Goal: Answer question/provide support

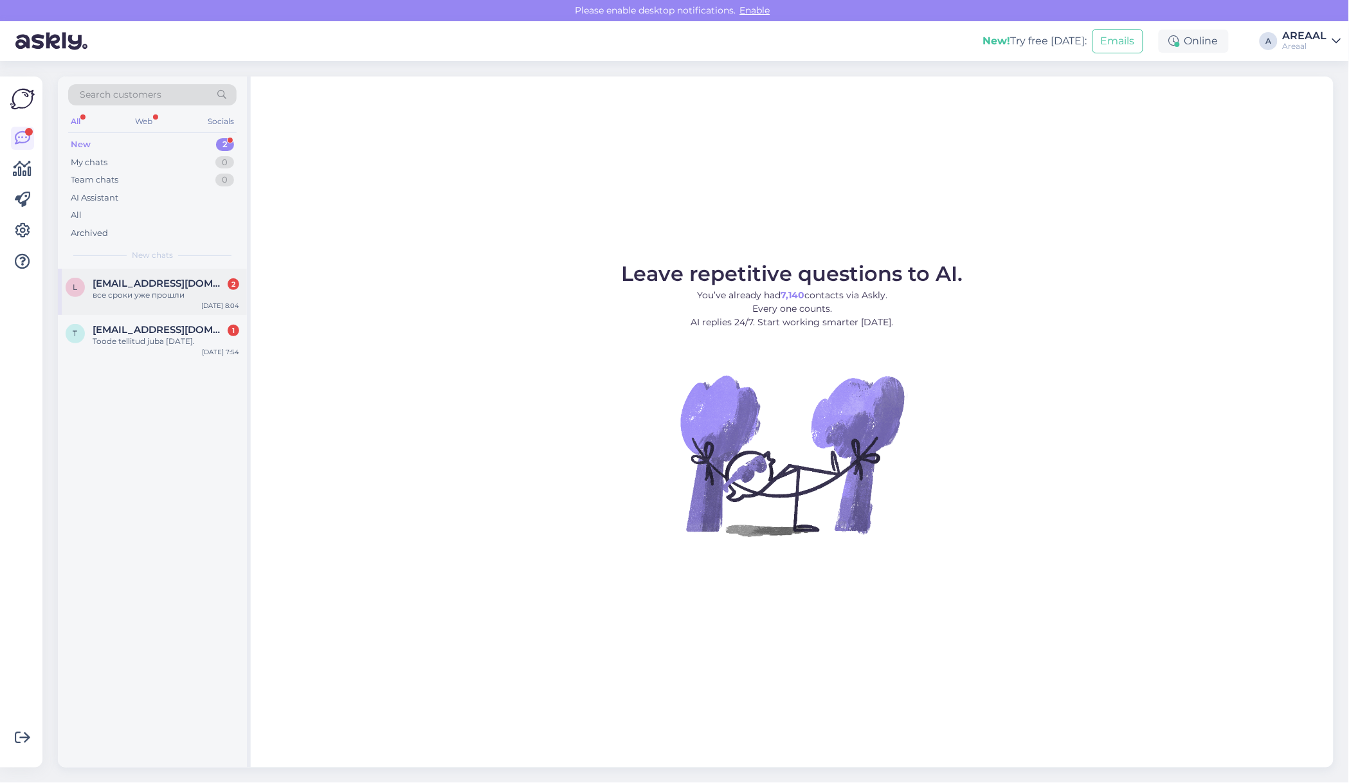
click at [172, 288] on span "[EMAIL_ADDRESS][DOMAIN_NAME]" at bounding box center [160, 284] width 134 height 12
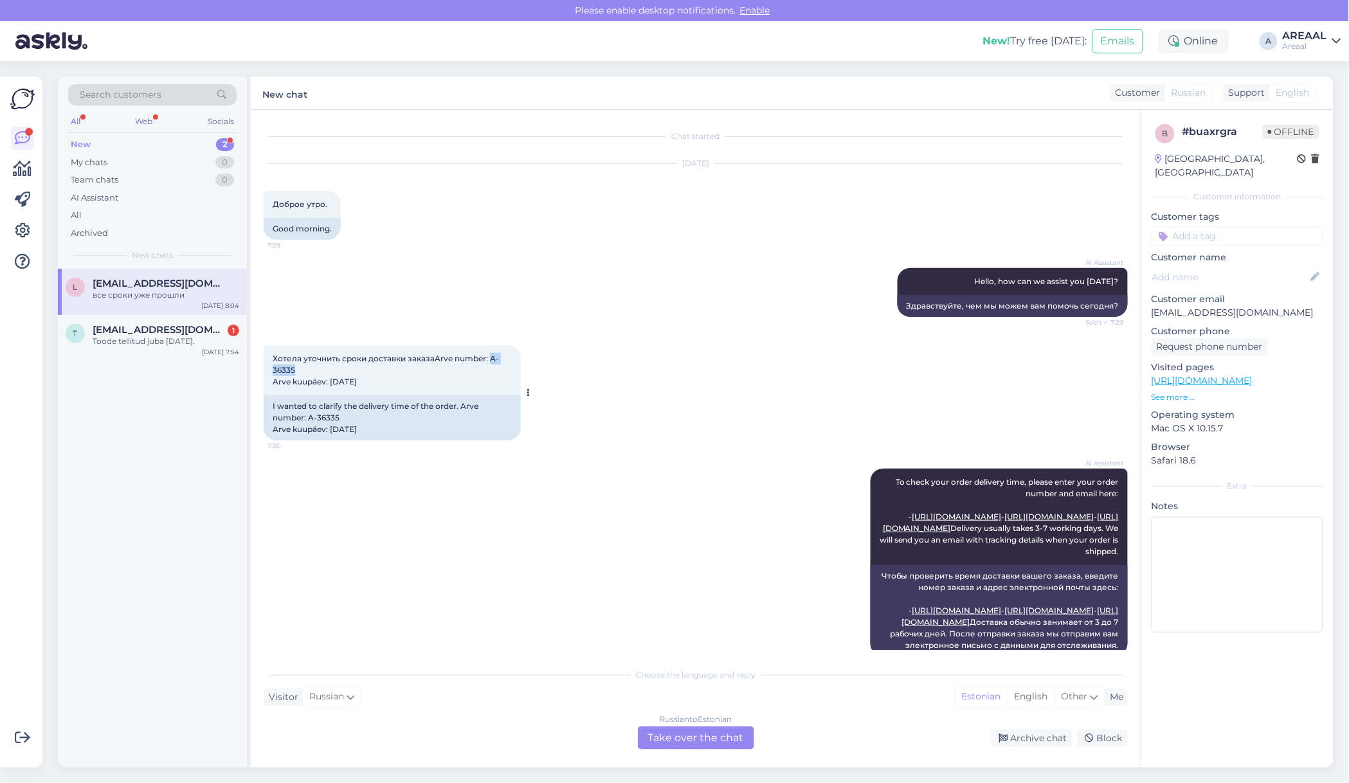
drag, startPoint x: 299, startPoint y: 370, endPoint x: 490, endPoint y: 363, distance: 191.1
click at [490, 363] on div "Хотела уточнить сроки доставки заказаArve number: A-36335 Arve kuupäev: 28. aug…" at bounding box center [392, 370] width 257 height 50
copy span "A-36335"
click at [141, 207] on div "All" at bounding box center [152, 215] width 168 height 18
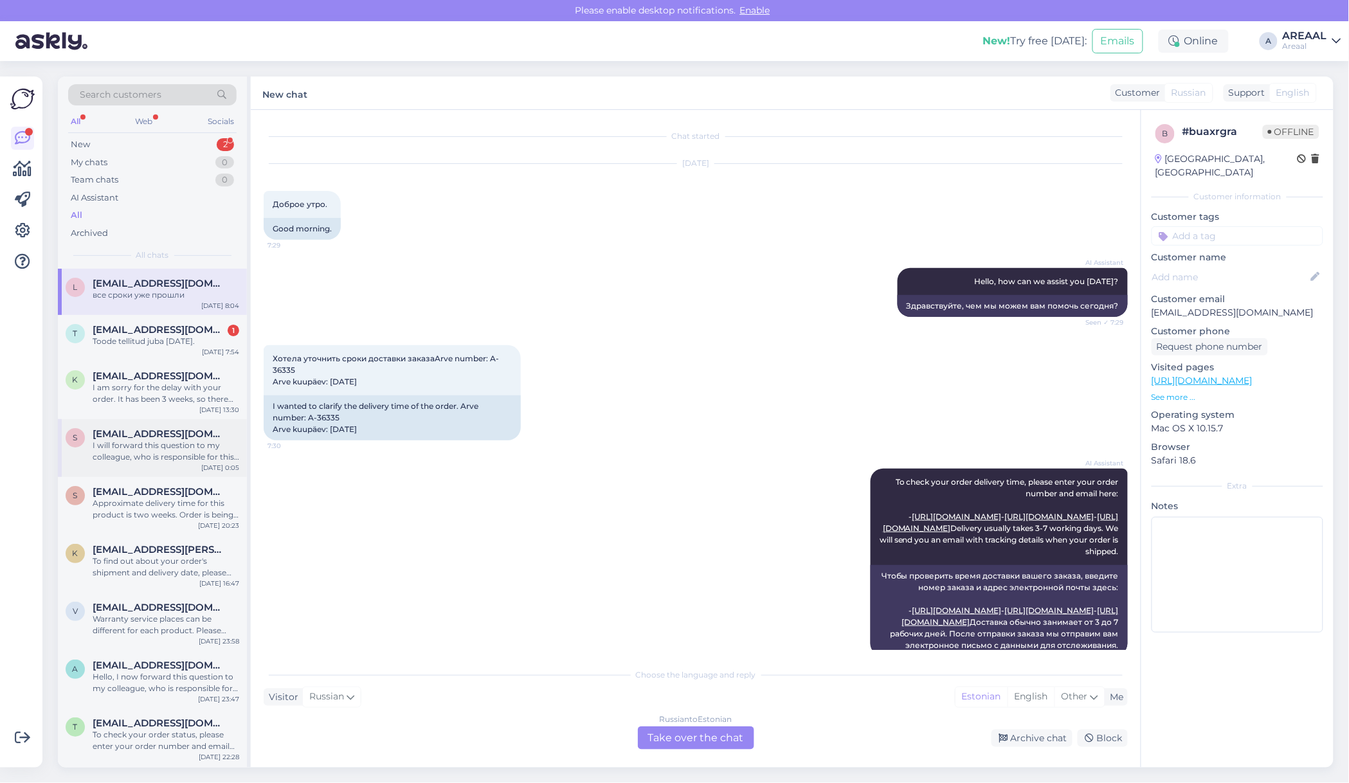
click at [127, 448] on div "I will forward this question to my colleague, who is responsible for this. The …" at bounding box center [166, 451] width 147 height 23
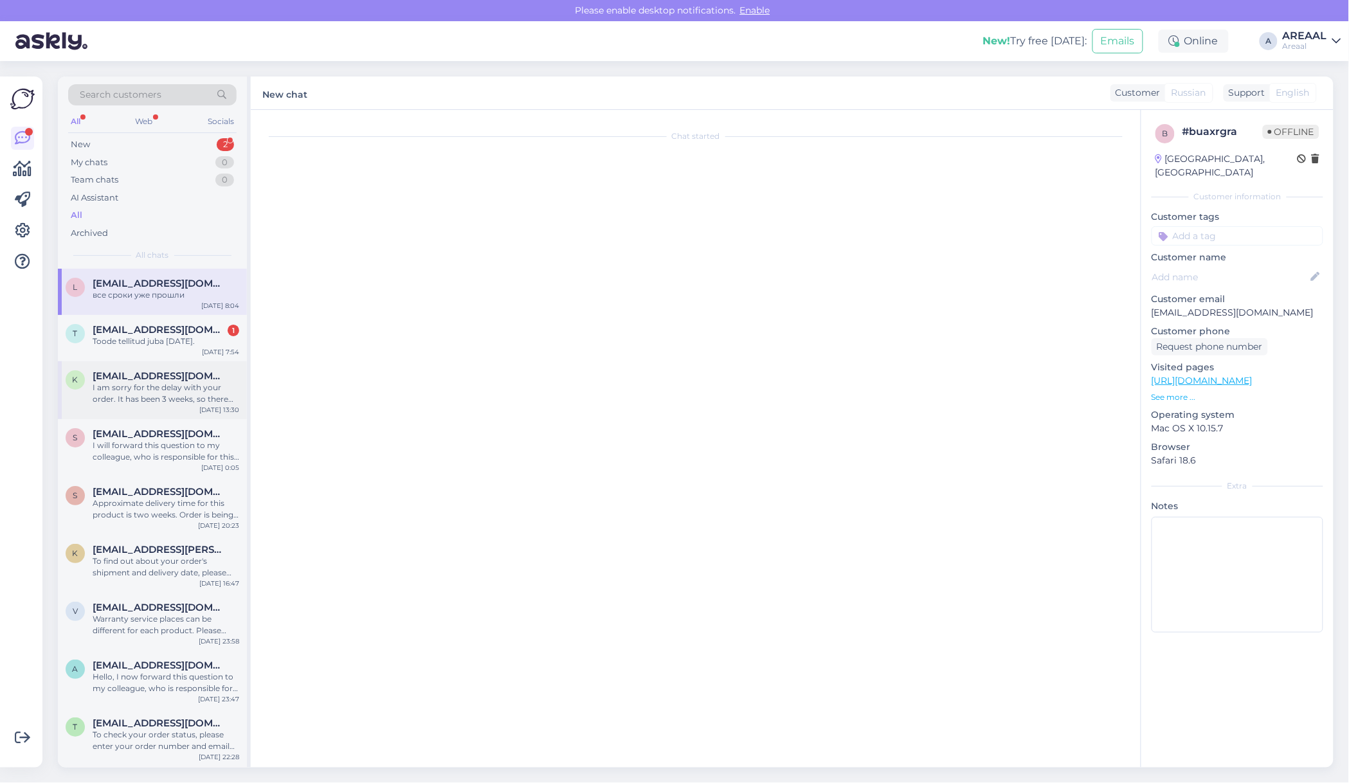
click at [126, 380] on span "[EMAIL_ADDRESS][DOMAIN_NAME]" at bounding box center [160, 376] width 134 height 12
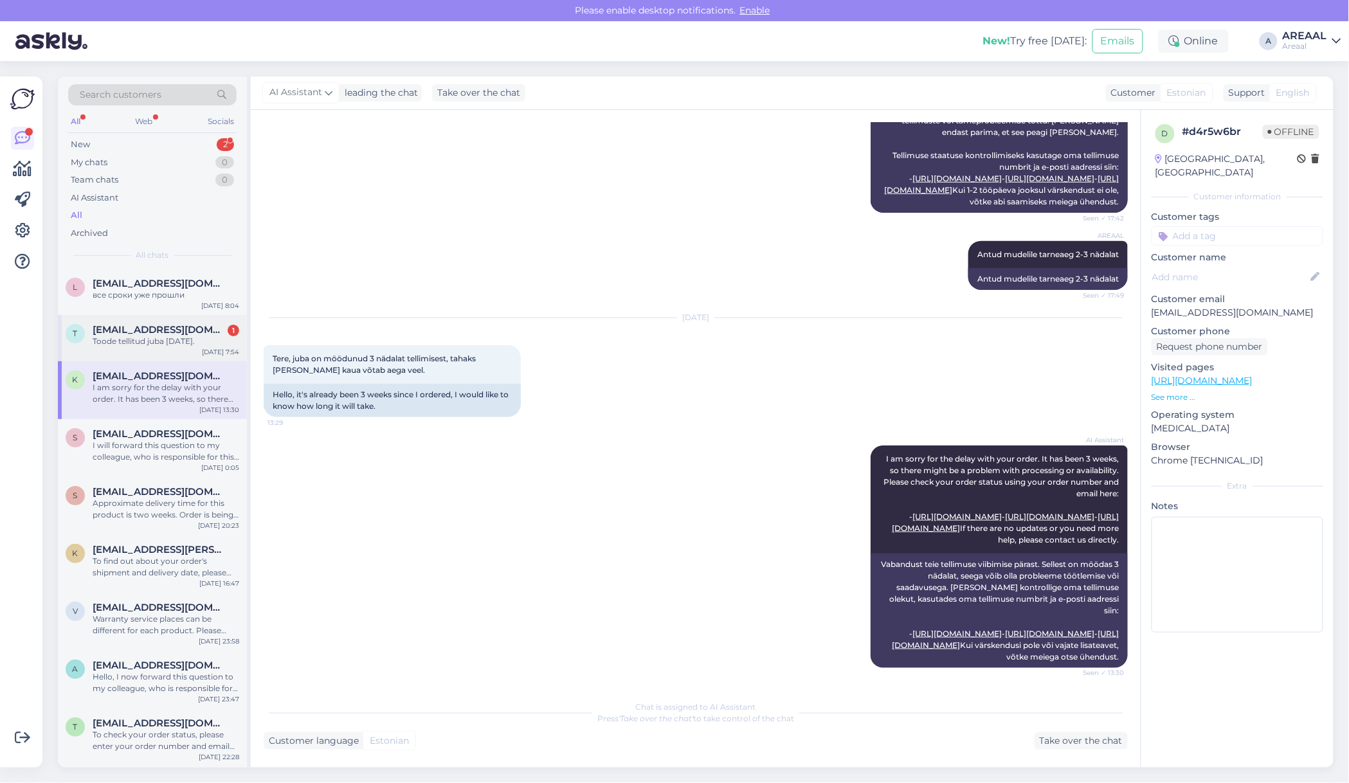
click at [142, 336] on div "Toode tellitud juba [DATE]." at bounding box center [166, 342] width 147 height 12
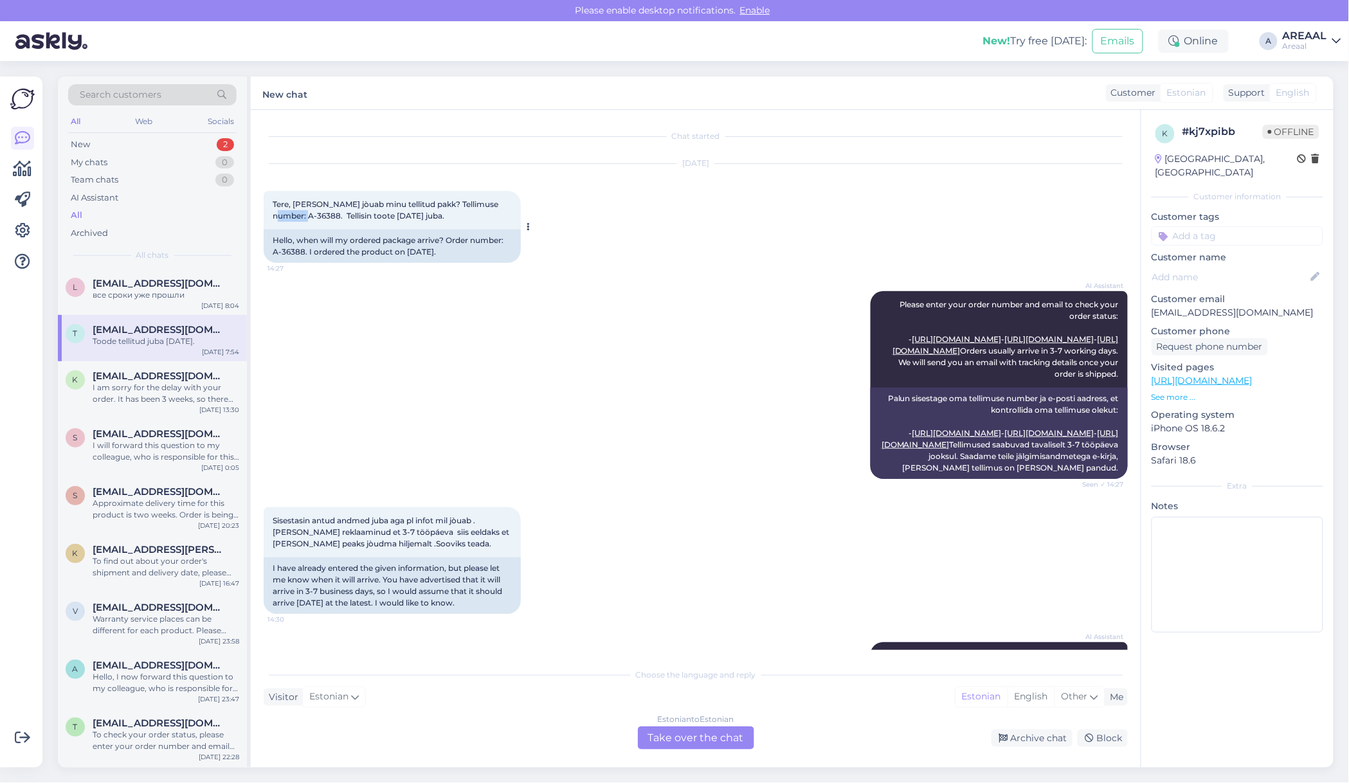
drag, startPoint x: 294, startPoint y: 216, endPoint x: 493, endPoint y: 203, distance: 199.1
click at [493, 203] on span "Tere, millal jòuab minu tellitud pakk? Tellimuse number: A-36388. Tellisin toot…" at bounding box center [387, 209] width 228 height 21
copy span "A-36388"
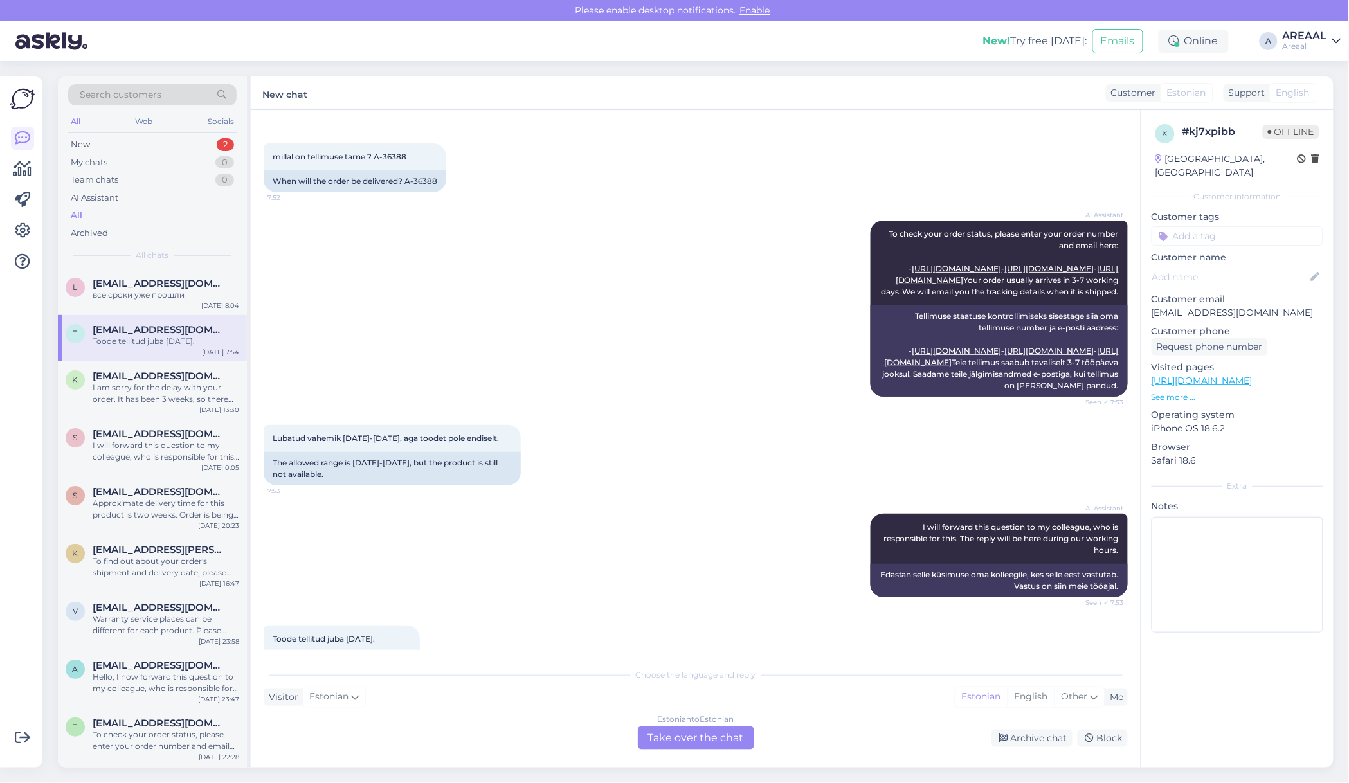
scroll to position [1696, 0]
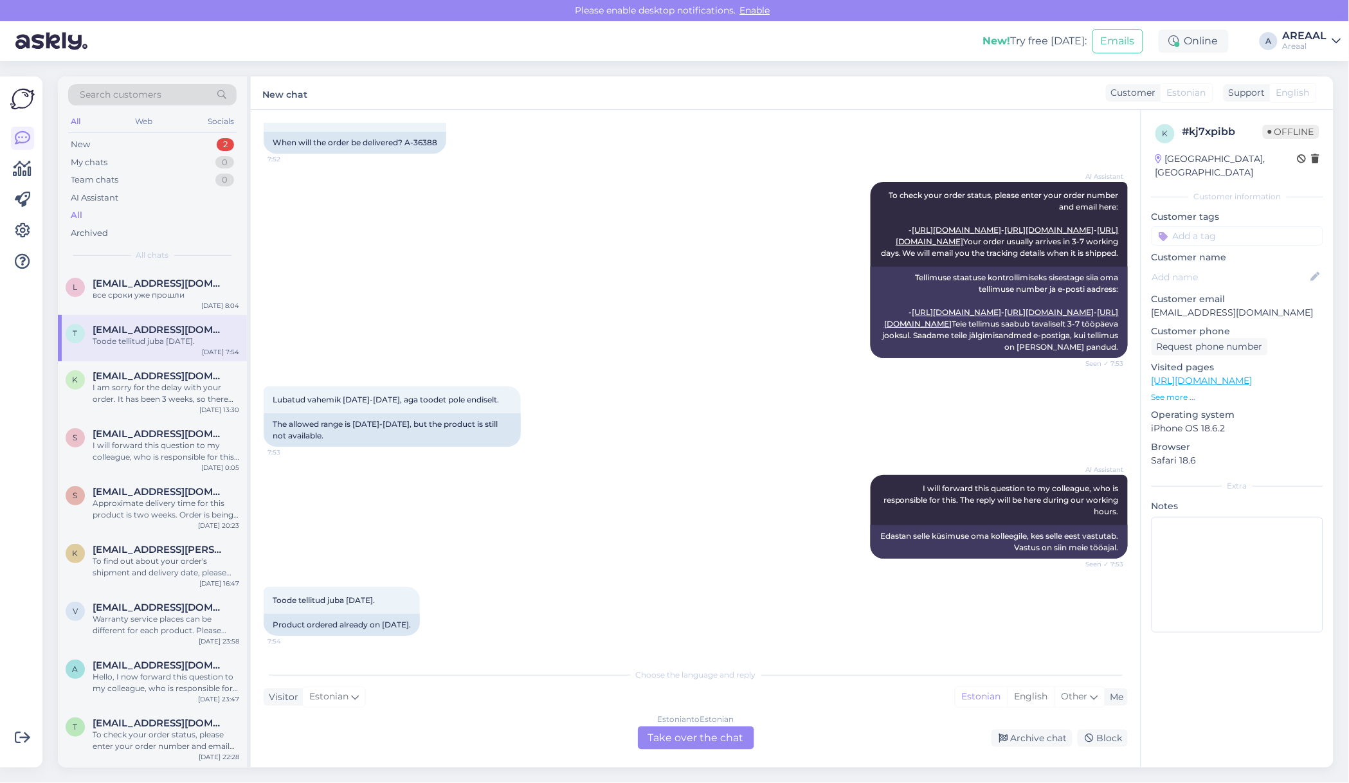
click at [705, 727] on div "Estonian to Estonian Take over the chat" at bounding box center [696, 737] width 116 height 23
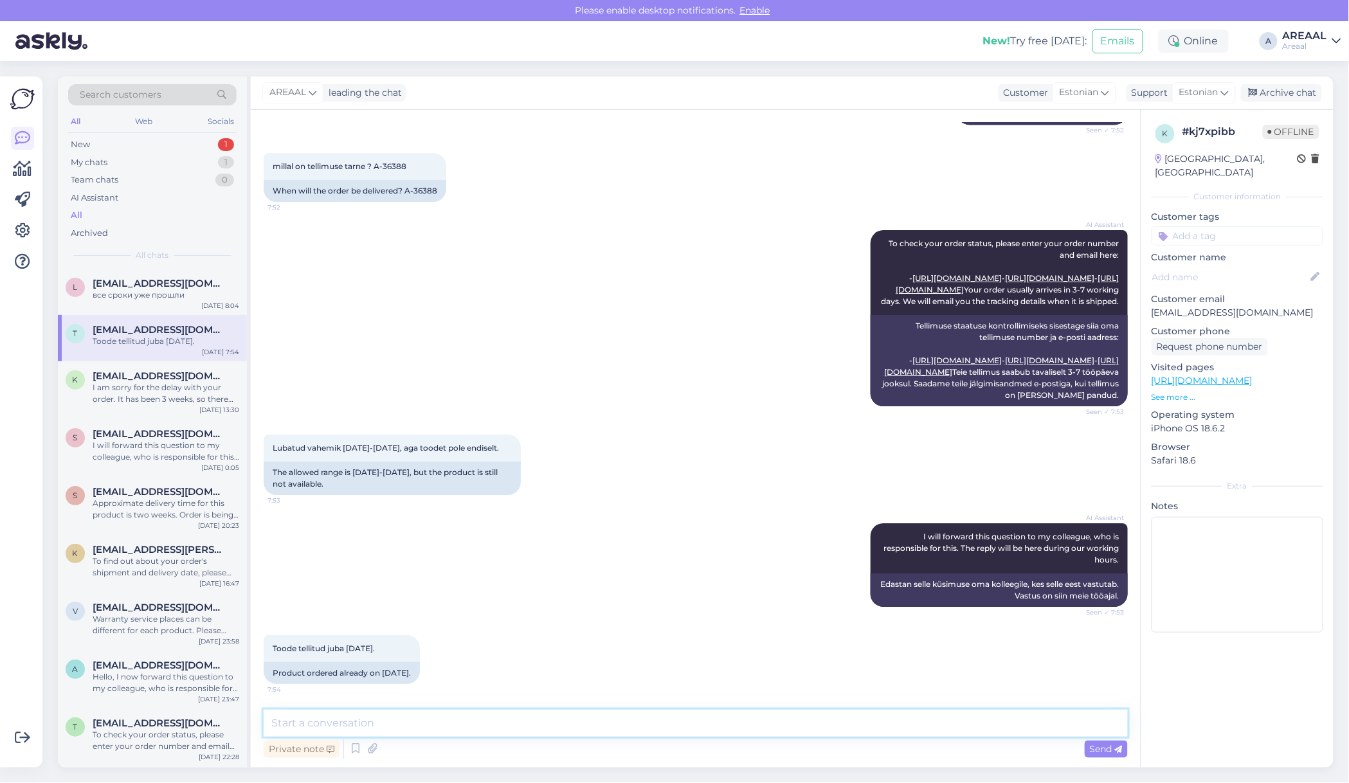
click at [705, 725] on textarea at bounding box center [696, 723] width 864 height 27
type textarea "Tere! Puudub reklaam nagu kaup jõuaks nädalaga"
drag, startPoint x: 672, startPoint y: 733, endPoint x: 670, endPoint y: 724, distance: 8.7
click at [670, 726] on textarea "Tere! Puudub reklaam nagu kaup jõuaks nädalaga" at bounding box center [696, 723] width 864 height 27
click at [629, 697] on div "Toode tellitud juba 31 august. 7:54 Product ordered already on August 31st." at bounding box center [696, 659] width 864 height 77
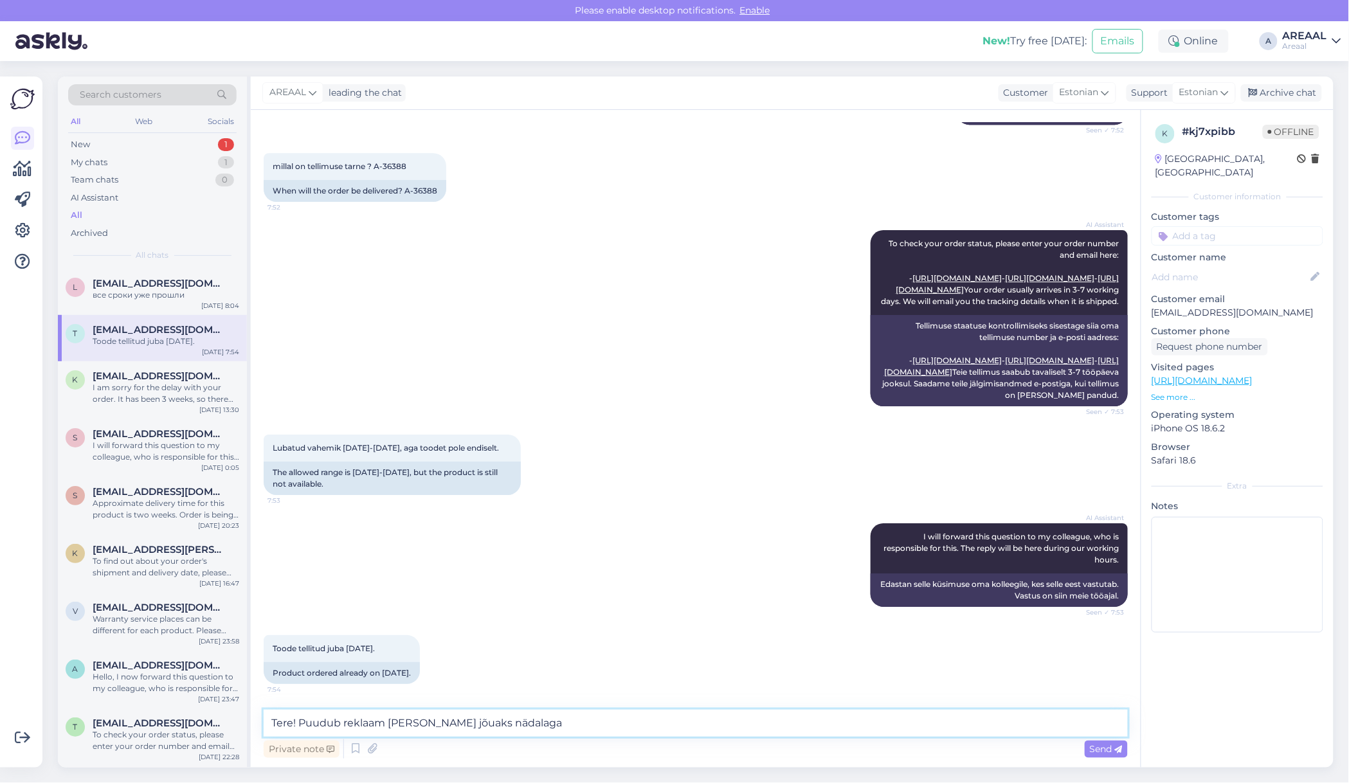
click at [631, 712] on textarea "Tere! Puudub reklaam nagu kaup jõuaks nädalaga" at bounding box center [696, 723] width 864 height 27
click at [135, 290] on div "все сроки уже прошли" at bounding box center [166, 295] width 147 height 12
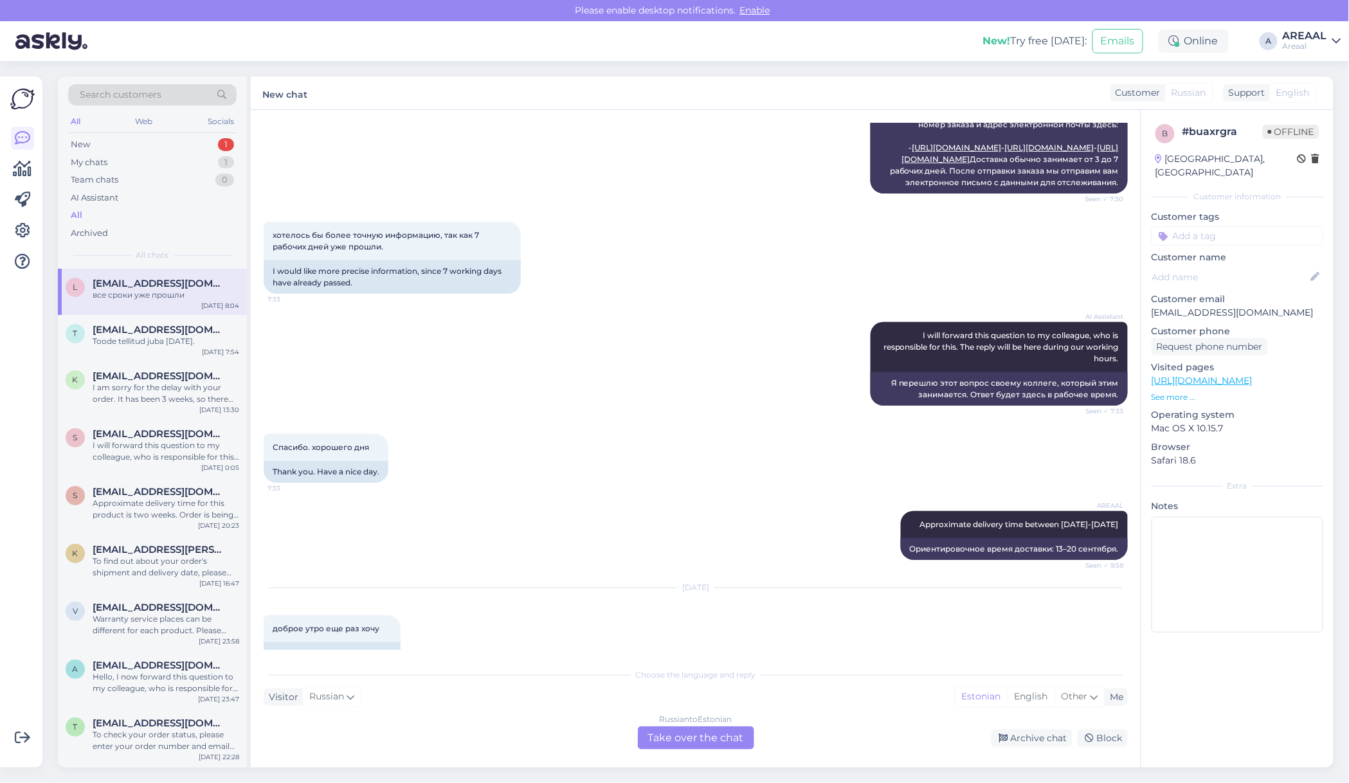
scroll to position [0, 0]
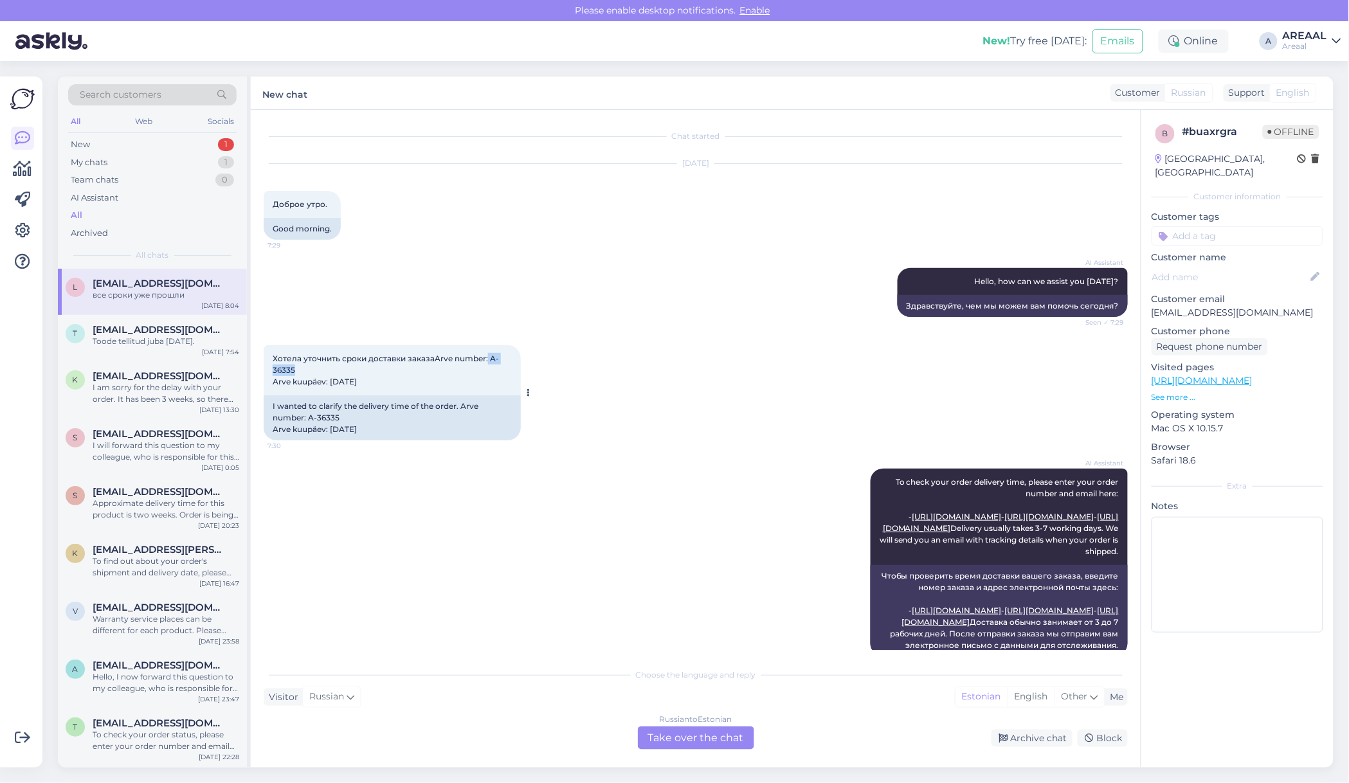
copy span "A-36335"
drag, startPoint x: 303, startPoint y: 368, endPoint x: 490, endPoint y: 359, distance: 186.7
click at [490, 359] on div "Хотела уточнить сроки доставки заказаArve number: A-36335 Arve kuupäev: 28. aug…" at bounding box center [392, 370] width 257 height 50
click at [460, 349] on div "Хотела уточнить сроки доставки заказаArve number: A-36335 Arve kuupäev: 28. aug…" at bounding box center [392, 370] width 257 height 50
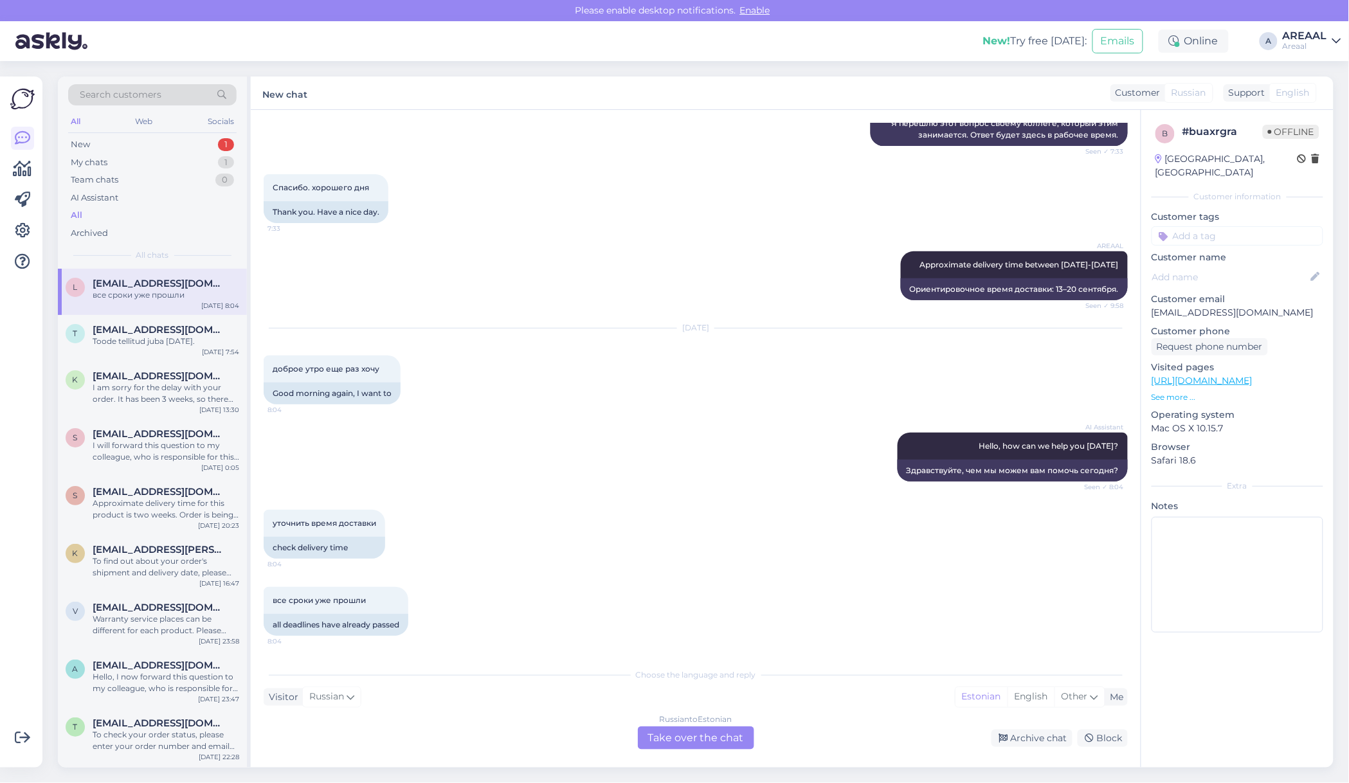
click at [688, 728] on div "Russian to Estonian Take over the chat" at bounding box center [696, 737] width 116 height 23
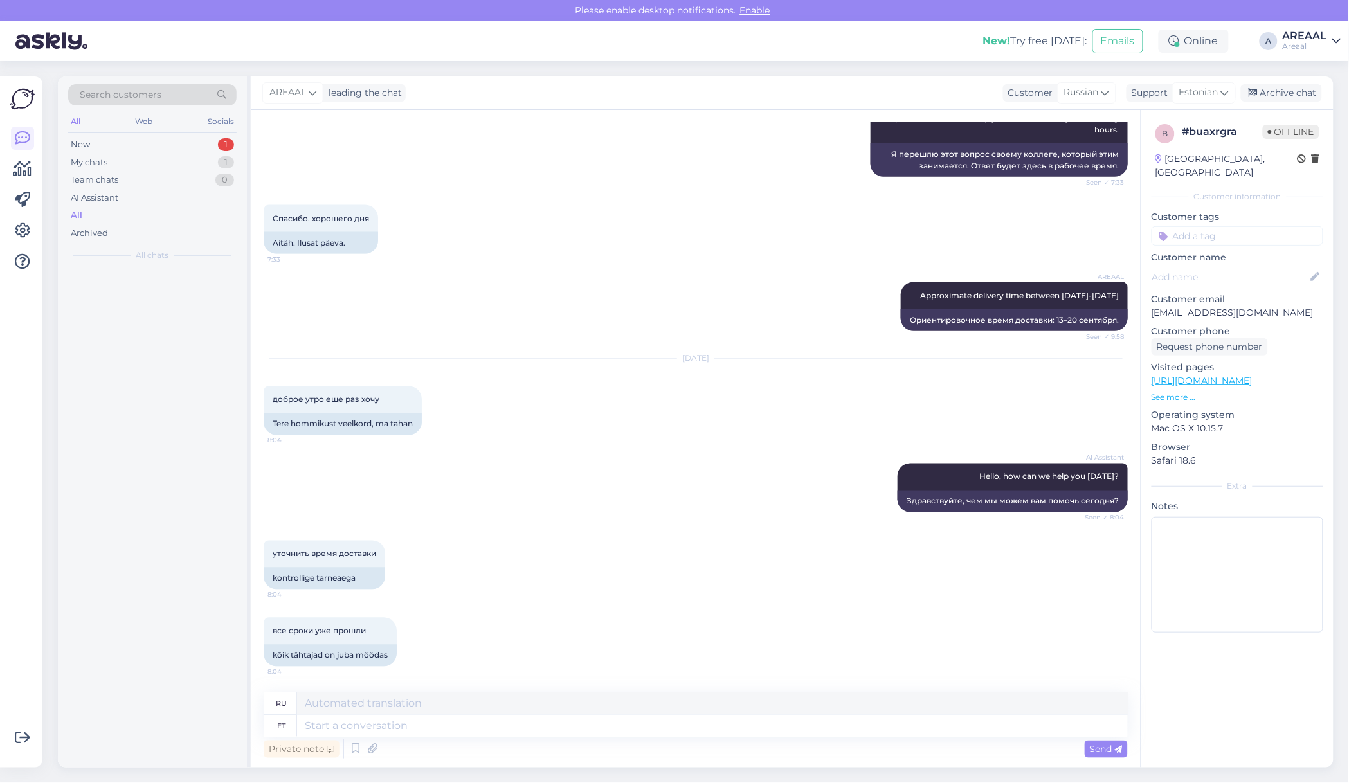
scroll to position [737, 0]
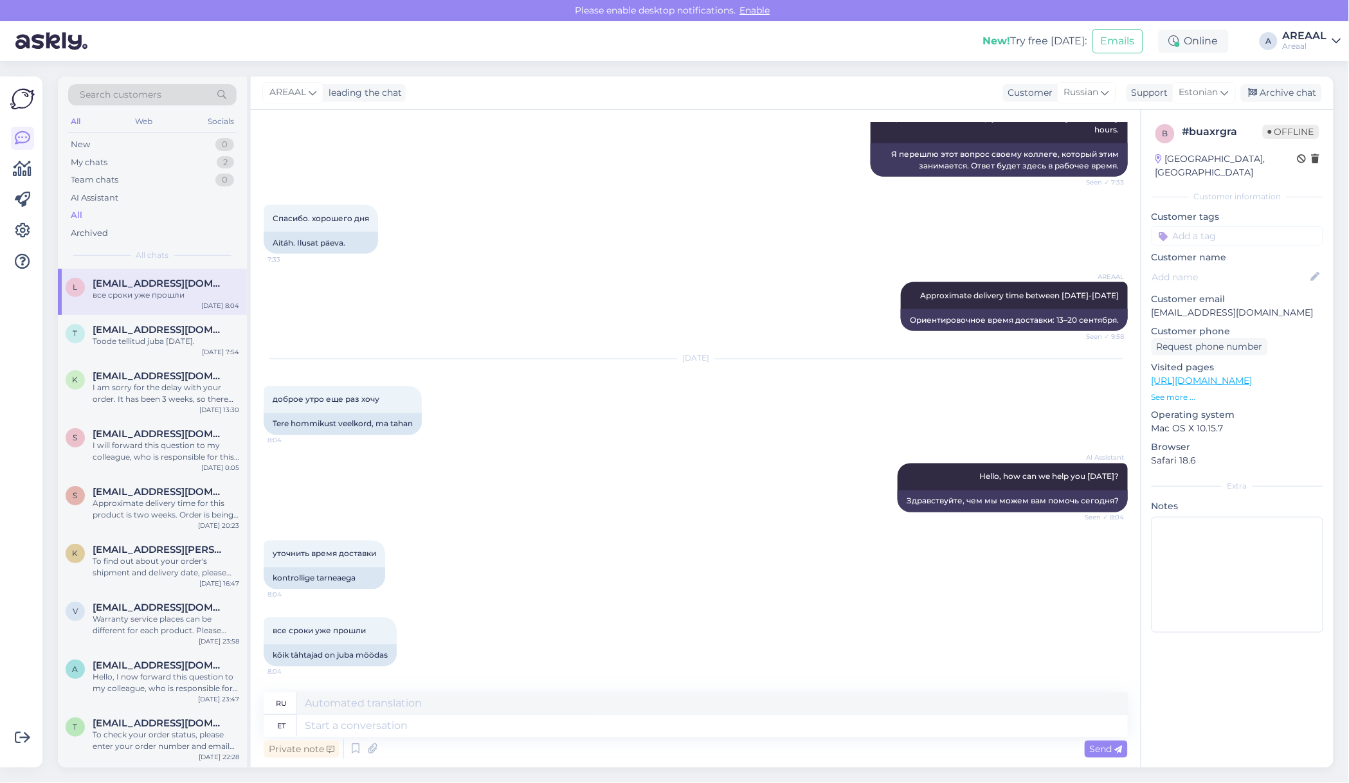
click at [582, 737] on div "Private note Send" at bounding box center [696, 749] width 864 height 24
click at [585, 730] on textarea at bounding box center [712, 726] width 831 height 22
paste textarea "Kahjuks peame teada andma, et hetkel Pesev tolmuimeja Thomas AQUA+ Multi Clean …"
type textarea "Kahjuks peame teada andma, et hetkel Pesev tolmuimeja Thomas AQUA+ Multi Clean …"
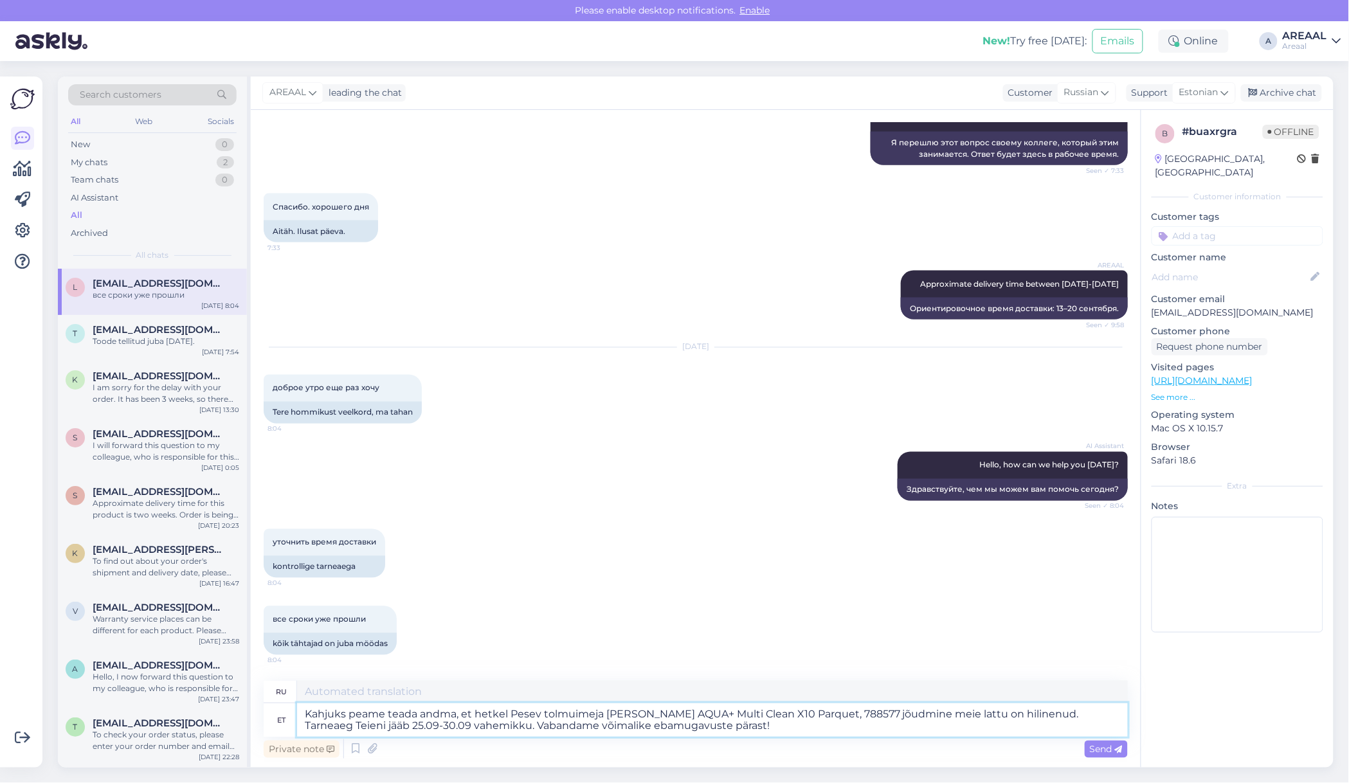
type textarea "К сожалению, вынуждены сообщить, что поставка моющего пылесоса Thomas AQUA+ Mul…"
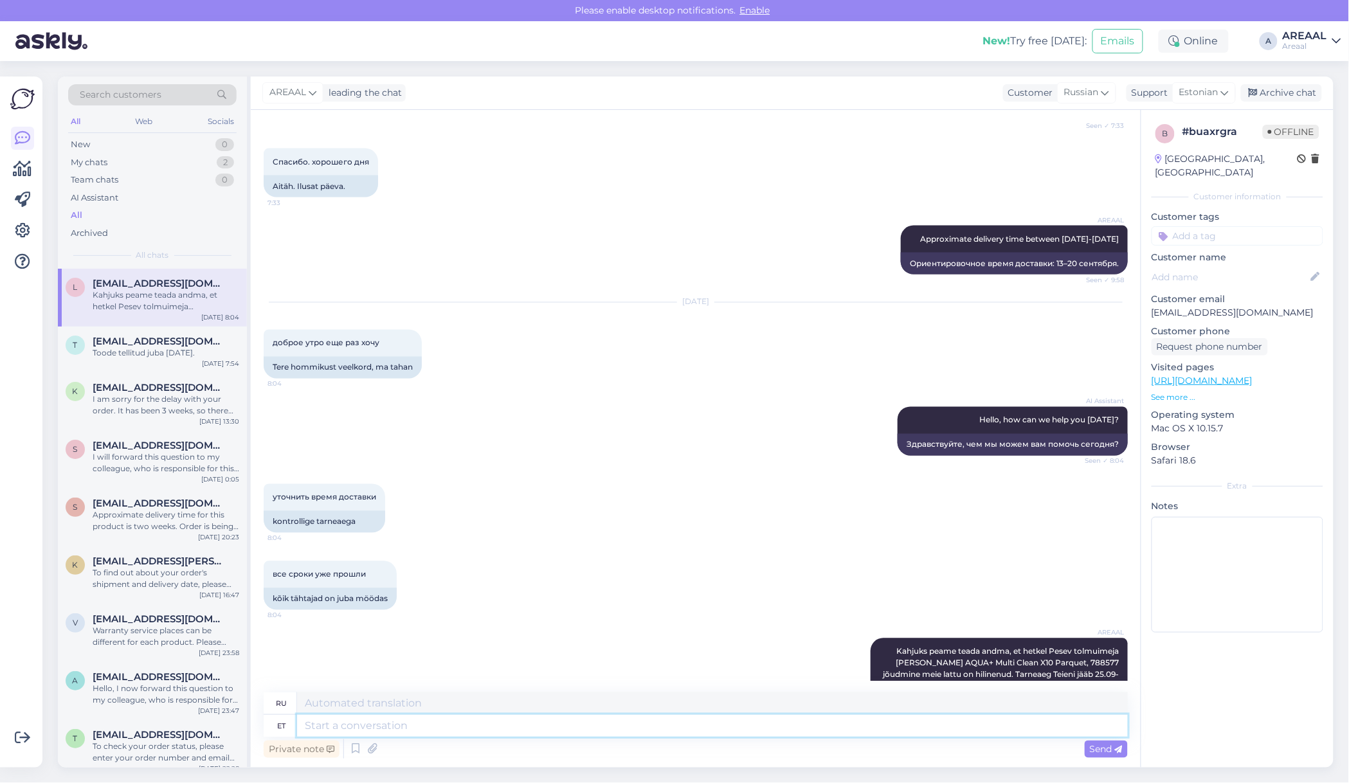
scroll to position [894, 0]
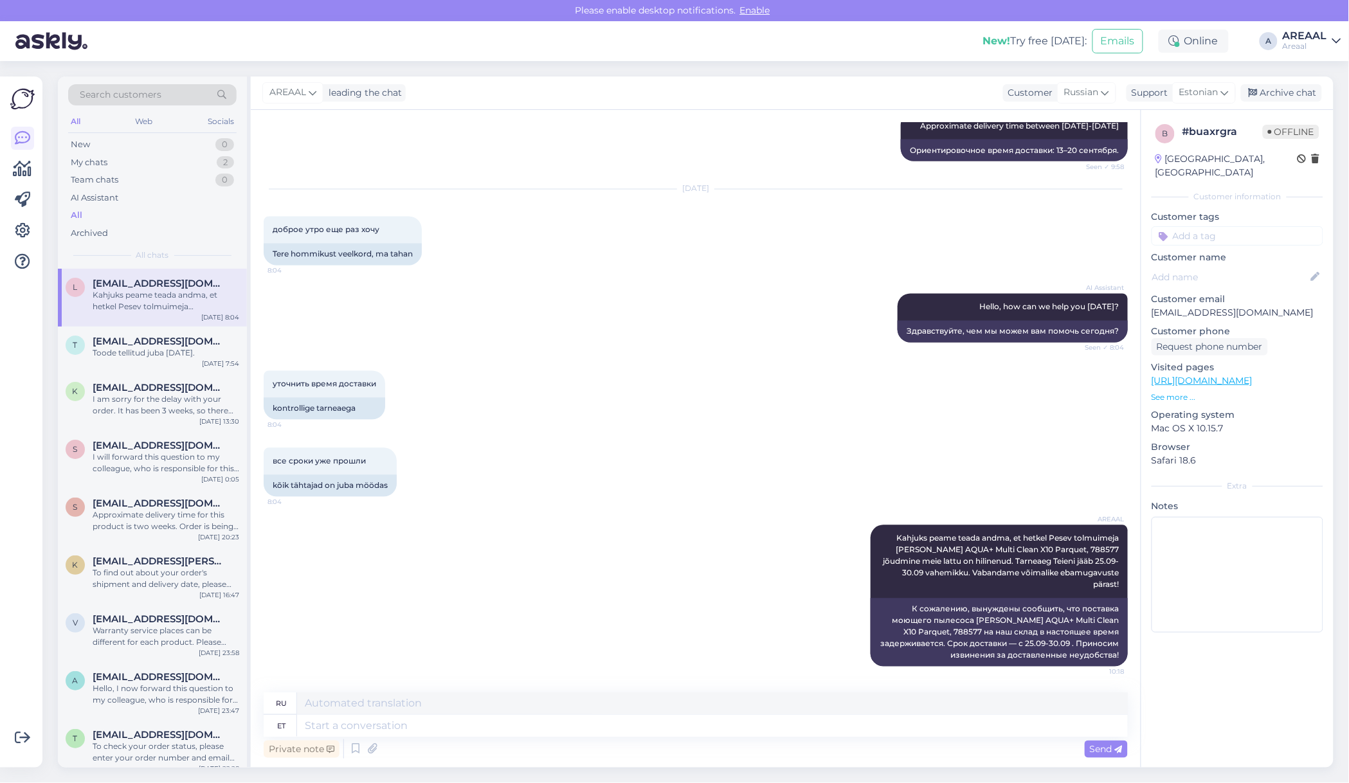
click at [518, 280] on div "Sep 22 2025 доброе утро еще раз хочу 8:04 Tere hommikust veelkord, ma tahan" at bounding box center [696, 227] width 864 height 104
click at [1307, 92] on div "AREAAL leading the chat Customer Russian Support Estonian Archive chat" at bounding box center [792, 92] width 1083 height 33
click at [1307, 94] on div "Archive chat" at bounding box center [1281, 92] width 81 height 17
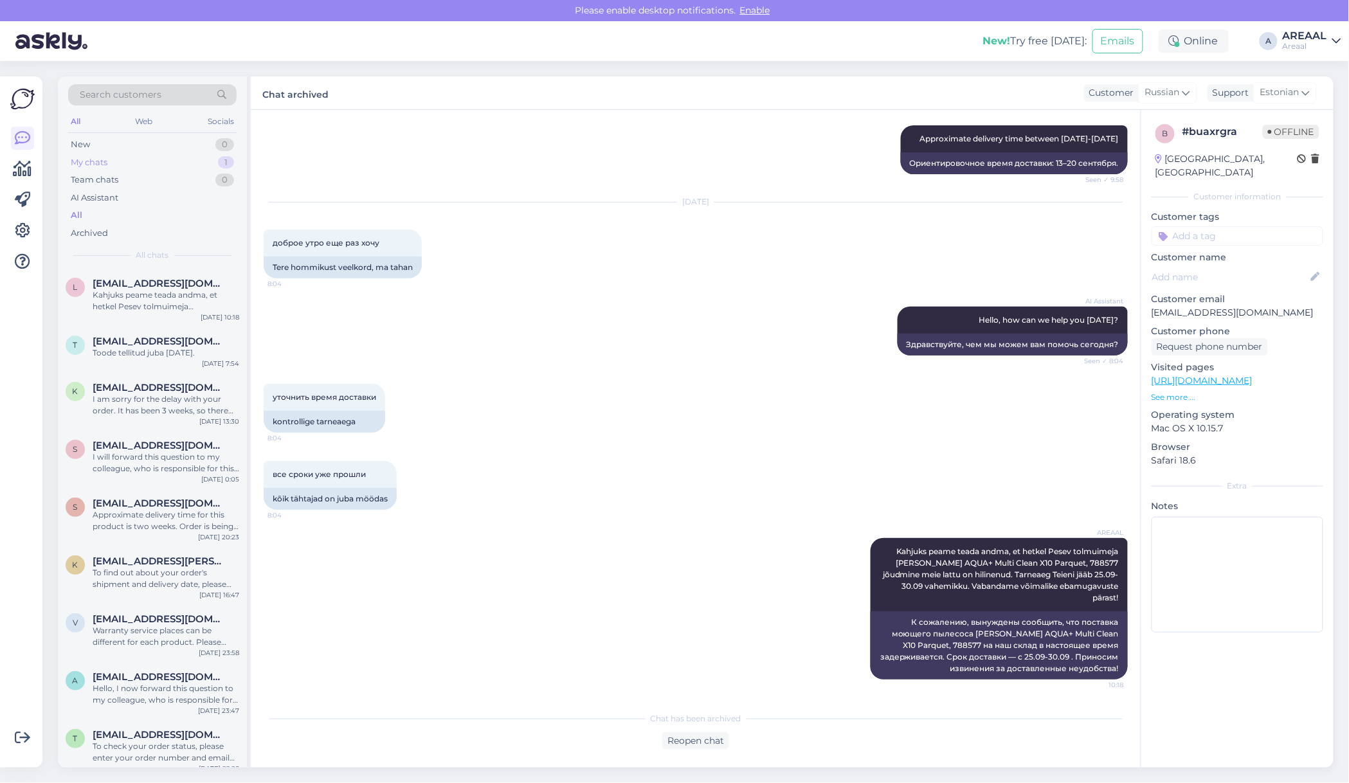
click at [211, 159] on div "My chats 1" at bounding box center [152, 163] width 168 height 18
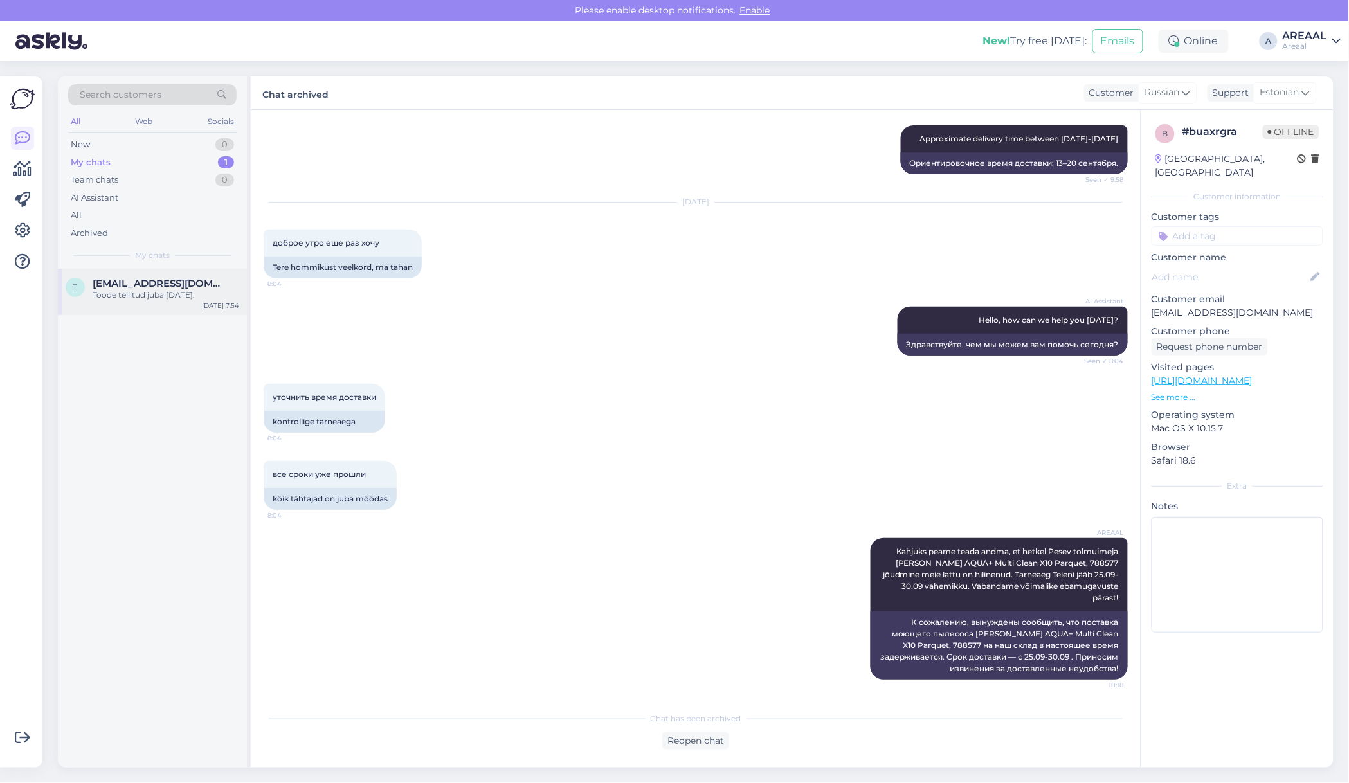
click at [184, 299] on div "Toode tellitud juba [DATE]." at bounding box center [166, 295] width 147 height 12
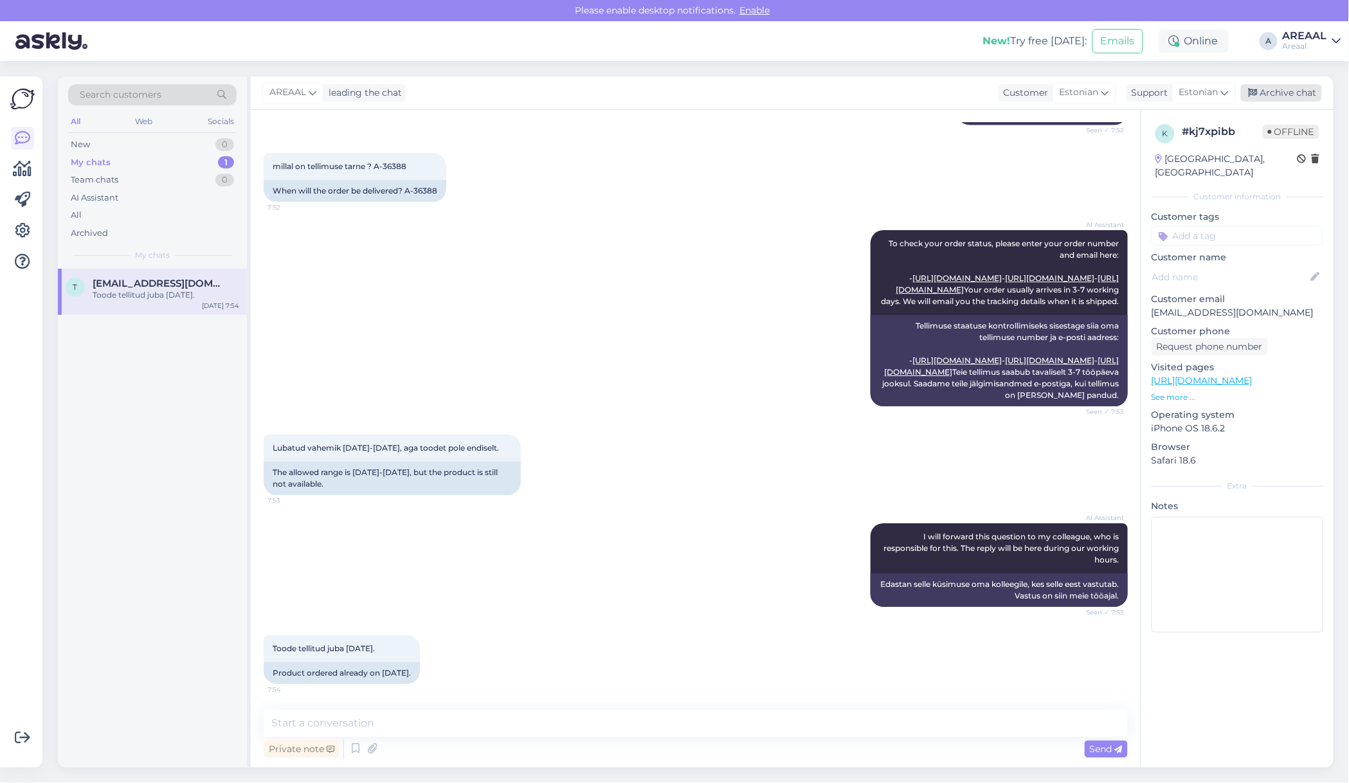
click at [1289, 84] on div "Archive chat" at bounding box center [1281, 92] width 81 height 17
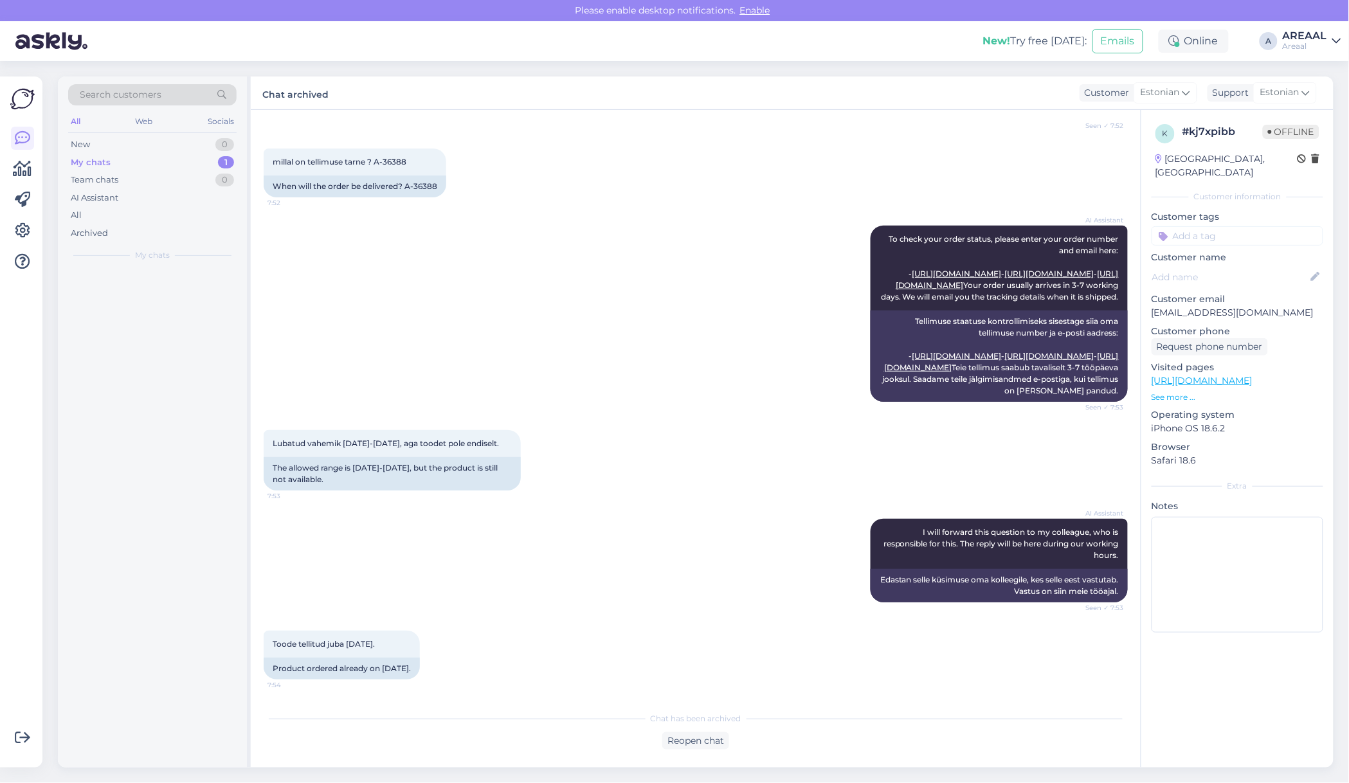
click at [1303, 48] on div "Areaal" at bounding box center [1304, 46] width 44 height 10
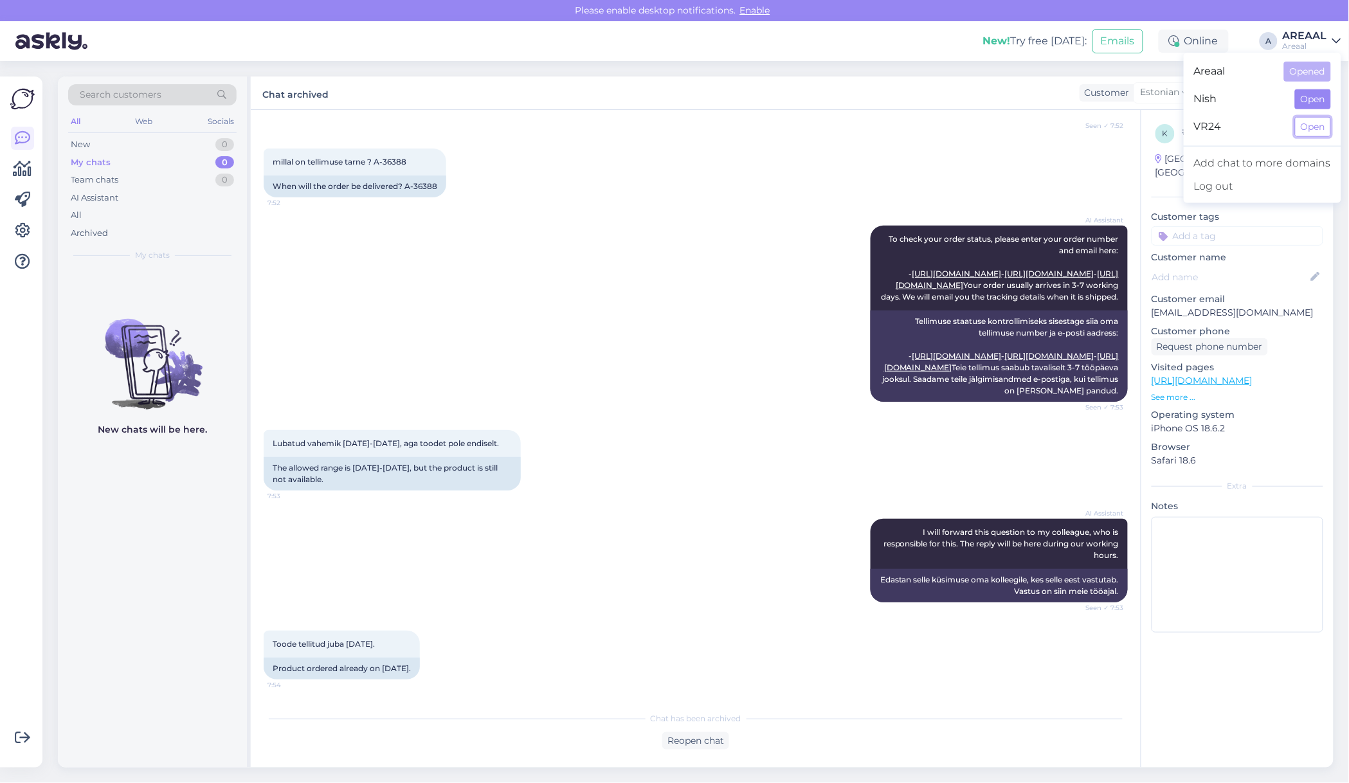
drag, startPoint x: 1317, startPoint y: 119, endPoint x: 1315, endPoint y: 94, distance: 25.1
click at [1315, 94] on div "Areaal Opened Nish Open VR24 Open" at bounding box center [1261, 99] width 157 height 83
click at [1315, 94] on button "Open" at bounding box center [1313, 99] width 36 height 20
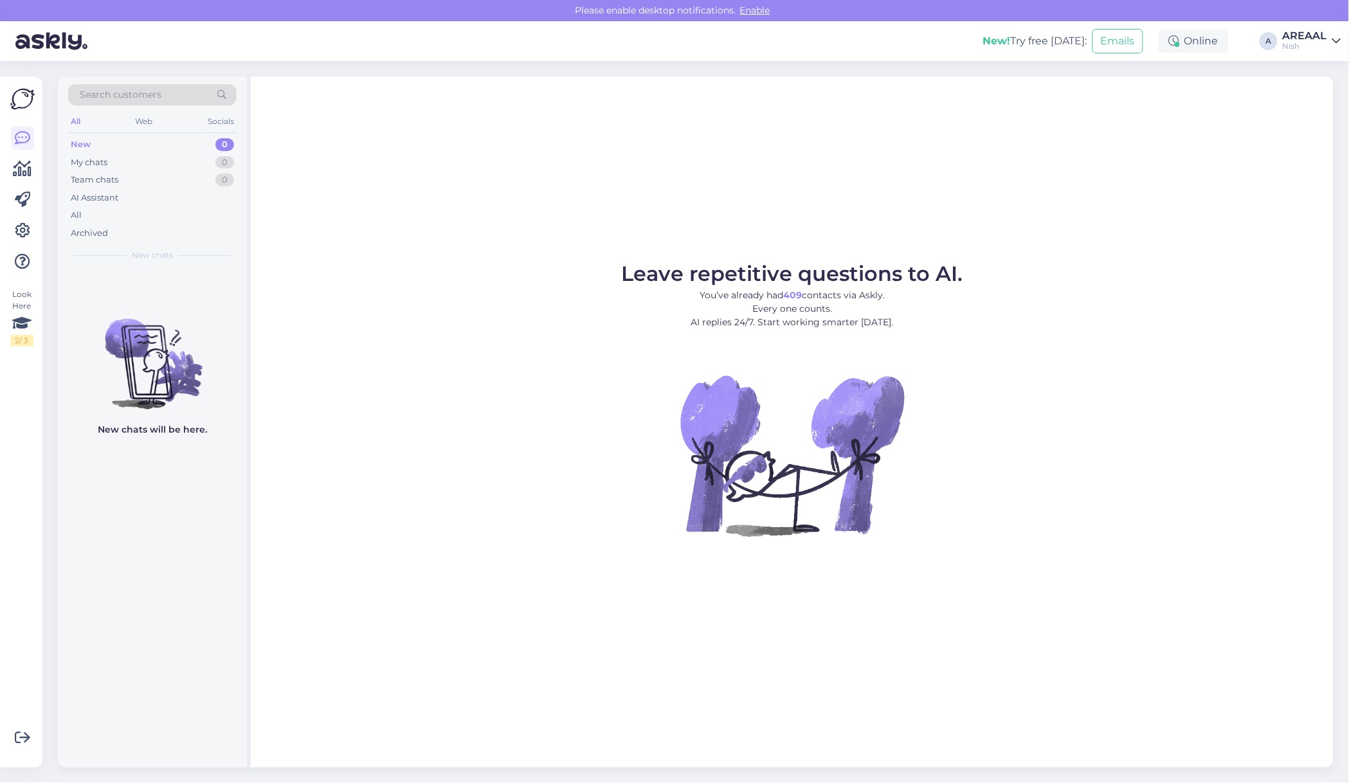
click at [175, 223] on div "All" at bounding box center [152, 215] width 168 height 18
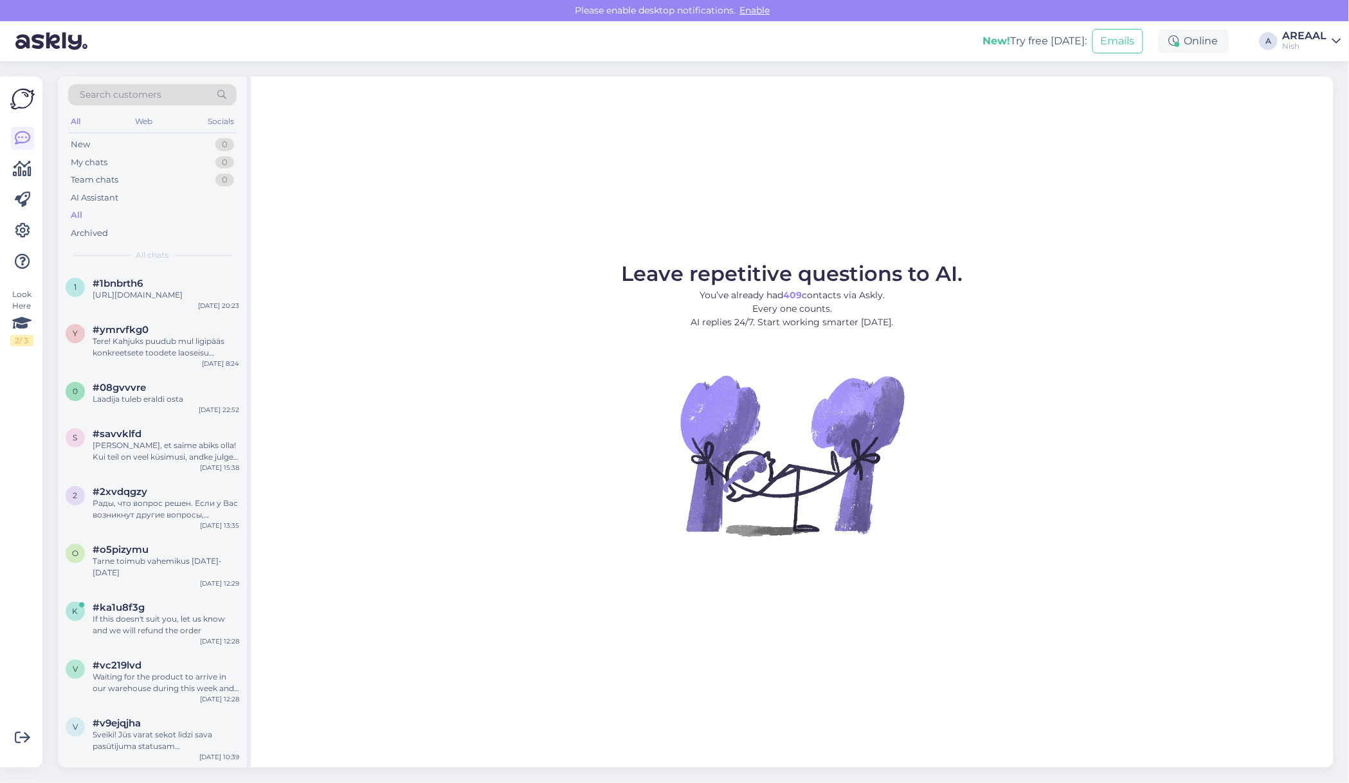
click at [168, 217] on div "All" at bounding box center [152, 215] width 168 height 18
click at [204, 330] on div "y #ymrvfkg0 Tere! Kahjuks puudub mul ligipääs konkreetsete toodete laoseisu inf…" at bounding box center [152, 344] width 189 height 58
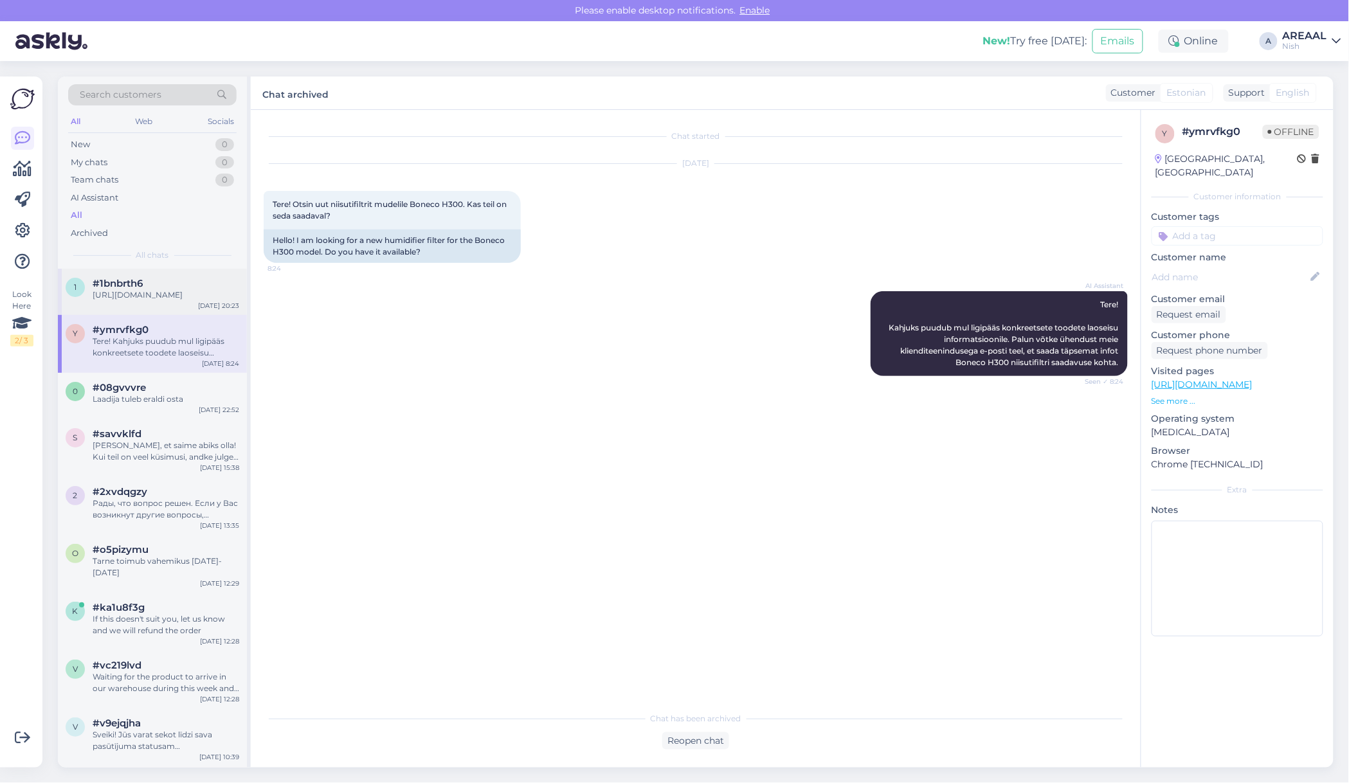
click at [202, 301] on div "https://support.stripe.com/questions/where-is-my-customers-refund" at bounding box center [166, 295] width 147 height 12
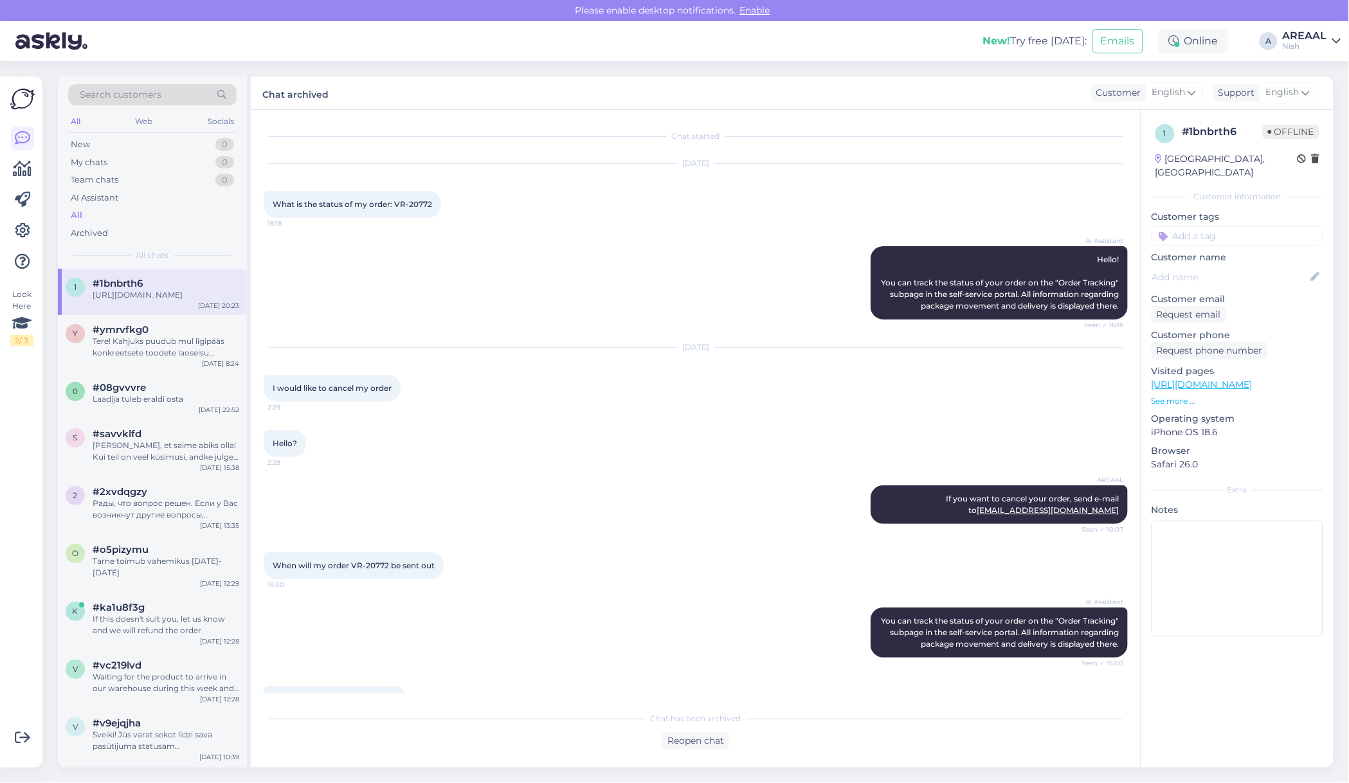
scroll to position [609, 0]
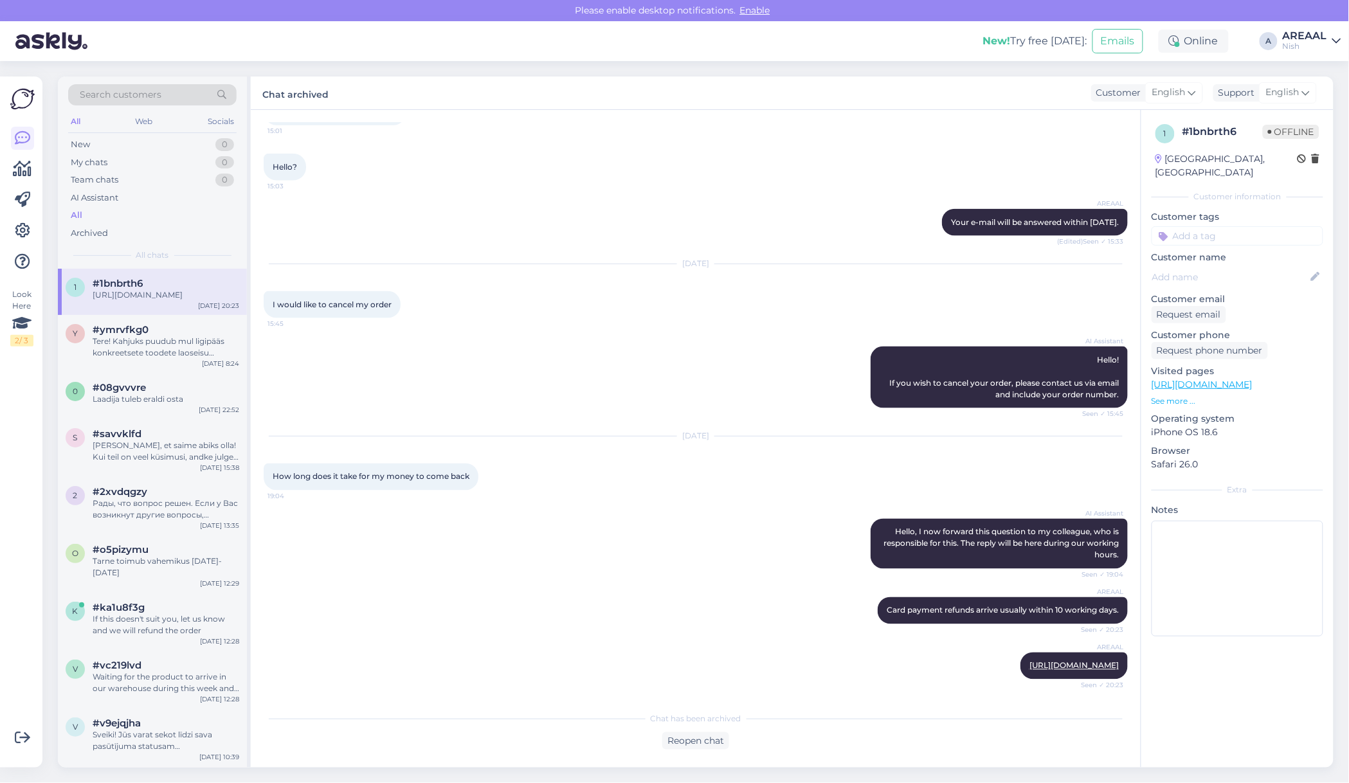
click at [1297, 37] on div "AREAAL" at bounding box center [1304, 36] width 44 height 10
click at [1322, 69] on button "Open" at bounding box center [1313, 72] width 36 height 20
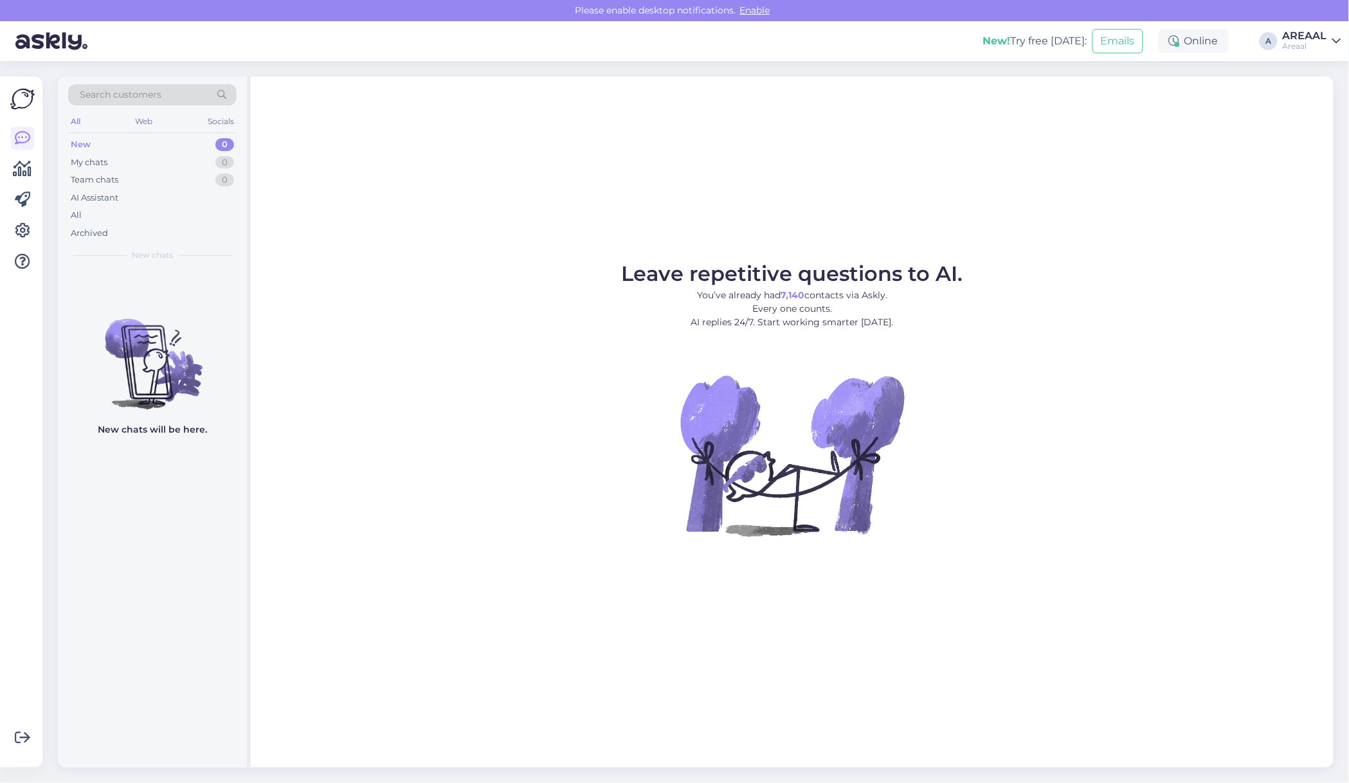
click at [663, 355] on figure "Leave repetitive questions to AI. You’ve already had 7,140 contacts via Askly. …" at bounding box center [791, 417] width 1059 height 307
click at [172, 214] on div "All" at bounding box center [152, 215] width 168 height 18
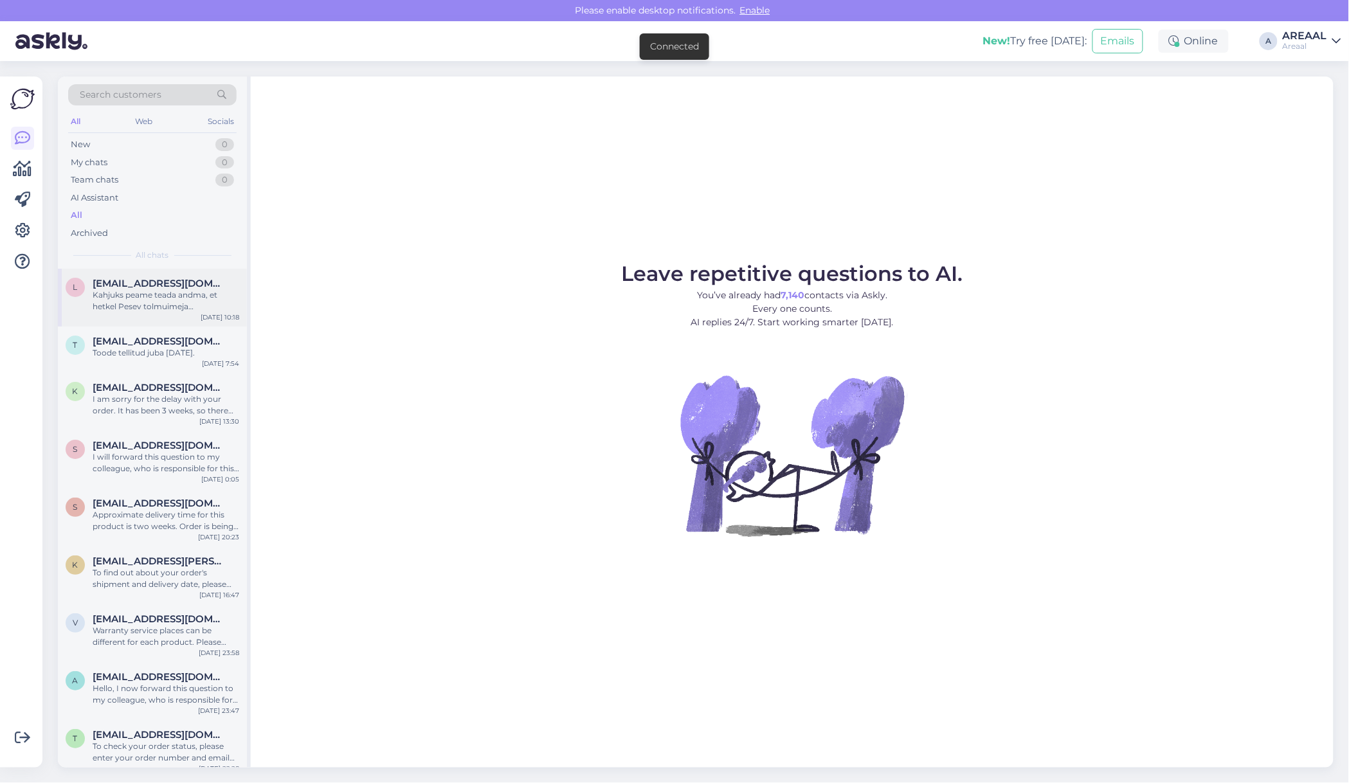
click at [167, 276] on div "l leesi@rambler.ru Kahjuks peame teada andma, et hetkel Pesev tolmuimeja Thomas…" at bounding box center [152, 298] width 189 height 58
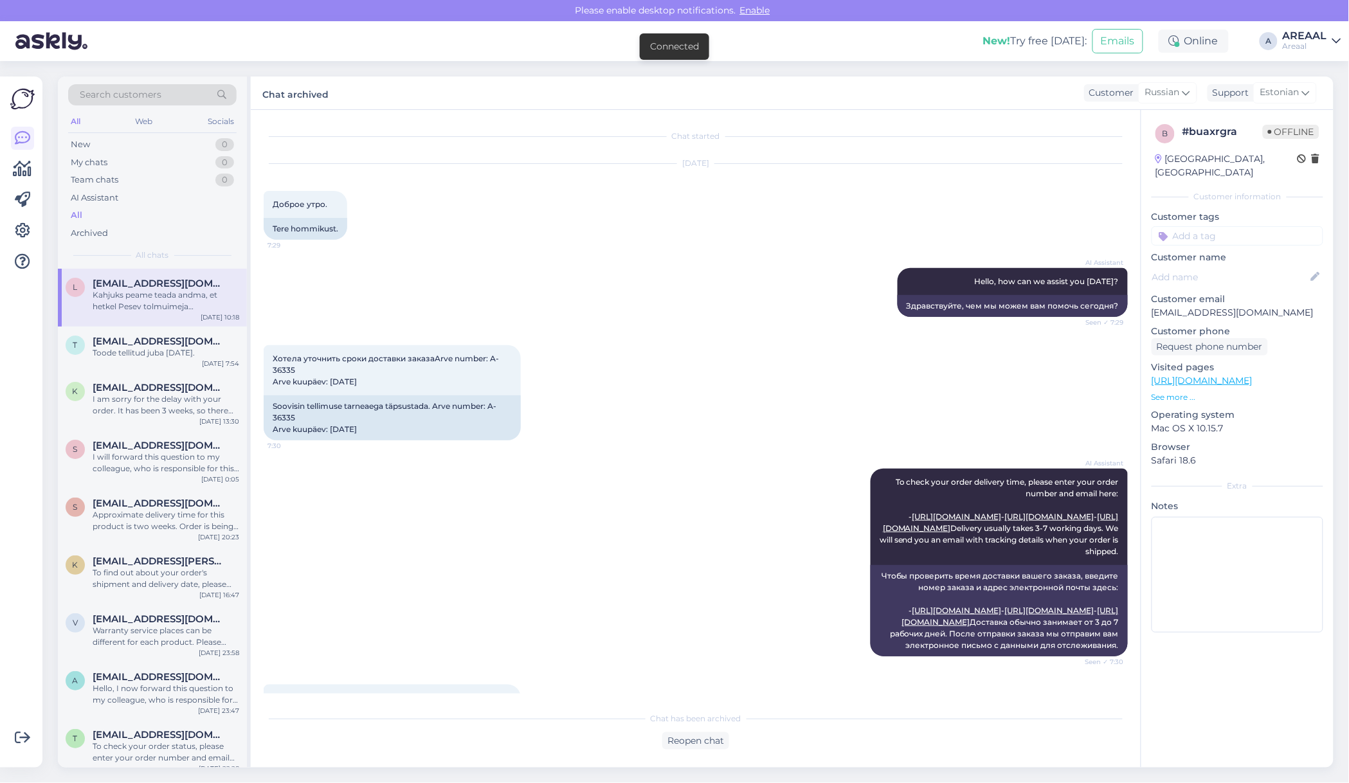
scroll to position [881, 0]
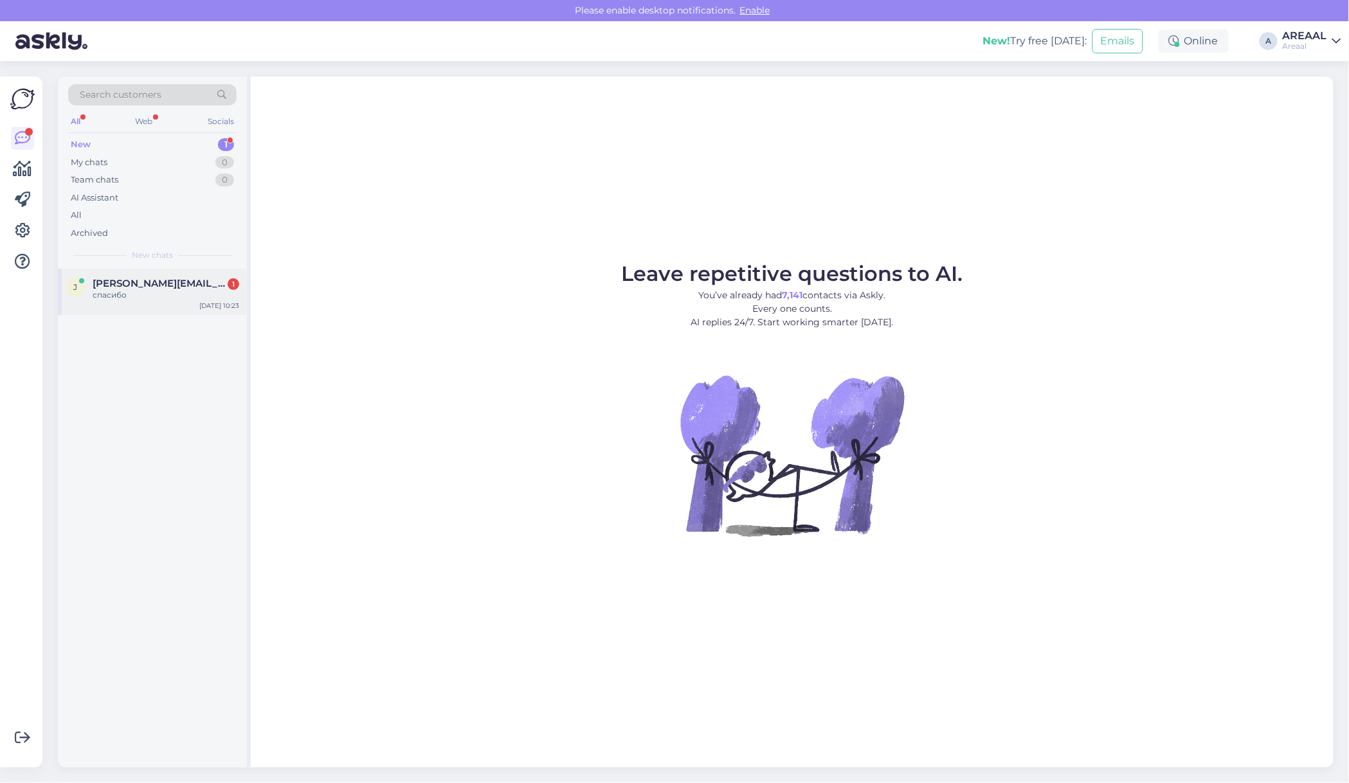
click at [211, 293] on div "спасибо" at bounding box center [166, 295] width 147 height 12
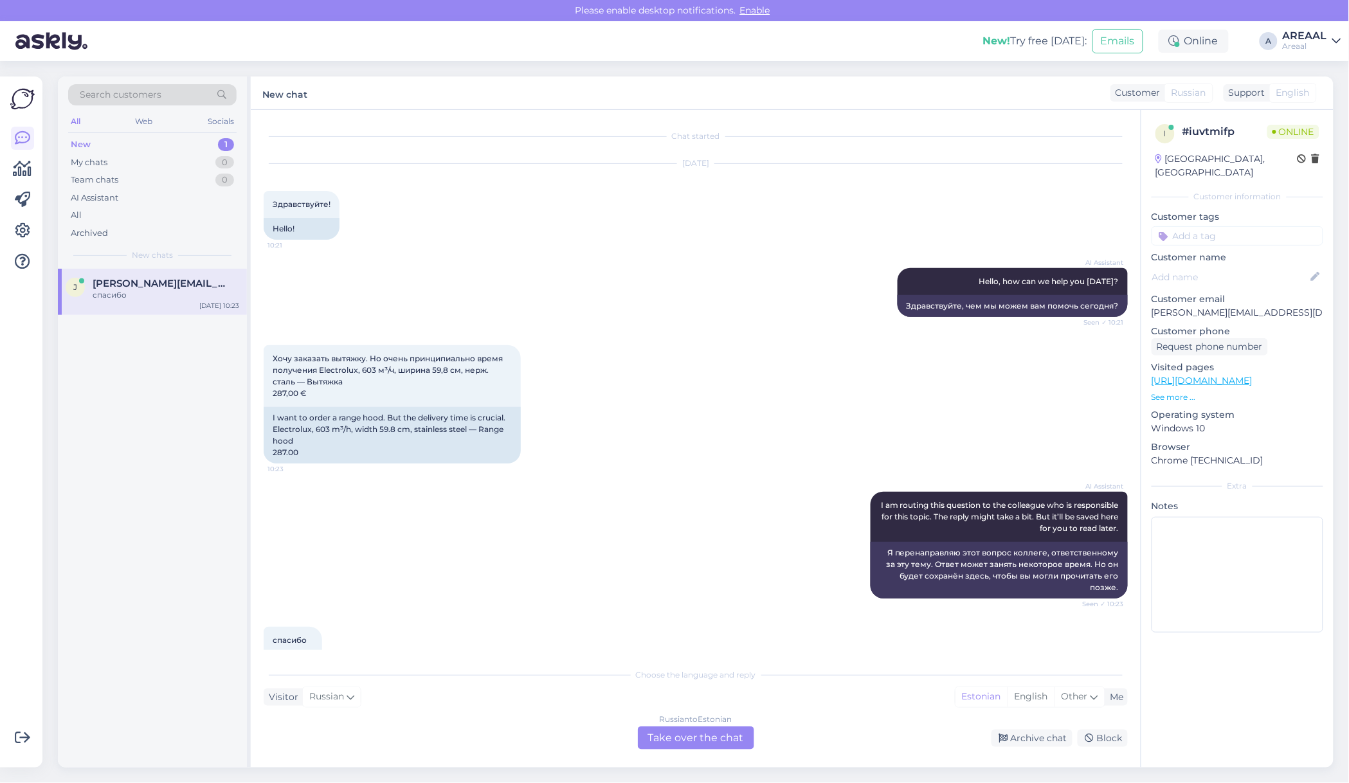
click at [643, 730] on div "Russian to Estonian Take over the chat" at bounding box center [696, 737] width 116 height 23
click at [660, 737] on div "Russian to Estonian Take over the chat" at bounding box center [696, 737] width 116 height 23
click at [660, 724] on div "Russian to Estonian" at bounding box center [696, 720] width 73 height 12
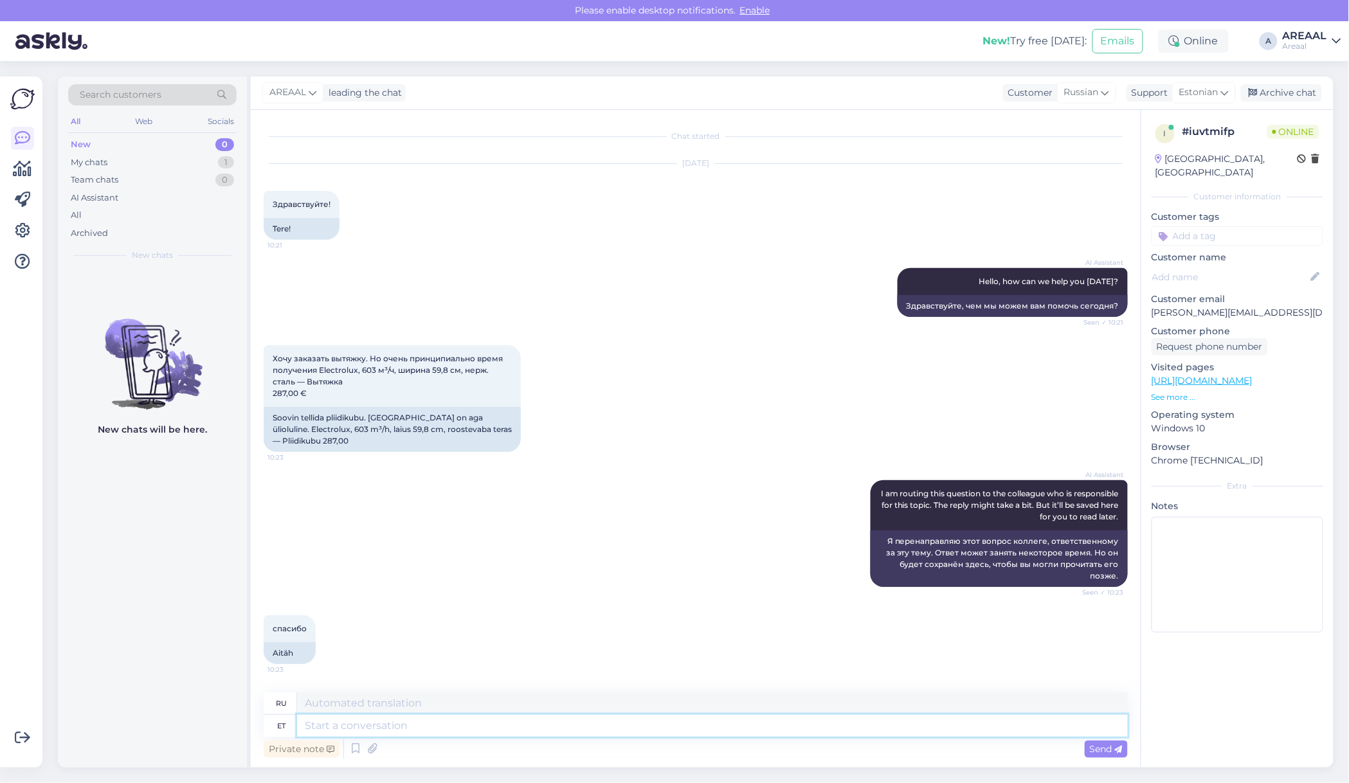
click at [667, 733] on textarea at bounding box center [712, 726] width 831 height 22
type textarea "Approximate d"
type textarea "Приблизительный"
type textarea "Approximate delivrey time"
type textarea "Ориентировочная доставка"
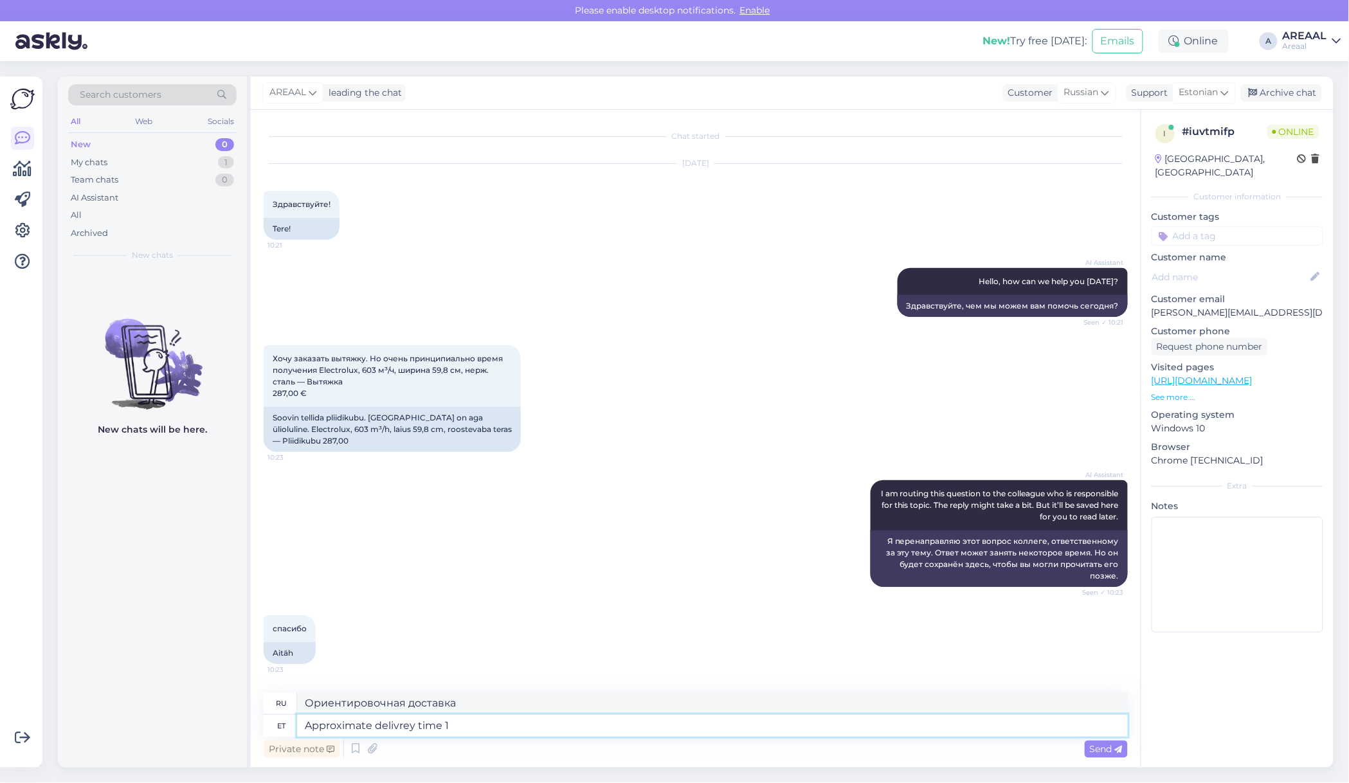
type textarea "Approximate delivrey time 1-"
type textarea "Примерное время доставки"
type textarea "Approximate delivrey time 1-2 week"
type textarea "Примерное время доставки 1-2"
type textarea "Approximate delivrey time 1-2 weeks."
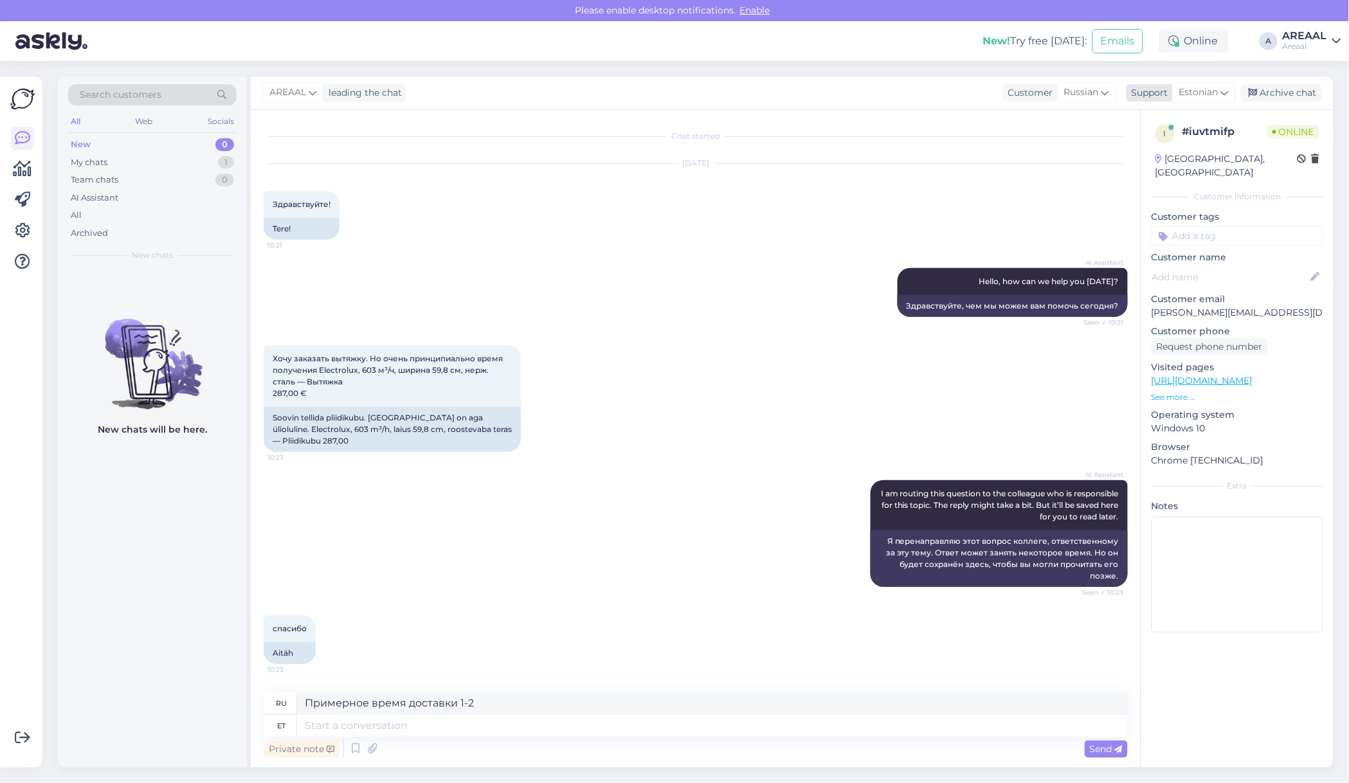
type textarea "Ориентировочный срок доставки 1-2 недели."
click at [1202, 100] on span "Estonian" at bounding box center [1198, 92] width 39 height 14
type input "eng"
click at [1152, 152] on link "English" at bounding box center [1180, 149] width 141 height 21
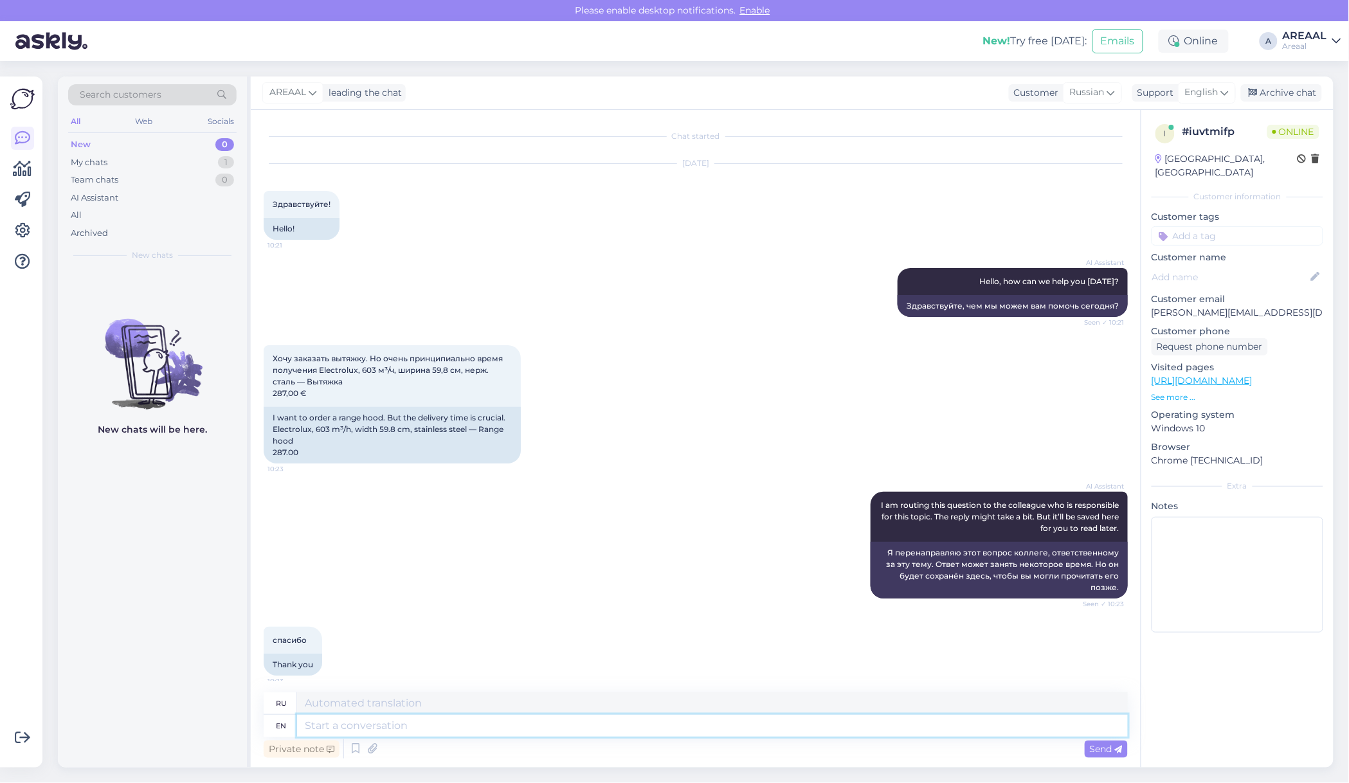
click at [760, 730] on textarea at bounding box center [712, 726] width 831 height 22
paste textarea "Approximate delivrey time 1-2 weeks."
type textarea "Approximate delivrey time 1-2 weeks."
type textarea "Ориентировочный срок доставки 1-2 недели."
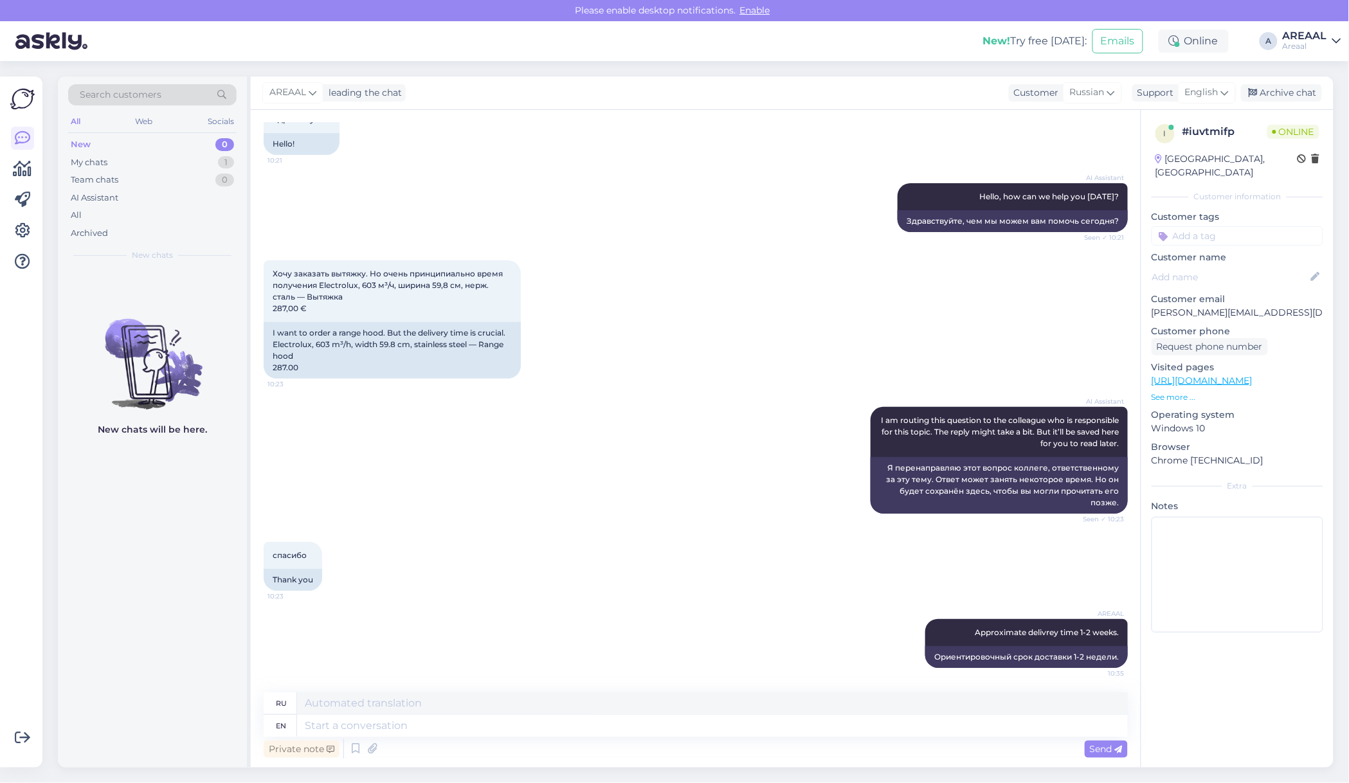
click at [1239, 375] on link "https://areaal.eu/electrolux-603-m%C2%B3-ch-shirina-598-sm-nerzh-stal-vytyazhka…" at bounding box center [1201, 381] width 101 height 12
click at [468, 415] on div "AI Assistant I am routing this question to the colleague who is responsible for…" at bounding box center [696, 460] width 864 height 135
click at [204, 166] on div "My chats 1" at bounding box center [152, 163] width 168 height 18
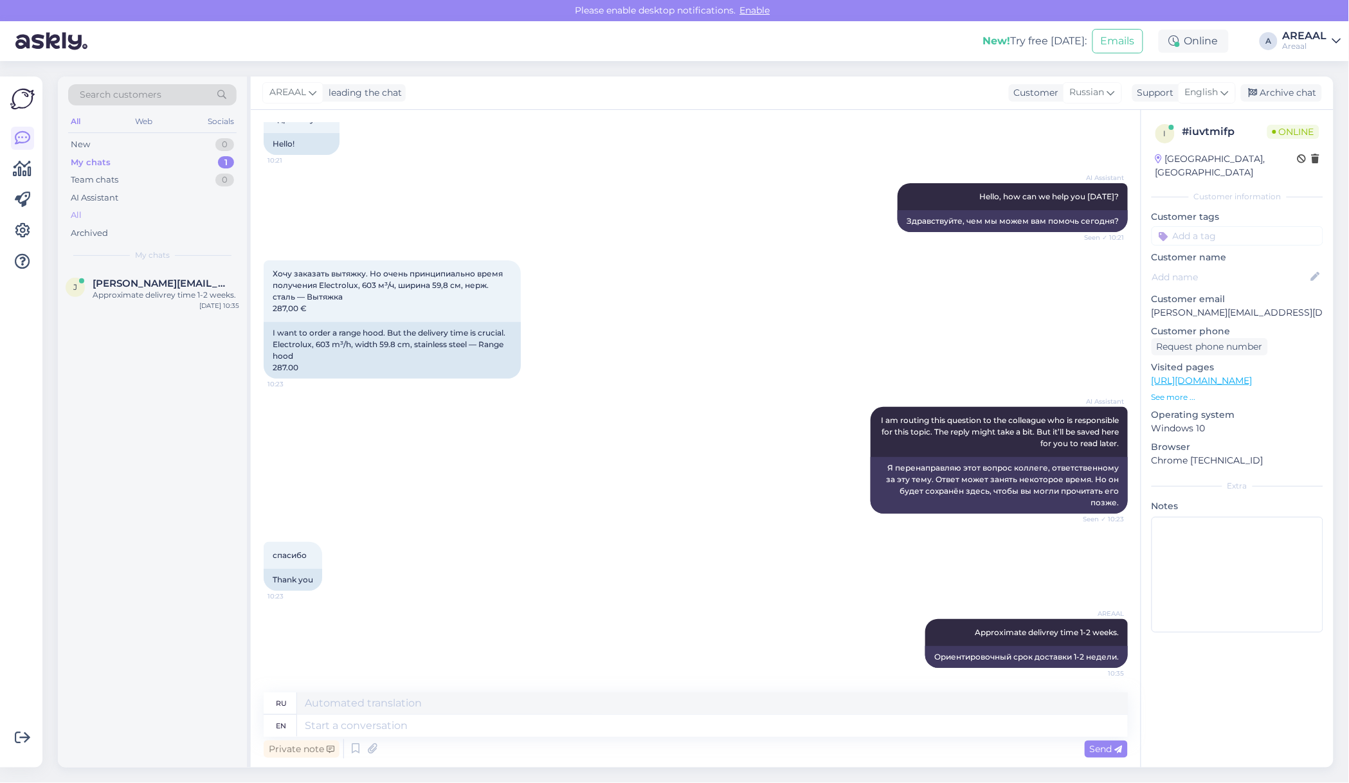
click at [141, 207] on div "All" at bounding box center [152, 215] width 168 height 18
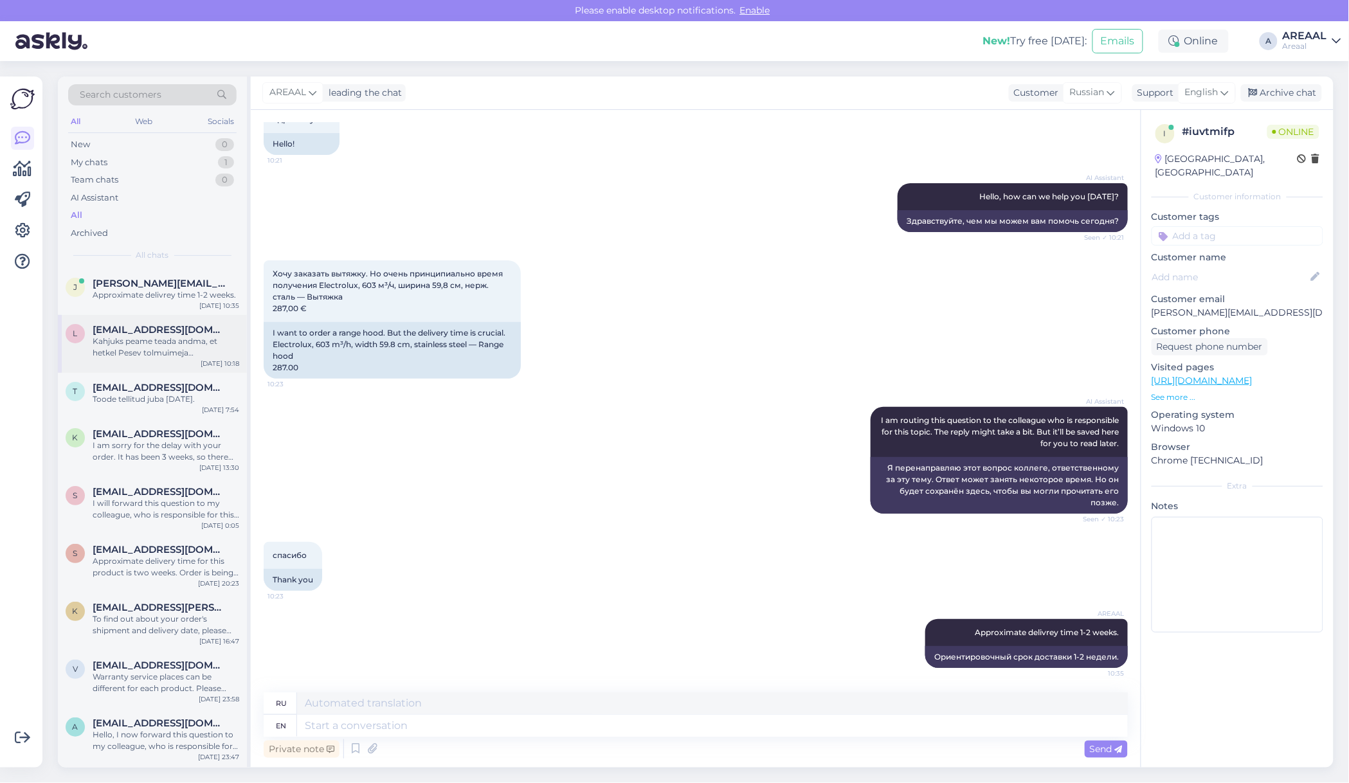
click at [166, 355] on div "Kahjuks peame teada andma, et hetkel Pesev tolmuimeja Thomas AQUA+ Multi Clean …" at bounding box center [166, 347] width 147 height 23
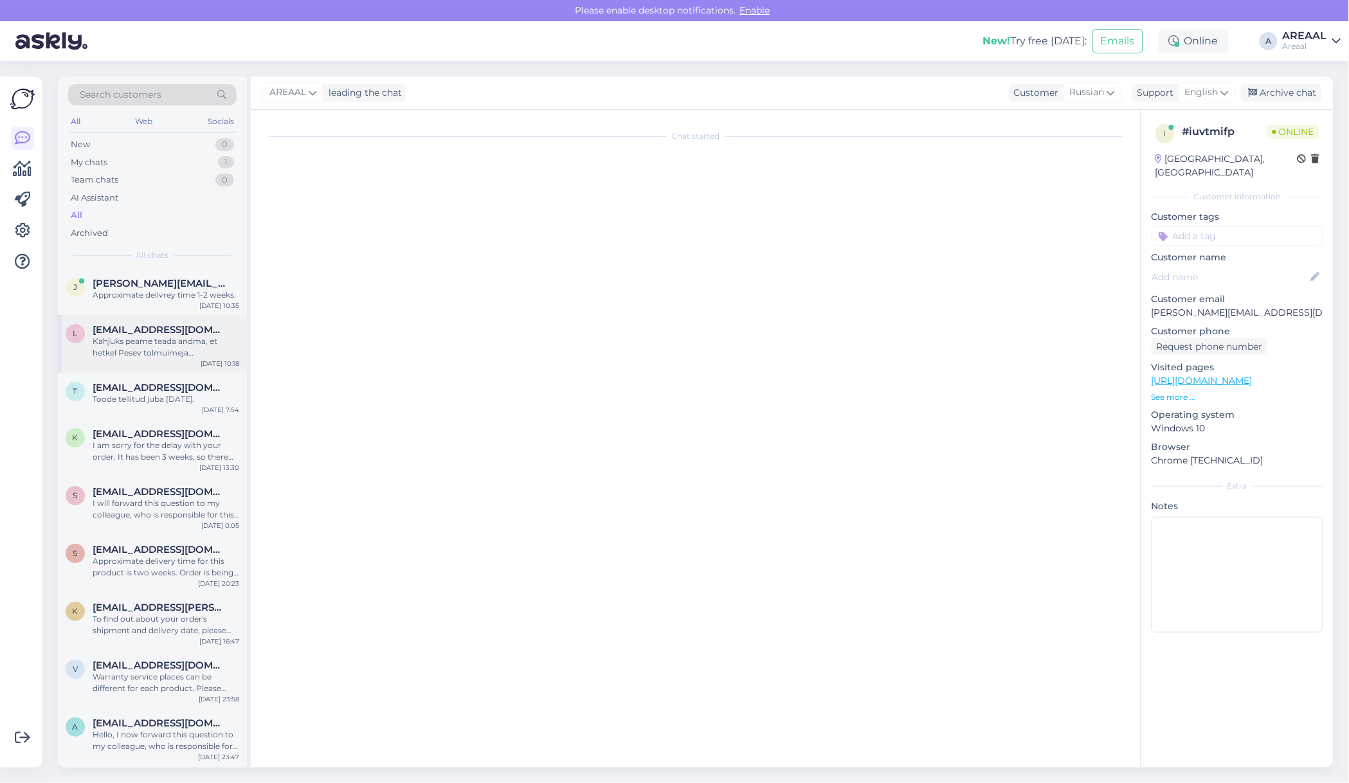
scroll to position [881, 0]
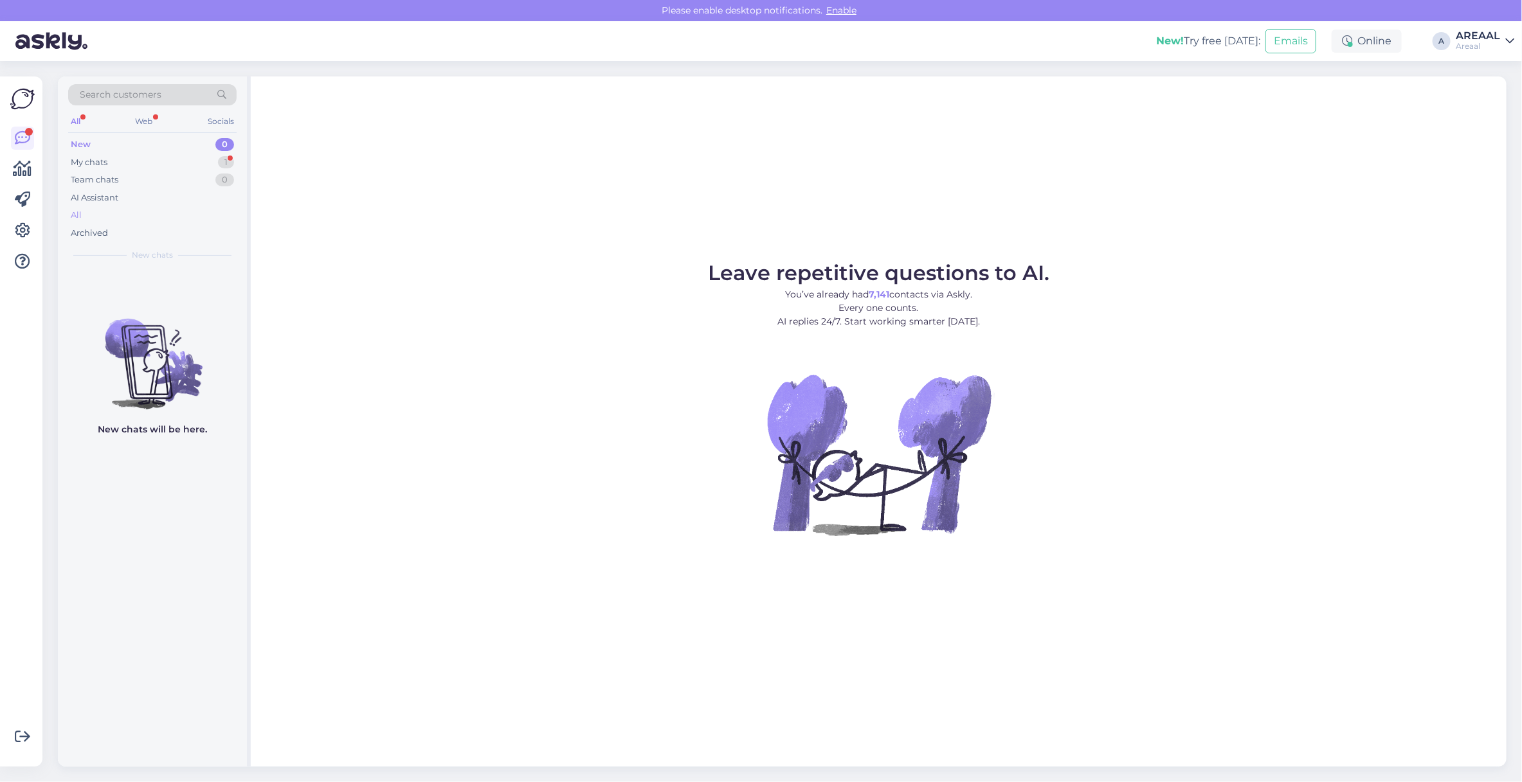
click at [116, 213] on div "All" at bounding box center [152, 215] width 168 height 18
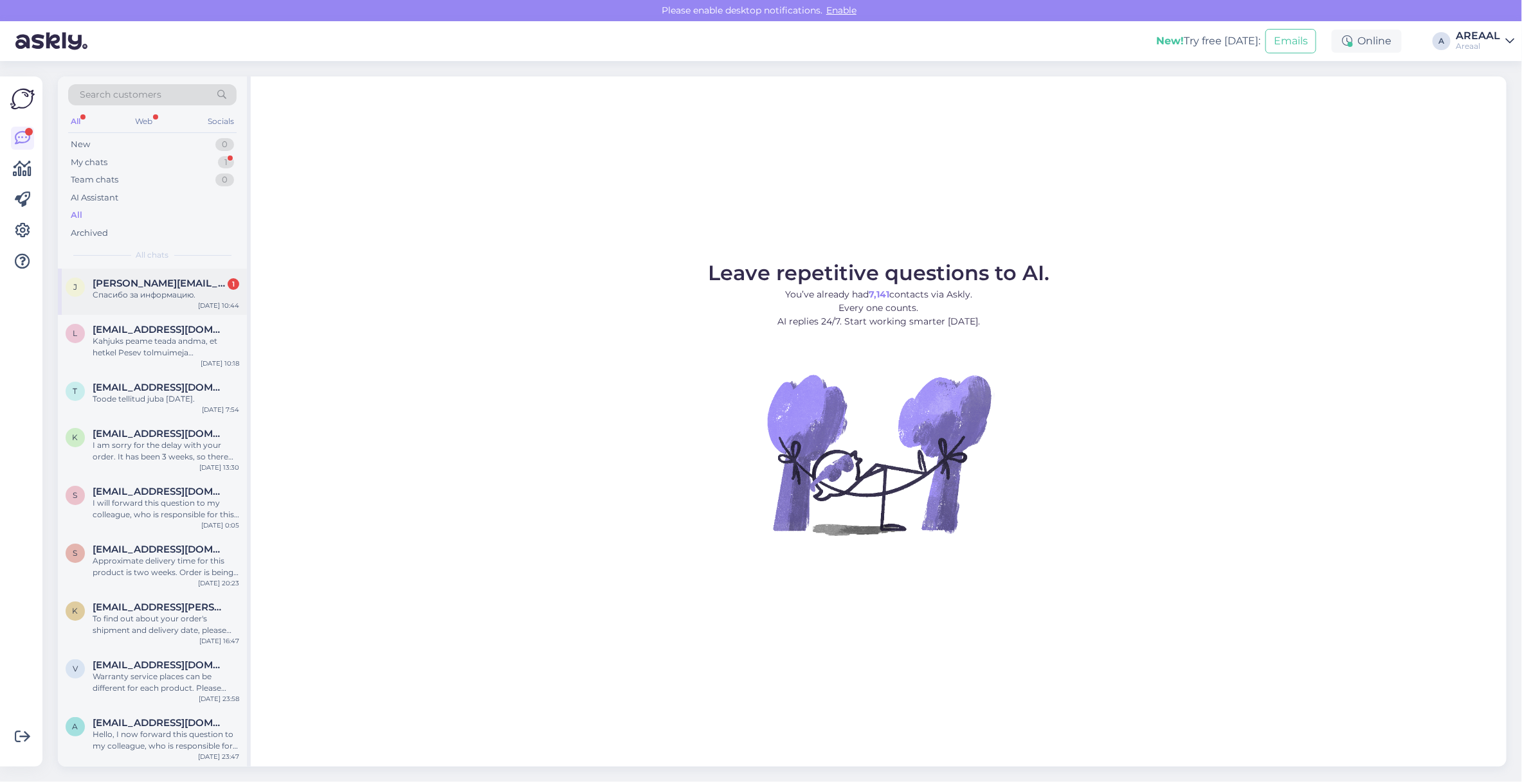
click at [181, 292] on div "Спасибо за информацию." at bounding box center [166, 295] width 147 height 12
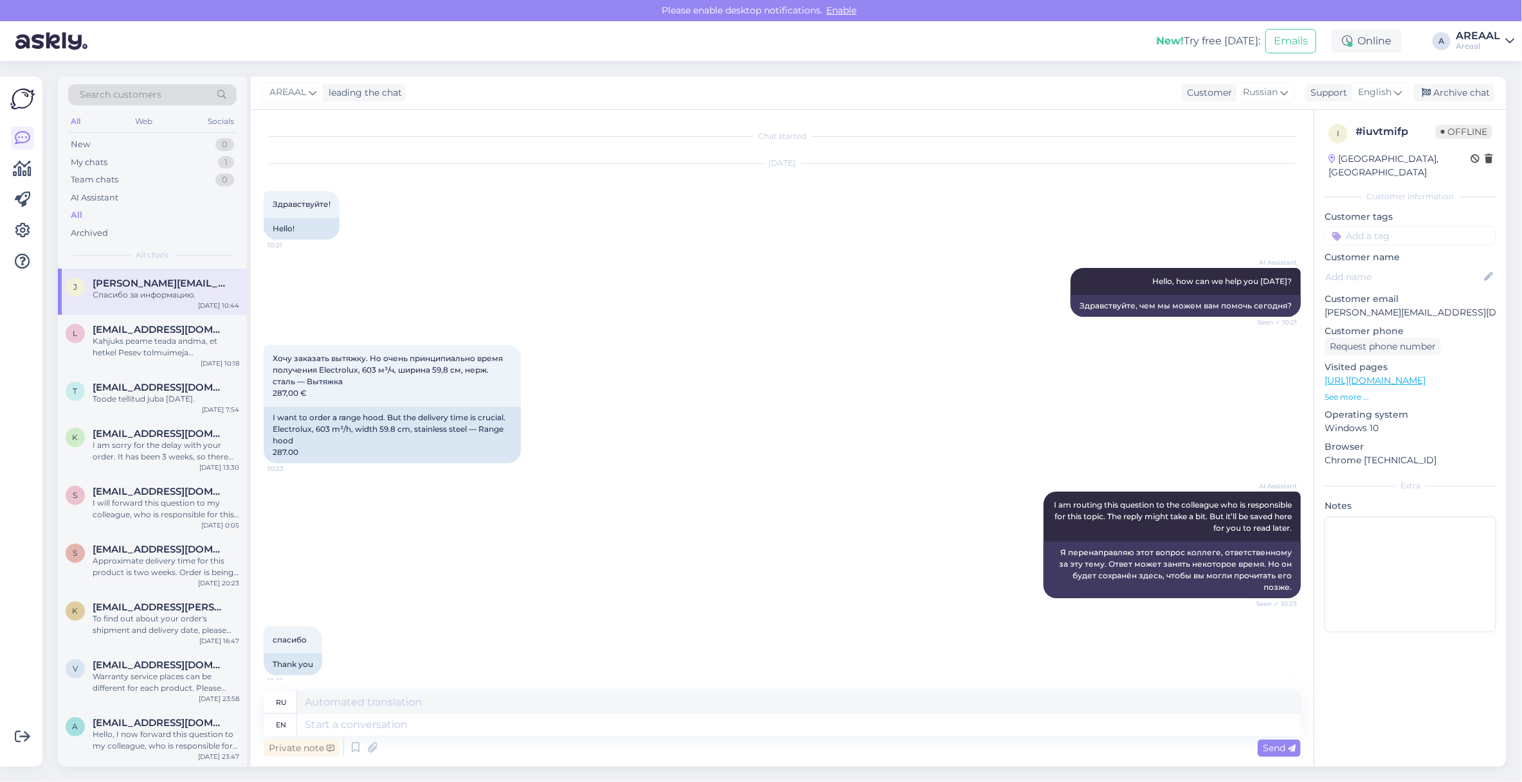
scroll to position [163, 0]
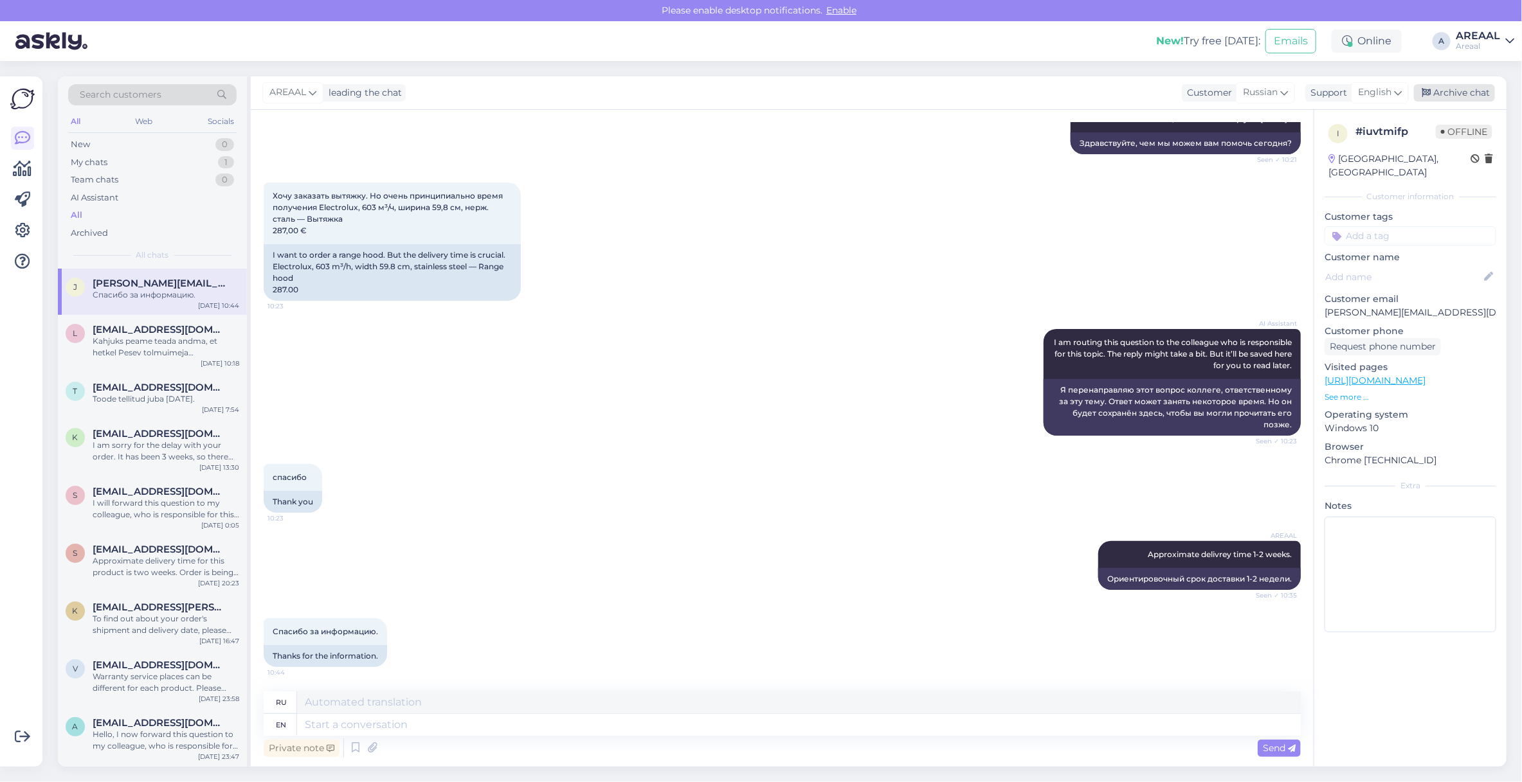
click at [1453, 98] on div "Archive chat" at bounding box center [1454, 92] width 81 height 17
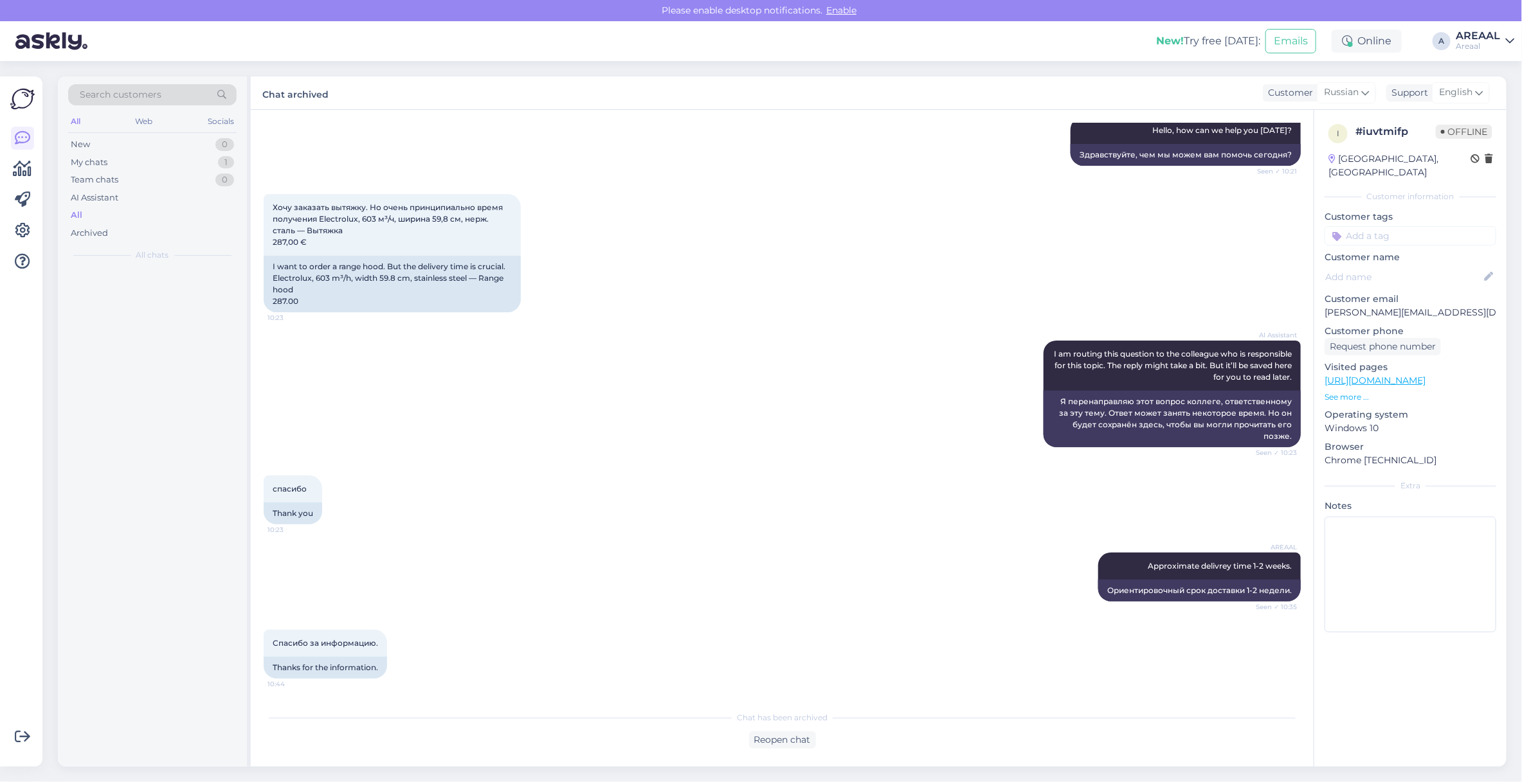
scroll to position [150, 0]
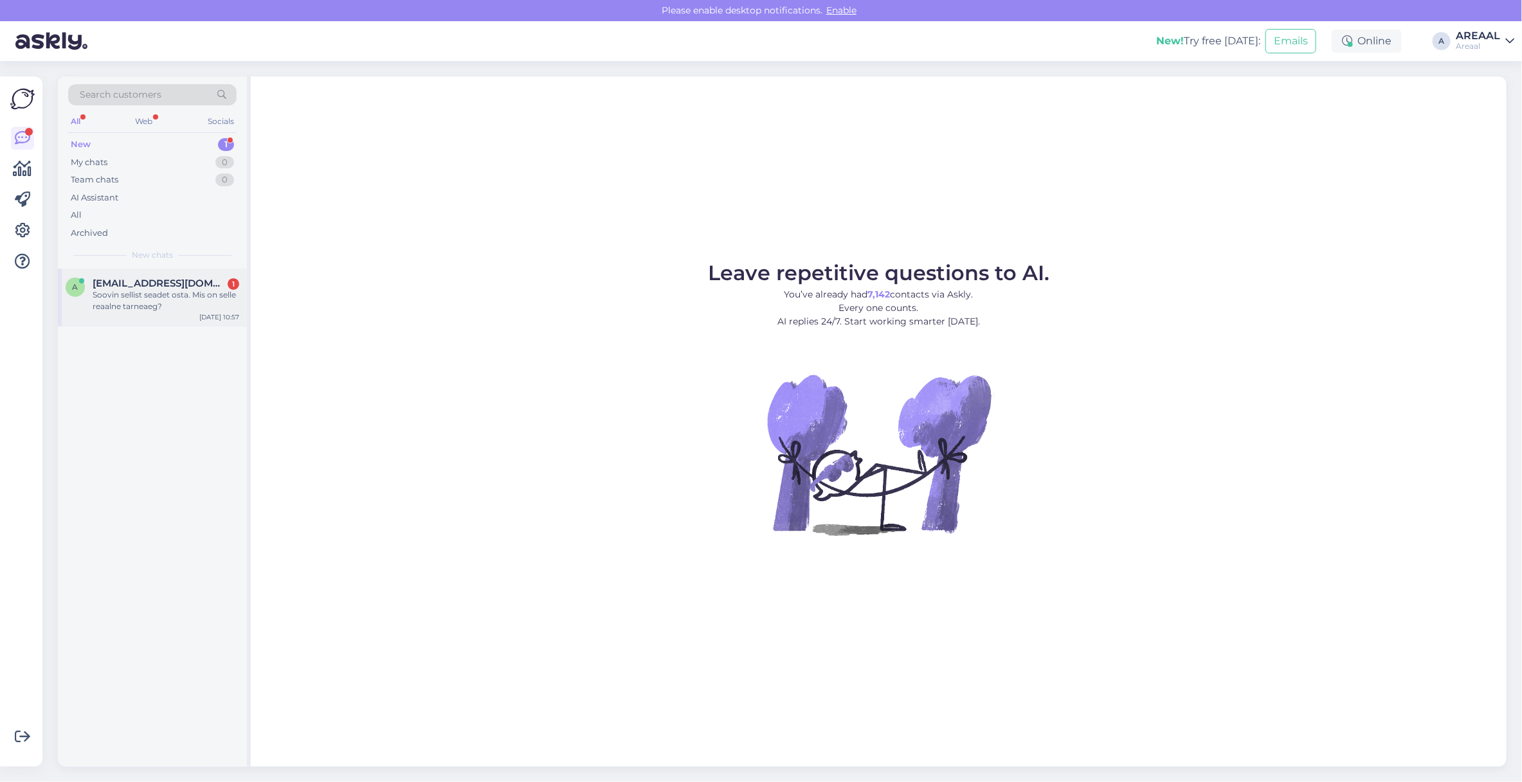
click at [152, 287] on span "[EMAIL_ADDRESS][DOMAIN_NAME]" at bounding box center [160, 284] width 134 height 12
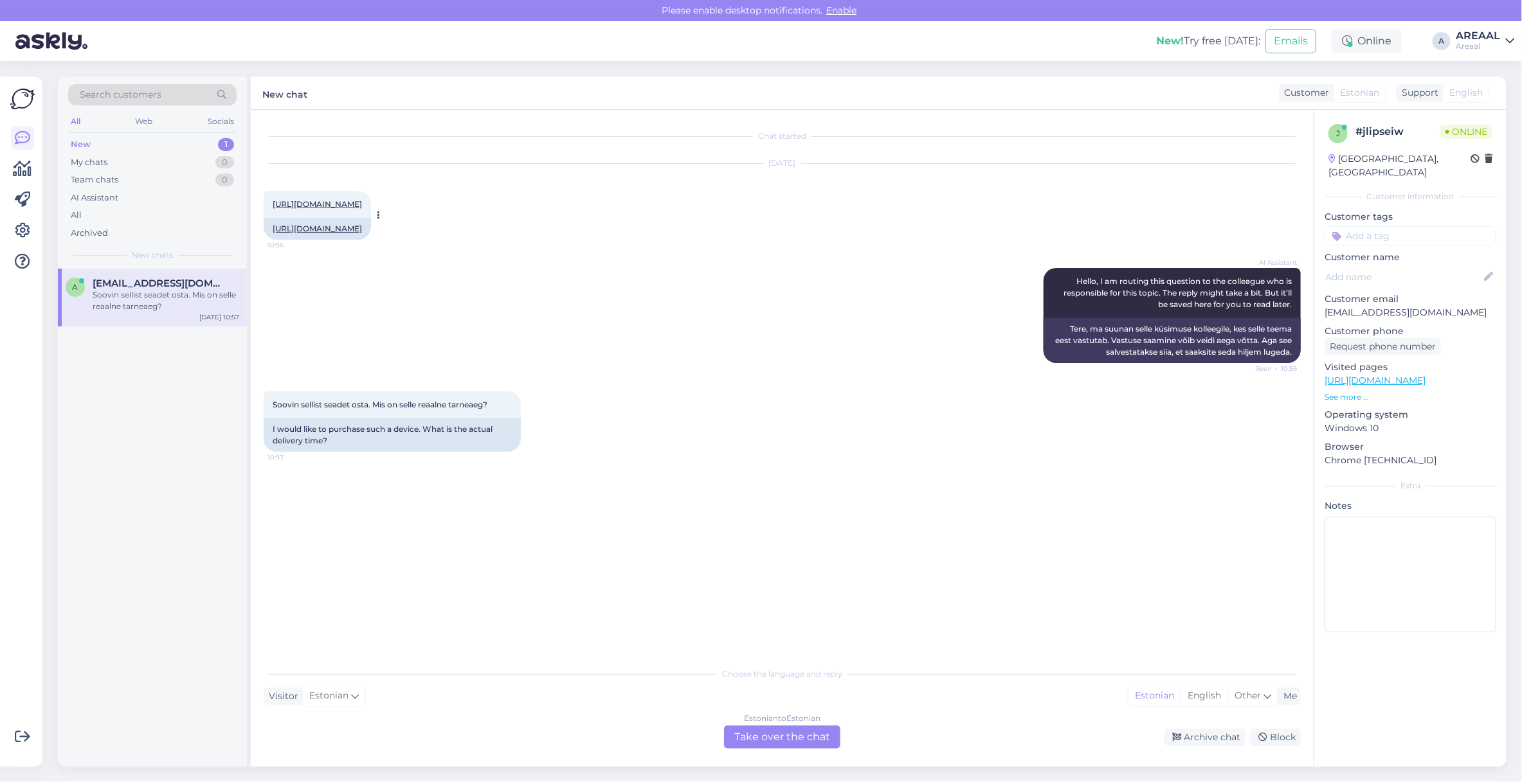
click at [362, 200] on link "[URL][DOMAIN_NAME]" at bounding box center [317, 204] width 89 height 10
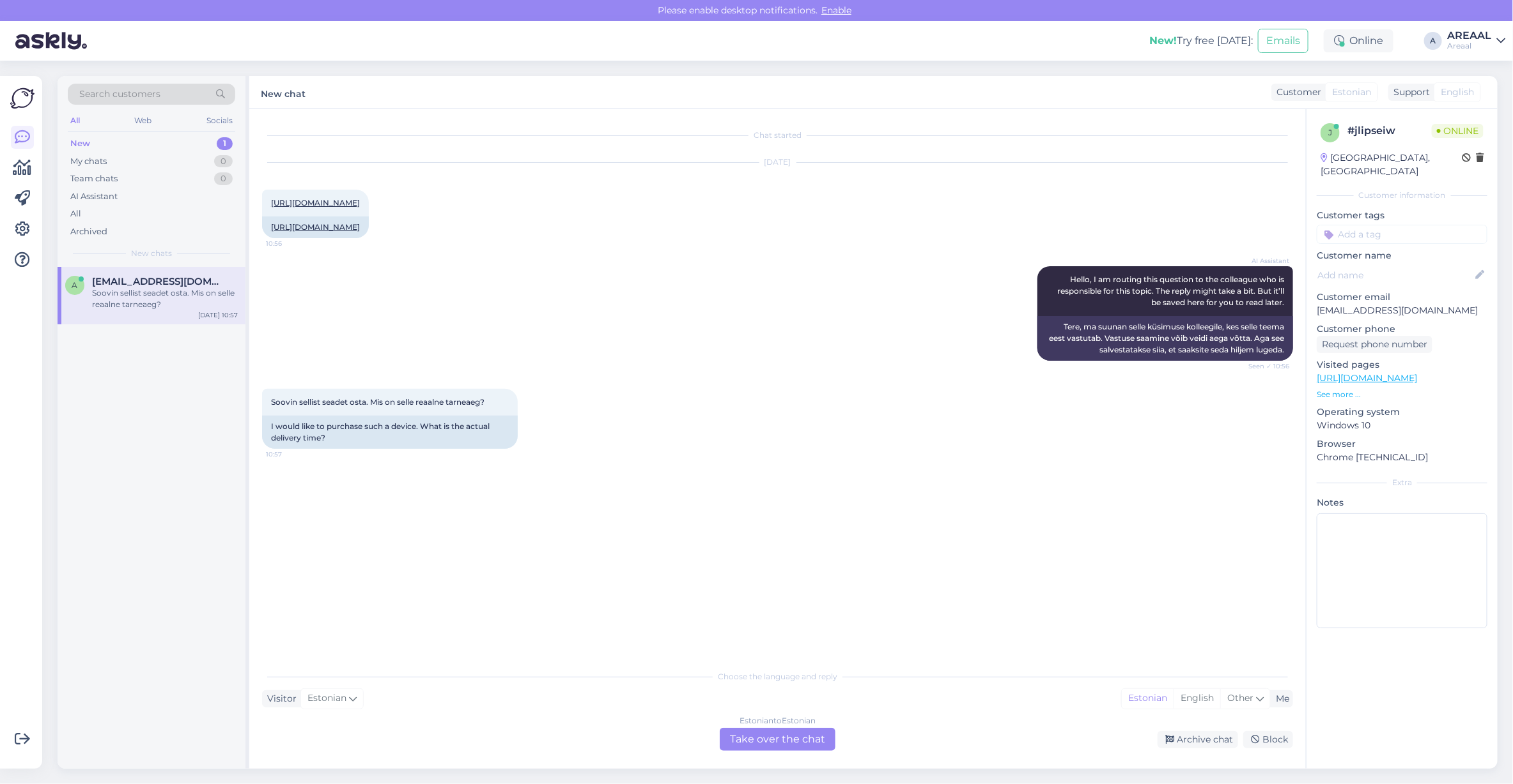
click at [720, 741] on div "Estonian to Estonian Take over the chat" at bounding box center [777, 739] width 115 height 23
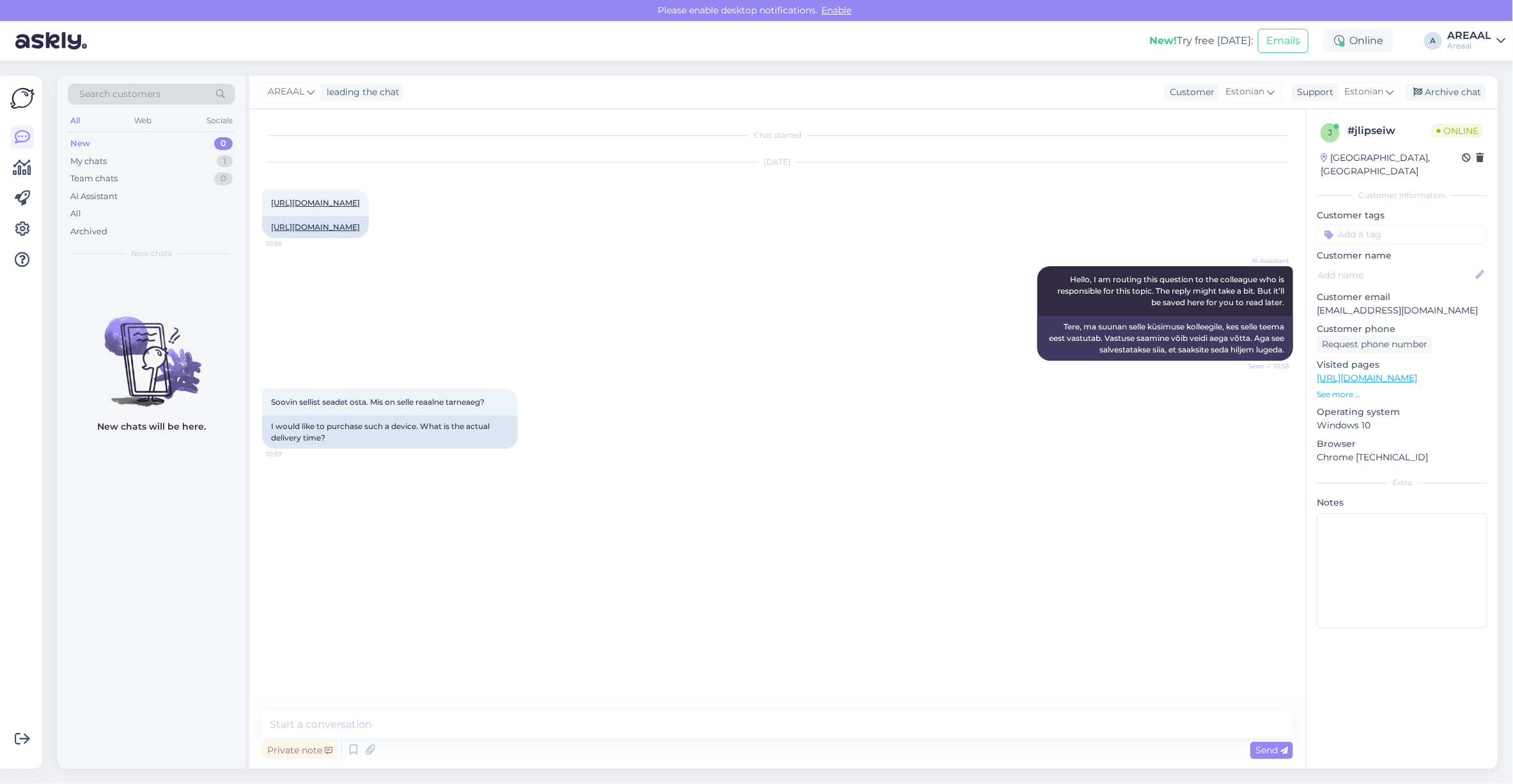
click at [720, 739] on div "Private note Send" at bounding box center [777, 750] width 1031 height 24
click at [720, 731] on textarea at bounding box center [777, 724] width 1031 height 27
type textarea "Orienteeruv tarneaeg 2-3 nädalat"
click at [97, 225] on div "Archived" at bounding box center [151, 232] width 167 height 18
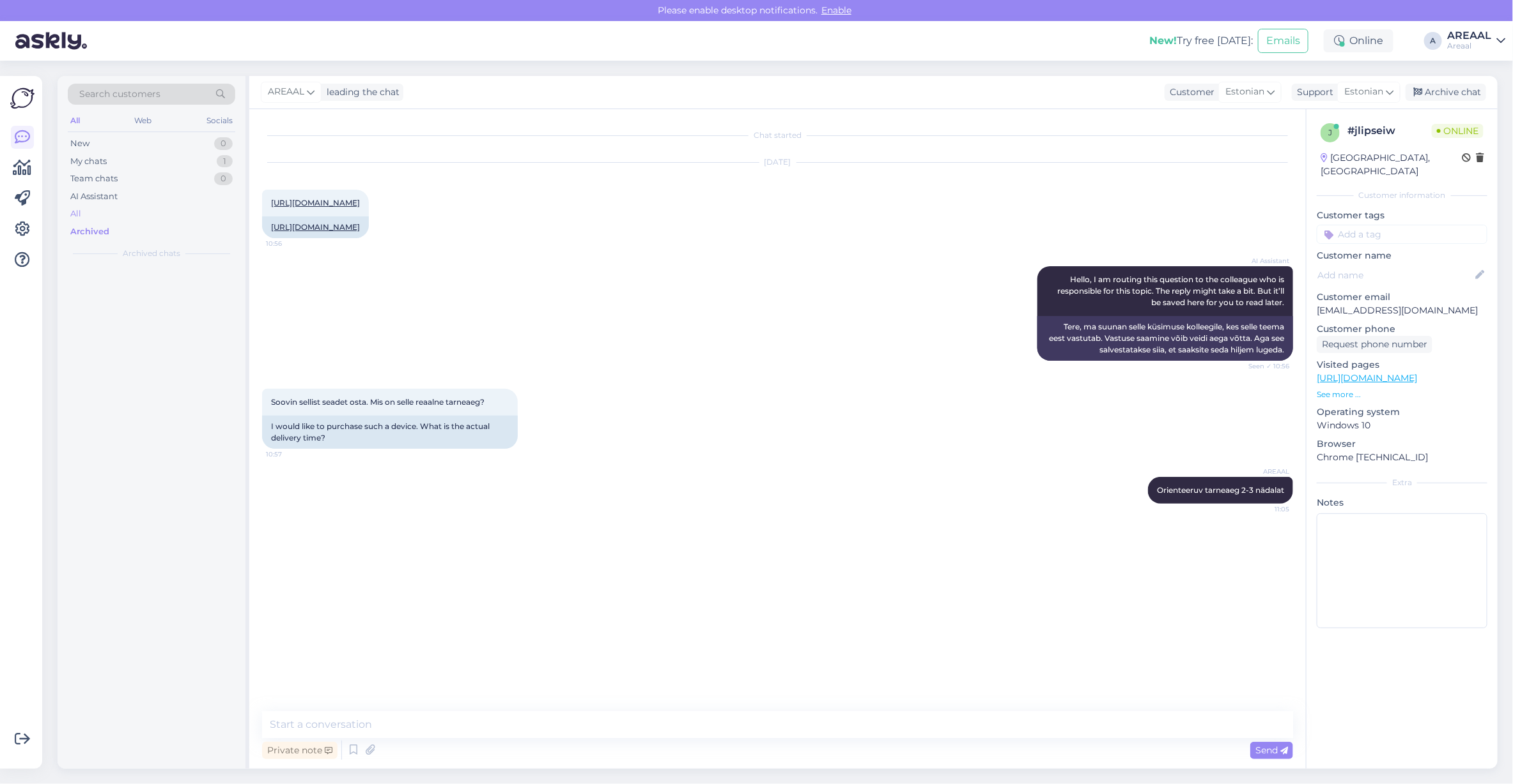
click at [97, 221] on div "All" at bounding box center [151, 214] width 167 height 18
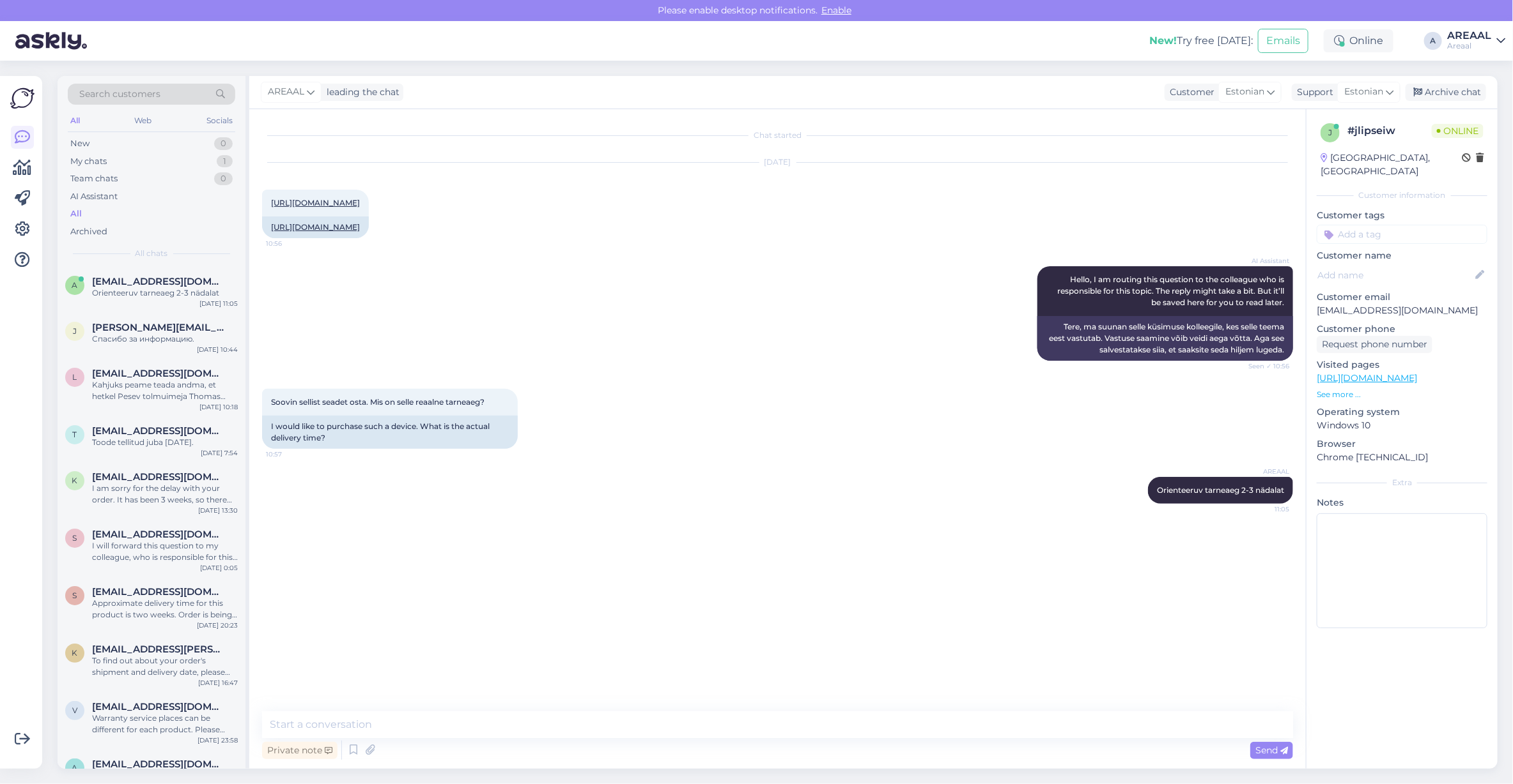
click at [691, 348] on div "AI Assistant Hello, I am routing this question to the colleague who is responsi…" at bounding box center [777, 313] width 1031 height 122
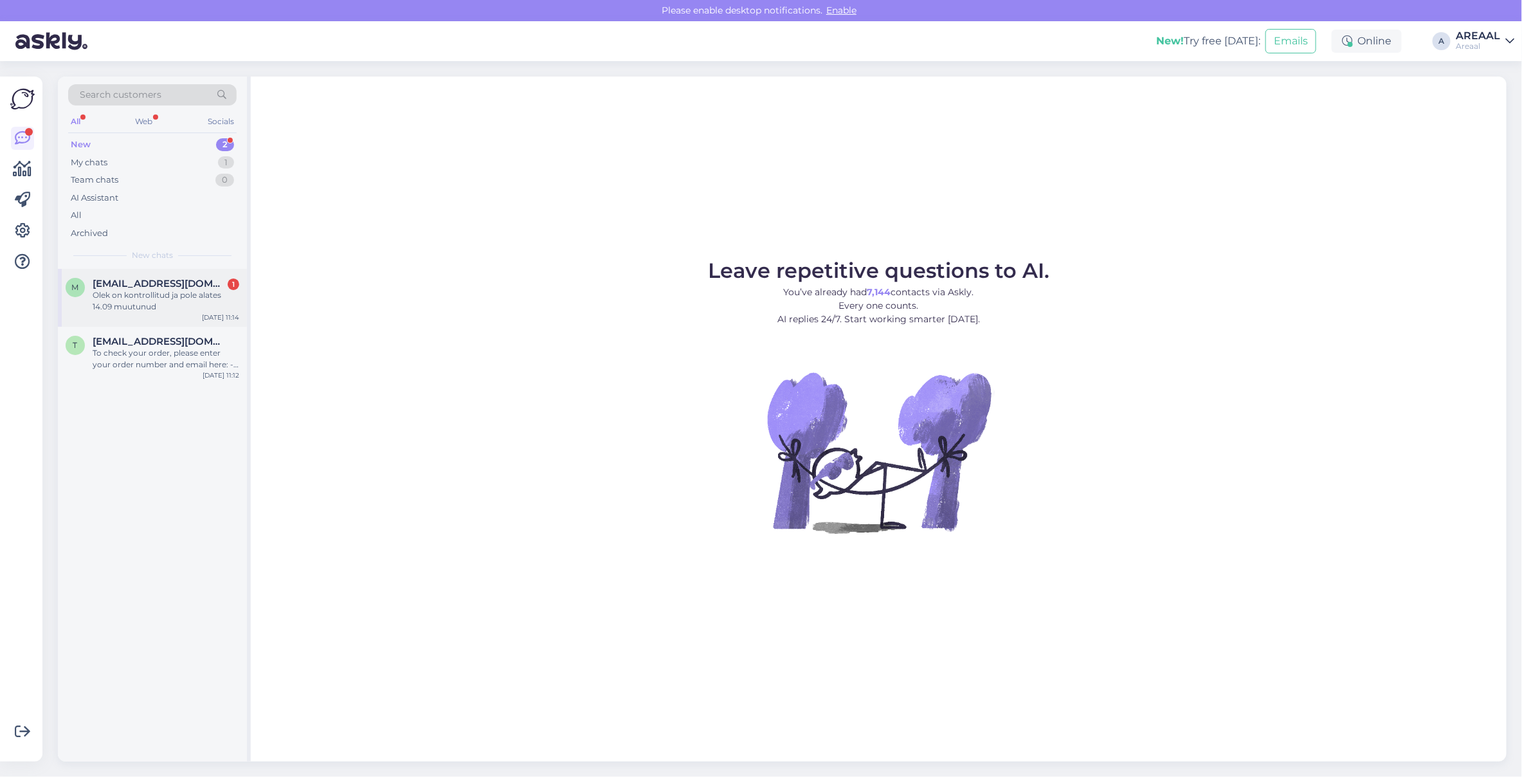
click at [136, 291] on div "Olek on kontrollitud ja pole alates 14.09 muutunud" at bounding box center [166, 300] width 147 height 23
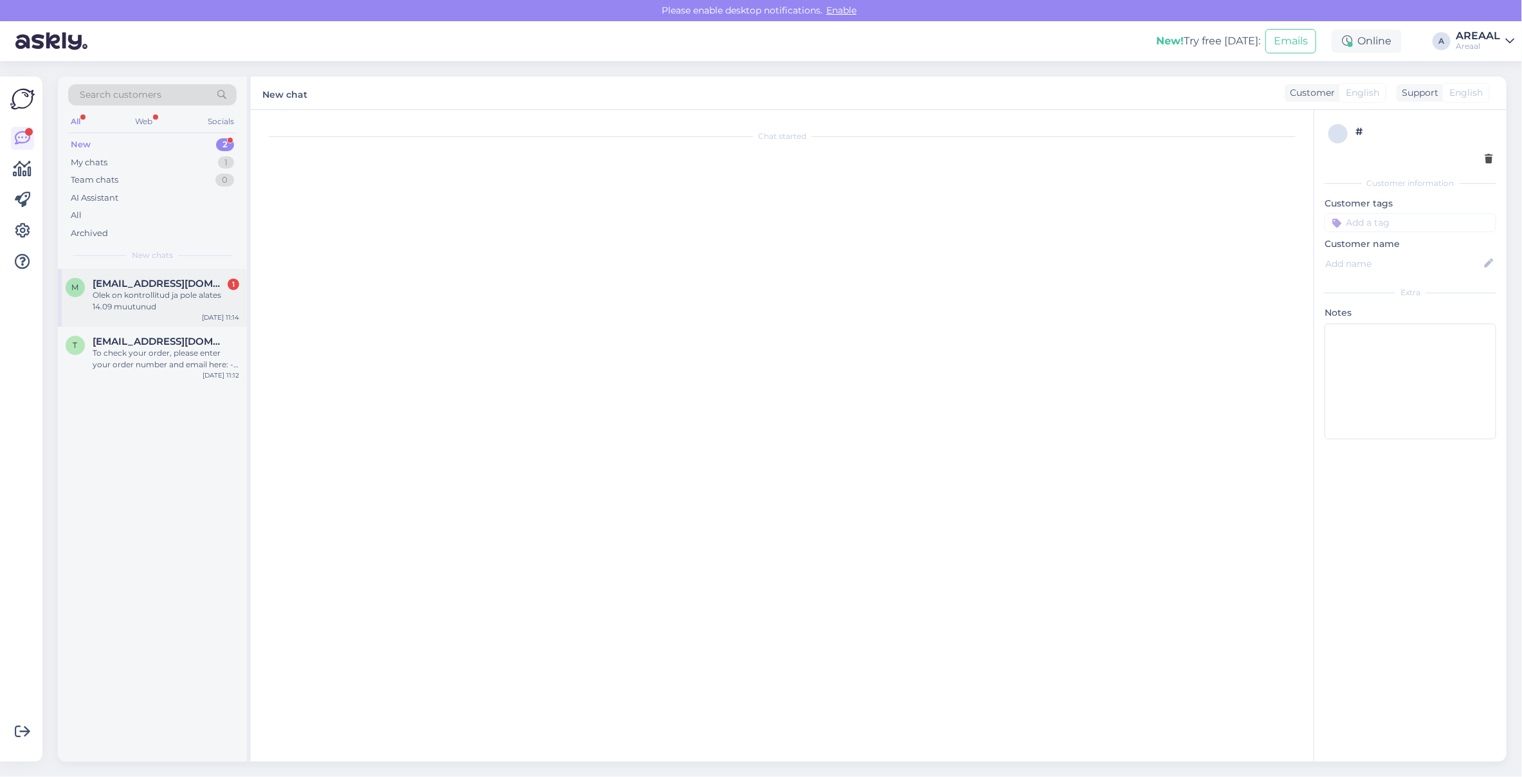
scroll to position [1548, 0]
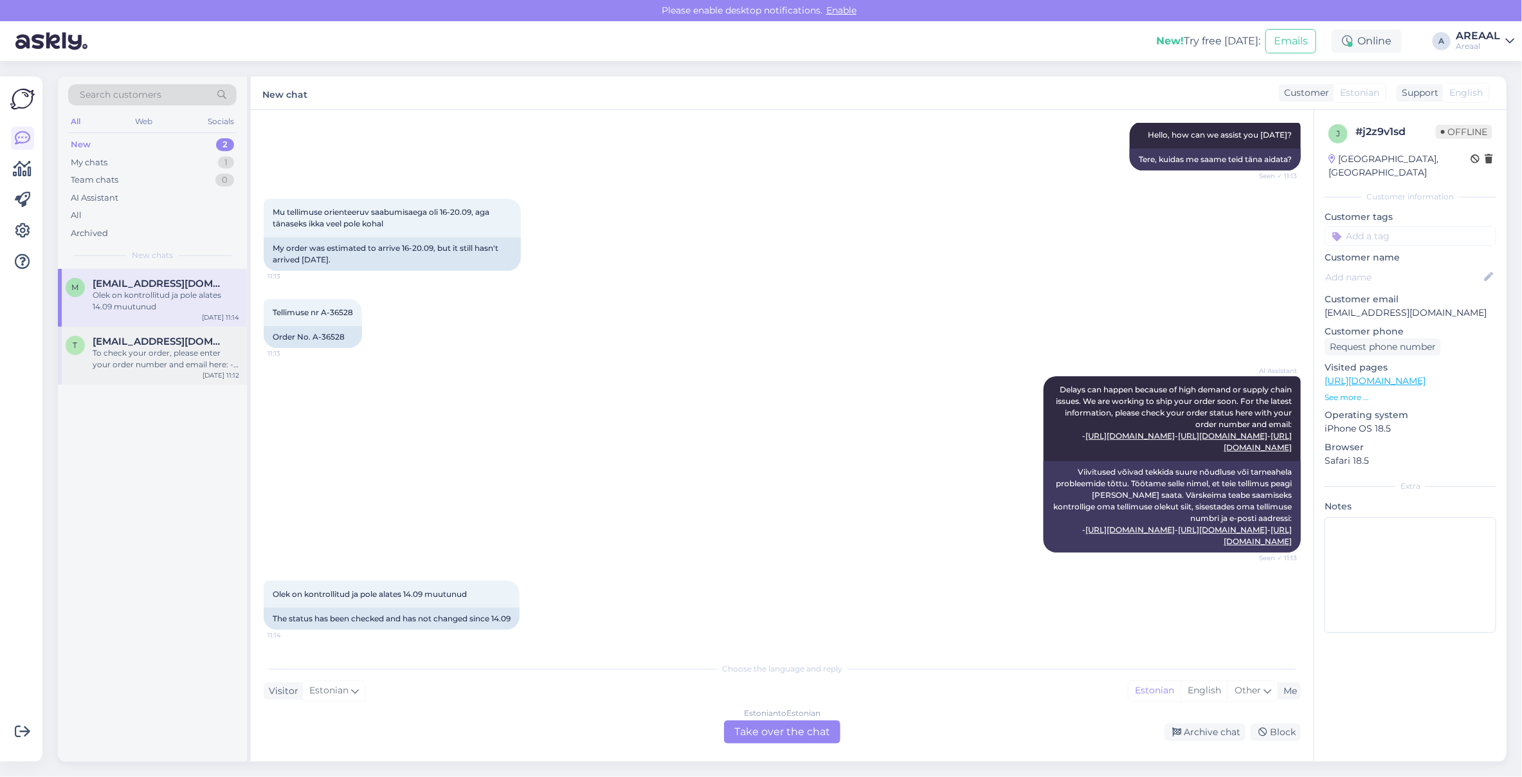
click at [181, 341] on span "[EMAIL_ADDRESS][DOMAIN_NAME]" at bounding box center [160, 342] width 134 height 12
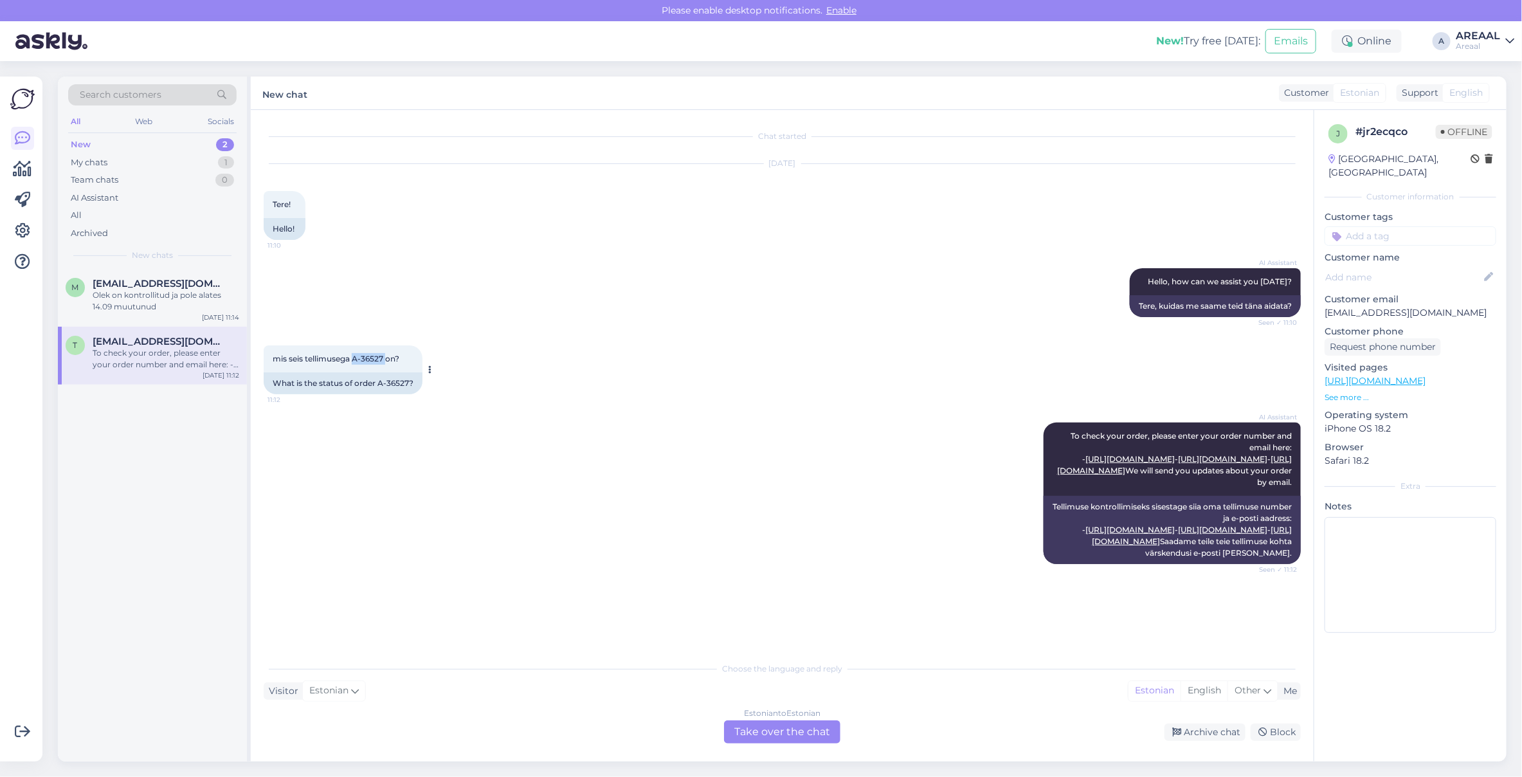
copy span "A-36527"
drag, startPoint x: 386, startPoint y: 355, endPoint x: 354, endPoint y: 357, distance: 32.2
click at [354, 357] on span "mis seis tellimusega A-36527 on?" at bounding box center [336, 359] width 127 height 10
copy span "A-36527"
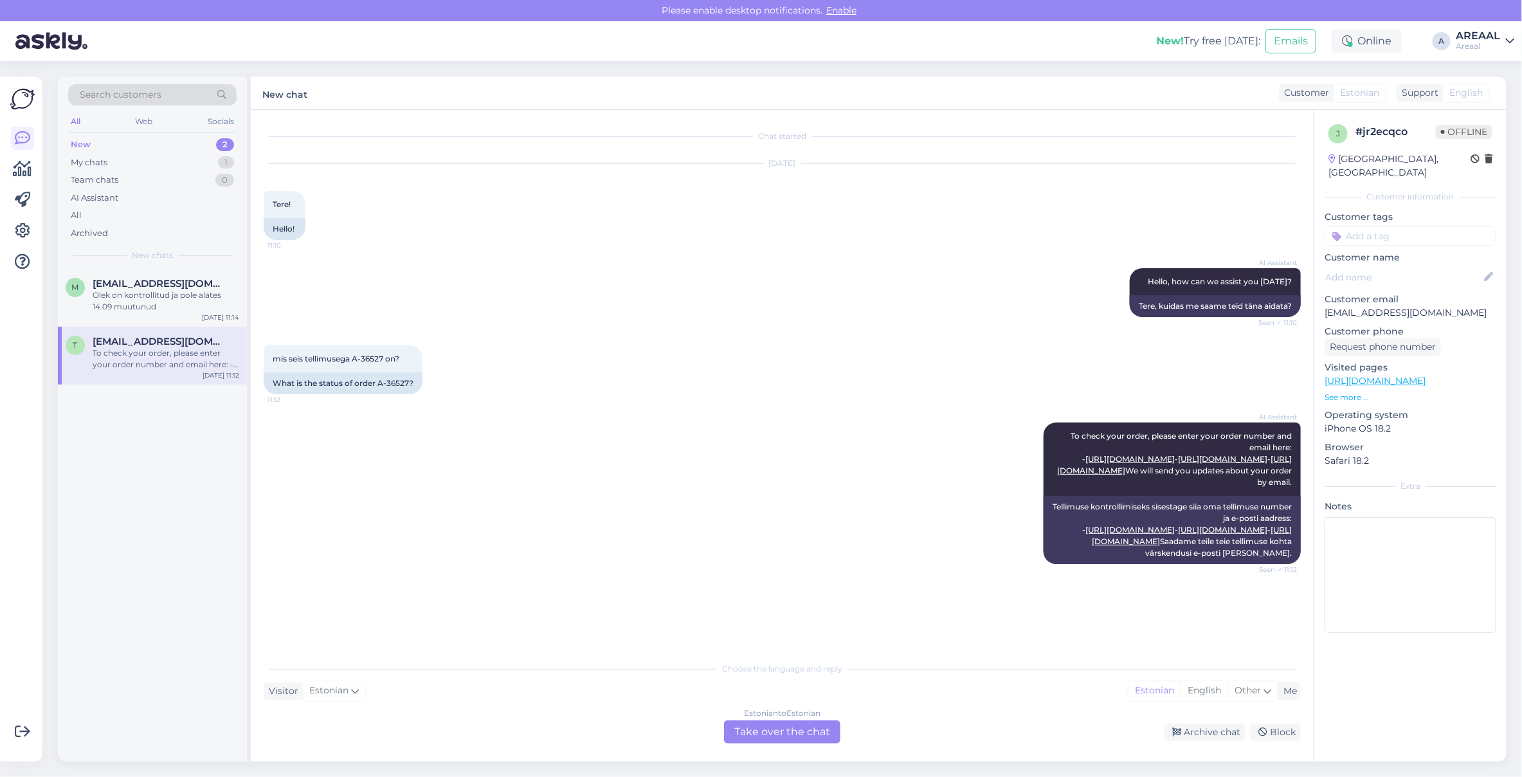
click at [820, 254] on div "AI Assistant Hello, how can we assist you [DATE]? Seen ✓ 11:10 Tere, kuidas me …" at bounding box center [782, 292] width 1037 height 77
click at [765, 723] on div "Estonian to Estonian Take over the chat" at bounding box center [782, 731] width 116 height 23
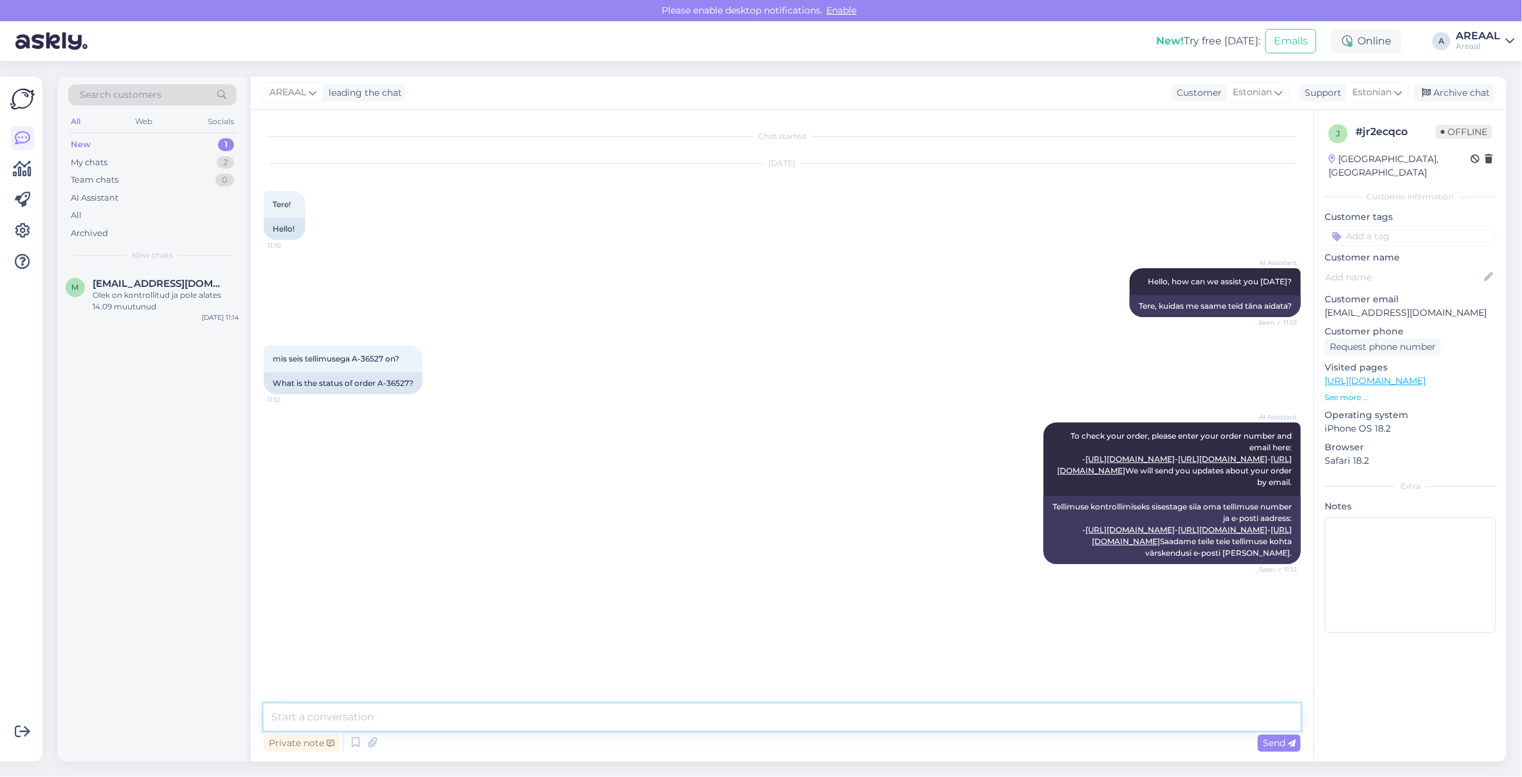
click at [757, 720] on textarea at bounding box center [782, 716] width 1037 height 27
type textarea "Orienteeruv tarneaeg vahemikus 26.09-30.09"
click at [1480, 85] on div "Archive chat" at bounding box center [1454, 92] width 81 height 17
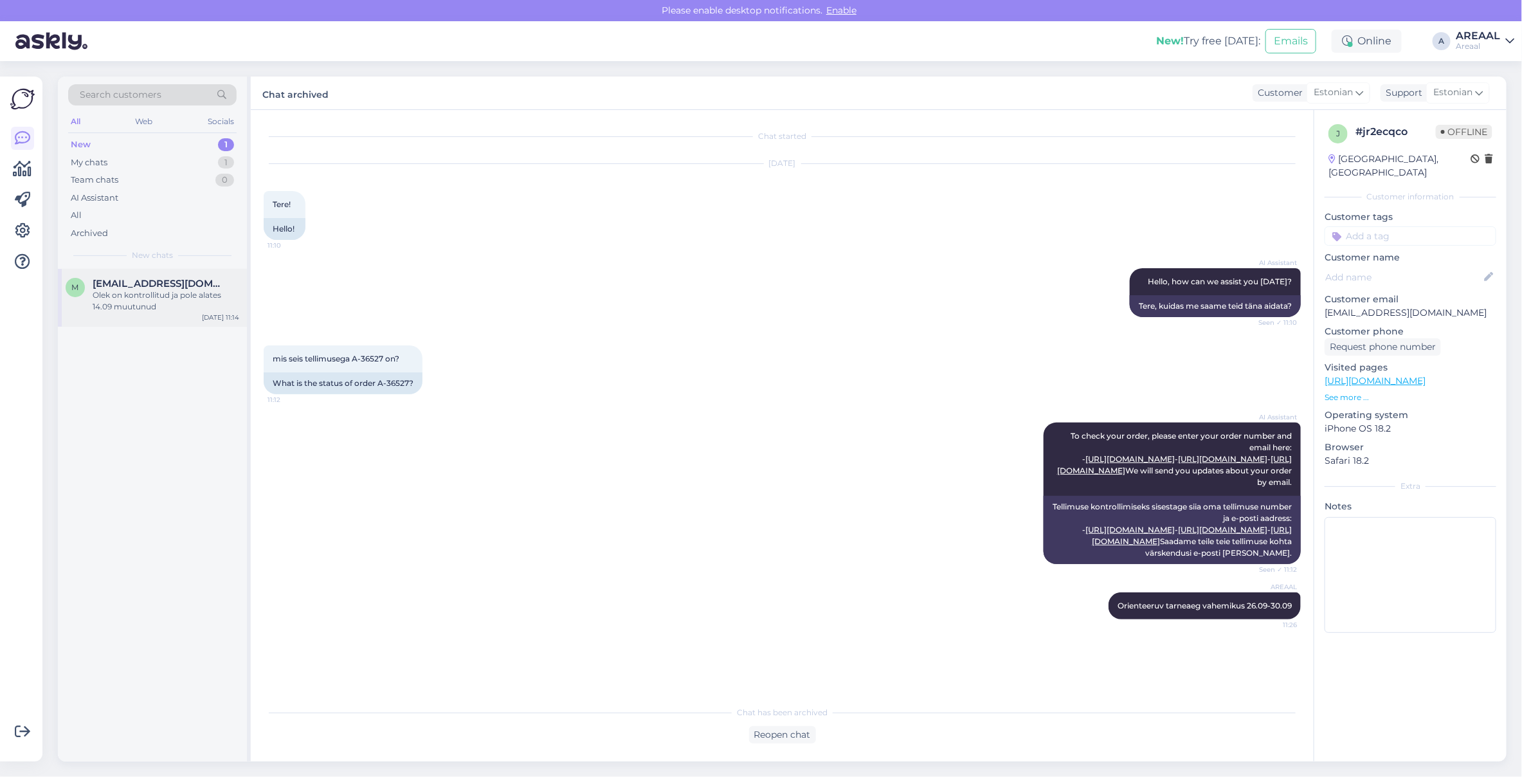
click at [132, 286] on span "[EMAIL_ADDRESS][DOMAIN_NAME]" at bounding box center [160, 284] width 134 height 12
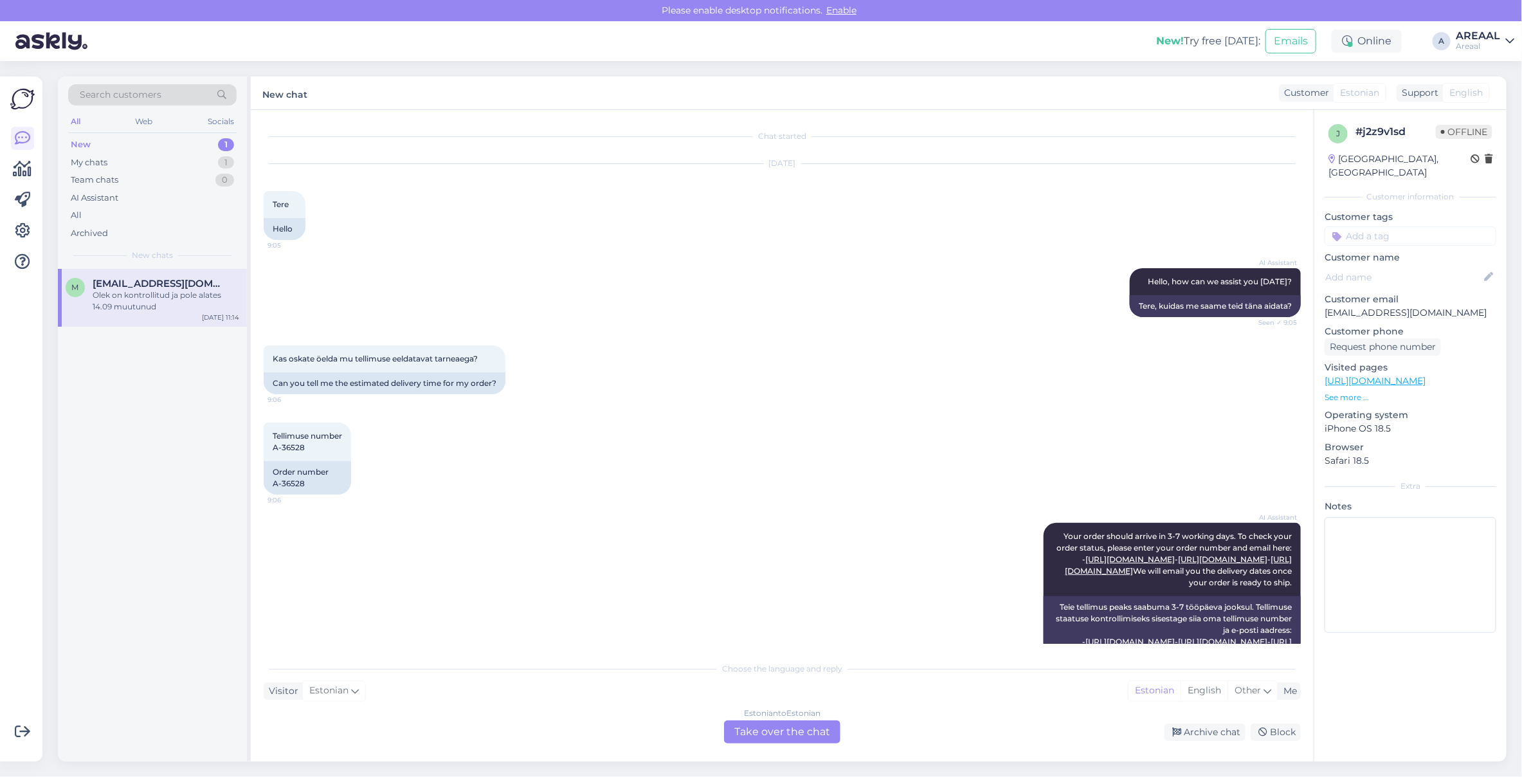
scroll to position [1548, 0]
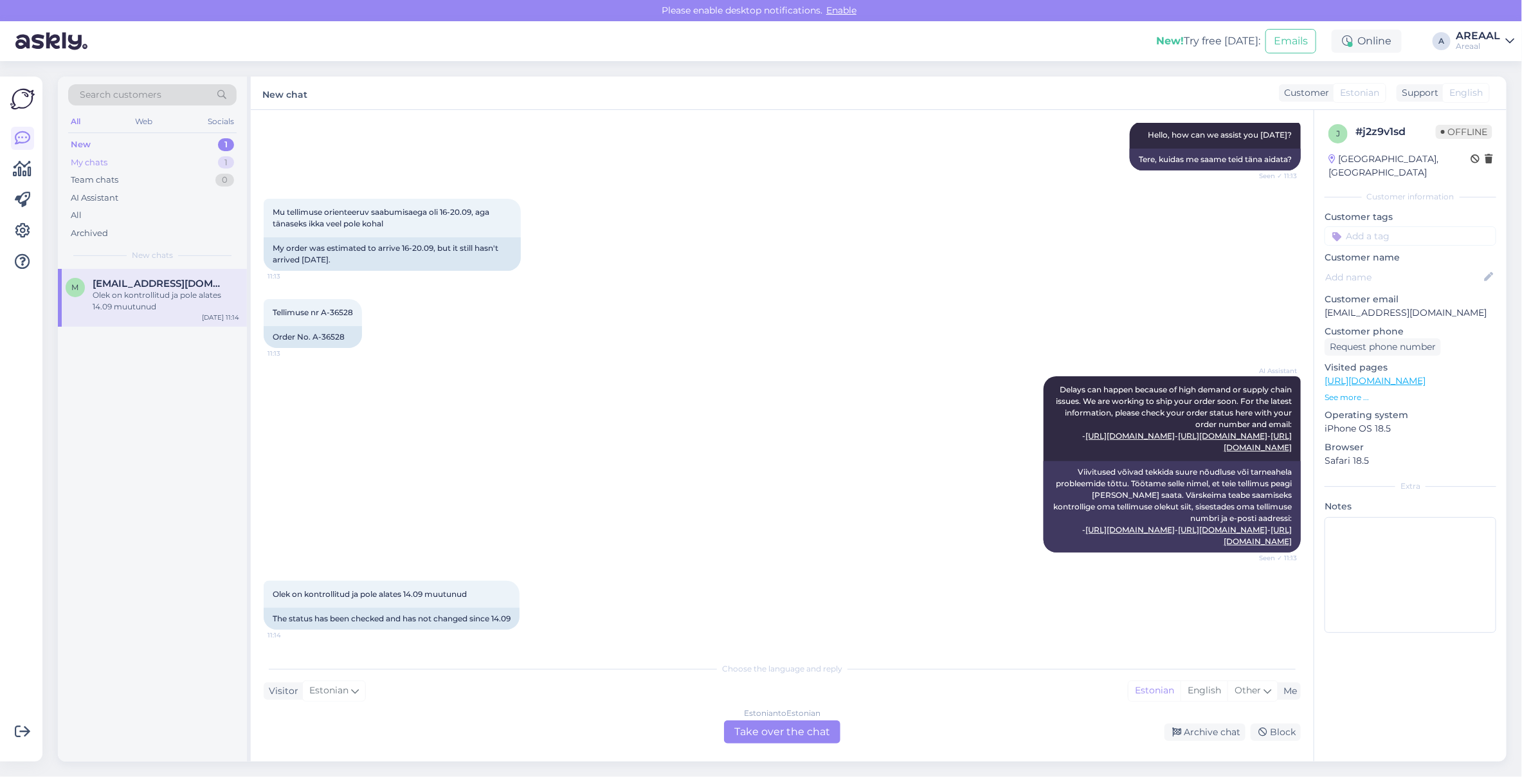
click at [159, 161] on div "My chats 1" at bounding box center [152, 163] width 168 height 18
click at [170, 289] on div "Orienteeruv tarneaeg 2-3 nädalat" at bounding box center [166, 295] width 147 height 12
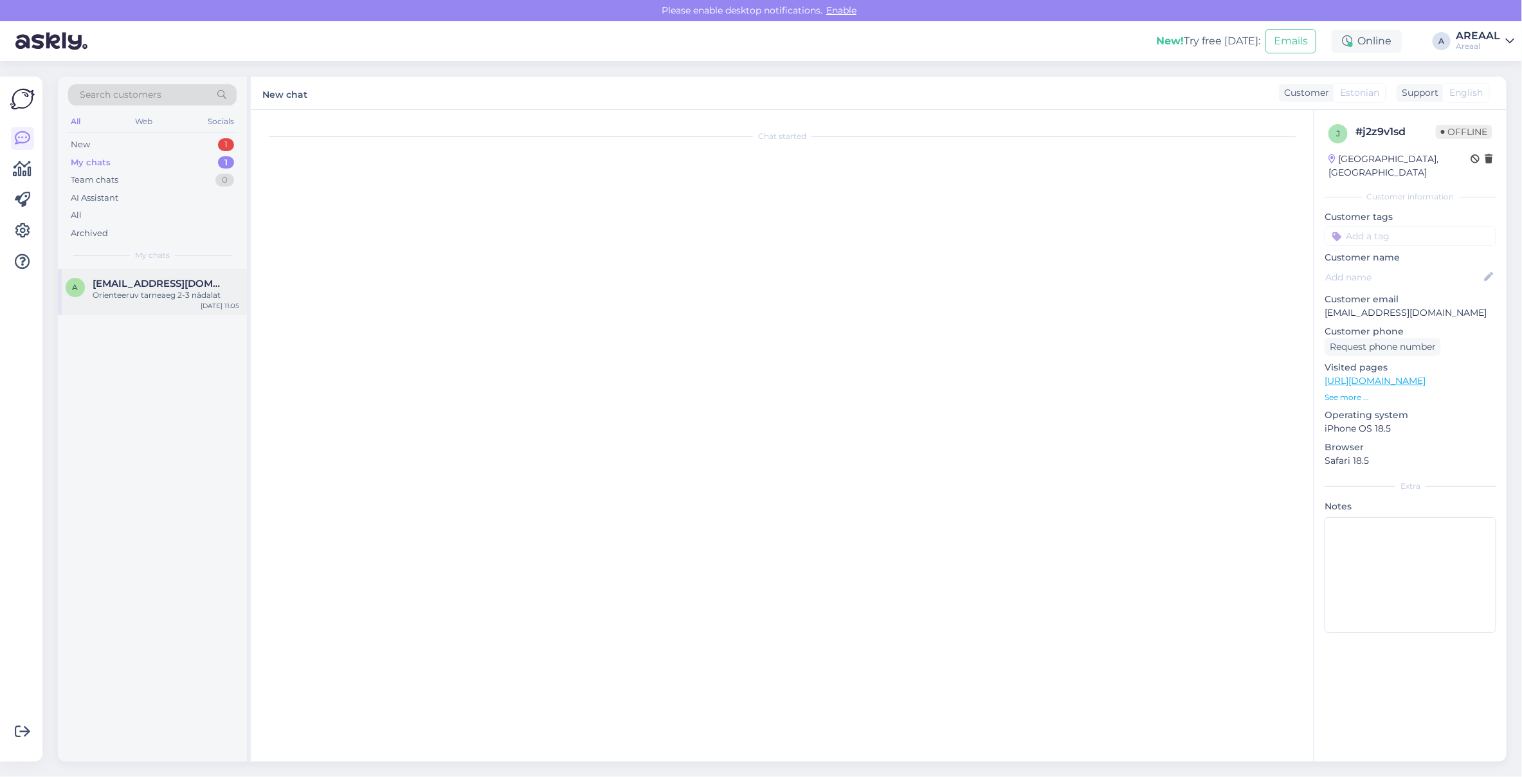
scroll to position [0, 0]
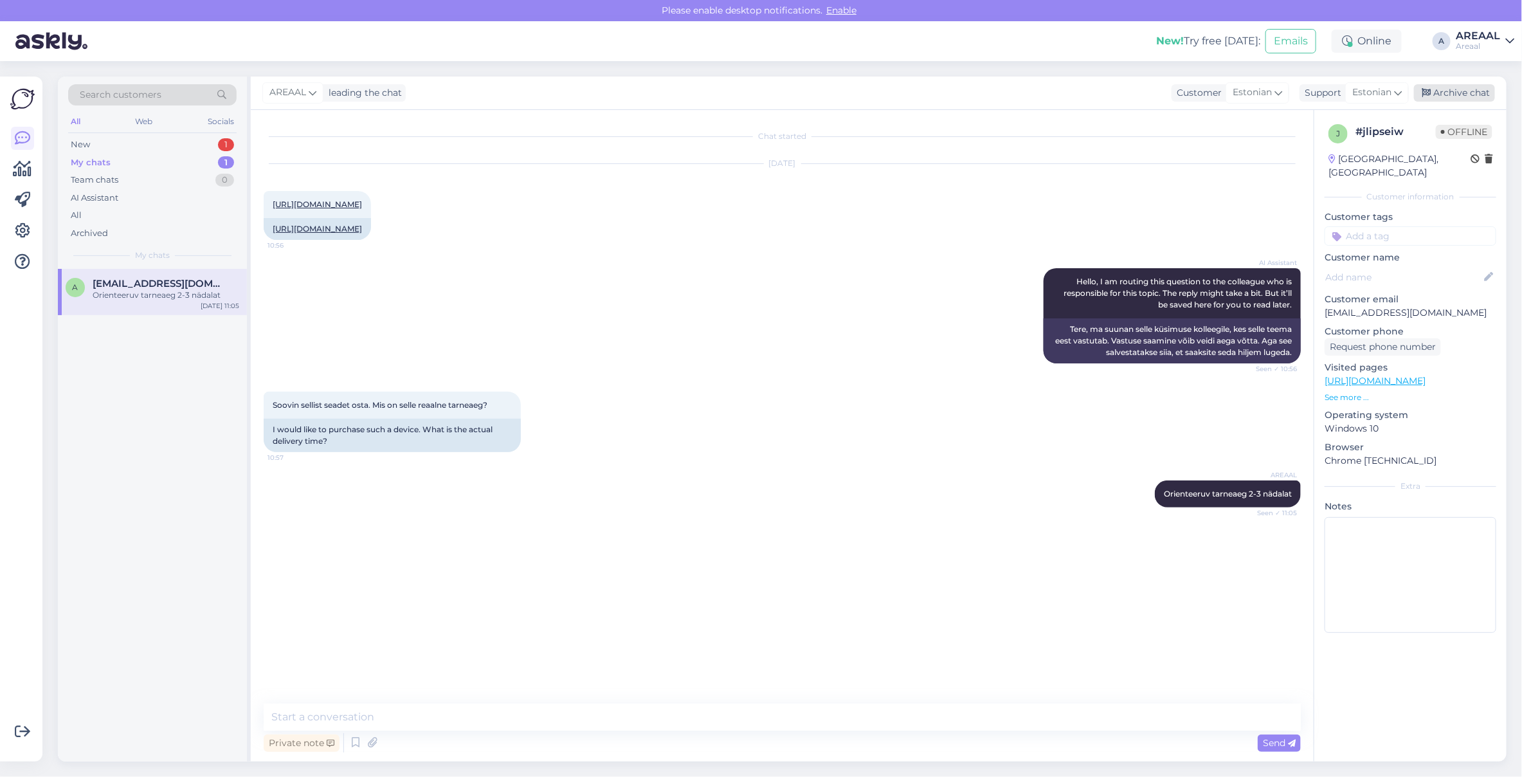
click at [1474, 95] on div "Archive chat" at bounding box center [1454, 92] width 81 height 17
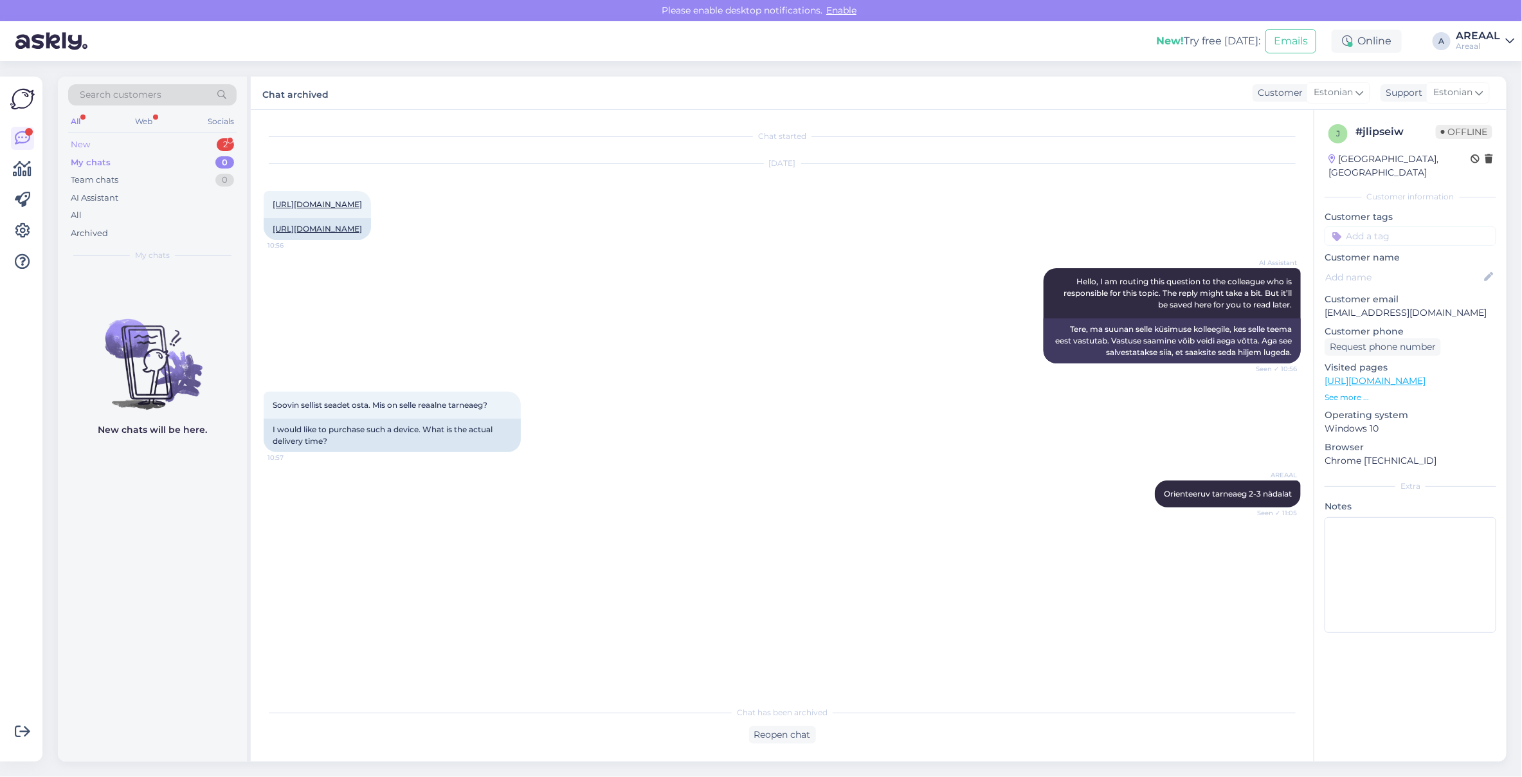
click at [206, 143] on div "New 2" at bounding box center [152, 145] width 168 height 18
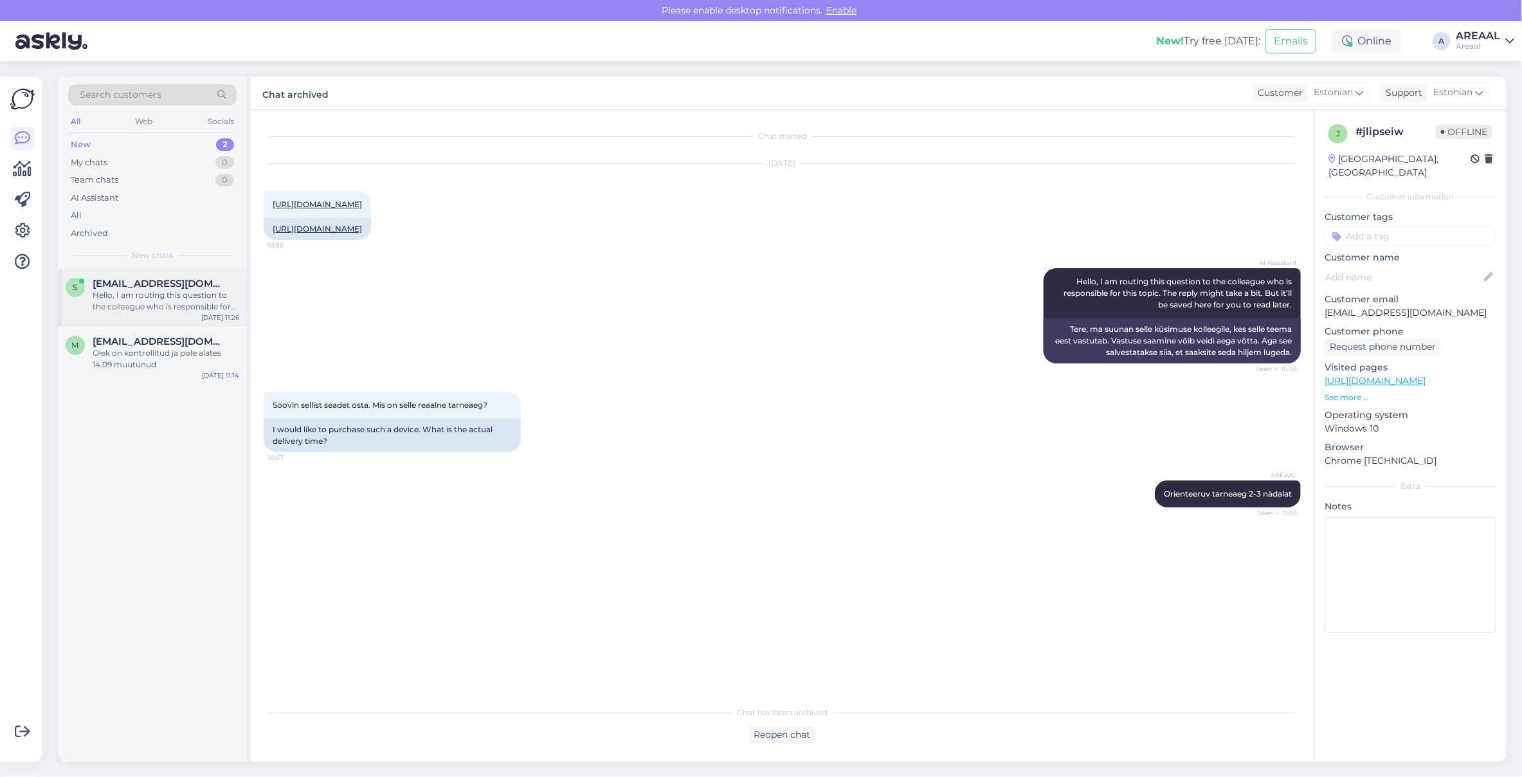
click at [145, 321] on div "s sulgert@gmail.com Hello, I am routing this question to the colleague who is r…" at bounding box center [152, 298] width 189 height 58
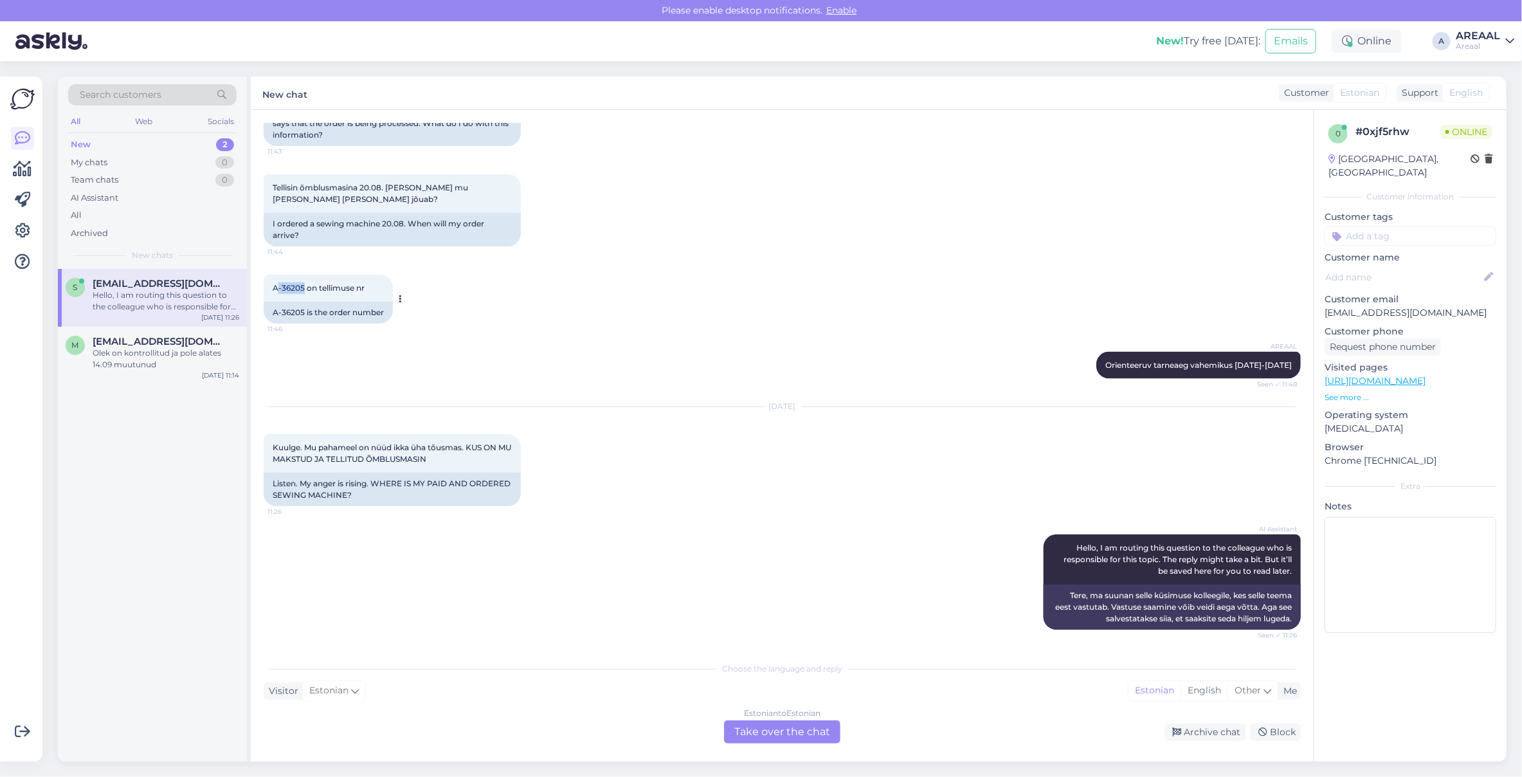
drag, startPoint x: 303, startPoint y: 285, endPoint x: 276, endPoint y: 284, distance: 27.0
click at [276, 284] on span "A-36205 on tellimuse nr" at bounding box center [319, 288] width 92 height 10
copy span "-36205"
copy span "A-3620"
copy span "A-36205"
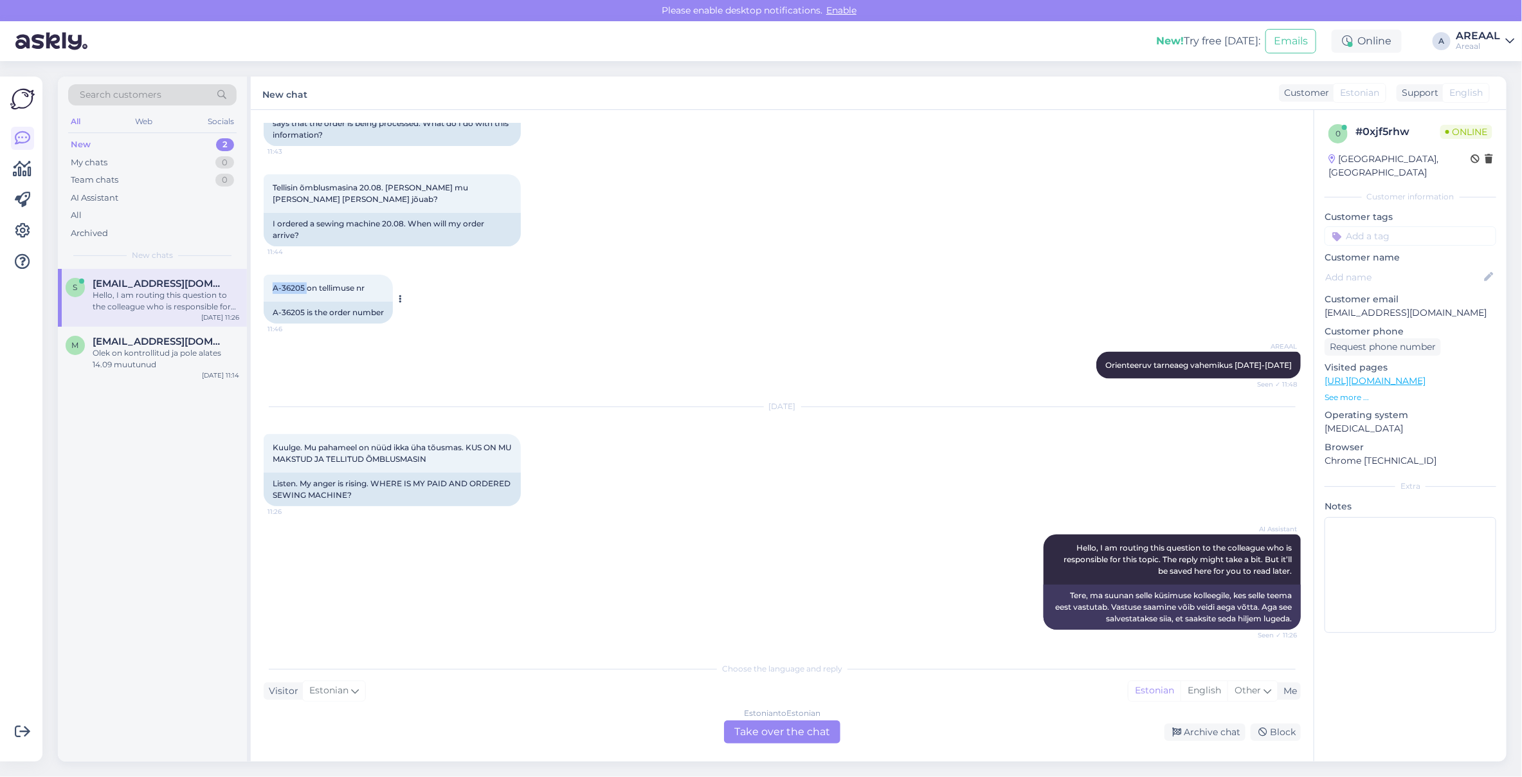
drag, startPoint x: 270, startPoint y: 287, endPoint x: 305, endPoint y: 292, distance: 35.8
click at [305, 292] on div "A-36205 on tellimuse nr 11:46" at bounding box center [328, 287] width 129 height 27
copy span "A-36205"
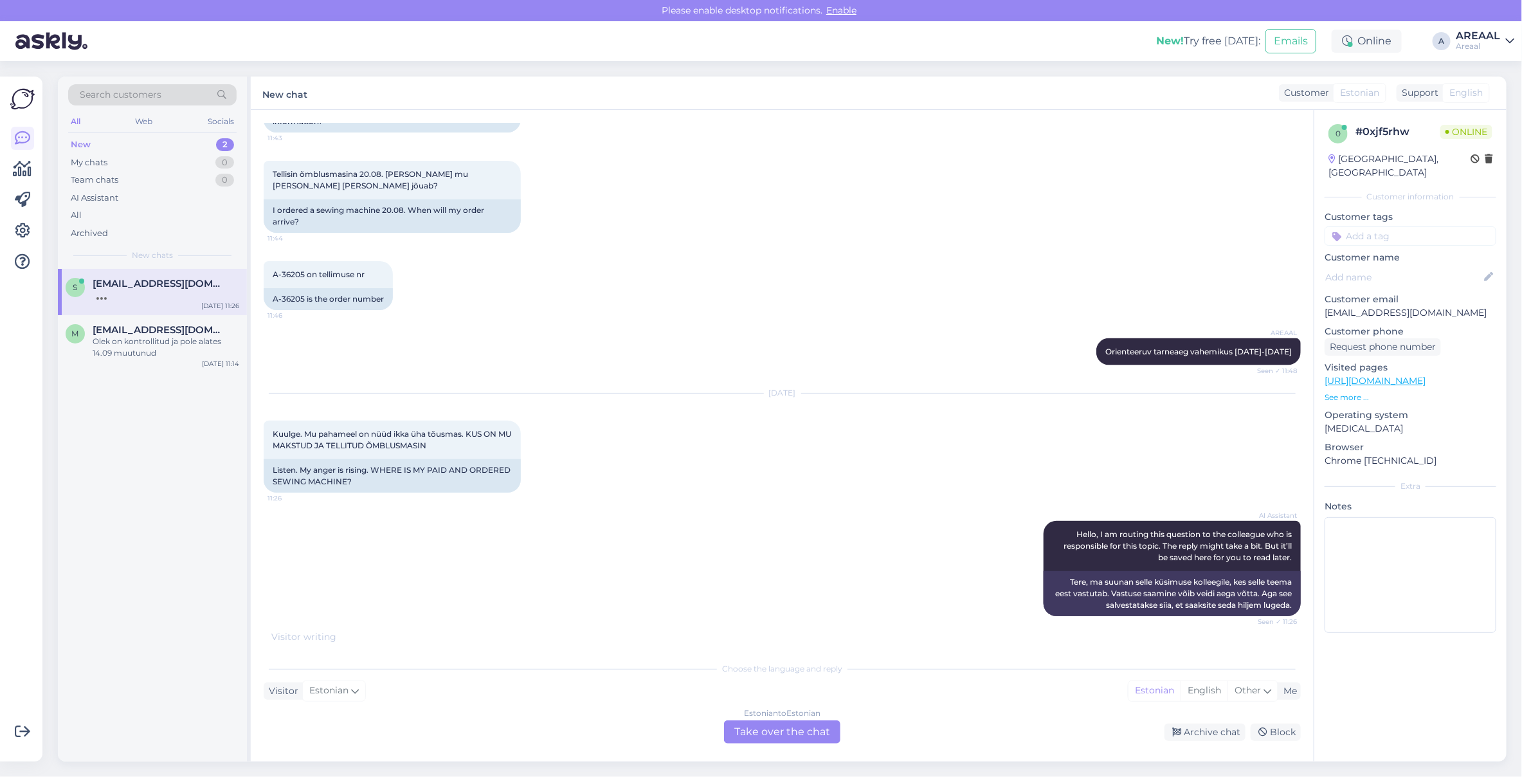
click at [1069, 287] on div "A-36205 on tellimuse nr 11:46 A-36205 is the order number" at bounding box center [782, 285] width 1037 height 77
click at [1037, 287] on div "A-36205 on tellimuse nr 11:46 A-36205 is the order number" at bounding box center [782, 285] width 1037 height 77
click at [1021, 299] on div "A-36205 on tellimuse nr 11:46 A-36205 is the order number" at bounding box center [782, 285] width 1037 height 77
click at [161, 337] on div "Olek on kontrollitud ja pole alates 14.09 muutunud" at bounding box center [166, 347] width 147 height 23
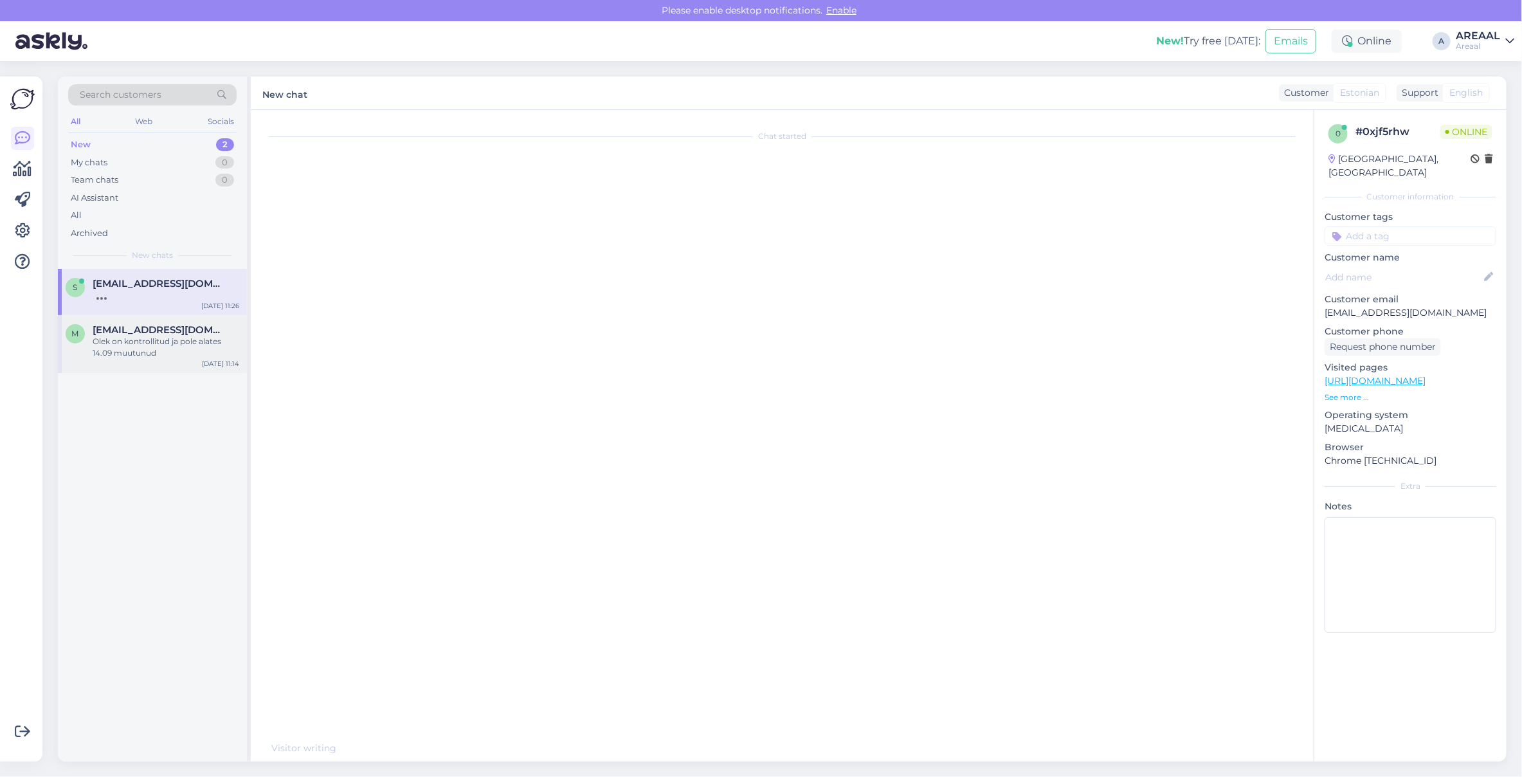
scroll to position [1562, 0]
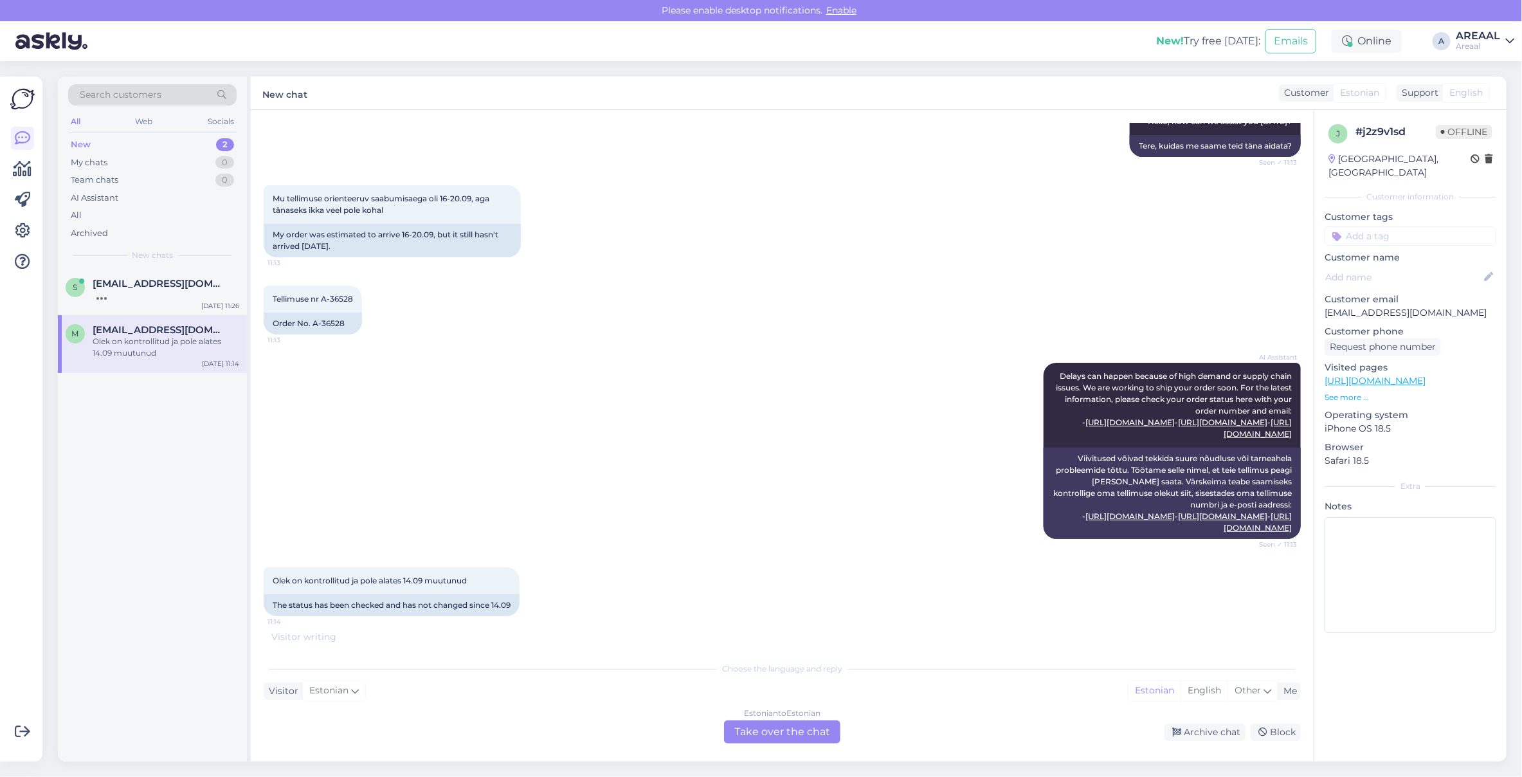
click at [665, 541] on div "Chat started Sep 11 2025 Tere 9:05 Hello AI Assistant Hello, how can we assist …" at bounding box center [788, 376] width 1048 height 507
click at [676, 423] on div "AI Assistant Delays can happen because of high demand or supply chain issues. W…" at bounding box center [782, 450] width 1037 height 204
drag, startPoint x: 360, startPoint y: 258, endPoint x: 325, endPoint y: 272, distance: 38.1
click at [325, 285] on div "Tellimuse nr A-36528 11:13" at bounding box center [313, 298] width 98 height 27
copy span "A-36528"
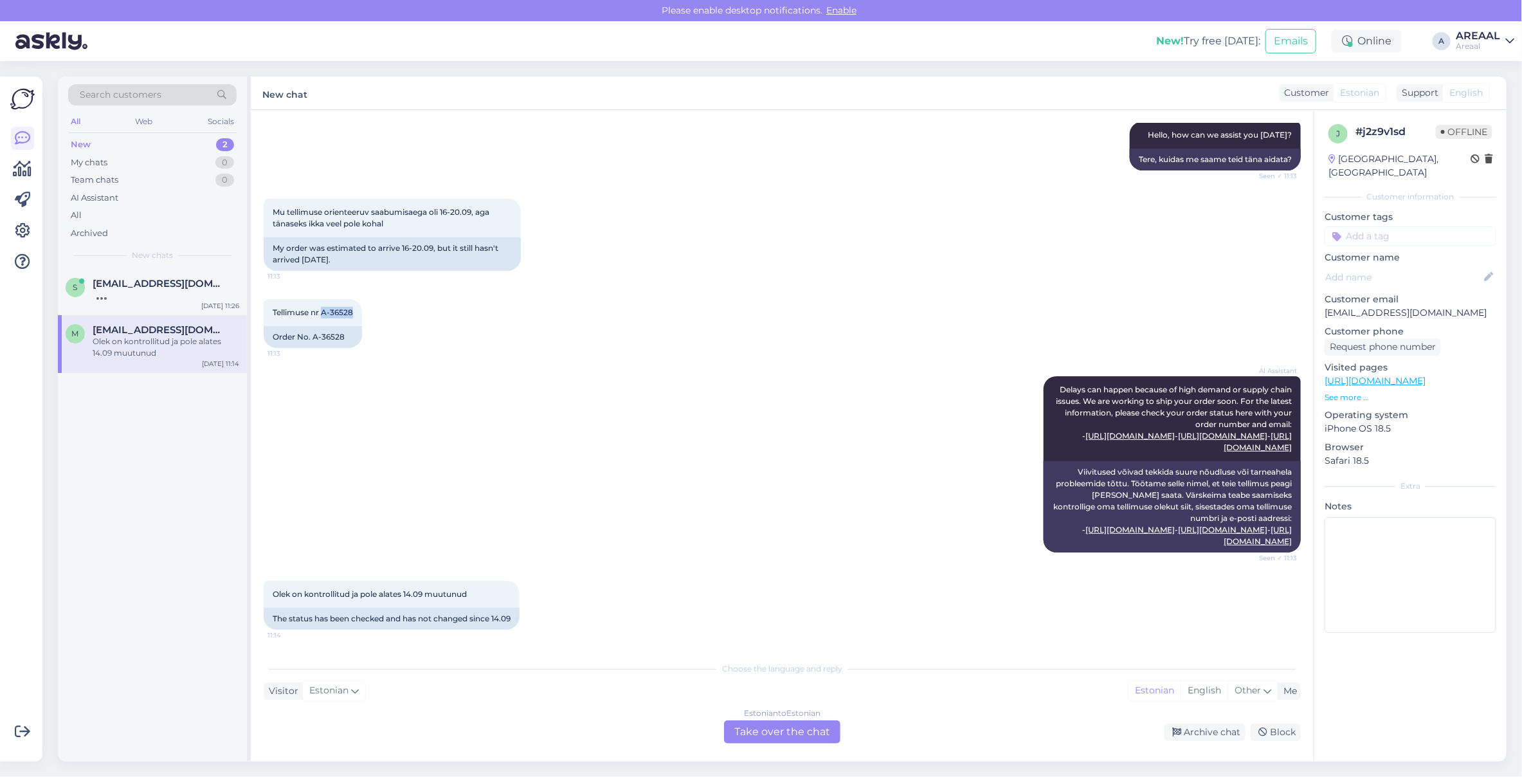
scroll to position [1548, 0]
click at [792, 715] on div "Estonian to Estonian" at bounding box center [782, 713] width 76 height 12
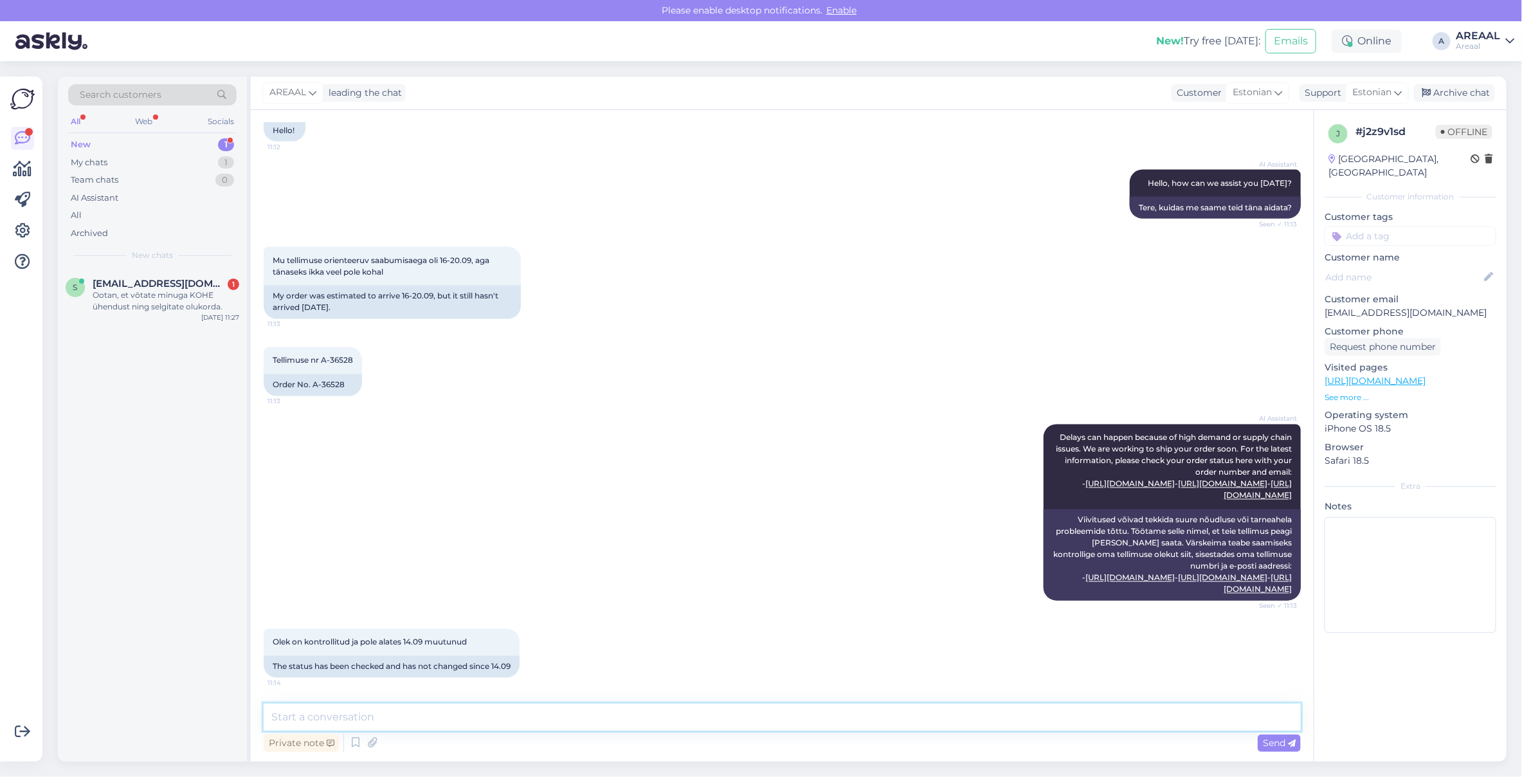
click at [795, 722] on textarea at bounding box center [782, 716] width 1037 height 27
paste textarea "Kahjuks peame teada andma, et hetkel Philips HX3826/33 jõudmine meie lattu on h…"
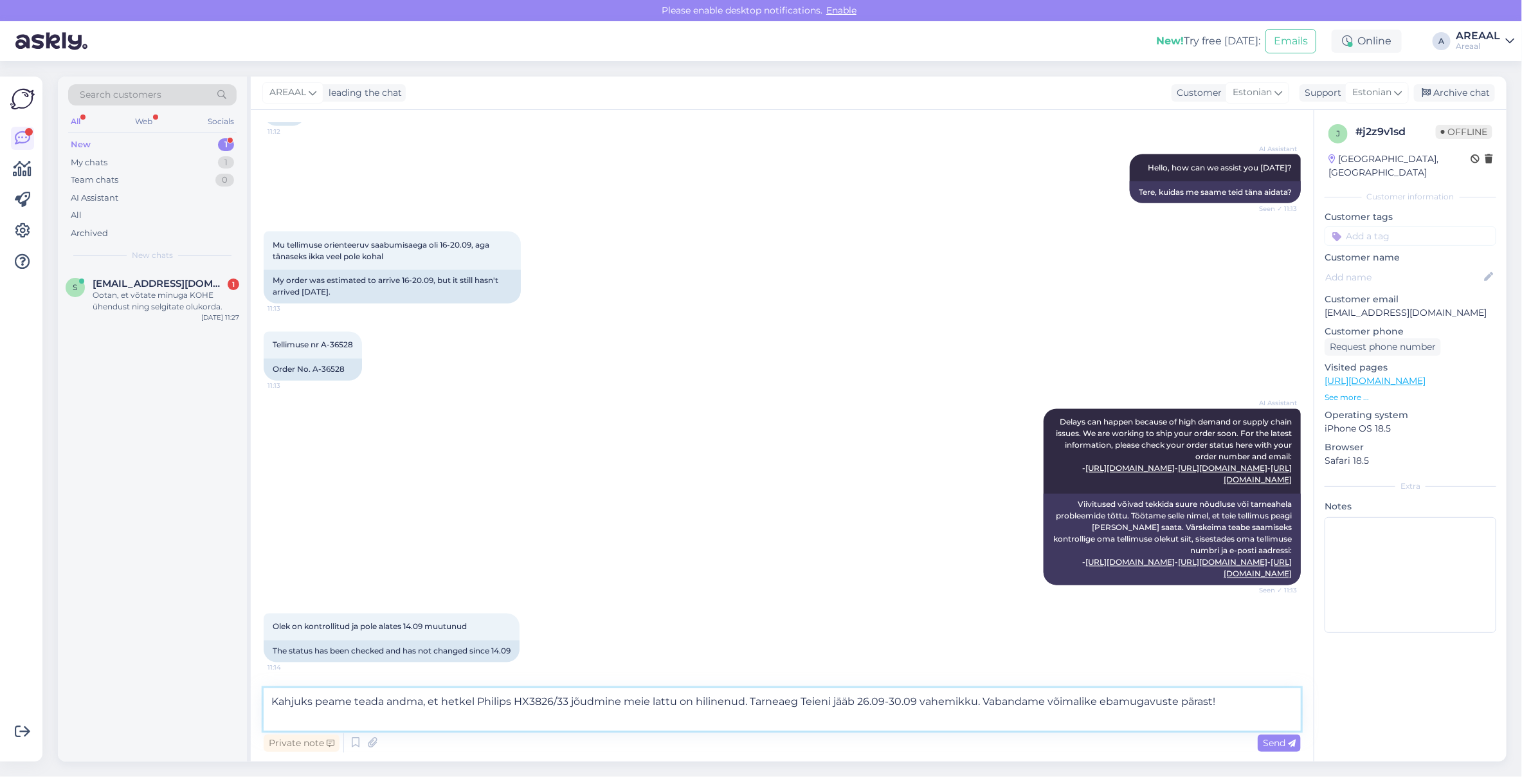
type textarea "Kahjuks peame teada andma, et hetkel Philips HX3826/33 jõudmine meie lattu on h…"
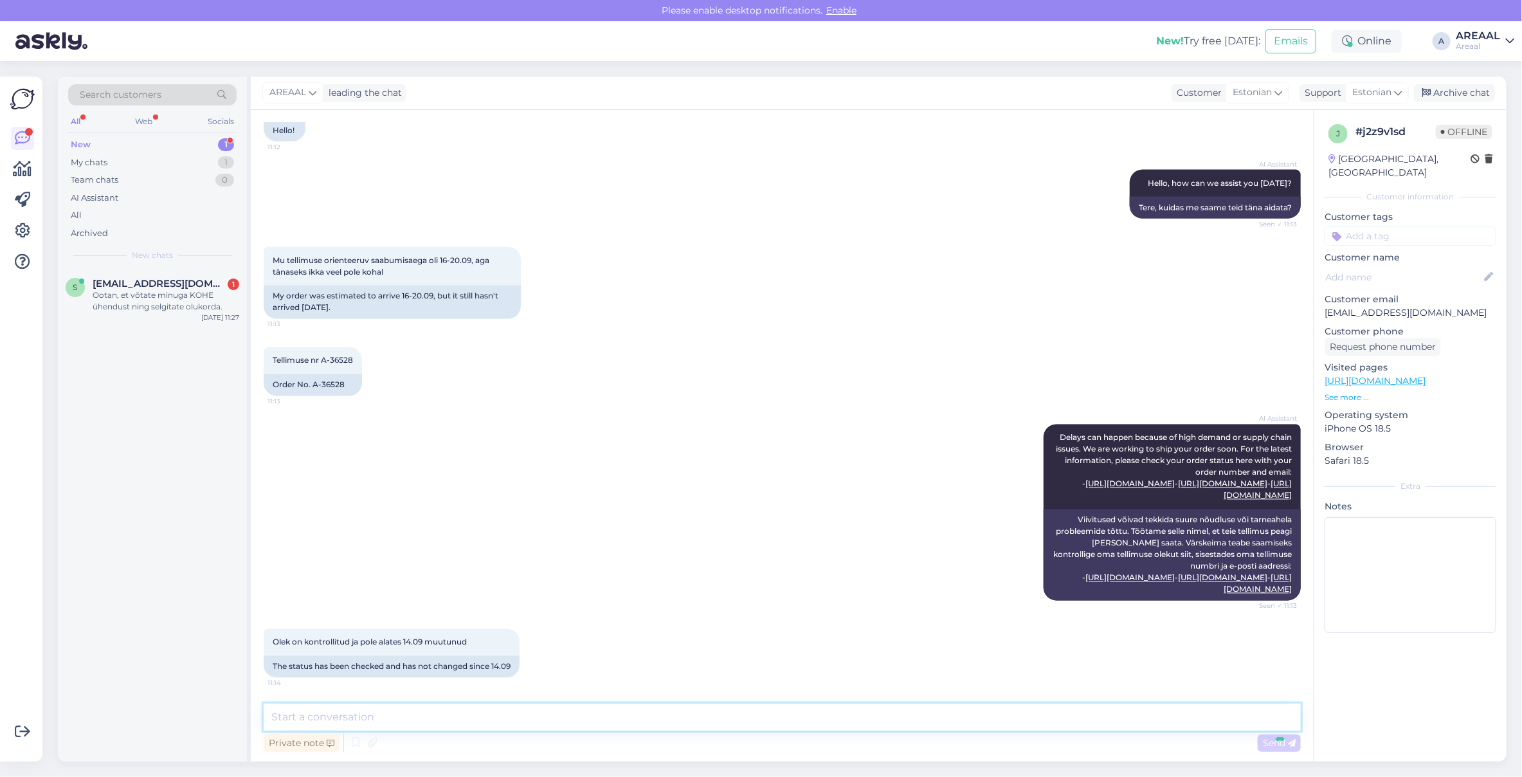
scroll to position [1590, 0]
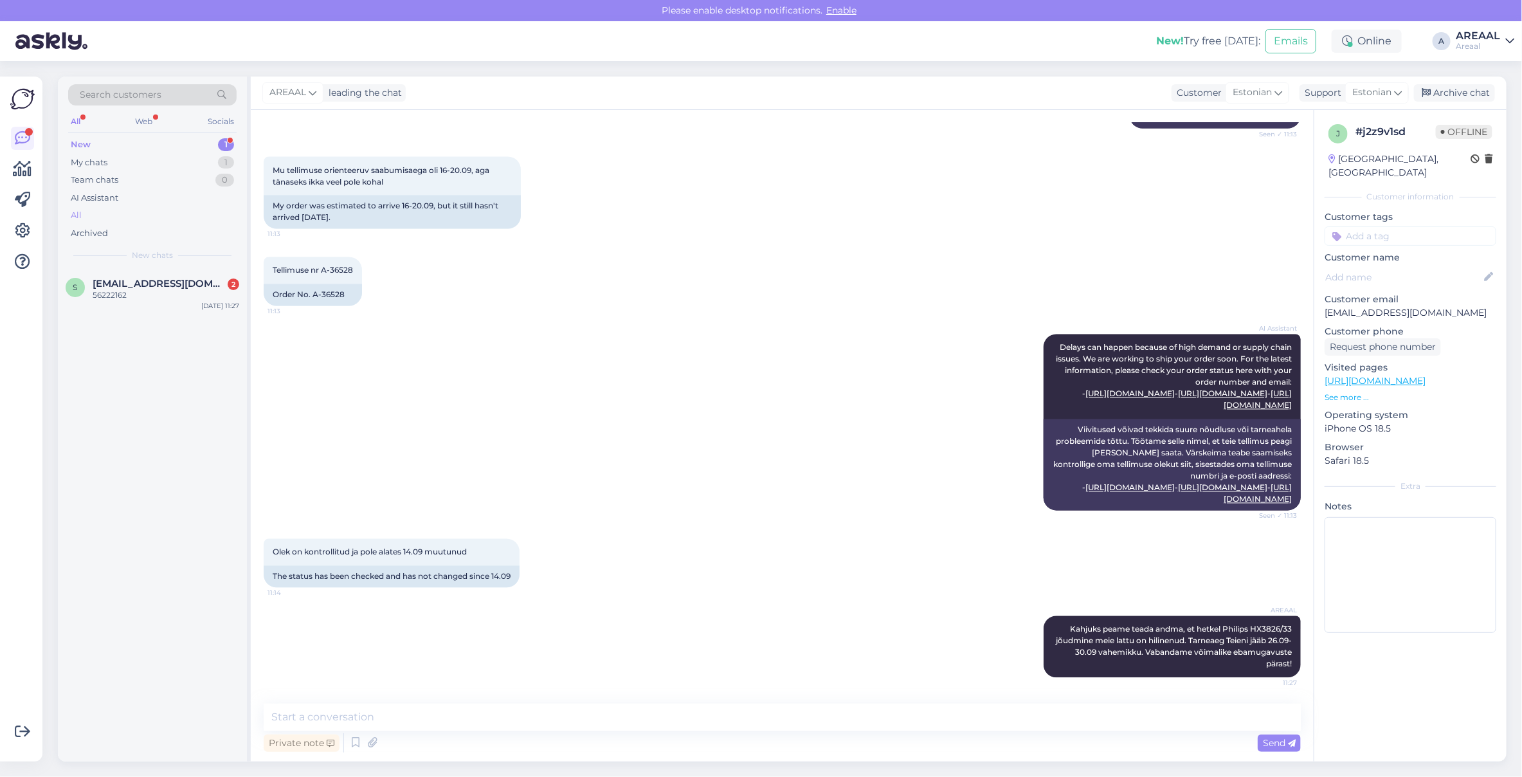
click at [138, 211] on div "All" at bounding box center [152, 215] width 168 height 18
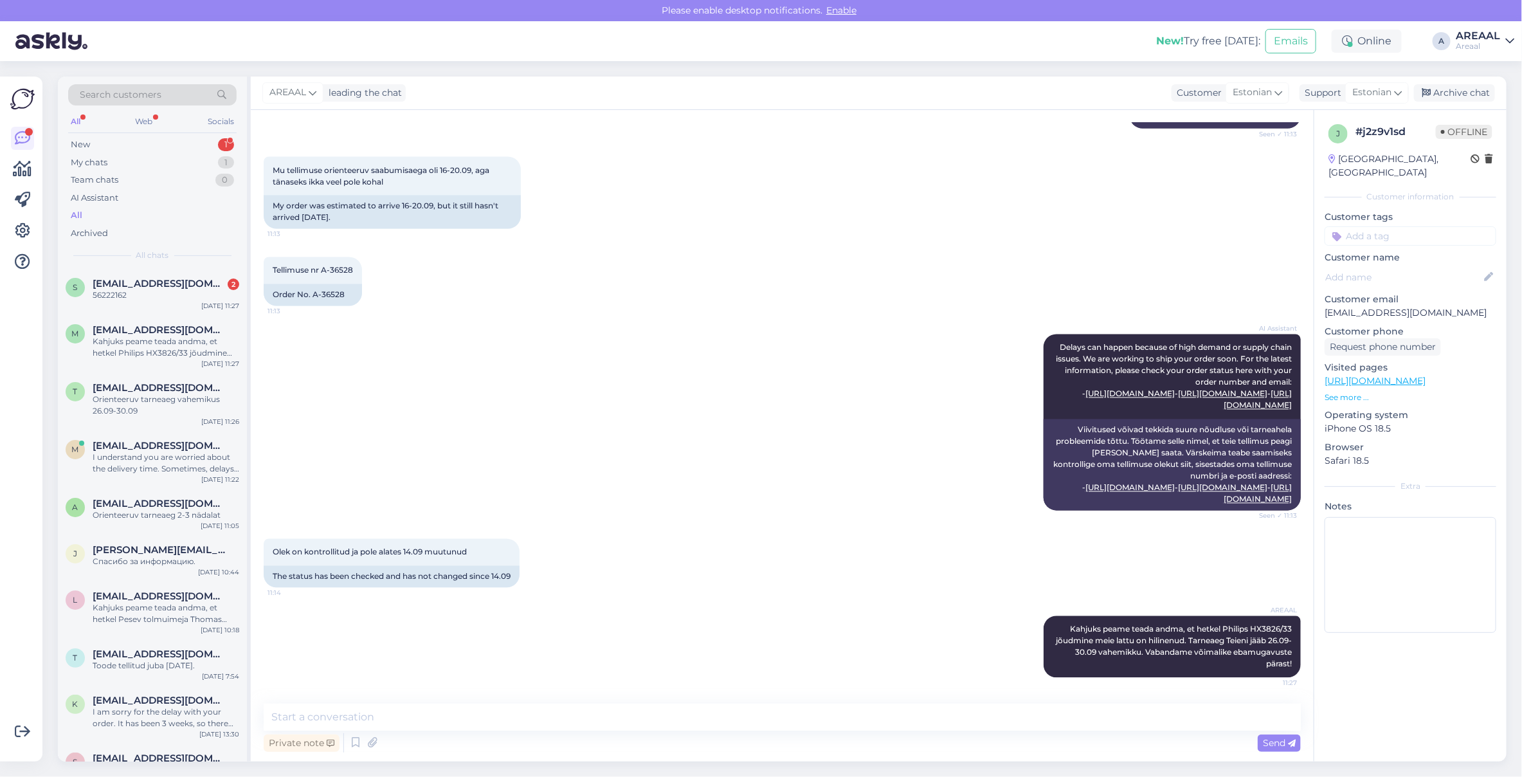
click at [762, 320] on div "AI Assistant Delays can happen because of high demand or supply chain issues. W…" at bounding box center [782, 422] width 1037 height 204
click at [178, 352] on div "Kahjuks peame teada andma, et hetkel Philips HX3826/33 jõudmine meie lattu on h…" at bounding box center [166, 347] width 147 height 23
click at [171, 390] on span "tigenz@gmail.com" at bounding box center [160, 388] width 134 height 12
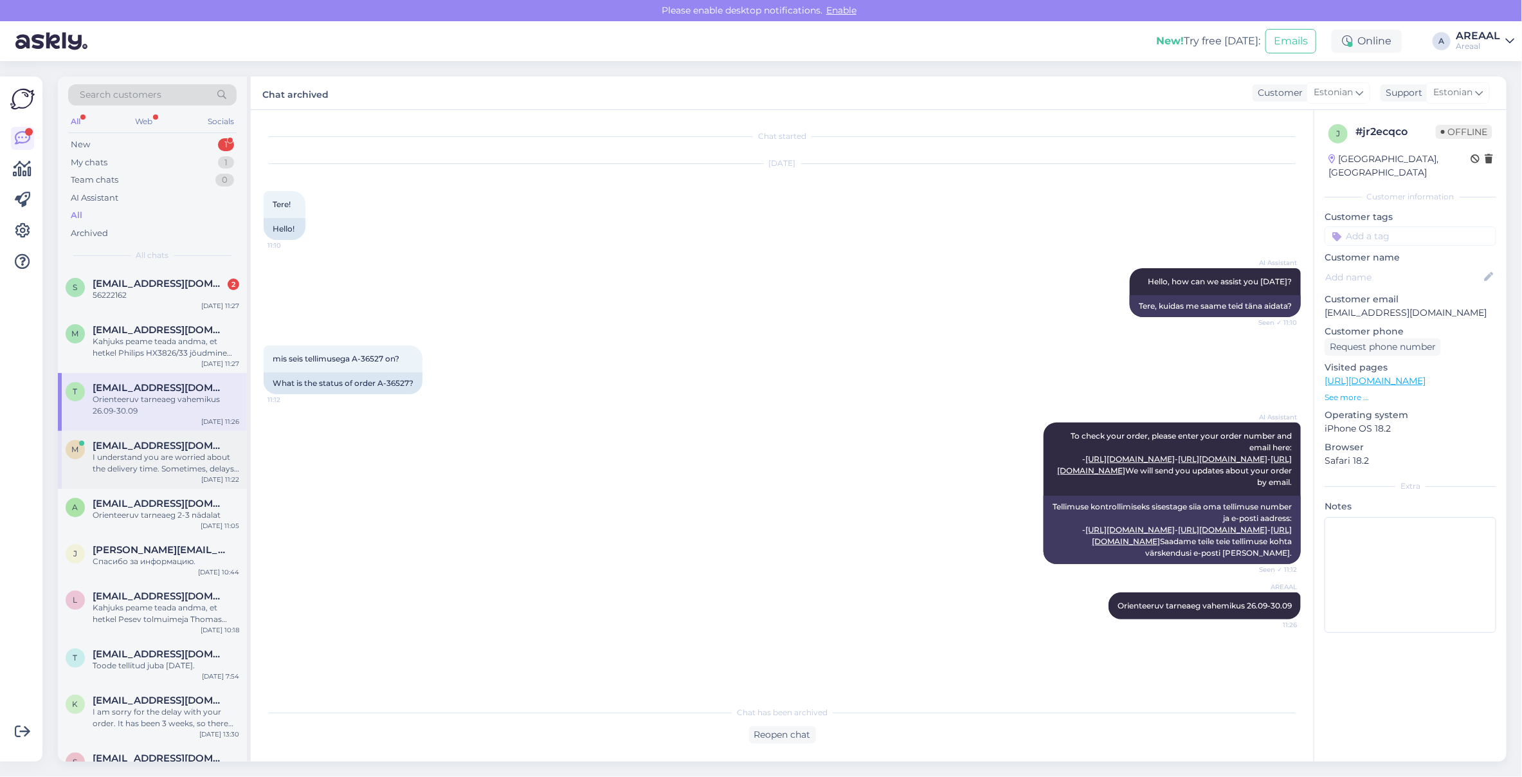
click at [168, 442] on span "mati1411@hotmail.com" at bounding box center [160, 446] width 134 height 12
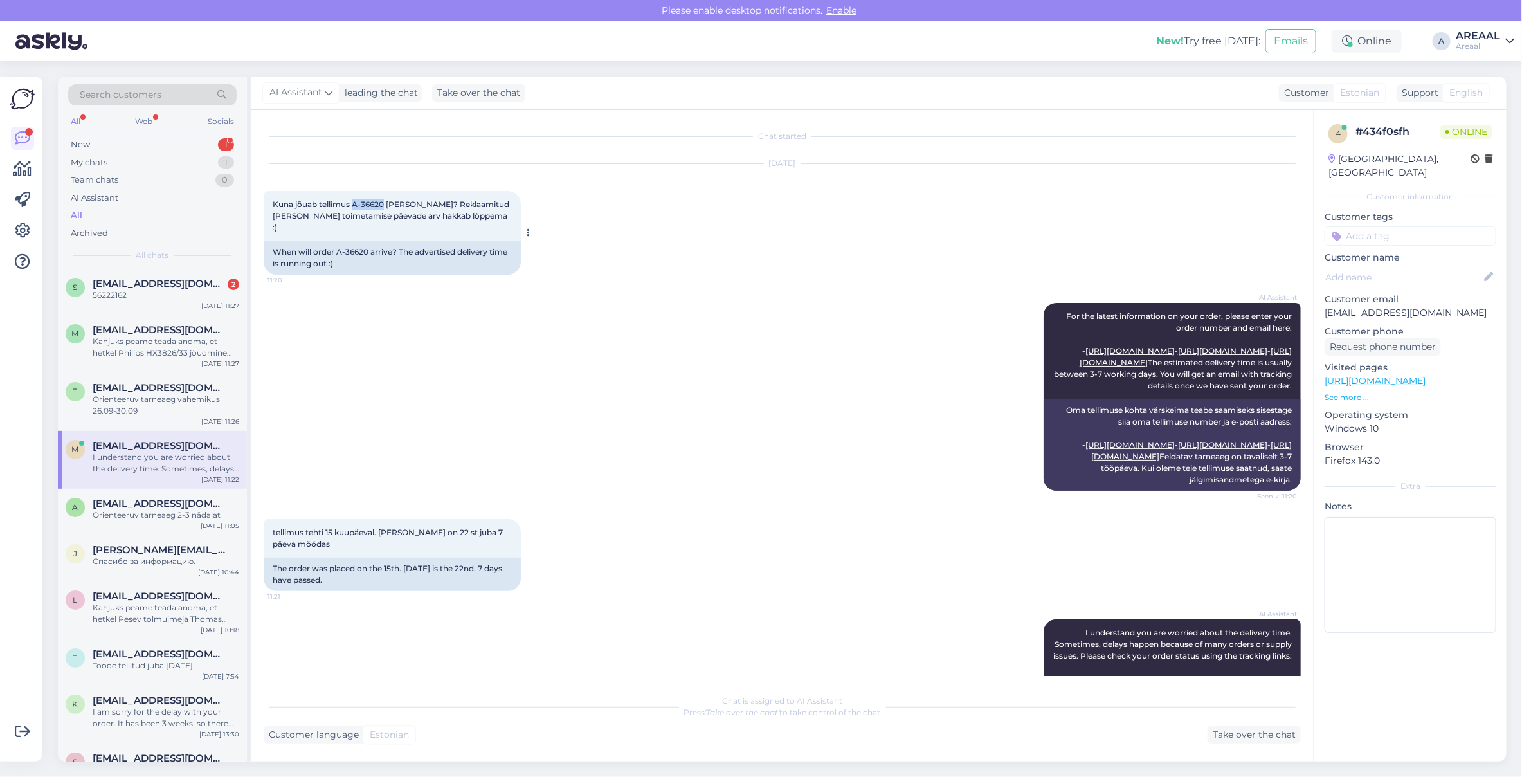
drag, startPoint x: 382, startPoint y: 206, endPoint x: 354, endPoint y: 204, distance: 28.3
click at [354, 204] on span "Kuna jõuab tellimus A-36620 kohale? Reklaamitud kohale toimetamise päevade arv …" at bounding box center [392, 215] width 238 height 33
copy span "A-36620"
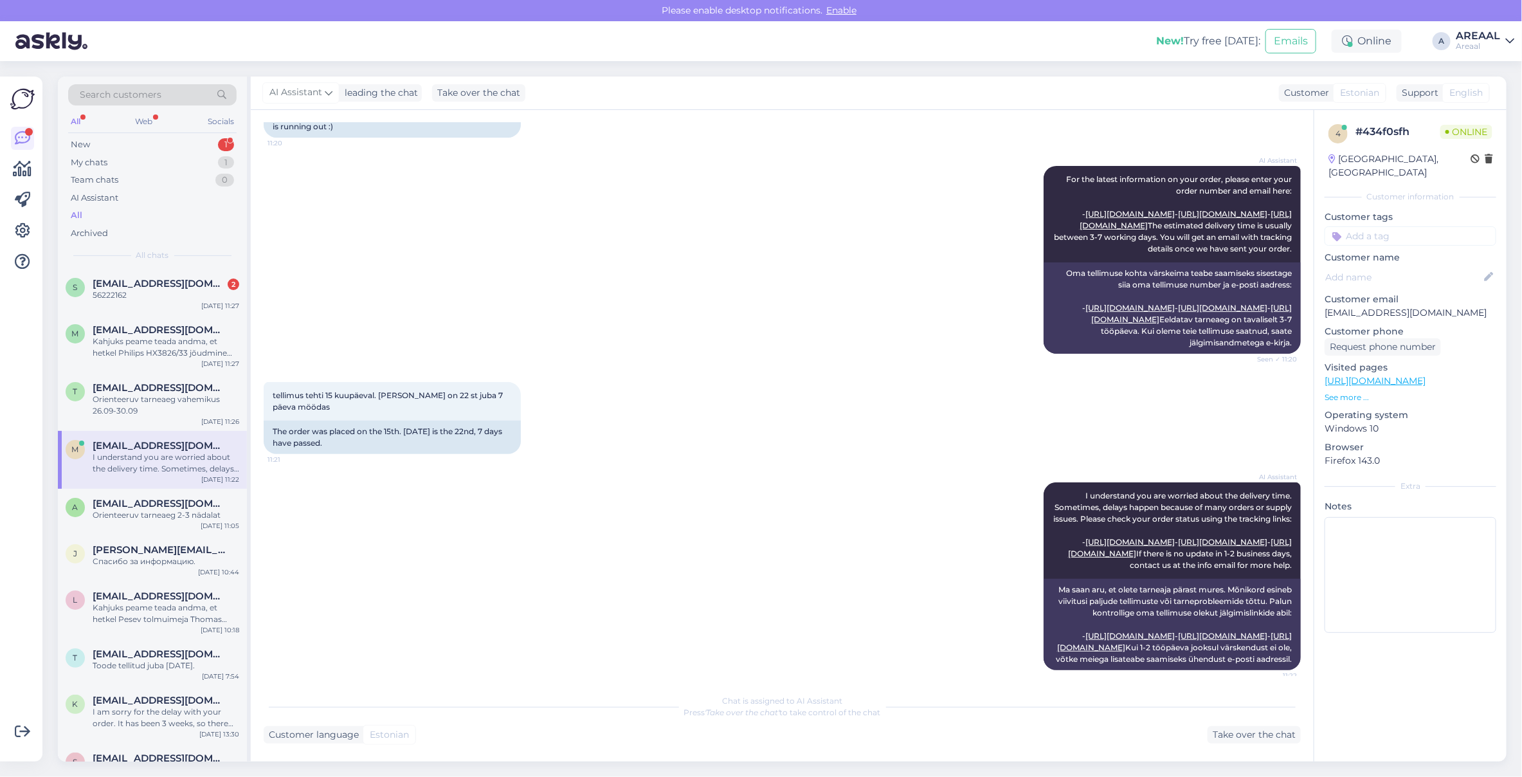
scroll to position [271, 0]
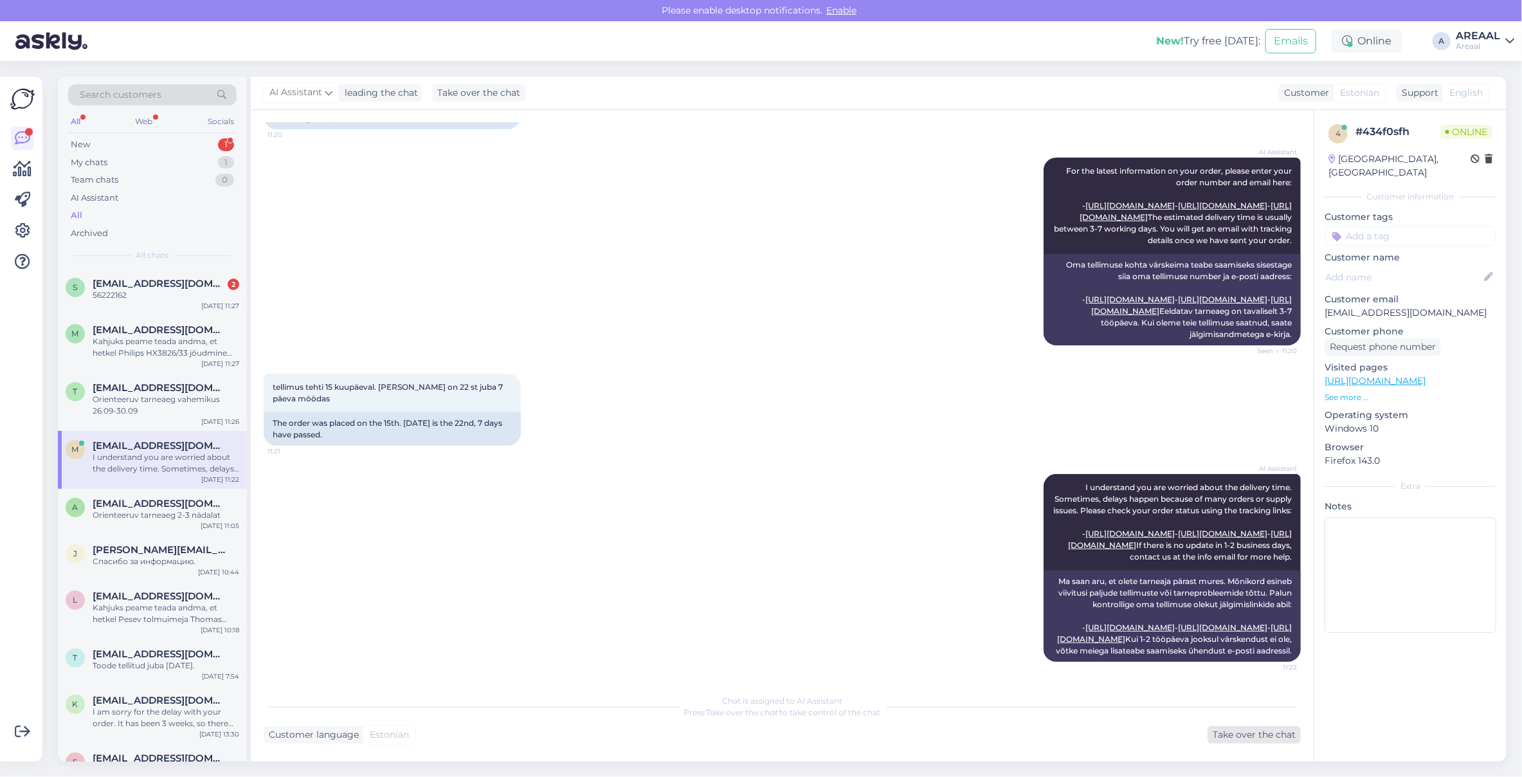
drag, startPoint x: 1247, startPoint y: 721, endPoint x: 1242, endPoint y: 734, distance: 14.4
click at [1247, 721] on div "Chat is assigned to AI Assistant Press 'Take over the chat' to take control of …" at bounding box center [782, 715] width 1037 height 56
click at [1241, 736] on div "Take over the chat" at bounding box center [1253, 734] width 93 height 17
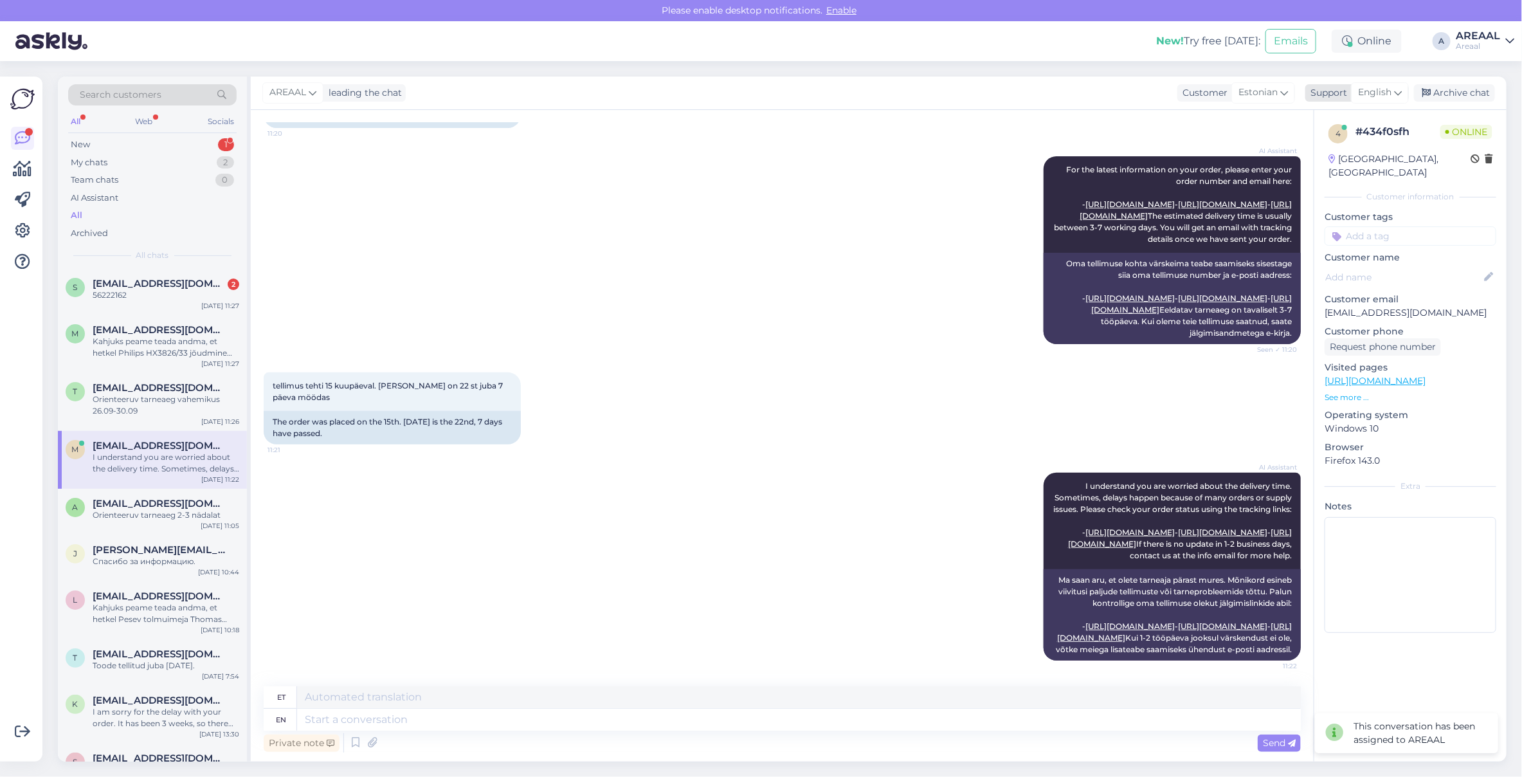
click at [1345, 94] on div "Support" at bounding box center [1326, 92] width 42 height 13
type input "est"
click at [1354, 149] on link "Estonian" at bounding box center [1356, 149] width 141 height 21
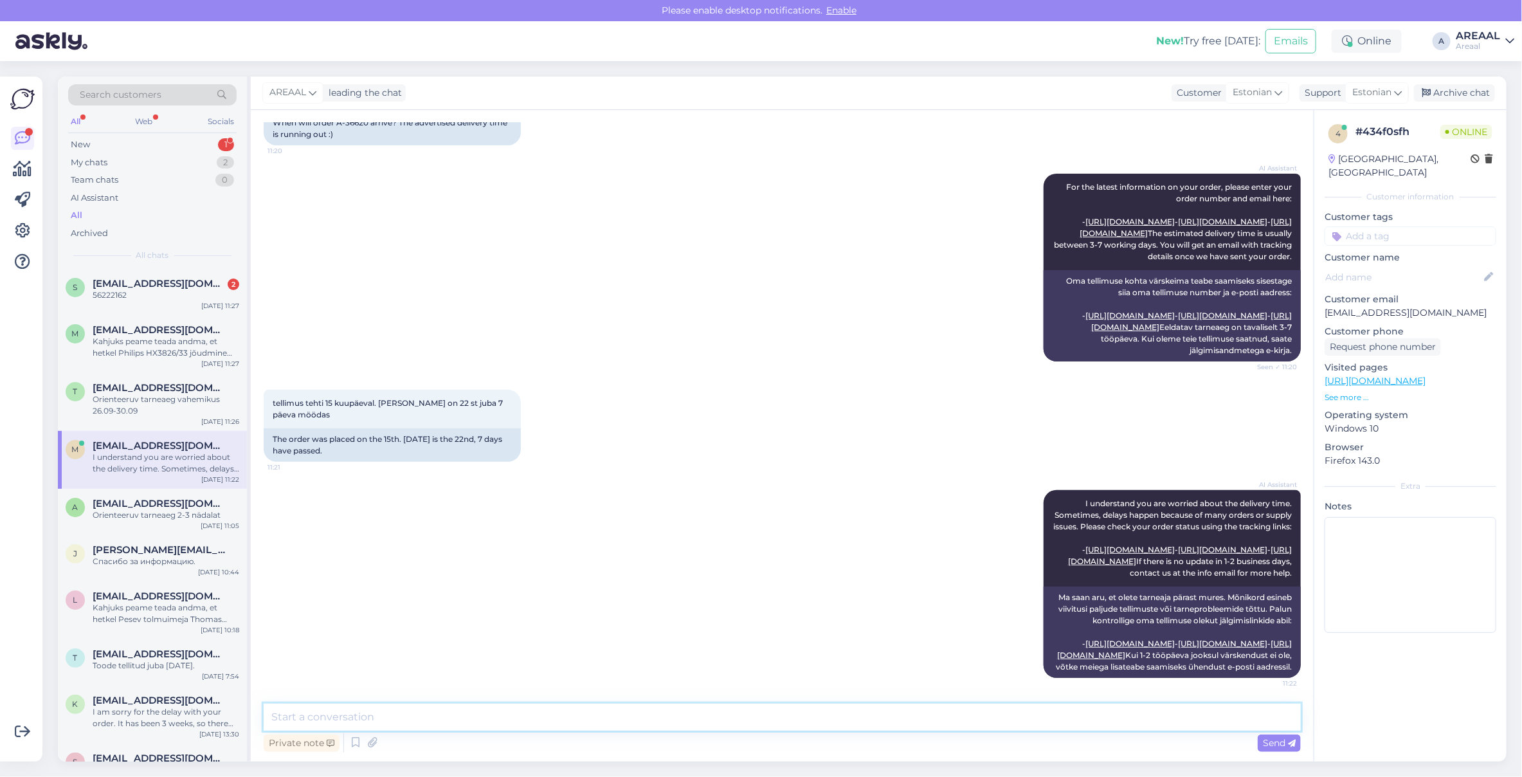
click at [901, 708] on textarea at bounding box center [782, 716] width 1037 height 27
paste textarea "Meie tarnetingimustes kehtib 7 tööpäevane tarneaeg ainult laosolevatele toodete…"
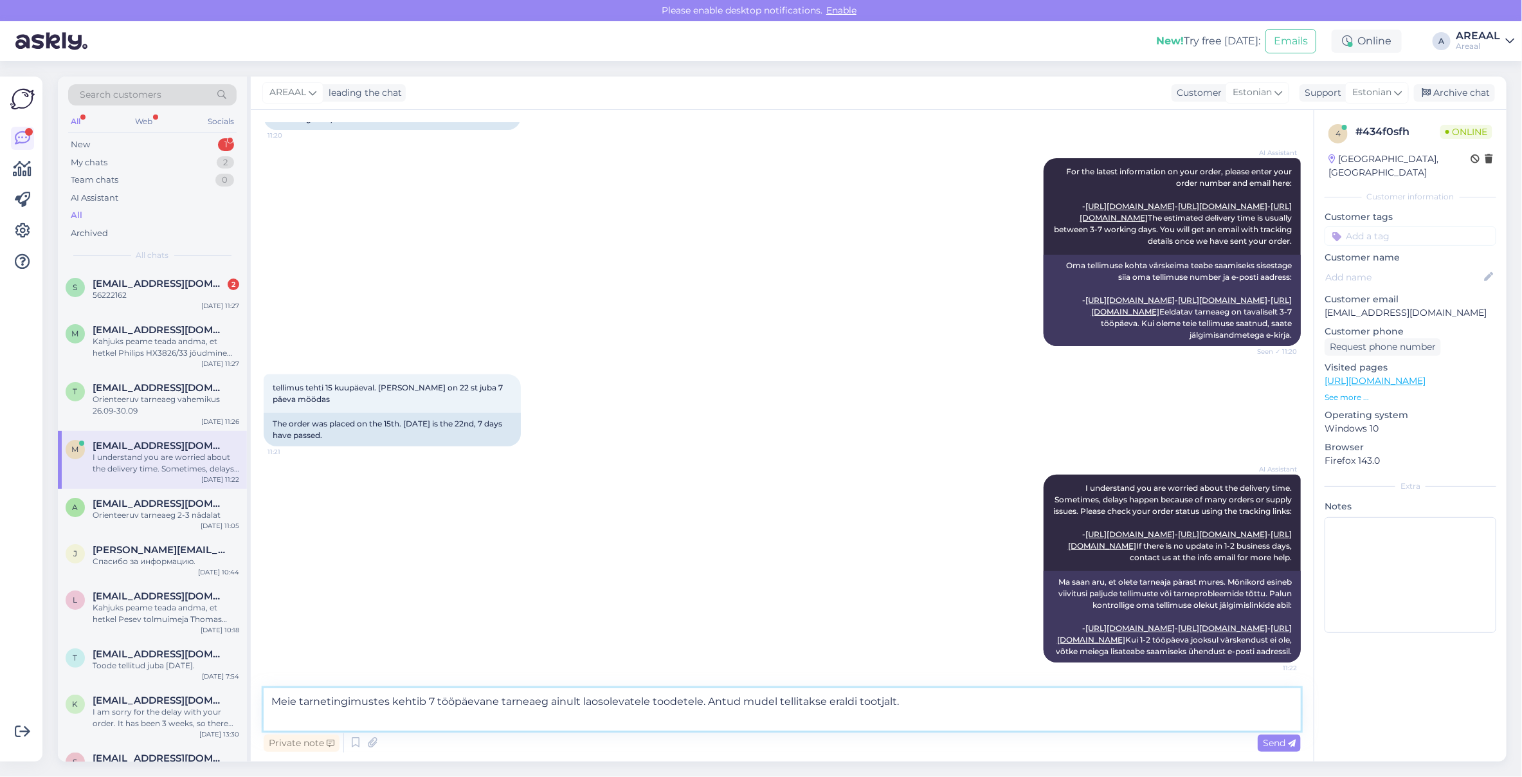
type textarea "Meie tarnetingimustes kehtib 7 tööpäevane tarneaeg ainult laosolevatele toodete…"
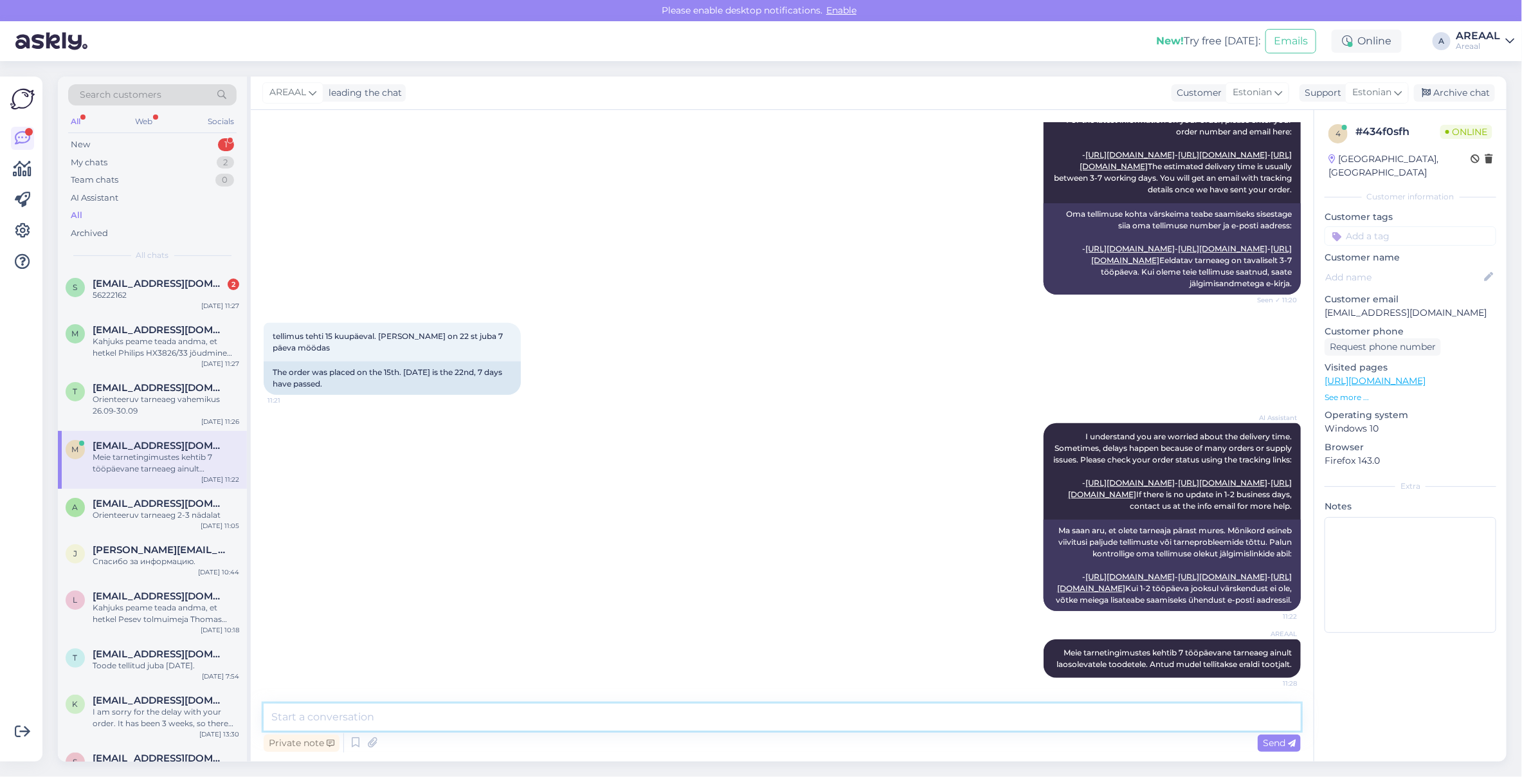
scroll to position [333, 0]
click at [1075, 711] on textarea at bounding box center [782, 716] width 1037 height 27
paste textarea "Kodulehel on kohaletoimetamise info all lisatud: [PERSON_NAME] on esialgsed nin…"
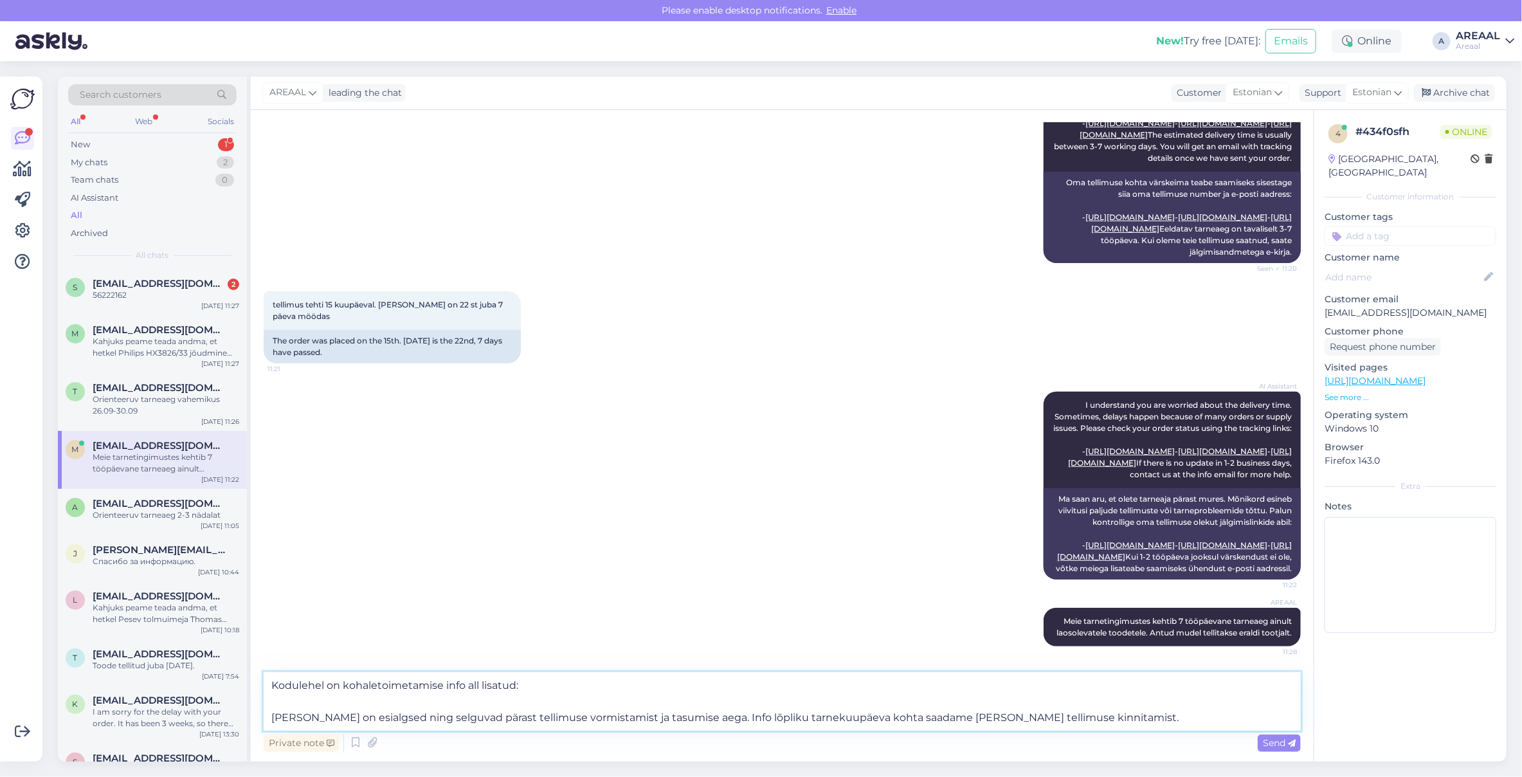
type textarea "Kodulehel on kohaletoimetamise info all lisatud: Tarneajad on esialgsed ning se…"
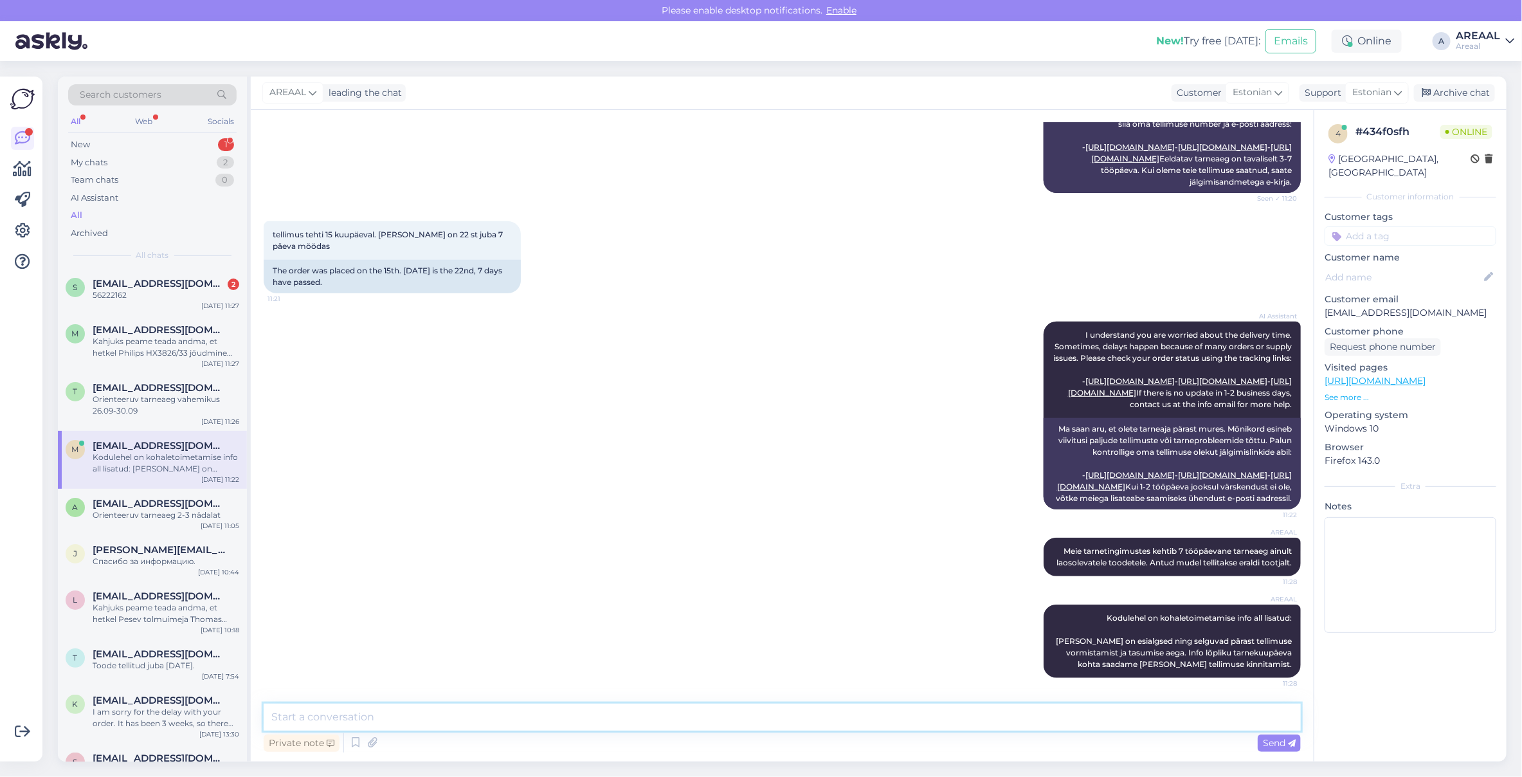
scroll to position [435, 0]
type textarea "t"
type textarea "T"
click at [1113, 718] on textarea at bounding box center [782, 716] width 1037 height 27
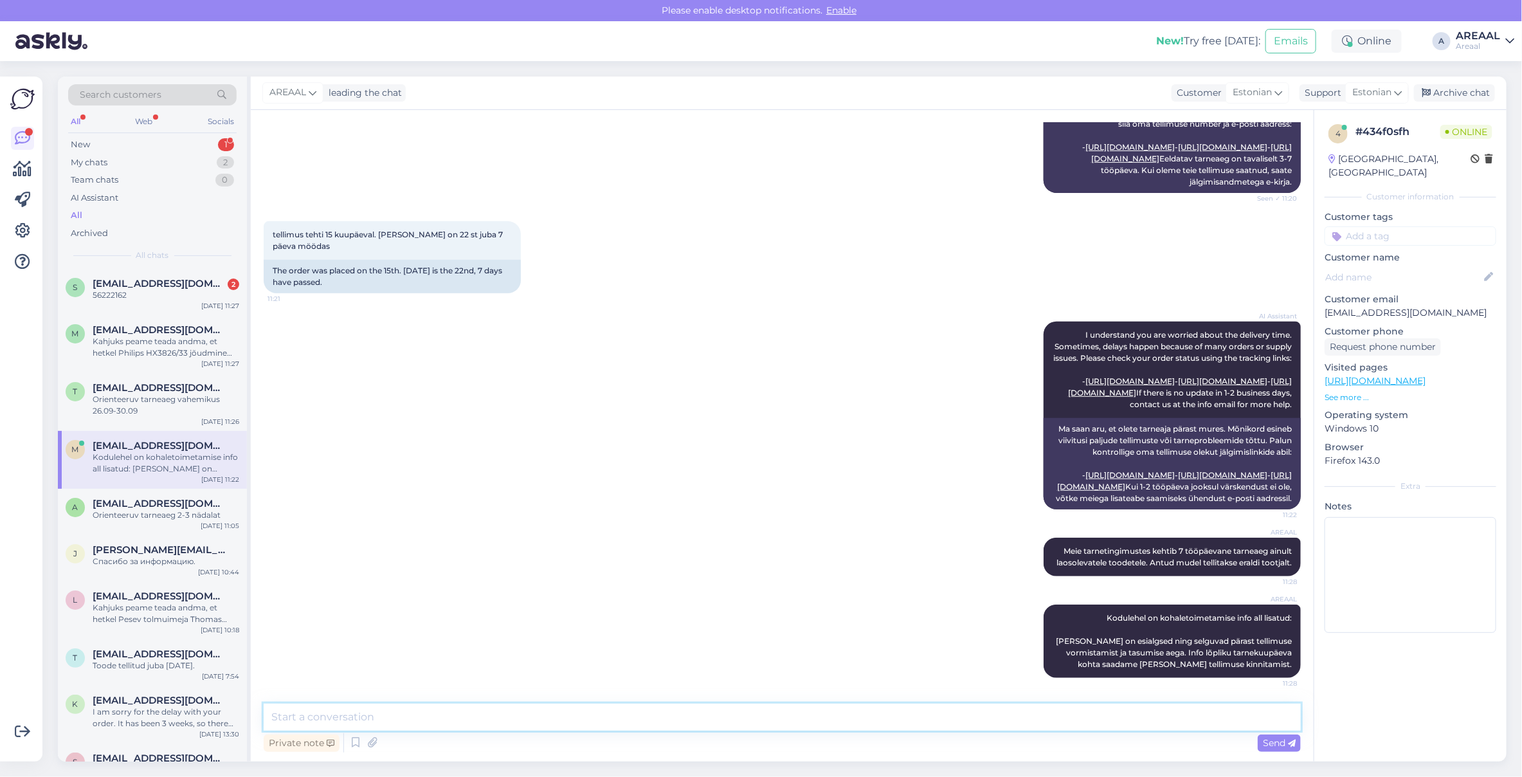
paste textarea "Teie tellimuse orienteeruv kauba saabumise aeg on 30. august – 05. september."
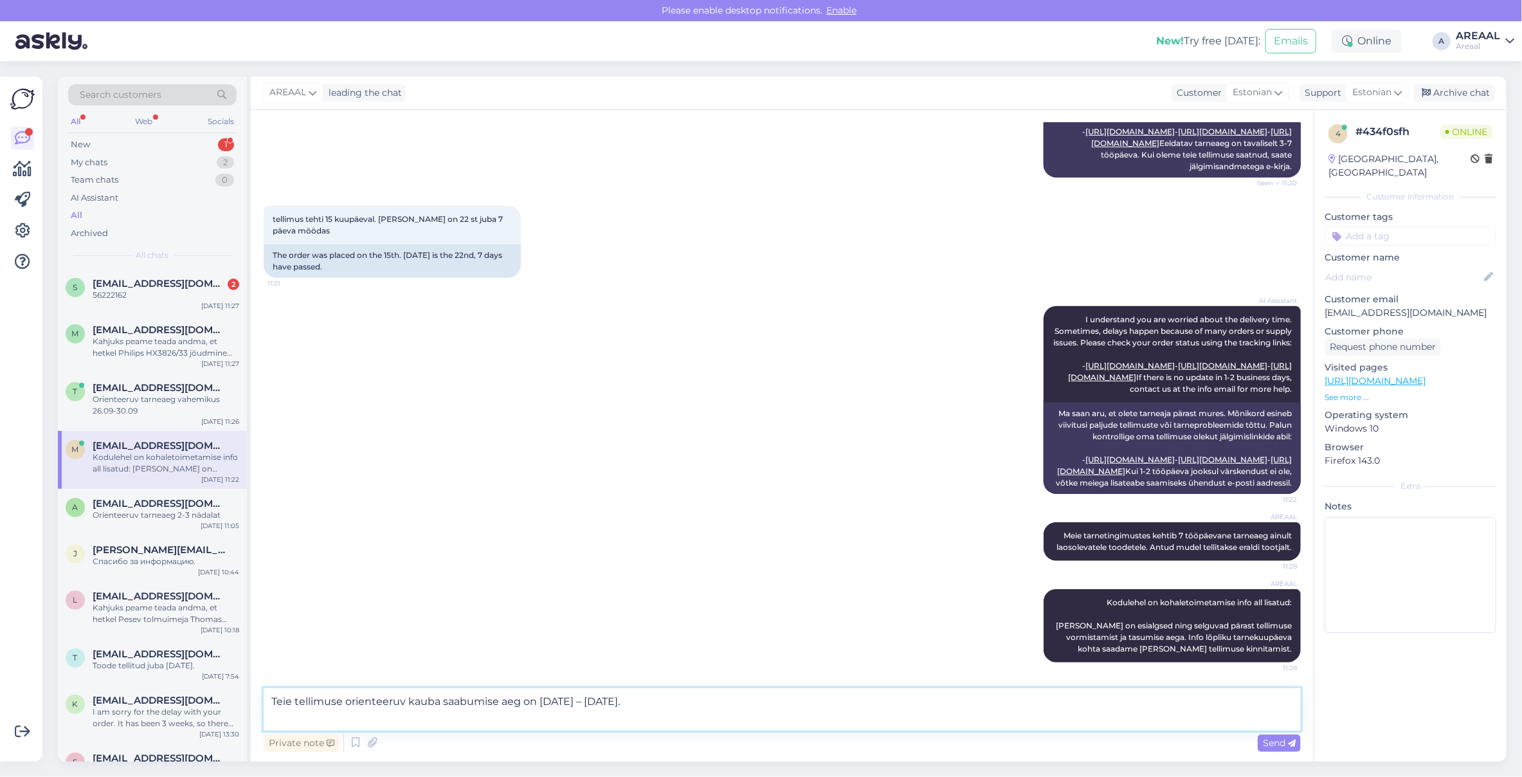
click at [975, 709] on textarea "Teie tellimuse orienteeruv kauba saabumise aeg on 30. august – 05. september." at bounding box center [782, 709] width 1037 height 42
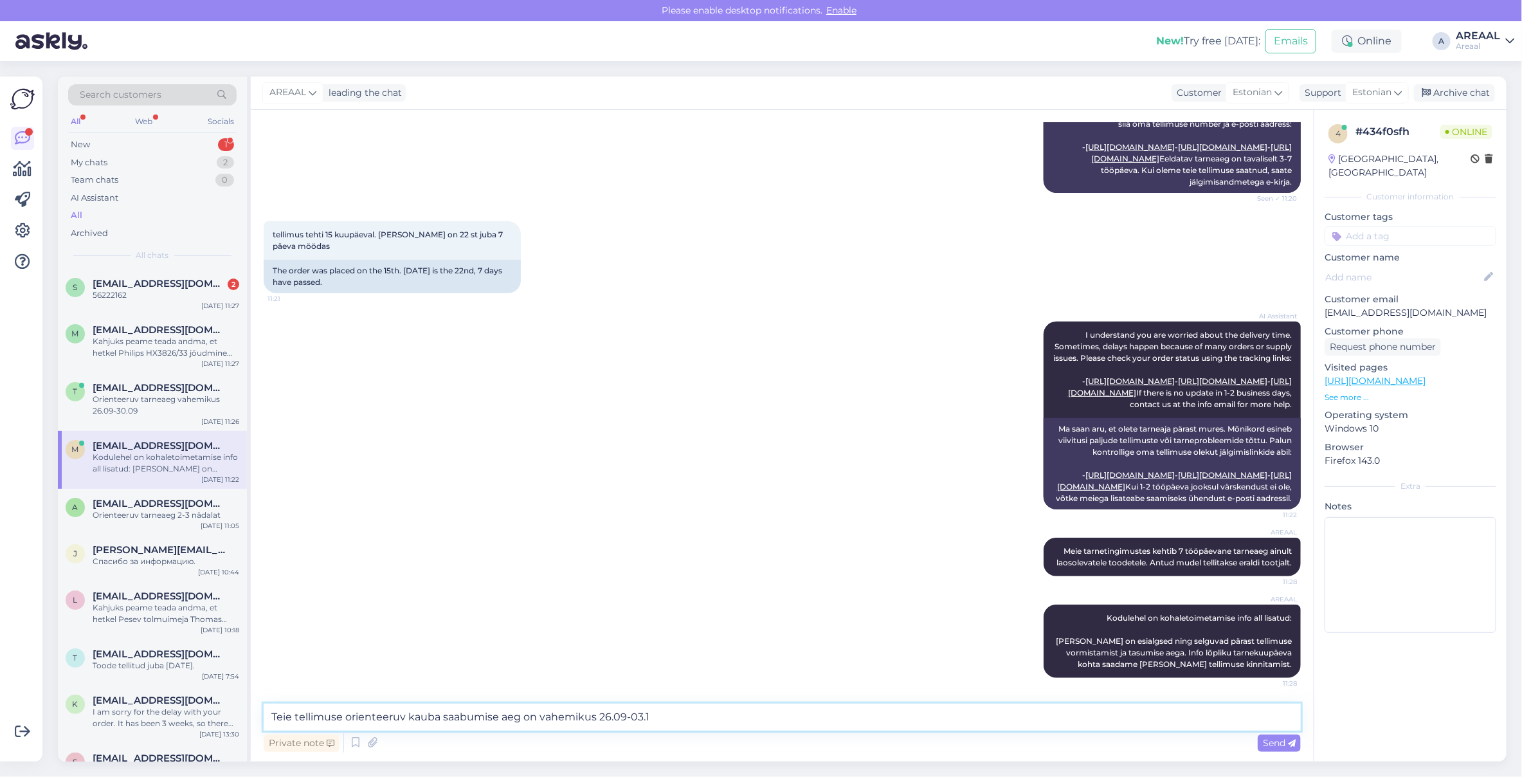
type textarea "Teie tellimuse orienteeruv kauba saabumise aeg on vahemikus 26.09-03.10"
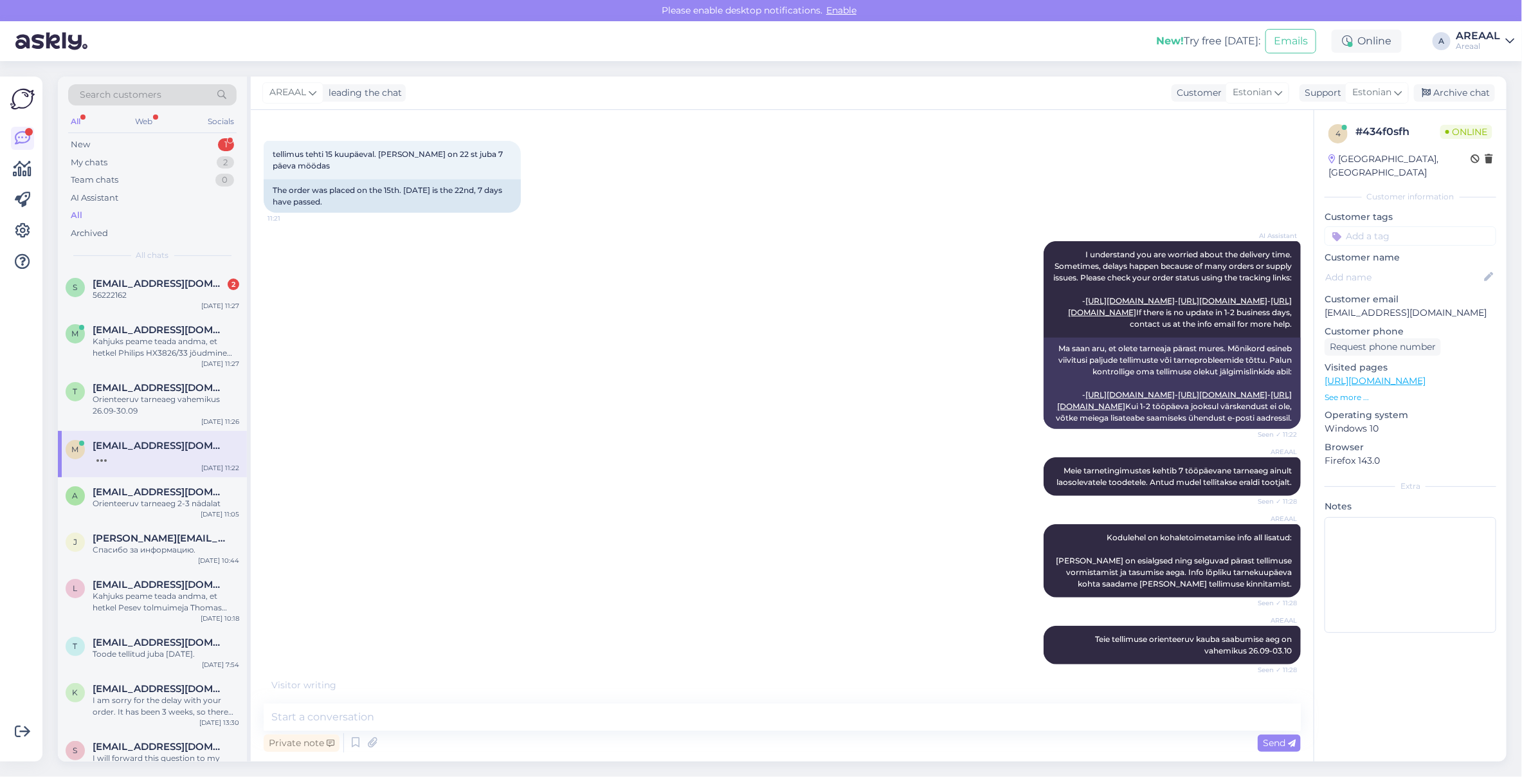
scroll to position [557, 0]
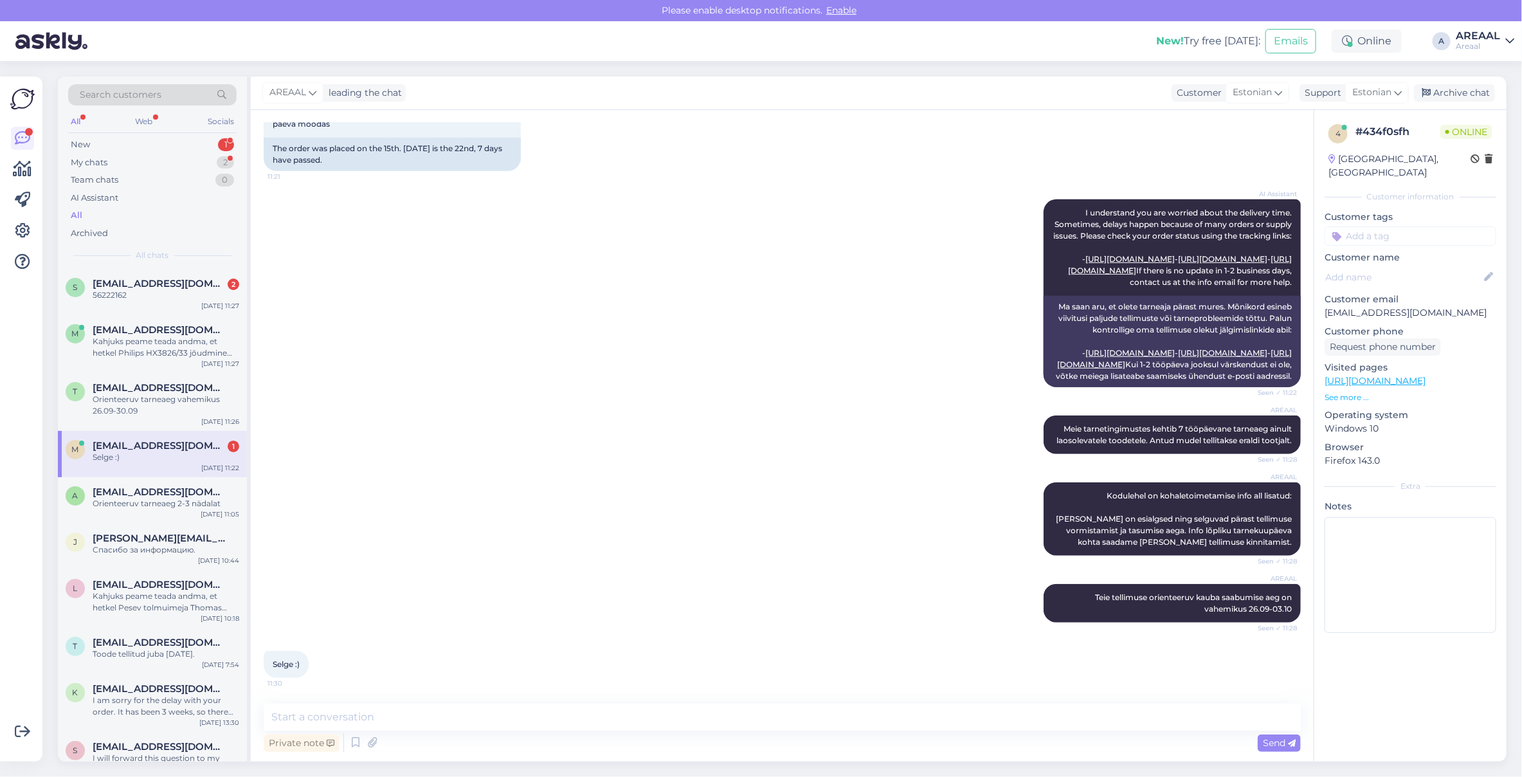
click at [660, 431] on div "AREAAL Meie tarnetingimustes kehtib 7 tööpäevane tarneaeg ainult laosolevatele …" at bounding box center [782, 434] width 1037 height 67
click at [169, 410] on div "Orienteeruv tarneaeg vahemikus 26.09-30.09" at bounding box center [166, 404] width 147 height 23
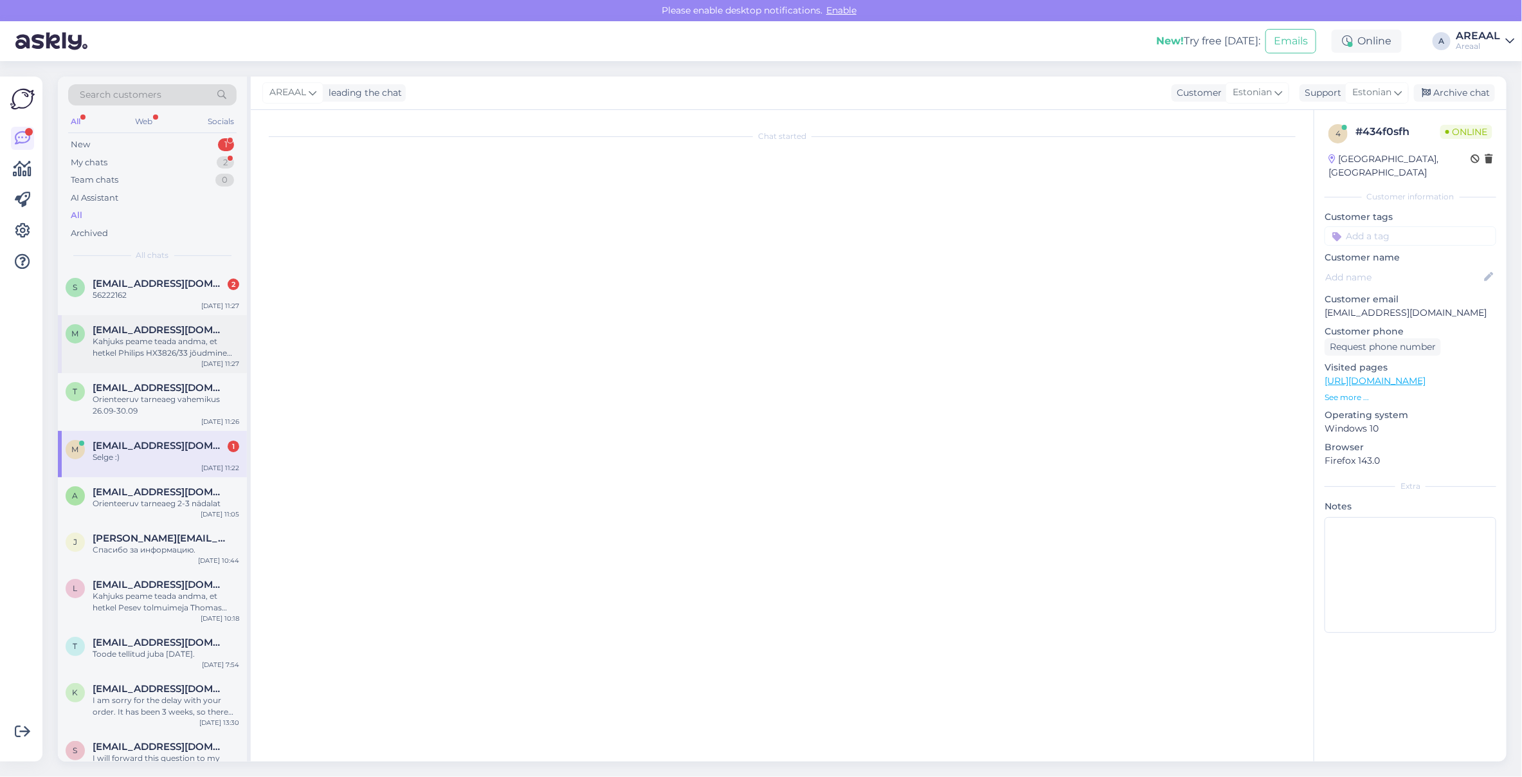
click at [162, 341] on div "Kahjuks peame teada andma, et hetkel Philips HX3826/33 jõudmine meie lattu on h…" at bounding box center [166, 347] width 147 height 23
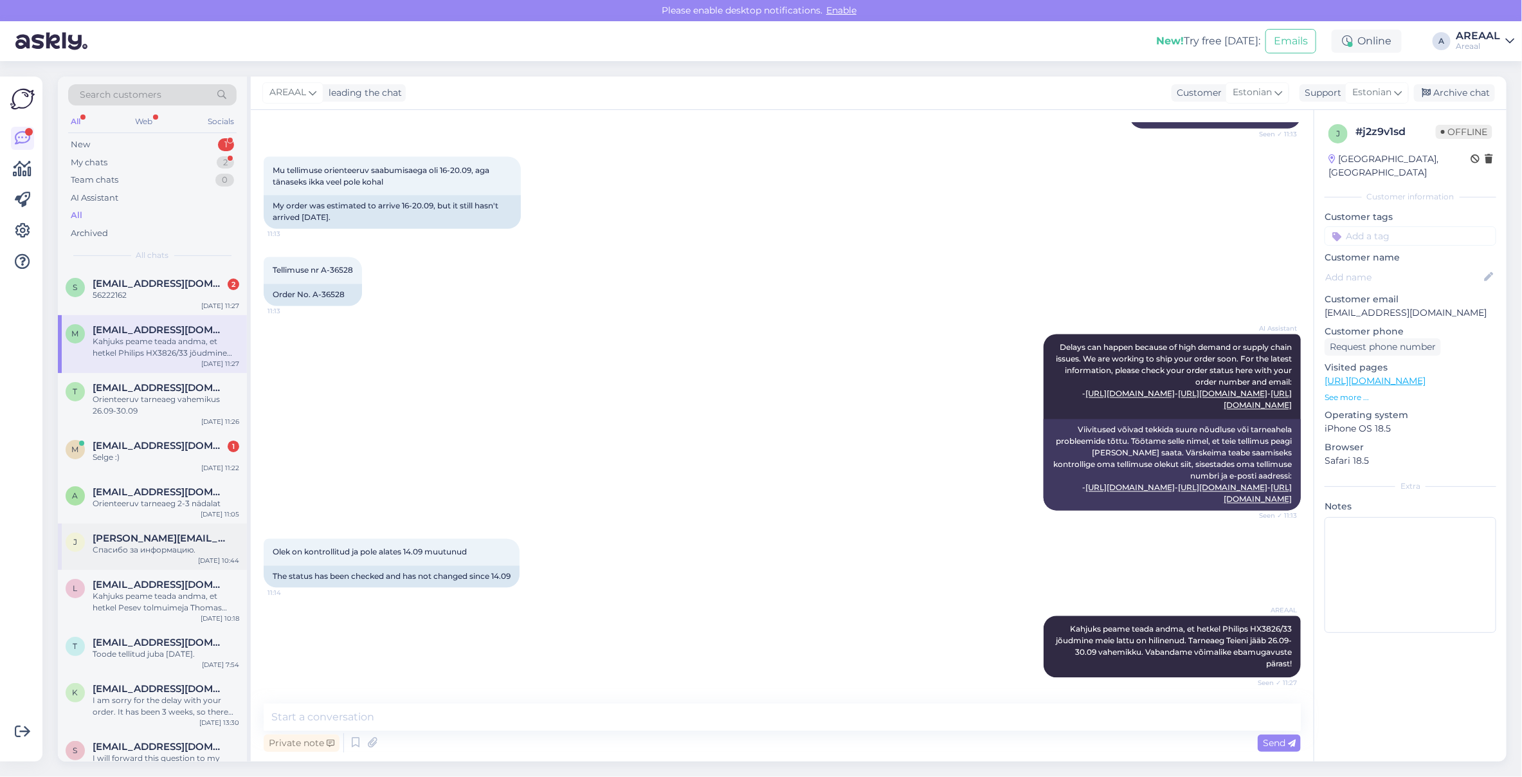
click at [166, 540] on span "j.fukson@gmail.com" at bounding box center [160, 538] width 134 height 12
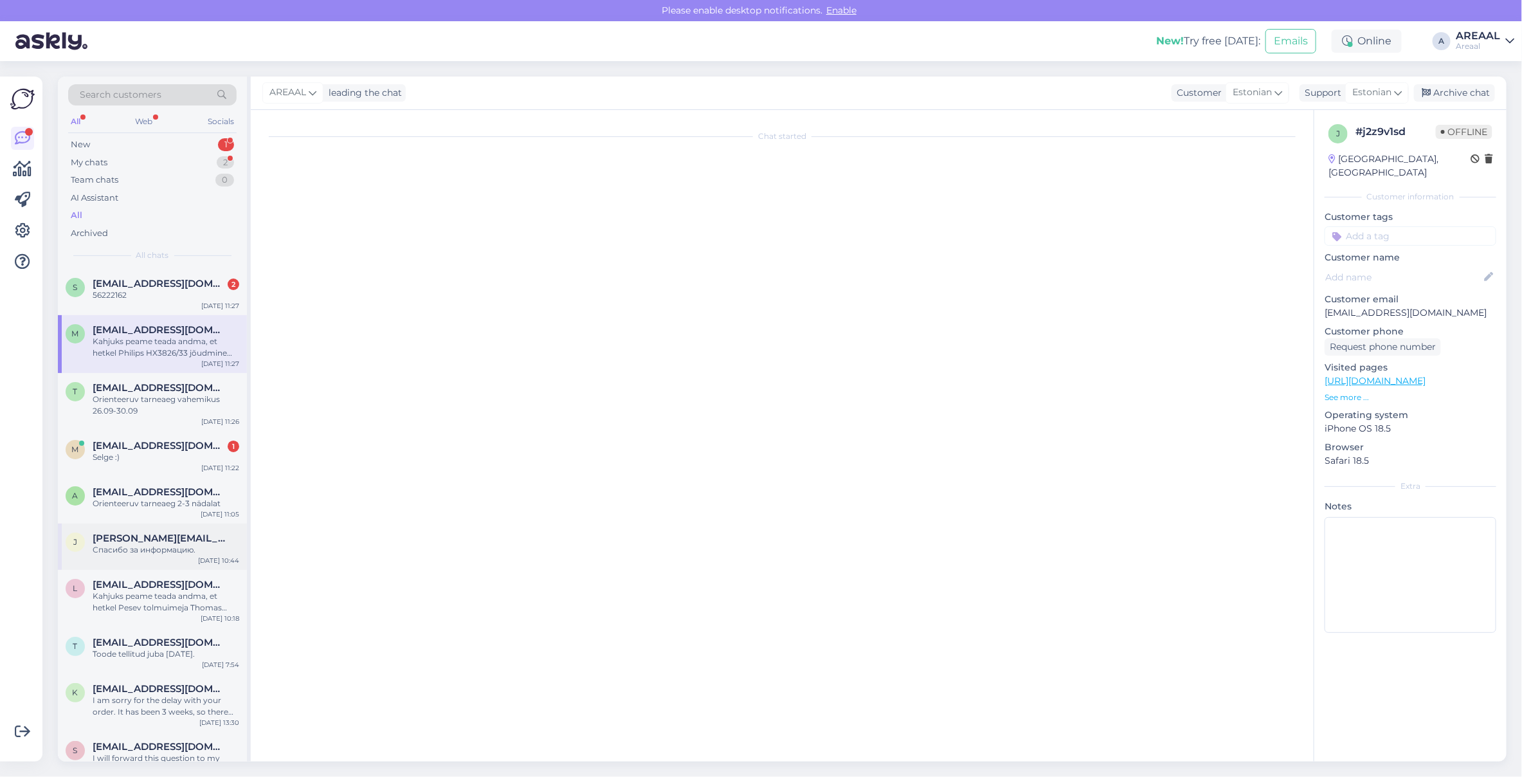
scroll to position [156, 0]
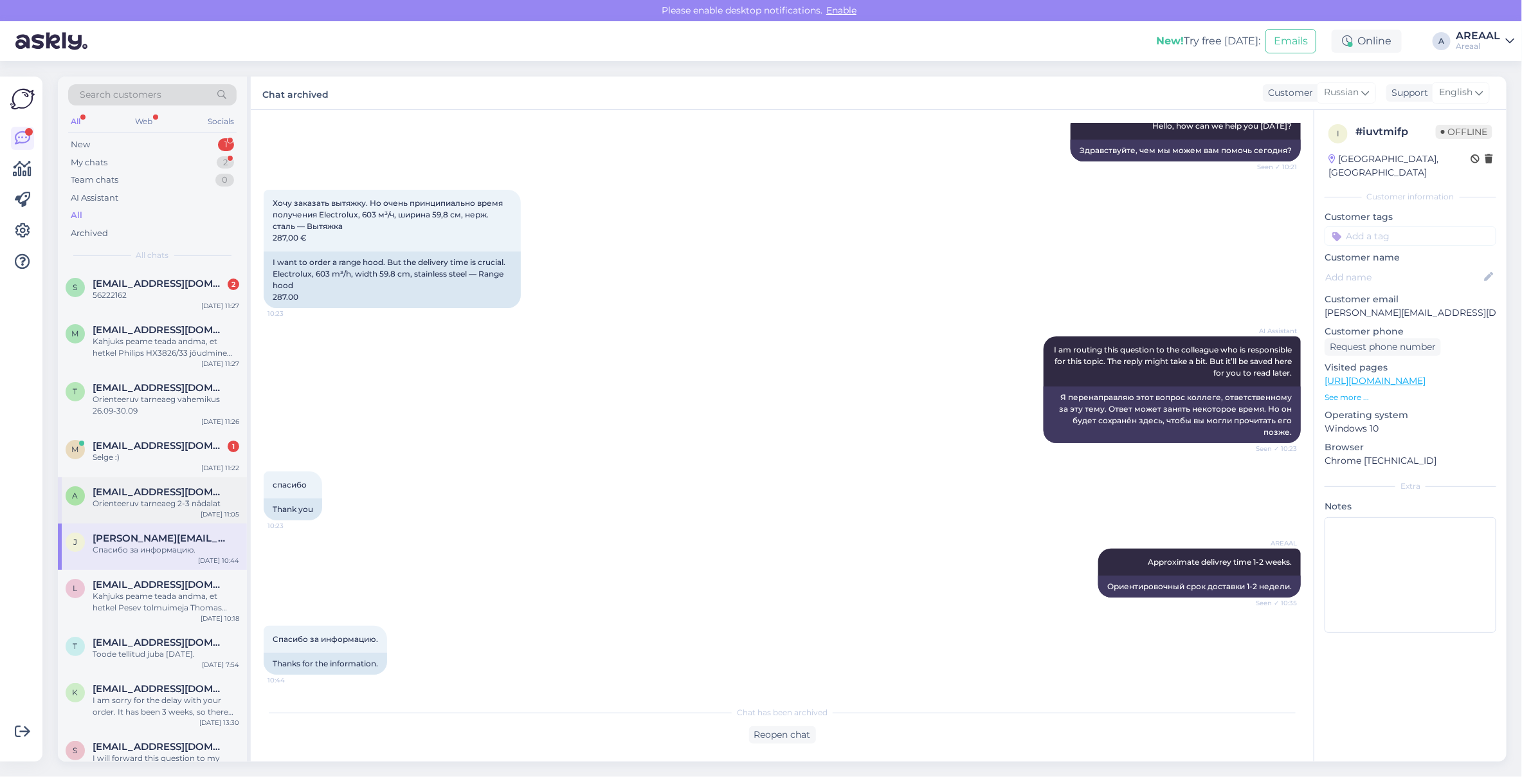
click at [161, 498] on div "Orienteeruv tarneaeg 2-3 nädalat" at bounding box center [166, 504] width 147 height 12
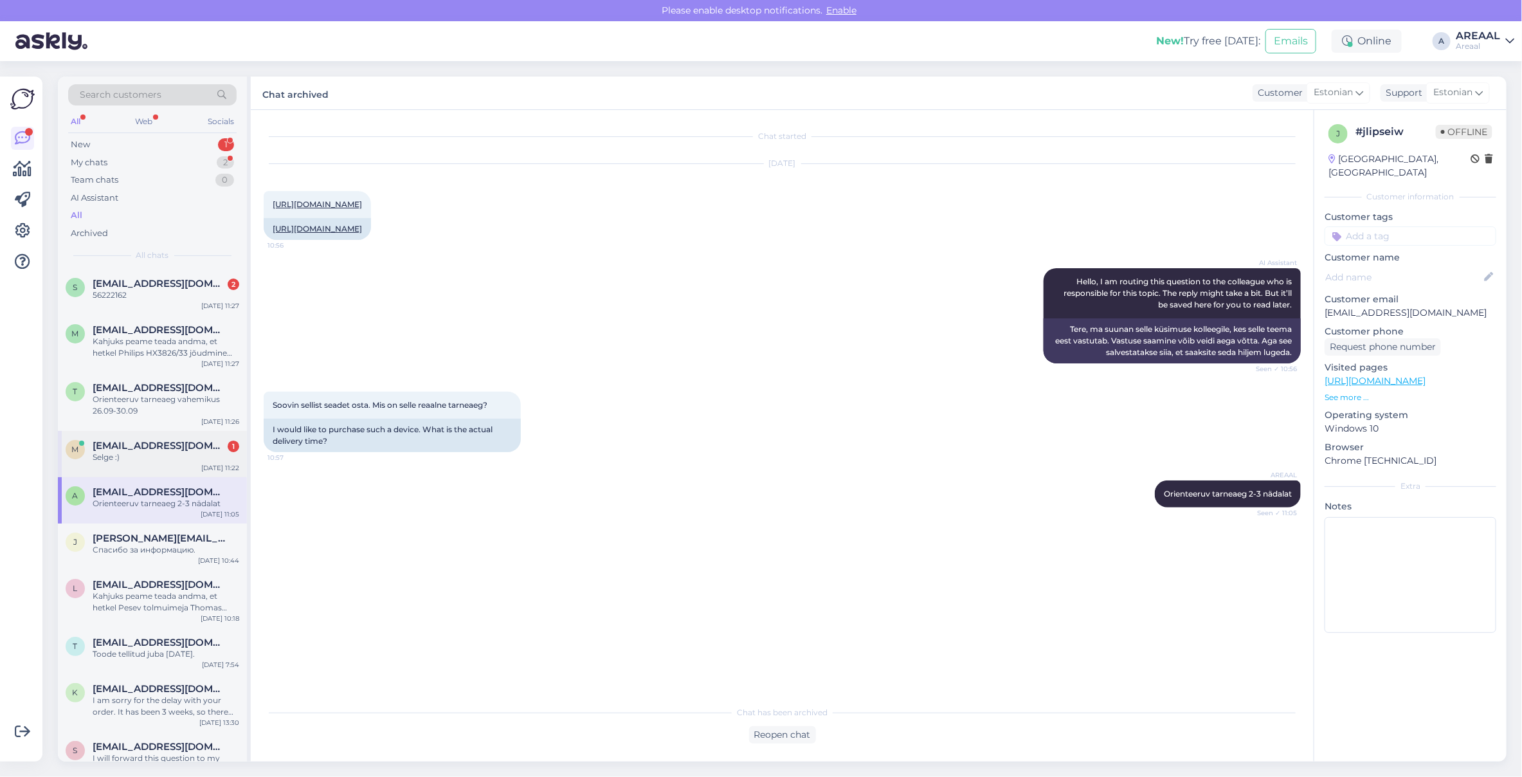
click at [159, 451] on div "Selge :)" at bounding box center [166, 457] width 147 height 12
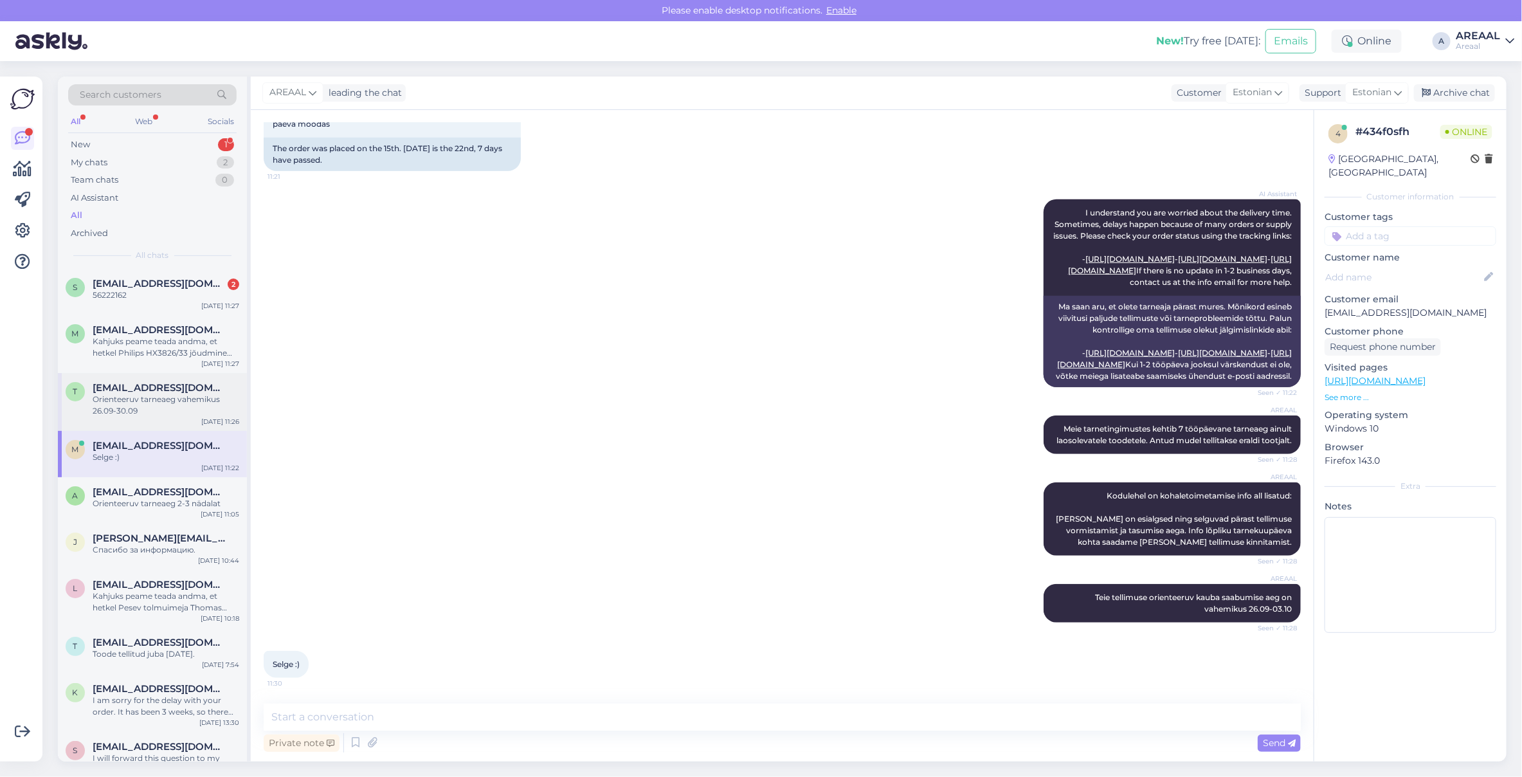
click at [162, 407] on div "Orienteeruv tarneaeg vahemikus 26.09-30.09" at bounding box center [166, 404] width 147 height 23
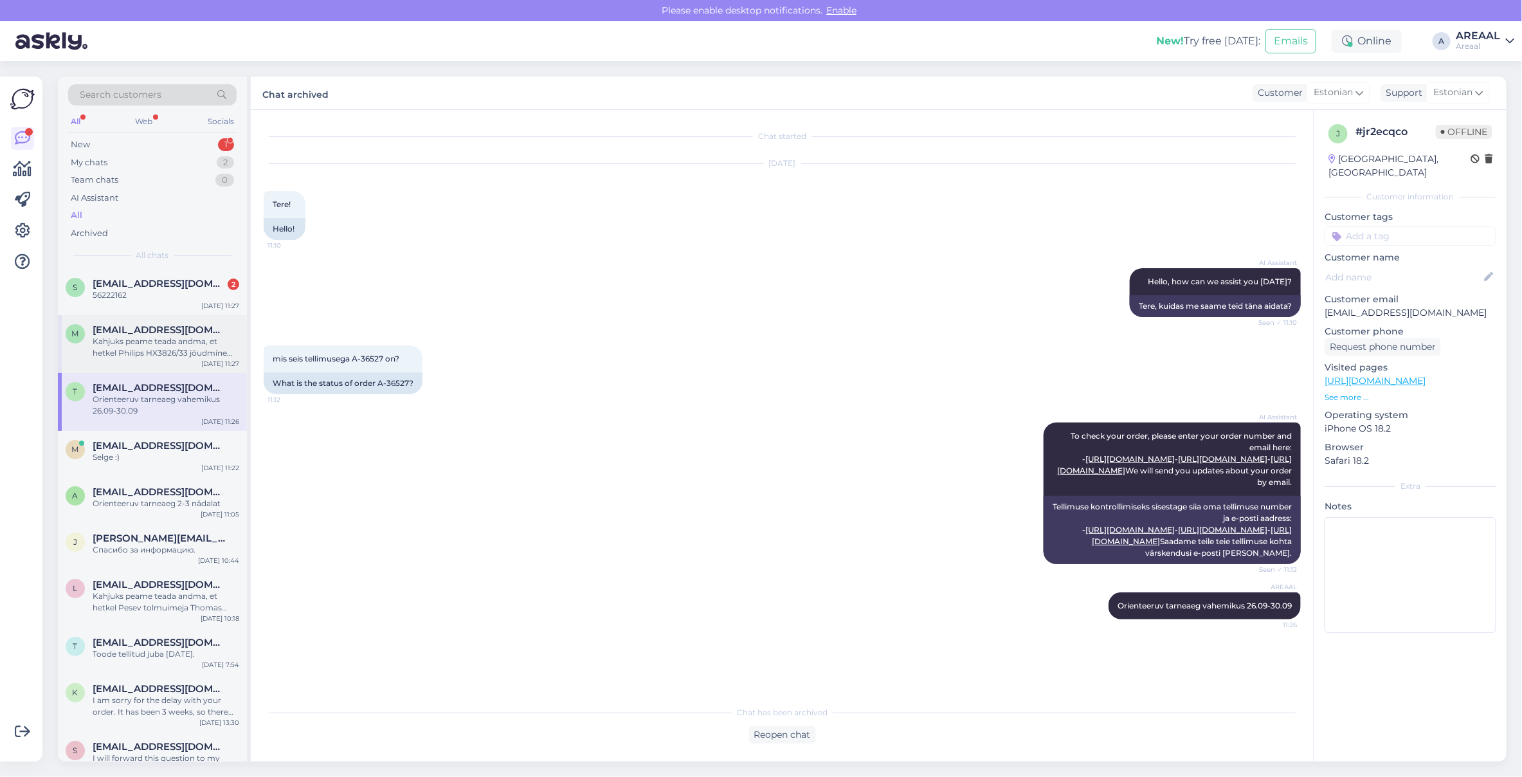
click at [171, 362] on div "m marianneluur@gmail.com Kahjuks peame teada andma, et hetkel Philips HX3826/33…" at bounding box center [152, 344] width 189 height 58
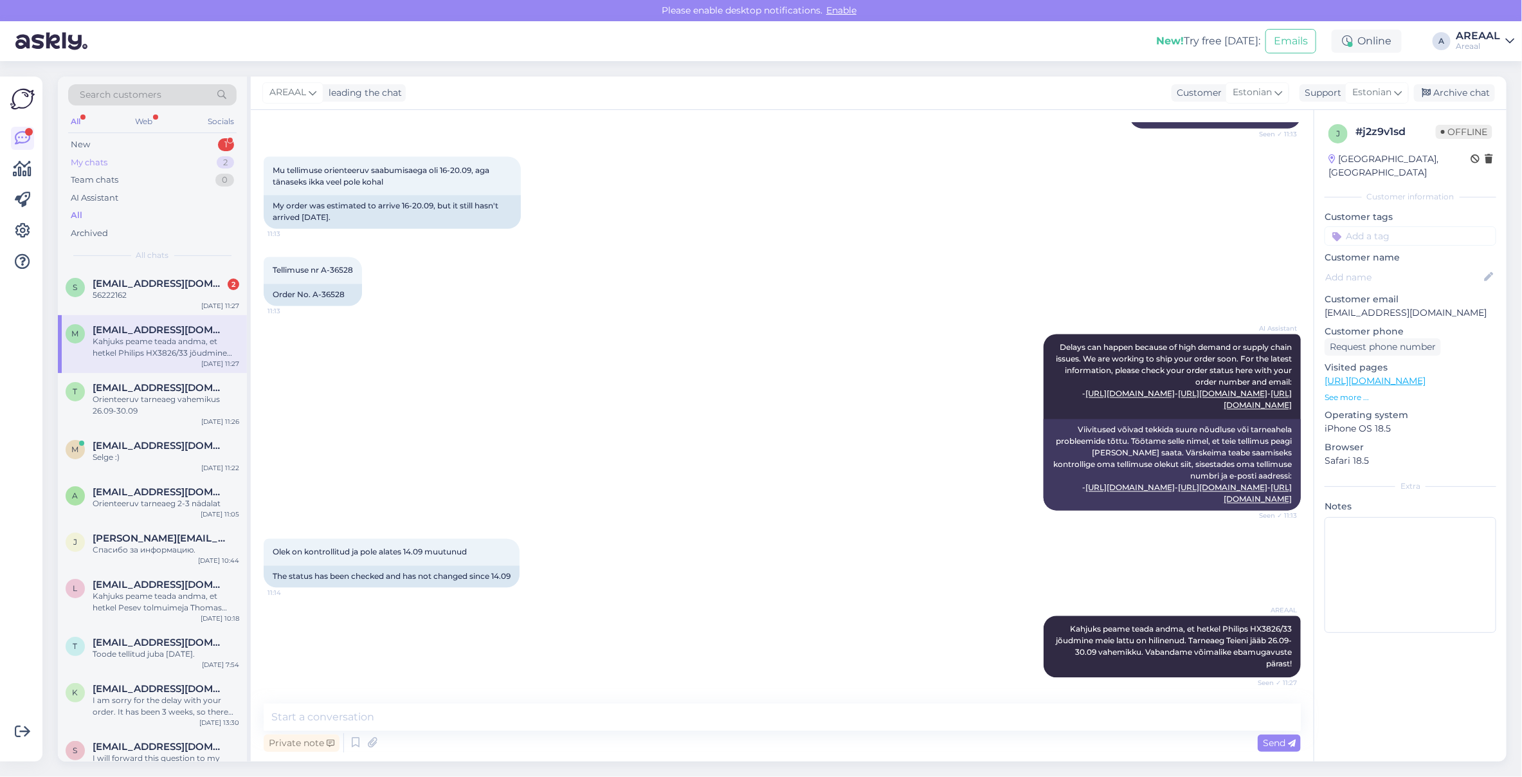
click at [211, 161] on div "My chats 2" at bounding box center [152, 163] width 168 height 18
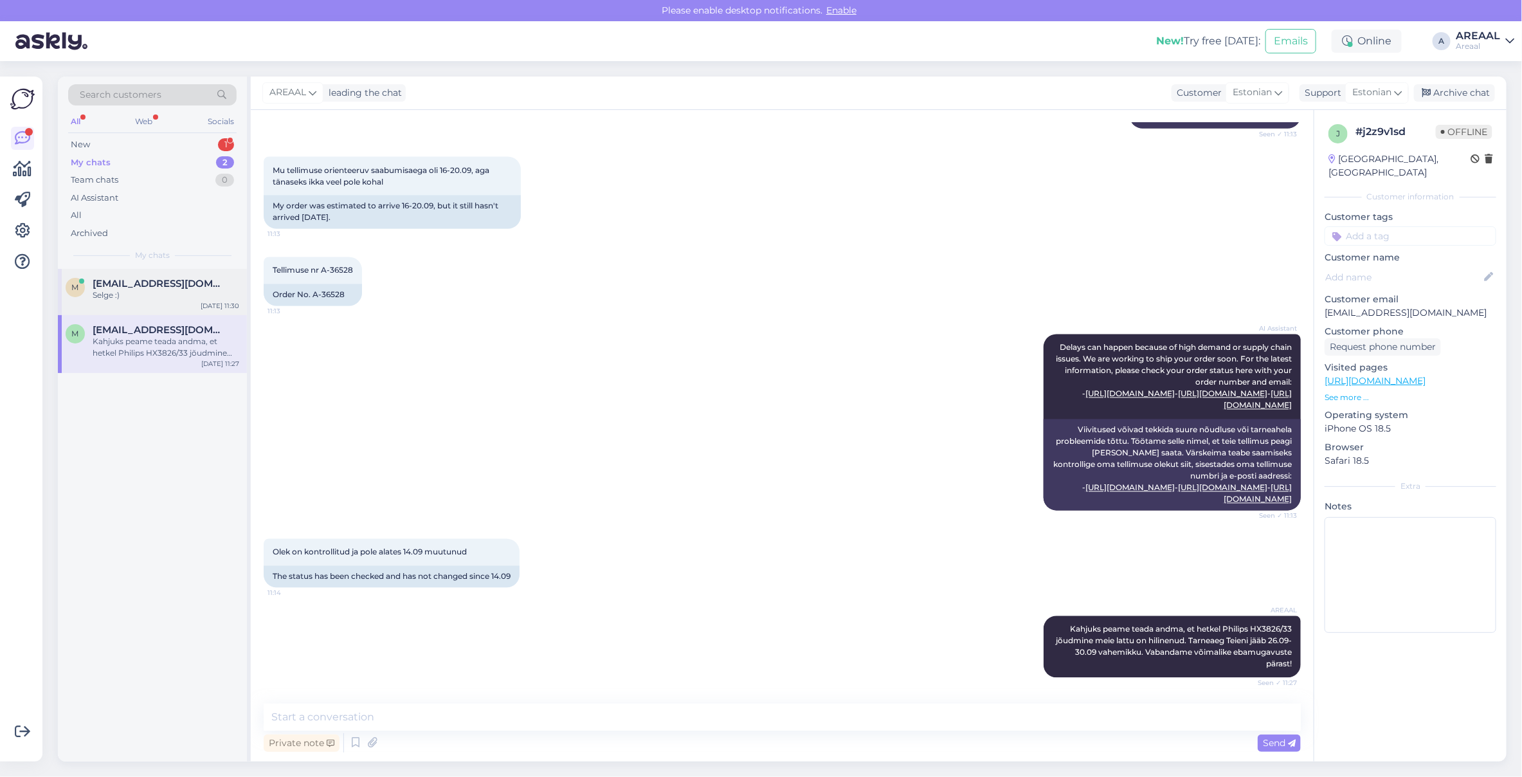
click at [184, 293] on div "Selge :)" at bounding box center [166, 295] width 147 height 12
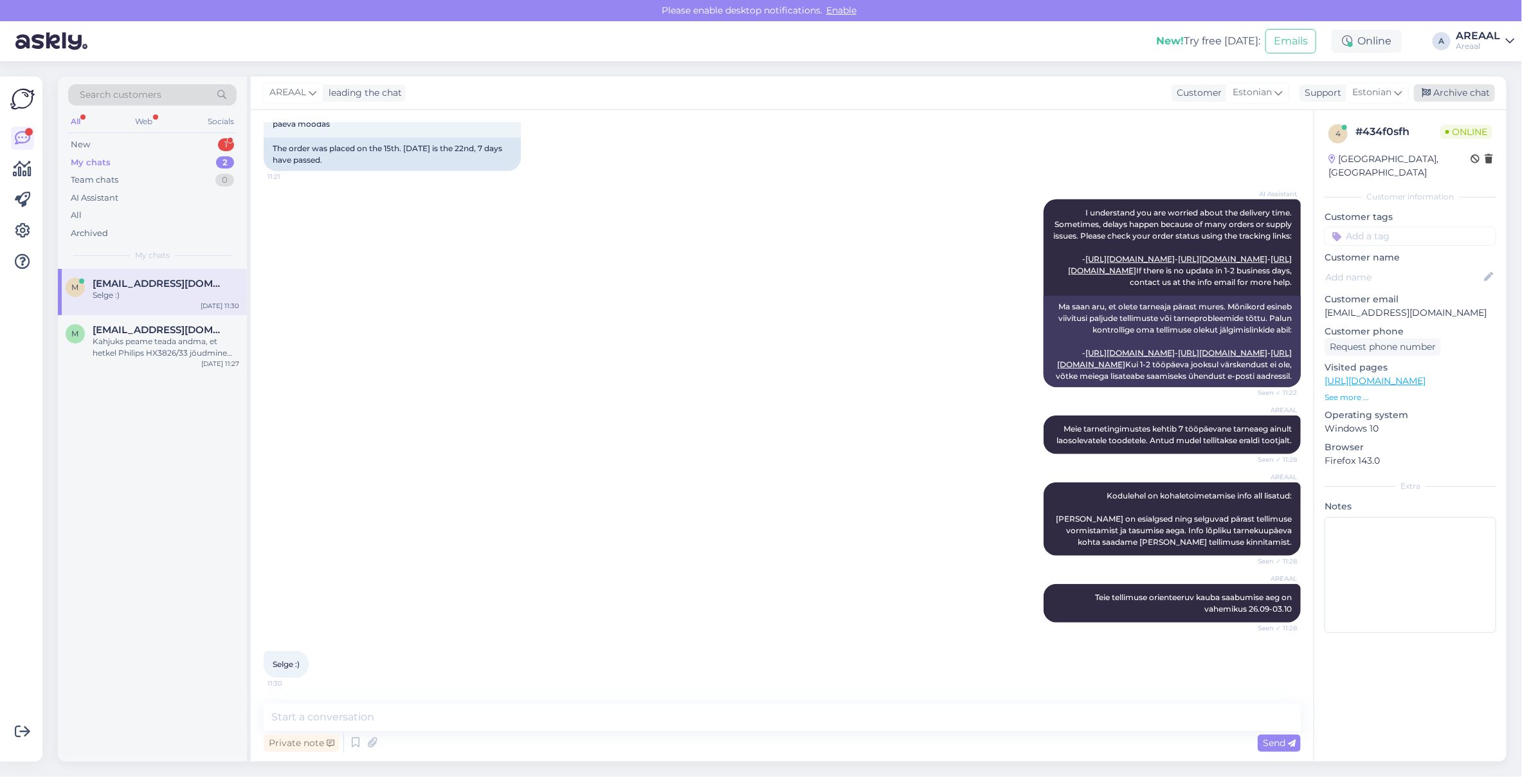
click at [1476, 100] on div "Archive chat" at bounding box center [1454, 92] width 81 height 17
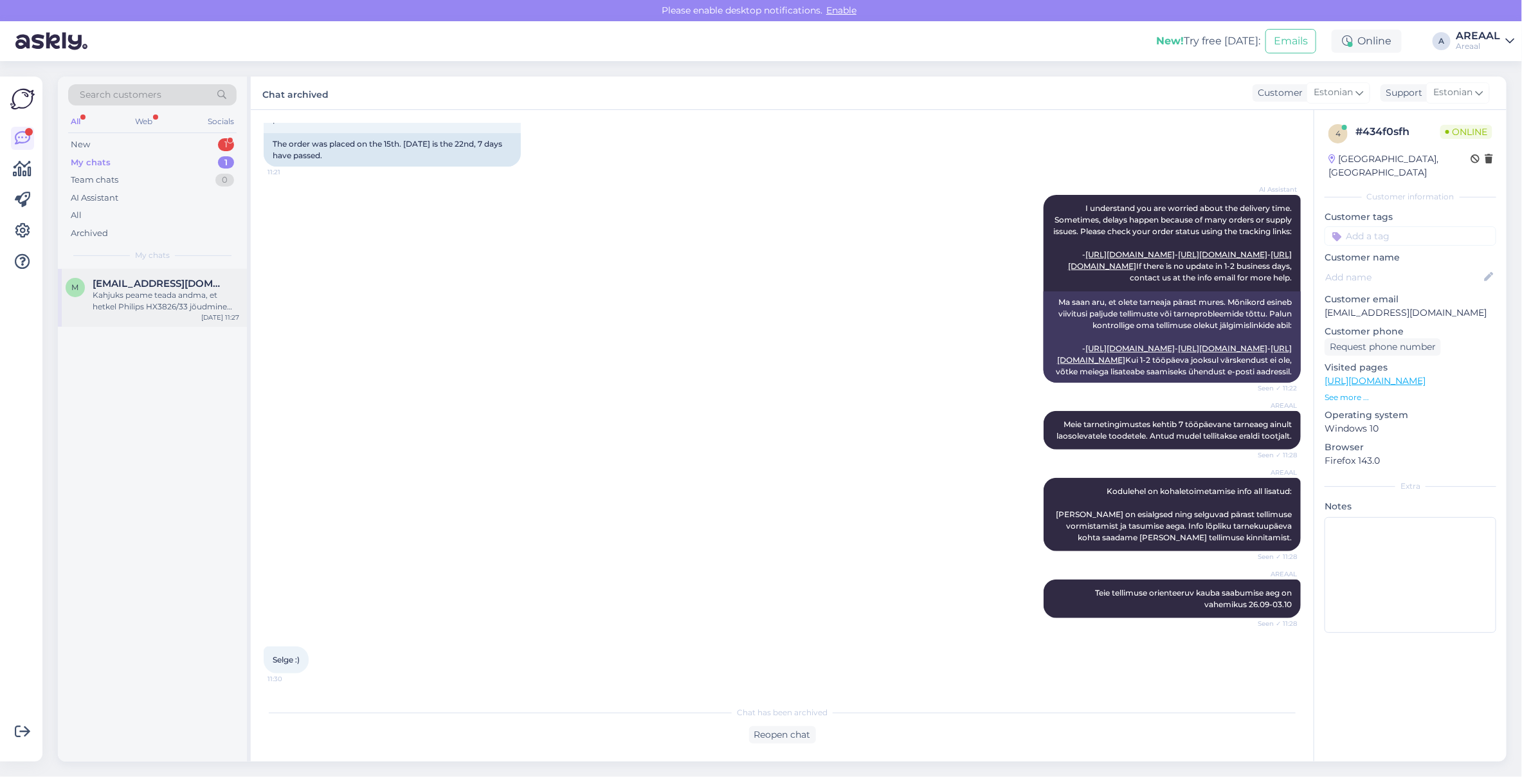
click at [224, 299] on div "Kahjuks peame teada andma, et hetkel Philips HX3826/33 jõudmine meie lattu on h…" at bounding box center [166, 300] width 147 height 23
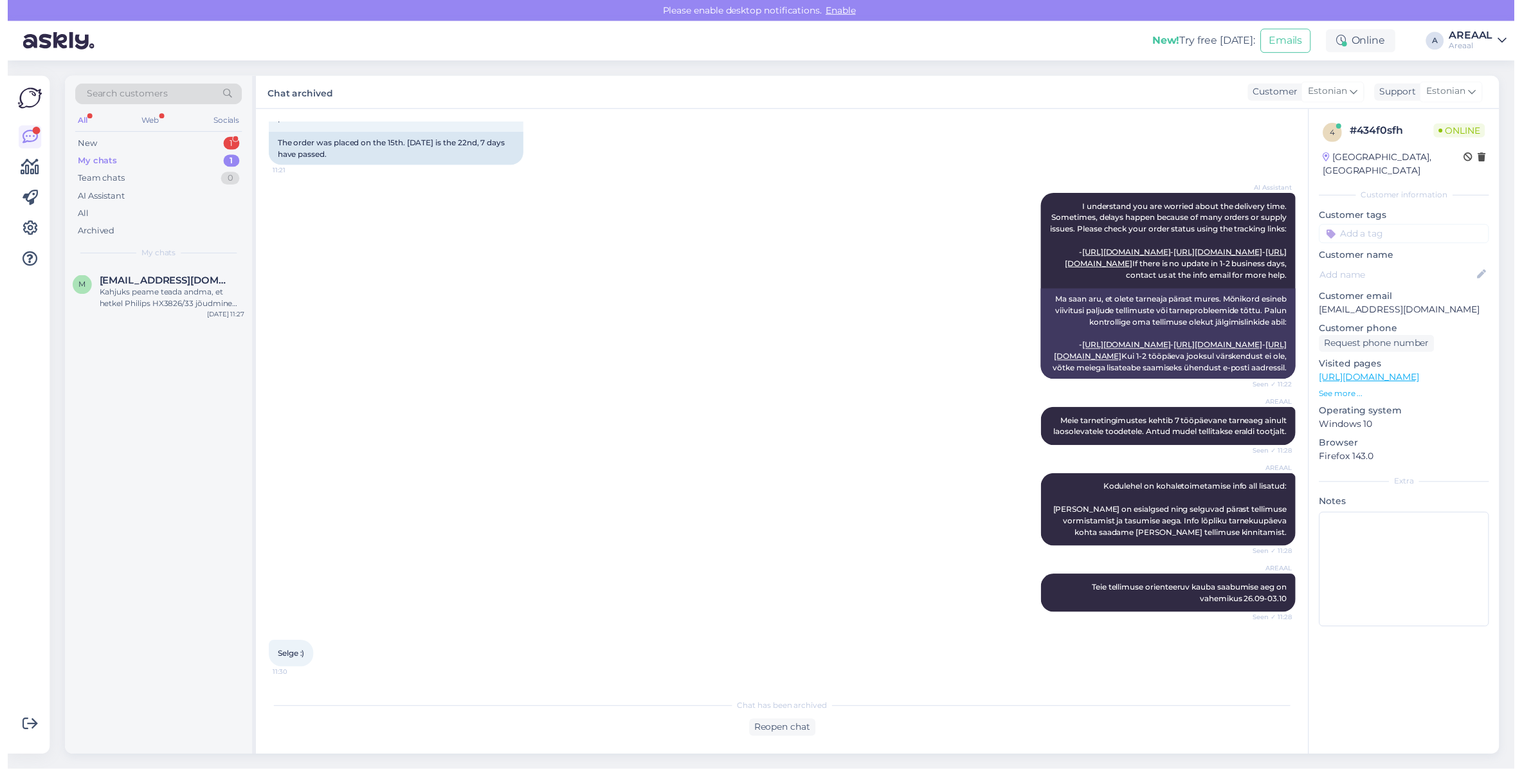
scroll to position [1590, 0]
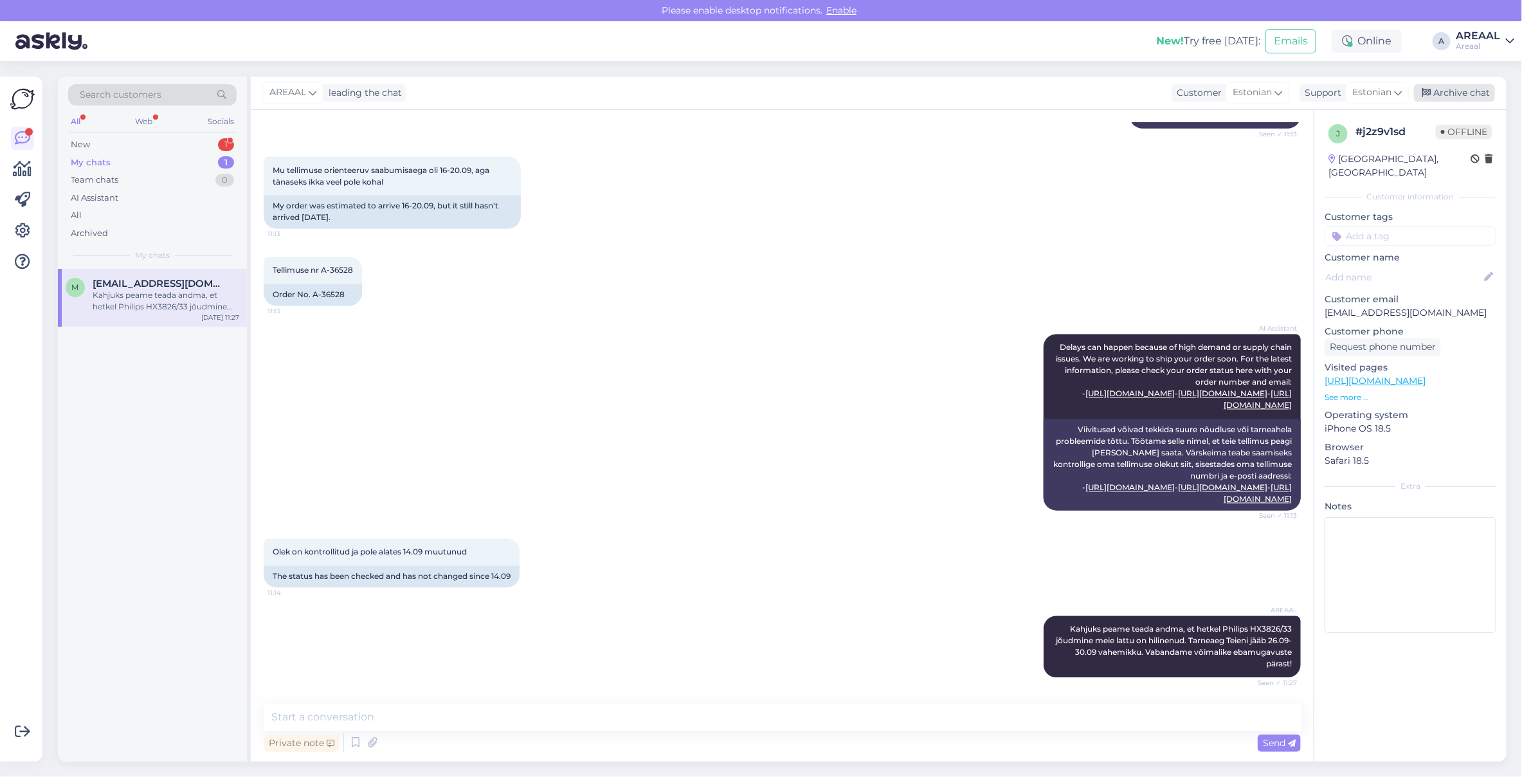
click at [1466, 87] on div "Archive chat" at bounding box center [1454, 92] width 81 height 17
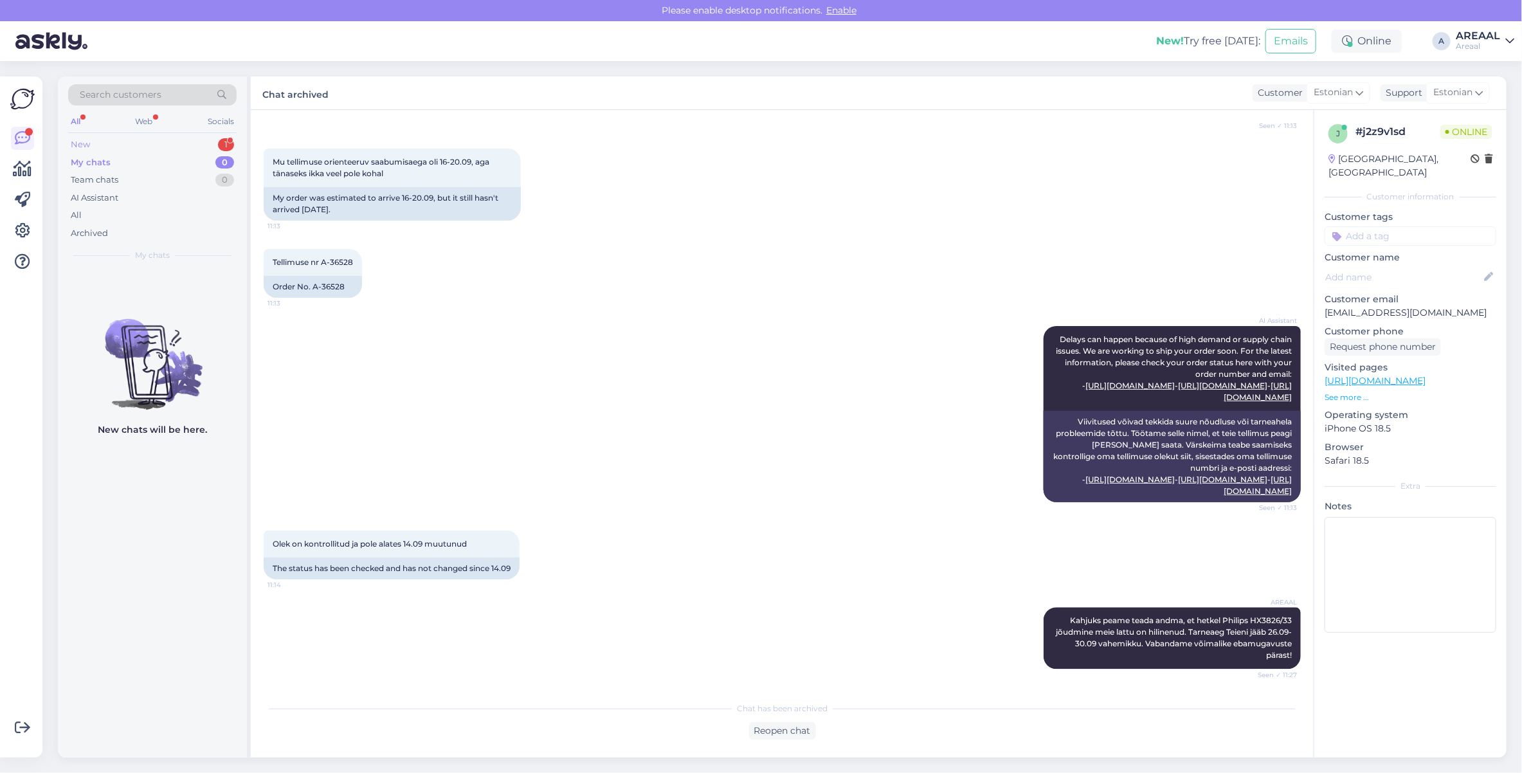
click at [211, 146] on div "New 1" at bounding box center [152, 145] width 168 height 18
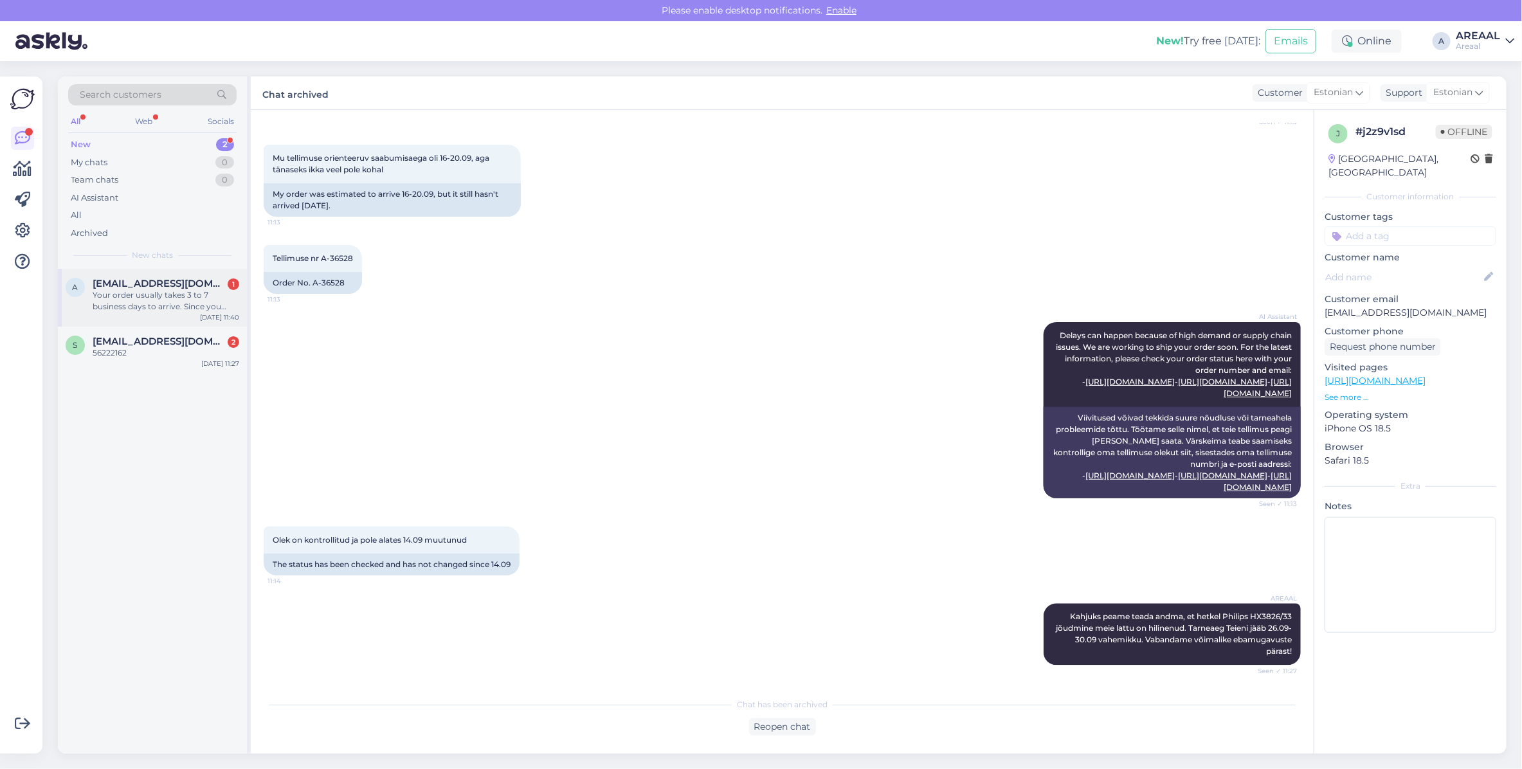
click at [222, 287] on span "[EMAIL_ADDRESS][DOMAIN_NAME]" at bounding box center [160, 284] width 134 height 12
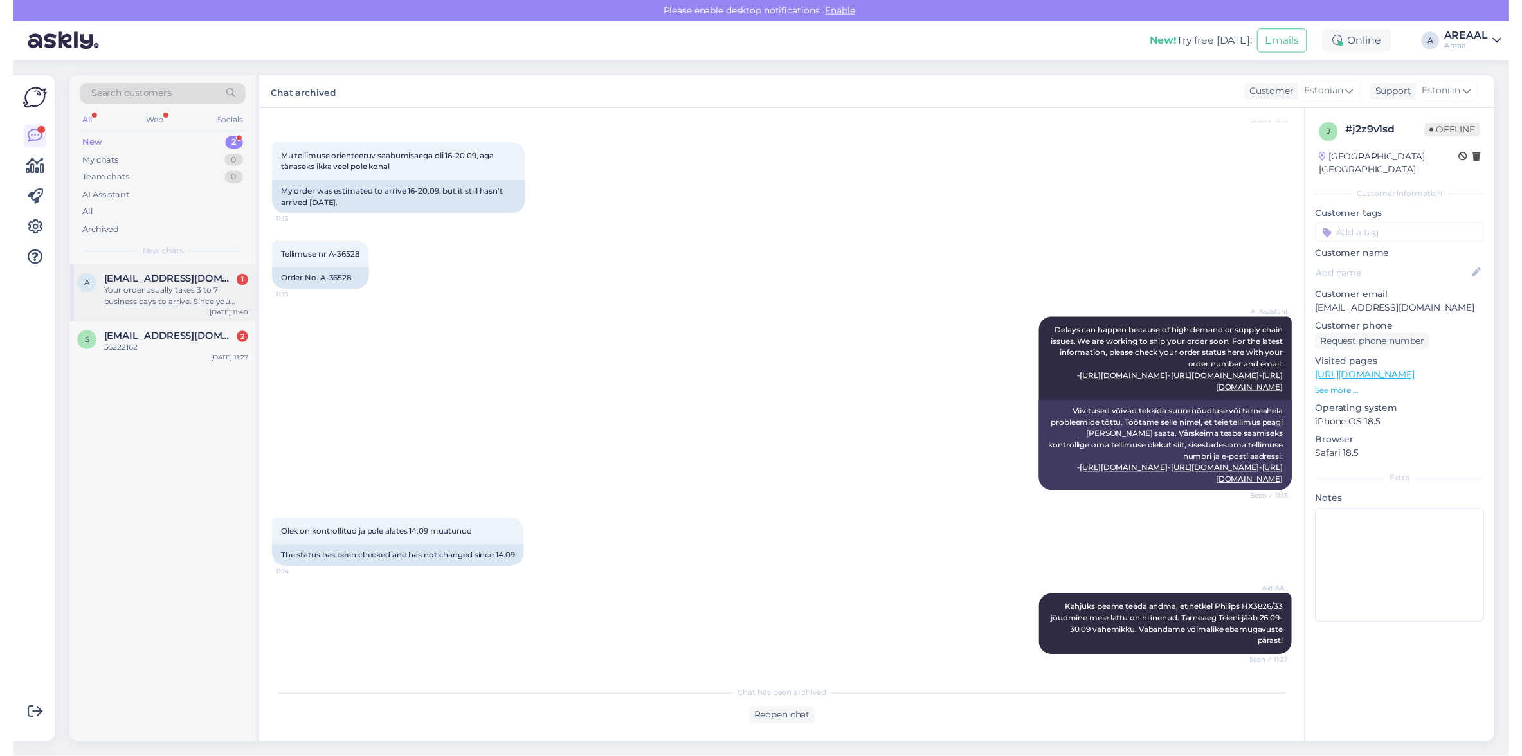
scroll to position [0, 0]
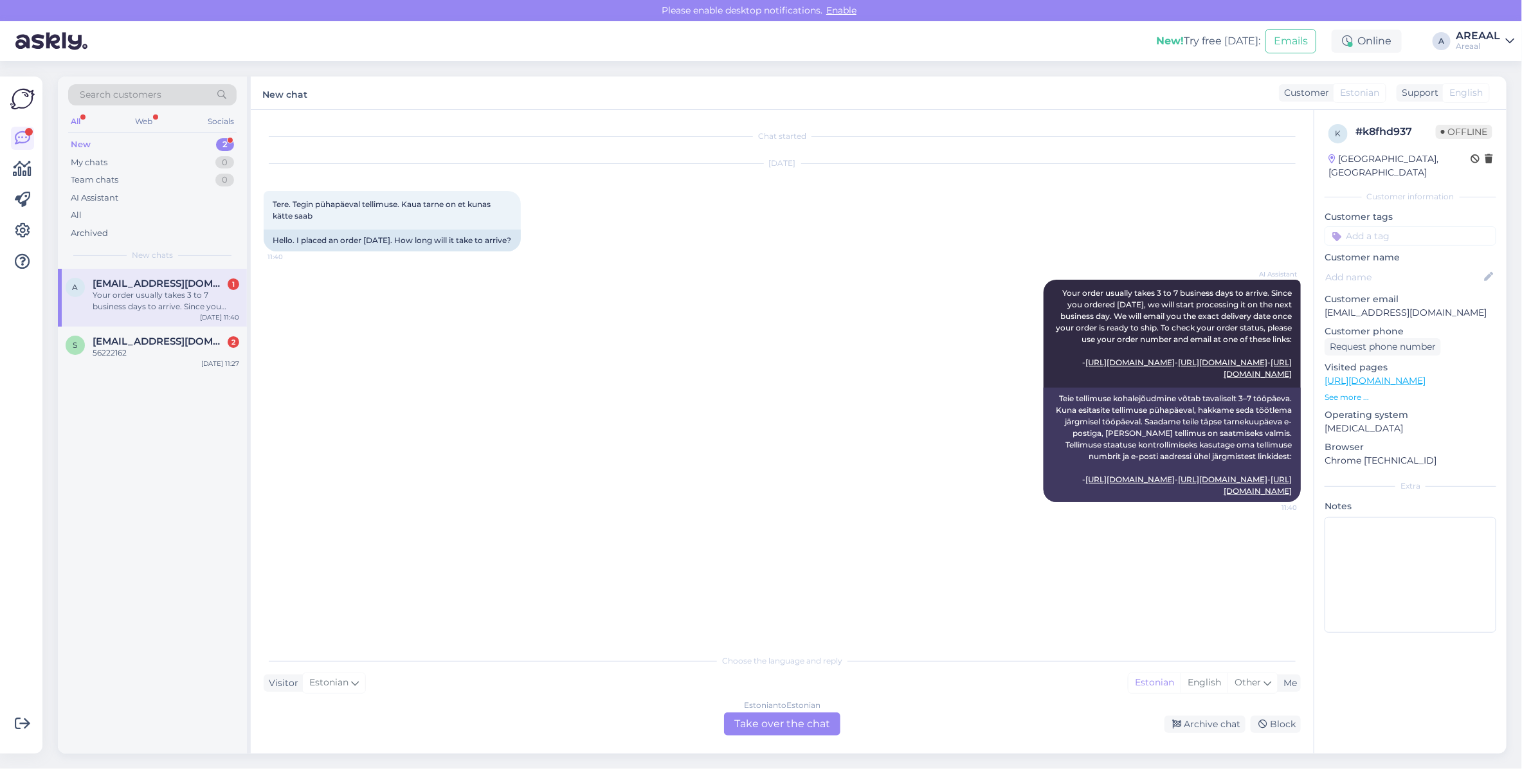
click at [1416, 306] on p "[EMAIL_ADDRESS][DOMAIN_NAME]" at bounding box center [1410, 312] width 172 height 13
click at [1415, 306] on p "[EMAIL_ADDRESS][DOMAIN_NAME]" at bounding box center [1410, 312] width 172 height 13
copy p "[EMAIL_ADDRESS][DOMAIN_NAME]"
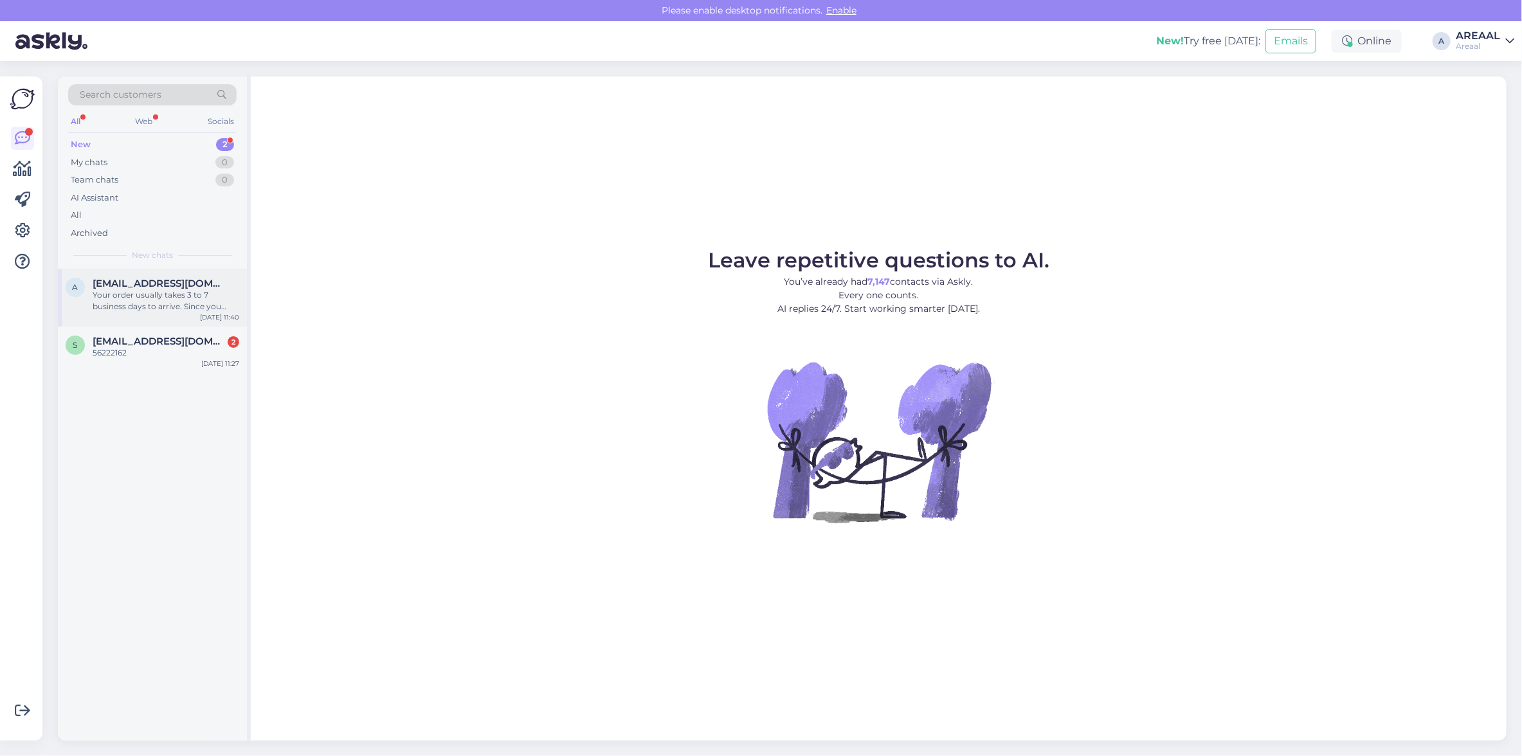
click at [183, 282] on span "[EMAIL_ADDRESS][DOMAIN_NAME]" at bounding box center [160, 284] width 134 height 12
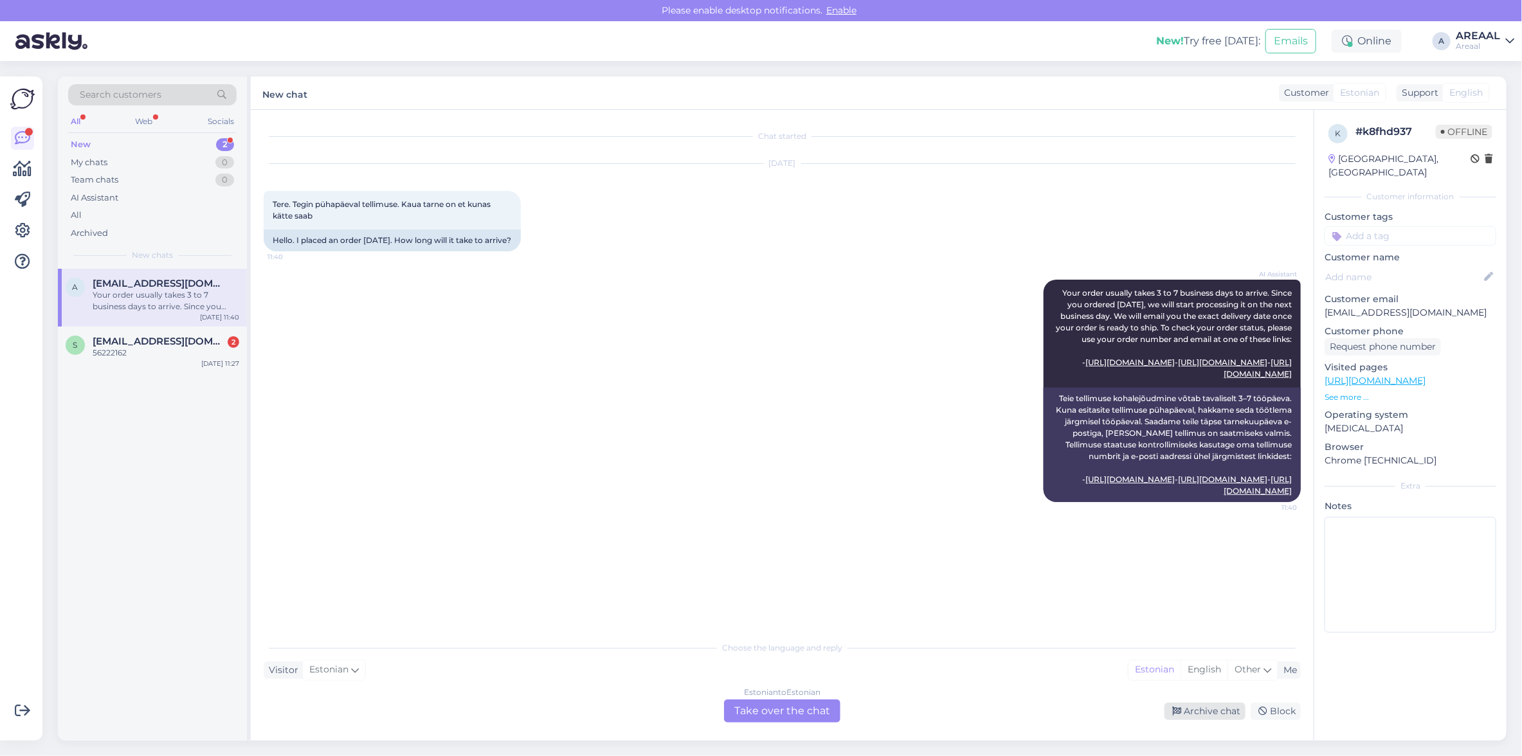
click at [1205, 717] on div "Archive chat" at bounding box center [1204, 711] width 81 height 17
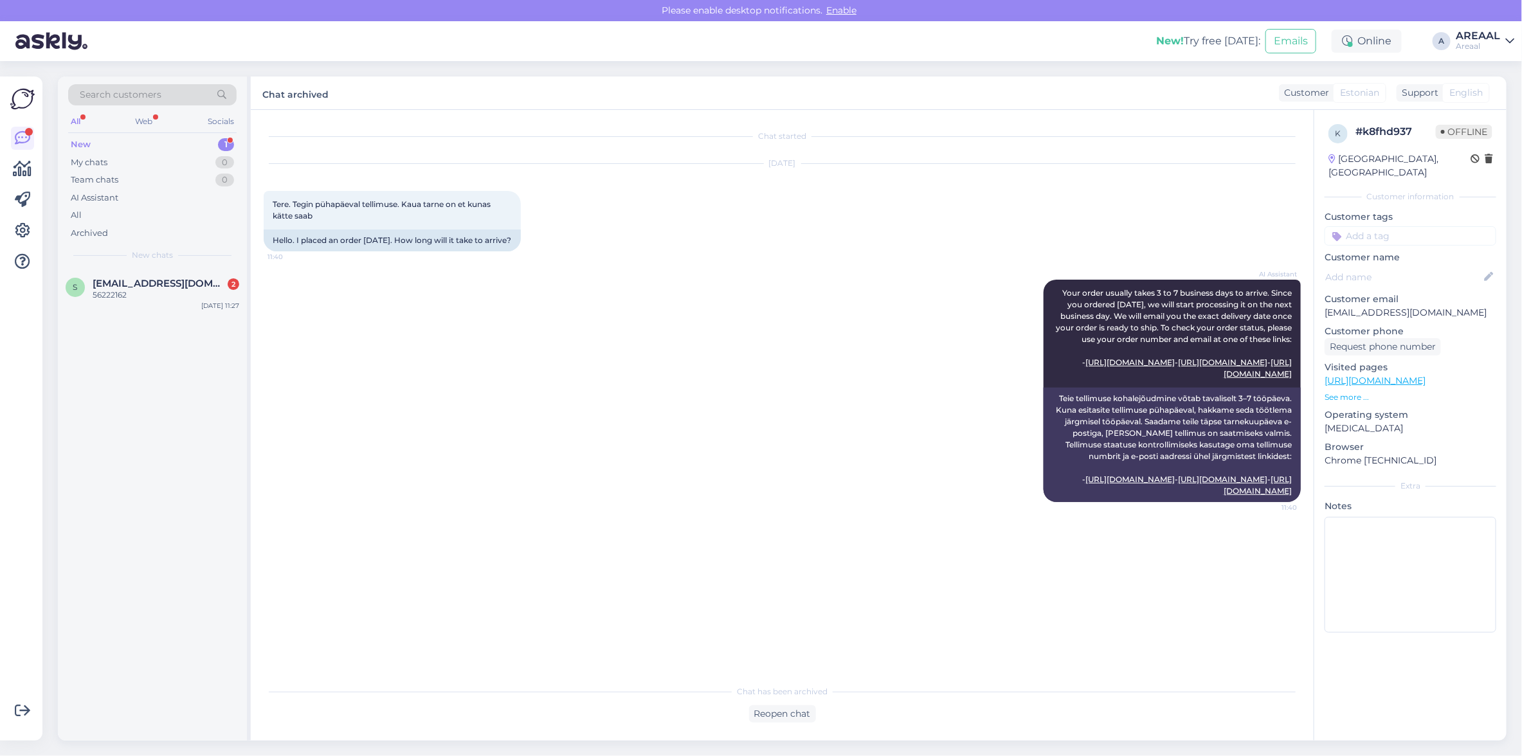
click at [916, 174] on div "[DATE] Tere. Tegin pühapäeval tellimuse. Kaua tarne on et kunas kätte saab 11:4…" at bounding box center [782, 208] width 1037 height 116
click at [889, 286] on div "AI Assistant Your order usually takes 3 to 7 business days to arrive. Since you…" at bounding box center [782, 390] width 1037 height 251
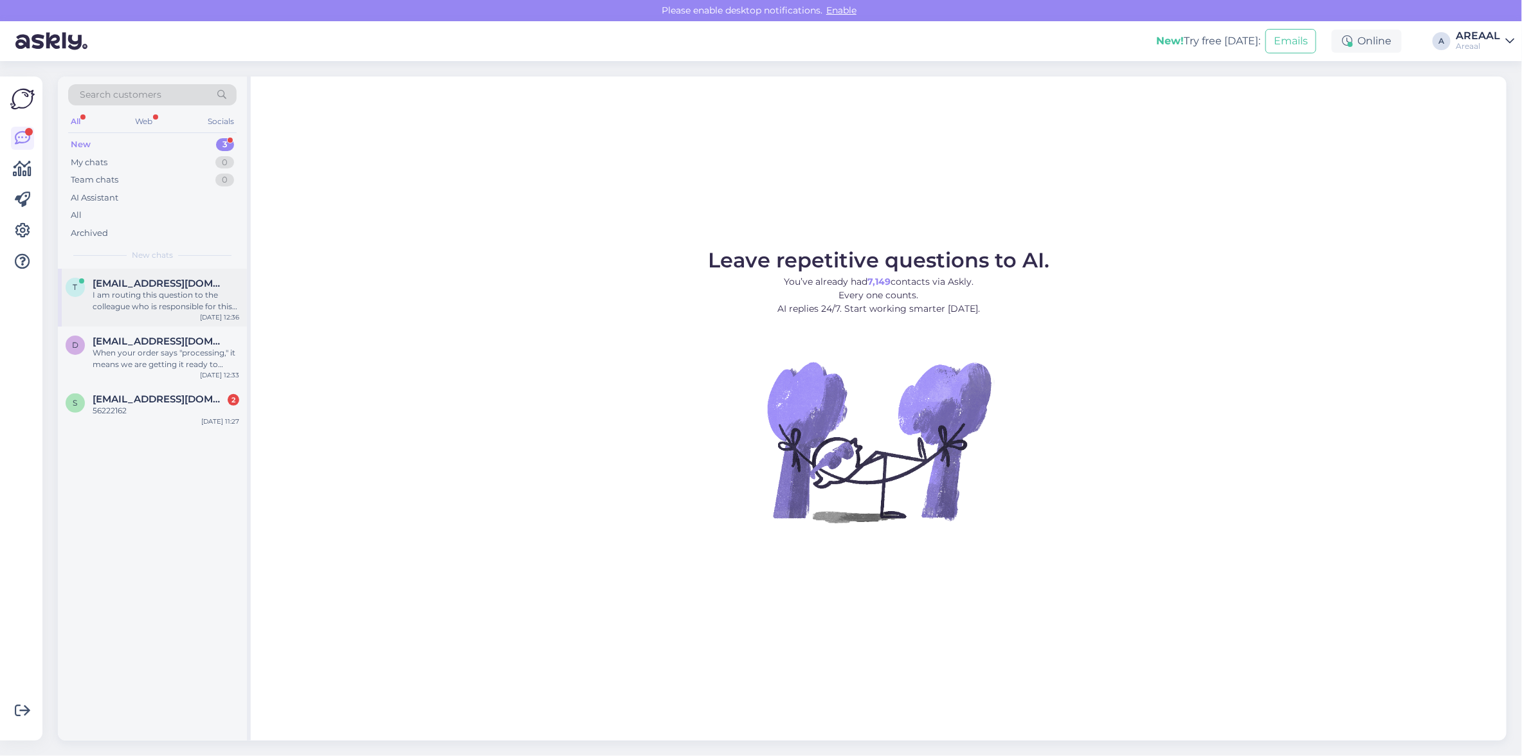
click at [153, 307] on div "I am routing this question to the colleague who is responsible for this topic. …" at bounding box center [166, 300] width 147 height 23
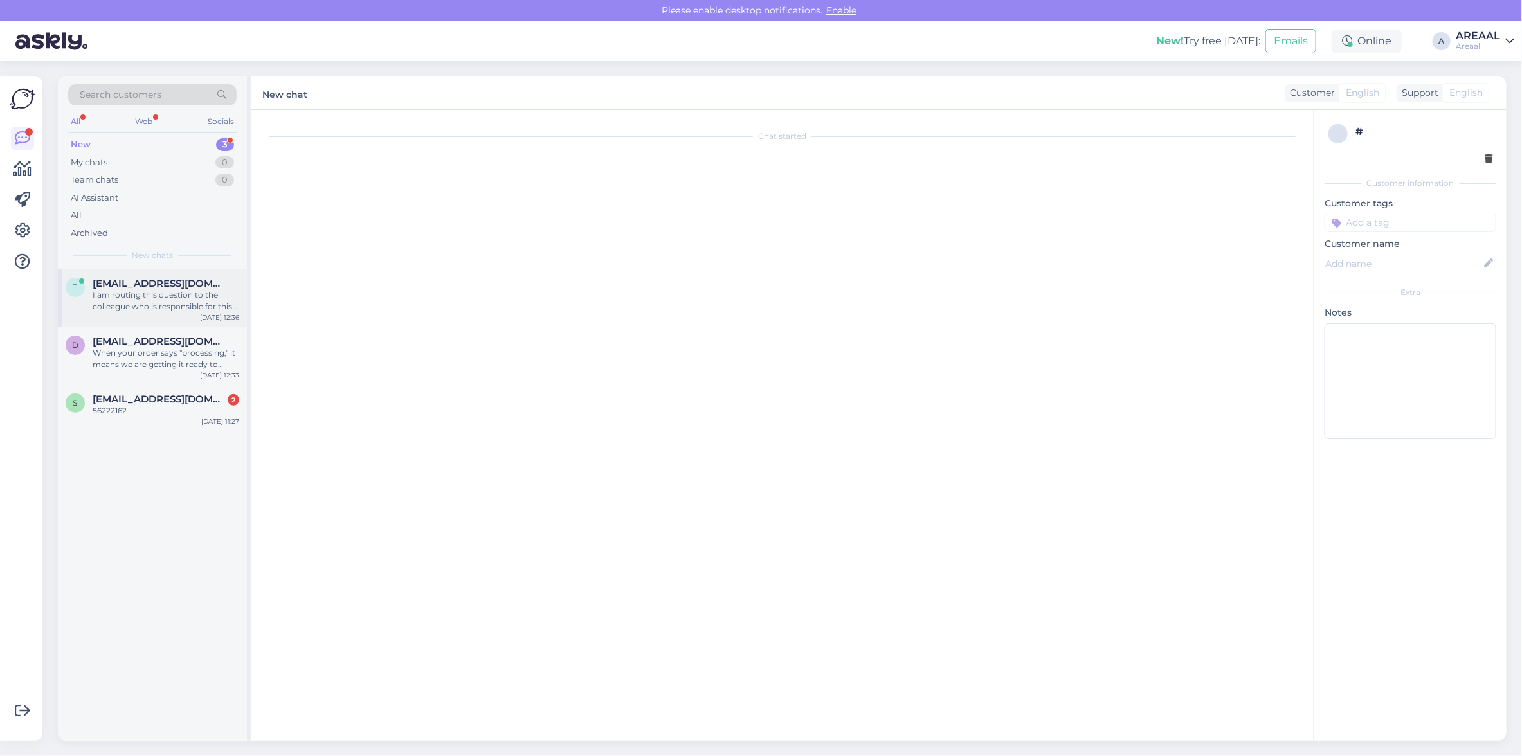
scroll to position [1936, 0]
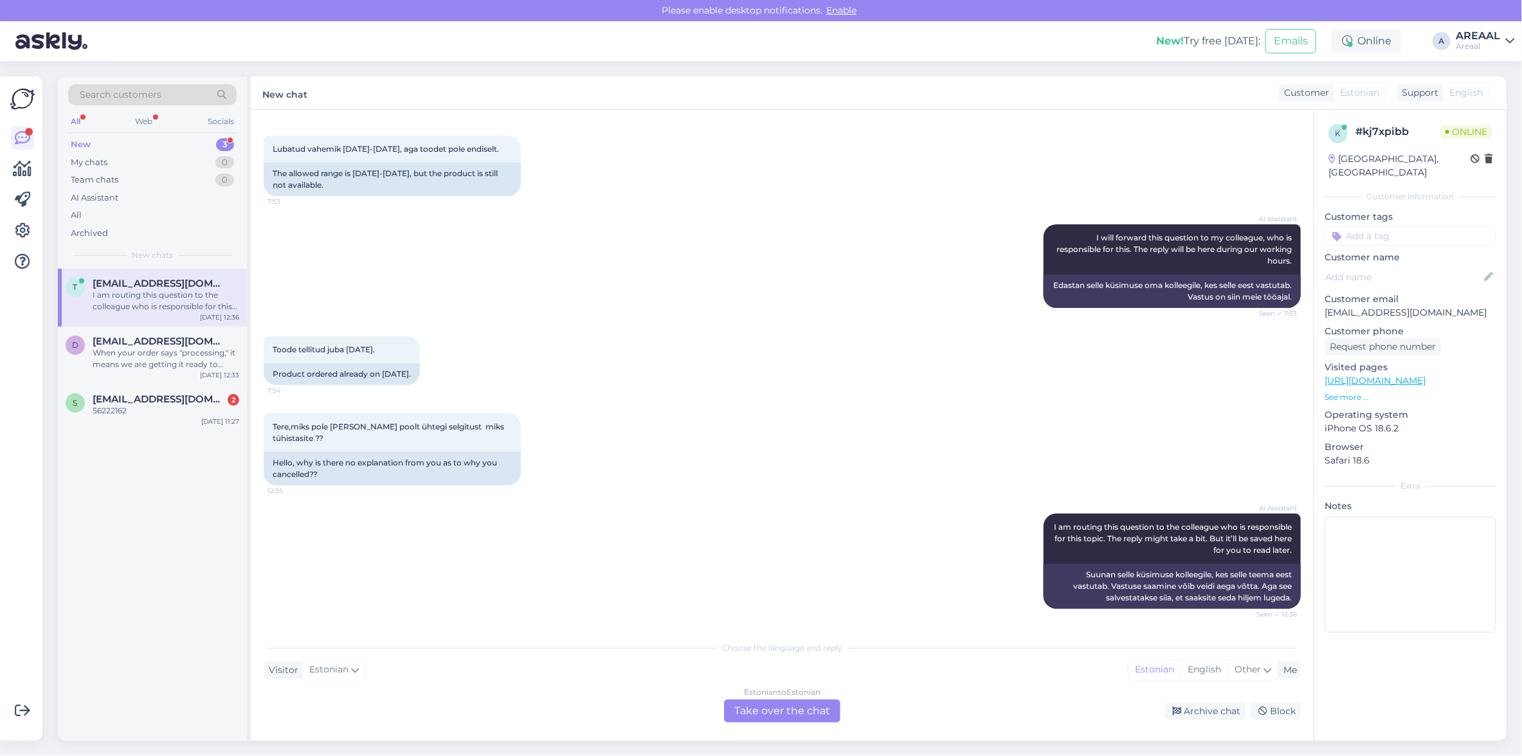
click at [616, 354] on div "Toode tellitud juba [DATE]. 7:54 Product ordered already on [DATE]." at bounding box center [782, 360] width 1037 height 77
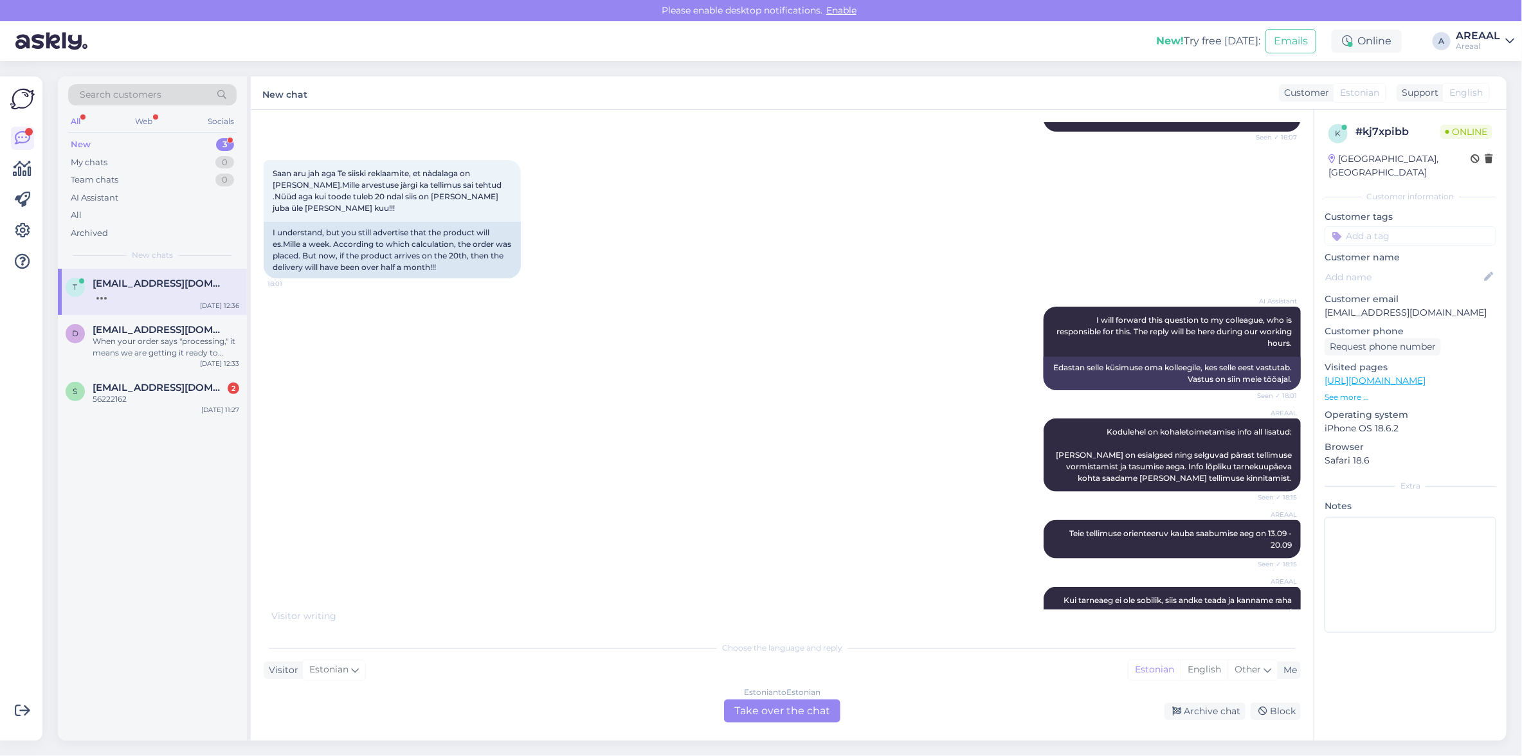
scroll to position [248, 0]
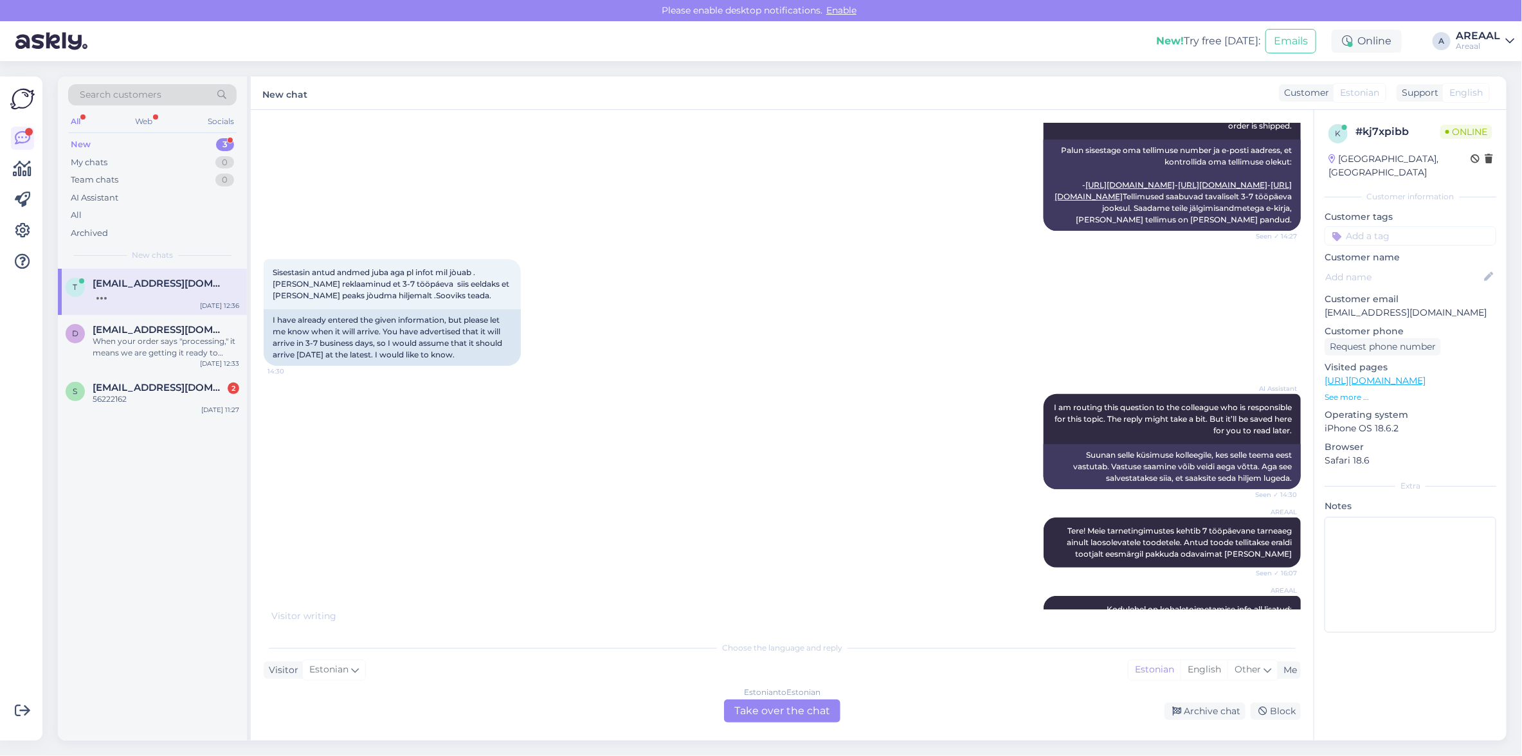
click at [1396, 292] on p "Customer email" at bounding box center [1410, 298] width 172 height 13
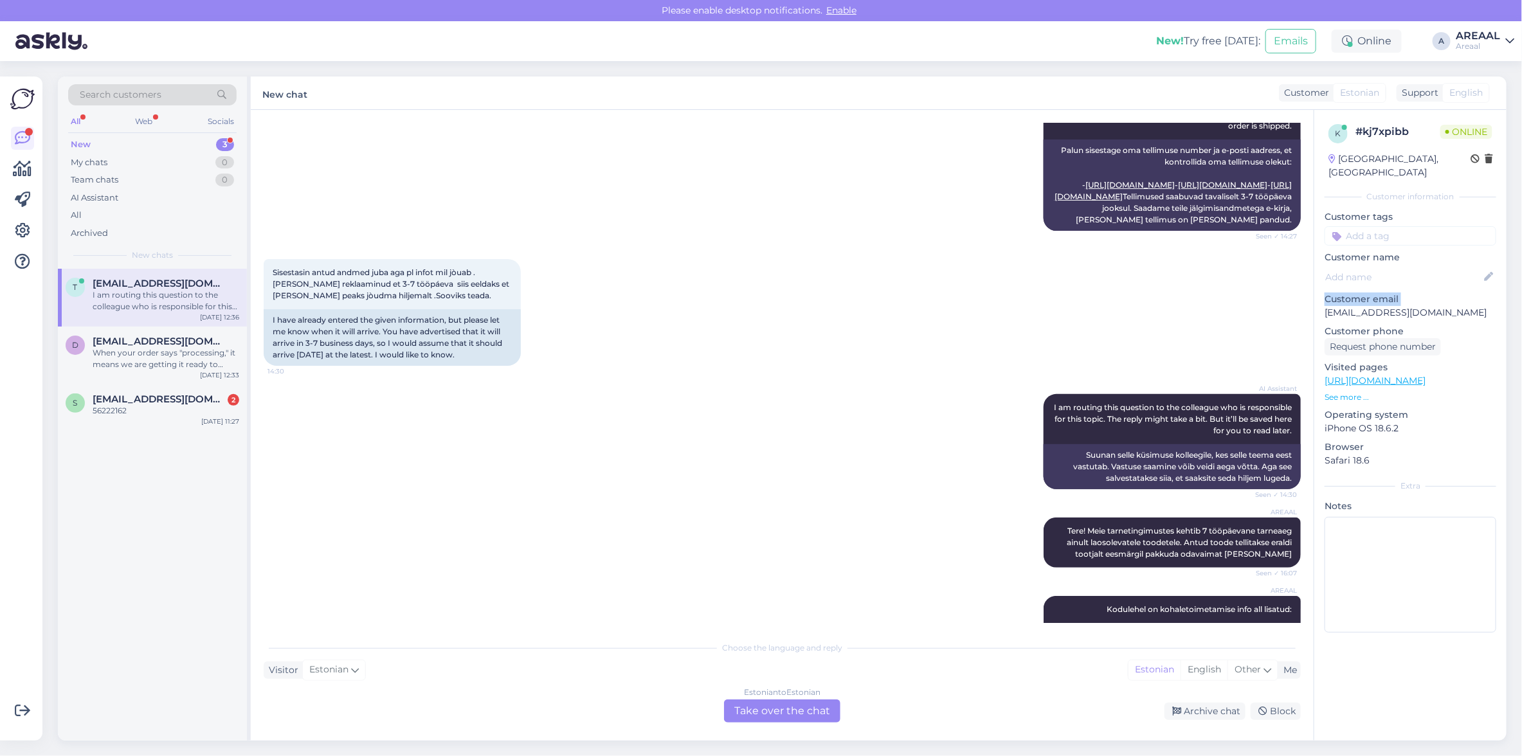
click at [1396, 292] on p "Customer email" at bounding box center [1410, 298] width 172 height 13
copy p "Customer email"
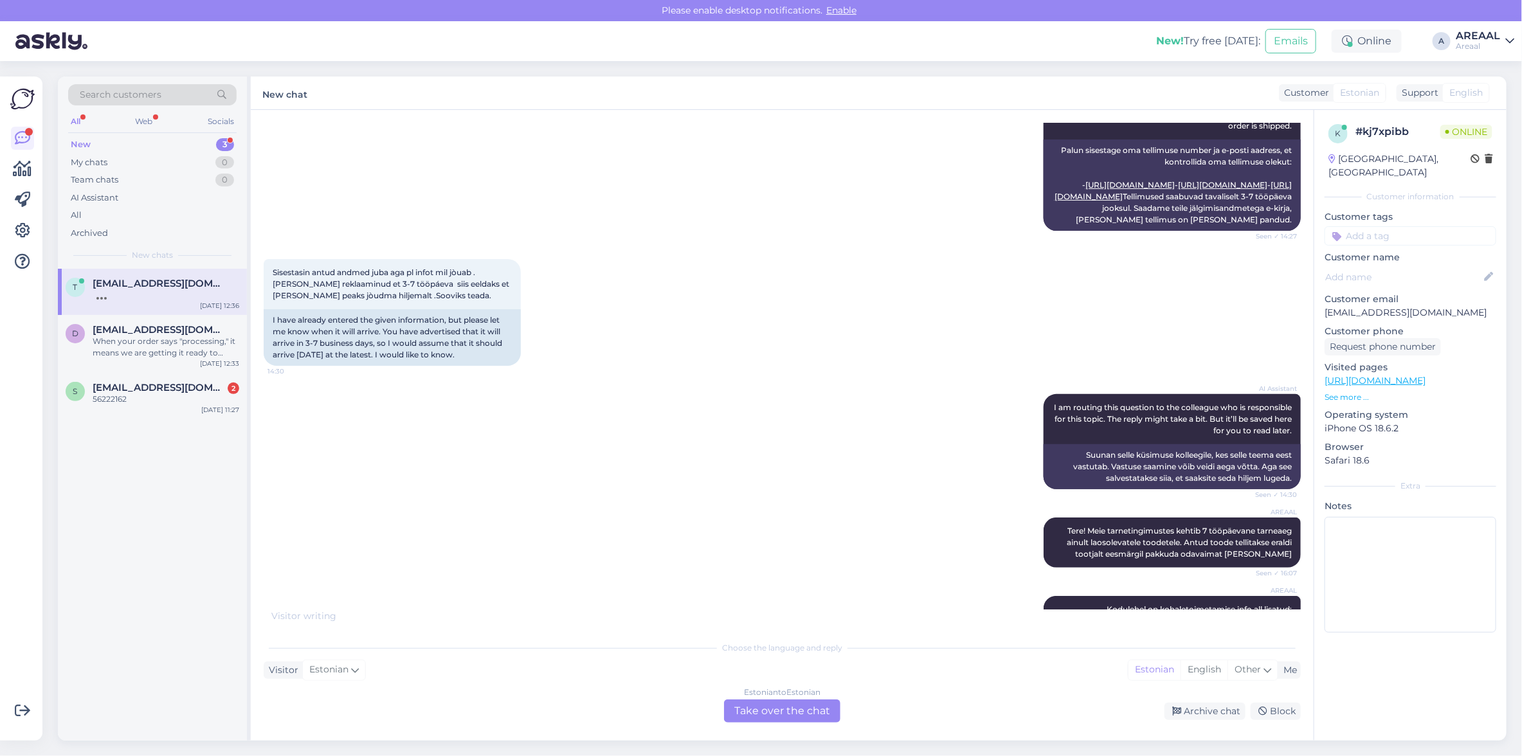
click at [1401, 306] on p "[EMAIL_ADDRESS][DOMAIN_NAME]" at bounding box center [1410, 312] width 172 height 13
click at [1400, 306] on p "[EMAIL_ADDRESS][DOMAIN_NAME]" at bounding box center [1410, 312] width 172 height 13
copy p "[EMAIL_ADDRESS][DOMAIN_NAME]"
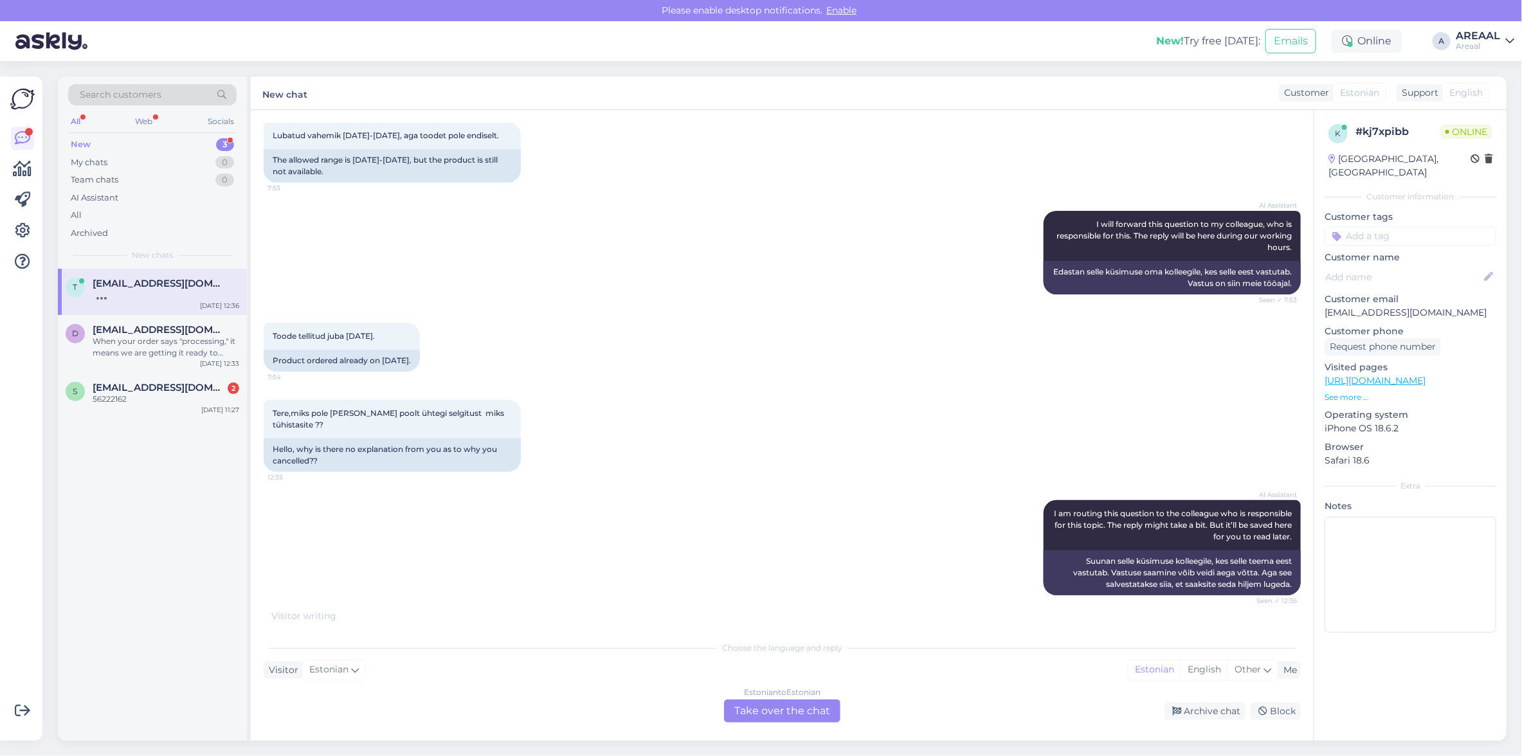
scroll to position [1936, 0]
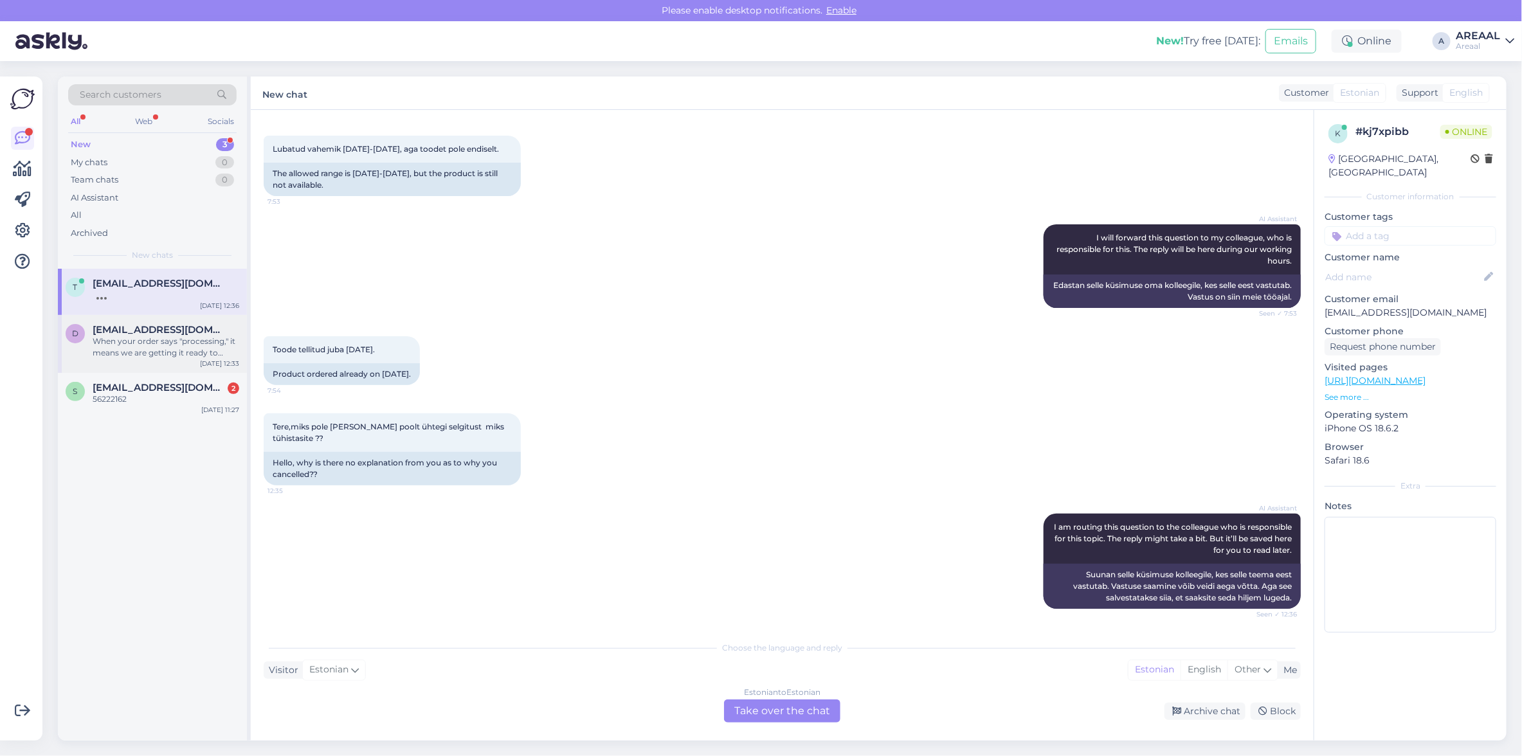
click at [157, 342] on div "When your order says "processing," it means we are getting it ready to send. We…" at bounding box center [166, 347] width 147 height 23
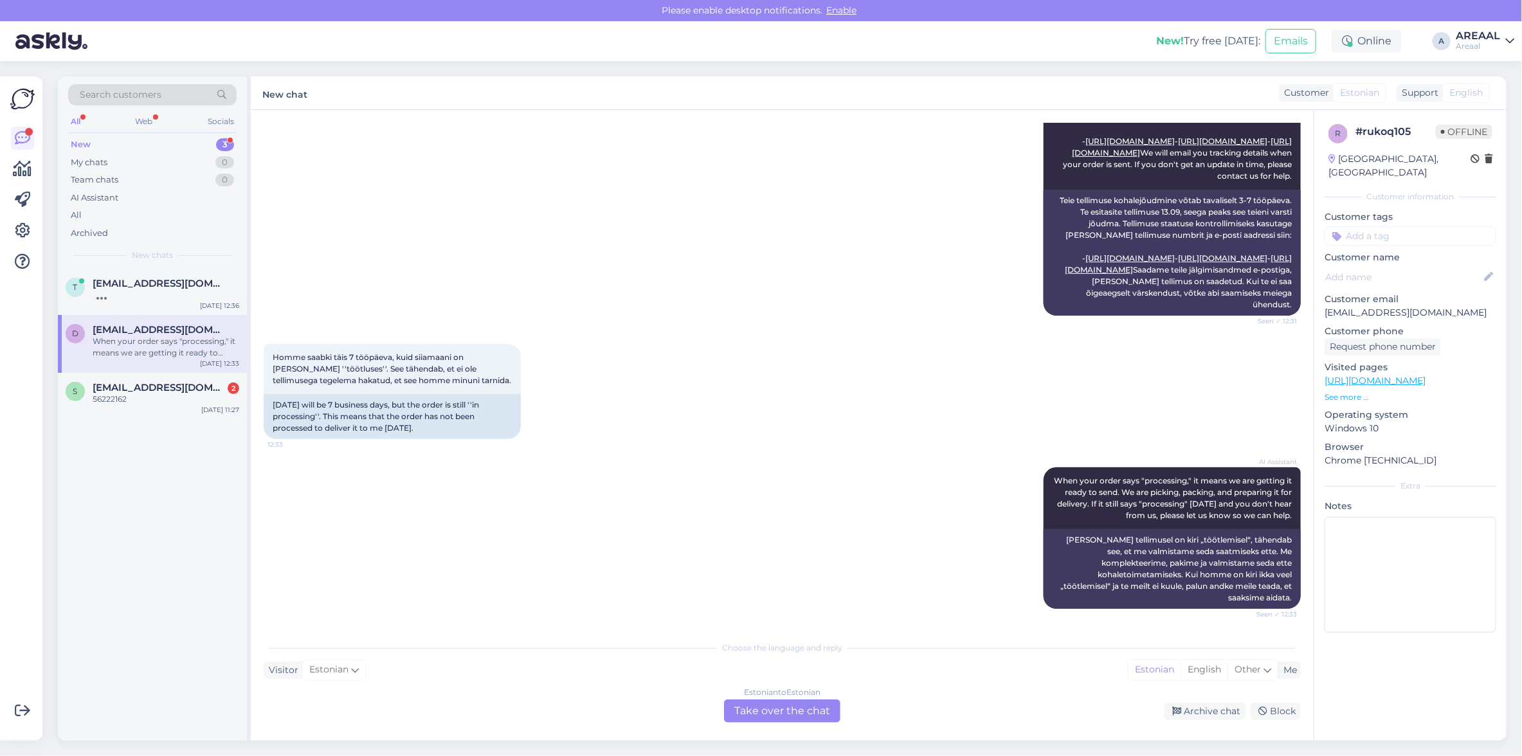
click at [759, 699] on div "Estonian to Estonian Take over the chat" at bounding box center [782, 710] width 116 height 23
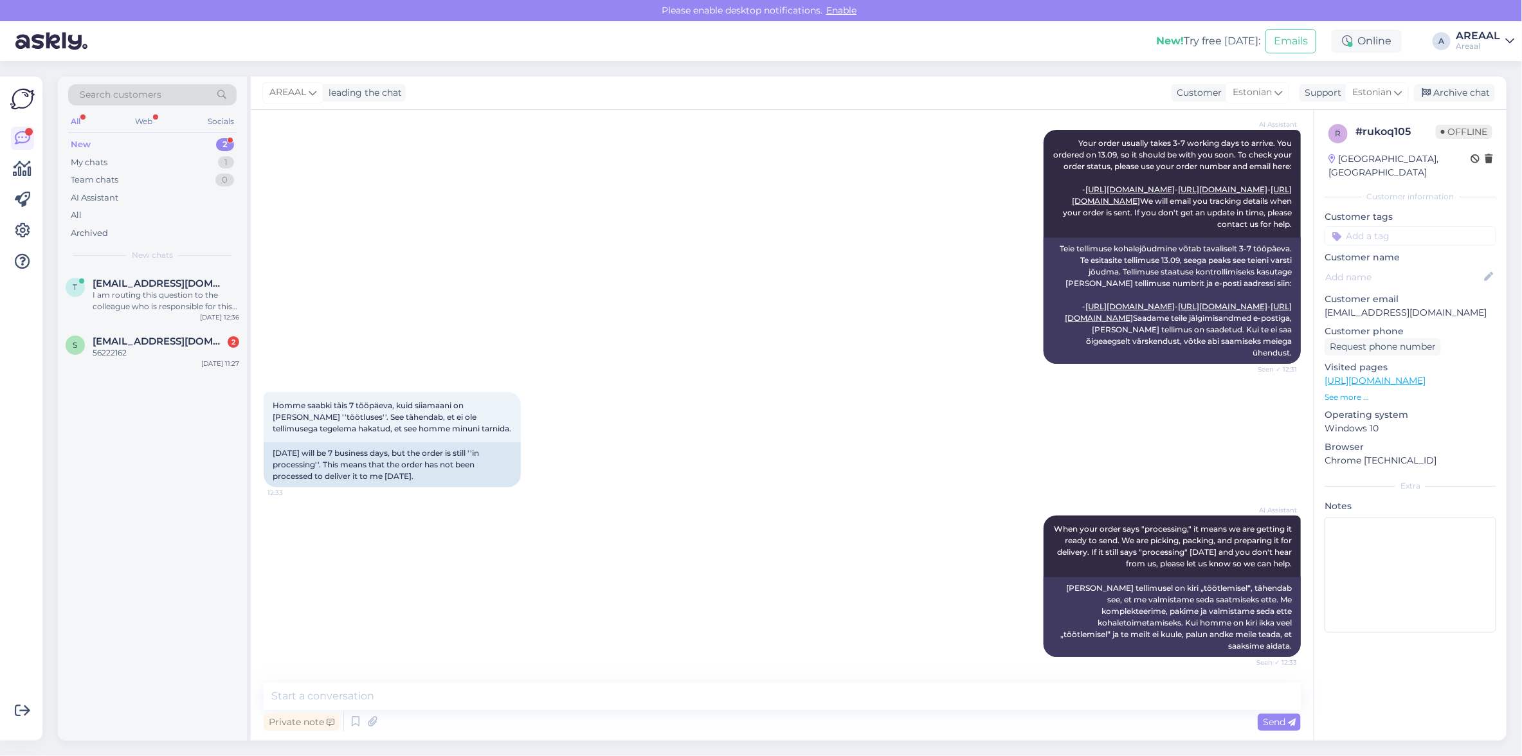
scroll to position [0, 0]
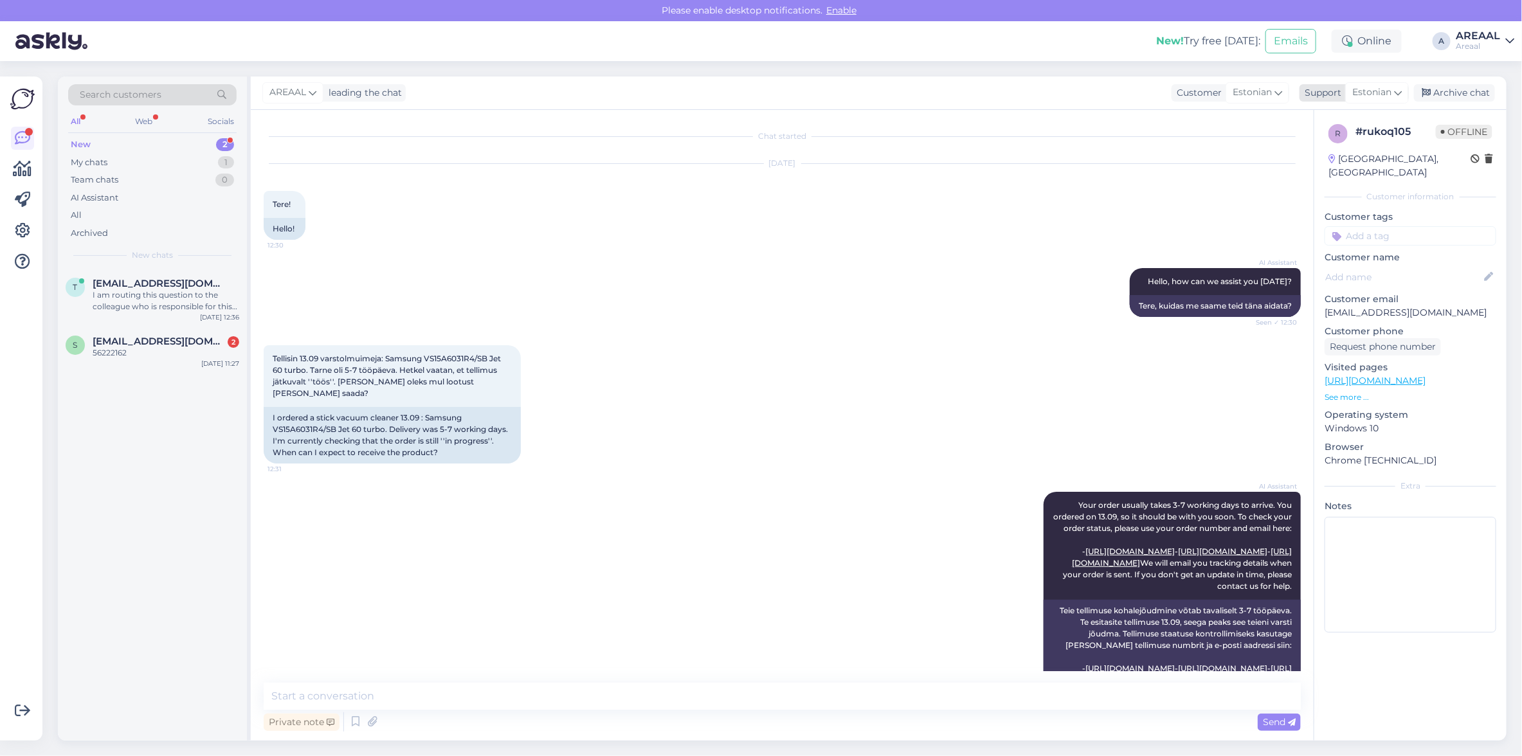
click at [1368, 102] on div "Estonian" at bounding box center [1377, 92] width 64 height 21
click at [1363, 87] on span "Estonian" at bounding box center [1371, 92] width 39 height 14
click at [586, 704] on textarea at bounding box center [782, 696] width 1037 height 27
paste textarea "Meie tarnetingimustes kehtib 7 tööpäevane tarneaeg ainult laosolevatele toodete…"
type textarea "Meie tarnetingimustes kehtib 7 tööpäevane tarneaeg ainult laosolevatele toodete…"
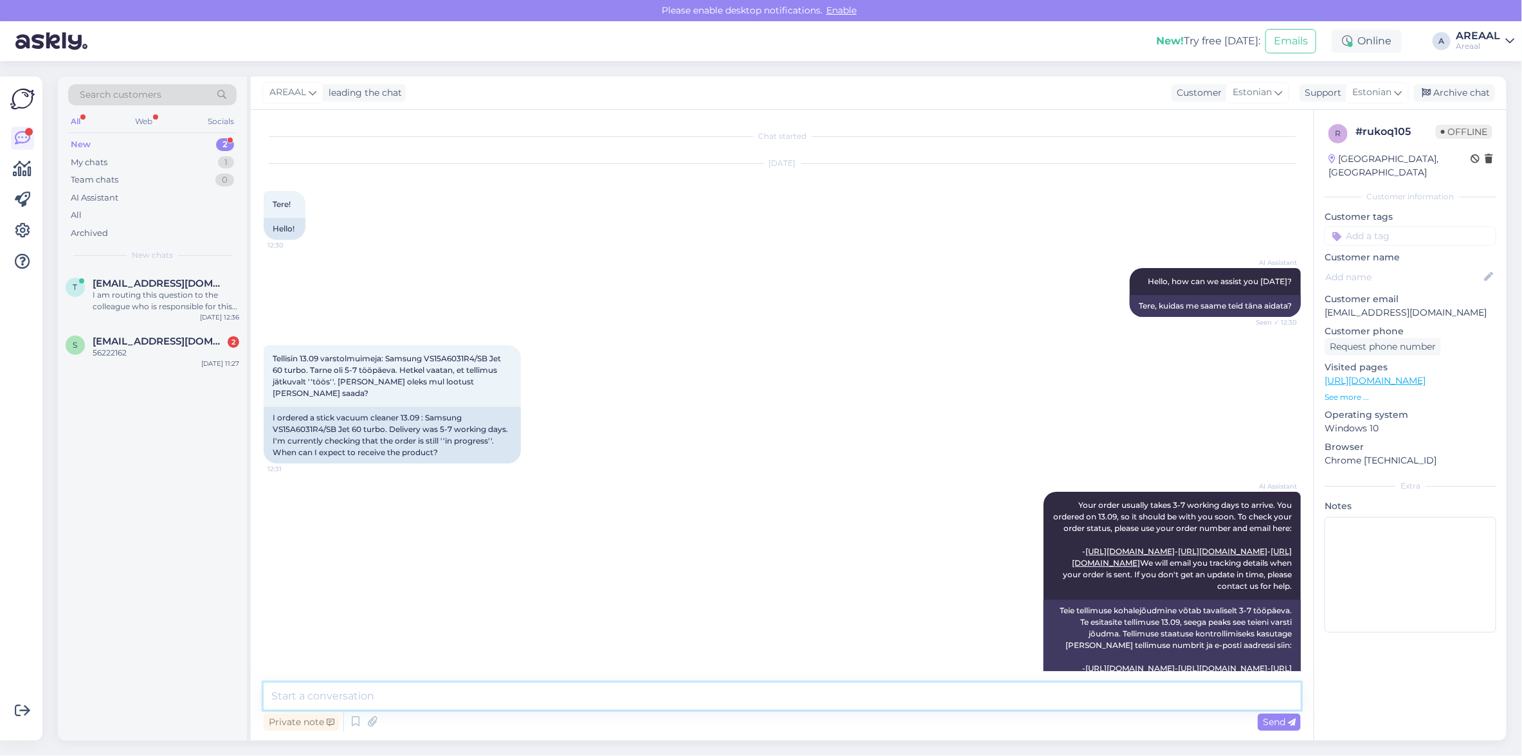
scroll to position [474, 0]
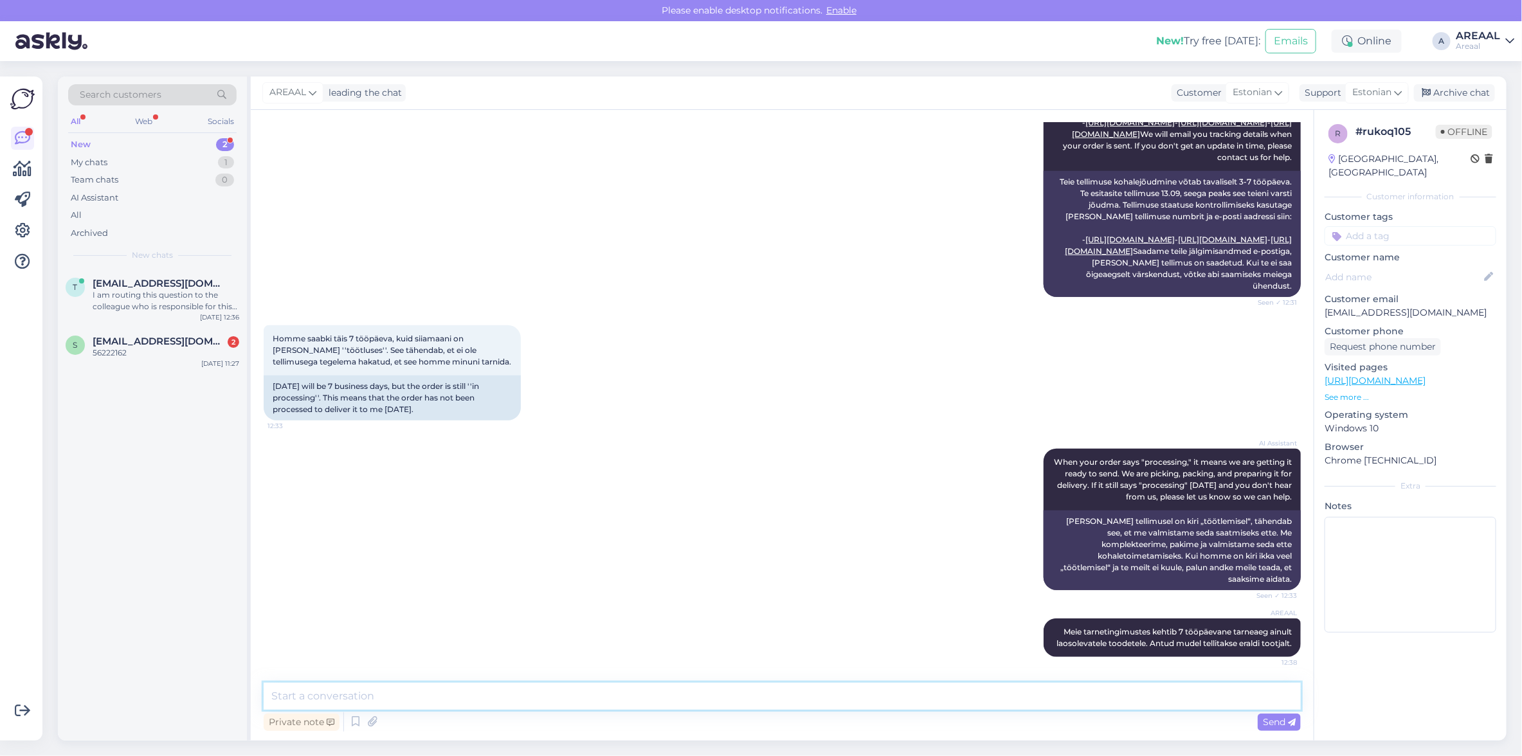
click at [910, 701] on textarea at bounding box center [782, 696] width 1037 height 27
paste textarea "Kodulehel on kohaletoimetamise info all lisatud: Tarneajad on esialgsed ning se…"
type textarea "Kodulehel on kohaletoimetamise info all lisatud: Tarneajad on esialgsed ning se…"
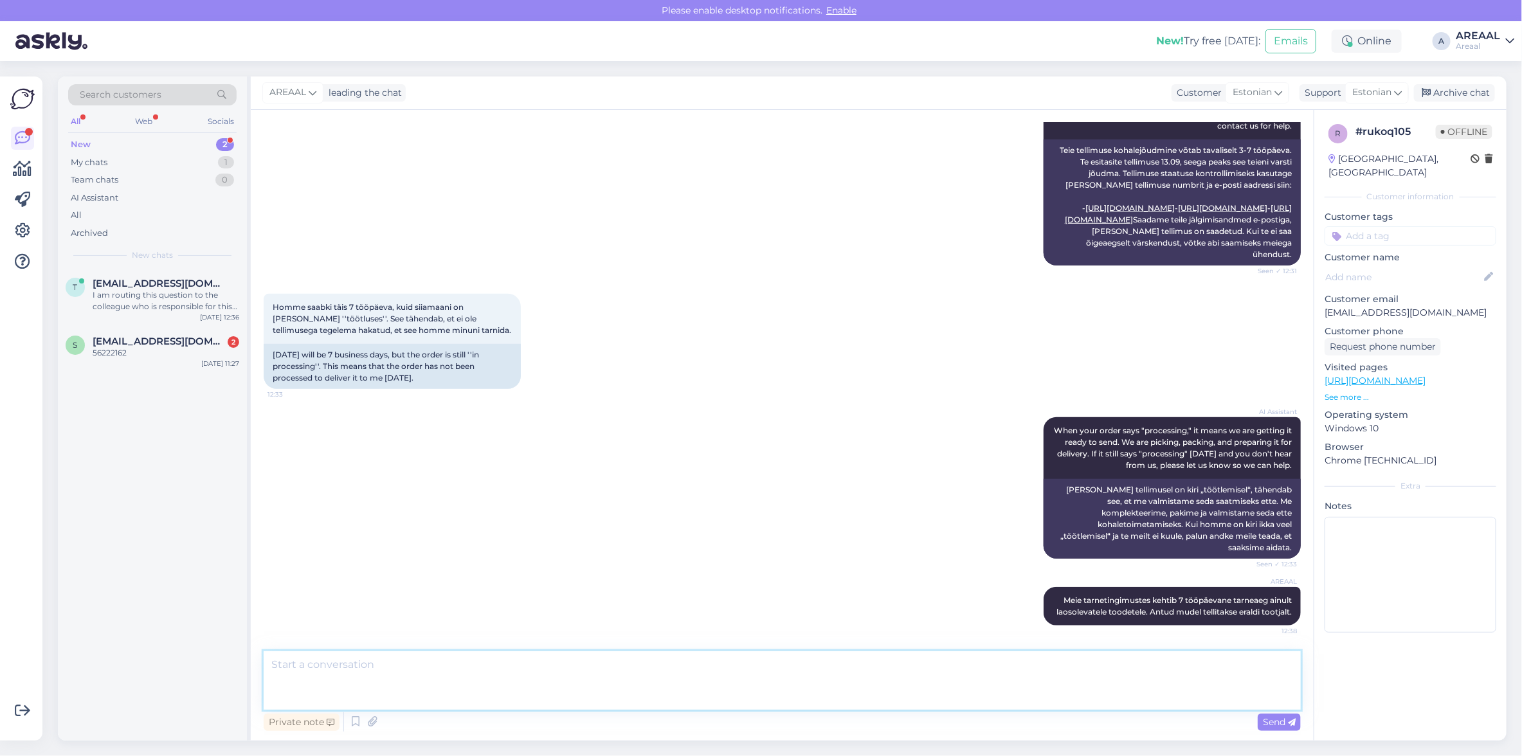
scroll to position [575, 0]
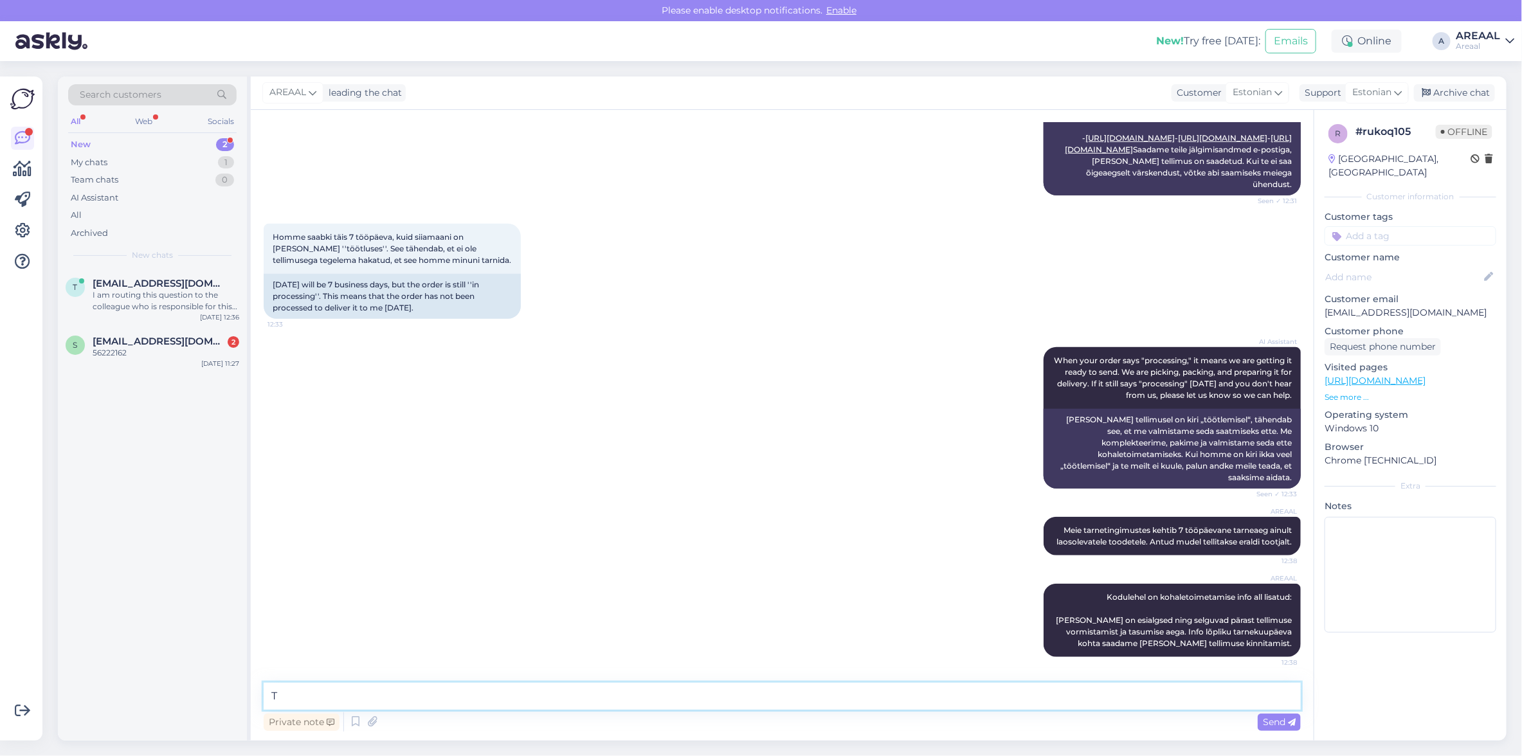
click at [994, 701] on textarea "T" at bounding box center [782, 696] width 1037 height 27
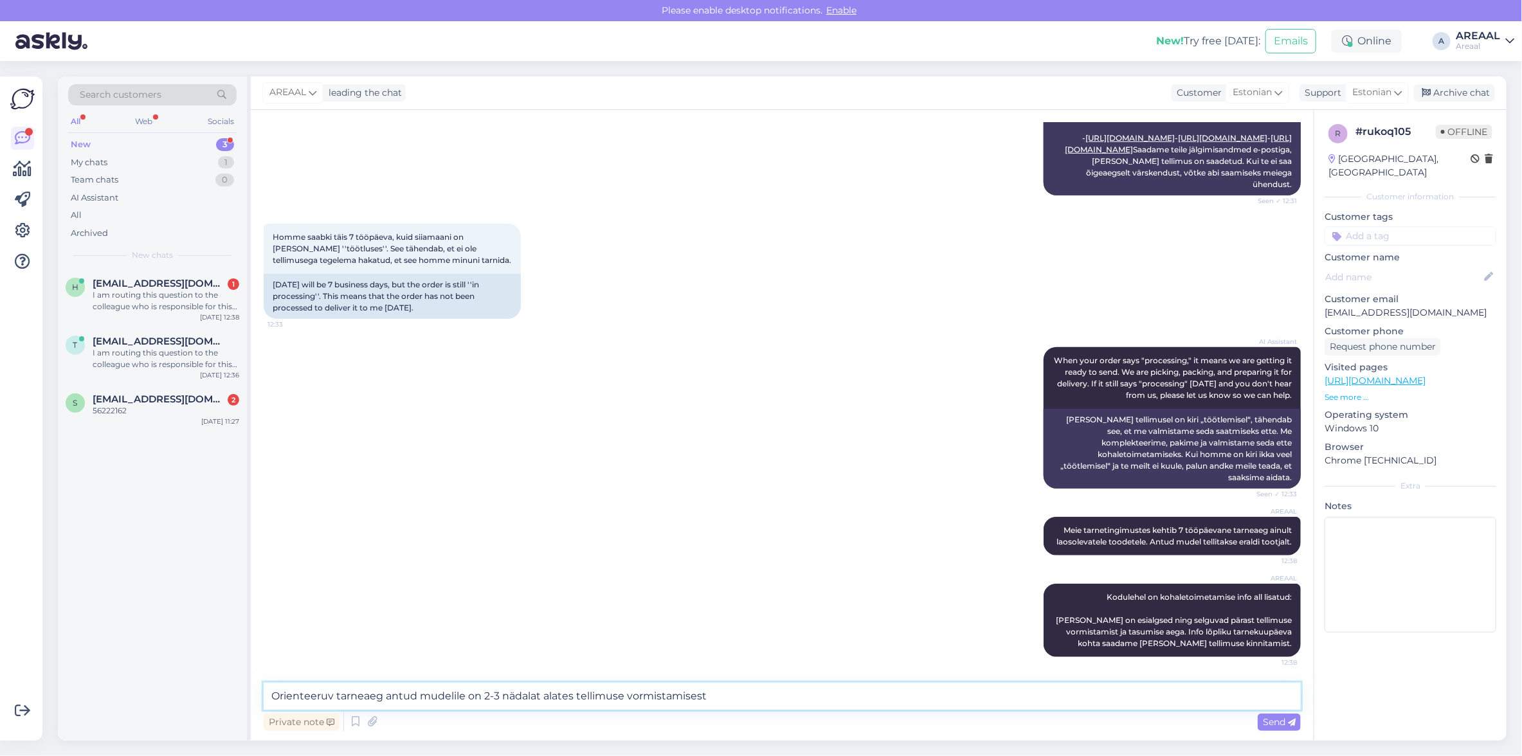
type textarea "Orienteeruv tarneaeg antud mudelile on 2-3 nädalat alates tellimuse vormistamis…"
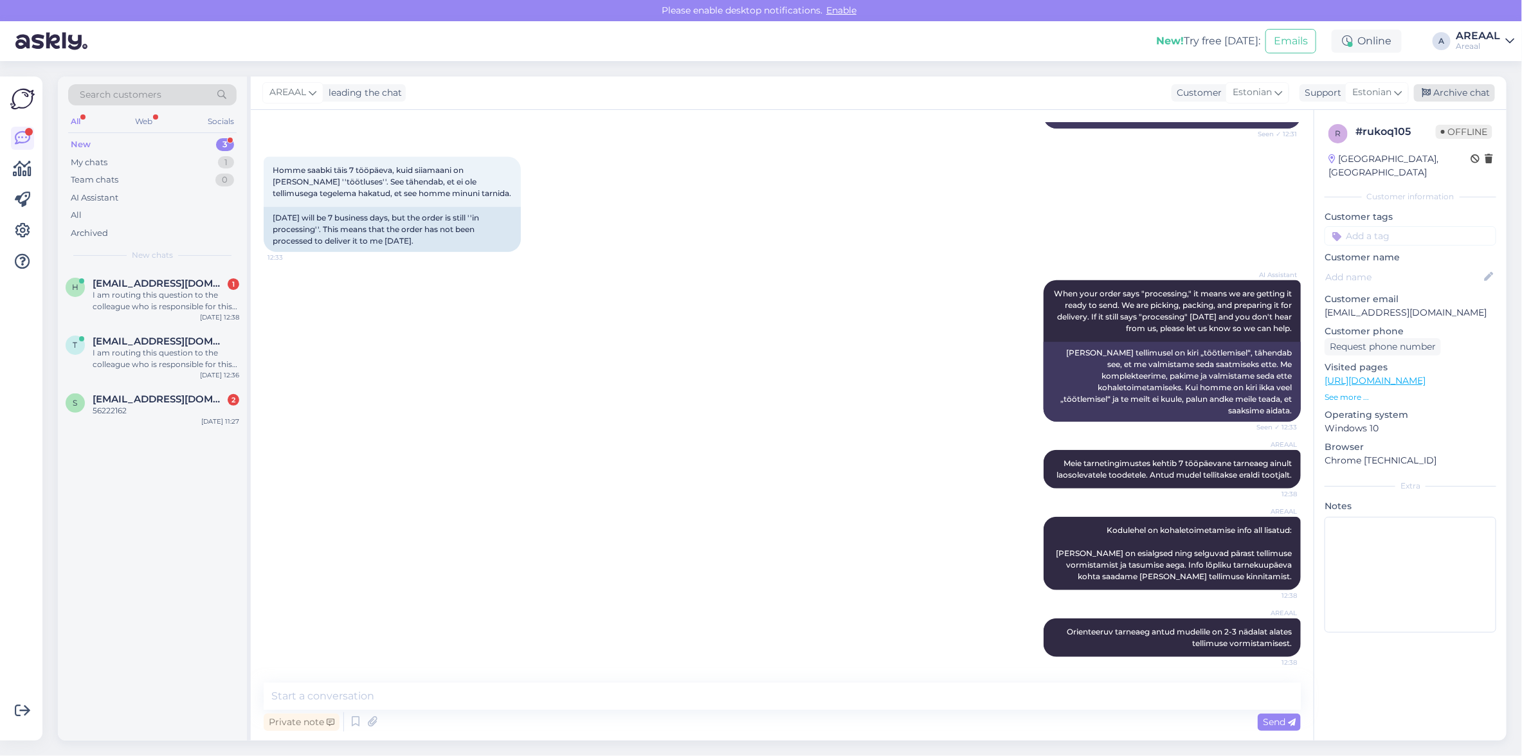
click at [1444, 90] on div "Archive chat" at bounding box center [1454, 92] width 81 height 17
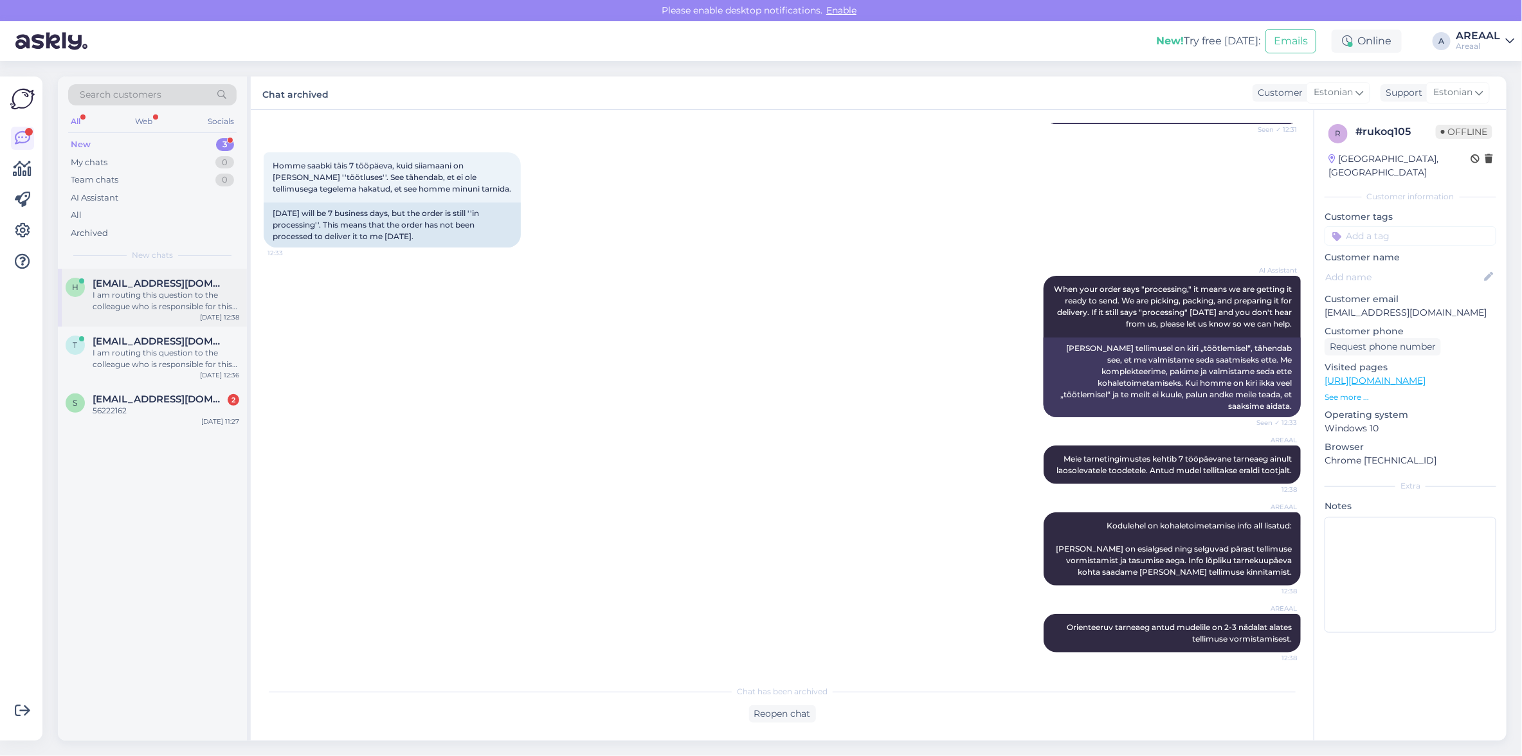
click at [208, 296] on div "I am routing this question to the colleague who is responsible for this topic. …" at bounding box center [166, 300] width 147 height 23
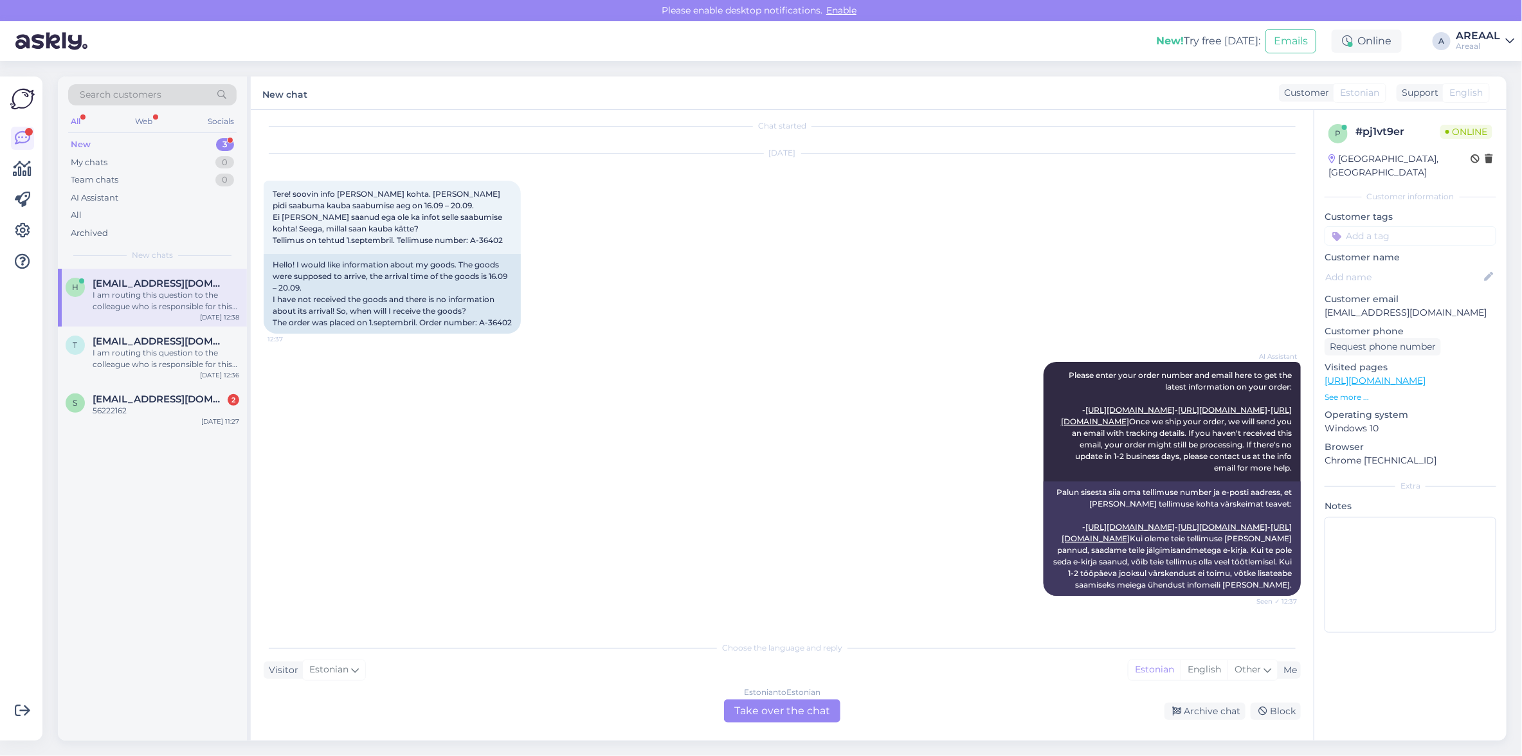
scroll to position [0, 0]
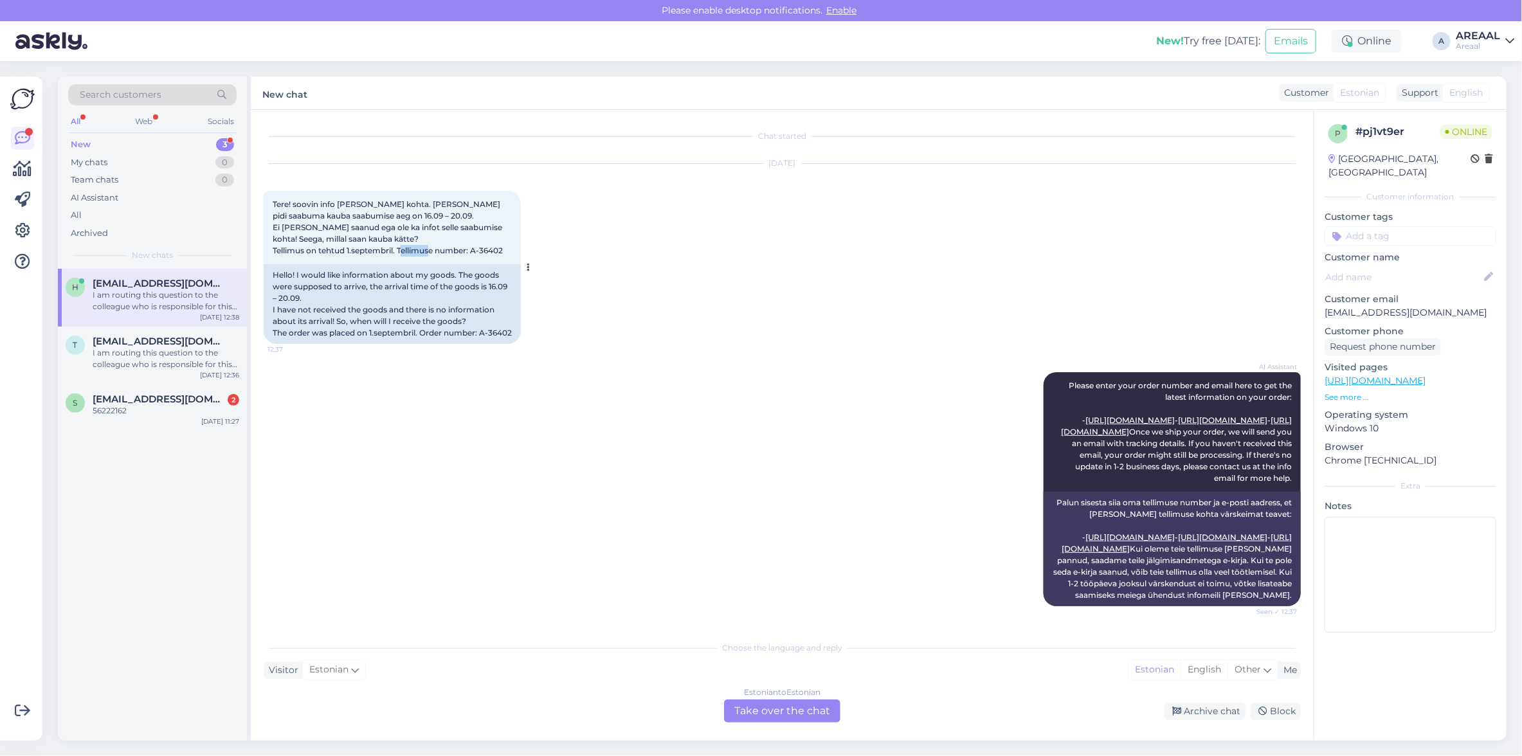
drag, startPoint x: 513, startPoint y: 248, endPoint x: 474, endPoint y: 251, distance: 38.7
click at [474, 251] on div "Tere! soovin info oma kauba kohta. kaup pidi saabuma kauba saabumise aeg on 16.…" at bounding box center [392, 227] width 257 height 73
copy span "A-36402"
click at [172, 377] on div "t triinuke87@gmail.com I am routing this question to the colleague who is respo…" at bounding box center [152, 356] width 189 height 58
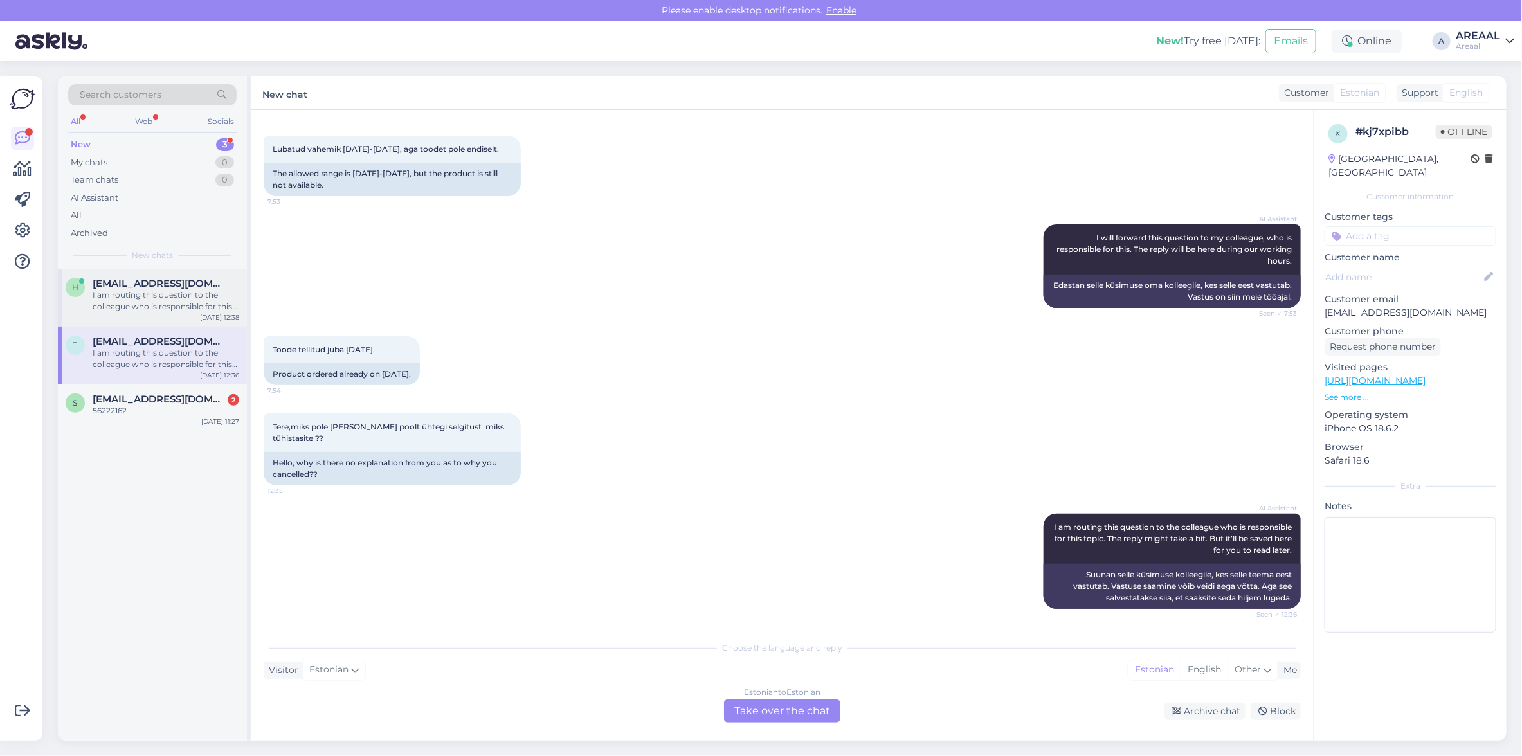
click at [157, 291] on div "I am routing this question to the colleague who is responsible for this topic. …" at bounding box center [166, 300] width 147 height 23
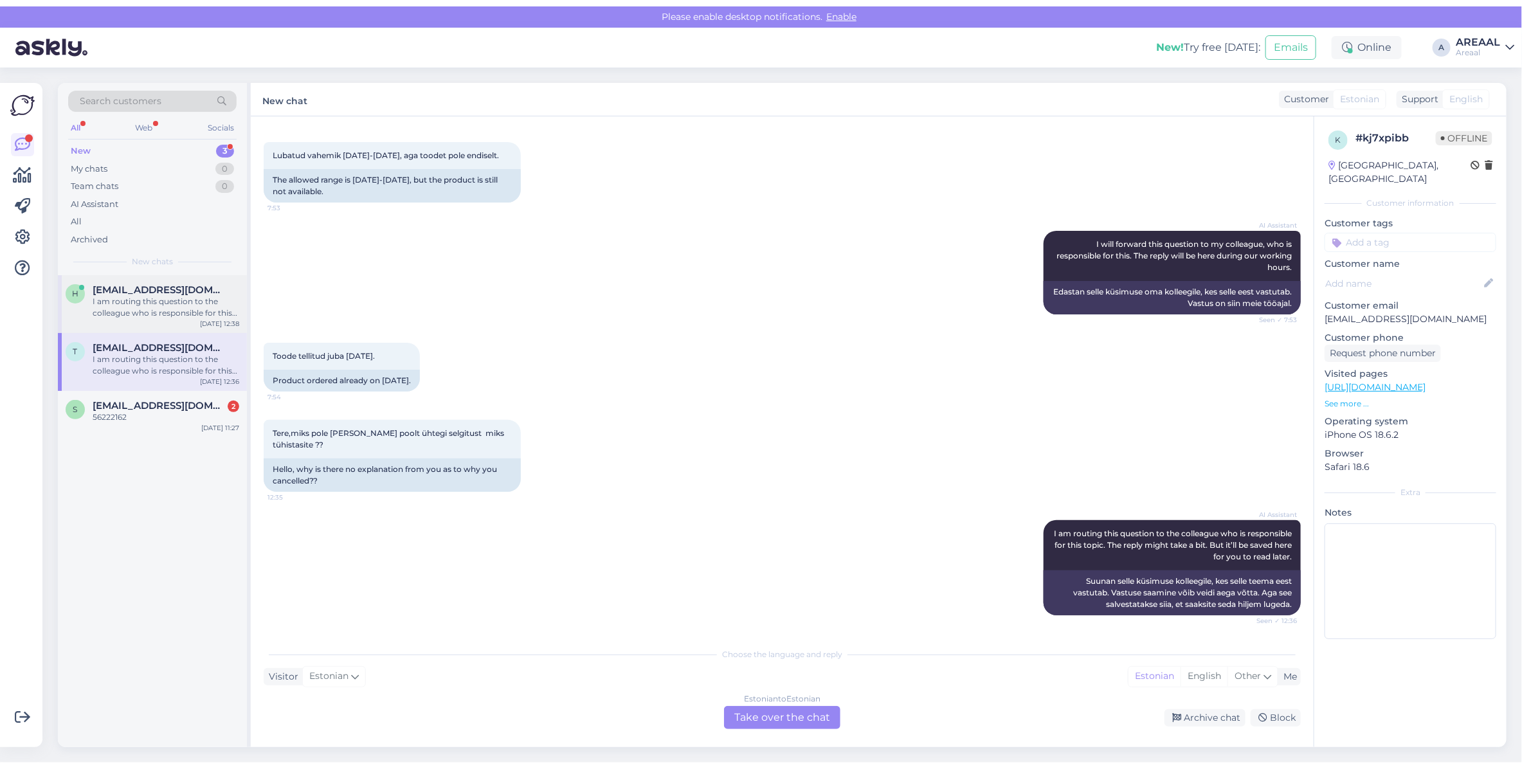
scroll to position [312, 0]
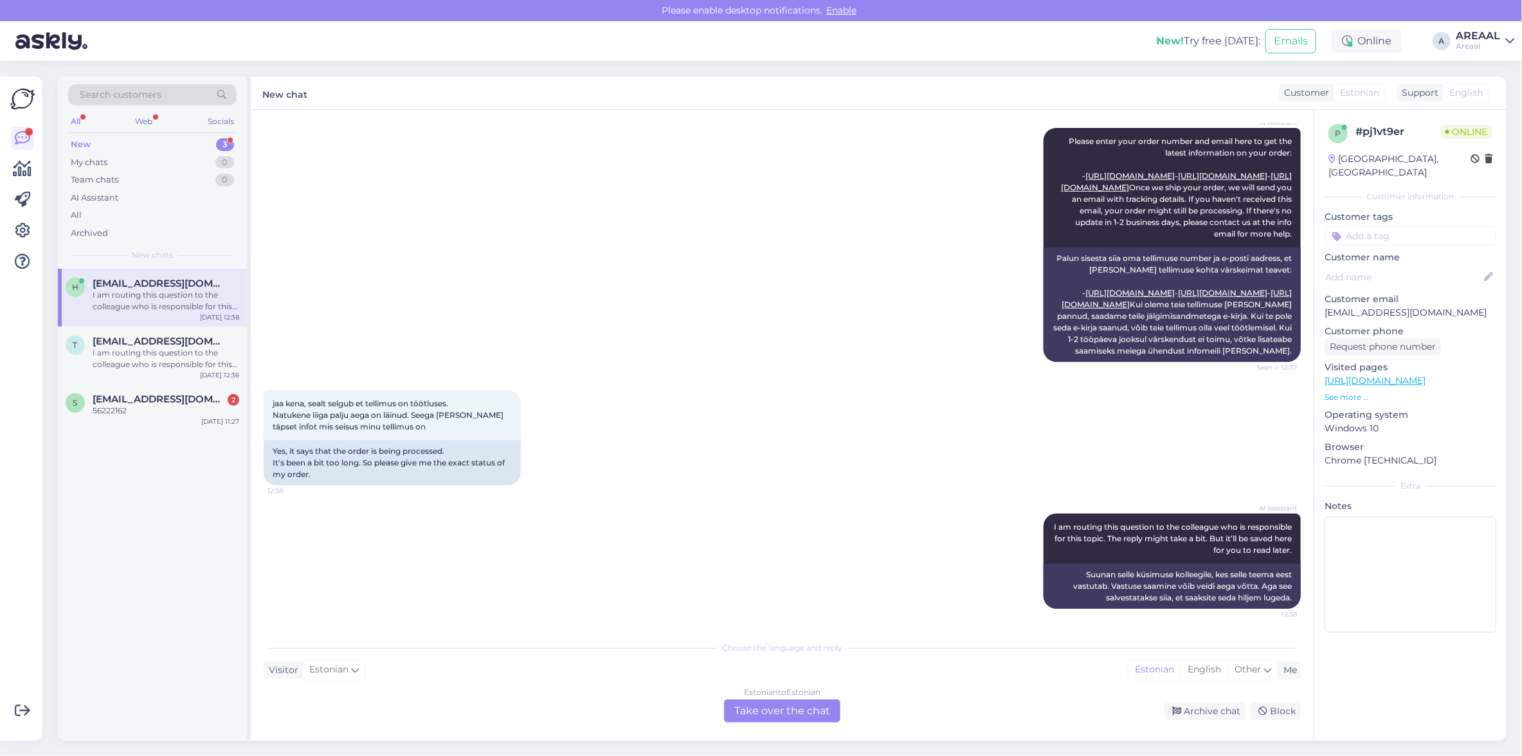
click at [541, 371] on div "AI Assistant Please enter your order number and email here to get the latest in…" at bounding box center [782, 245] width 1037 height 262
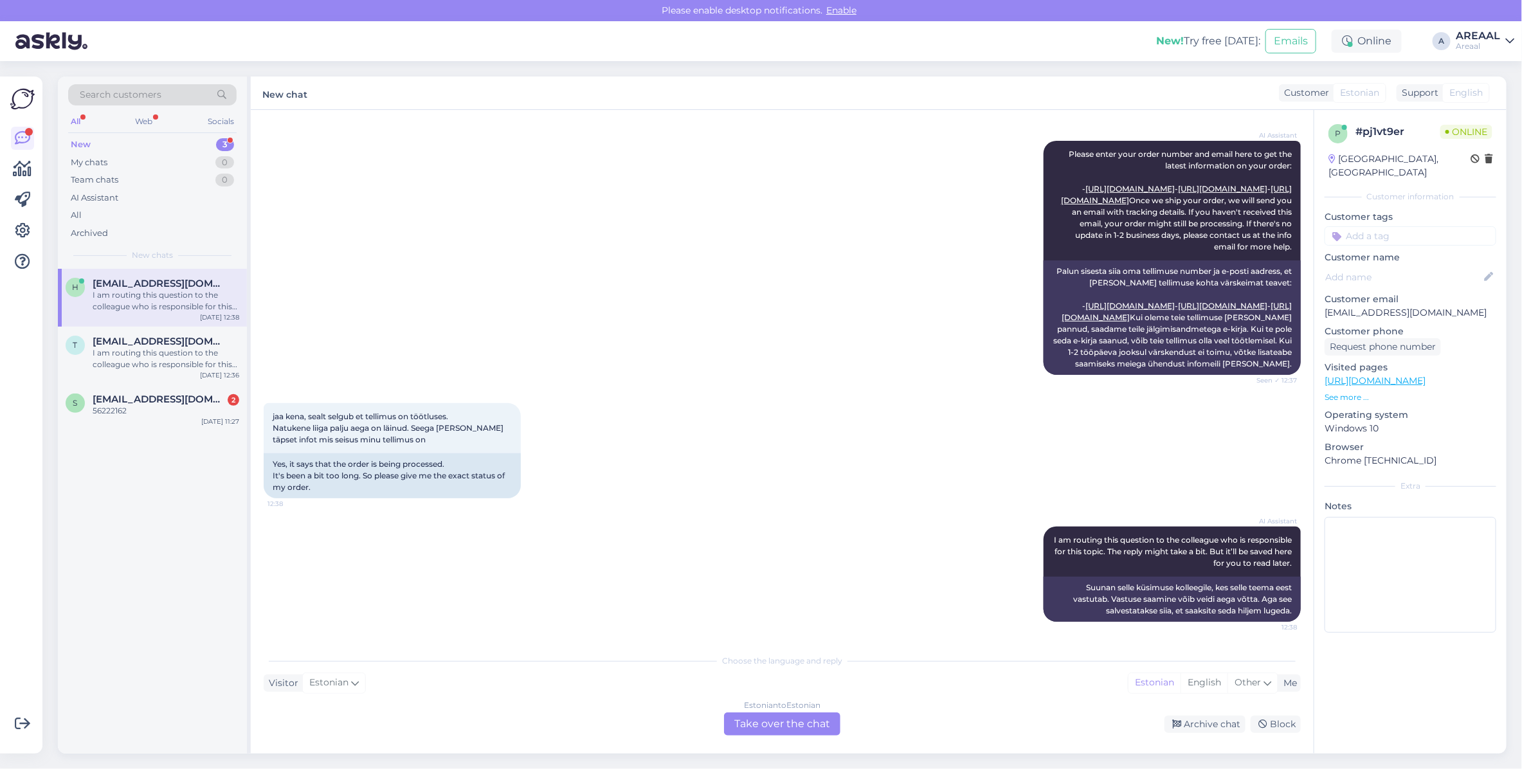
scroll to position [300, 0]
click at [1001, 734] on div "Estonian to Estonian Take over the chat Archive chat Block" at bounding box center [782, 723] width 1037 height 23
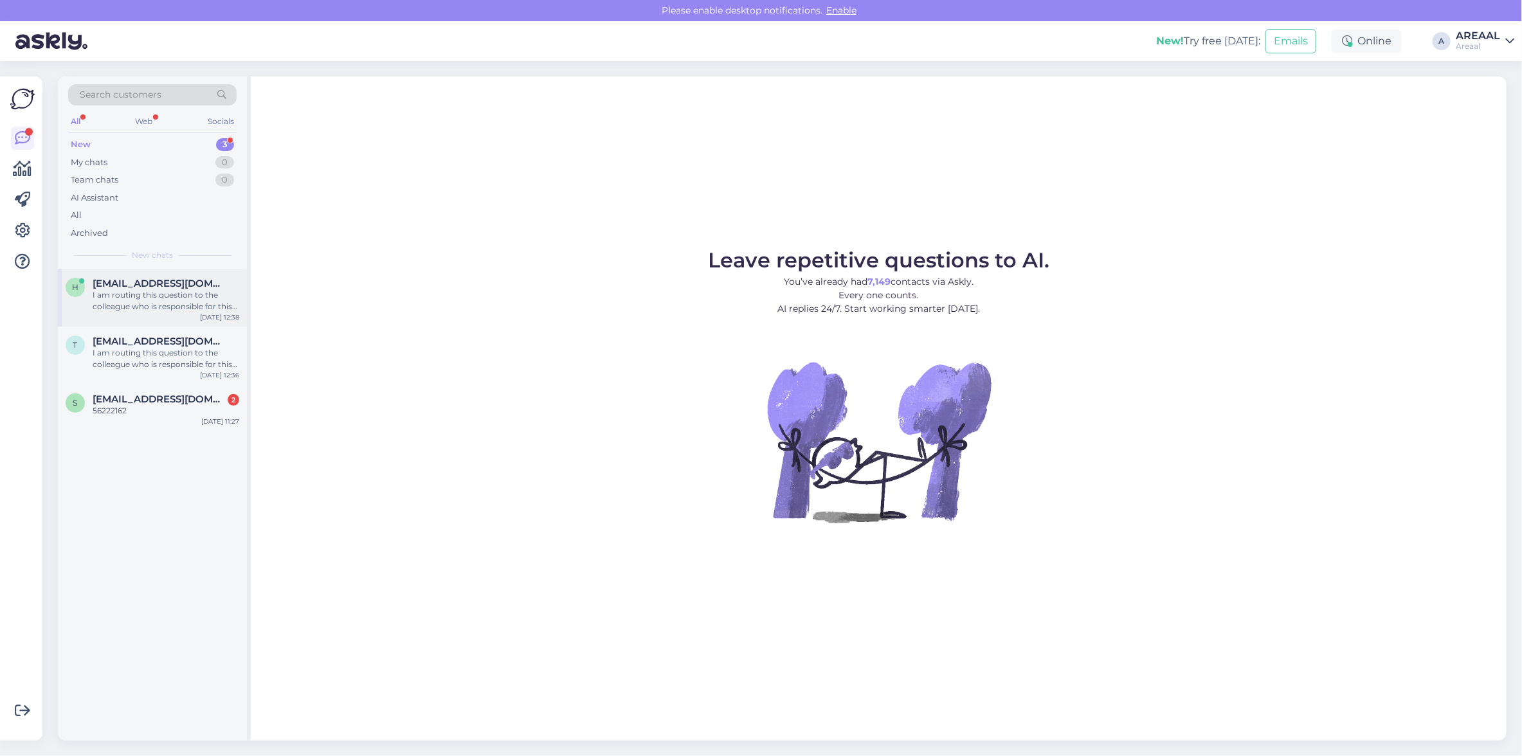
click at [161, 283] on span "[EMAIL_ADDRESS][DOMAIN_NAME]" at bounding box center [160, 284] width 134 height 12
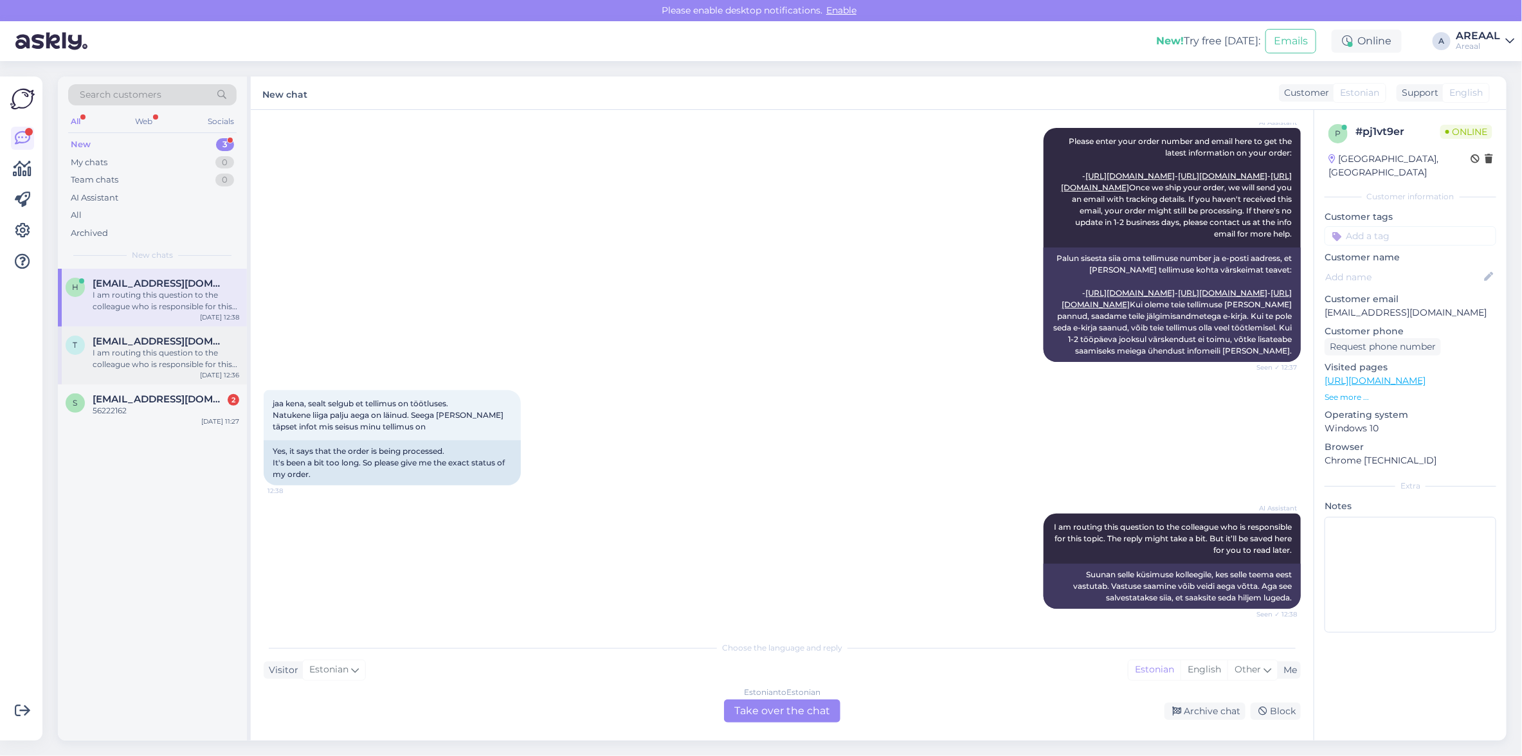
click at [154, 346] on span "[EMAIL_ADDRESS][DOMAIN_NAME]" at bounding box center [160, 342] width 134 height 12
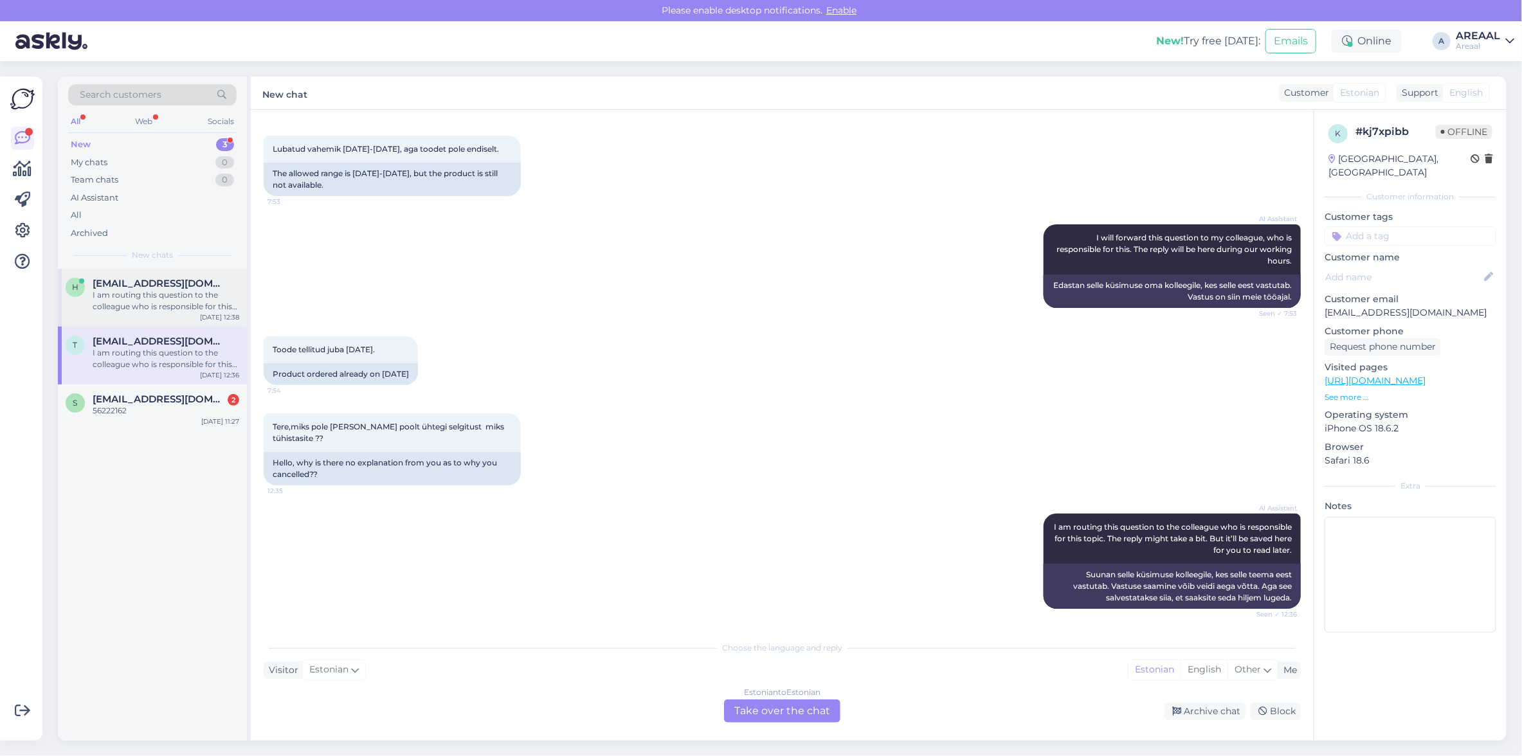
click at [188, 300] on div "I am routing this question to the colleague who is responsible for this topic. …" at bounding box center [166, 300] width 147 height 23
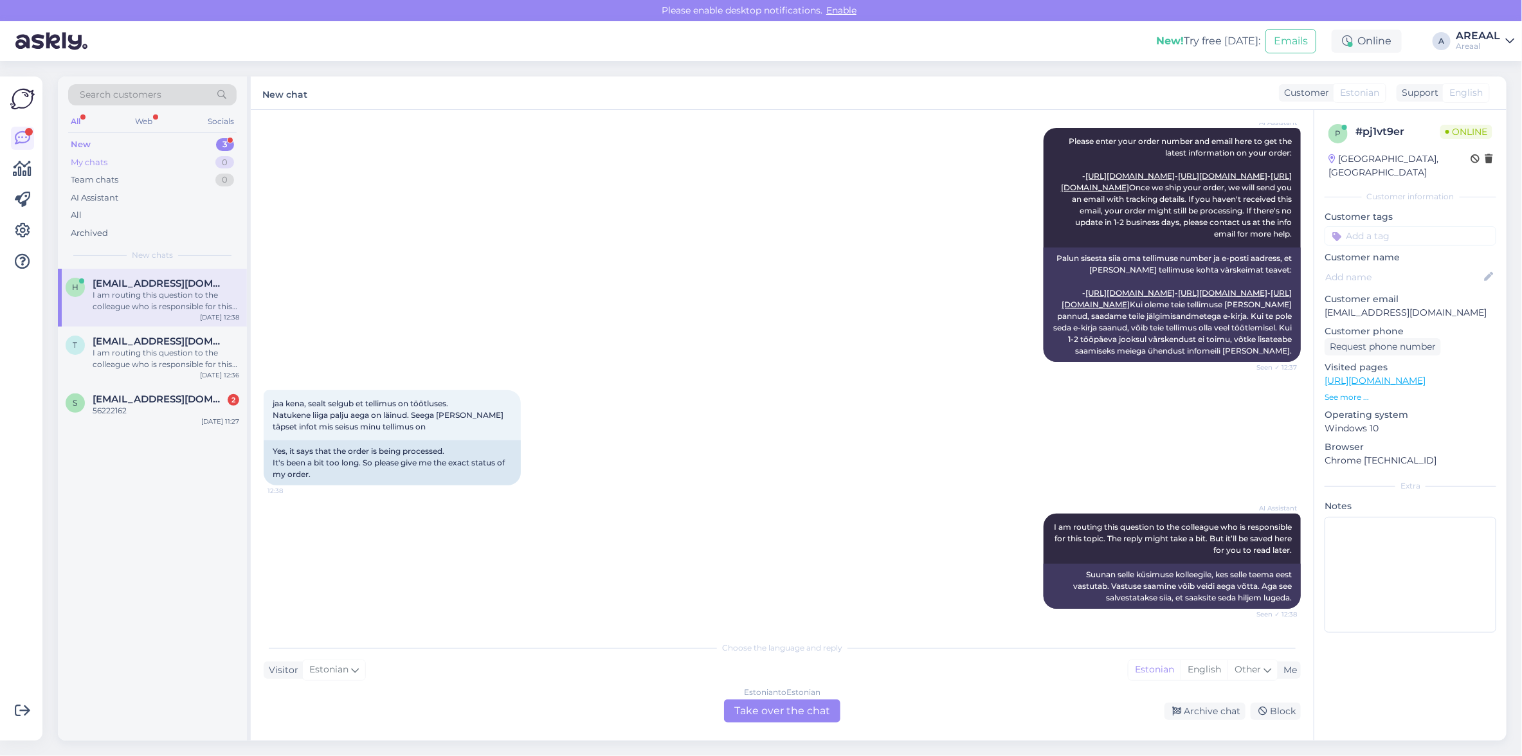
click at [199, 168] on div "My chats 0" at bounding box center [152, 163] width 168 height 18
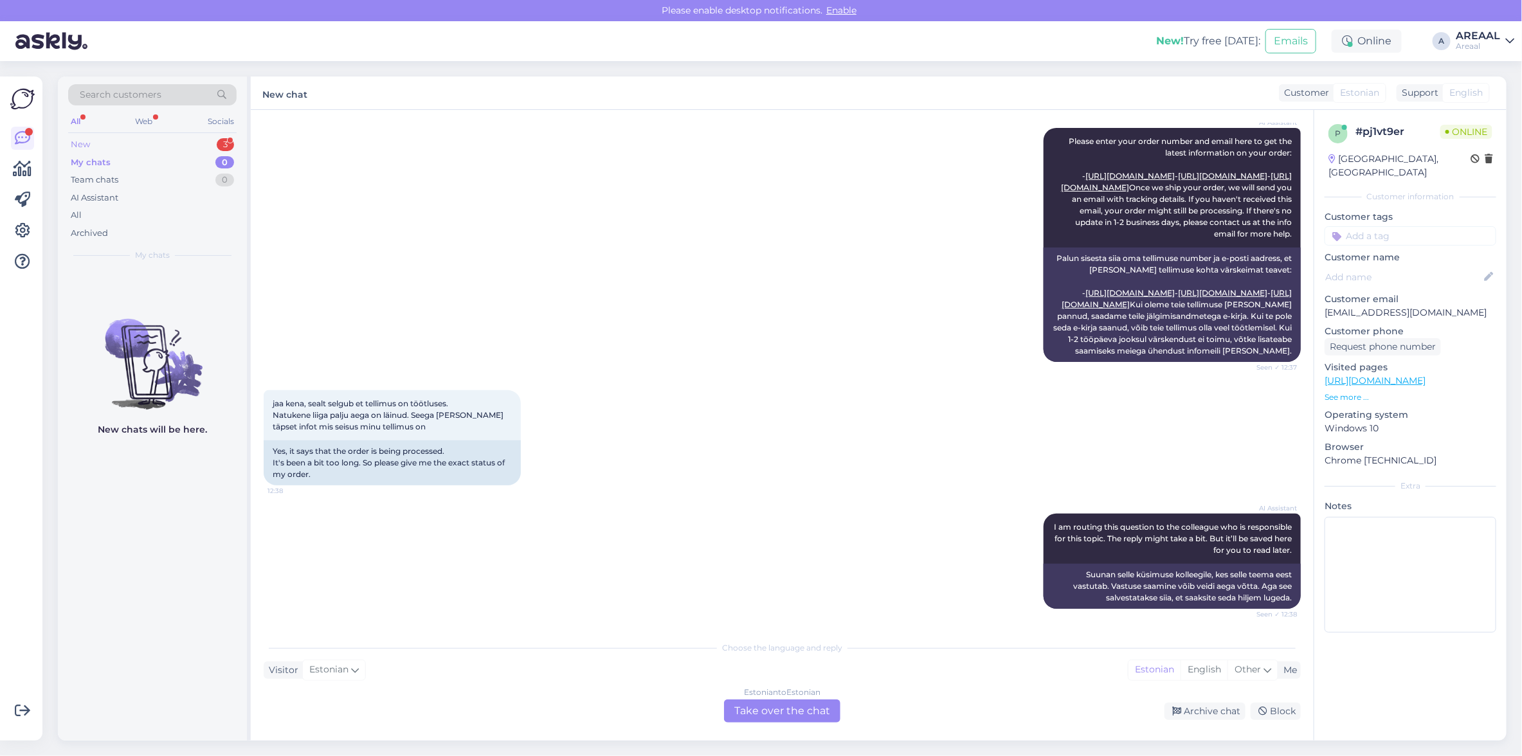
click at [210, 147] on div "New 3" at bounding box center [152, 145] width 168 height 18
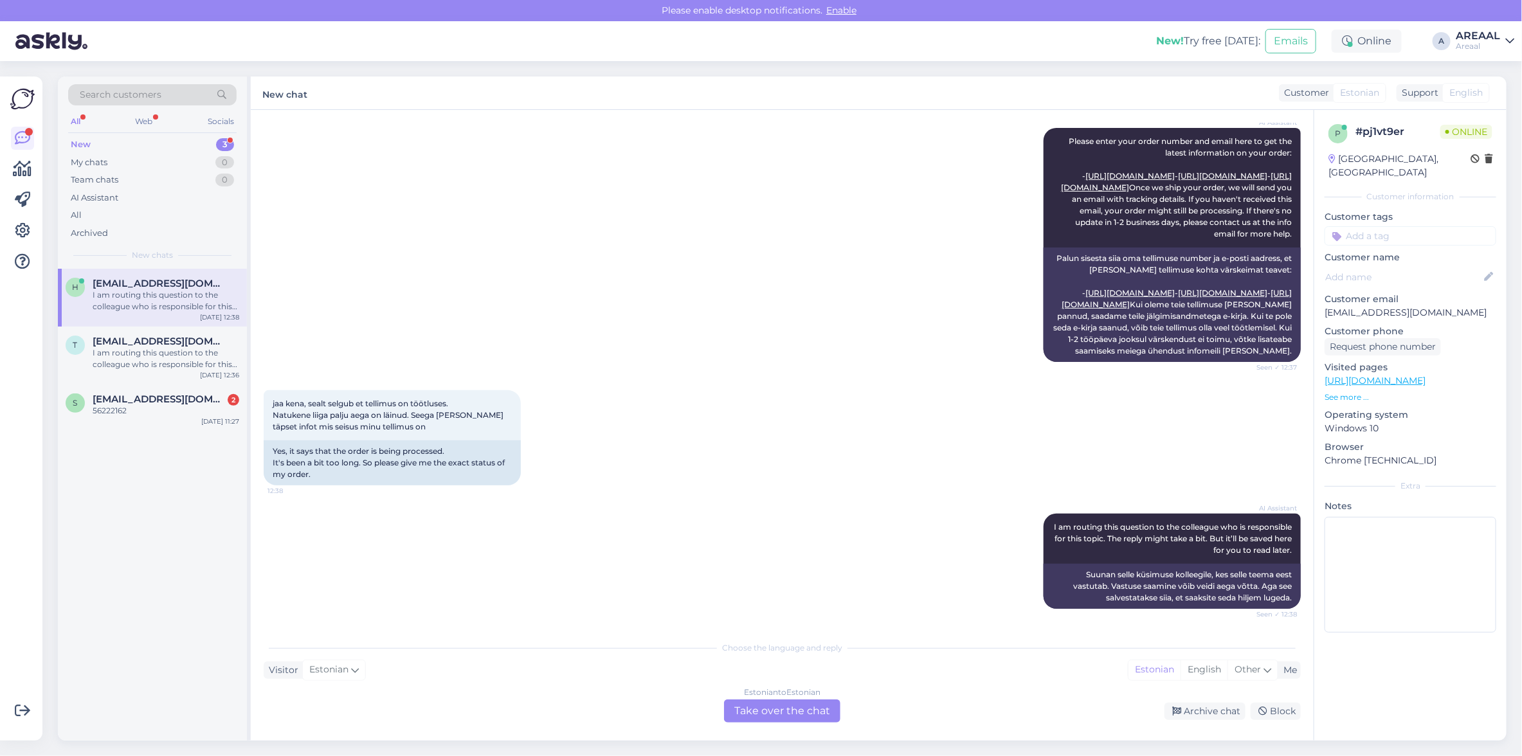
click at [167, 243] on div "Search customers All Web Socials New 3 My chats 0 Team chats 0 AI Assistant All…" at bounding box center [152, 172] width 189 height 192
click at [163, 220] on div "All" at bounding box center [152, 215] width 168 height 18
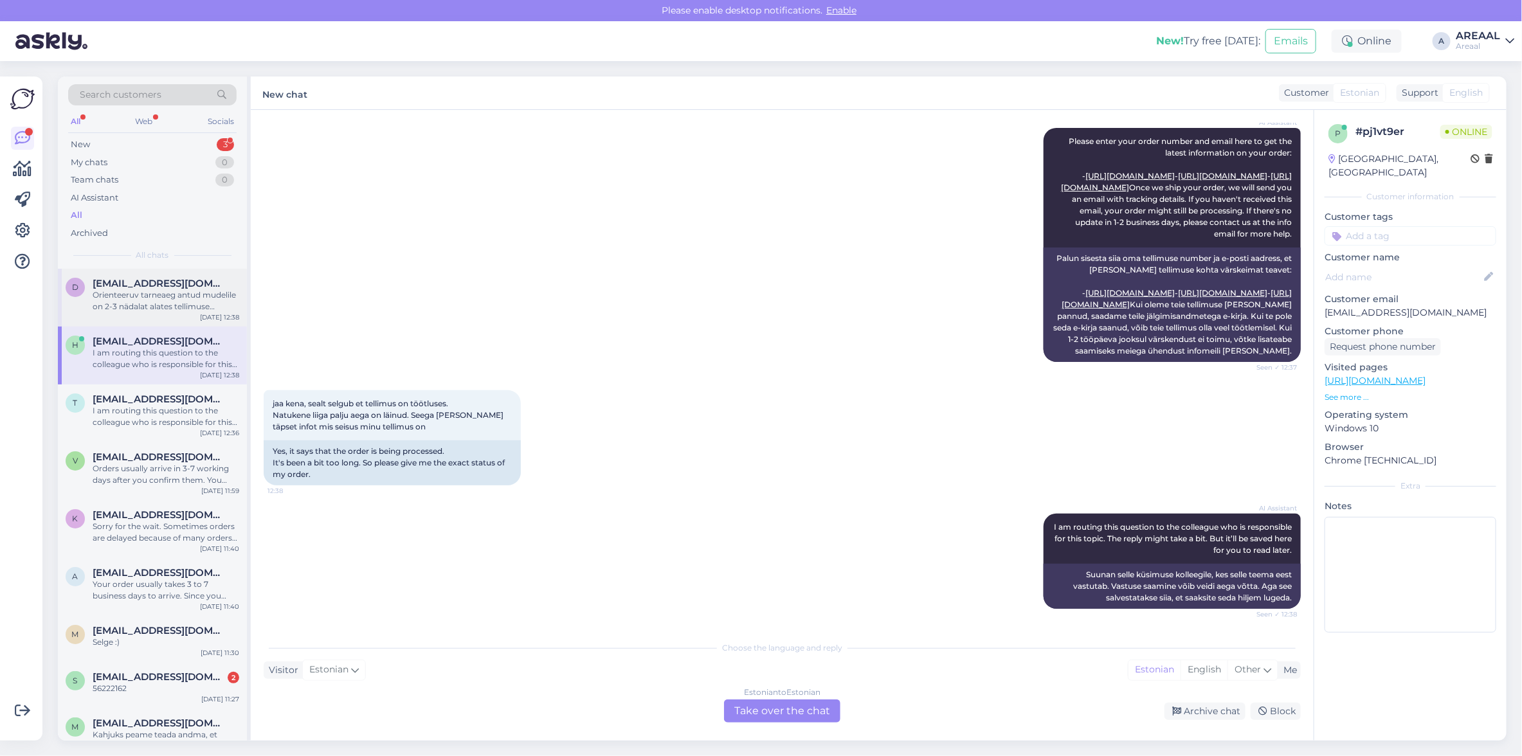
click at [168, 309] on div "Orienteeruv tarneaeg antud mudelile on 2-3 nädalat alates tellimuse vormistamis…" at bounding box center [166, 300] width 147 height 23
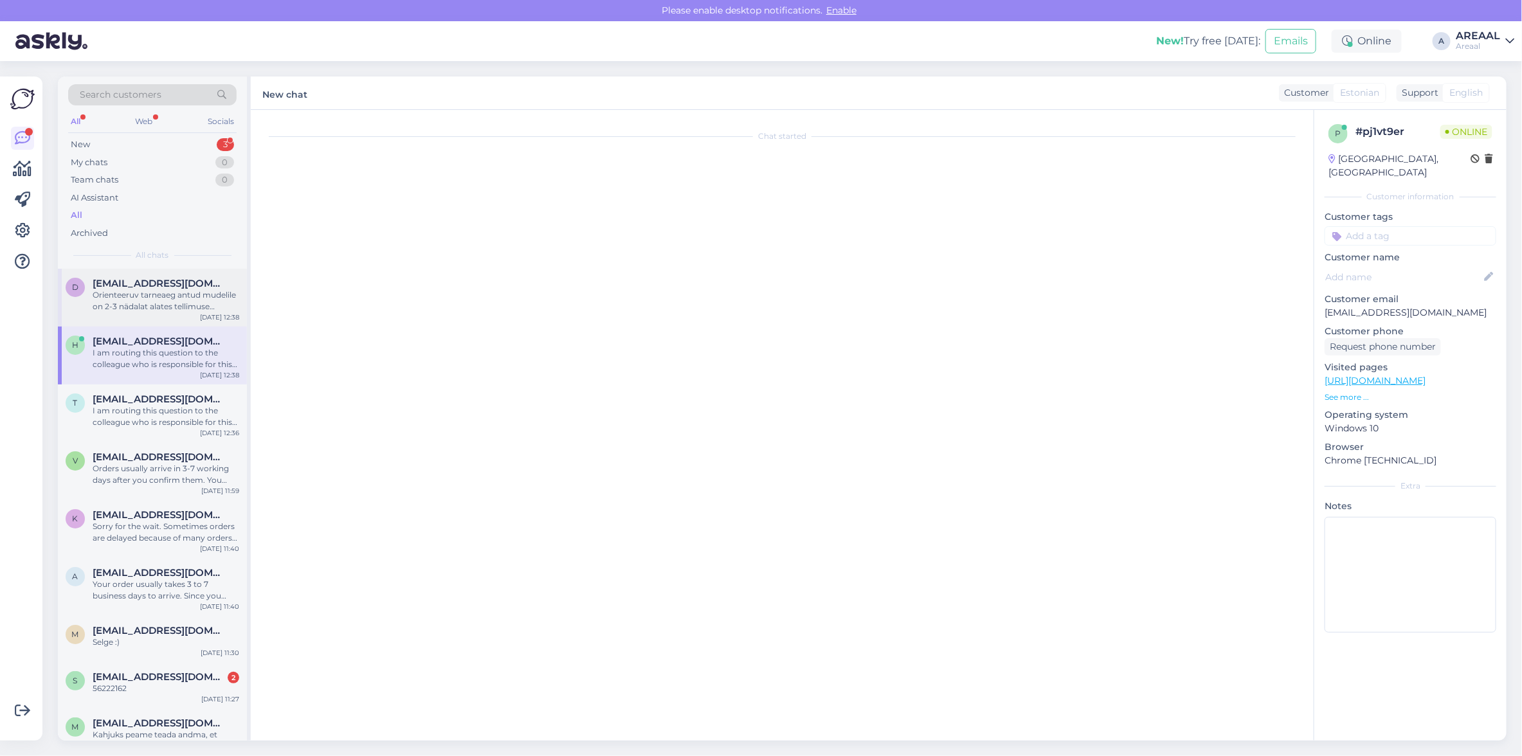
scroll to position [647, 0]
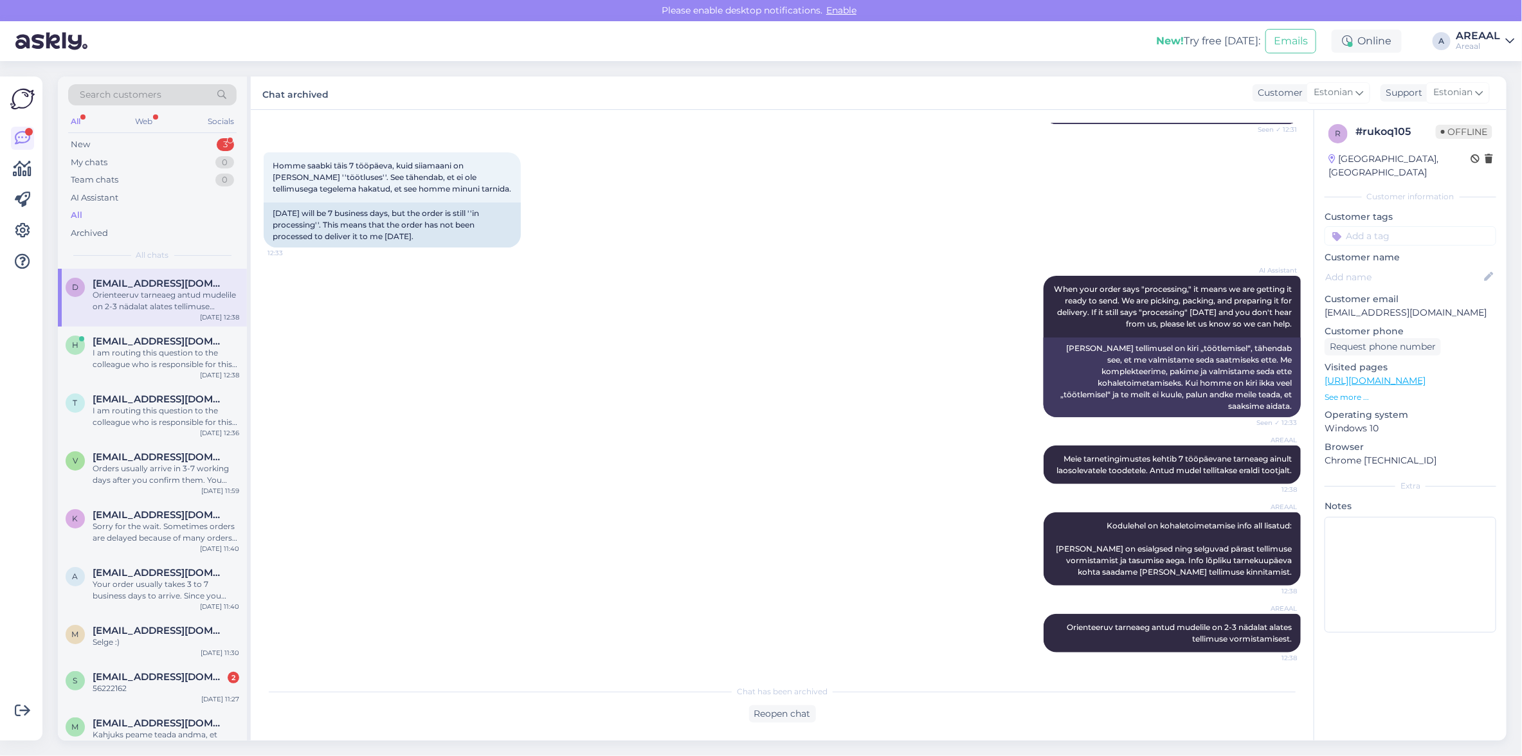
click at [769, 333] on div "AI Assistant When your order says "processing," it means we are getting it read…" at bounding box center [782, 347] width 1037 height 170
drag, startPoint x: 259, startPoint y: 492, endPoint x: 238, endPoint y: 492, distance: 20.6
click at [258, 492] on div "Chat started Sep 22 2025 Tere! 12:30 Hello! AI Assistant Hello, how can we assi…" at bounding box center [782, 425] width 1063 height 631
click at [177, 479] on div "Orders usually arrive in 3-7 working days after you confirm them. You ordered o…" at bounding box center [166, 474] width 147 height 23
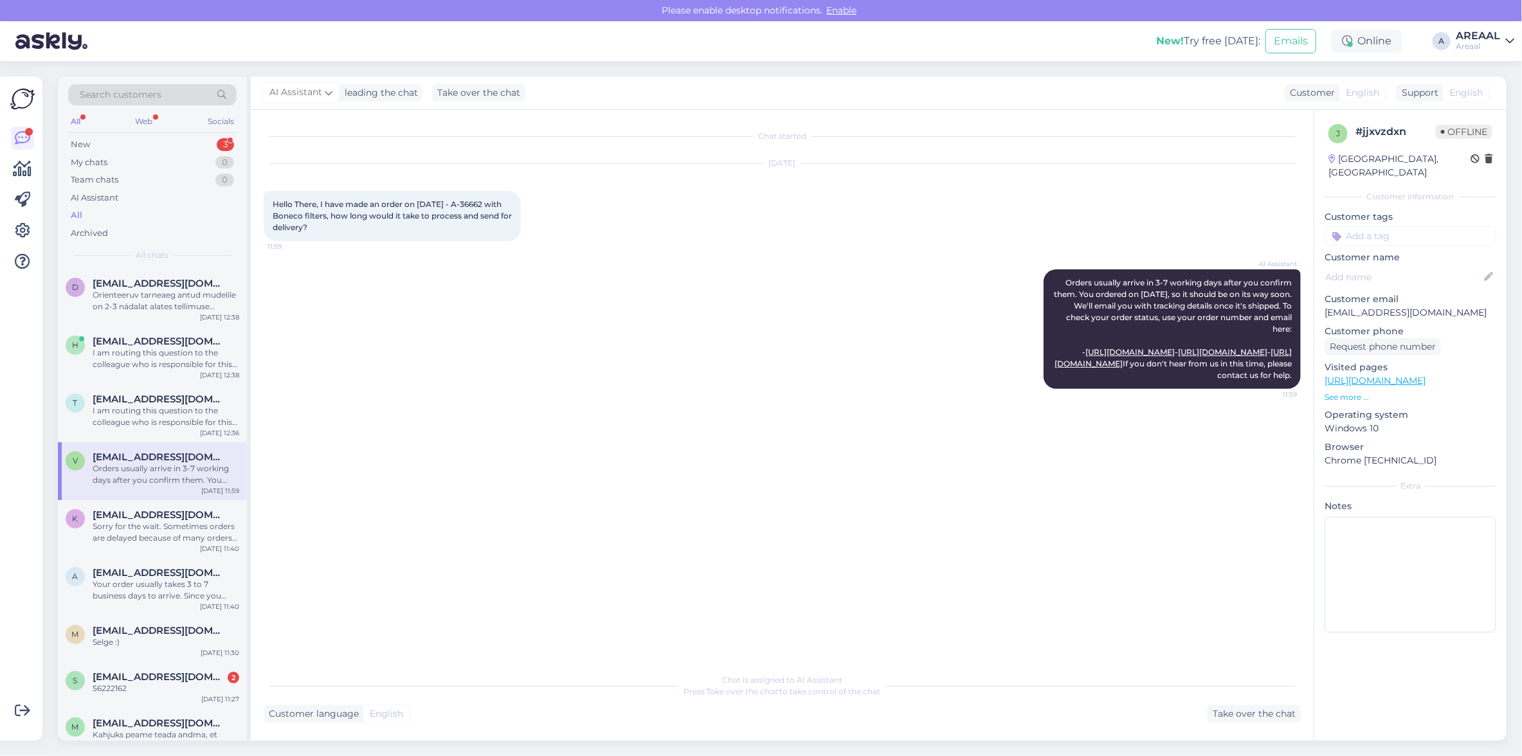
click at [807, 323] on div "AI Assistant Orders usually arrive in 3-7 working days after you confirm them. …" at bounding box center [782, 329] width 1037 height 148
click at [211, 496] on div "v vkolobkov@gmail.com Orders usually arrive in 3-7 working days after you confi…" at bounding box center [152, 471] width 189 height 58
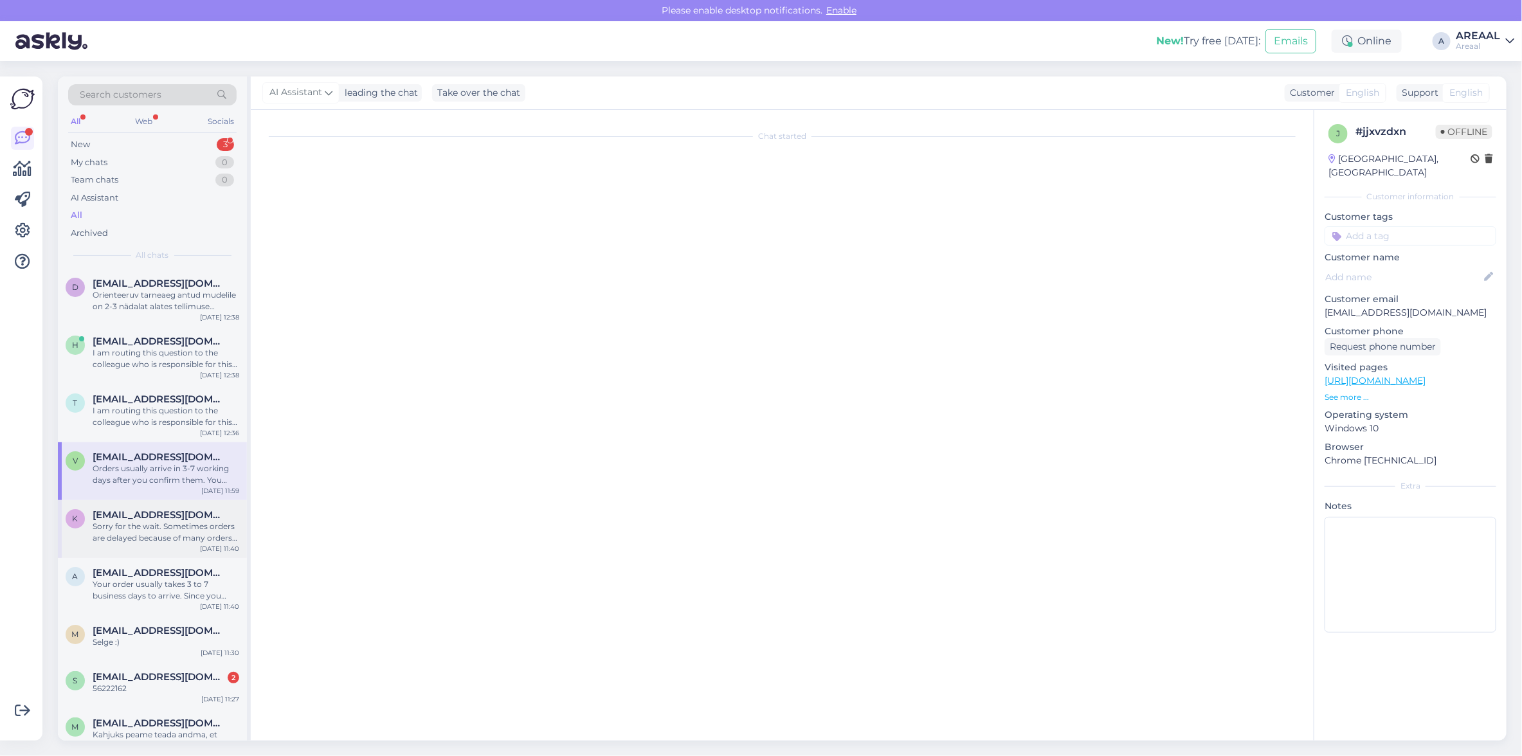
click at [198, 517] on div "kalev@ppe.ee" at bounding box center [166, 515] width 147 height 12
click at [188, 554] on div "k kalev@ppe.ee Sorry for the wait. Sometimes orders are delayed because of many…" at bounding box center [152, 529] width 189 height 58
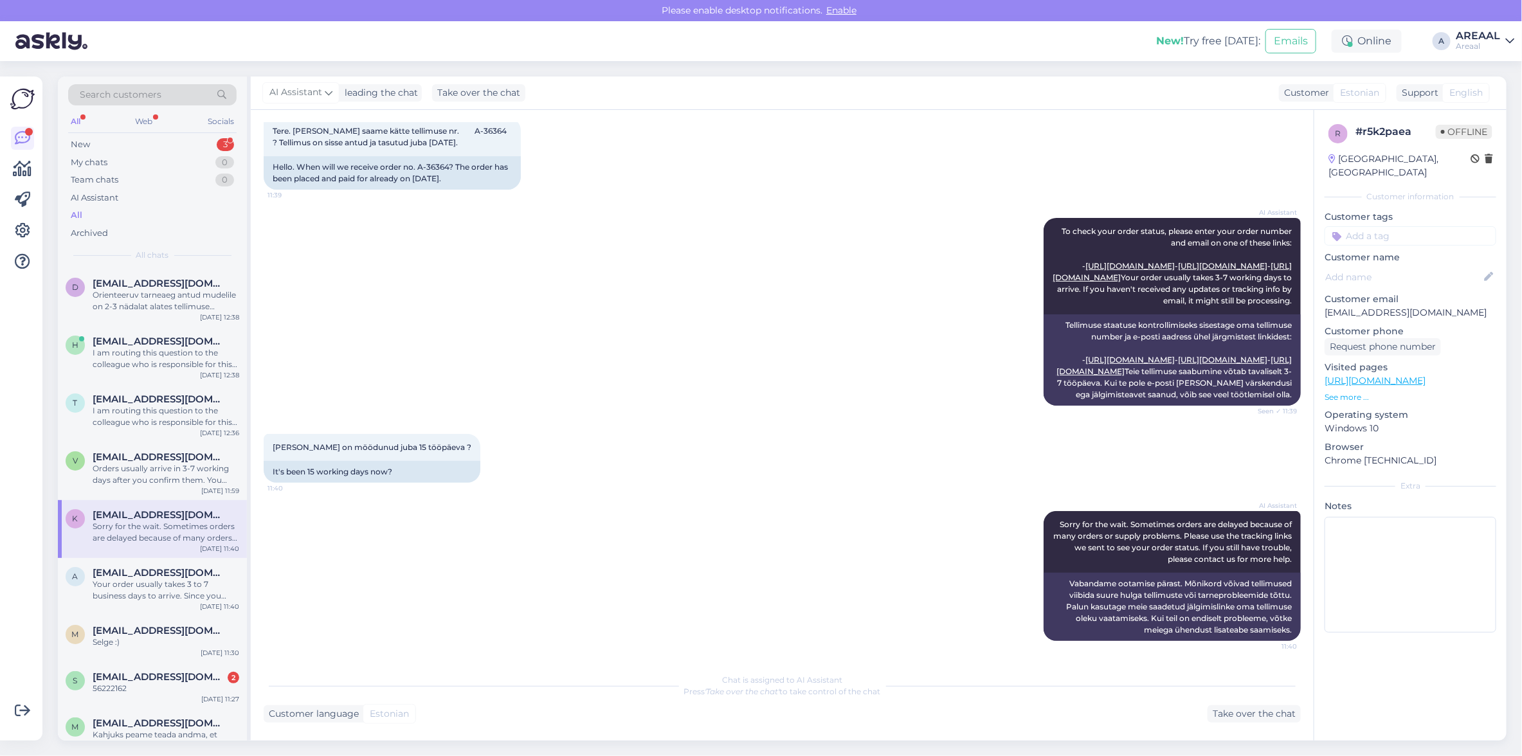
click at [192, 524] on div "Sorry for the wait. Sometimes orders are delayed because of many orders or supp…" at bounding box center [166, 532] width 147 height 23
click at [891, 355] on div "AI Assistant To check your order status, please enter your order number and ema…" at bounding box center [782, 312] width 1037 height 216
click at [155, 274] on div "h helbe.erkmaa@mail.ee Teie saadetud e-mailile vastatakse tänase päeva jooksul.…" at bounding box center [152, 298] width 189 height 58
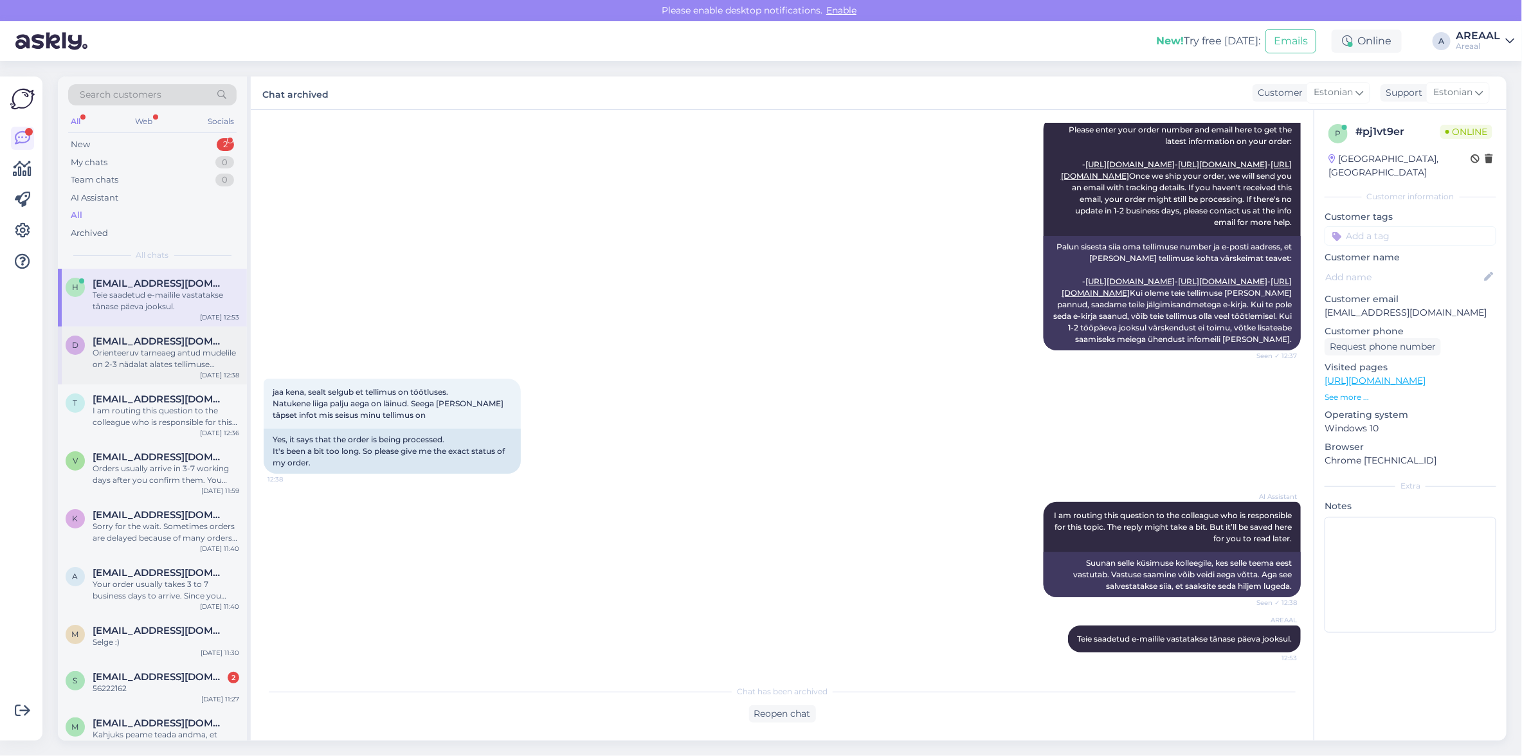
click at [166, 343] on span "diandracheliinm@gmail.com" at bounding box center [160, 342] width 134 height 12
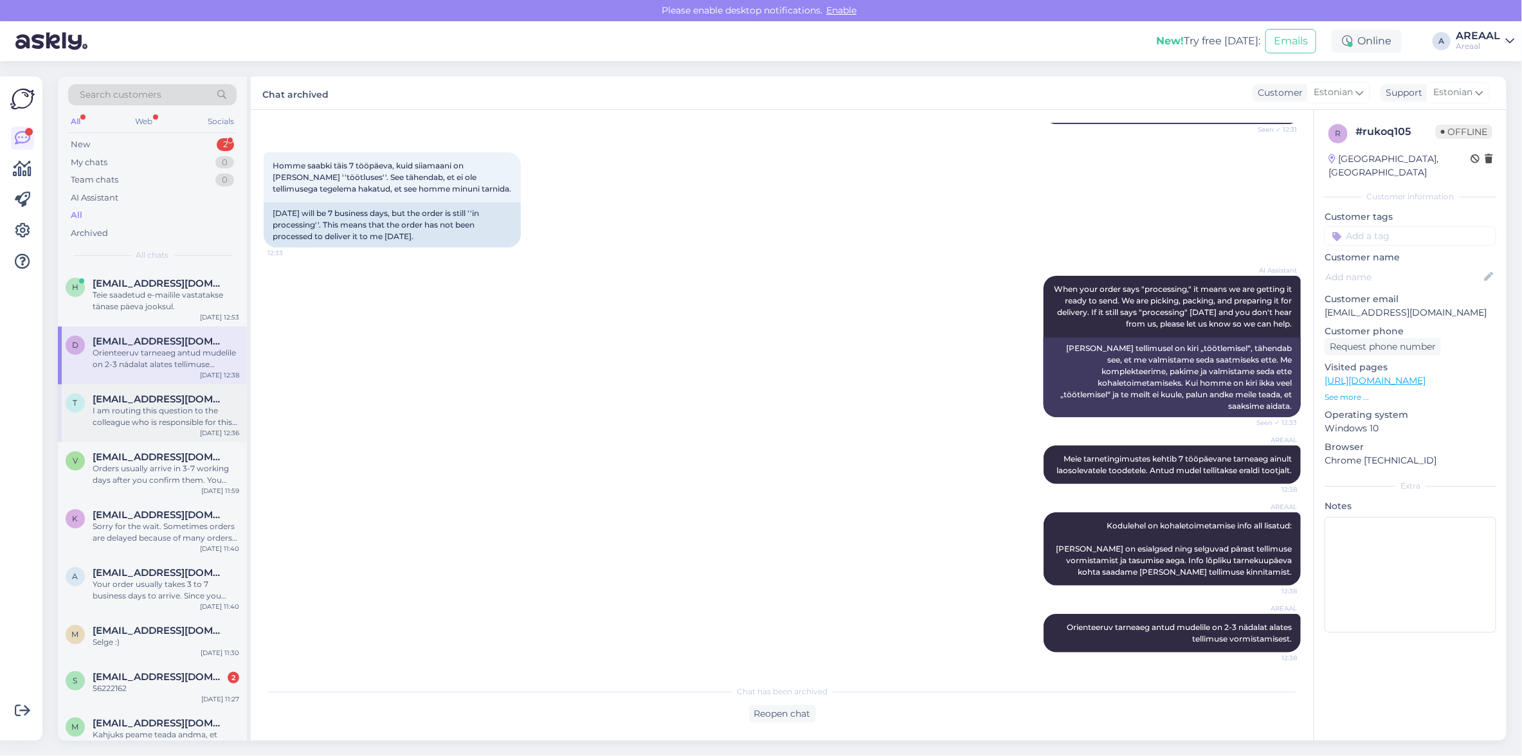
click at [174, 390] on div "t triinuke87@gmail.com I am routing this question to the colleague who is respo…" at bounding box center [152, 413] width 189 height 58
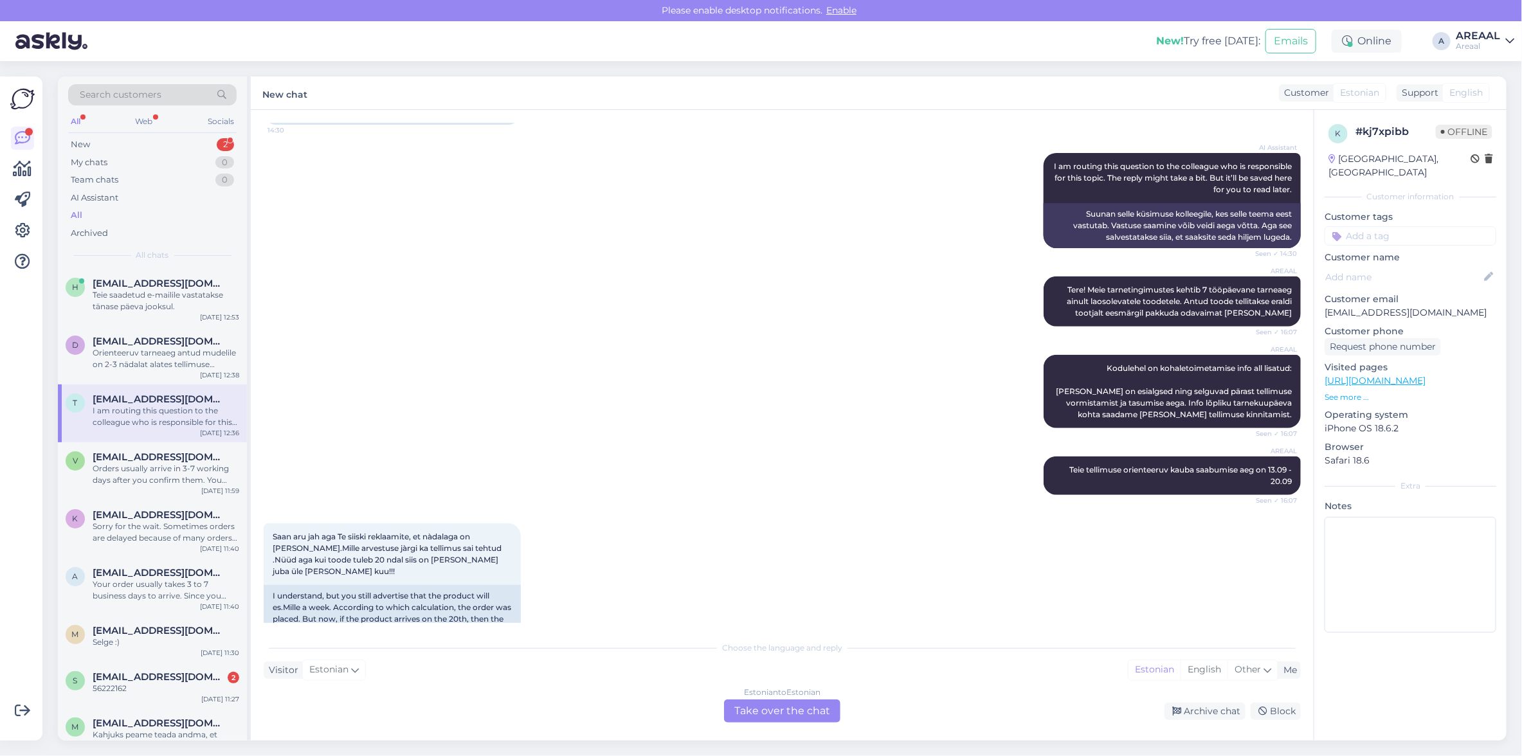
scroll to position [0, 0]
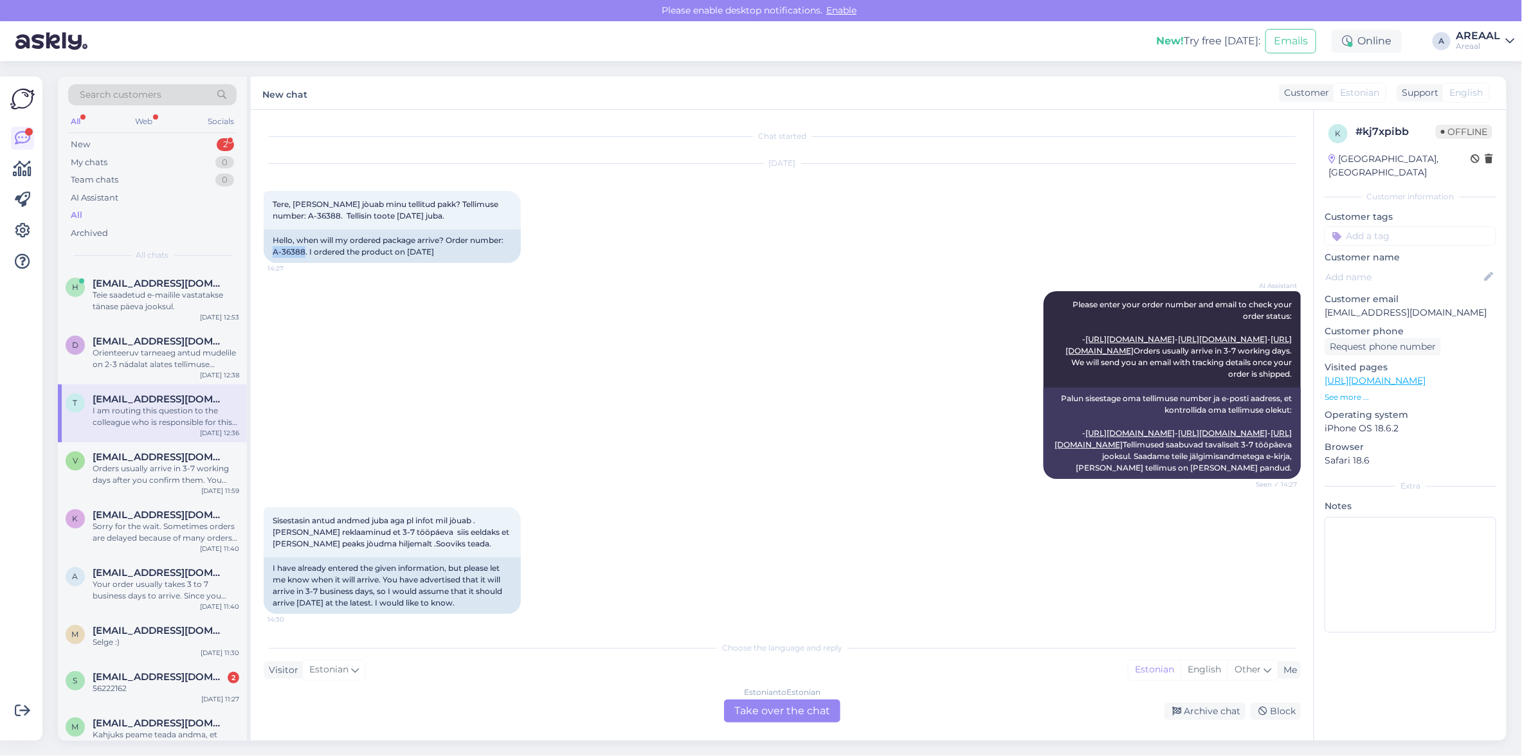
copy div "A-36388"
drag, startPoint x: 303, startPoint y: 248, endPoint x: 261, endPoint y: 248, distance: 41.8
click at [261, 248] on div "Chat started Sep 9 2025 Tere, millal jòuab minu tellitud pakk? Tellimuse number…" at bounding box center [782, 425] width 1063 height 631
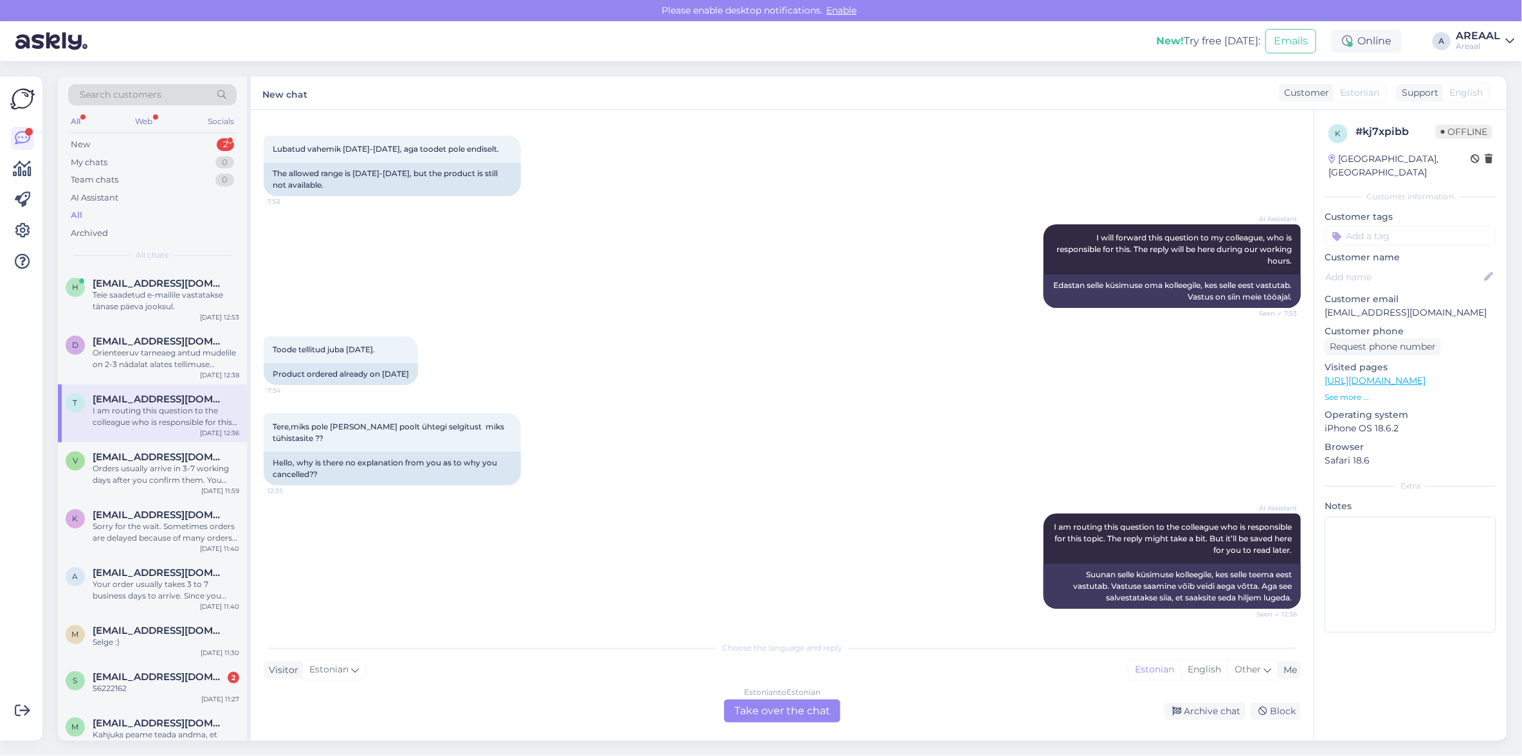
click at [798, 696] on div "Estonian to Estonian" at bounding box center [782, 693] width 76 height 12
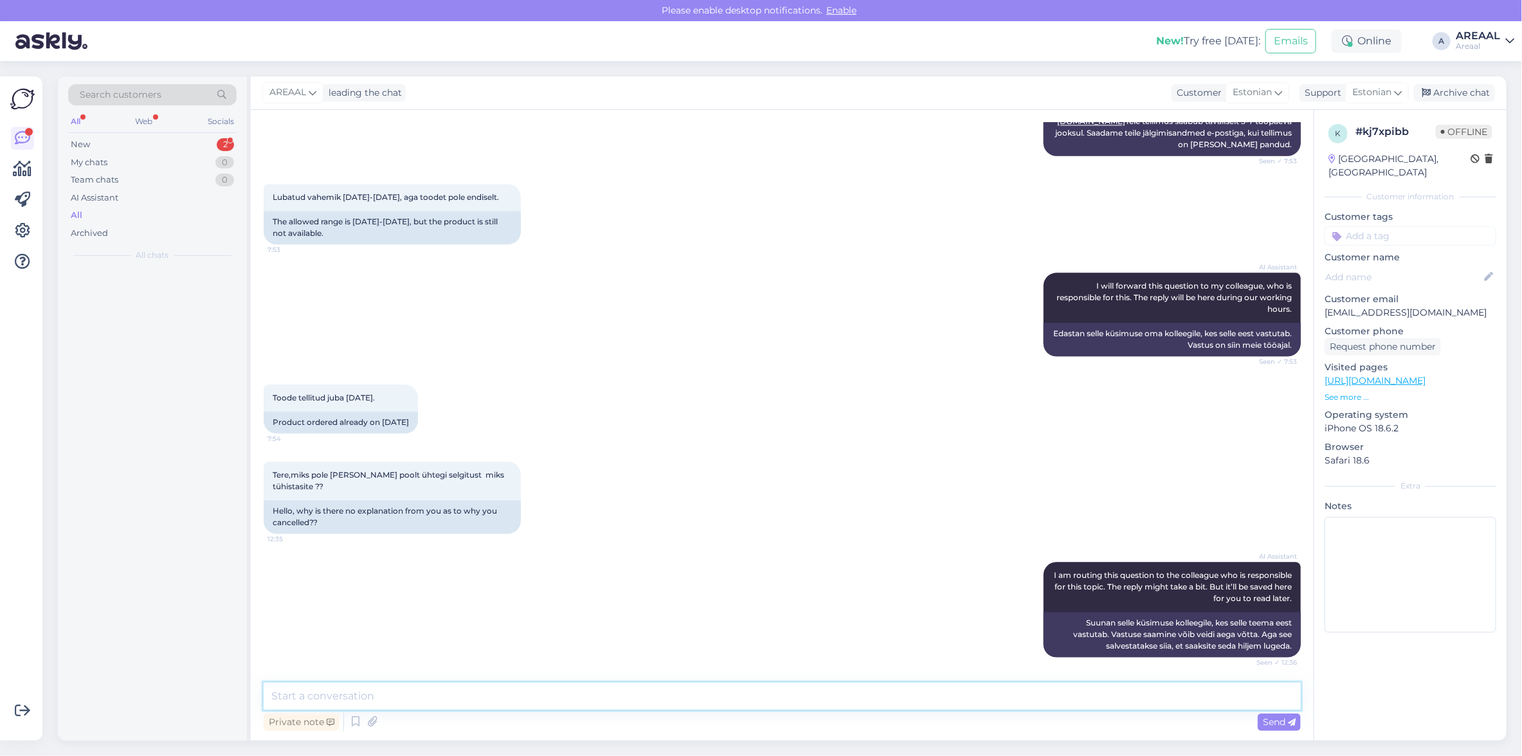
click at [776, 691] on textarea at bounding box center [782, 696] width 1037 height 27
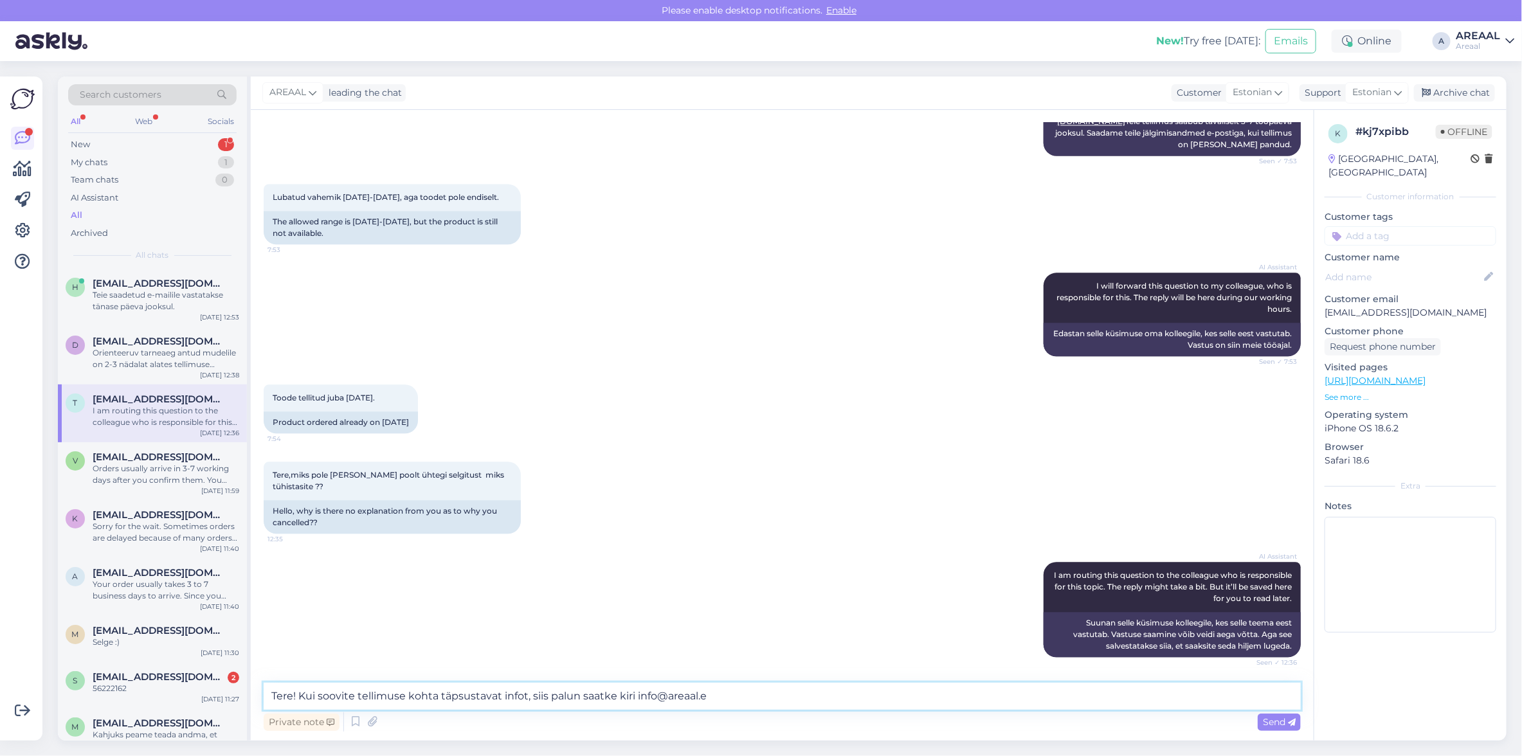
type textarea "Tere! Kui soovite tellimuse kohta täpsustavat infot, siis palun saatke kiri [EM…"
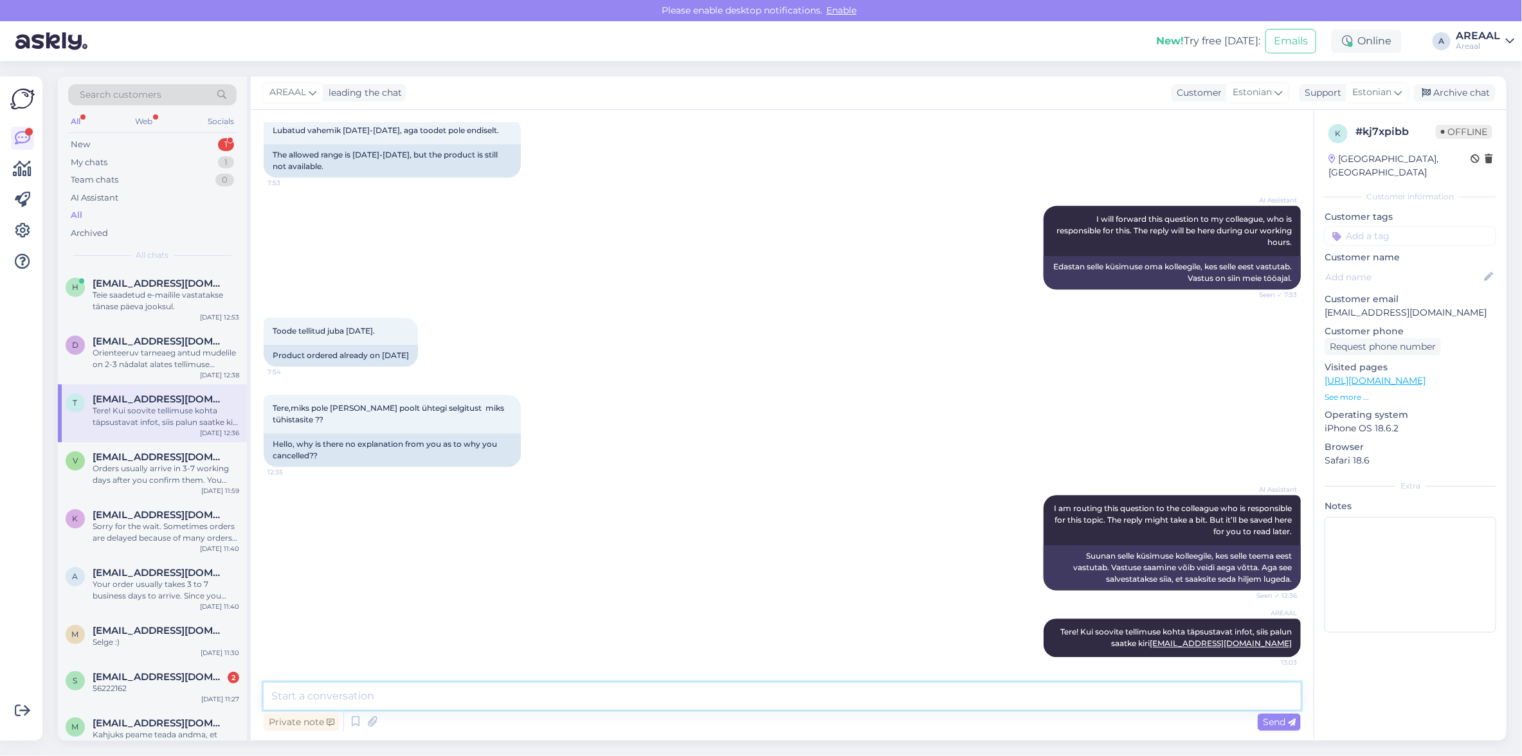
scroll to position [1954, 0]
click at [198, 476] on div "Orders usually arrive in 3-7 working days after you confirm them. You ordered o…" at bounding box center [166, 474] width 147 height 23
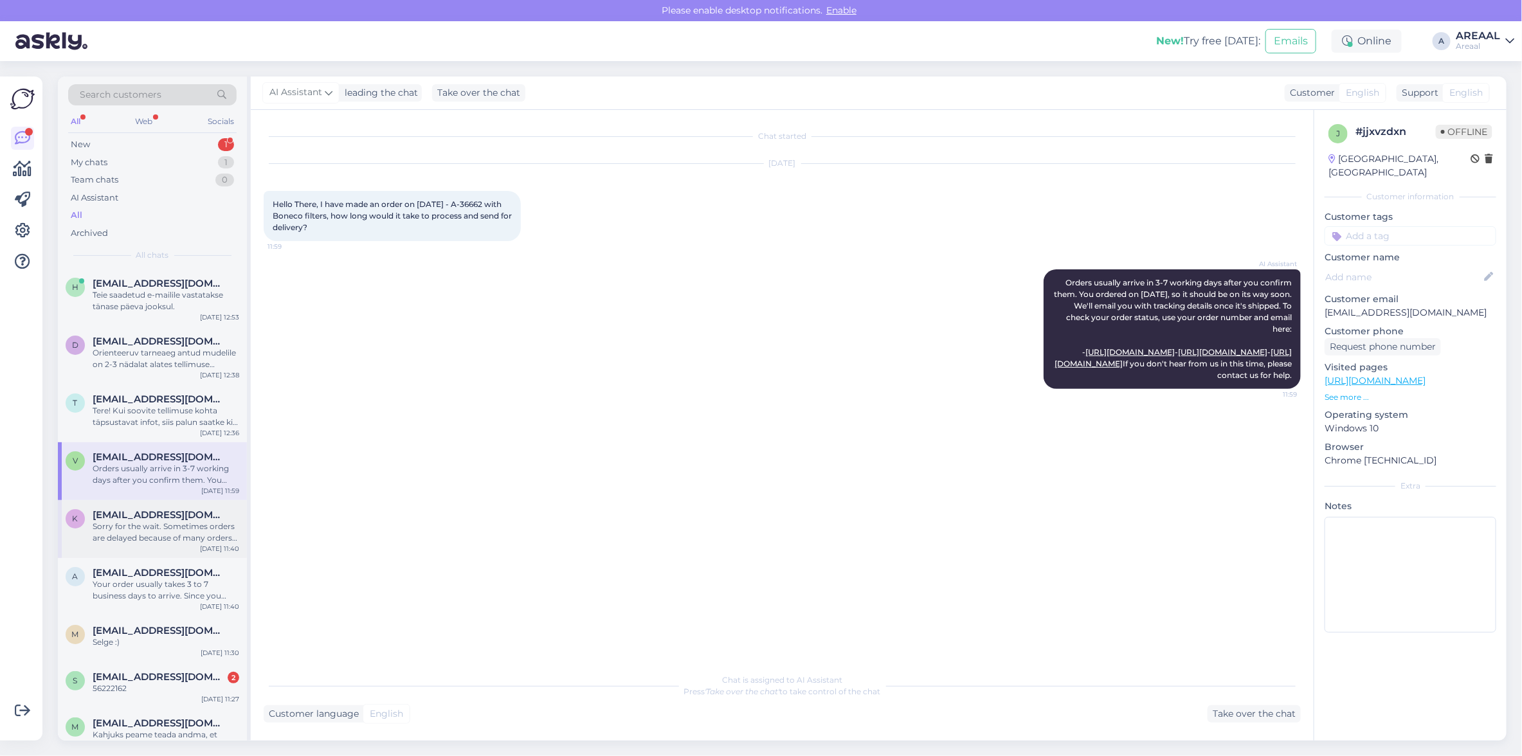
click at [191, 535] on div "Sorry for the wait. Sometimes orders are delayed because of many orders or supp…" at bounding box center [166, 532] width 147 height 23
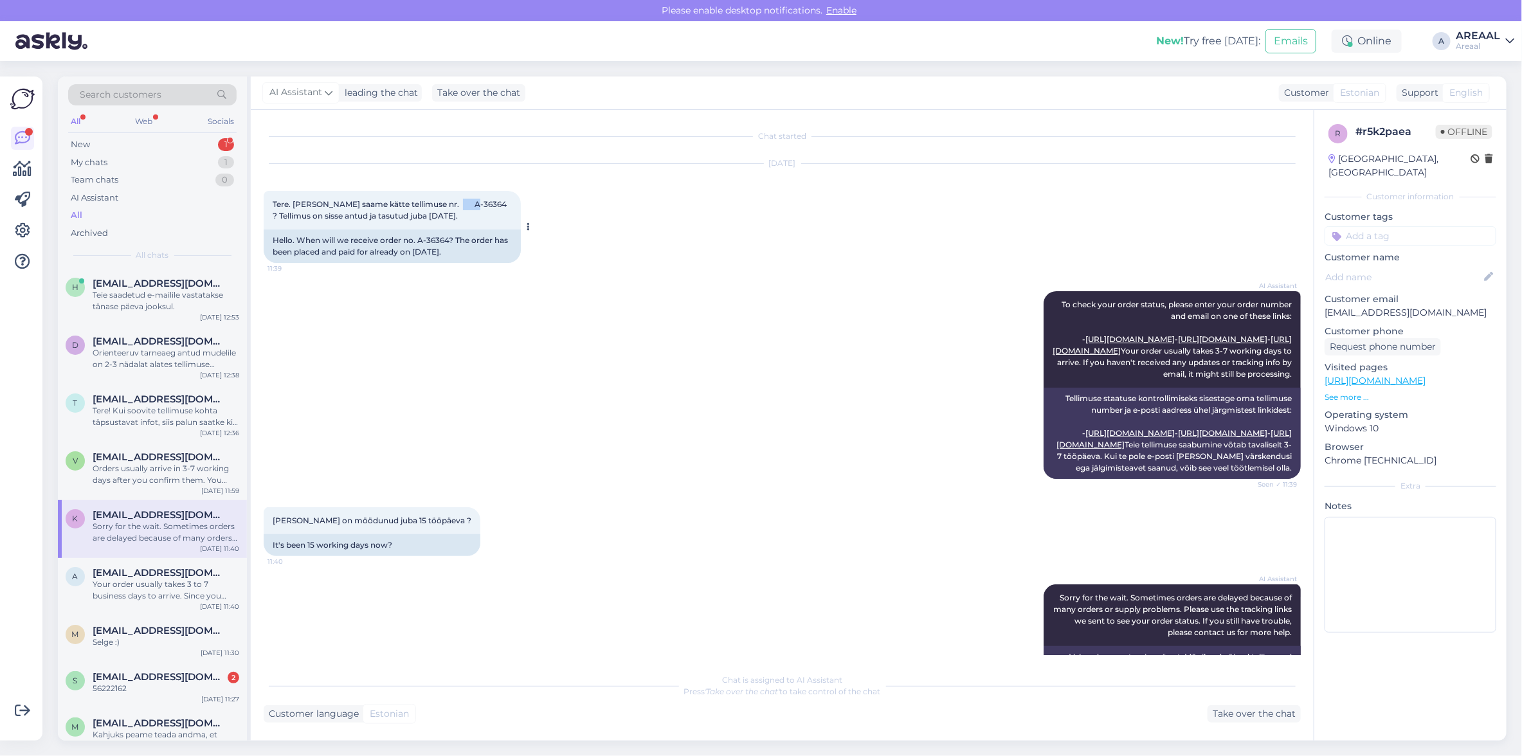
drag, startPoint x: 434, startPoint y: 204, endPoint x: 464, endPoint y: 206, distance: 30.3
click at [464, 206] on span "Tere. Millal saame kätte tellimuse nr. A-36364 ? Tellimus on sisse antud ja tas…" at bounding box center [391, 209] width 236 height 21
copy span "-36364"
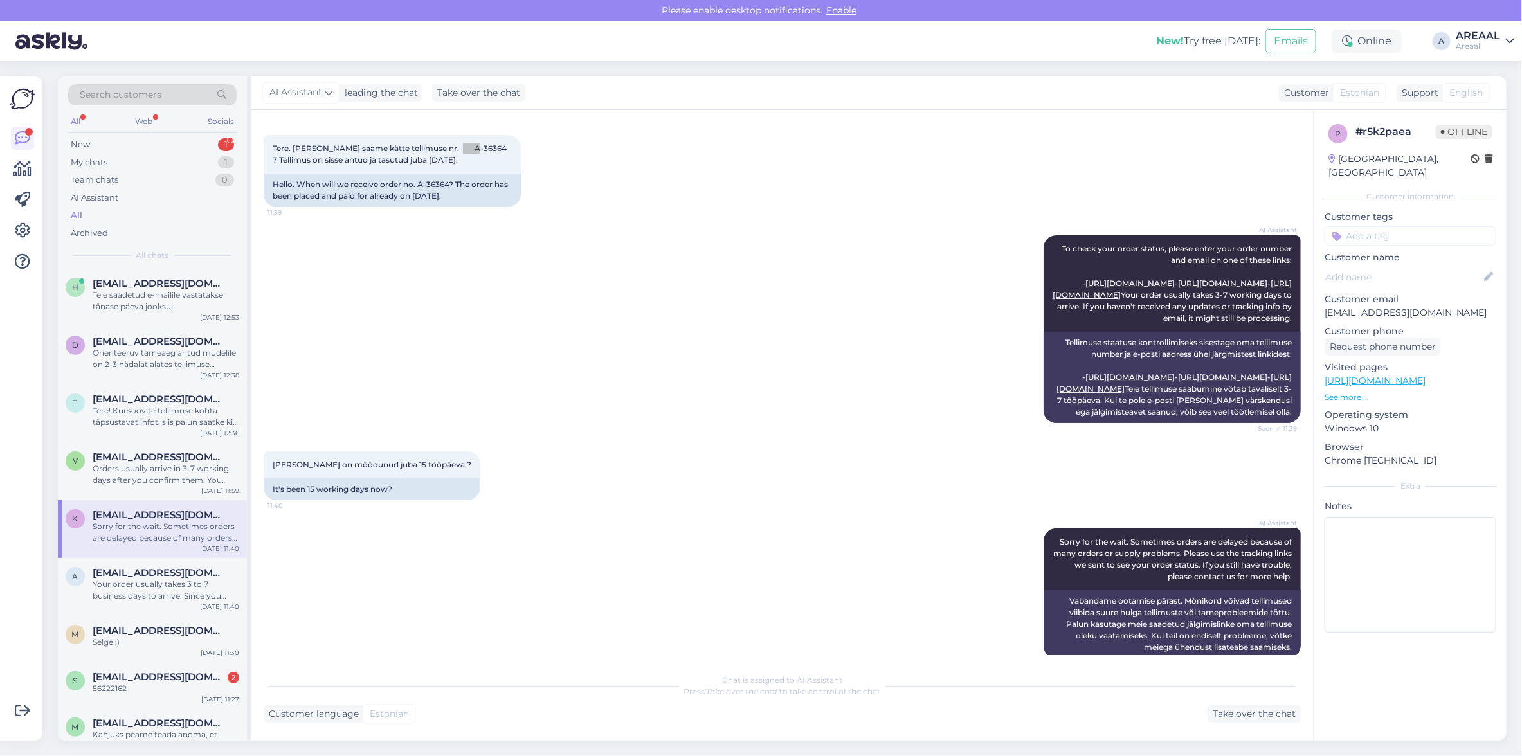
scroll to position [141, 0]
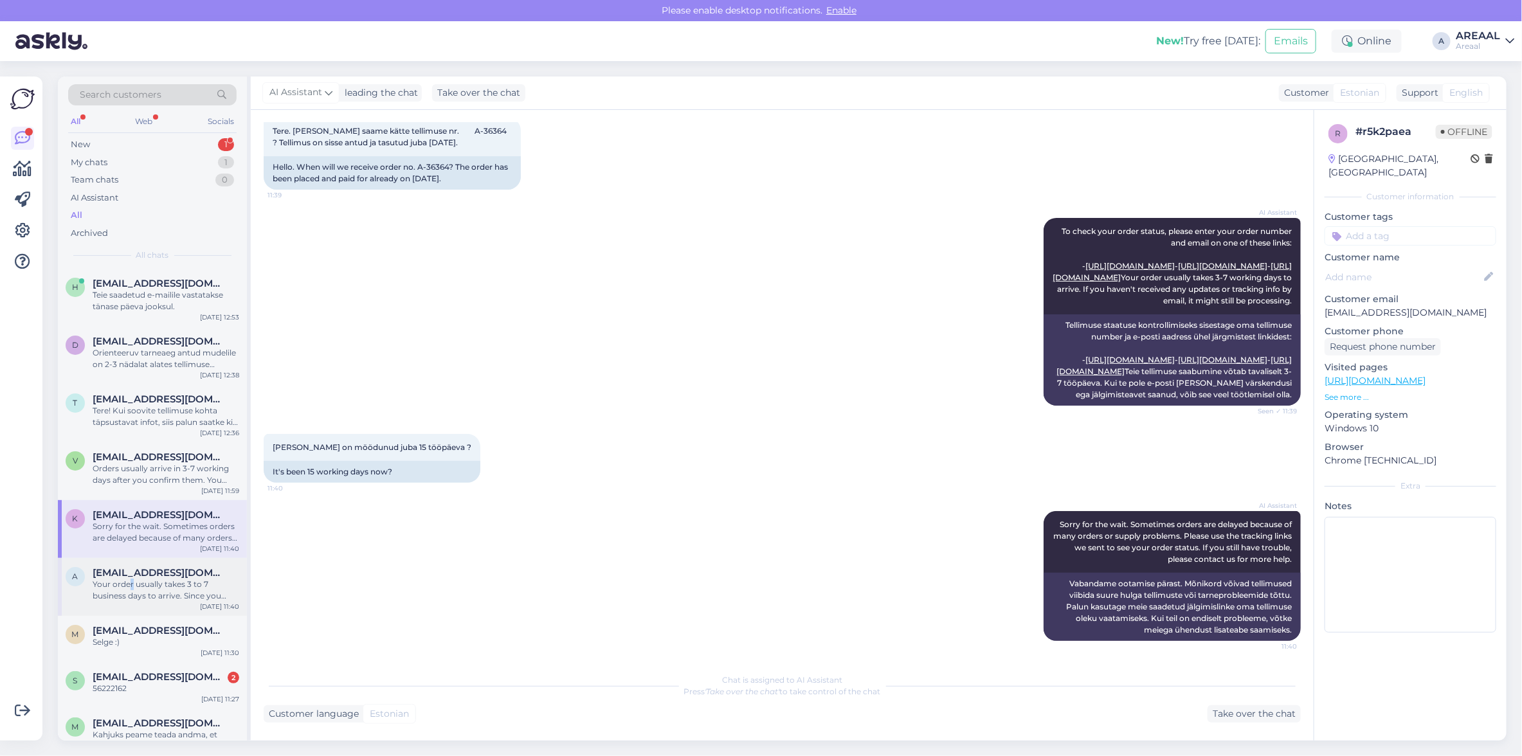
click at [132, 579] on div "Your order usually takes 3 to 7 business days to arrive. Since you ordered on S…" at bounding box center [166, 590] width 147 height 23
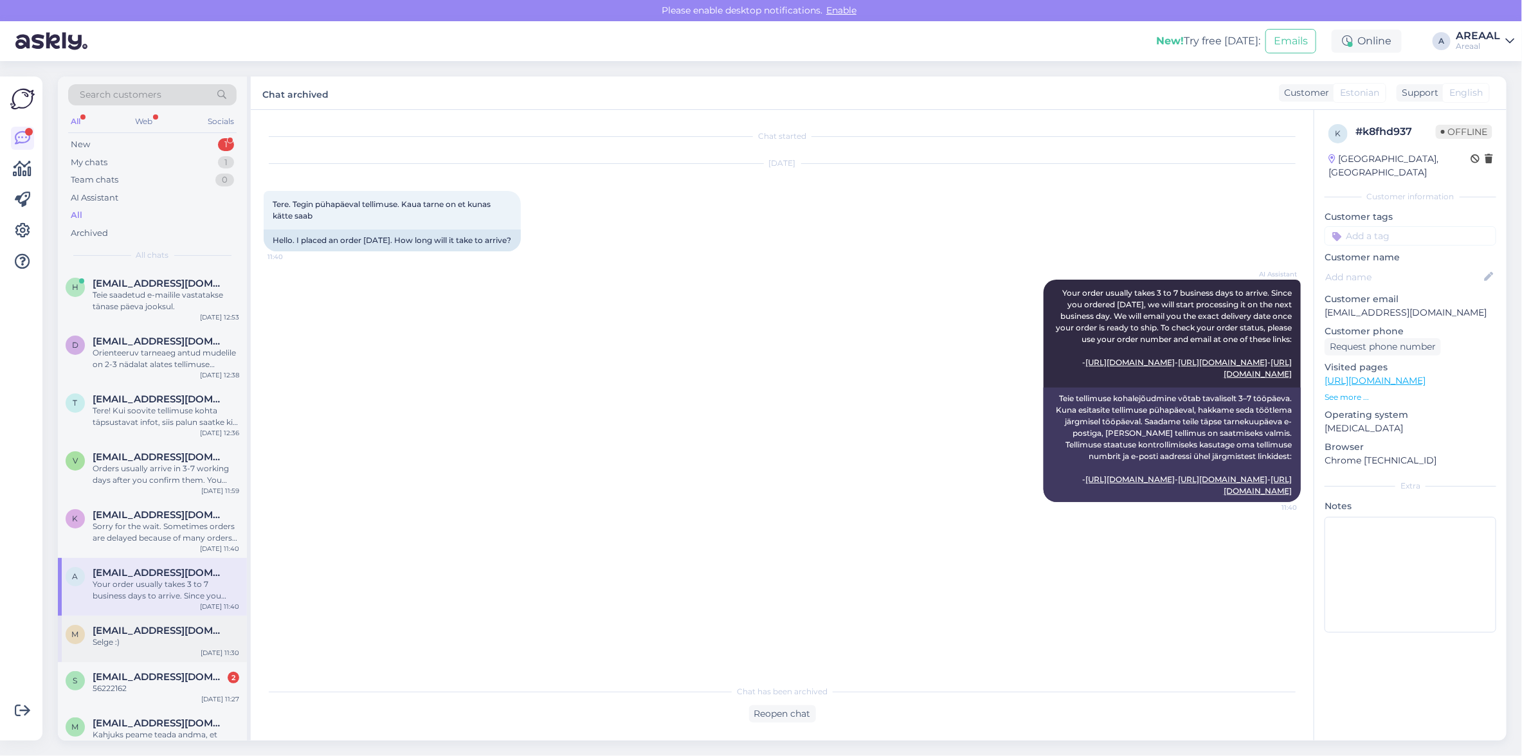
click at [174, 654] on div "m mati1411@hotmail.com Selge :) Sep 22 11:30" at bounding box center [152, 639] width 189 height 46
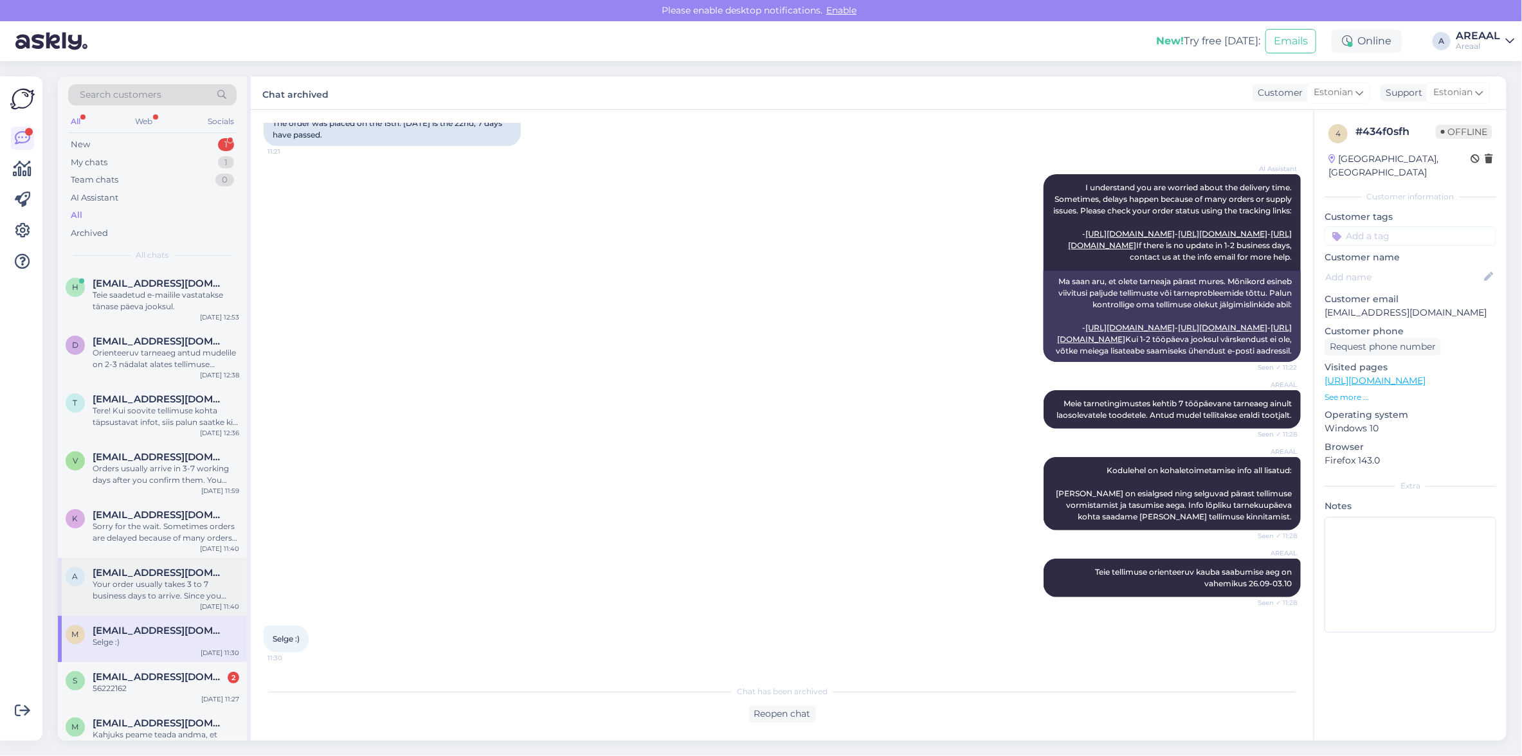
click at [178, 582] on div "Your order usually takes 3 to 7 business days to arrive. Since you ordered on S…" at bounding box center [166, 590] width 147 height 23
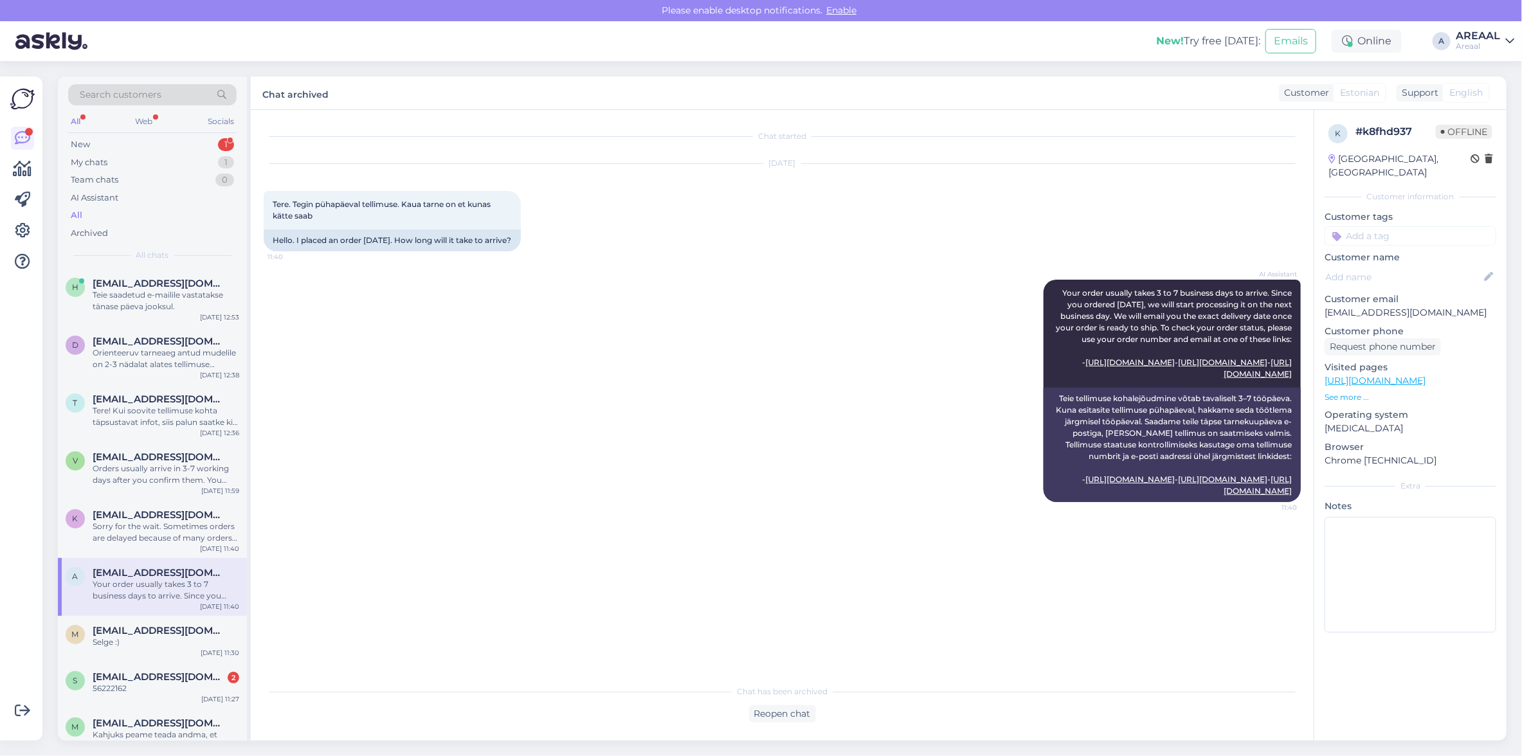
click at [537, 461] on div "AI Assistant Your order usually takes 3 to 7 business days to arrive. Since you…" at bounding box center [782, 390] width 1037 height 251
click at [184, 521] on div "Sorry for the wait. Sometimes orders are delayed because of many orders or supp…" at bounding box center [166, 532] width 147 height 23
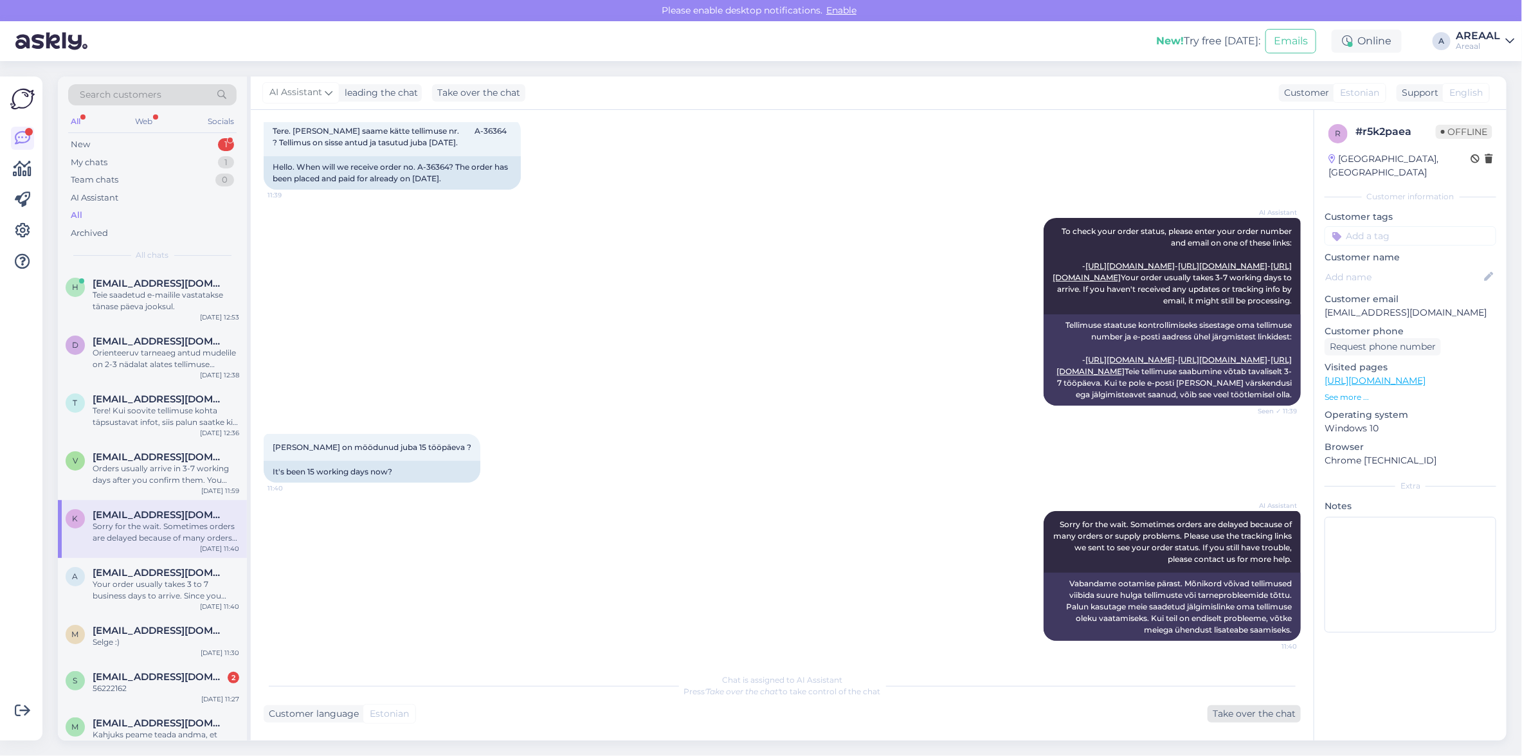
click at [1245, 714] on div "Take over the chat" at bounding box center [1253, 713] width 93 height 17
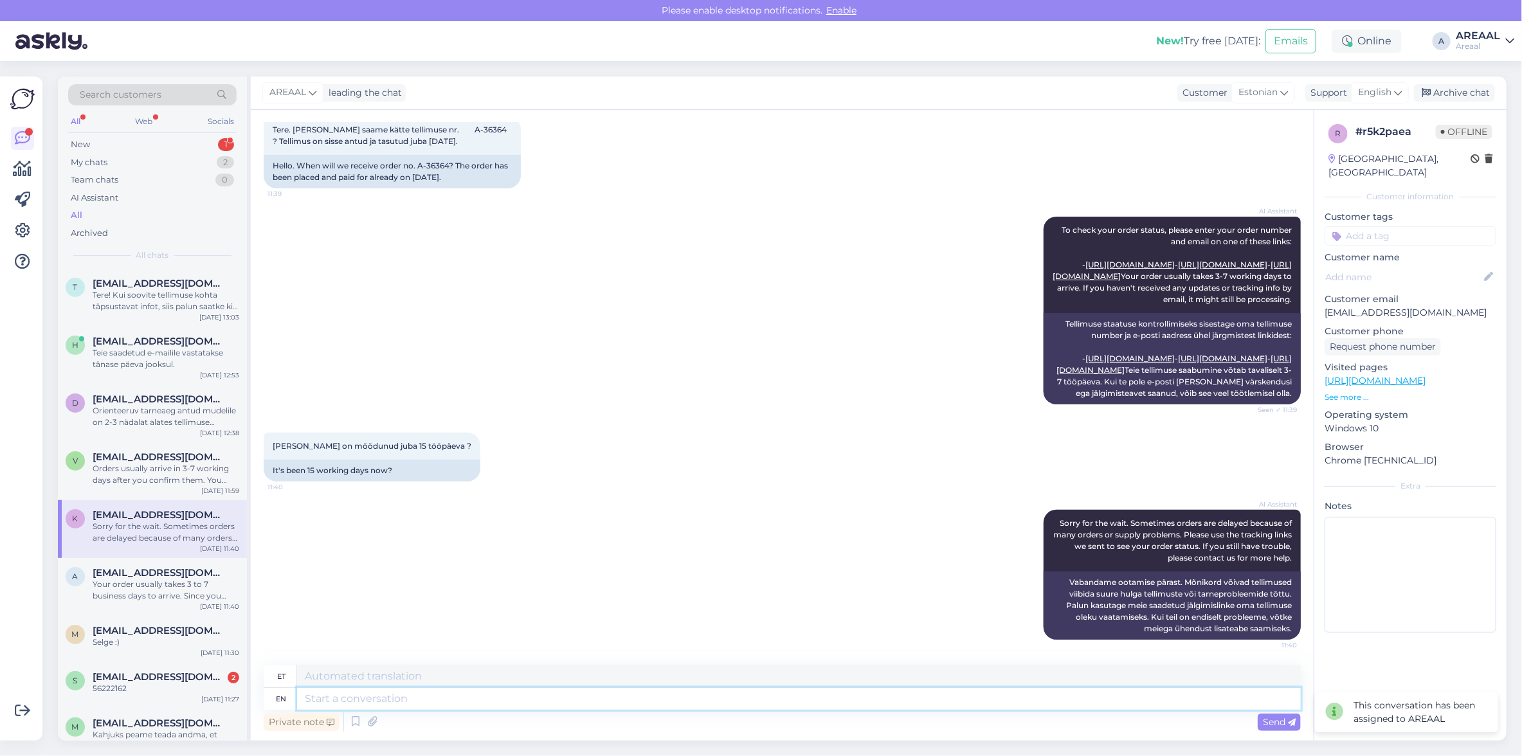
click at [913, 703] on textarea at bounding box center [798, 699] width 1003 height 22
type textarea "Tee"
click at [1371, 91] on span "English" at bounding box center [1374, 92] width 33 height 14
type textarea "T-särk"
type input "est"
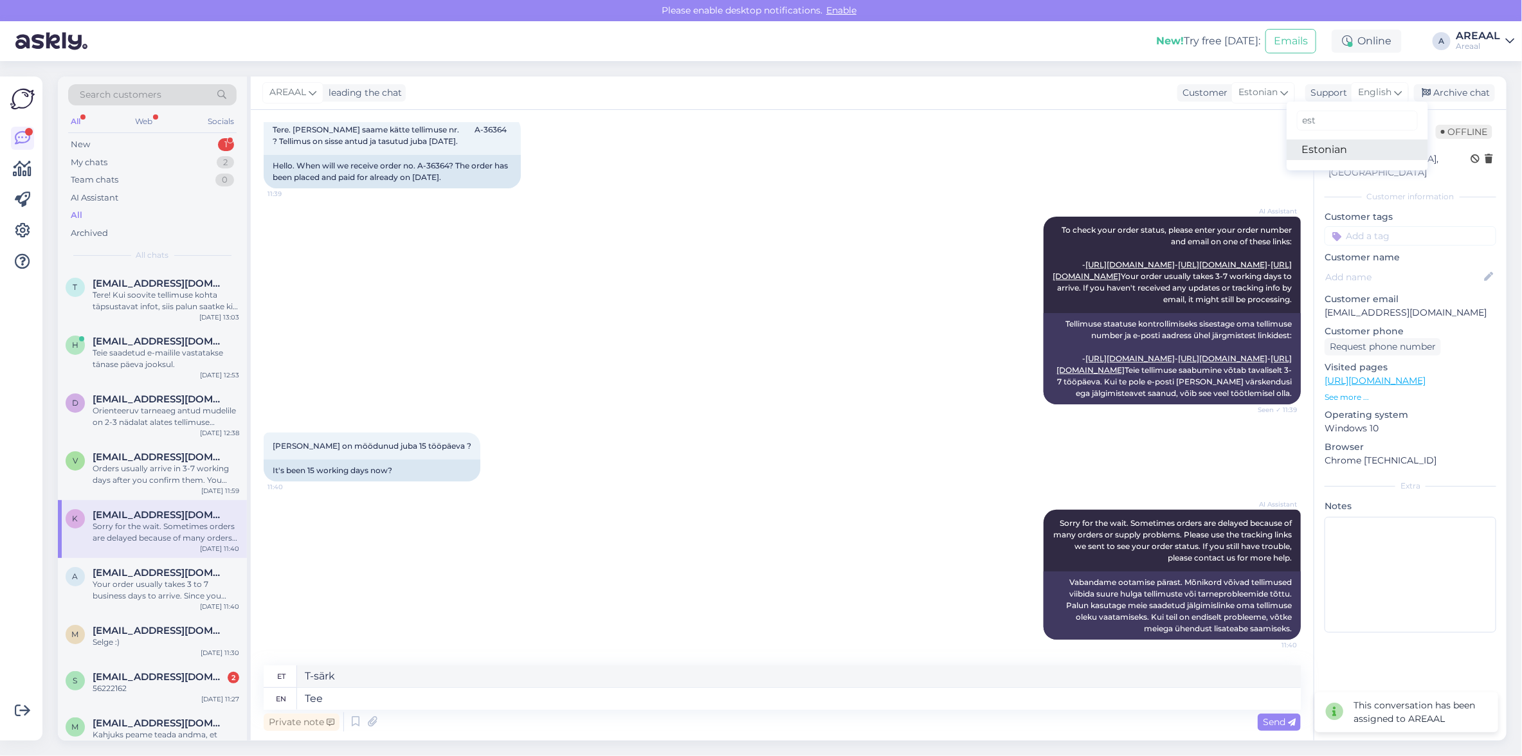
click at [1354, 152] on link "Estonian" at bounding box center [1356, 149] width 141 height 21
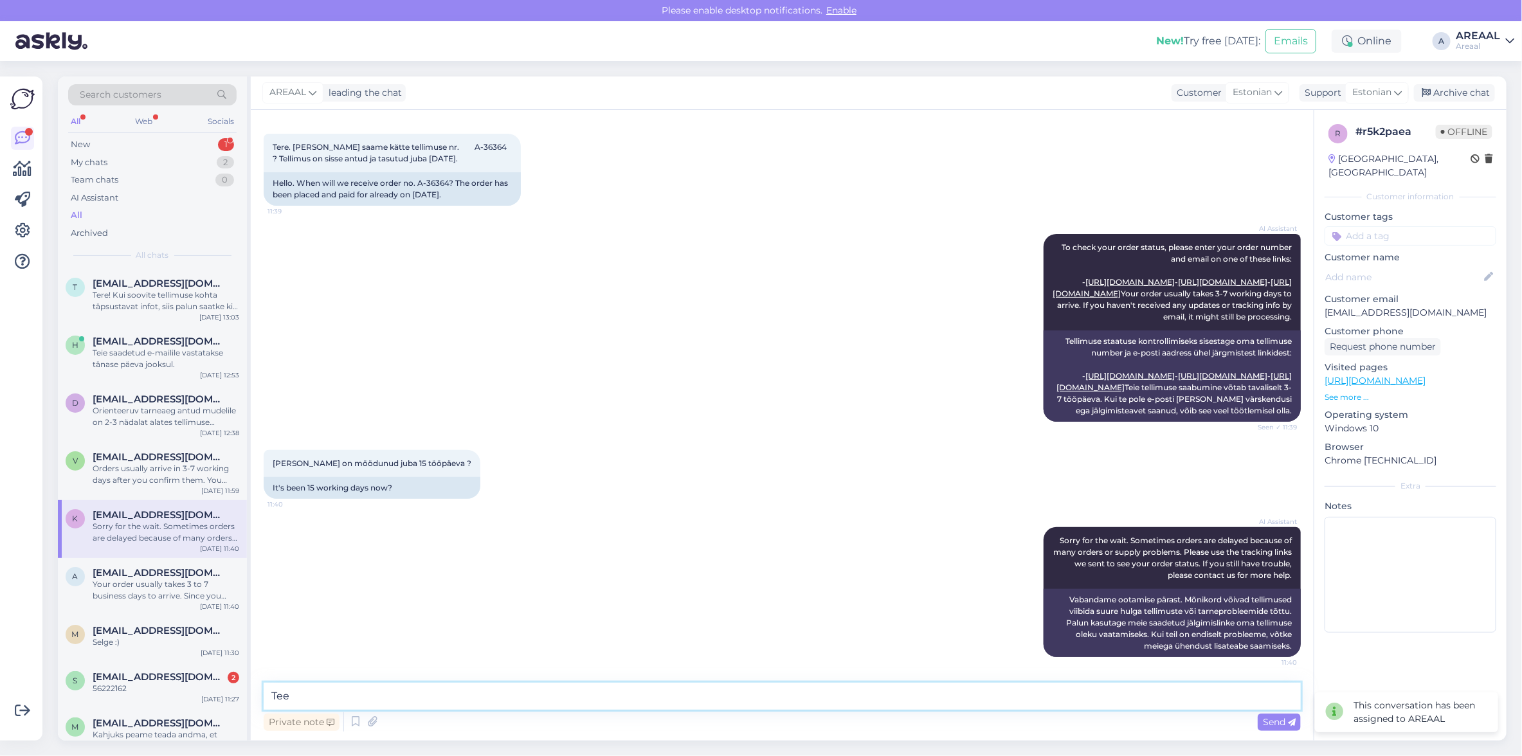
click at [523, 688] on textarea "Tee" at bounding box center [782, 696] width 1037 height 27
type textarea "Tere! Tarne toimub käesoleva nädala jooksul."
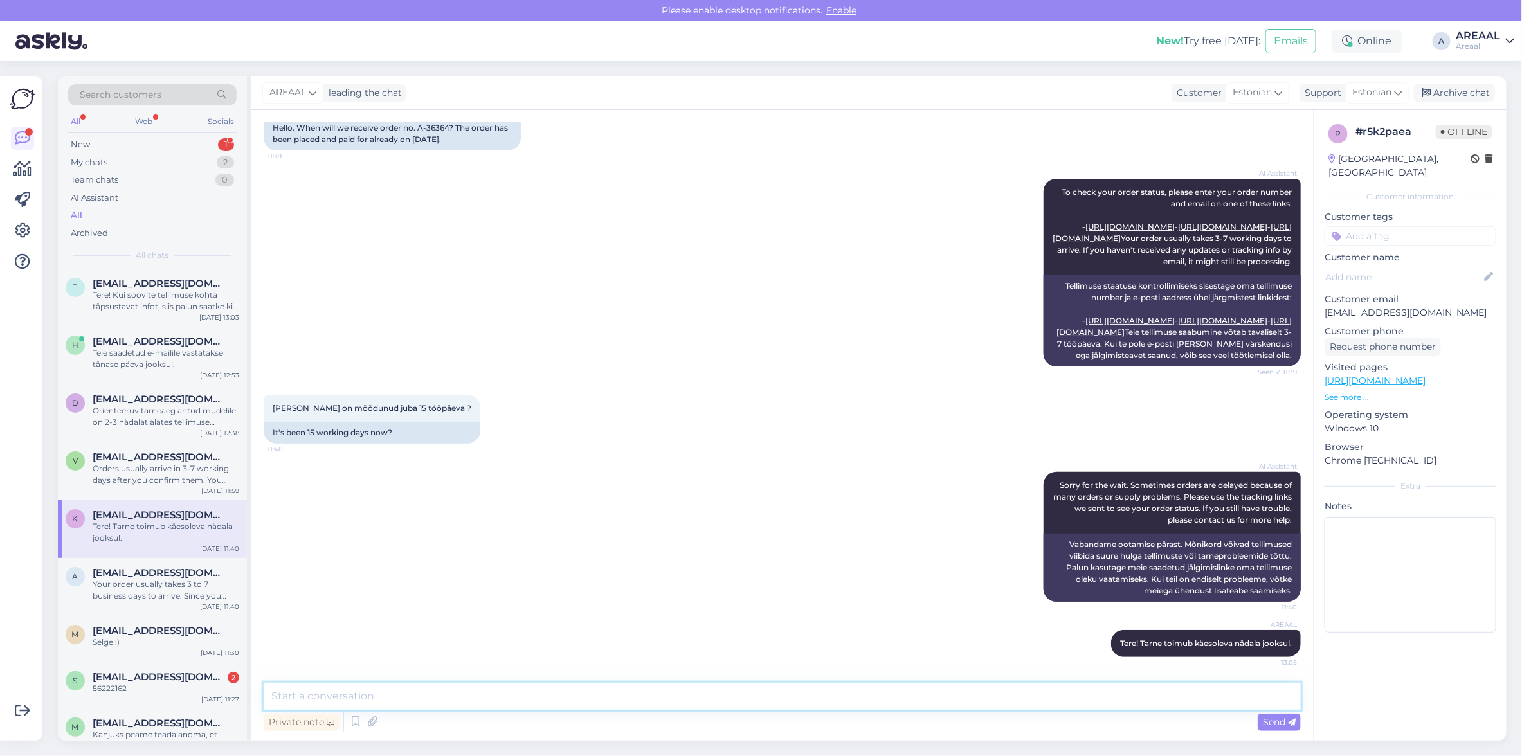
scroll to position [181, 0]
click at [1437, 91] on div "Archive chat" at bounding box center [1454, 92] width 81 height 17
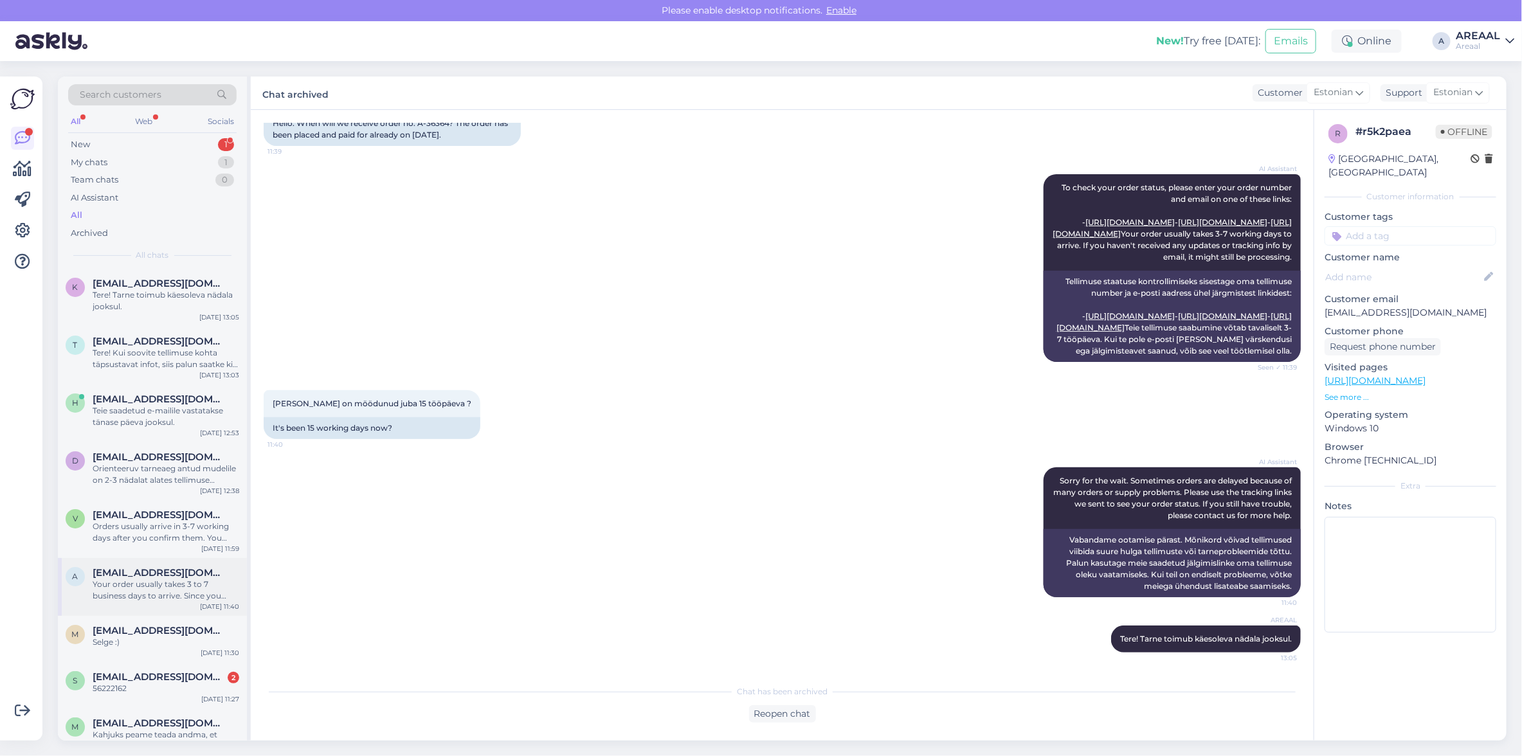
click at [136, 576] on span "[EMAIL_ADDRESS][DOMAIN_NAME]" at bounding box center [160, 573] width 134 height 12
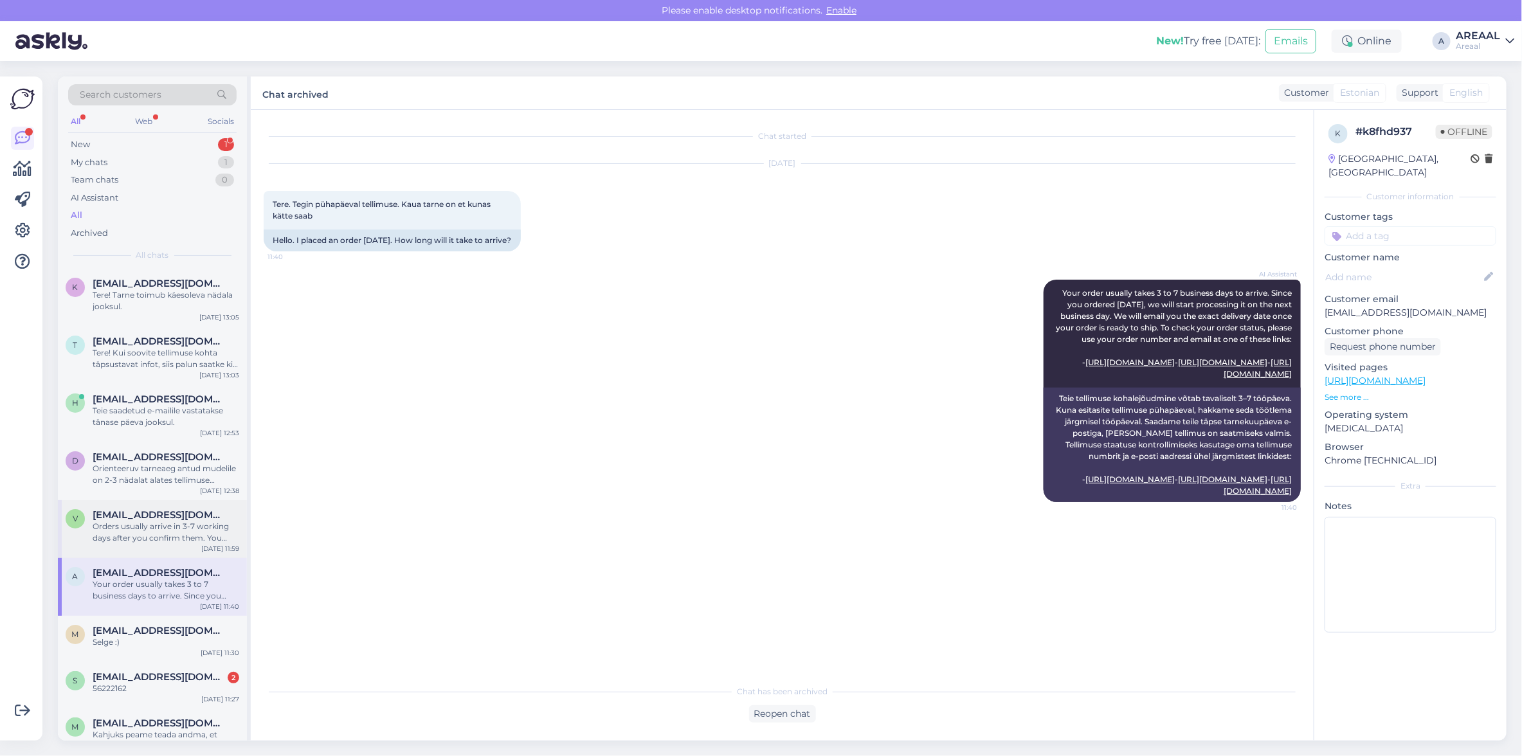
click at [168, 532] on div "Orders usually arrive in 3-7 working days after you confirm them. You ordered o…" at bounding box center [166, 532] width 147 height 23
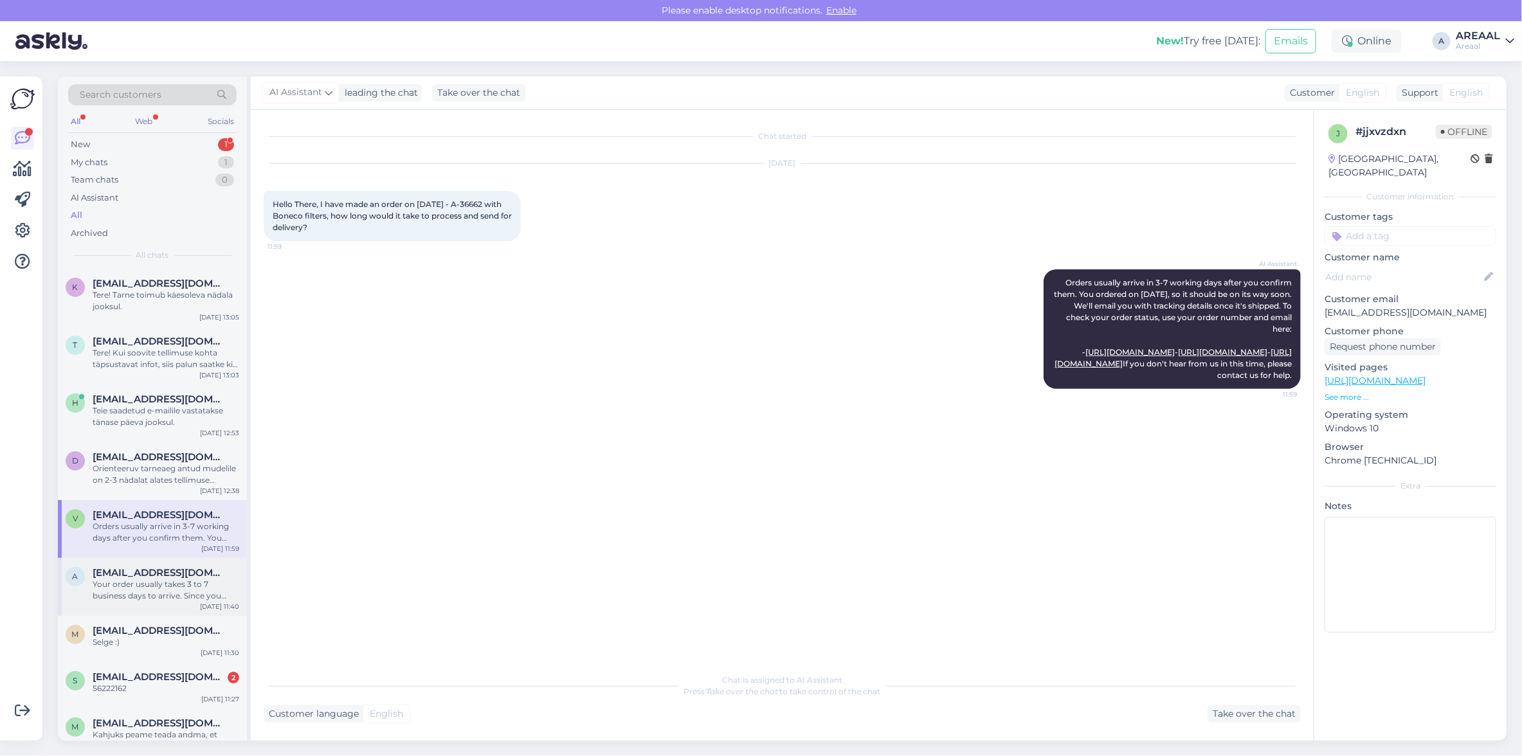
click at [170, 580] on div "Your order usually takes 3 to 7 business days to arrive. Since you ordered [DAT…" at bounding box center [166, 590] width 147 height 23
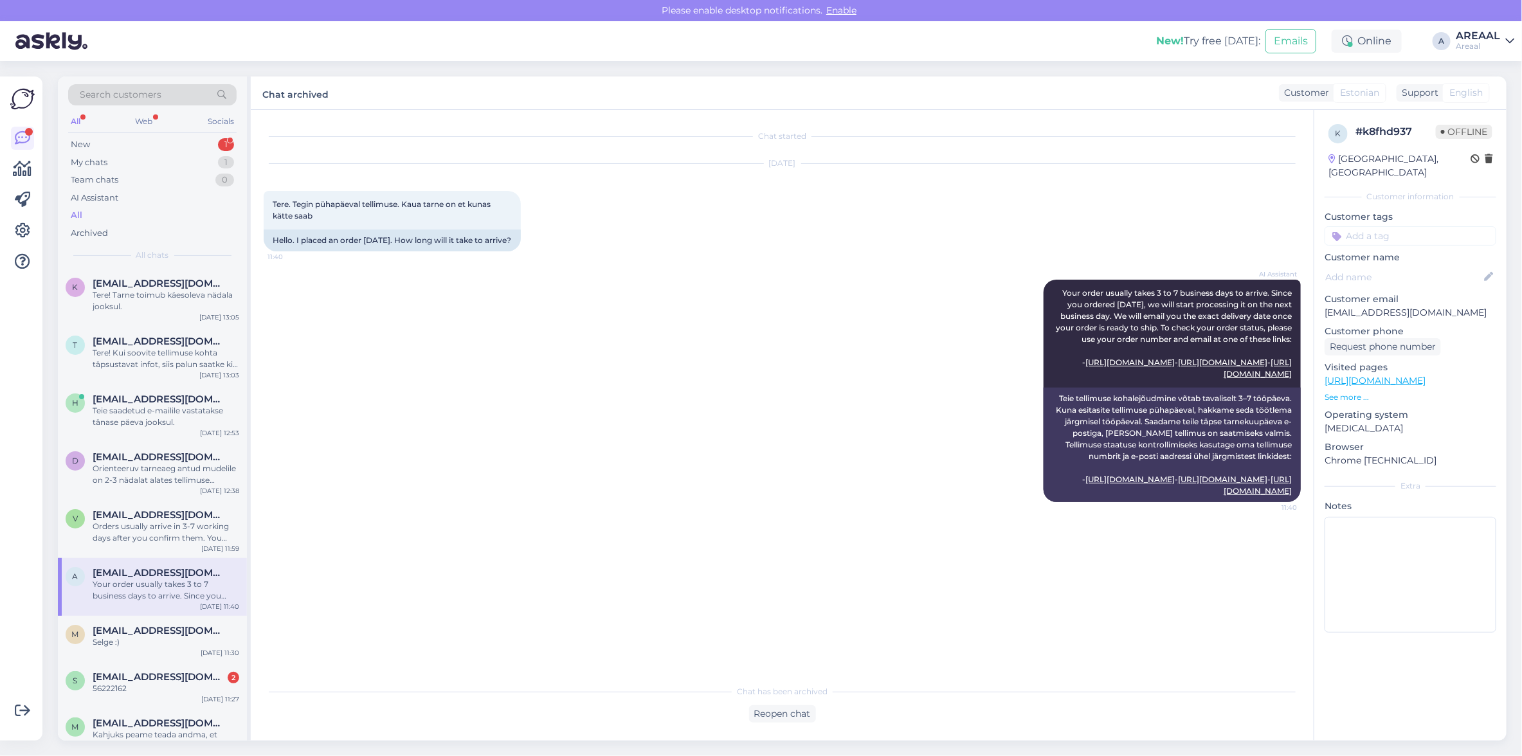
click at [1430, 306] on p "[EMAIL_ADDRESS][DOMAIN_NAME]" at bounding box center [1410, 312] width 172 height 13
copy p "[EMAIL_ADDRESS][DOMAIN_NAME]"
click at [152, 630] on span "[EMAIL_ADDRESS][DOMAIN_NAME]" at bounding box center [160, 631] width 134 height 12
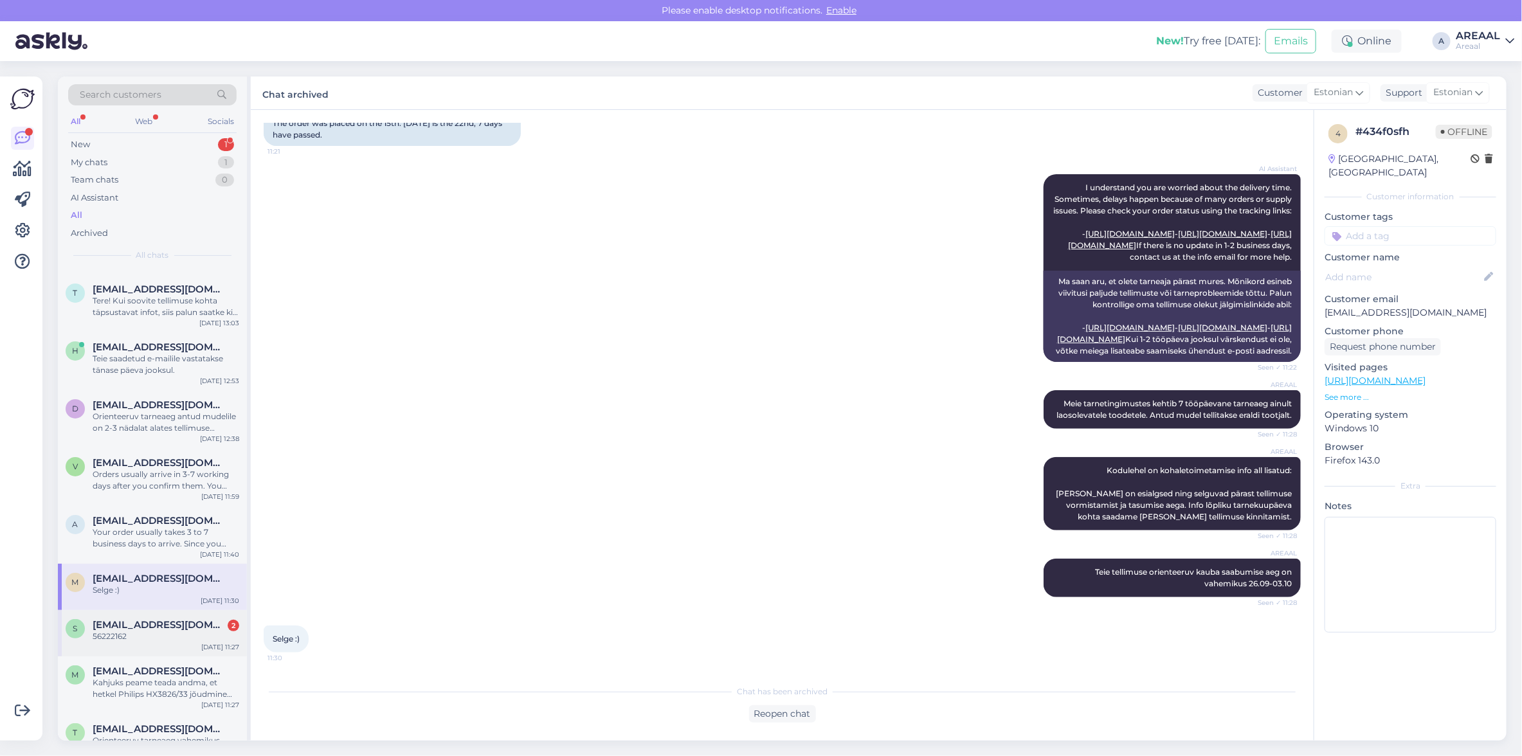
scroll to position [241, 0]
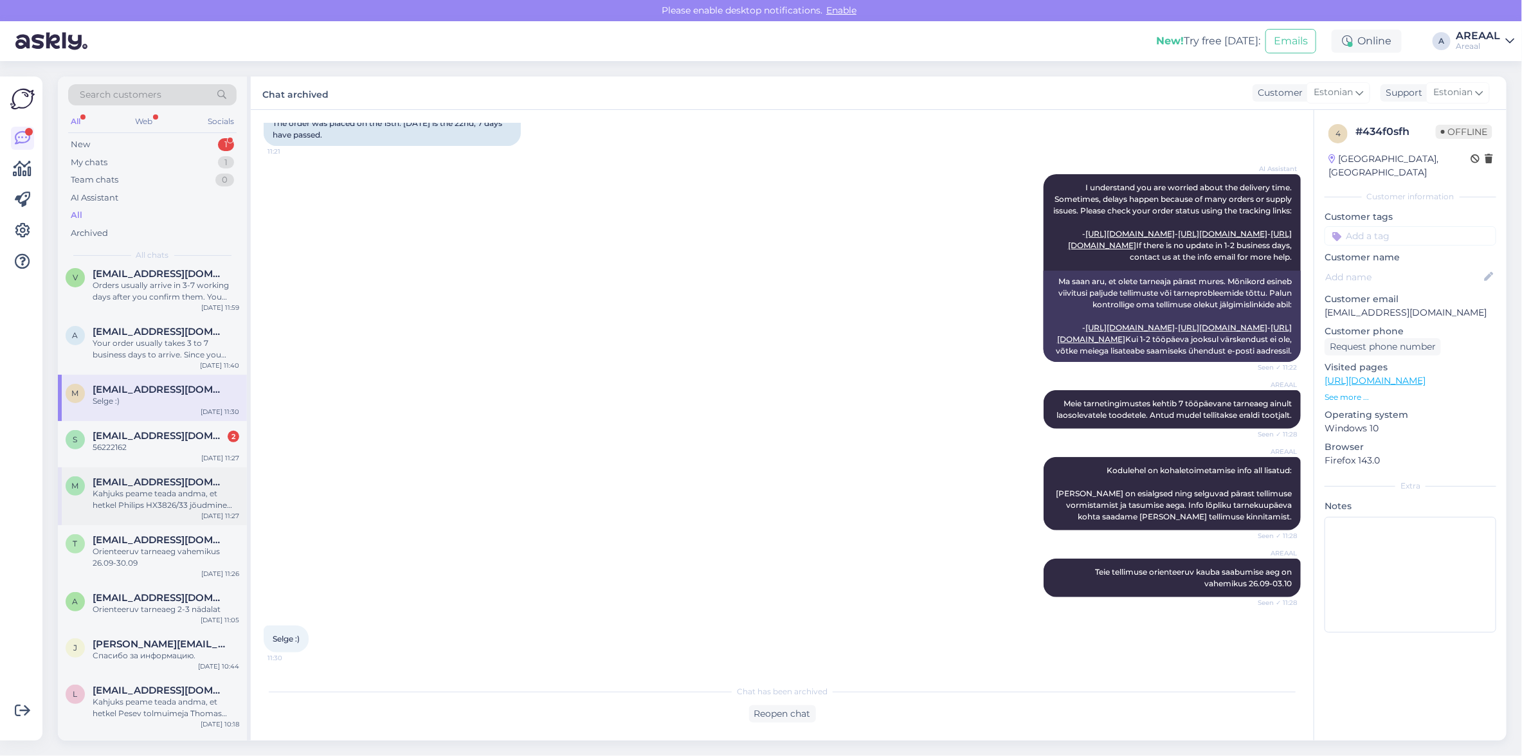
click at [181, 494] on div "Kahjuks peame teada andma, et hetkel Philips HX3826/33 jõudmine meie lattu on h…" at bounding box center [166, 499] width 147 height 23
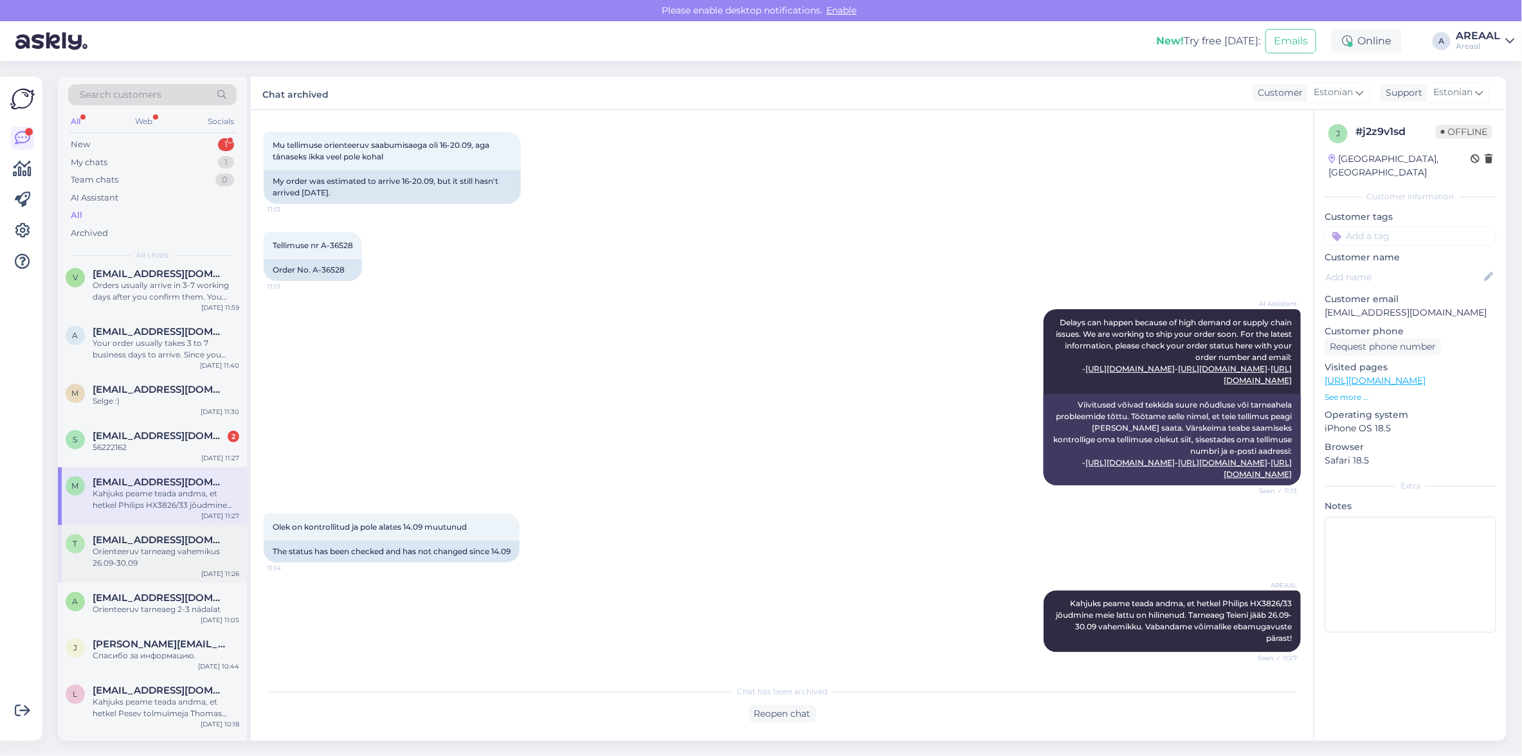
click at [175, 553] on div "Orienteeruv tarneaeg vahemikus 26.09-30.09" at bounding box center [166, 557] width 147 height 23
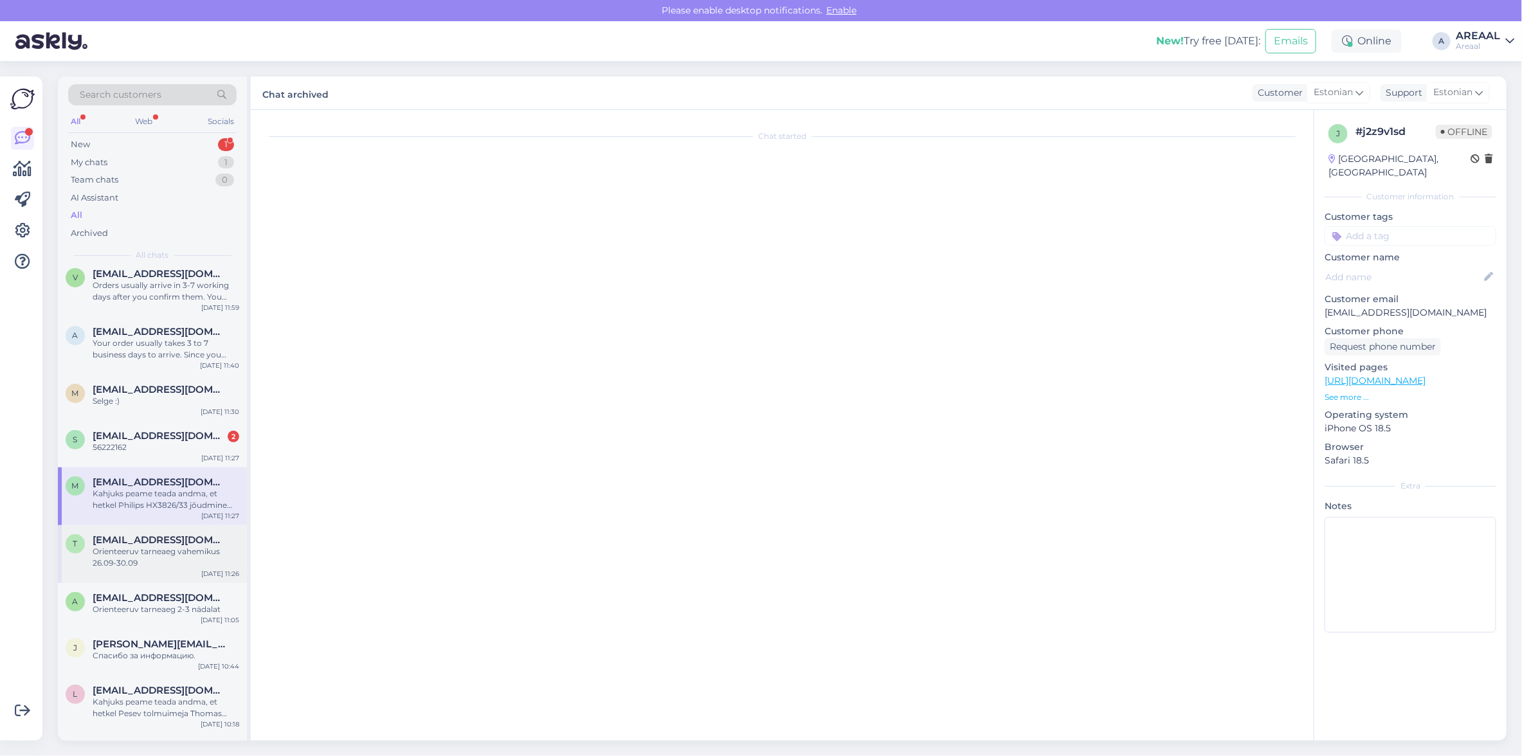
scroll to position [12, 0]
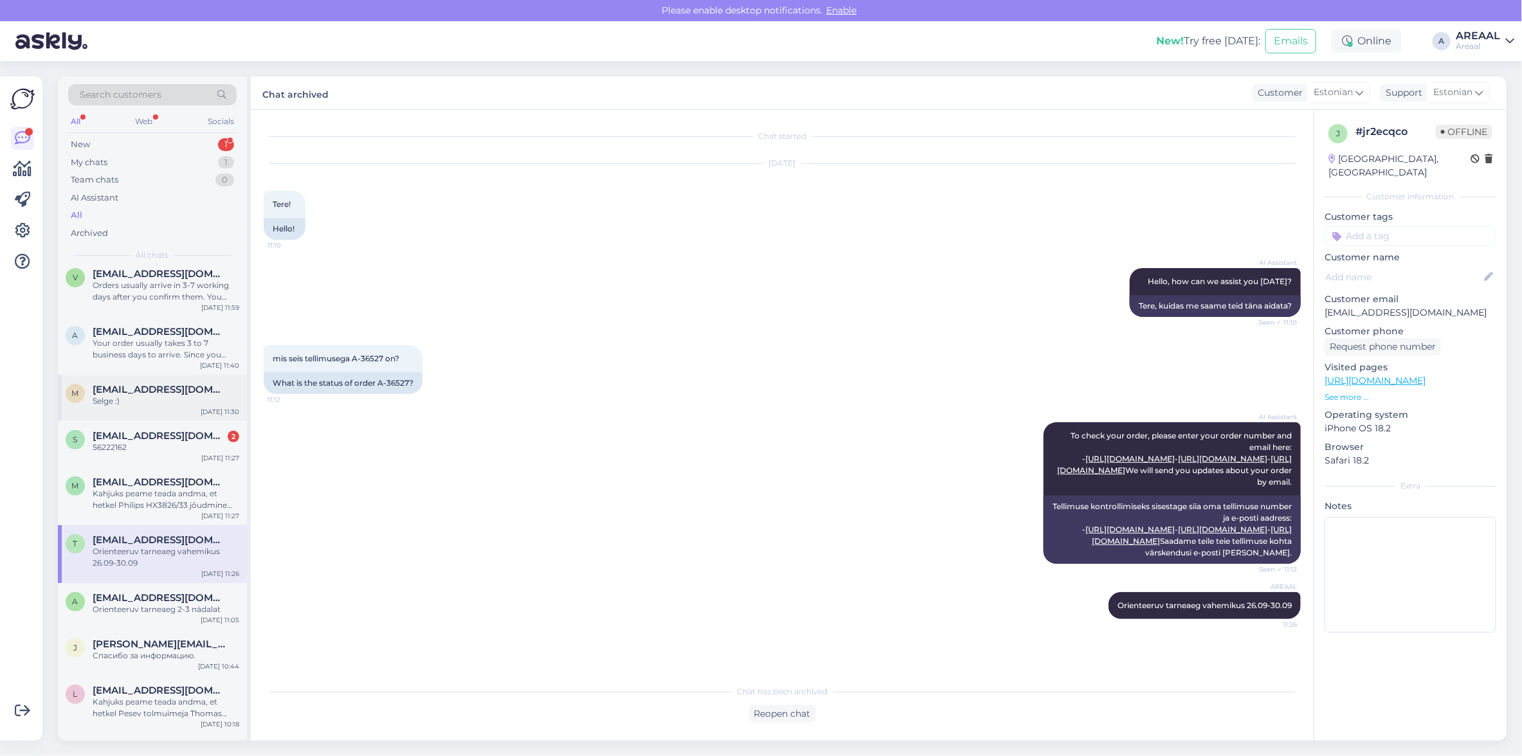
click at [162, 397] on div "Selge :)" at bounding box center [166, 401] width 147 height 12
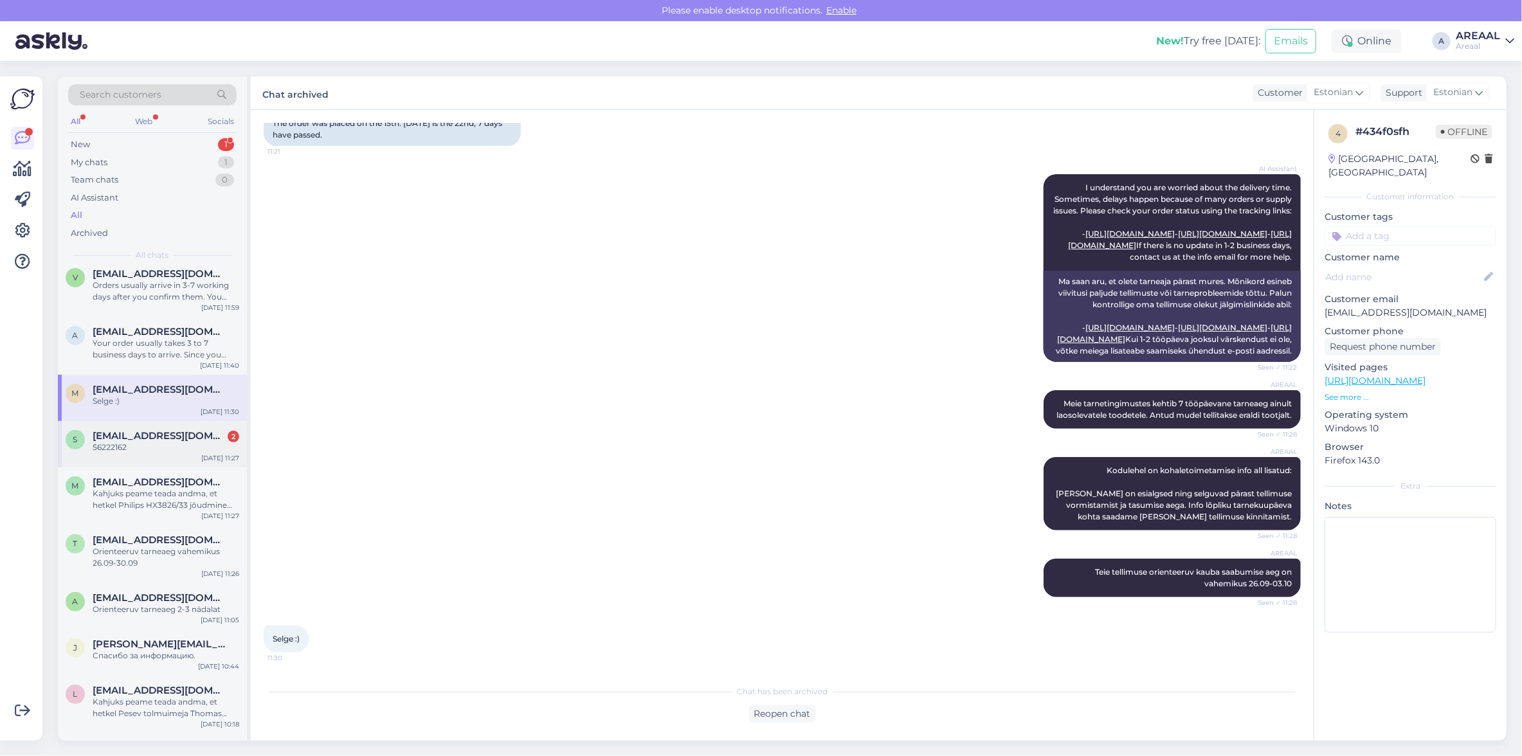
click at [166, 439] on span "[EMAIL_ADDRESS][DOMAIN_NAME]" at bounding box center [160, 436] width 134 height 12
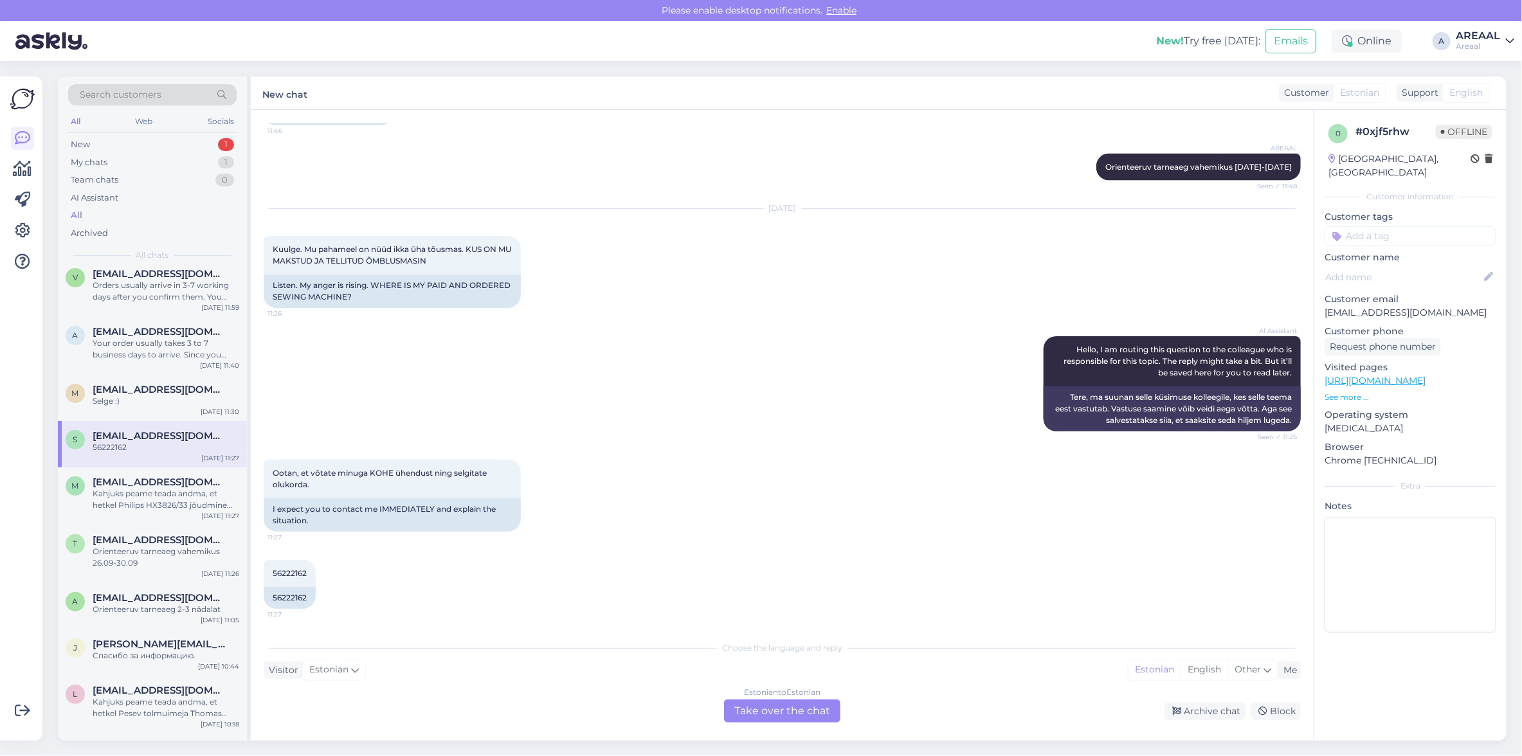
click at [748, 435] on div "AI Assistant Hello, I am routing this question to the colleague who is responsi…" at bounding box center [782, 383] width 1037 height 123
click at [601, 438] on div "AI Assistant Hello, I am routing this question to the colleague who is responsi…" at bounding box center [782, 383] width 1037 height 123
click at [611, 444] on div "AI Assistant Hello, I am routing this question to the colleague who is responsi…" at bounding box center [782, 383] width 1037 height 123
click at [746, 278] on div "Sep 22 2025 Kuulge. Mu pahameel on nüüd ikka üha tõusmas. KUS ON MU MAKSTUD JA …" at bounding box center [782, 258] width 1037 height 127
click at [125, 490] on div "Kahjuks peame teada andma, et hetkel Philips HX3826/33 jõudmine meie lattu on h…" at bounding box center [166, 499] width 147 height 23
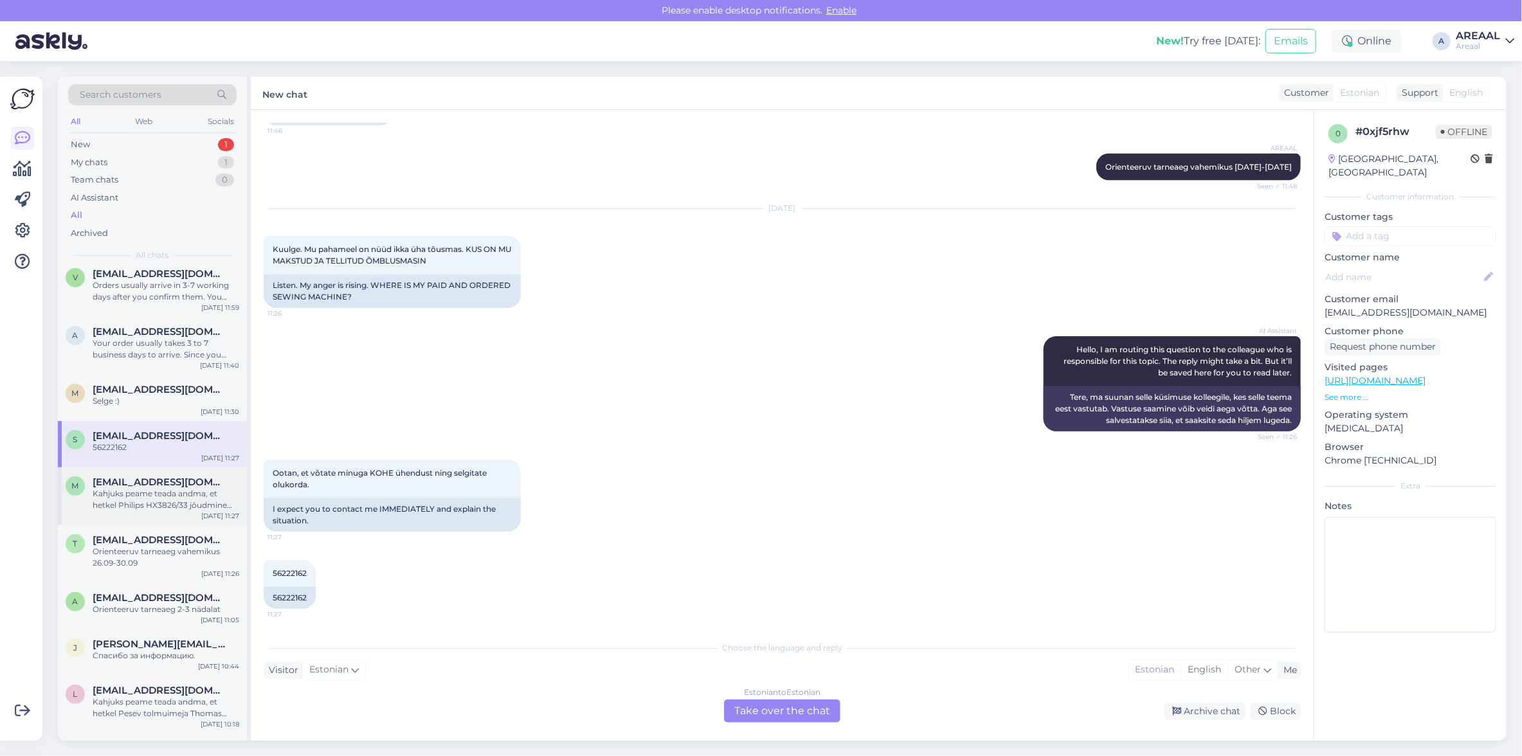
scroll to position [0, 0]
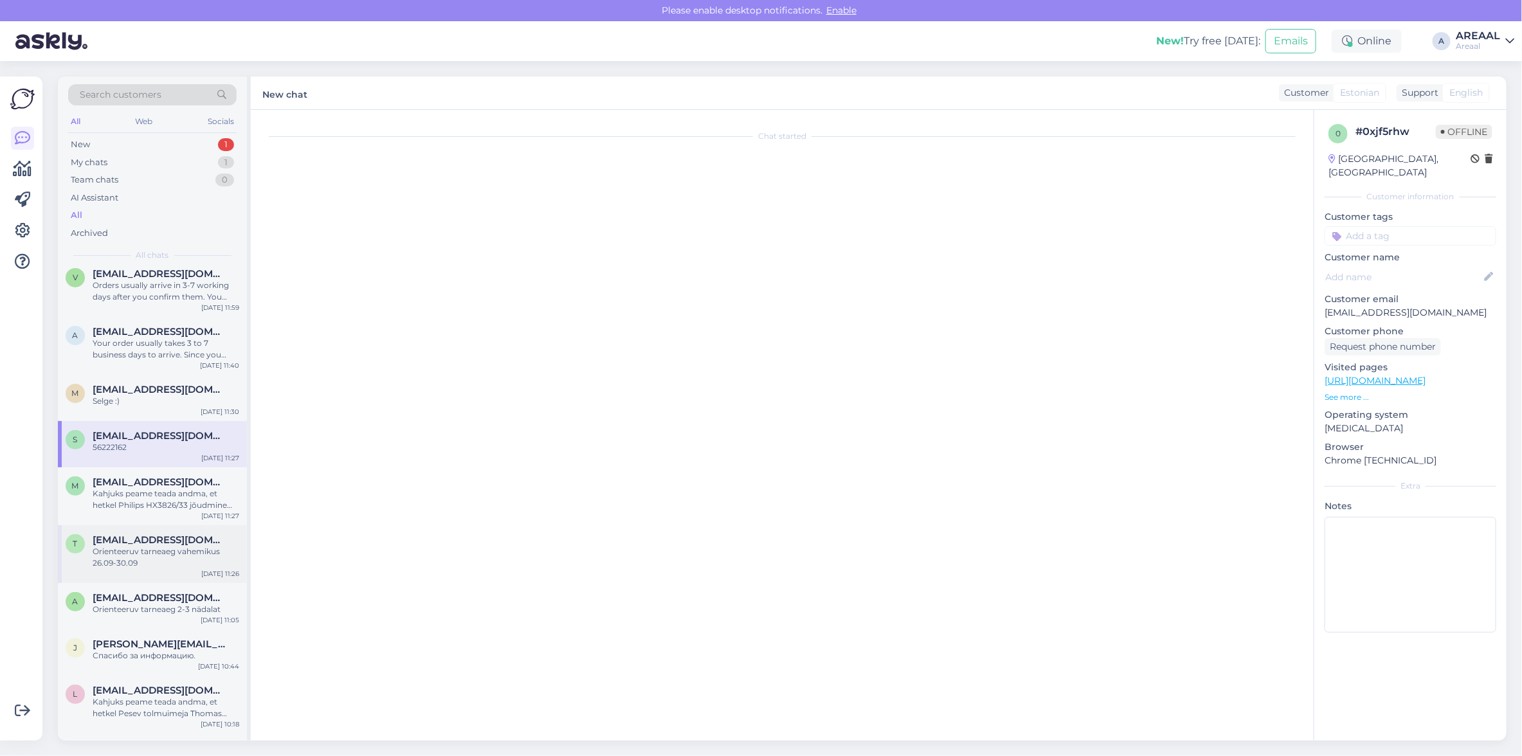
click at [132, 539] on span "[EMAIL_ADDRESS][DOMAIN_NAME]" at bounding box center [160, 540] width 134 height 12
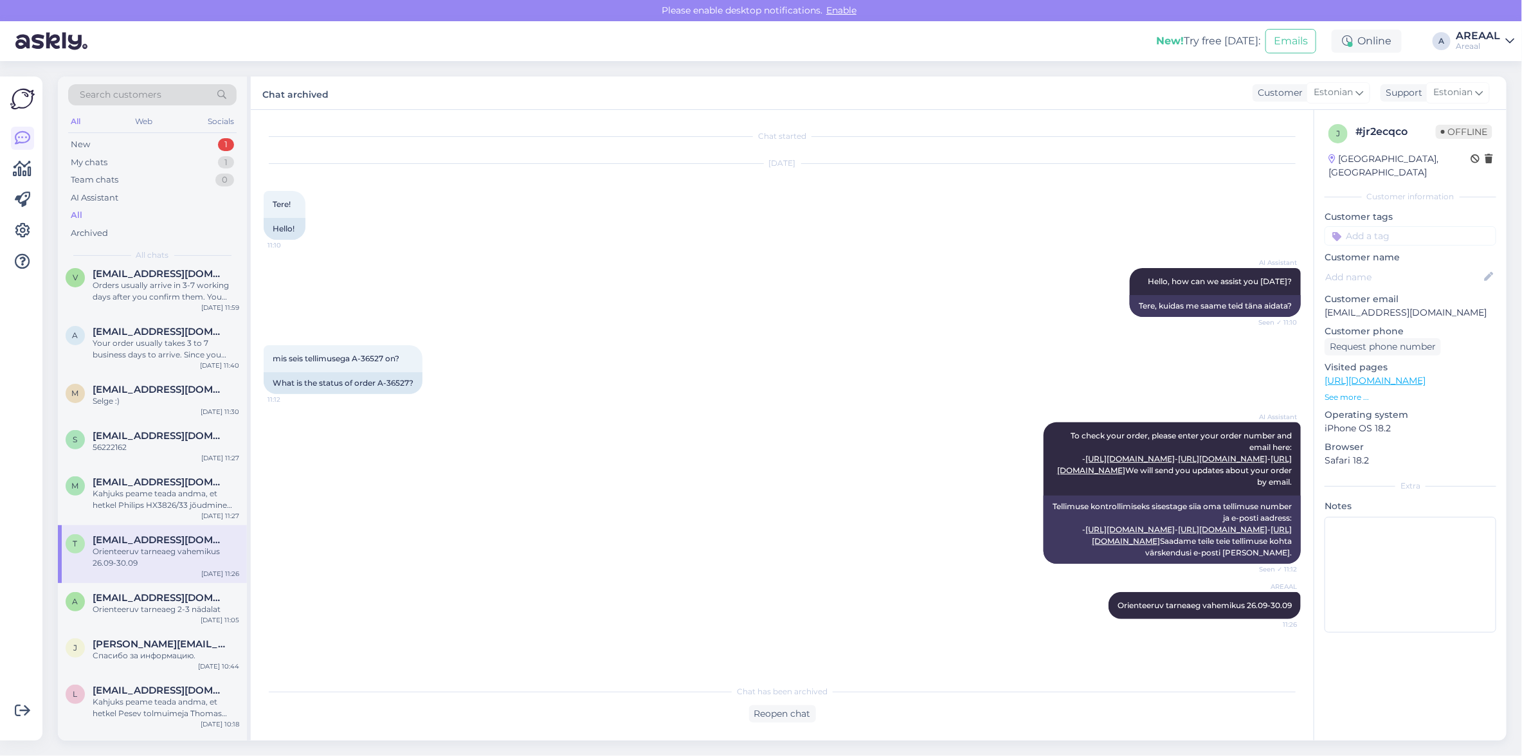
scroll to position [12, 0]
click at [164, 490] on div "Kahjuks peame teada andma, et hetkel Philips HX3826/33 jõudmine meie lattu on h…" at bounding box center [166, 499] width 147 height 23
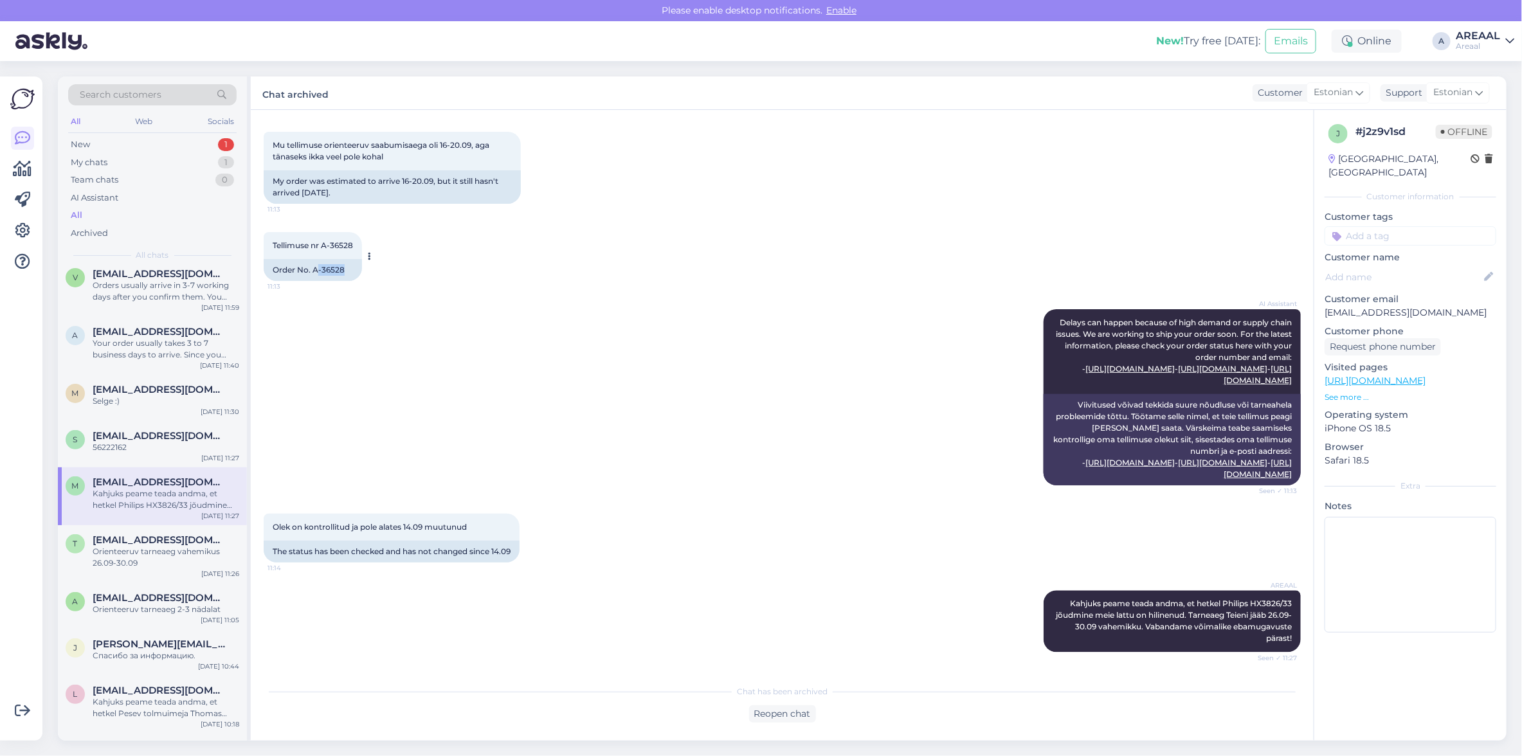
copy div "-36528"
copy div "A-36528"
drag, startPoint x: 364, startPoint y: 233, endPoint x: 313, endPoint y: 237, distance: 51.5
click at [313, 237] on div "Tellimuse nr A-36528 11:13 Order No. A-36528" at bounding box center [313, 256] width 98 height 49
click at [181, 559] on div "Orienteeruv tarneaeg vahemikus 26.09-30.09" at bounding box center [166, 557] width 147 height 23
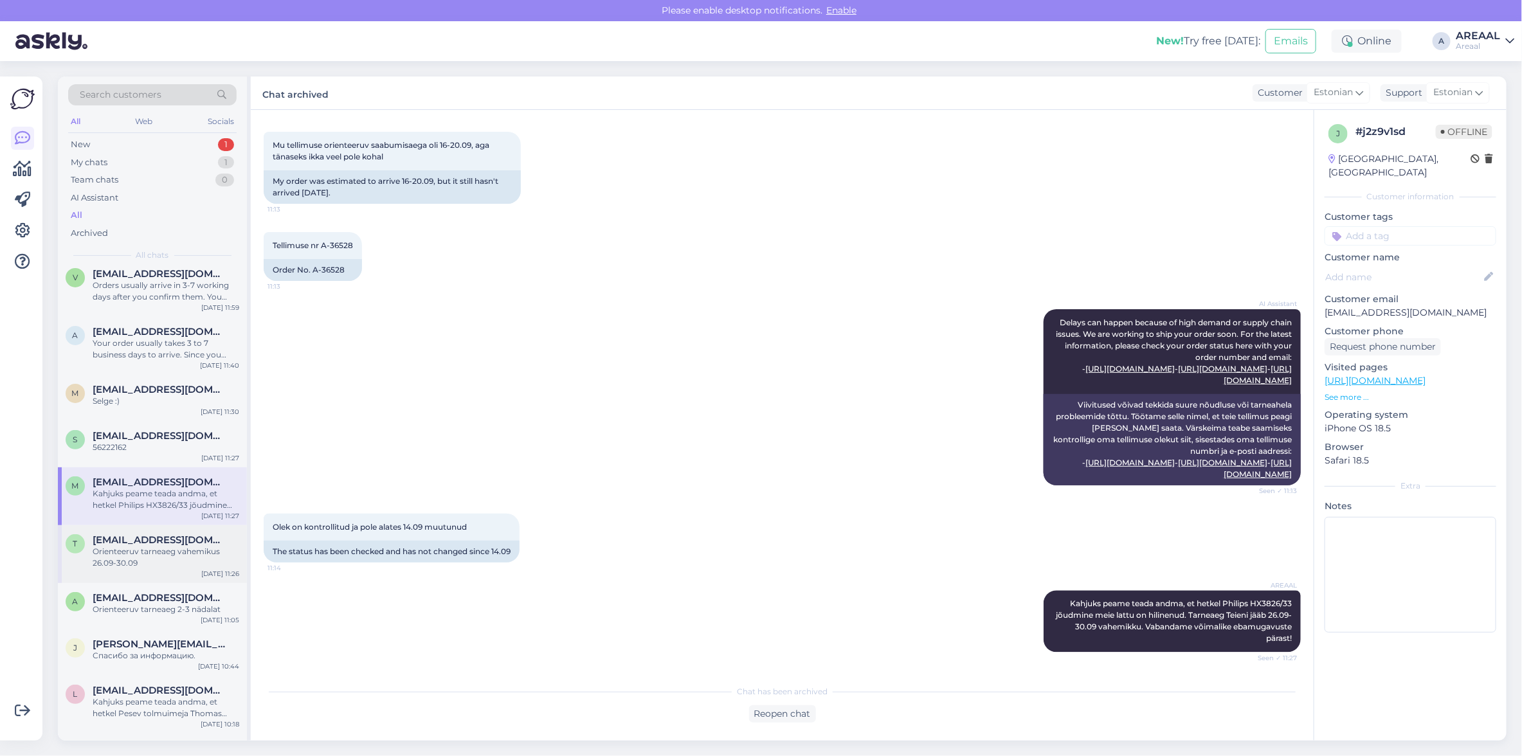
scroll to position [12, 0]
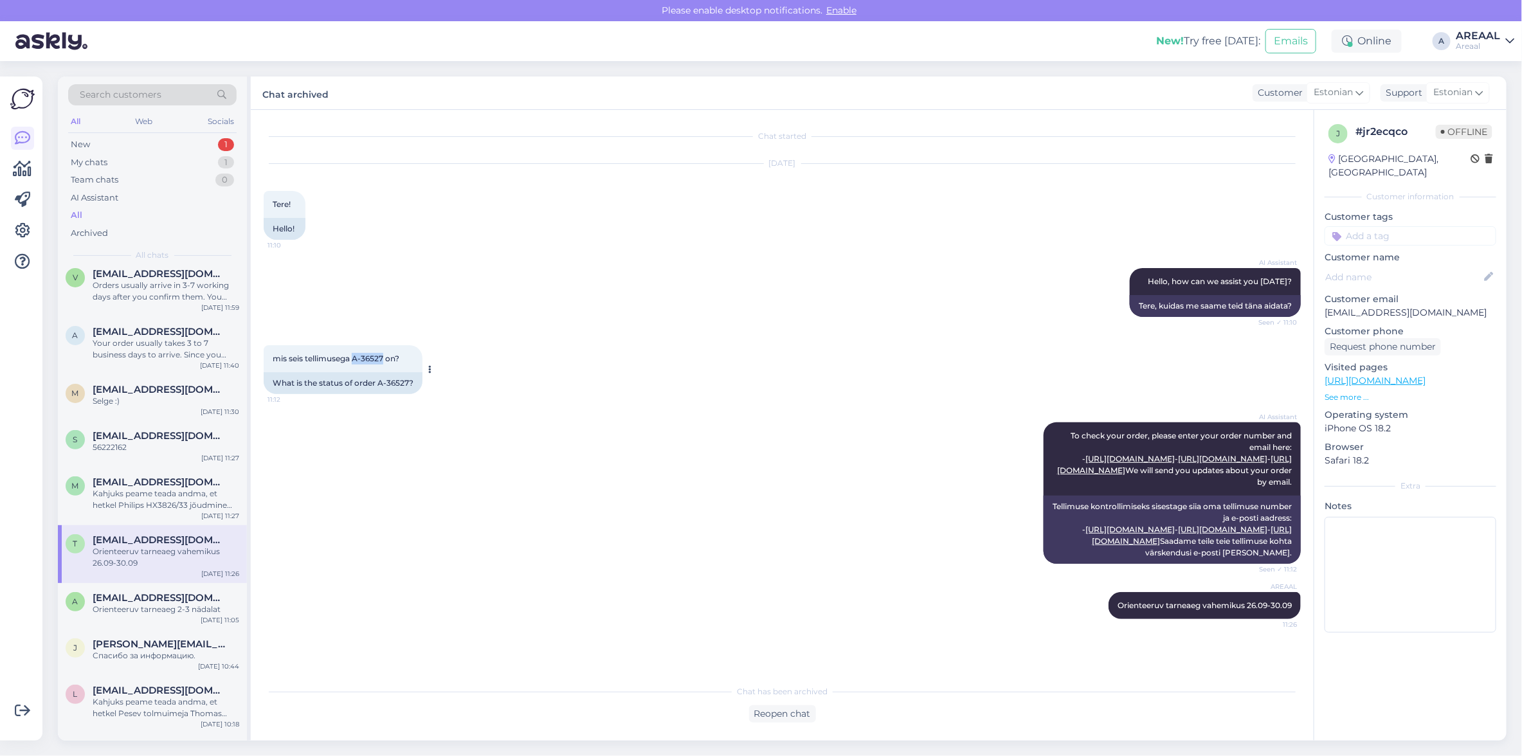
drag, startPoint x: 384, startPoint y: 346, endPoint x: 354, endPoint y: 352, distance: 31.5
click at [354, 352] on div "mis seis tellimusega A-36527 on? 11:12" at bounding box center [343, 358] width 159 height 27
copy span "A-36527"
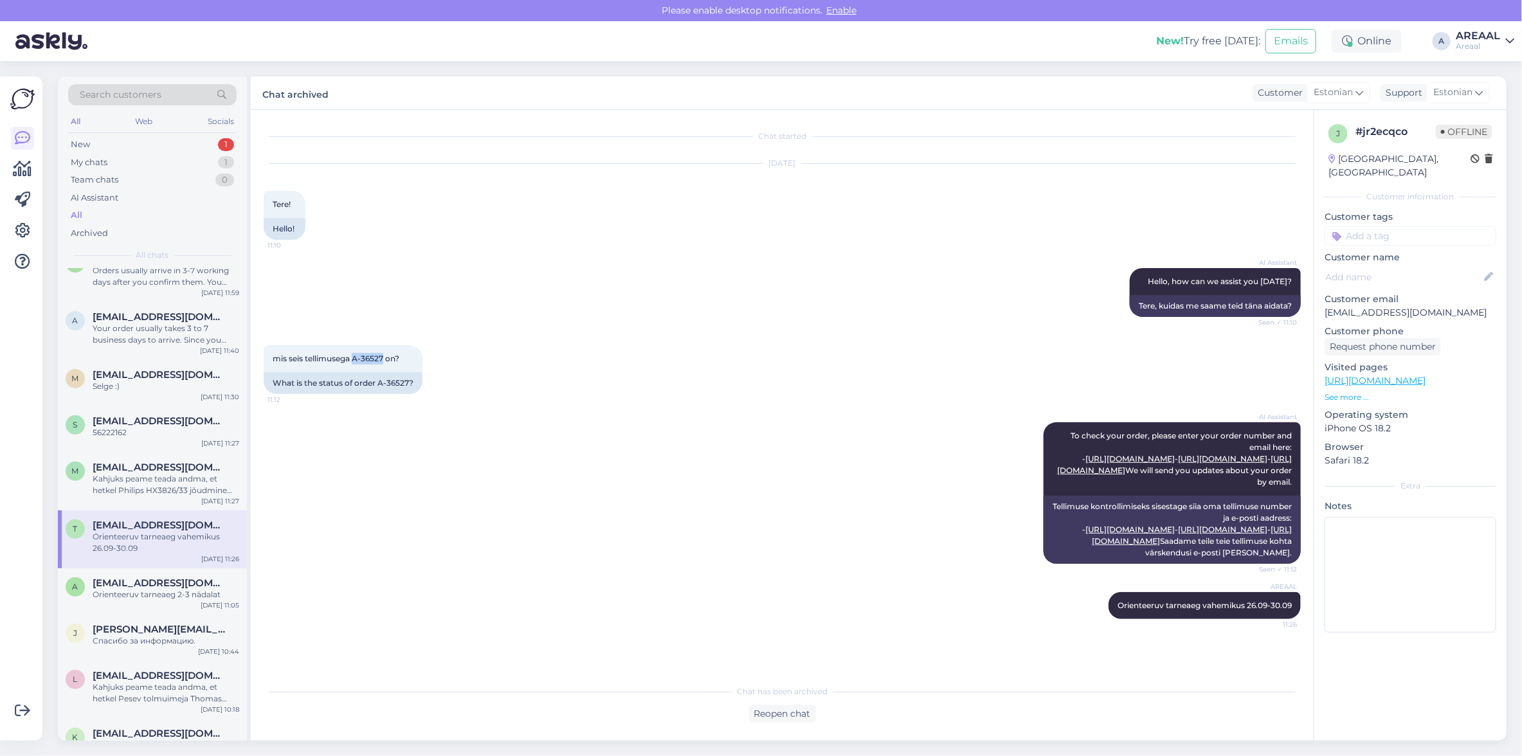
scroll to position [0, 0]
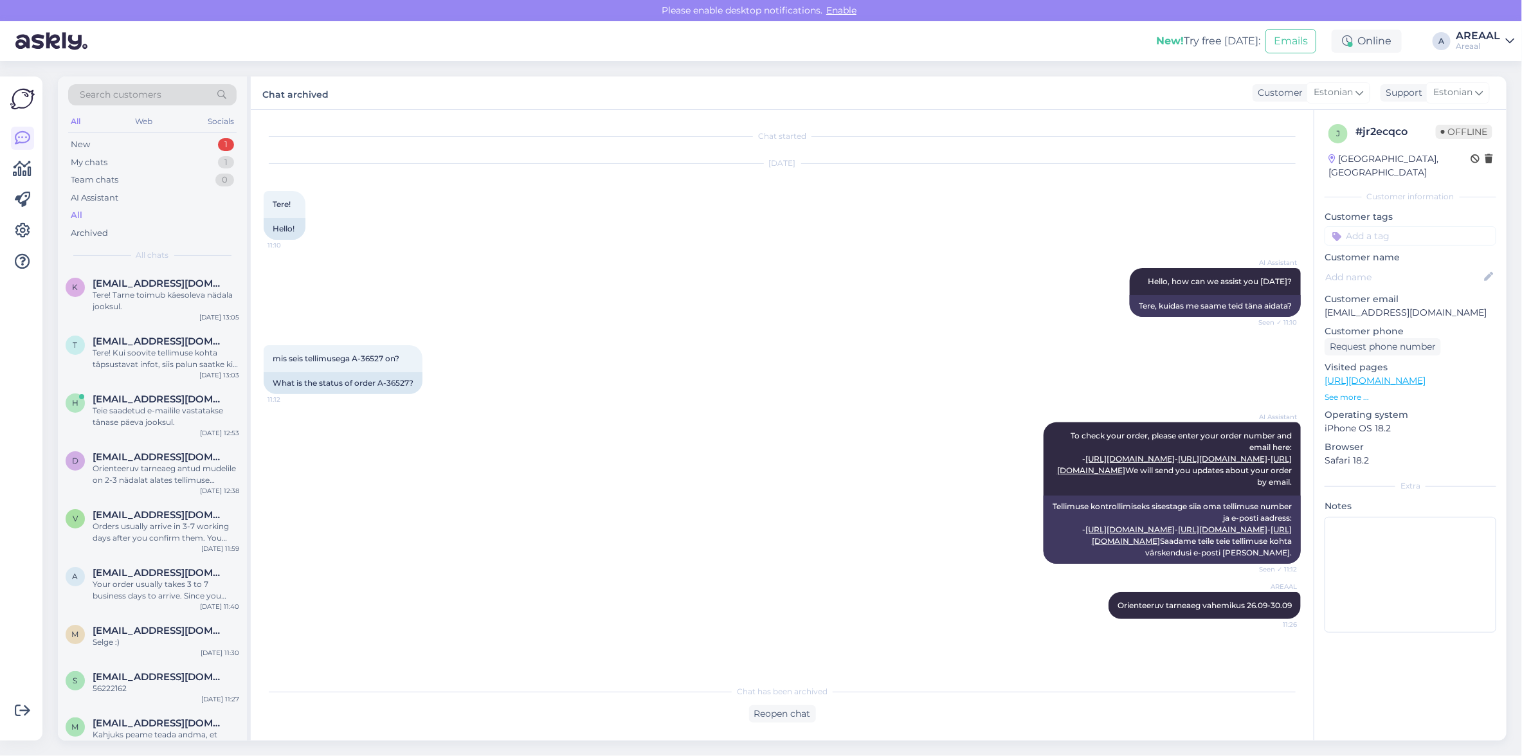
click at [507, 166] on div "Sep 22 2025 Tere! 11:10 Hello!" at bounding box center [782, 202] width 1037 height 104
click at [201, 158] on div "My chats 1" at bounding box center [152, 163] width 168 height 18
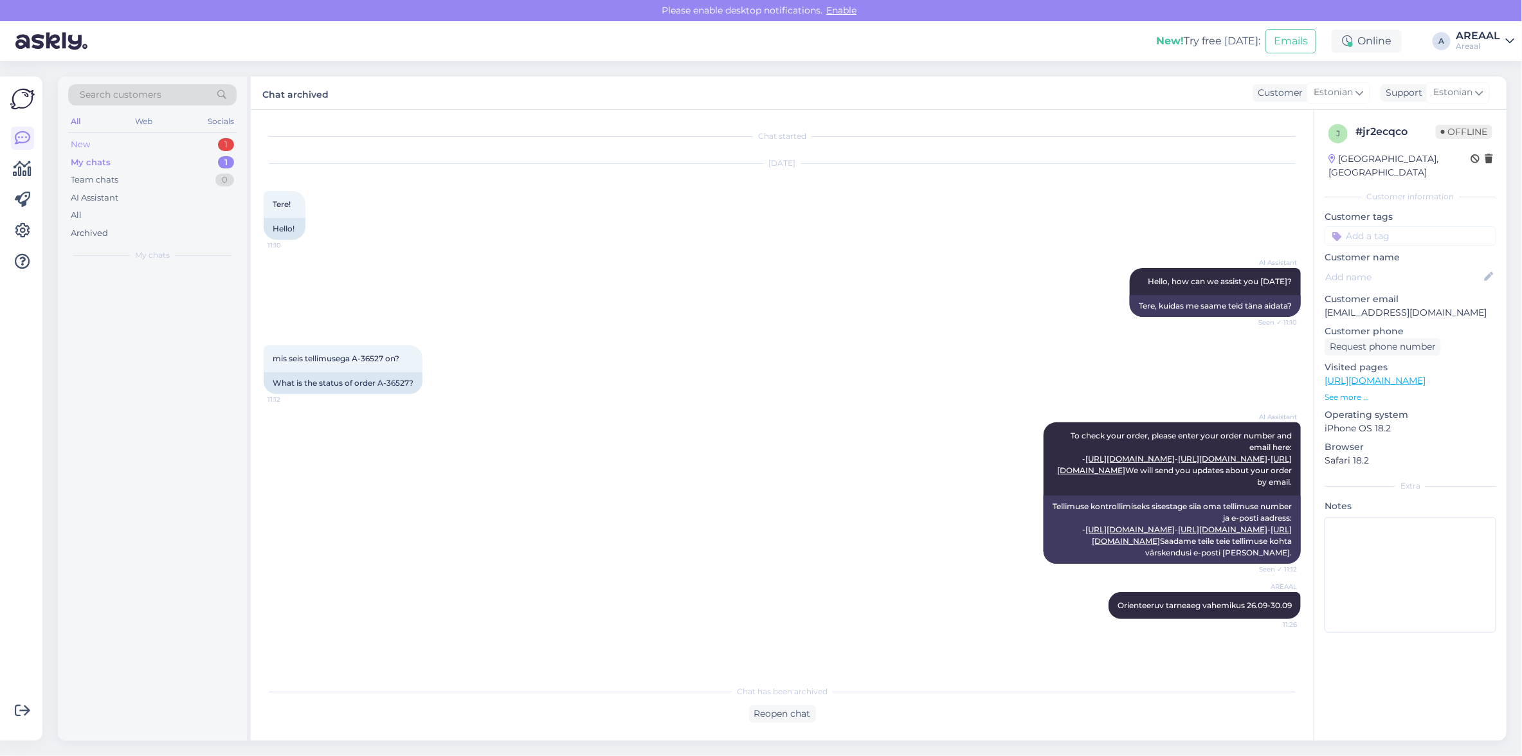
click at [202, 148] on div "New 1" at bounding box center [152, 145] width 168 height 18
click at [153, 305] on div "s sulgert@gmail.com 56222162 Sep 22 11:27" at bounding box center [152, 292] width 189 height 46
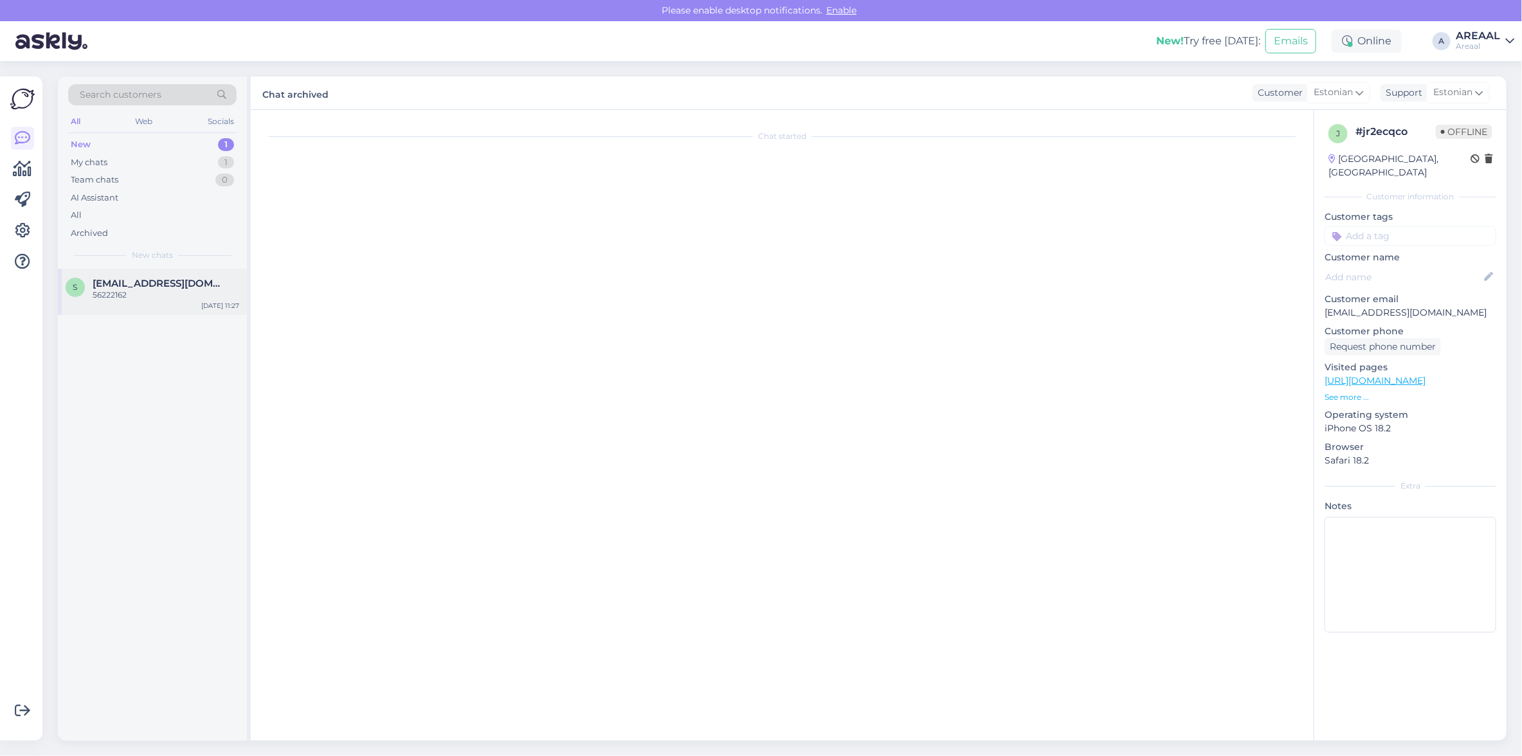
scroll to position [1378, 0]
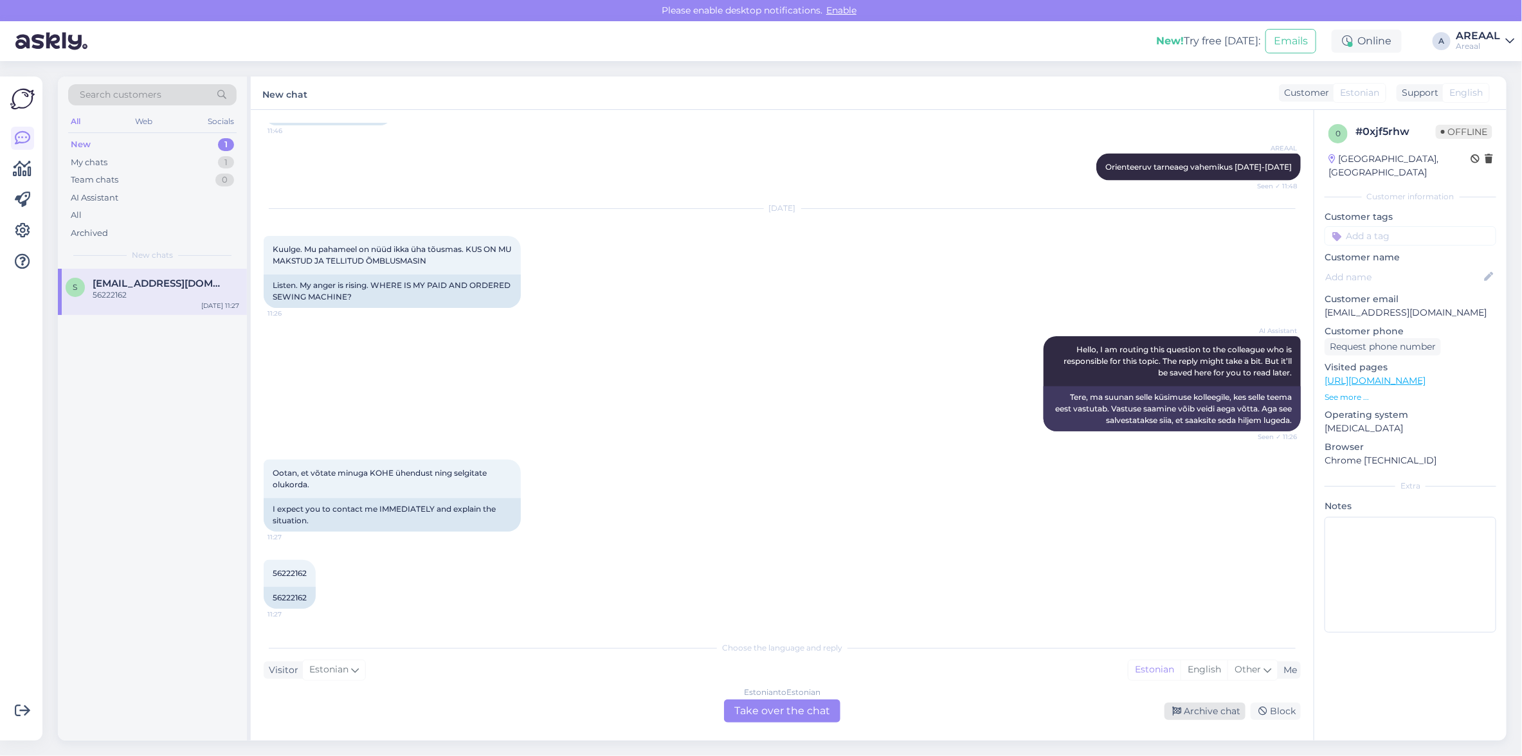
click at [1210, 714] on div "Archive chat" at bounding box center [1204, 711] width 81 height 17
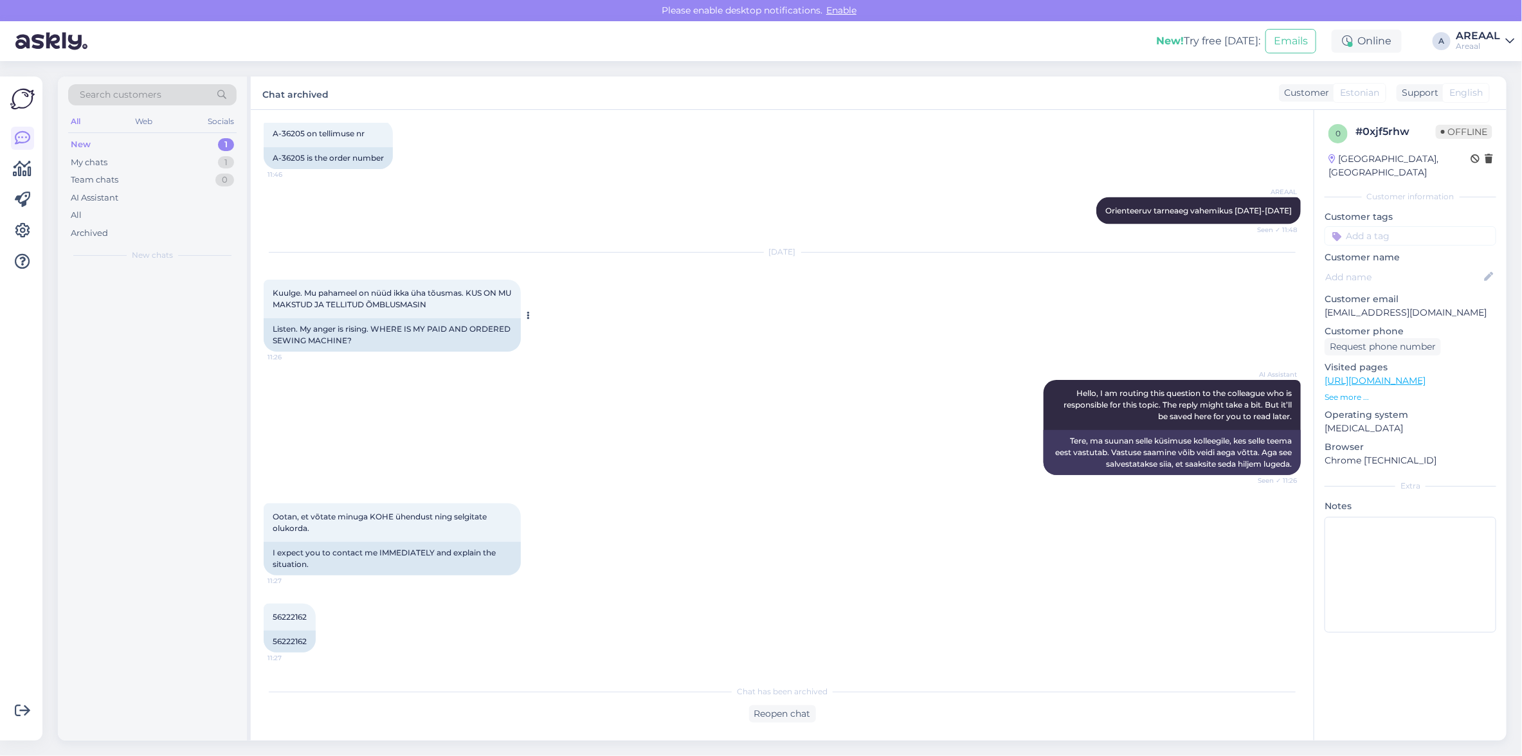
scroll to position [1335, 0]
click at [217, 168] on div "My chats 1" at bounding box center [152, 163] width 168 height 18
click at [195, 303] on div "Tere! Kui soovite tellimuse kohta täpsustavat infot, siis palun saatke kiri inf…" at bounding box center [166, 300] width 147 height 23
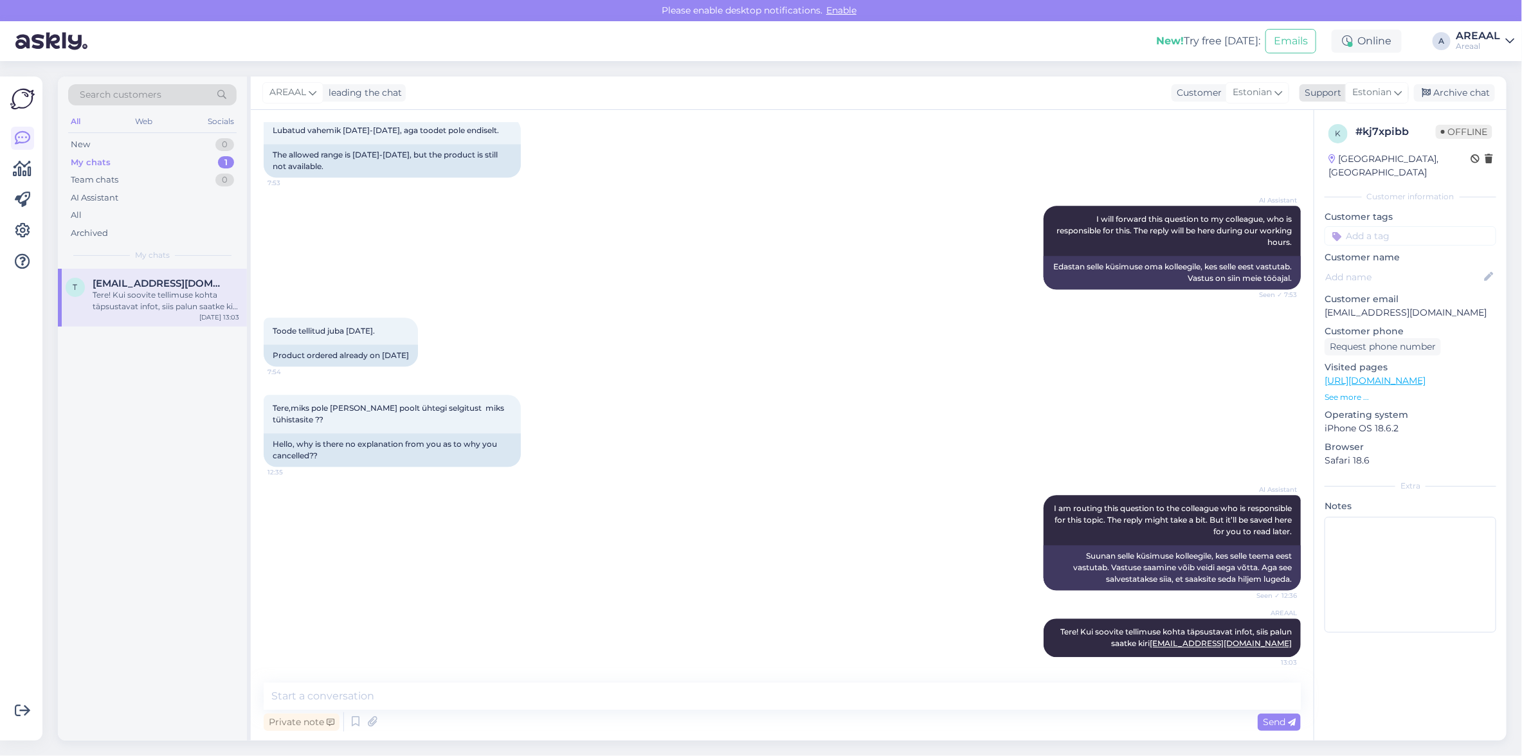
click at [1455, 90] on div "Archive chat" at bounding box center [1454, 92] width 81 height 17
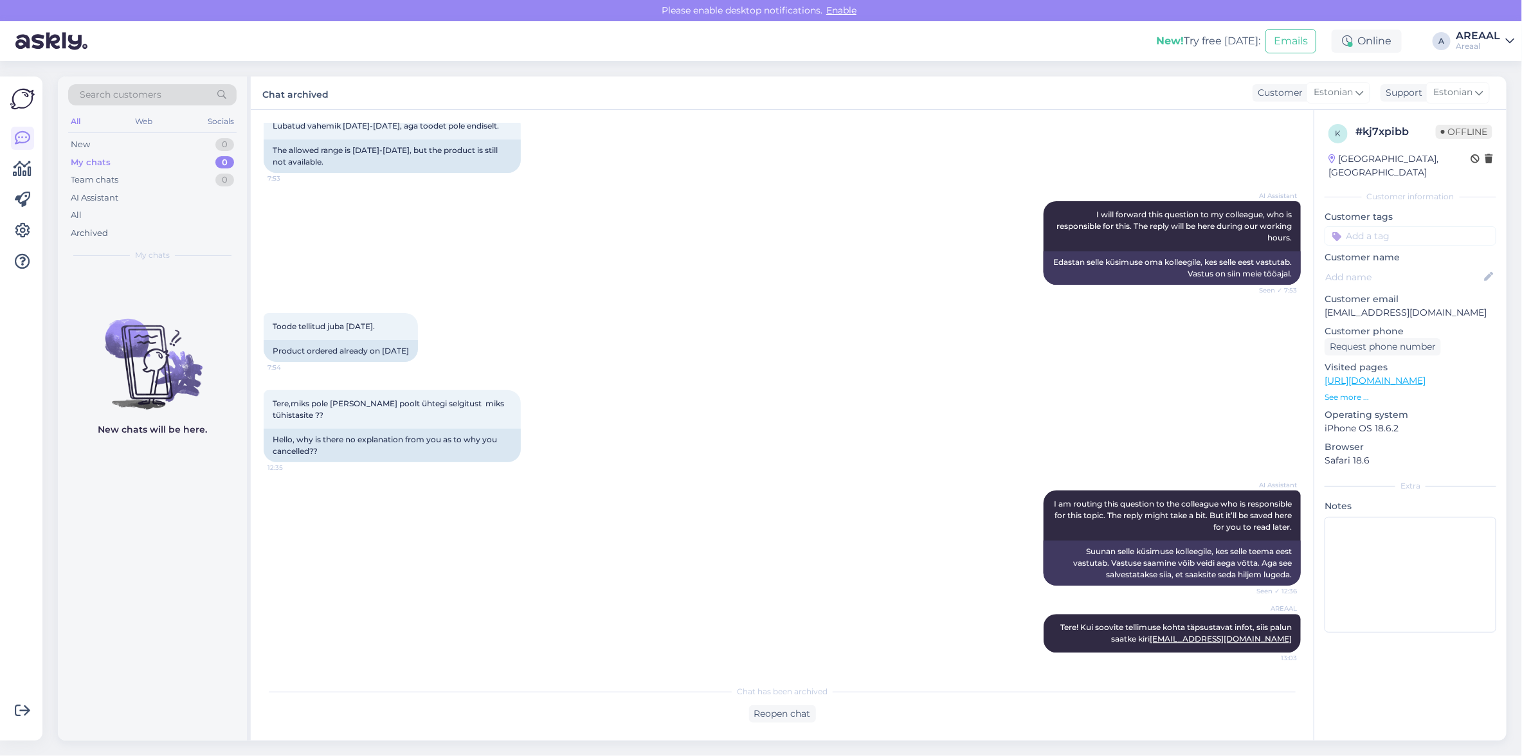
click at [708, 327] on div "Toode tellitud juba 31 august. 7:54 Product ordered already on August 31st." at bounding box center [782, 337] width 1037 height 77
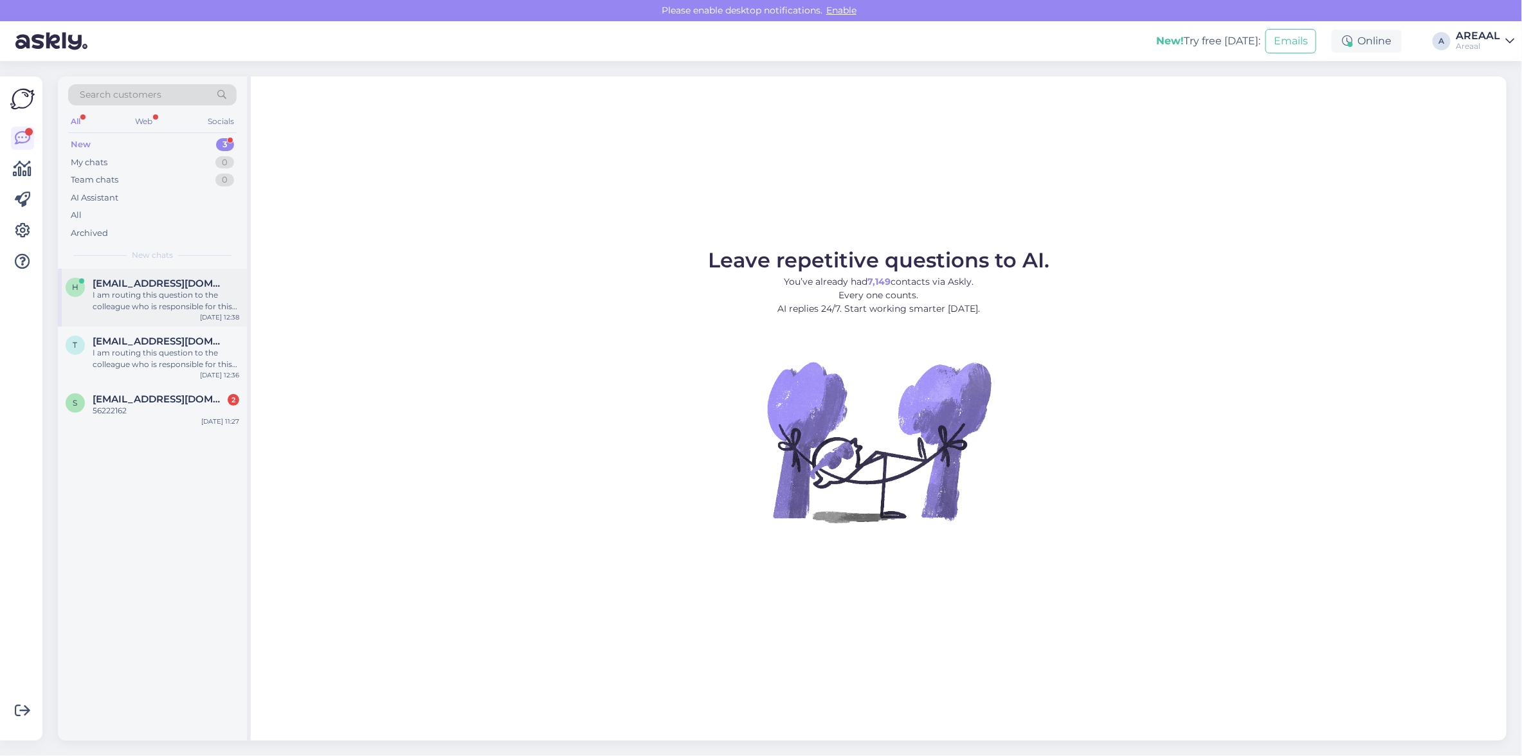
click at [194, 287] on span "[EMAIL_ADDRESS][DOMAIN_NAME]" at bounding box center [160, 284] width 134 height 12
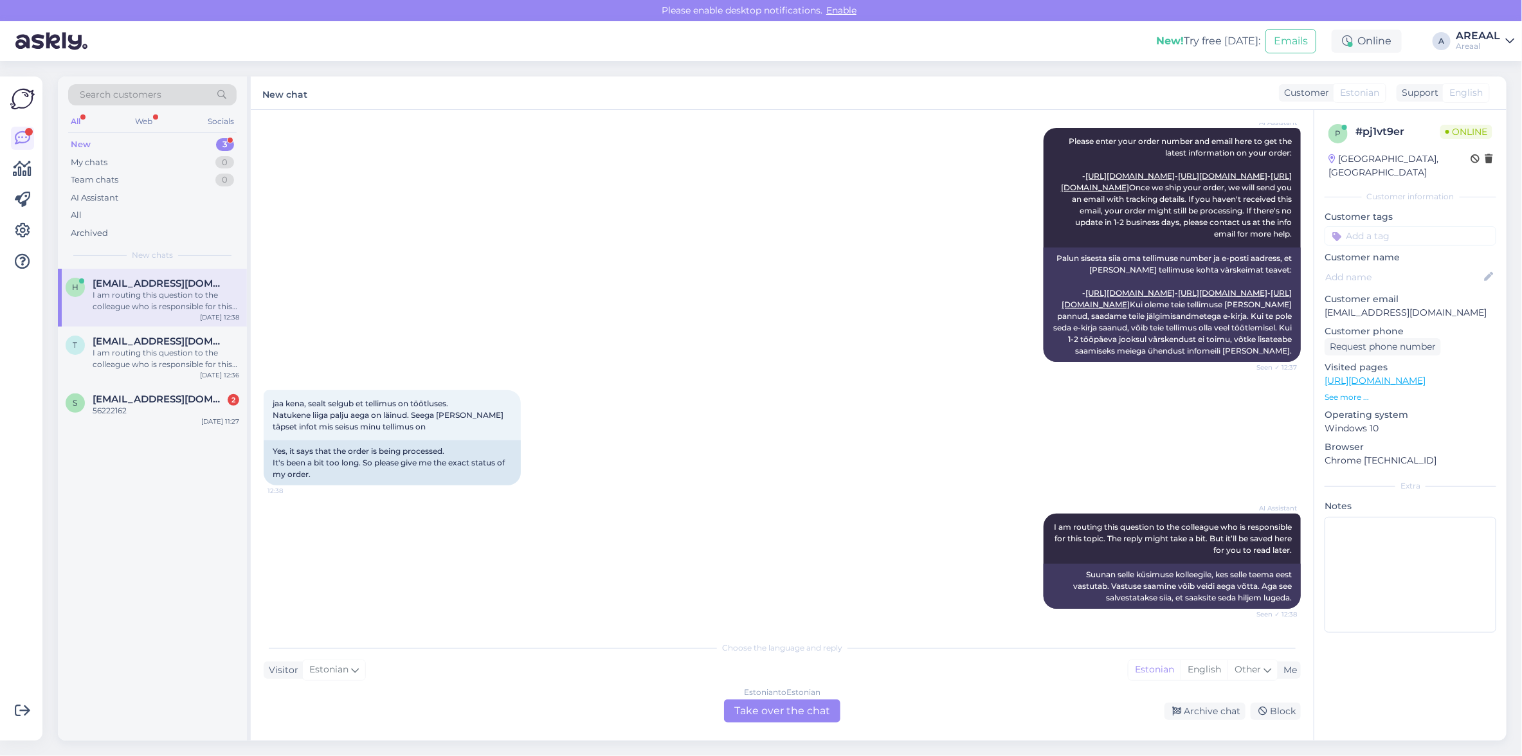
click at [789, 717] on div "Estonian to Estonian Take over the chat" at bounding box center [782, 710] width 116 height 23
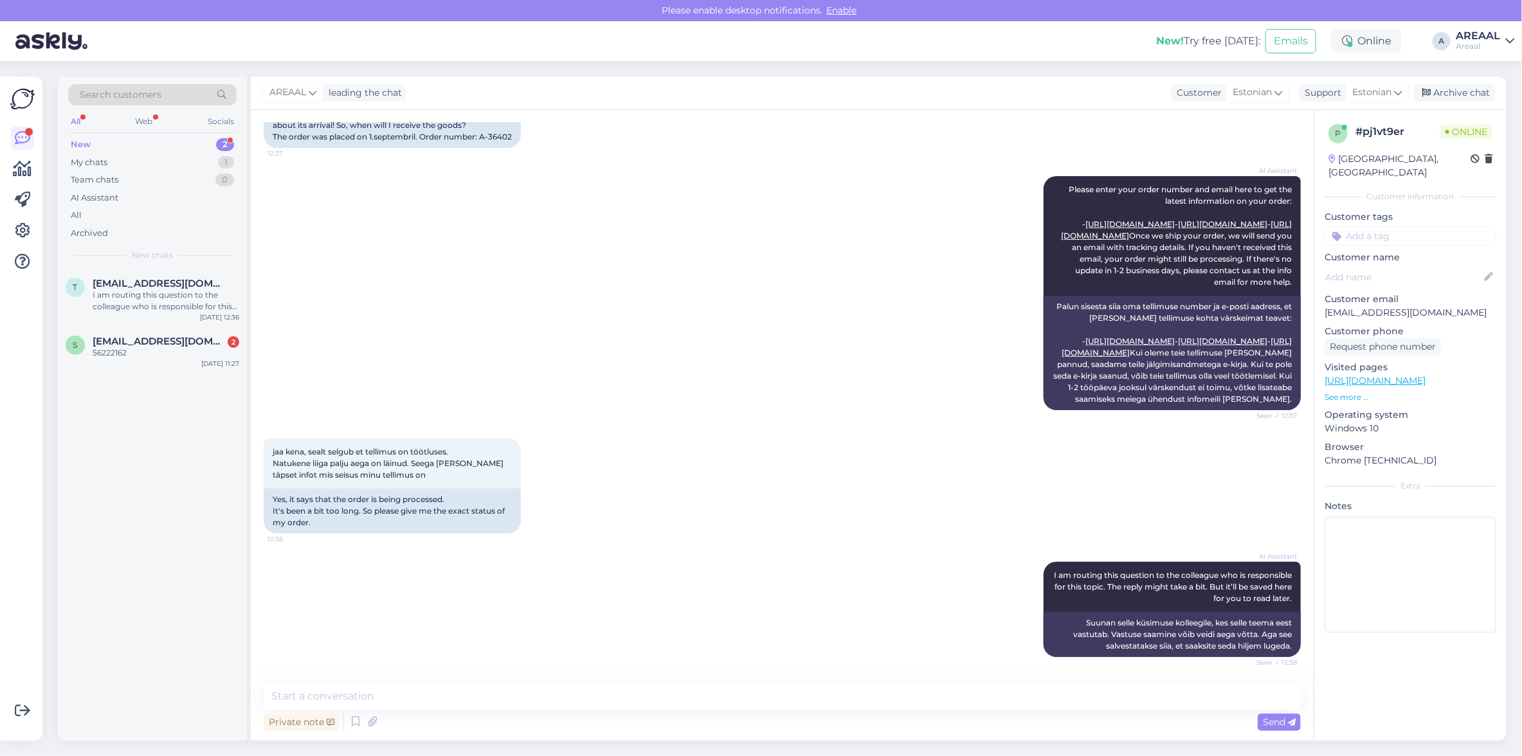
click at [789, 699] on textarea at bounding box center [782, 696] width 1037 height 27
type textarea "Teie saadetud e-mailile vastatakse tänase päeva jooksul."
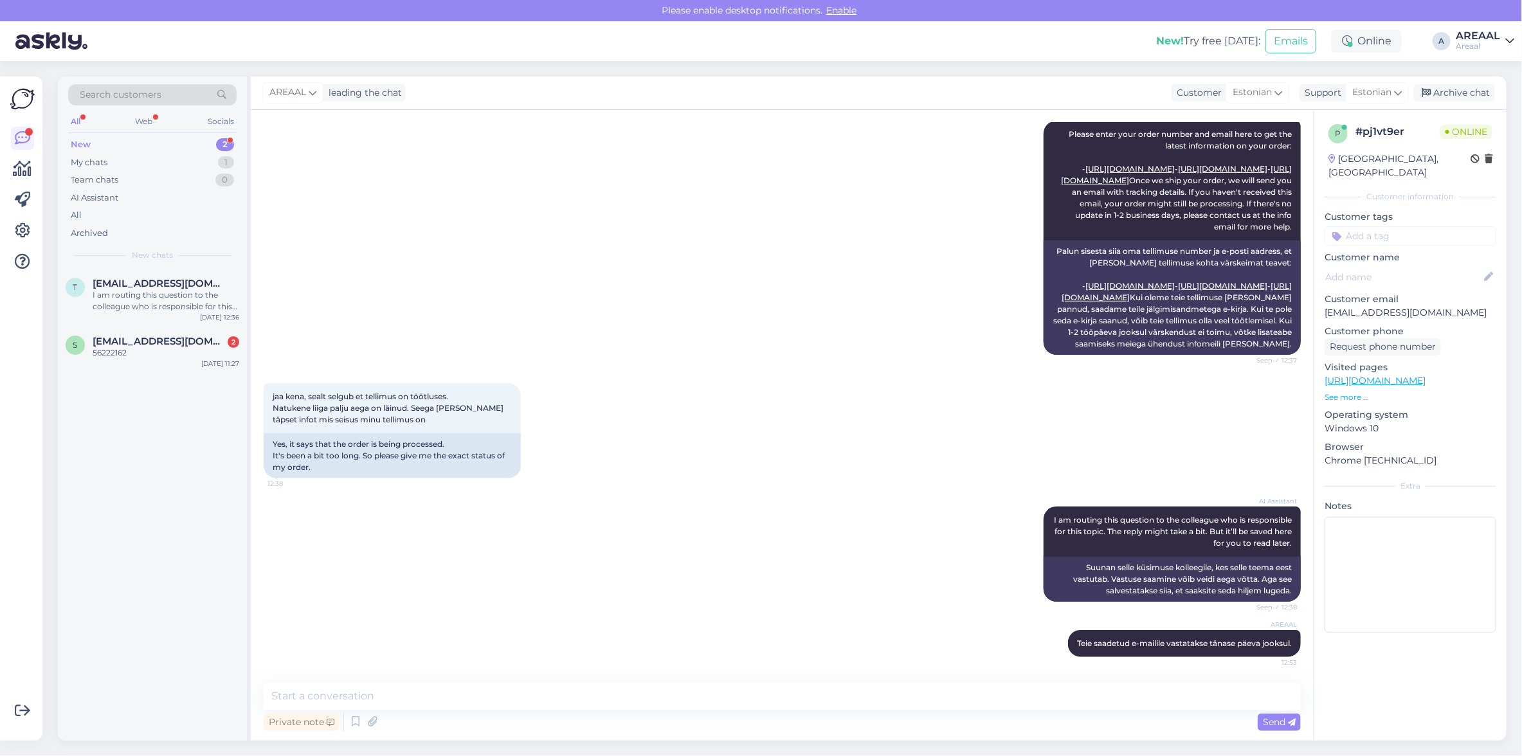
scroll to position [319, 0]
click at [1468, 85] on div "Archive chat" at bounding box center [1454, 92] width 81 height 17
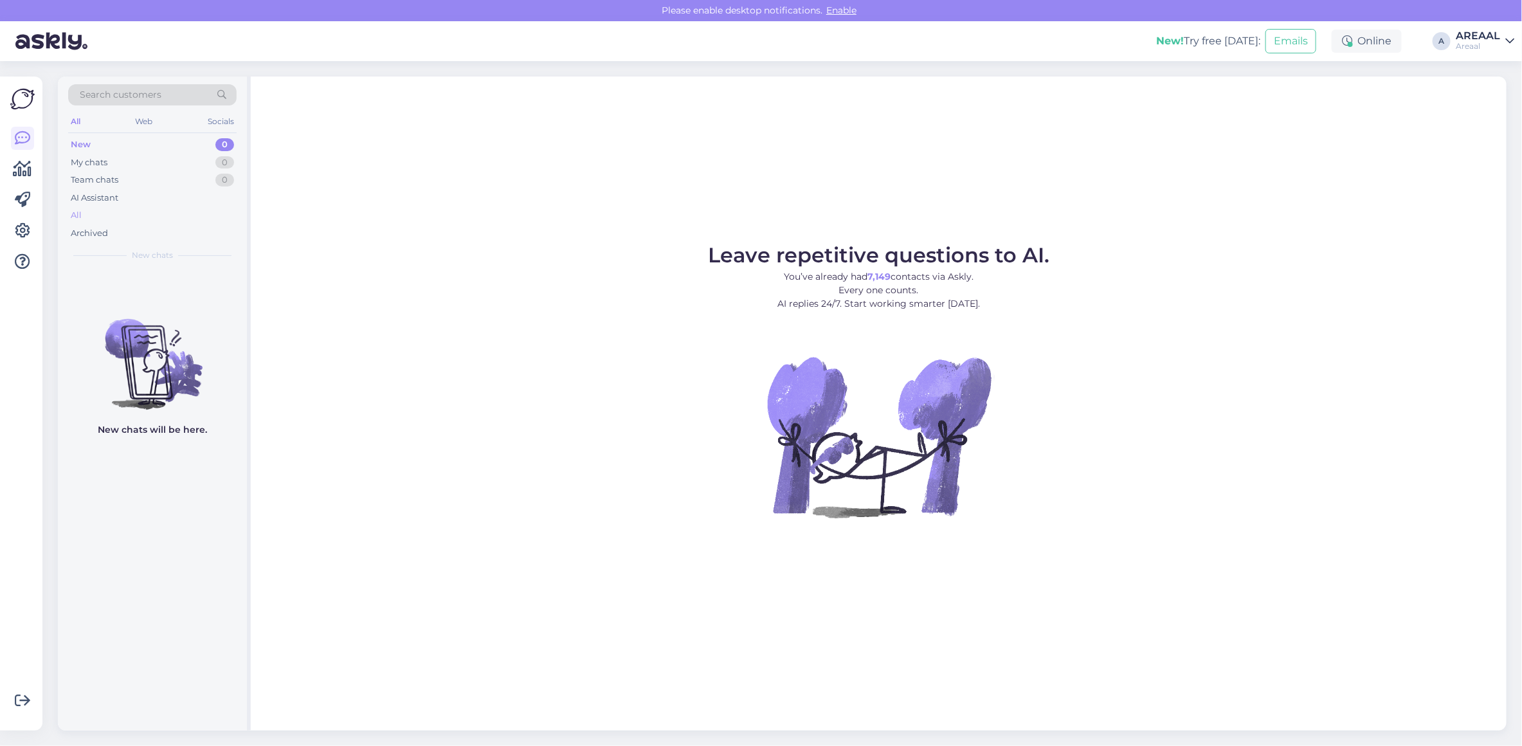
click at [150, 207] on div "All" at bounding box center [152, 215] width 168 height 18
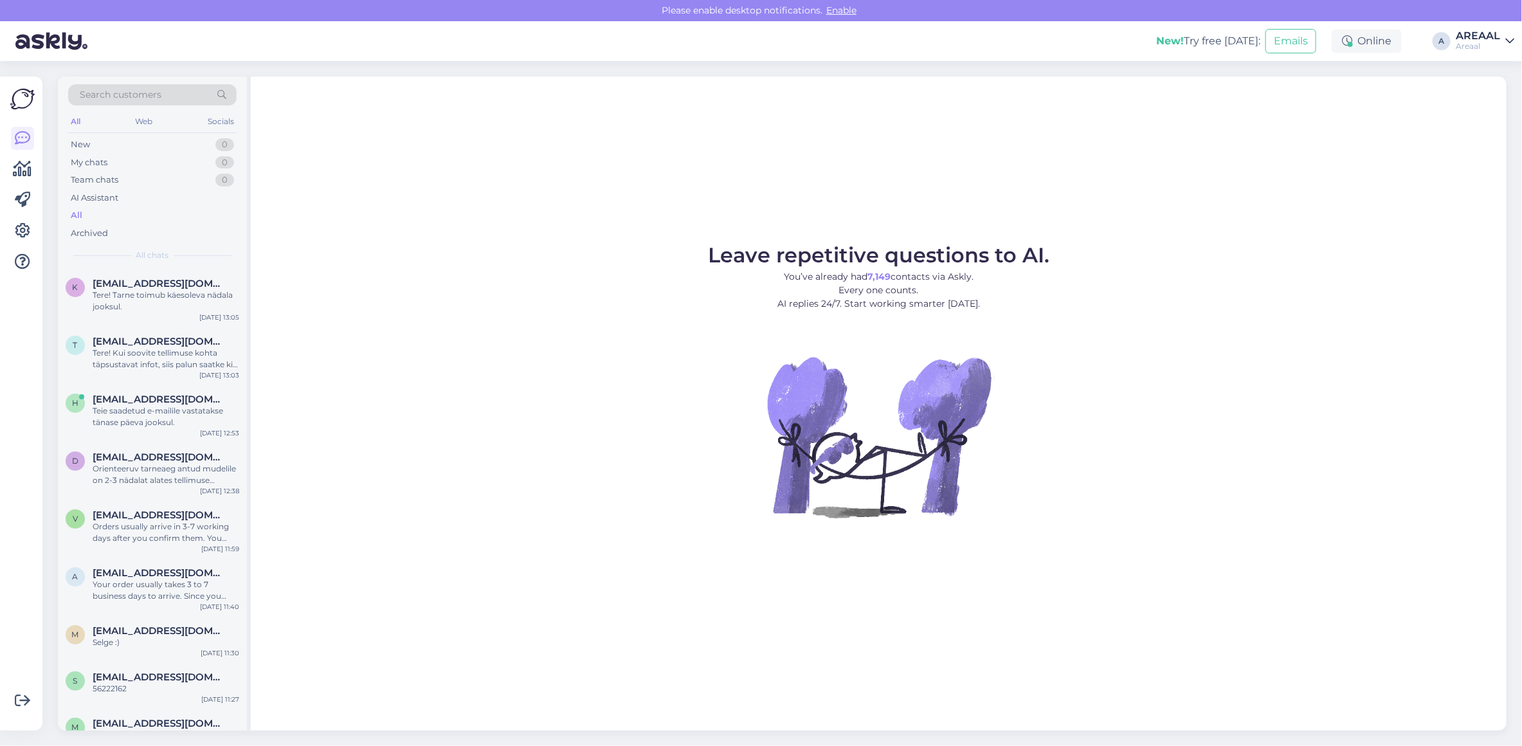
click at [161, 303] on div "Tere! Tarne toimub käesoleva nädala jooksul." at bounding box center [166, 300] width 147 height 23
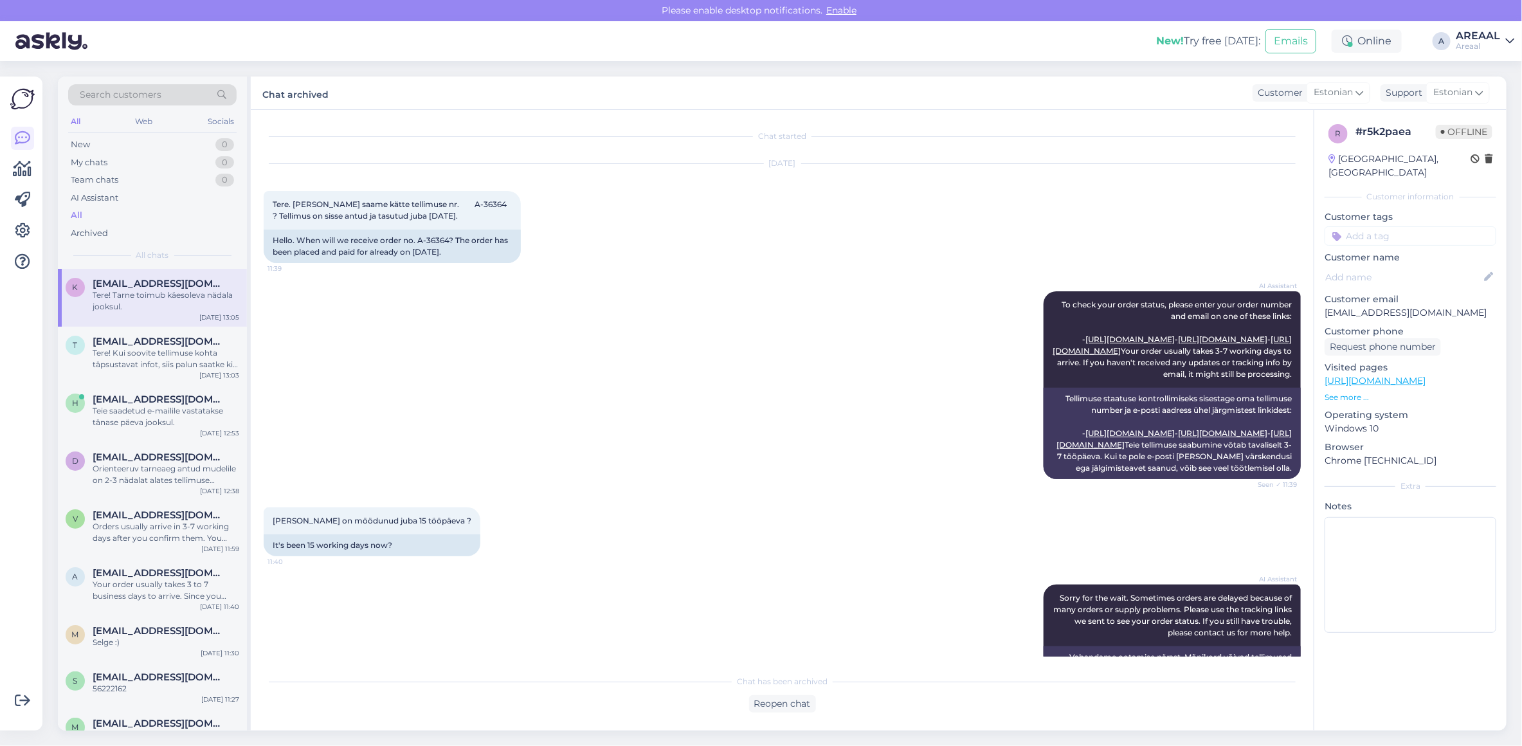
scroll to position [196, 0]
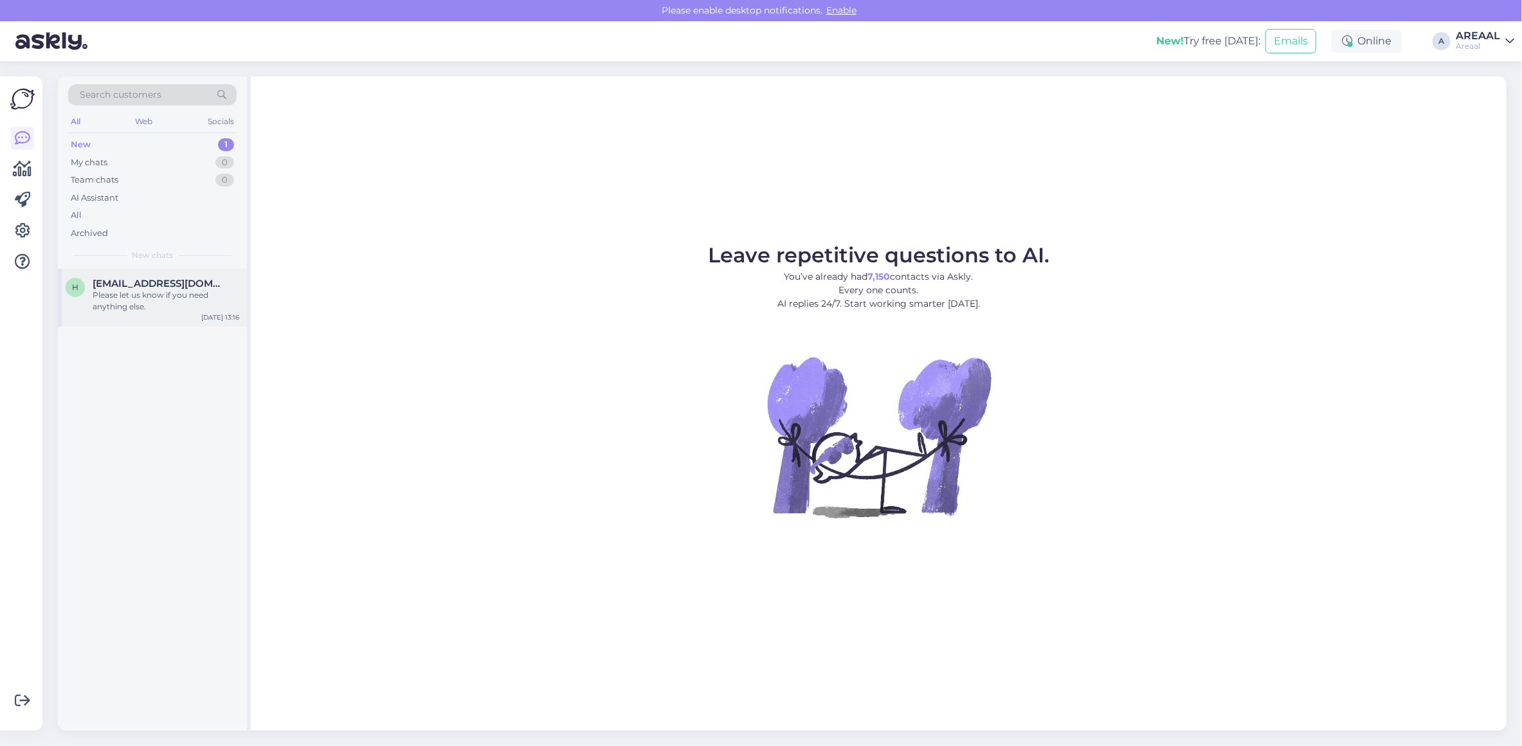
click at [217, 290] on div "Please let us know if you need anything else." at bounding box center [166, 300] width 147 height 23
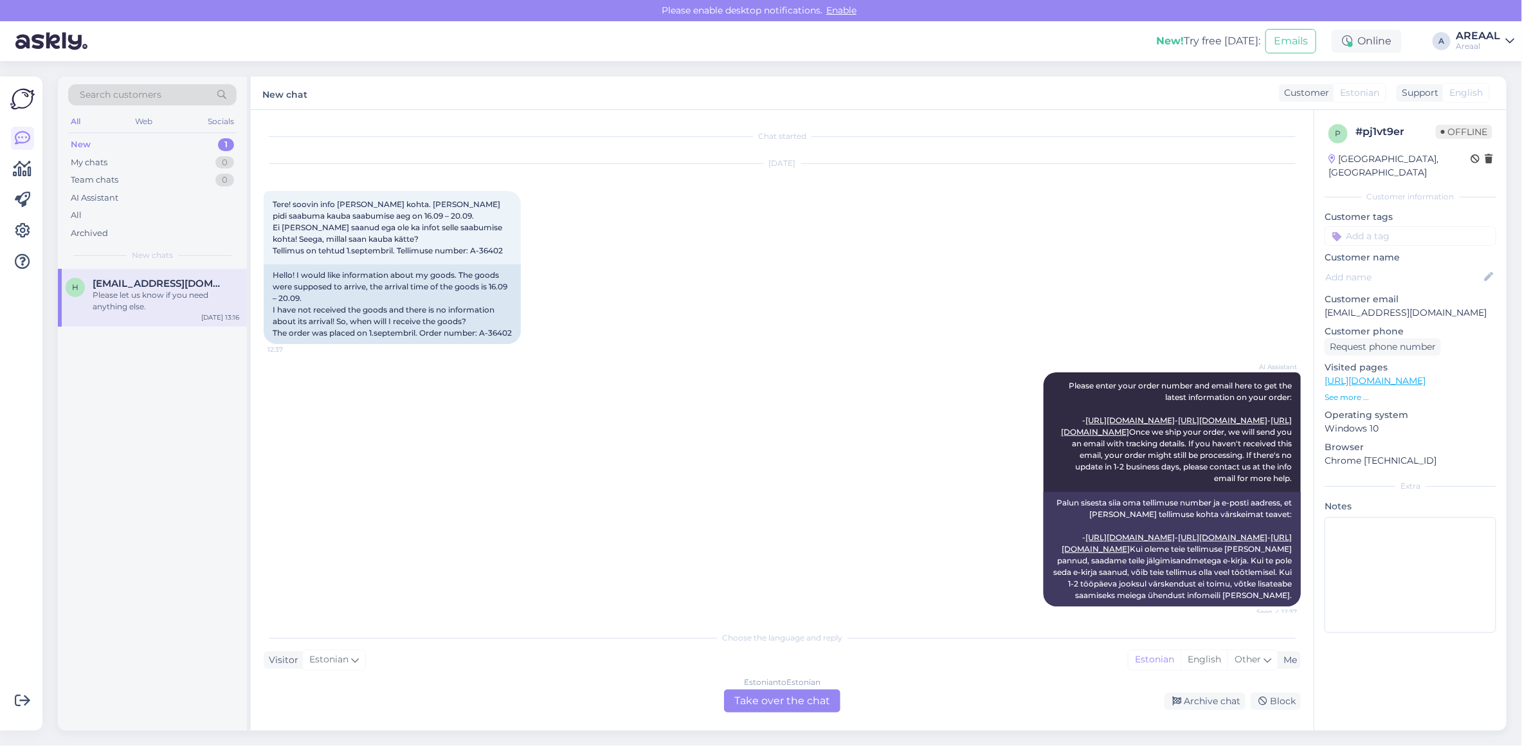
scroll to position [532, 0]
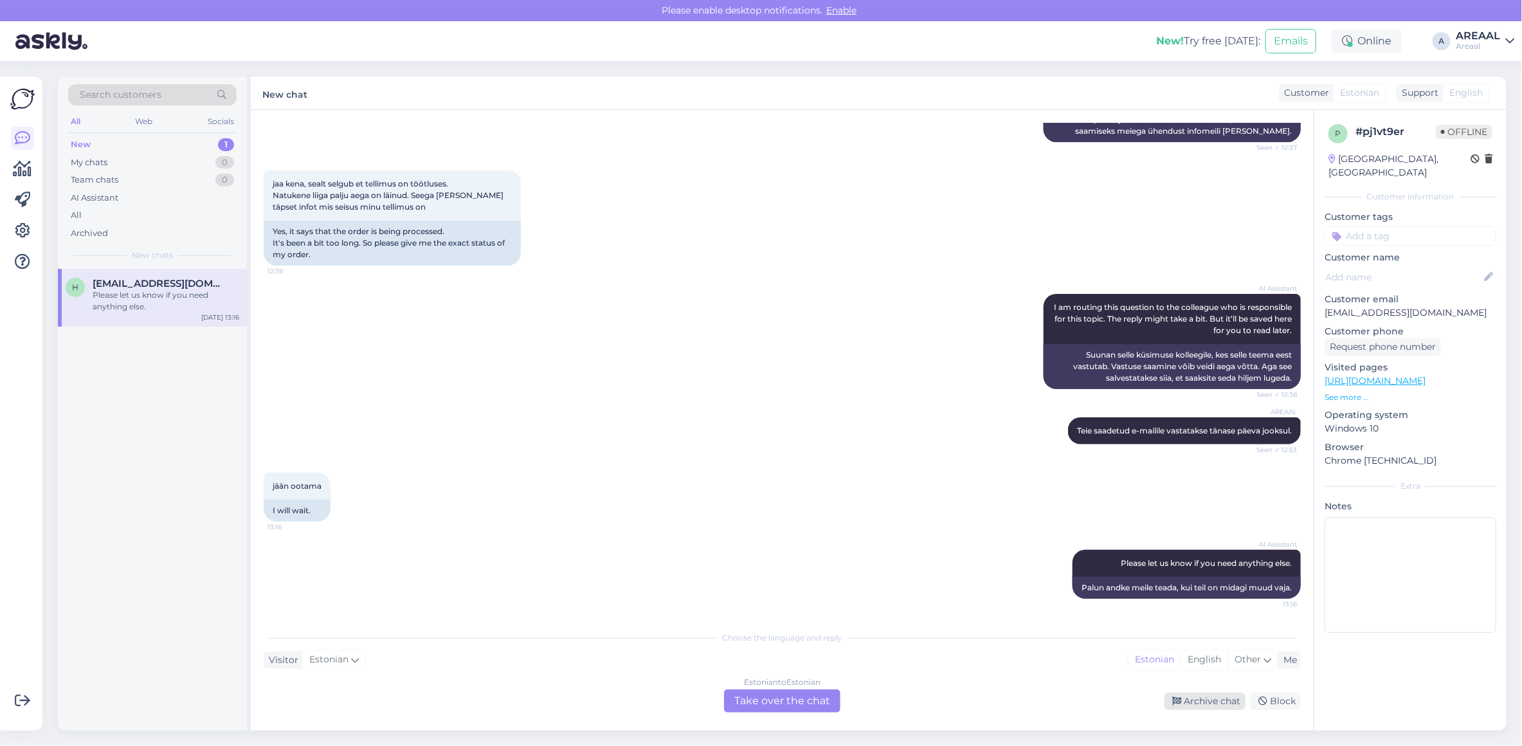
click at [1212, 695] on div "Archive chat" at bounding box center [1204, 700] width 81 height 17
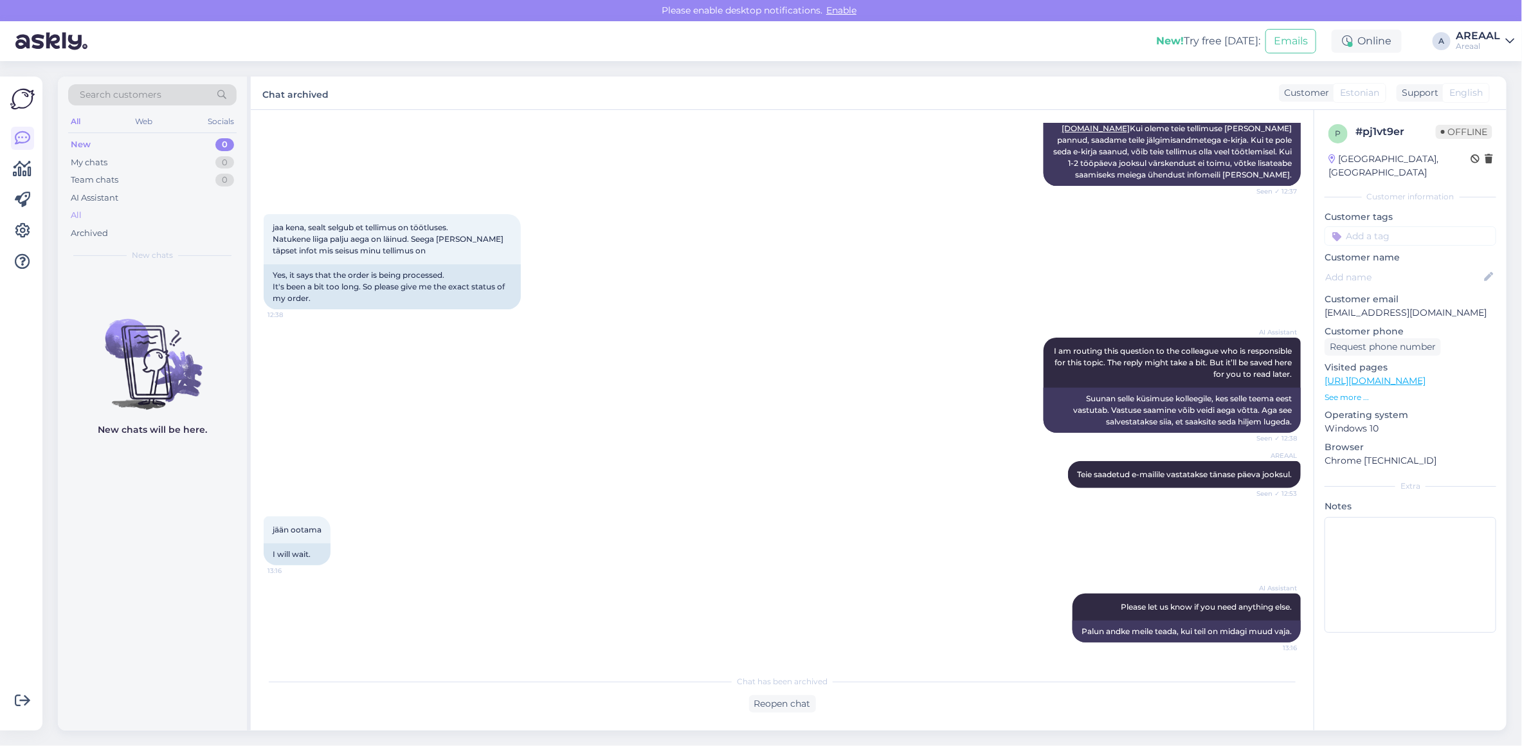
click at [132, 213] on div "All" at bounding box center [152, 215] width 168 height 18
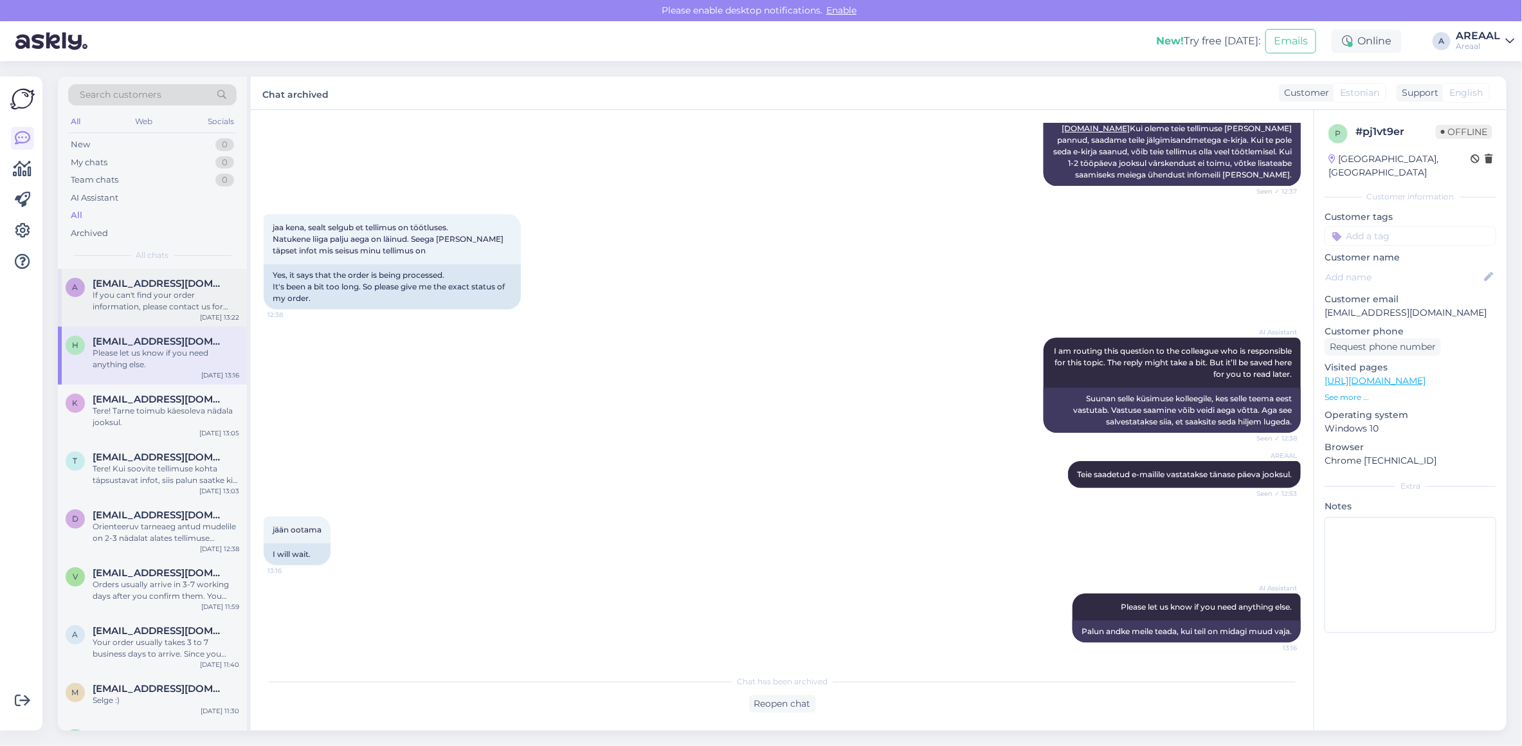
click at [154, 293] on div "If you can't find your order information, please contact us for help. Use the i…" at bounding box center [166, 300] width 147 height 23
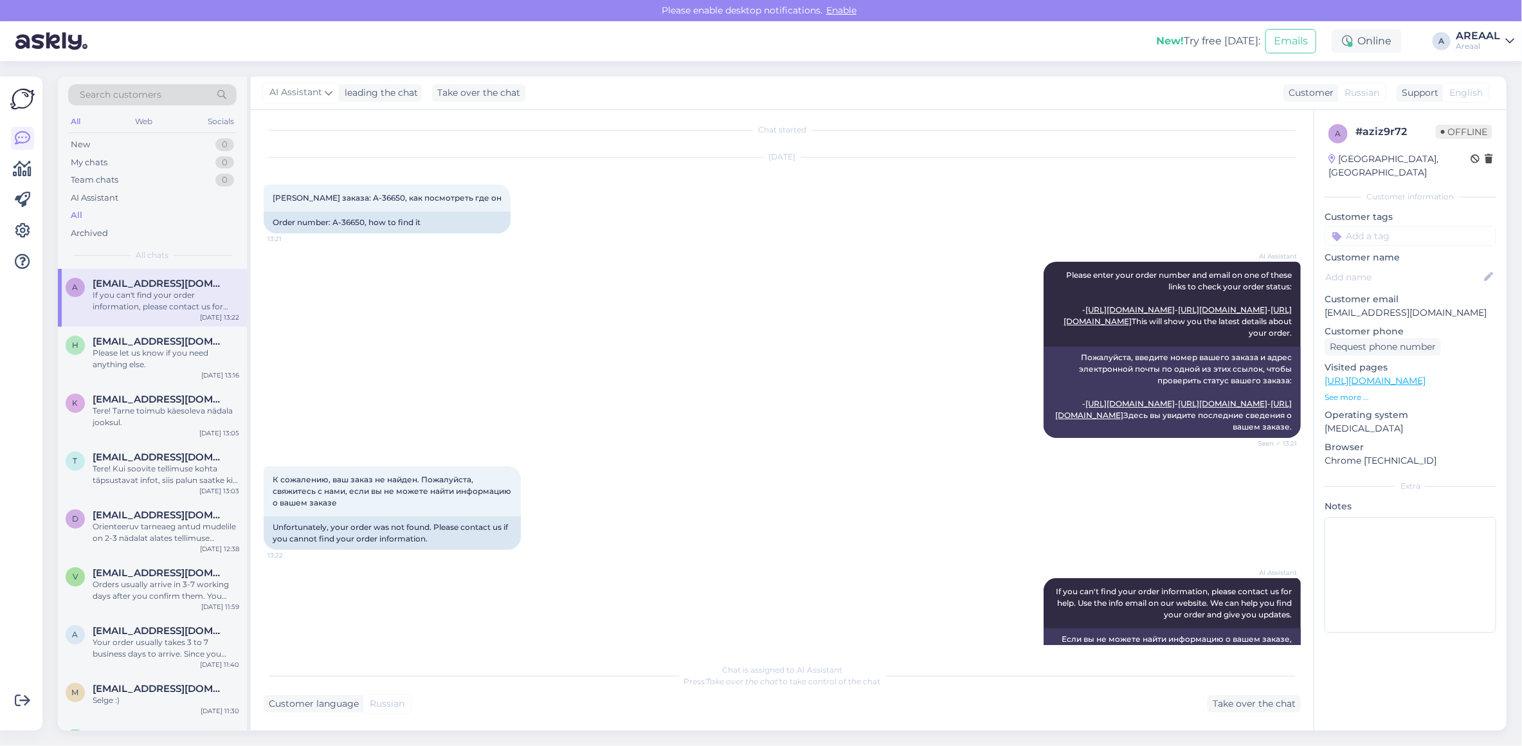
scroll to position [0, 0]
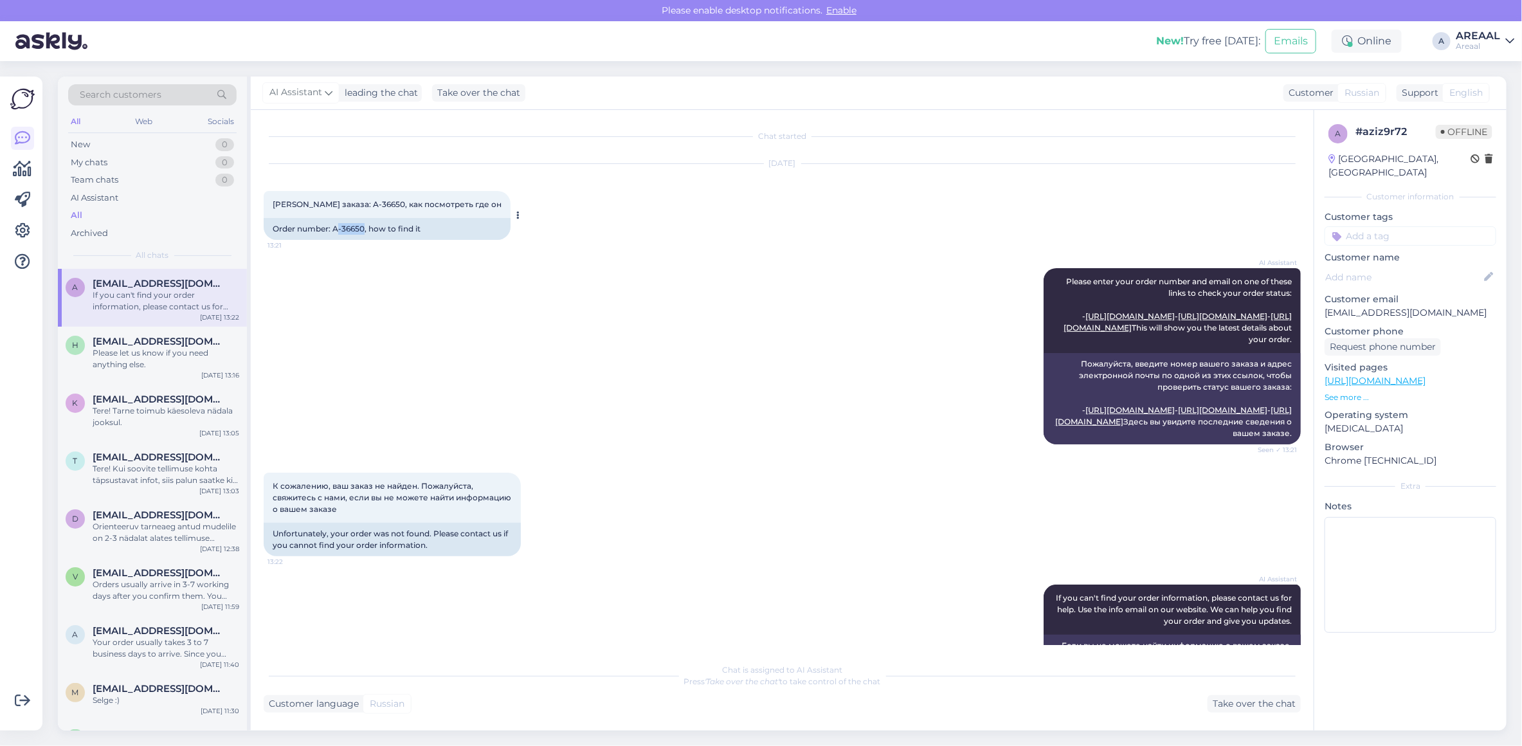
copy div "-36650"
copy div "r: A-36650"
copy div "A-36650"
drag, startPoint x: 364, startPoint y: 231, endPoint x: 335, endPoint y: 233, distance: 29.0
click at [335, 233] on div "Order number: A-36650, how to find it" at bounding box center [387, 229] width 247 height 22
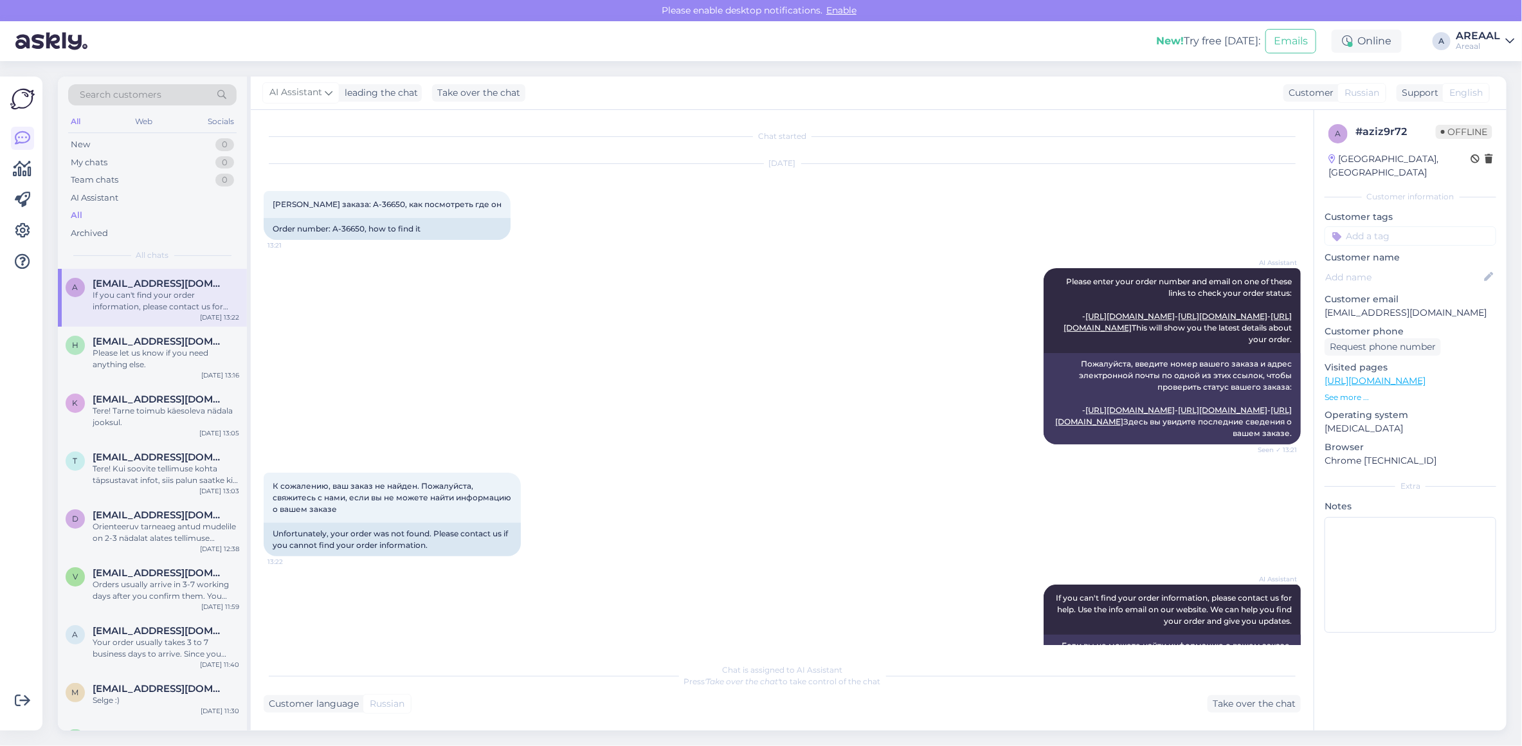
drag, startPoint x: 609, startPoint y: 349, endPoint x: 627, endPoint y: 362, distance: 22.6
click at [609, 349] on div "AI Assistant Please enter your order number and email on one of these links to …" at bounding box center [782, 356] width 1037 height 204
click at [653, 312] on div "AI Assistant Please enter your order number and email on one of these links to …" at bounding box center [782, 356] width 1037 height 204
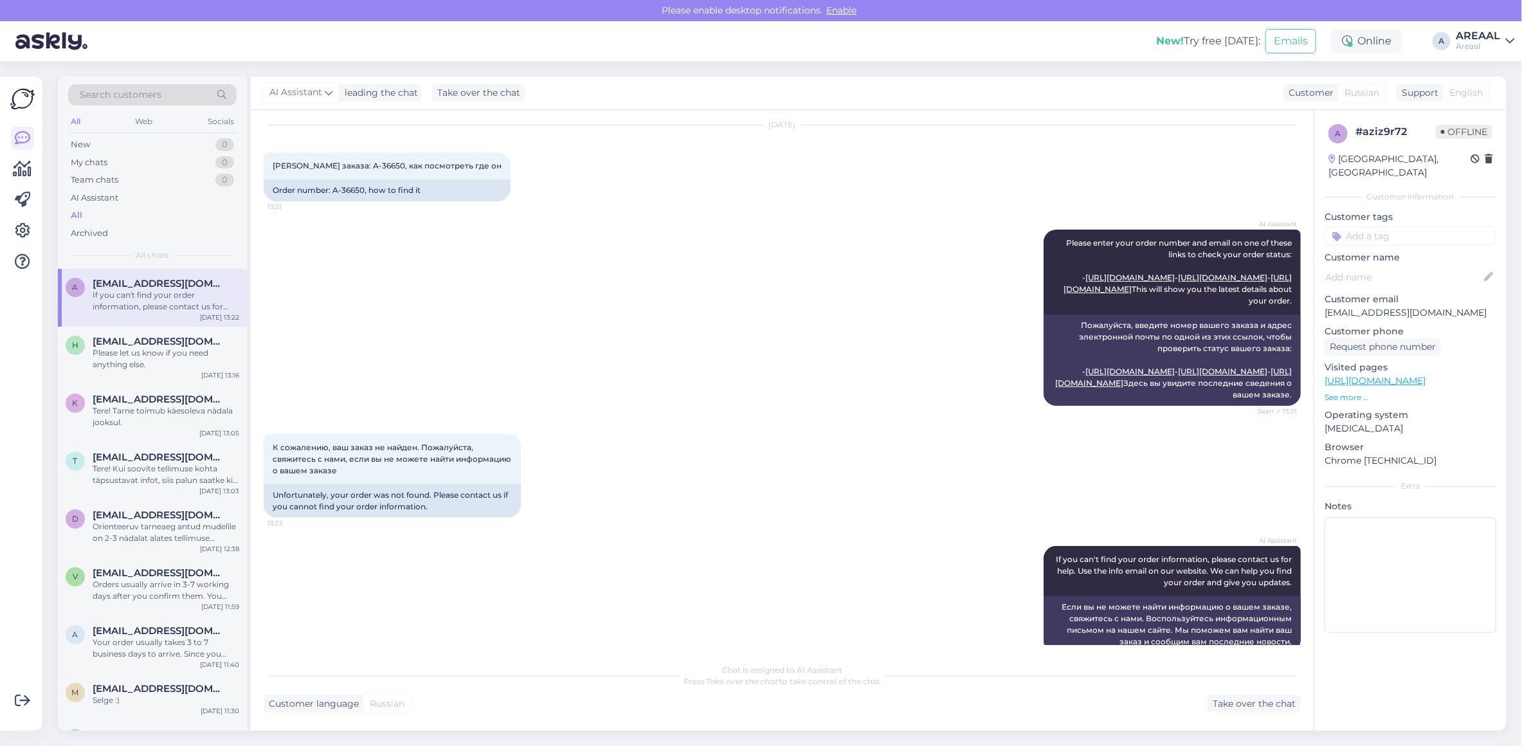
scroll to position [106, 0]
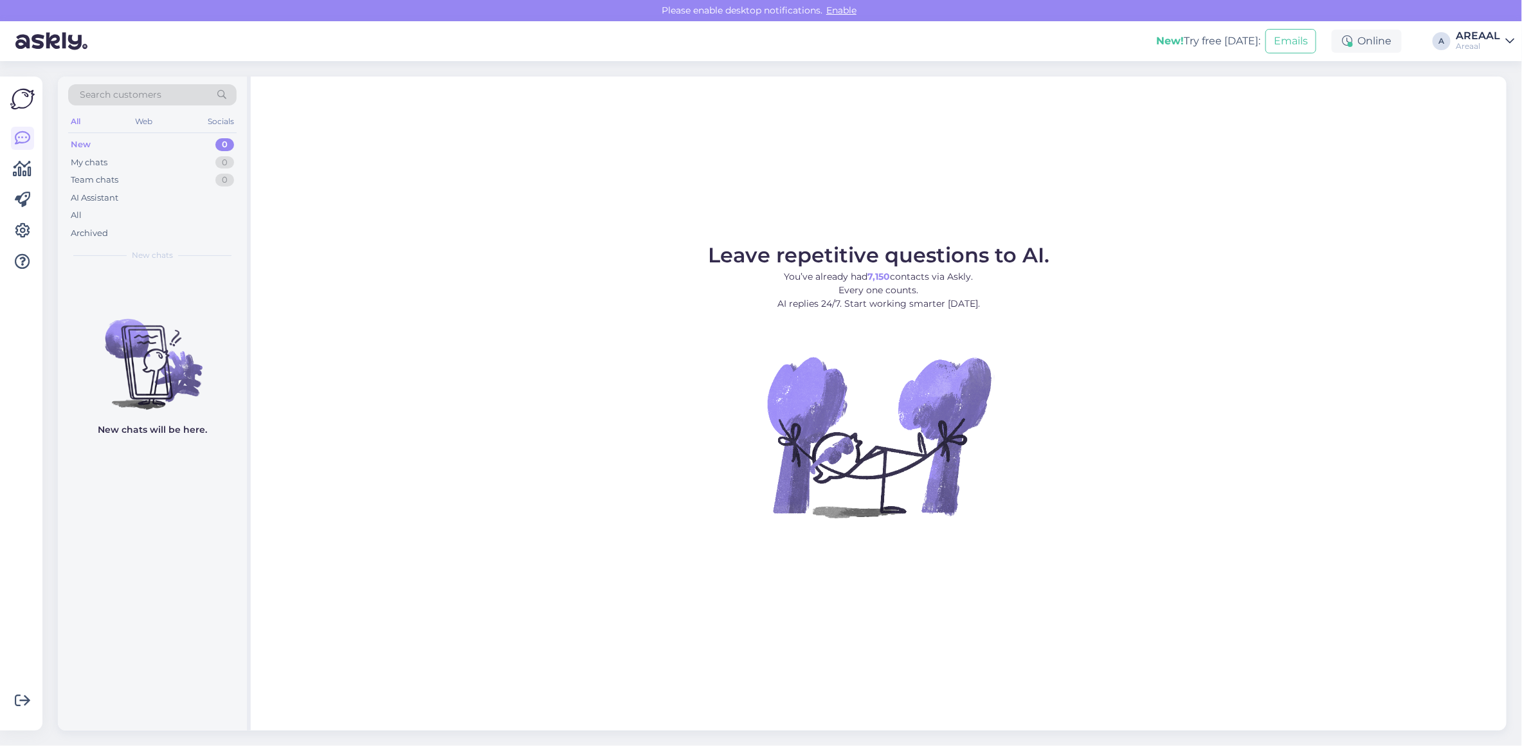
click at [1493, 46] on div "Areaal" at bounding box center [1477, 46] width 44 height 10
click at [1503, 103] on button "Open" at bounding box center [1486, 99] width 36 height 20
click at [175, 214] on div "All" at bounding box center [152, 215] width 168 height 18
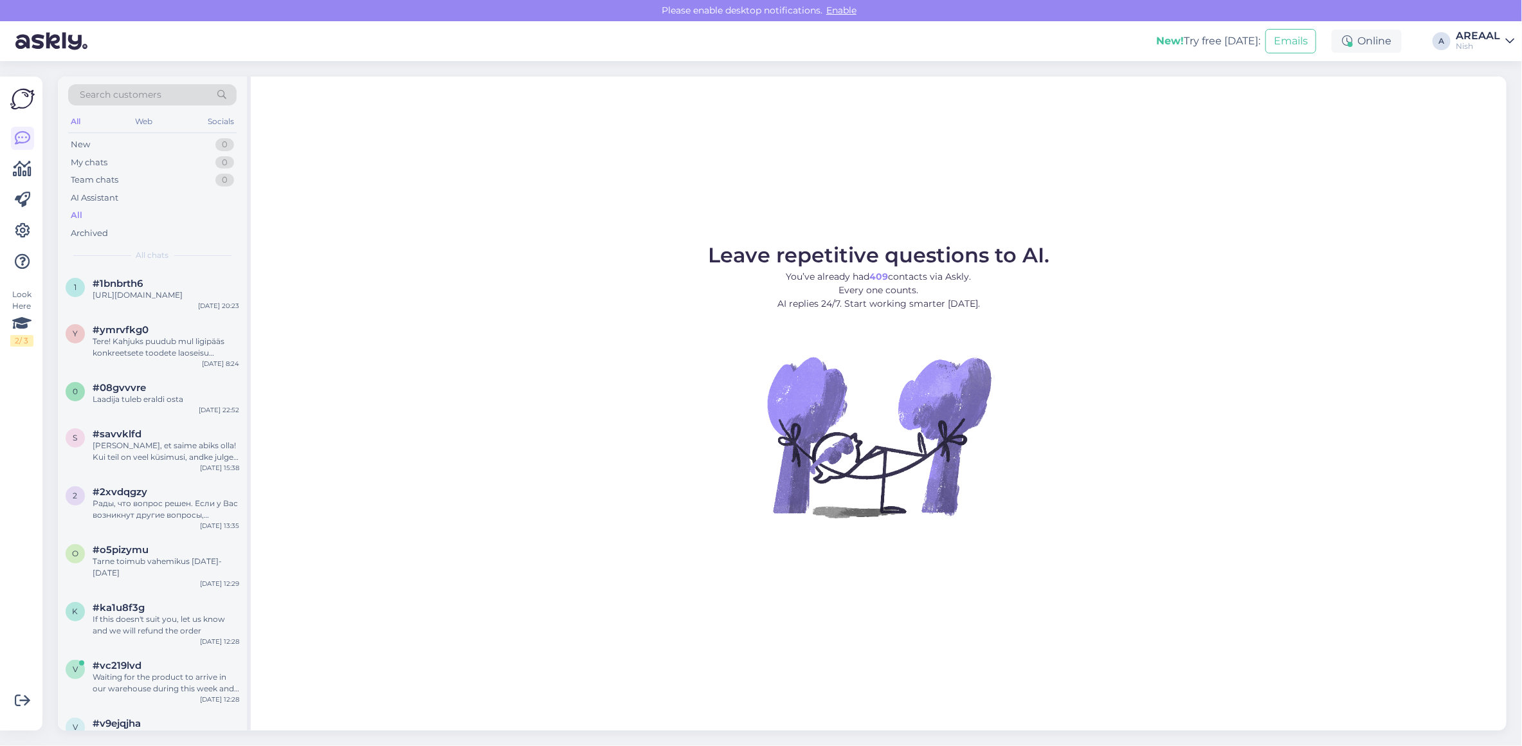
click at [1483, 26] on div "New! Try free [DATE]: Emails Online A AREAAL Nish" at bounding box center [761, 41] width 1522 height 40
click at [1476, 40] on div "AREAAL" at bounding box center [1477, 36] width 44 height 10
click at [1483, 75] on button "Open" at bounding box center [1486, 72] width 36 height 20
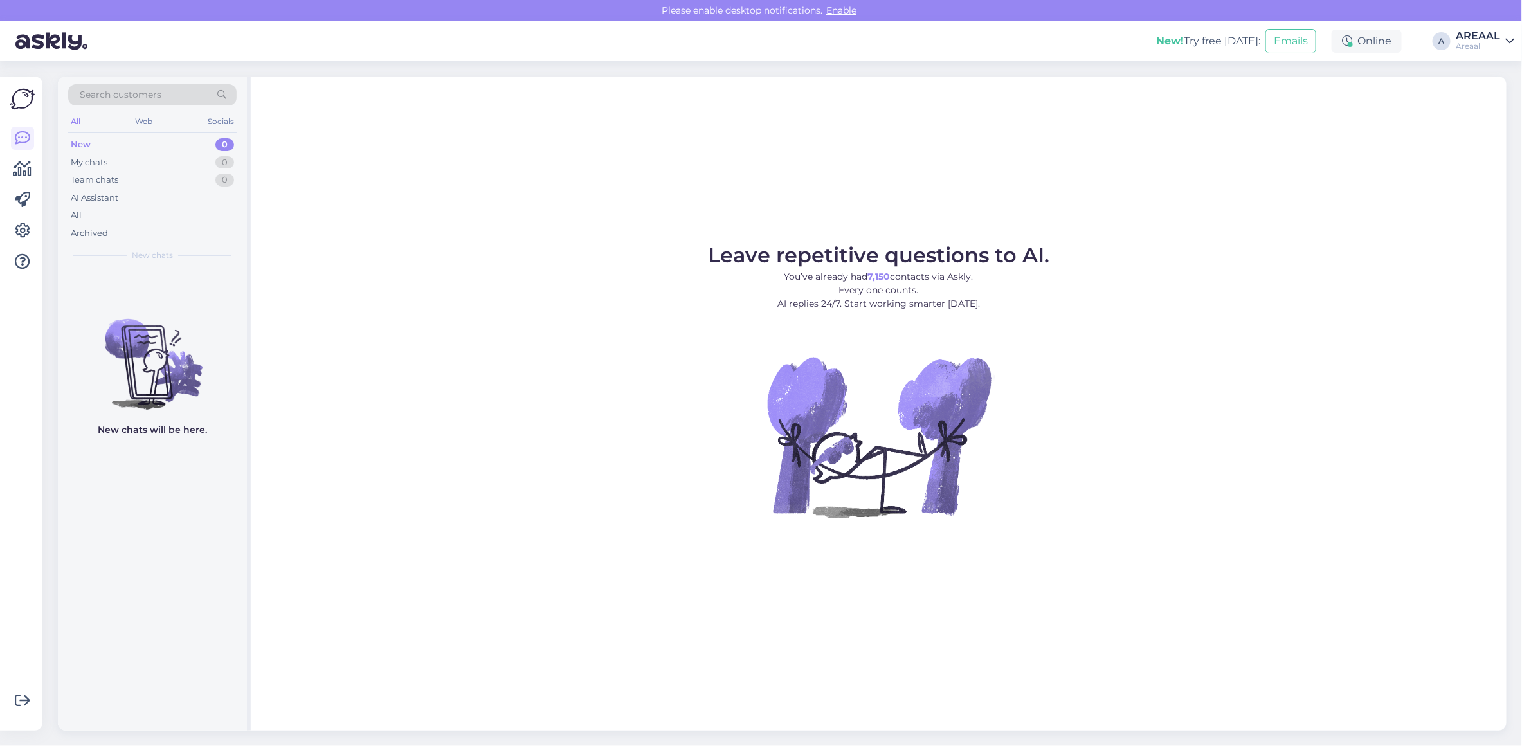
click at [1261, 262] on figure "Leave repetitive questions to AI. You’ve already had 7,150 contacts via Askly. …" at bounding box center [878, 398] width 1232 height 307
click at [209, 207] on div "All" at bounding box center [152, 215] width 168 height 18
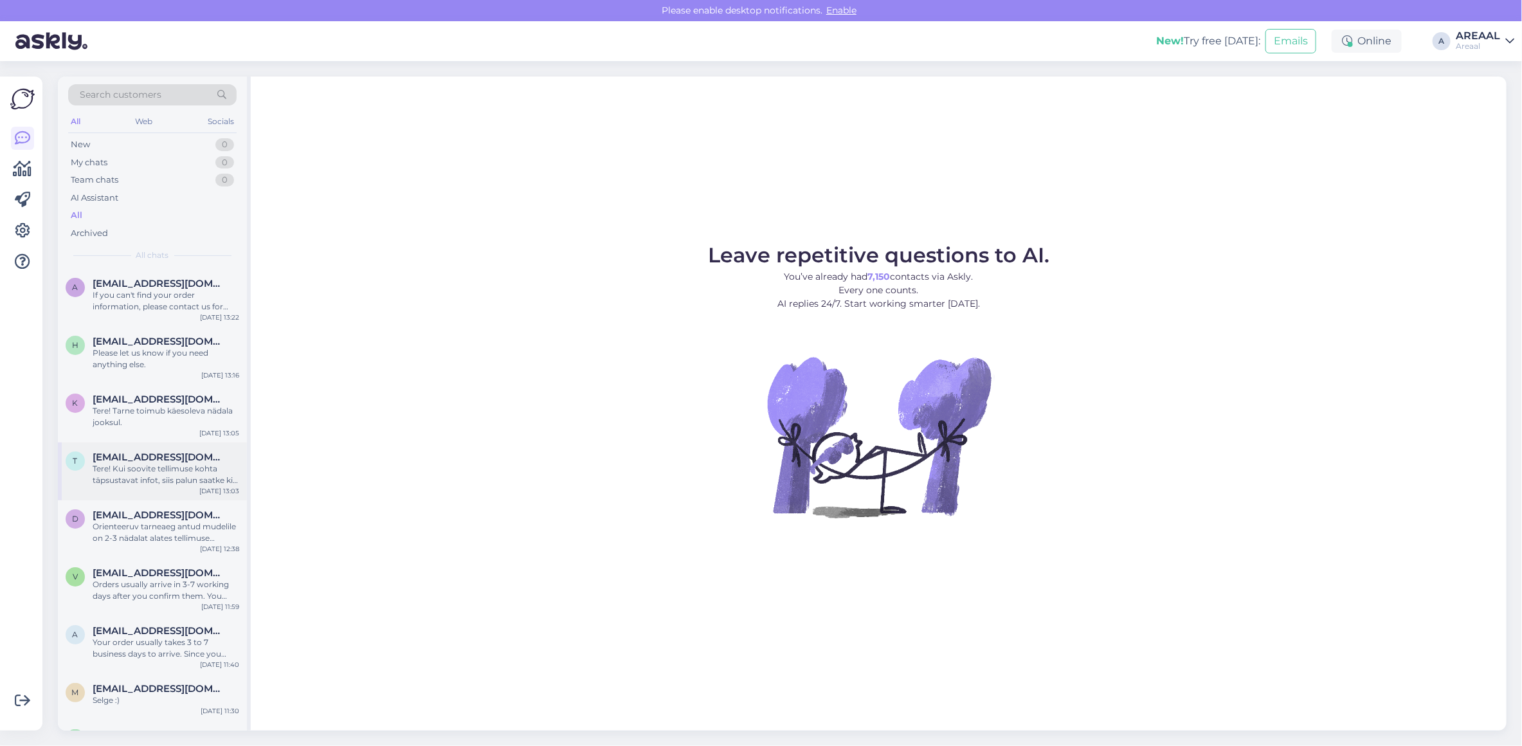
click at [187, 460] on span "[EMAIL_ADDRESS][DOMAIN_NAME]" at bounding box center [160, 457] width 134 height 12
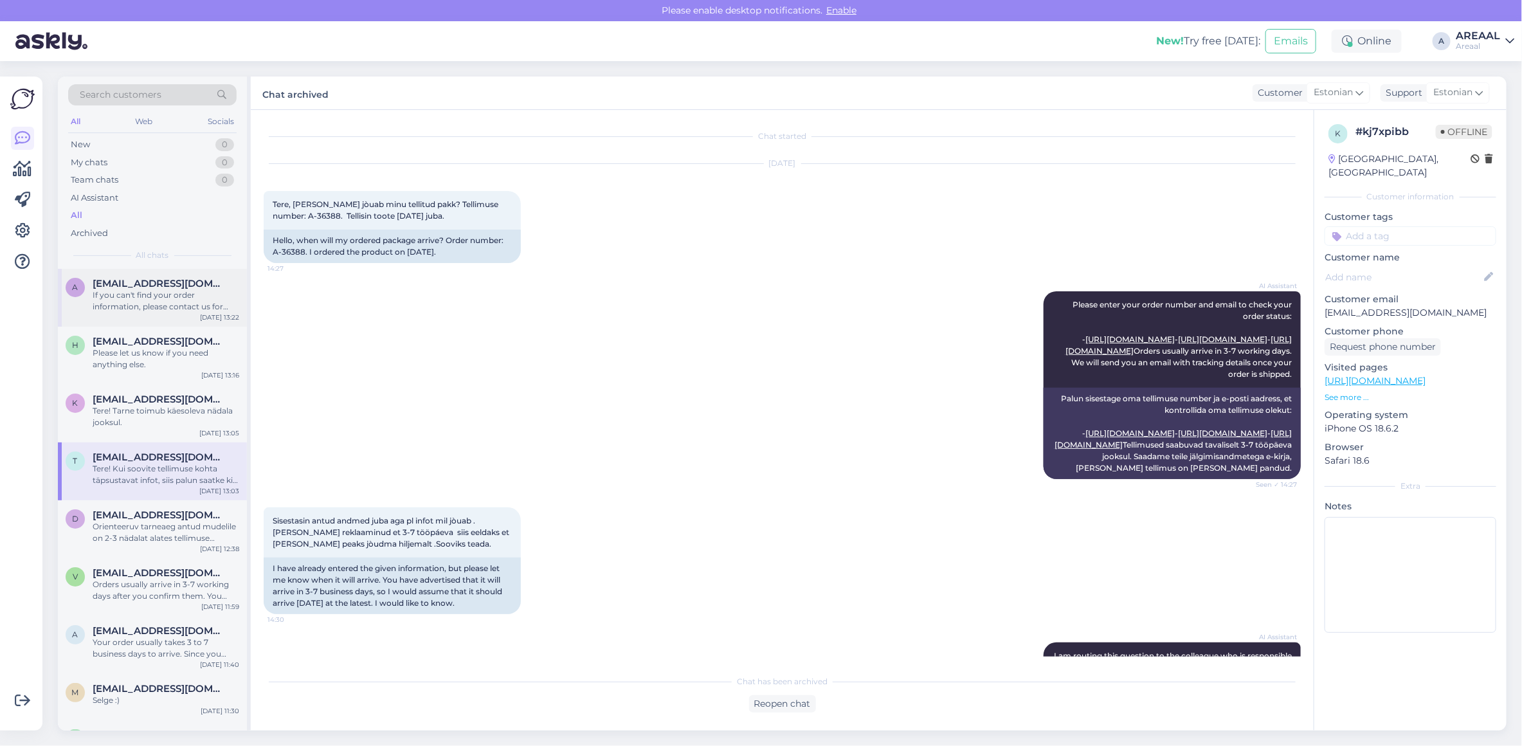
scroll to position [106, 0]
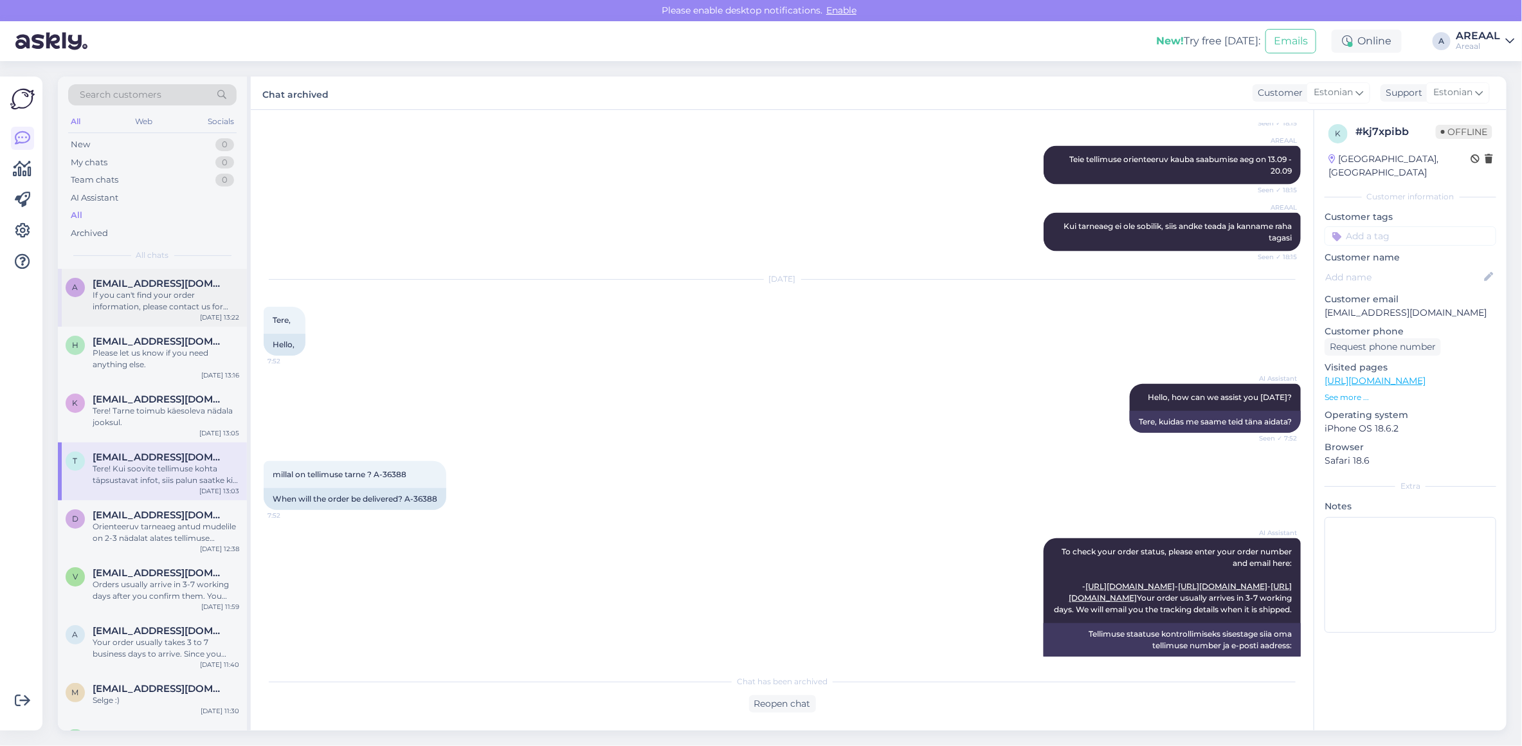
click at [181, 272] on div "a aleksejdegtjarjov@gmail.com If you can't find your order information, please …" at bounding box center [152, 298] width 189 height 58
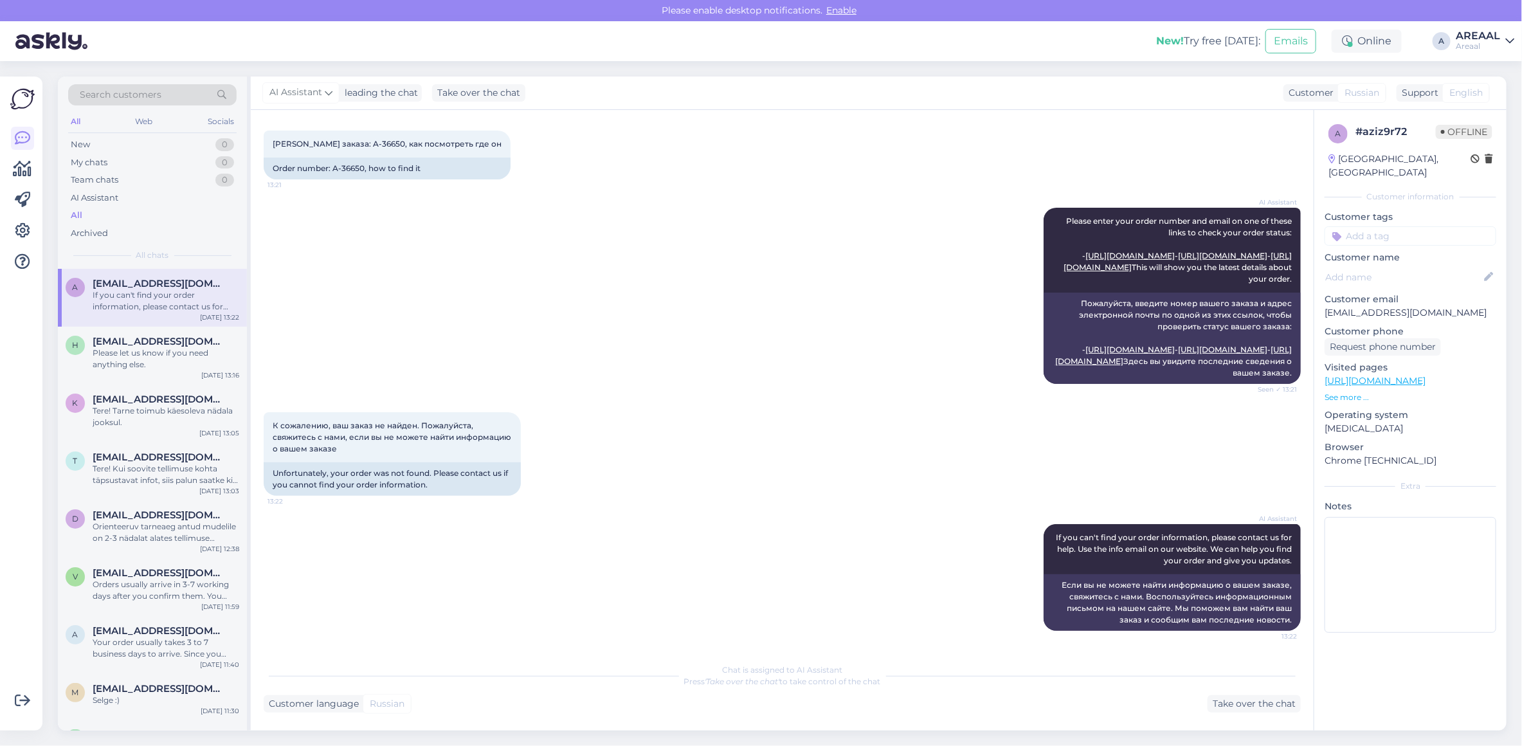
click at [924, 307] on div "AI Assistant Please enter your order number and email on one of these links to …" at bounding box center [782, 295] width 1037 height 204
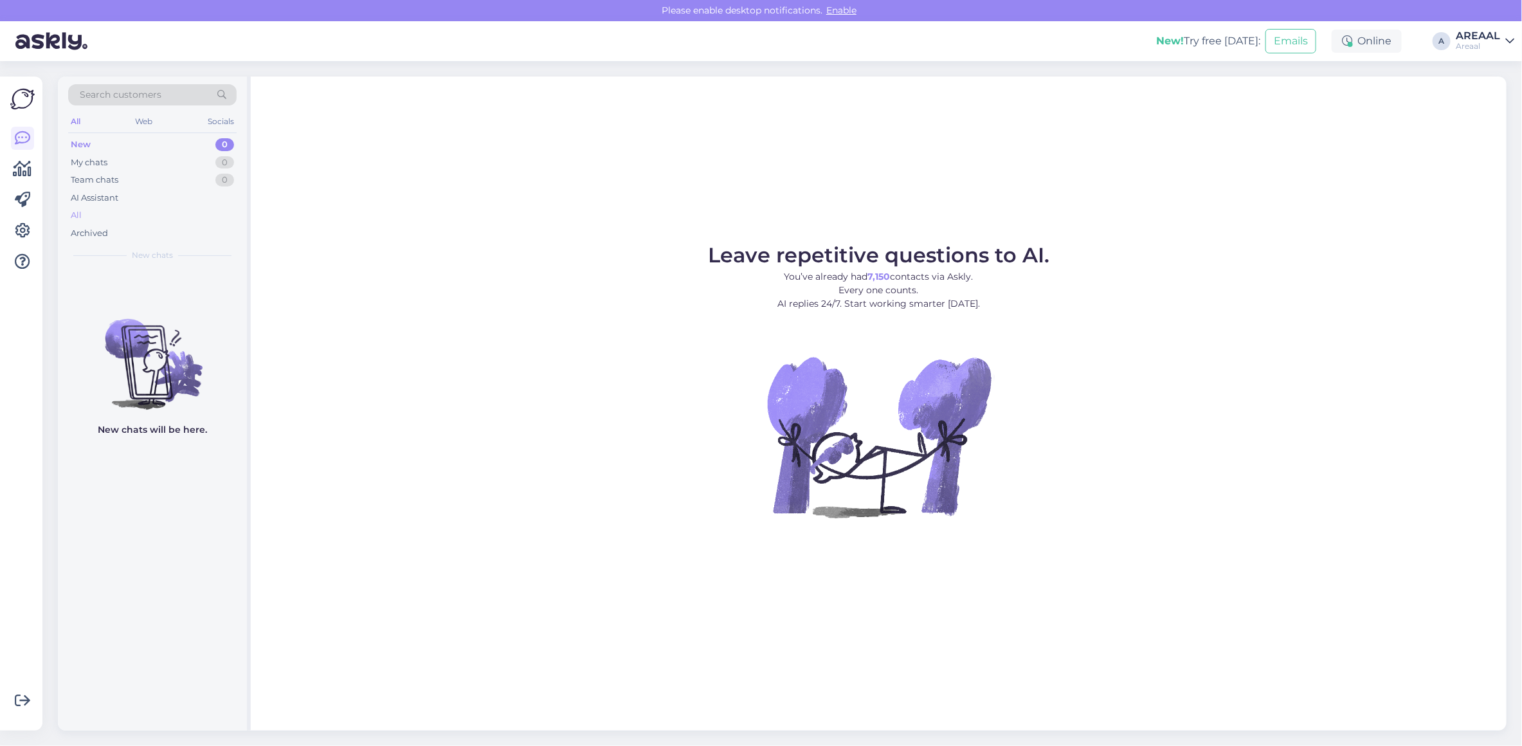
click at [168, 216] on div "All" at bounding box center [152, 215] width 168 height 18
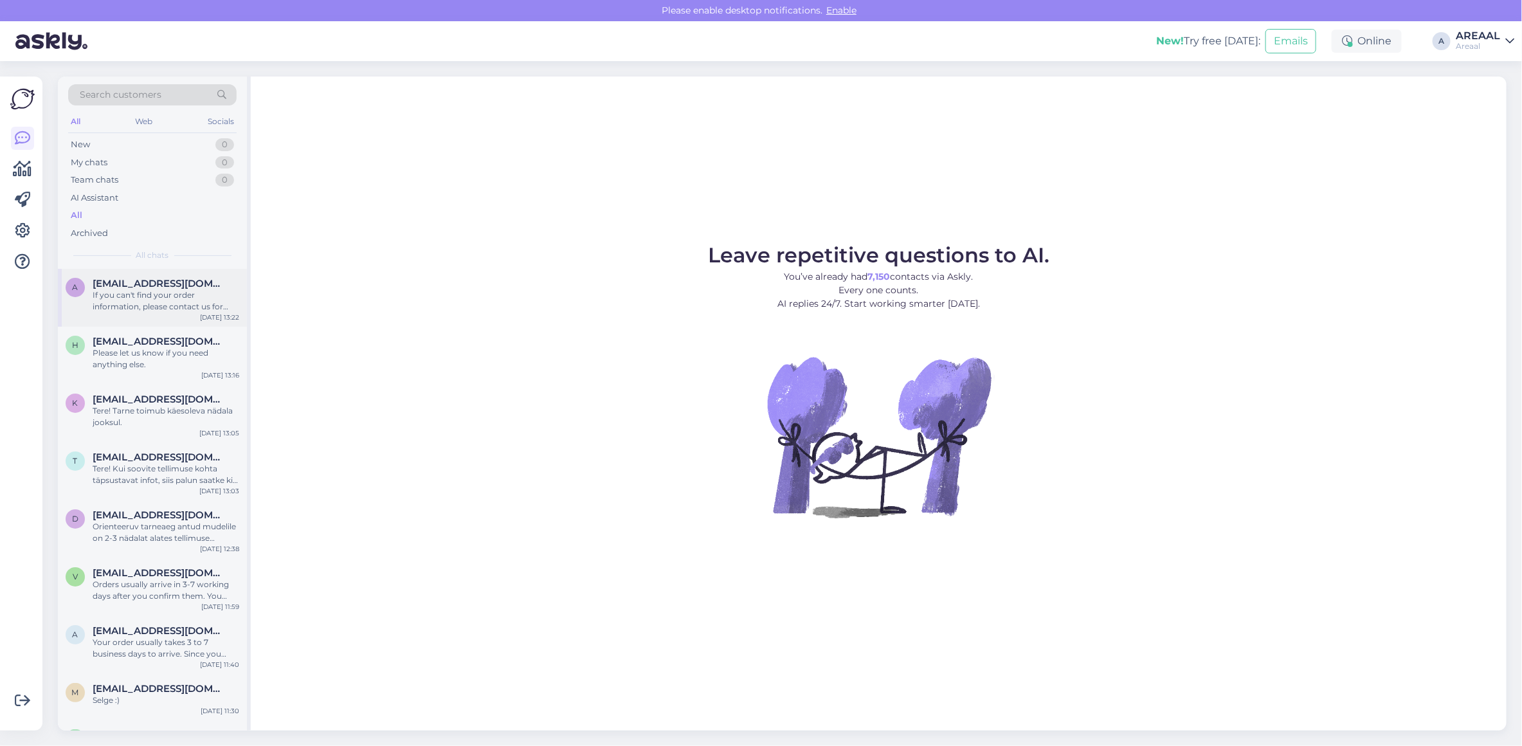
click at [182, 288] on span "[EMAIL_ADDRESS][DOMAIN_NAME]" at bounding box center [160, 284] width 134 height 12
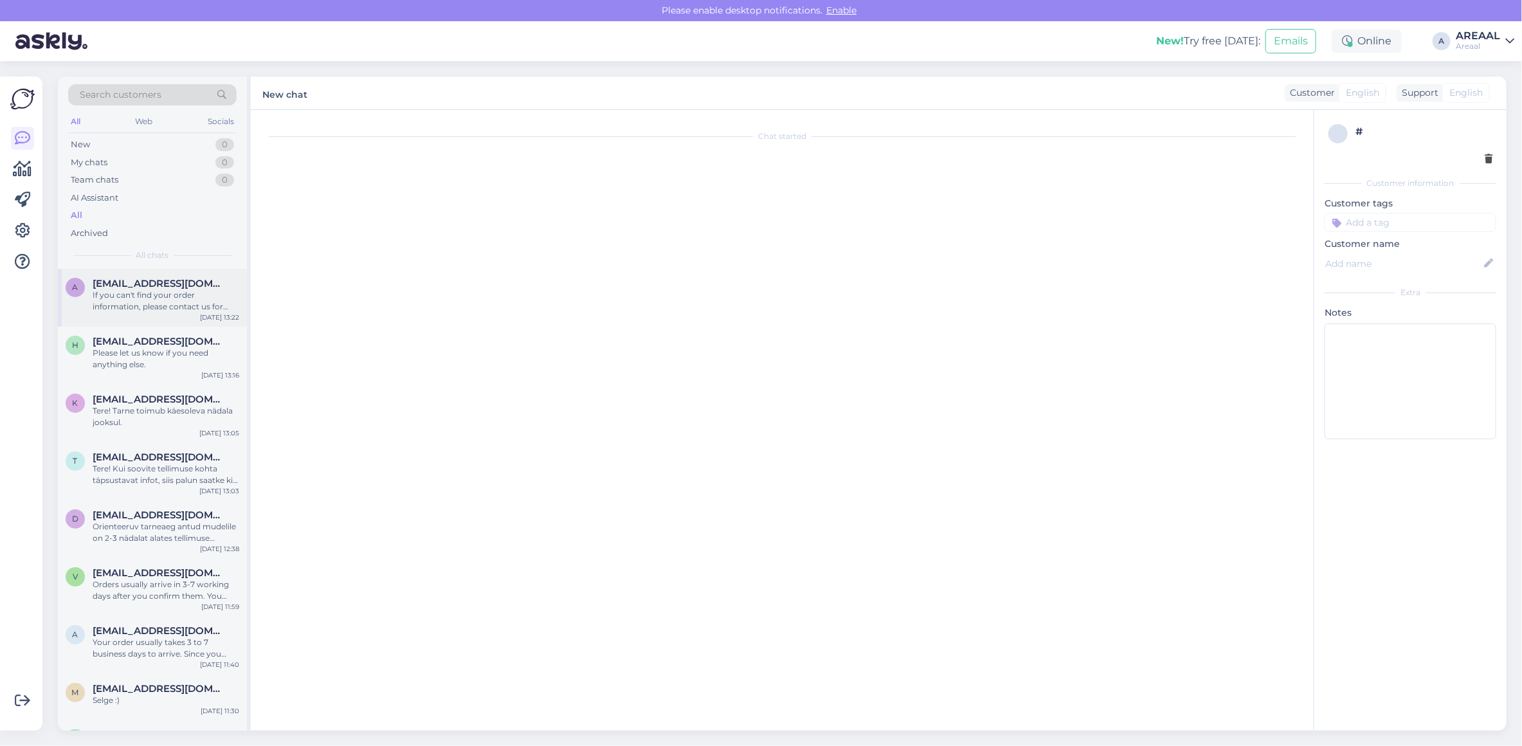
scroll to position [106, 0]
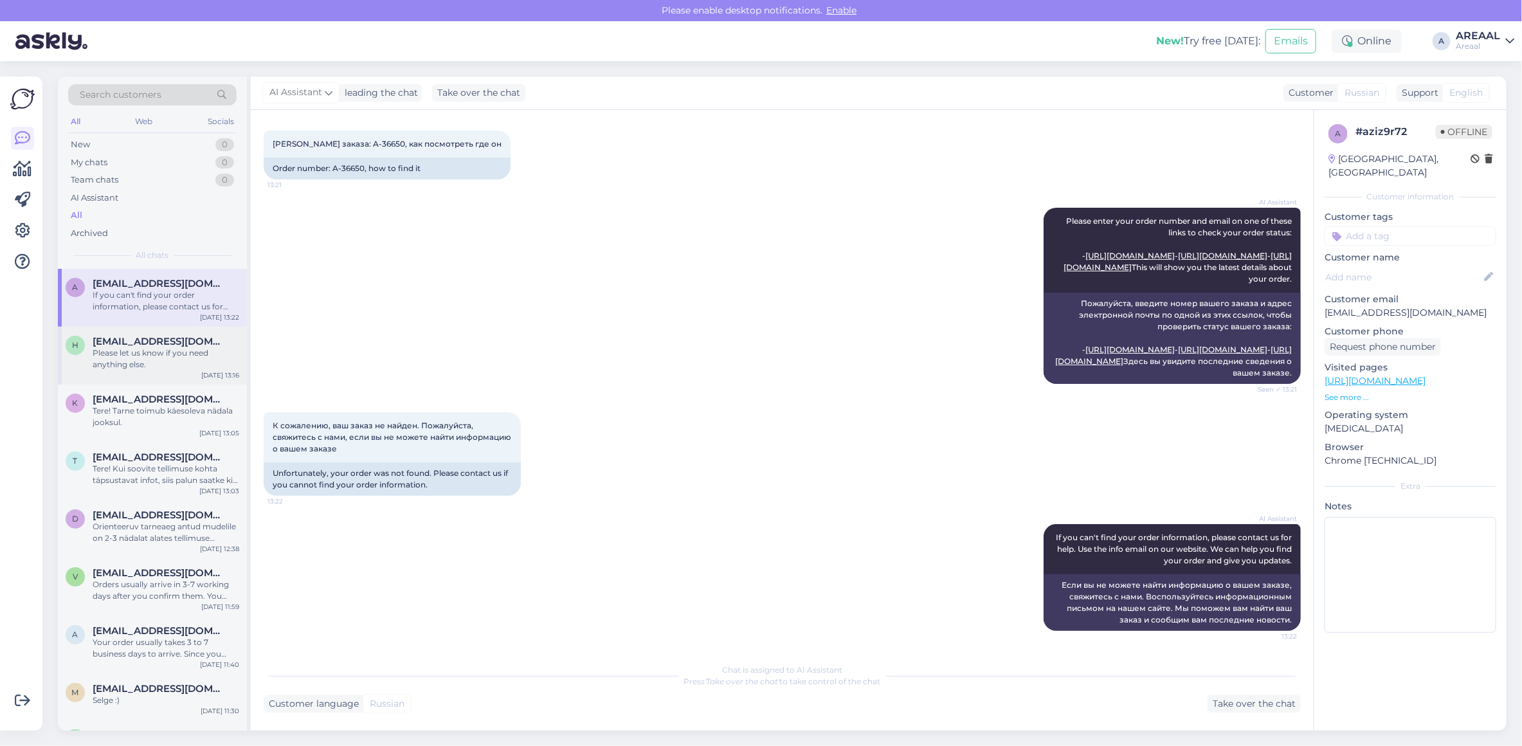
click at [196, 368] on div "Please let us know if you need anything else." at bounding box center [166, 358] width 147 height 23
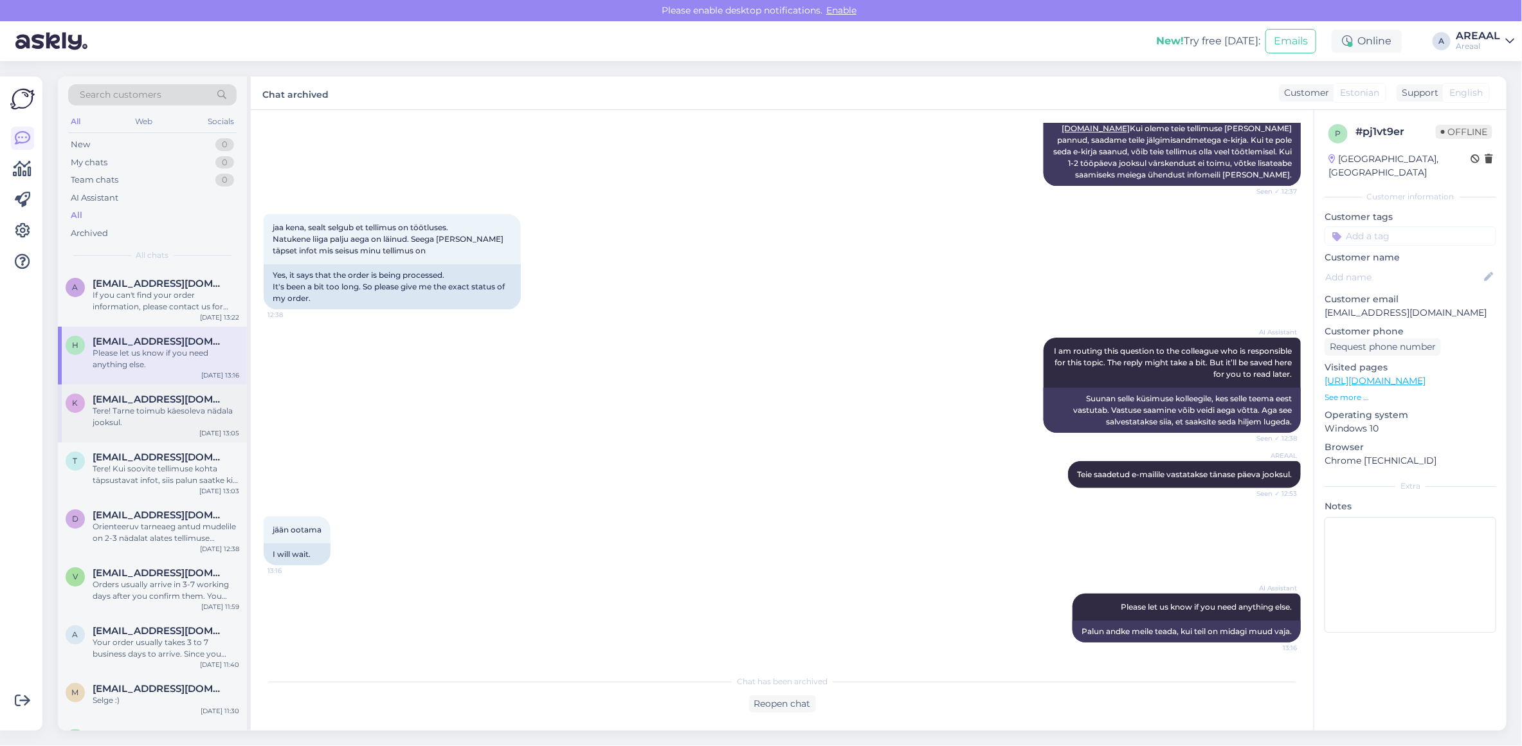
click at [197, 393] on div "[EMAIL_ADDRESS][DOMAIN_NAME]" at bounding box center [166, 399] width 147 height 12
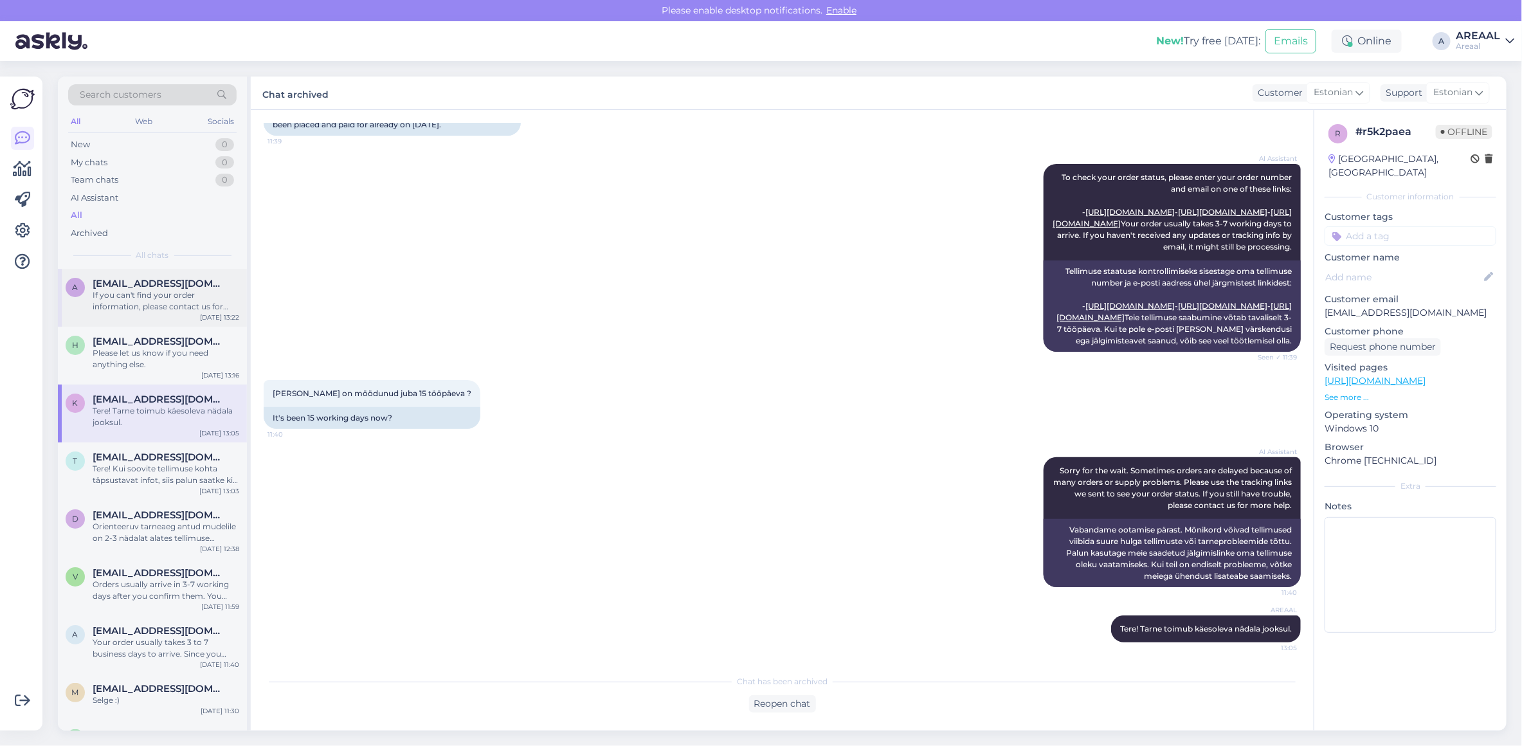
click at [181, 325] on div "a [EMAIL_ADDRESS][DOMAIN_NAME] If you can't find your order information, please…" at bounding box center [152, 298] width 189 height 58
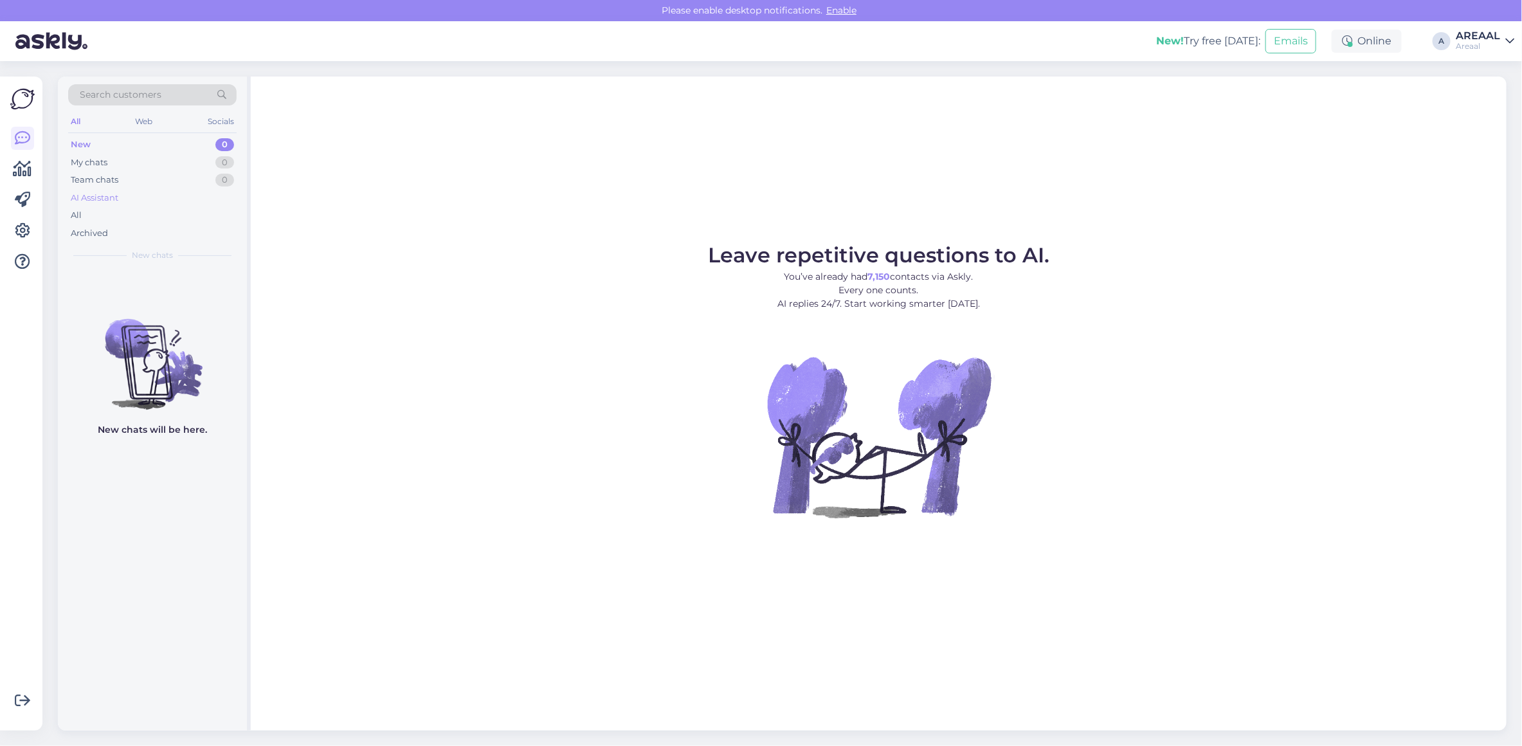
click at [197, 193] on div "AI Assistant" at bounding box center [152, 198] width 168 height 18
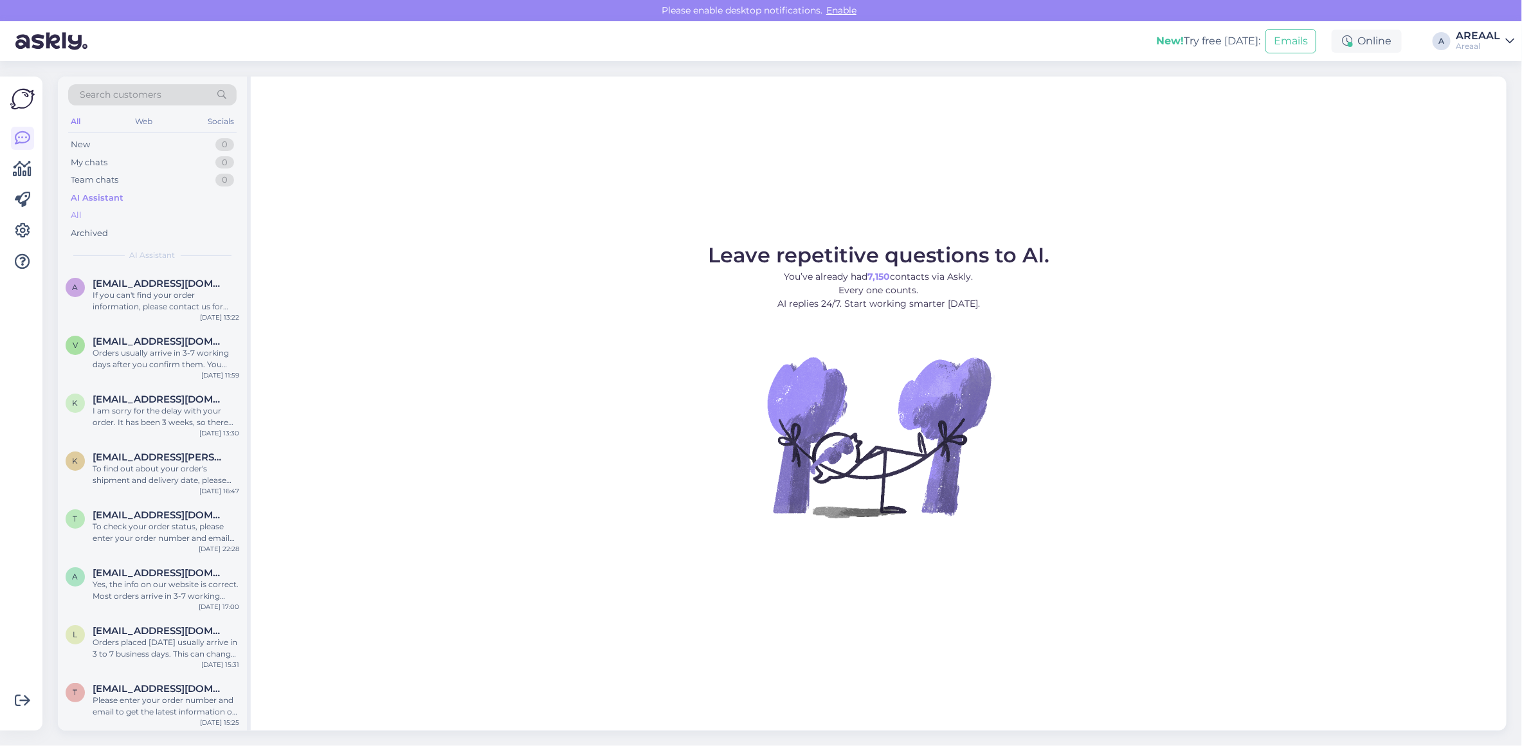
click at [193, 210] on div "All" at bounding box center [152, 215] width 168 height 18
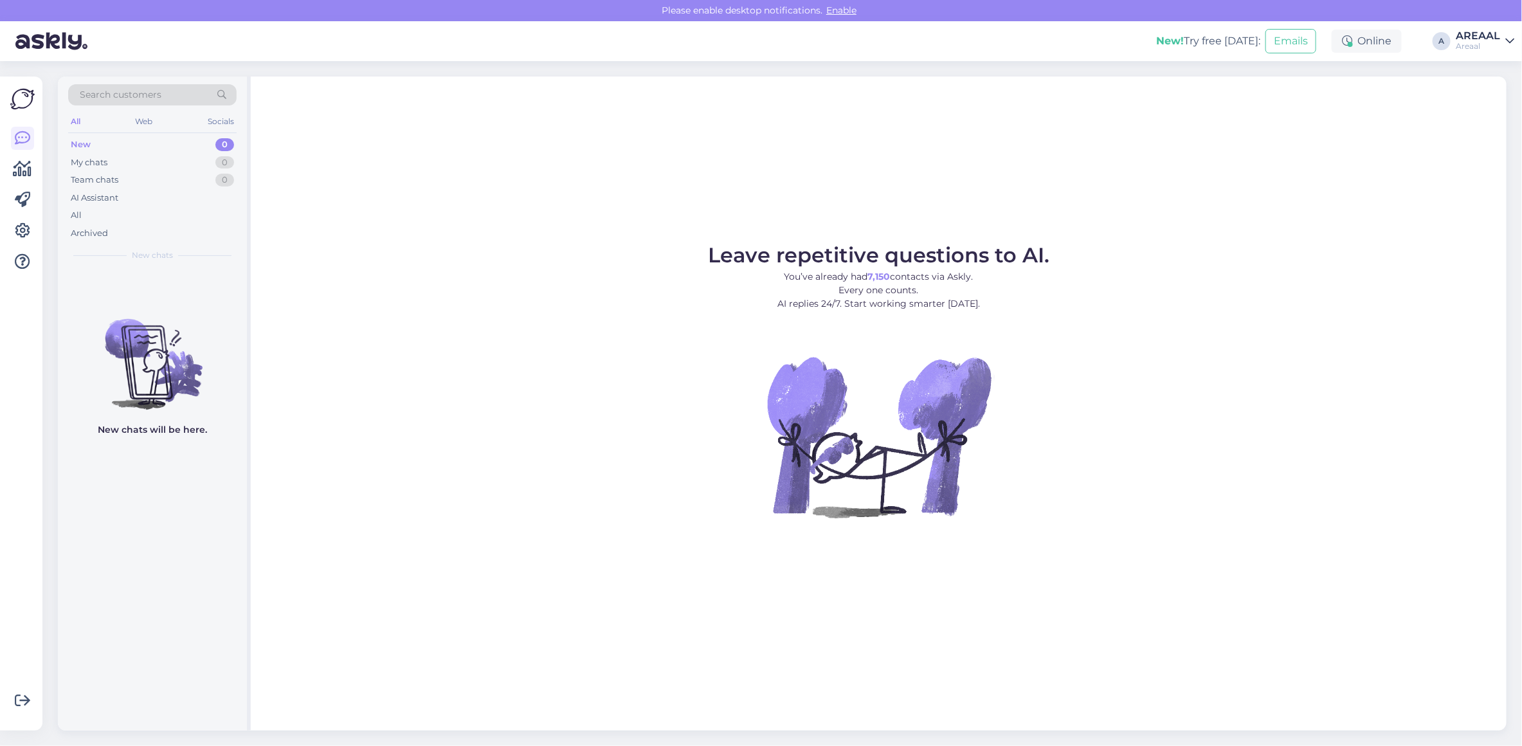
click at [1432, 40] on div "A" at bounding box center [1441, 41] width 18 height 18
click at [1471, 43] on div "Areaal" at bounding box center [1477, 46] width 44 height 10
click at [942, 212] on div "Leave repetitive questions to AI. You’ve already had 7,150 contacts via Askly. …" at bounding box center [878, 403] width 1255 height 654
click at [170, 224] on div "Archived" at bounding box center [152, 233] width 168 height 18
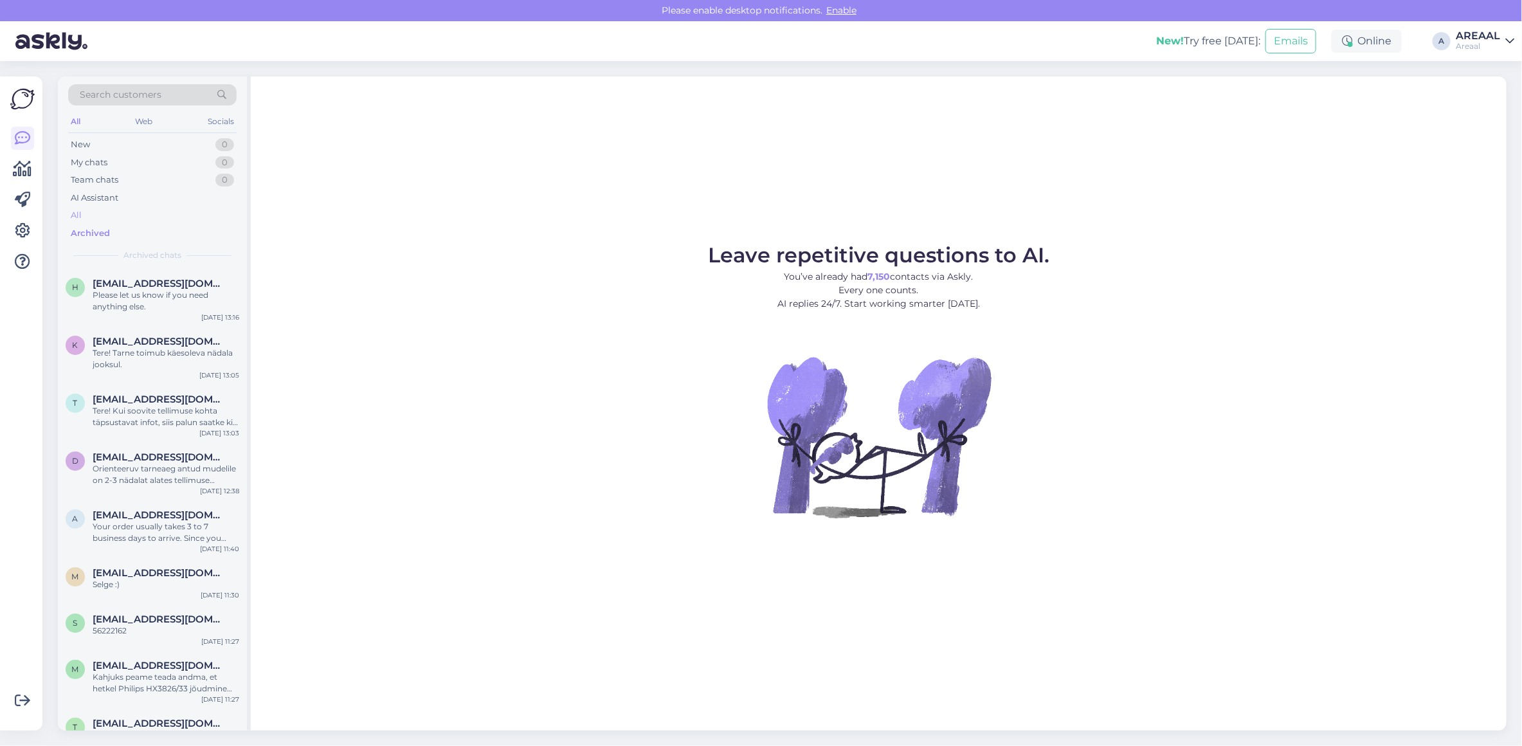
click at [165, 222] on div "All" at bounding box center [152, 215] width 168 height 18
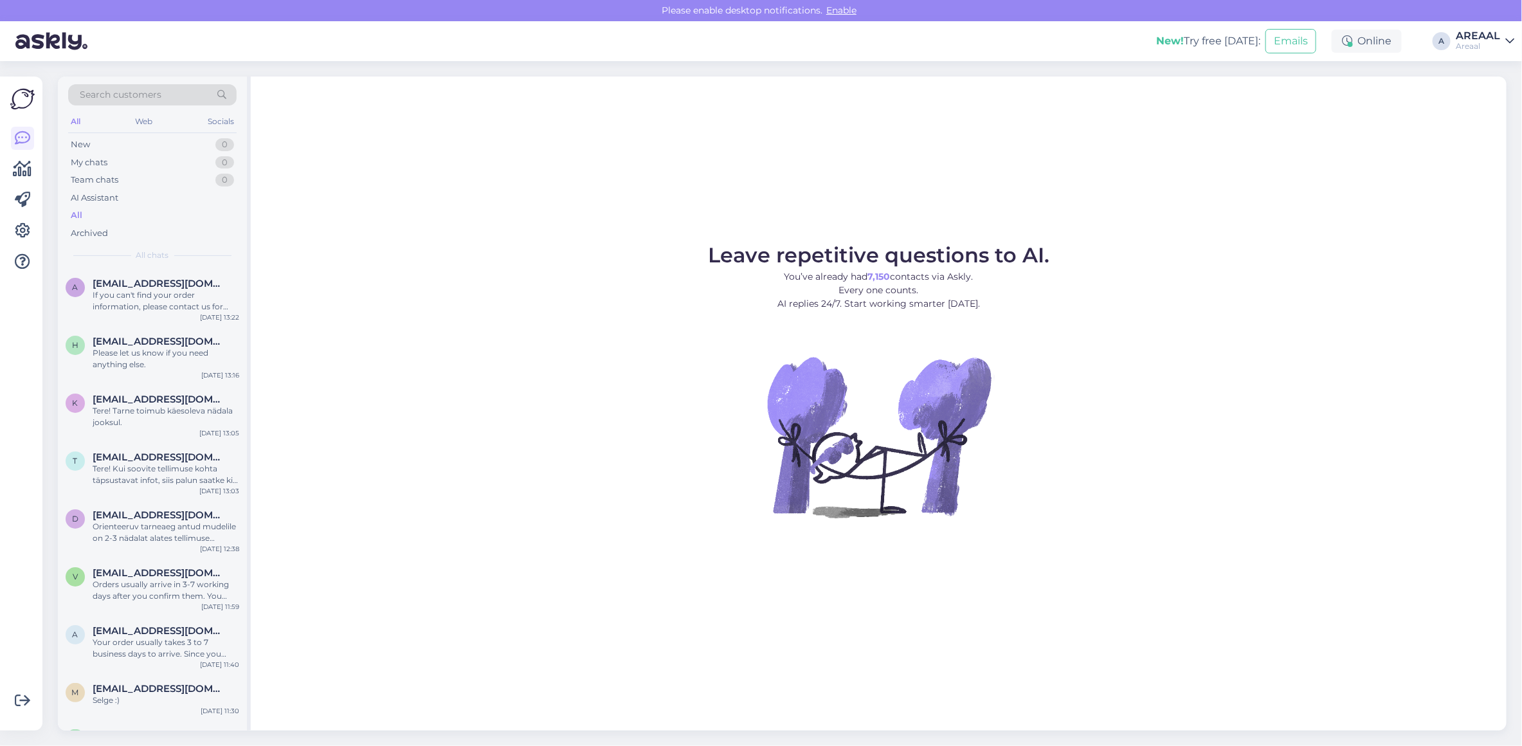
click at [165, 220] on div "All" at bounding box center [152, 215] width 168 height 18
click at [162, 219] on div "All" at bounding box center [152, 215] width 168 height 18
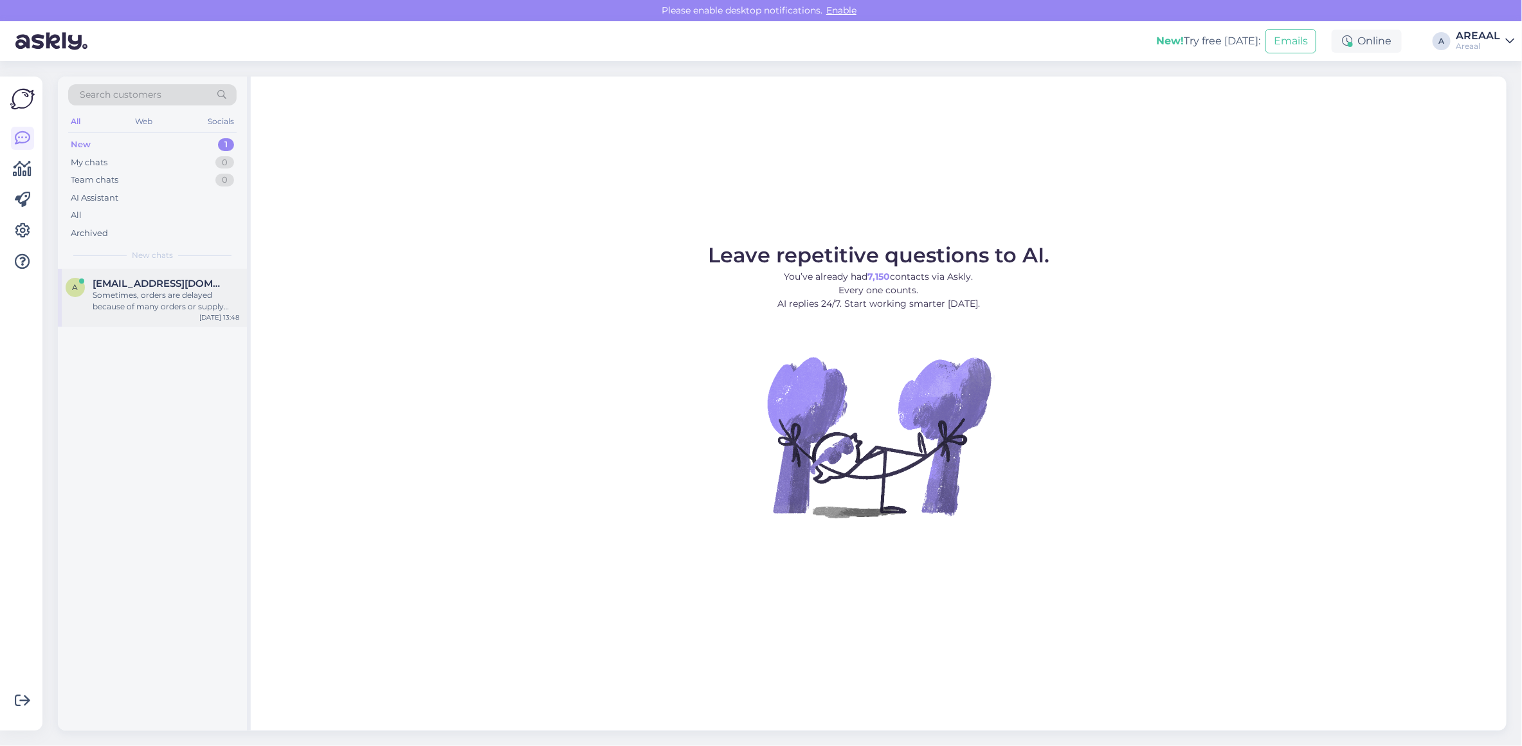
click at [187, 288] on span "[EMAIL_ADDRESS][DOMAIN_NAME]" at bounding box center [160, 284] width 134 height 12
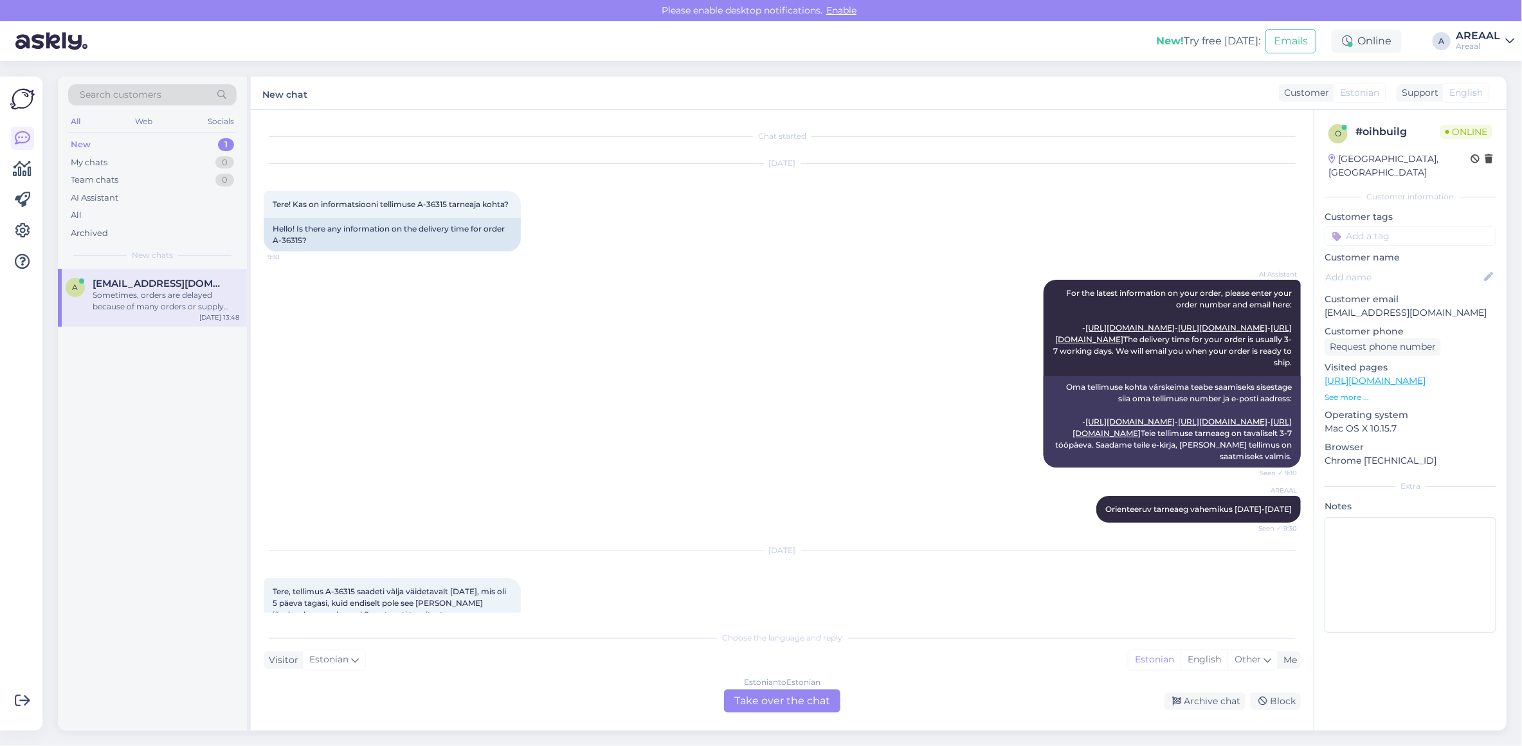
scroll to position [440, 0]
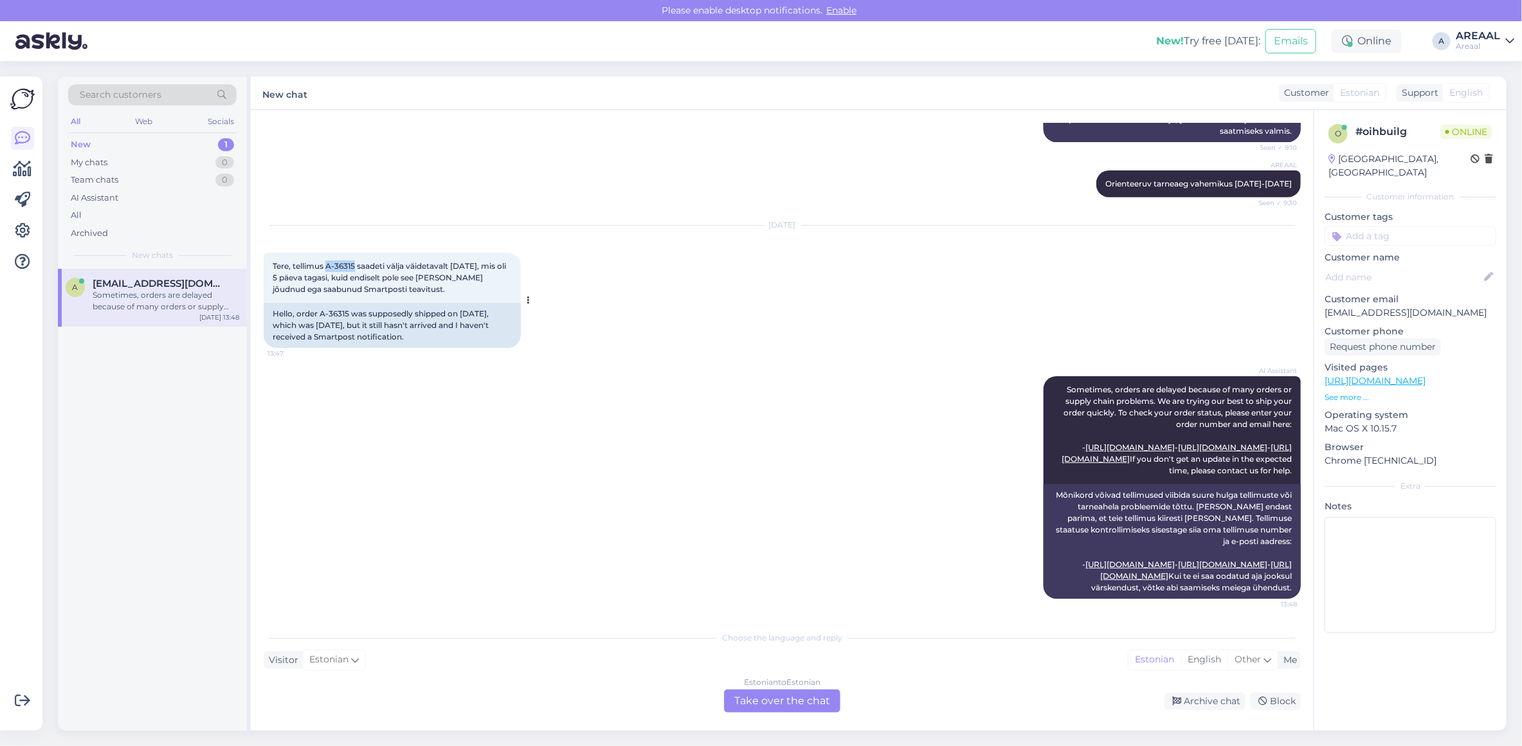
drag, startPoint x: 355, startPoint y: 193, endPoint x: 328, endPoint y: 202, distance: 28.5
click at [328, 253] on div "Tere, tellimus A-36315 saadeti välja väidetavalt [DATE], mis oli 5 päeva tagasi…" at bounding box center [392, 278] width 257 height 50
copy span "A-36315"
click at [822, 640] on div "Choose the language and reply" at bounding box center [782, 638] width 1037 height 12
click at [814, 711] on div "Estonian to Estonian Take over the chat" at bounding box center [782, 700] width 116 height 23
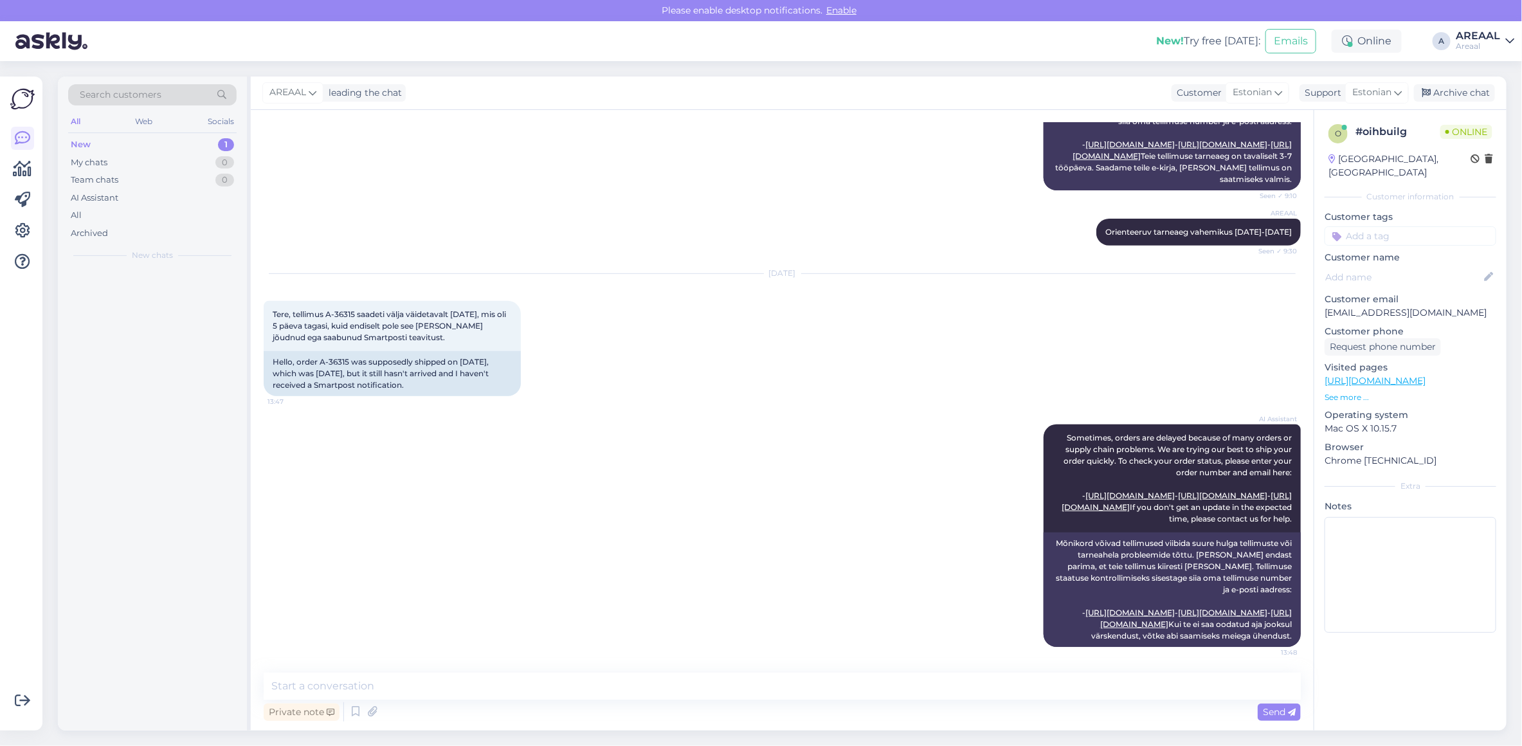
scroll to position [392, 0]
click at [1366, 97] on span "Estonian" at bounding box center [1371, 92] width 39 height 14
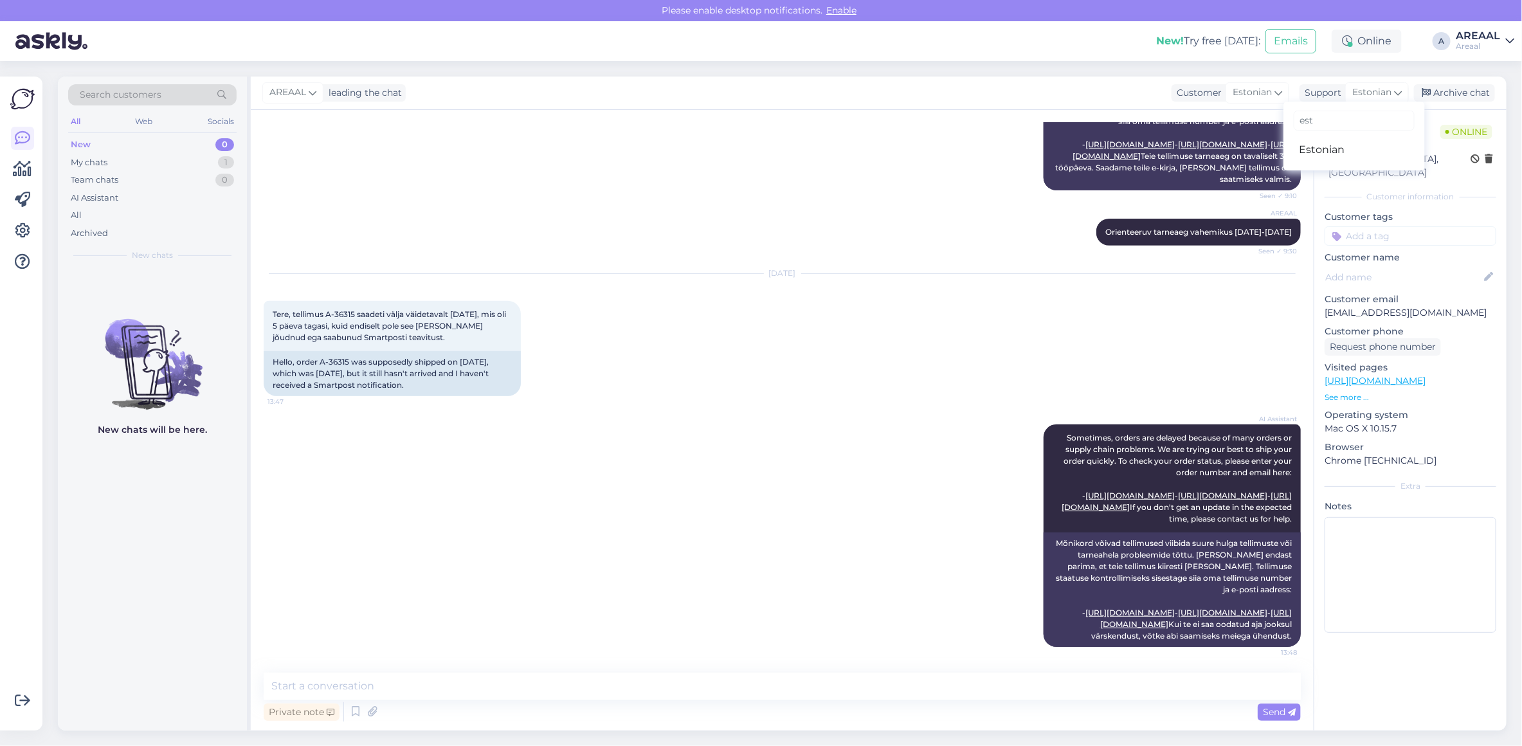
click at [1335, 123] on input "est" at bounding box center [1353, 121] width 121 height 20
type input "est"
click at [1338, 136] on ul "Estonian" at bounding box center [1353, 149] width 141 height 31
click at [1345, 153] on link "Estonian" at bounding box center [1353, 149] width 141 height 21
click at [760, 705] on div "Private note Send" at bounding box center [782, 711] width 1037 height 24
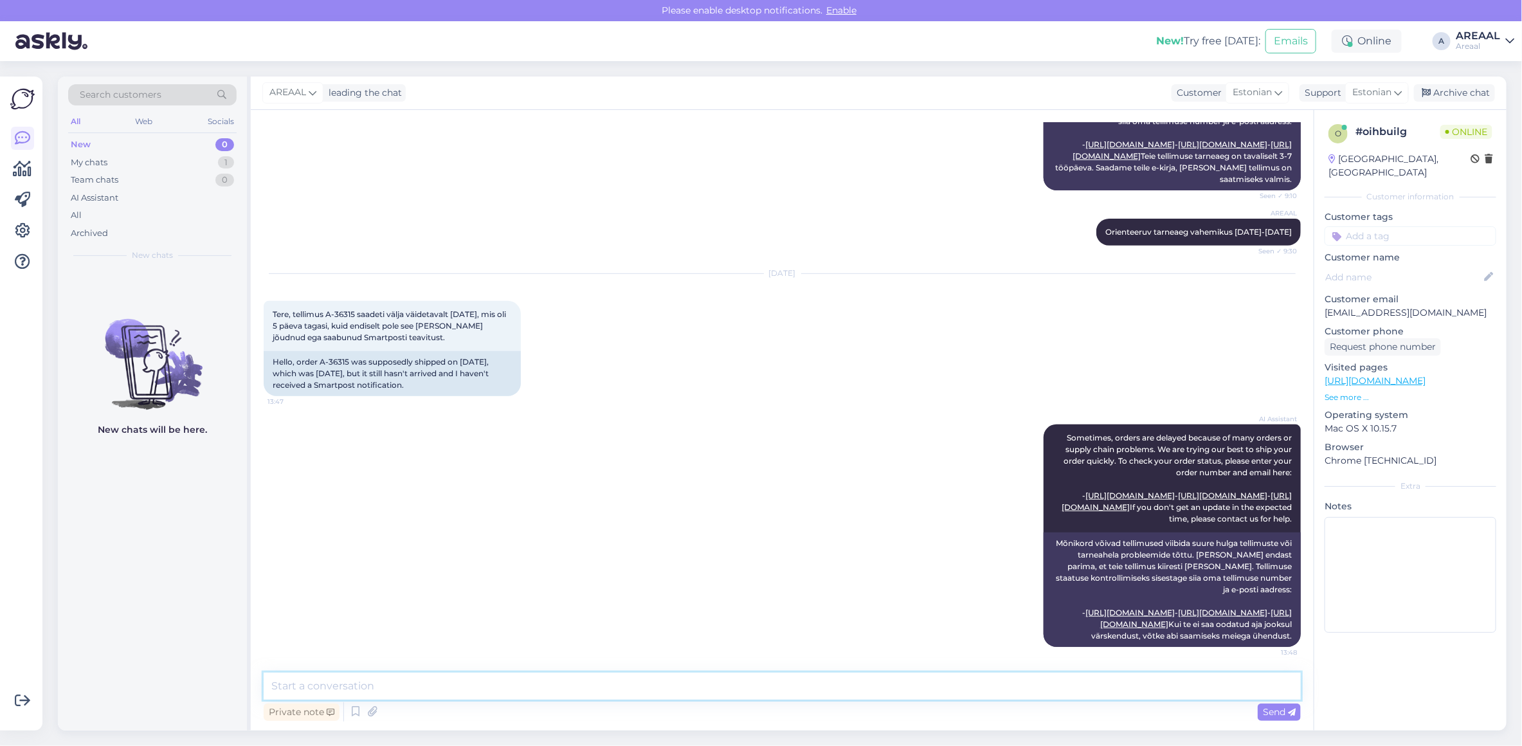
click at [764, 676] on textarea at bounding box center [782, 685] width 1037 height 27
type textarea "Tarne toimub vahemikus [DATE]-[DATE]"
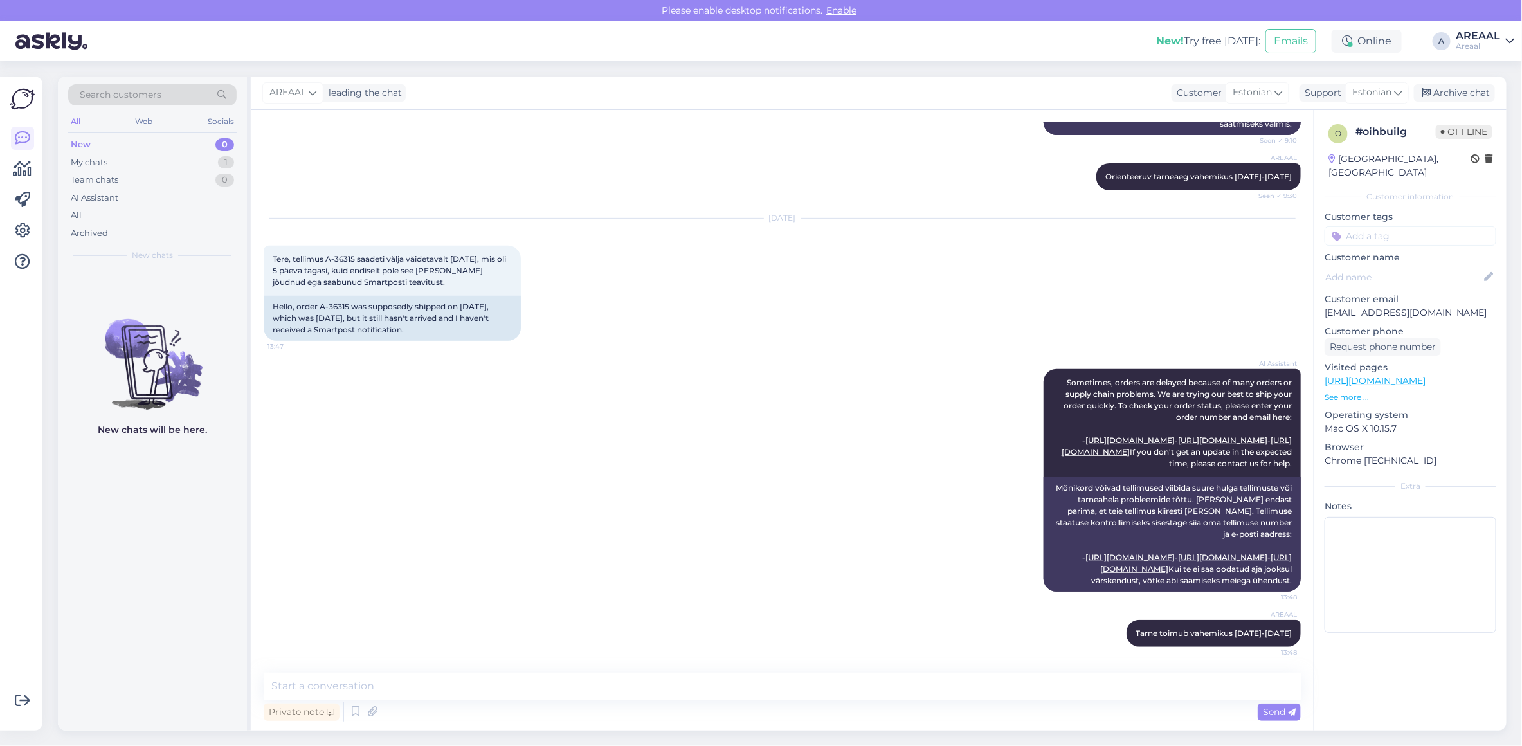
click at [622, 257] on div "Sep 22 2025 Tere, tellimus A-36315 saadeti välja väidetavalt 17. septembril, mi…" at bounding box center [782, 279] width 1037 height 150
click at [1456, 82] on div "AREAAL leading the chat Customer Estonian Support Estonian est Estonian Archive…" at bounding box center [878, 92] width 1255 height 33
click at [93, 213] on div "All" at bounding box center [152, 215] width 168 height 18
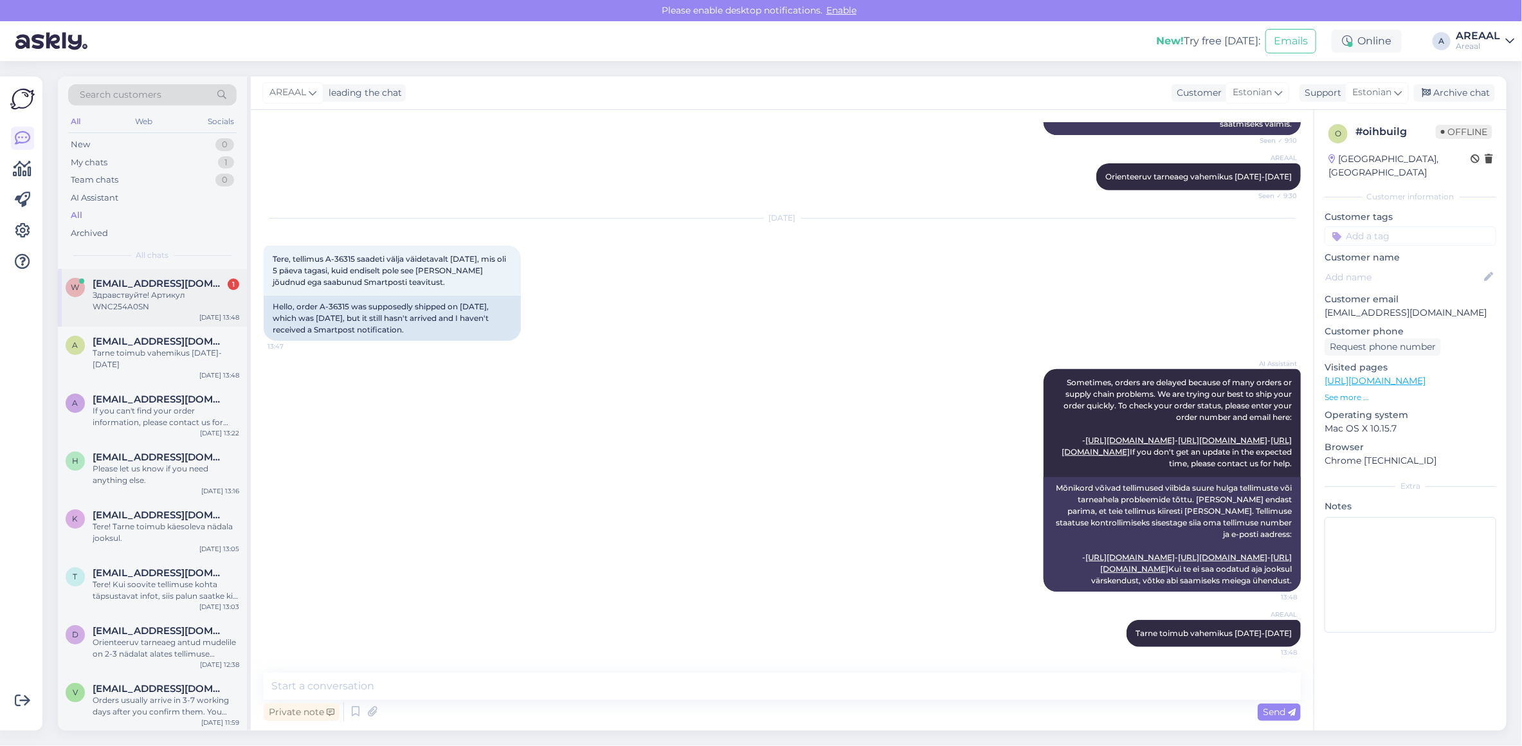
click at [182, 307] on div "Здравствуйте! Артикул WNC254A0SN" at bounding box center [166, 300] width 147 height 23
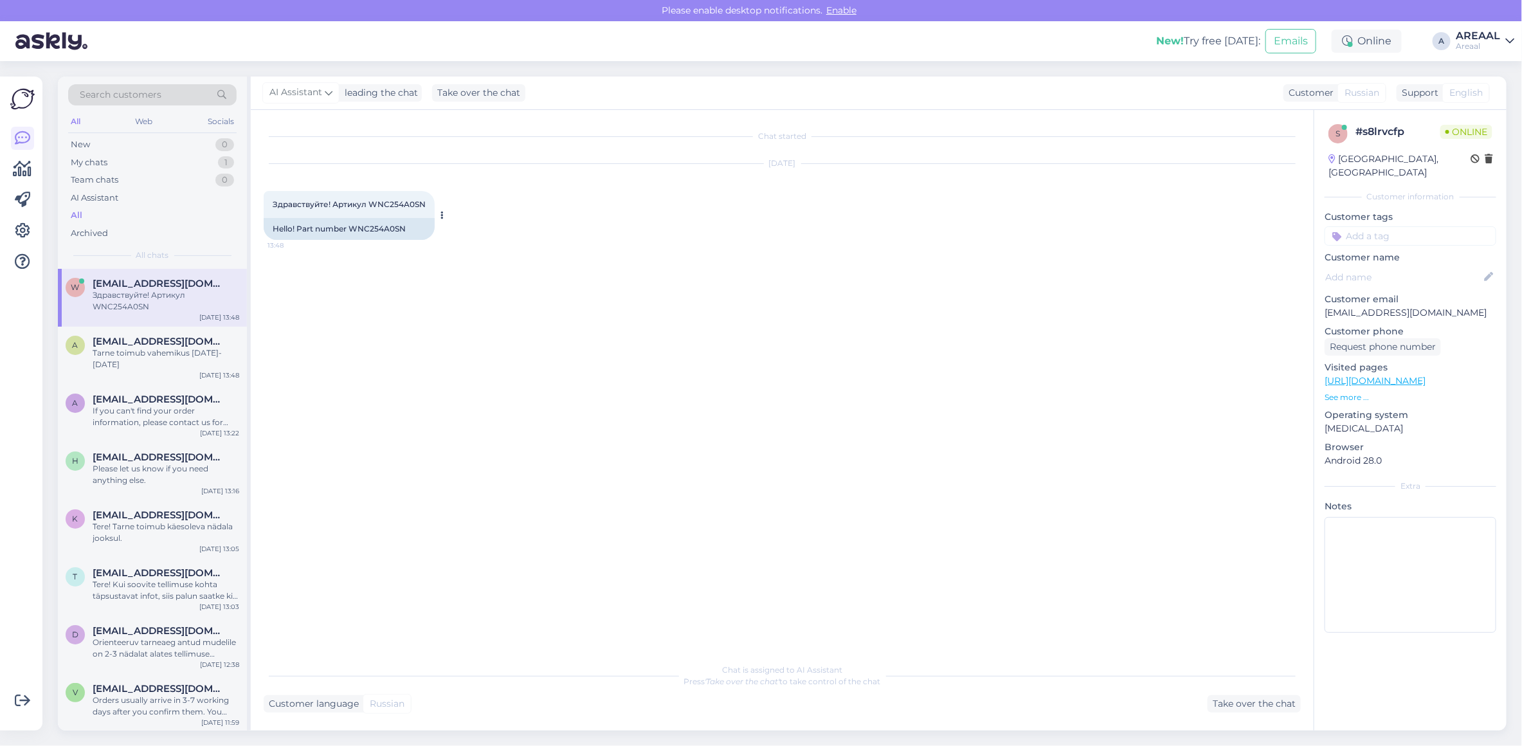
click at [381, 233] on div "Hello! Part number WNC254A0SN" at bounding box center [349, 229] width 171 height 22
copy div "WNC254A0SN"
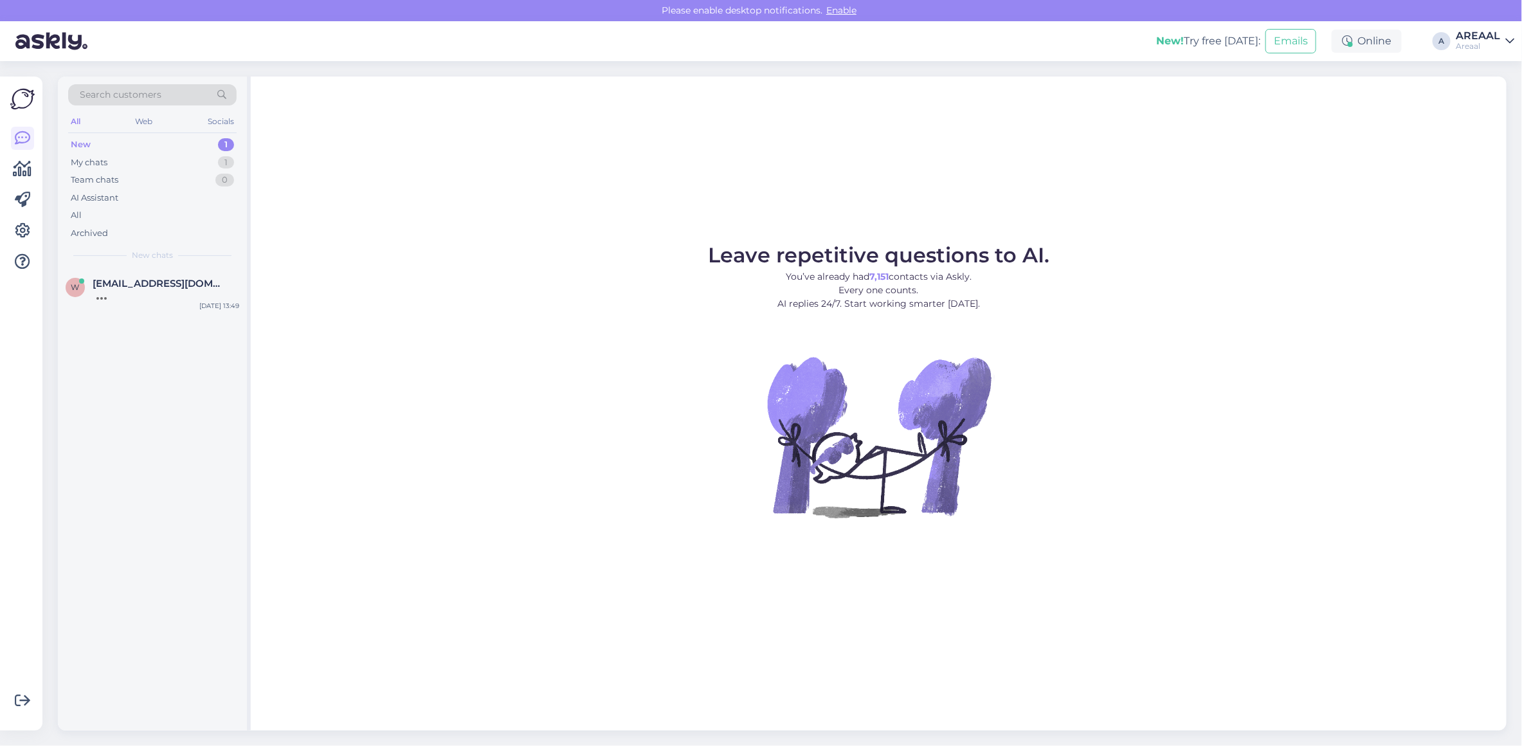
click at [1114, 303] on figure "Leave repetitive questions to AI. You’ve already had 7,151 contacts via Askly. …" at bounding box center [878, 398] width 1232 height 307
click at [184, 310] on div "Имеет ли данная стирально-сушильная машина функцию доброса белья во время стирк…" at bounding box center [166, 300] width 147 height 23
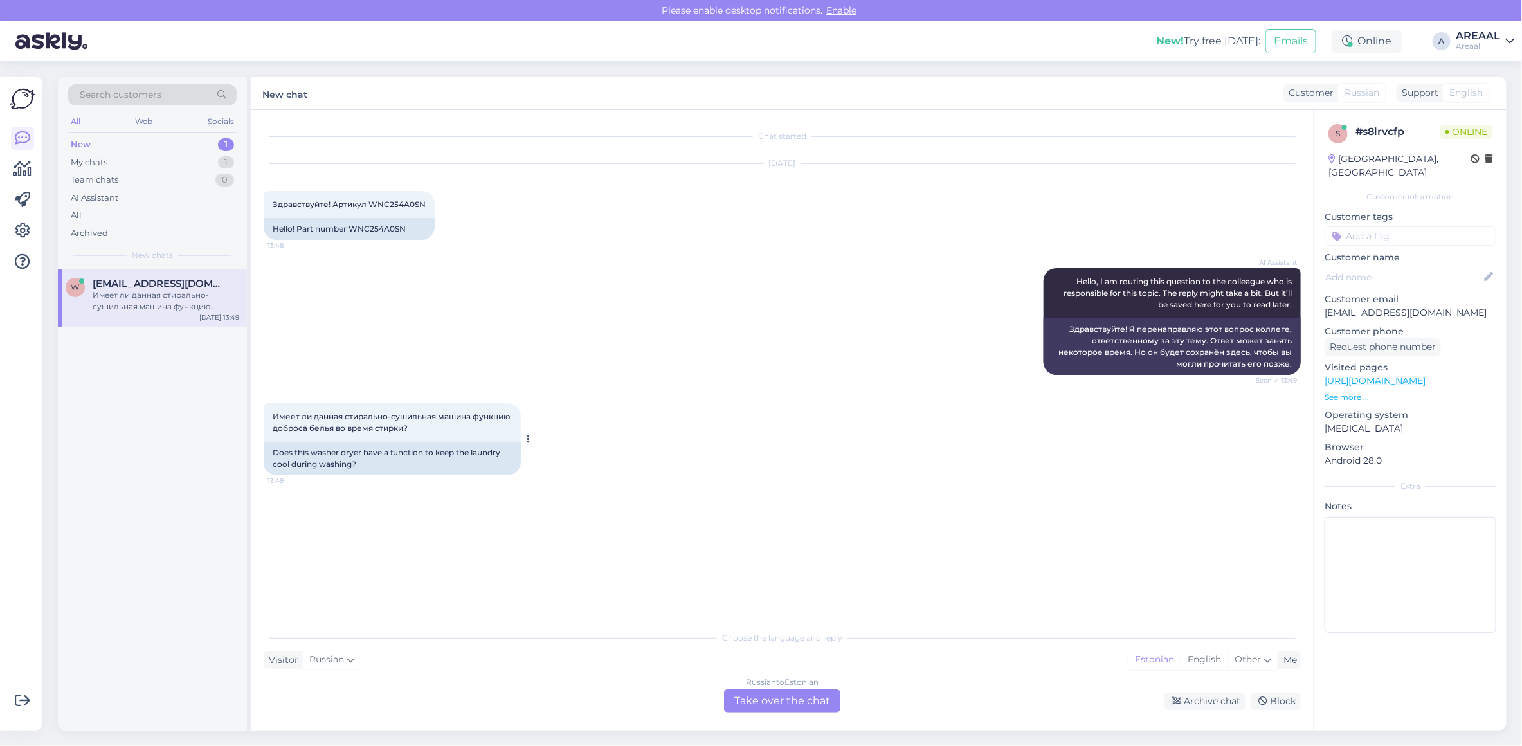
click at [365, 451] on div "Does this washer dryer have a function to keep the laundry cool during washing?" at bounding box center [392, 458] width 257 height 33
click at [366, 451] on div "Does this washer dryer have a function to keep the laundry cool during washing?" at bounding box center [392, 458] width 257 height 33
copy div "Does this washer dryer have a function to keep the laundry cool during washing?"
click at [776, 458] on div "Имеет ли данная стирально-сушильная машина функцию доброса белья во время стирк…" at bounding box center [782, 439] width 1037 height 100
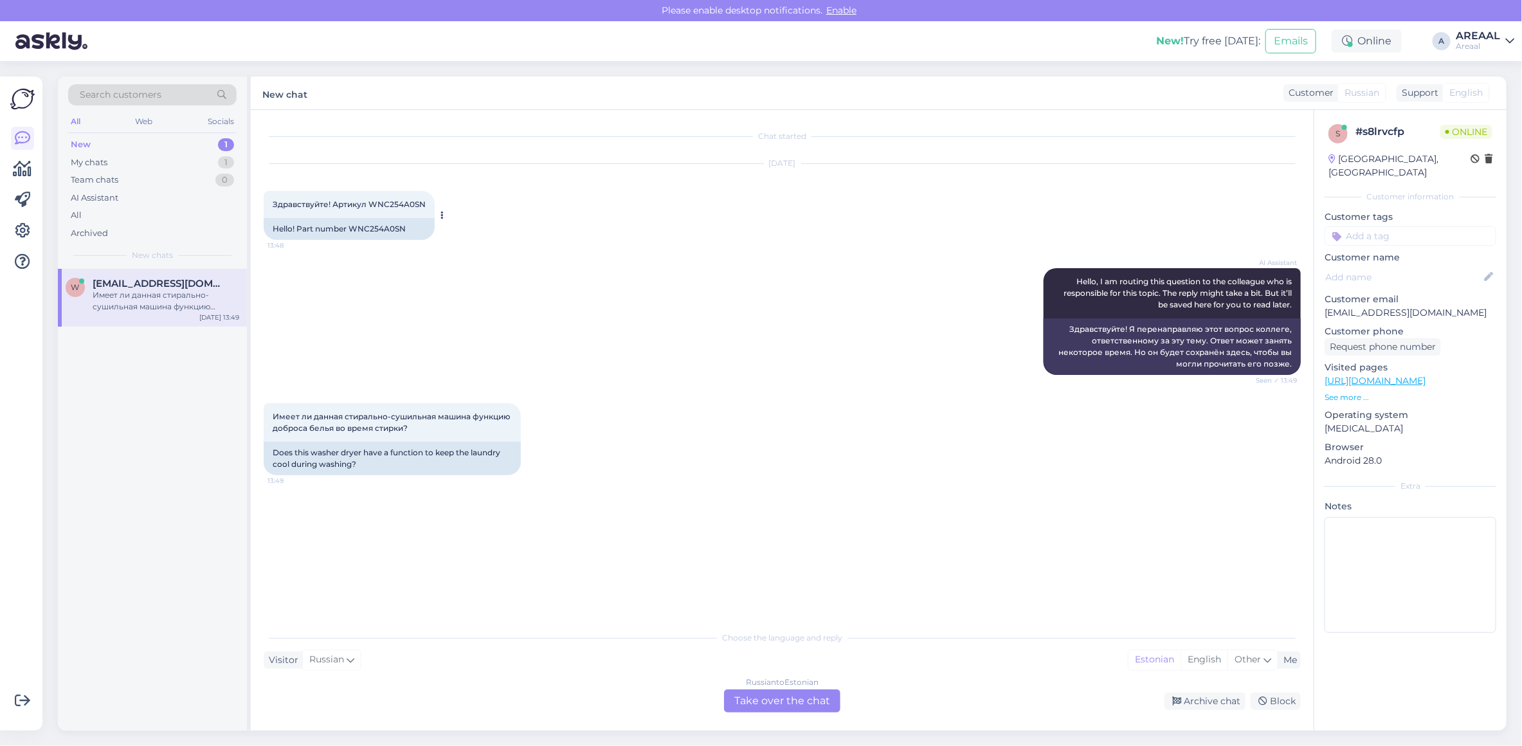
click at [402, 207] on span "Здравствуйте! Артикул WNC254A0SN" at bounding box center [349, 204] width 153 height 10
copy div "Здравствуйте! Артикул WNC254A0SN 13:48"
click at [373, 405] on div "Имеет ли данная стирально-сушильная машина функцию доброса белья во время стирк…" at bounding box center [392, 422] width 257 height 39
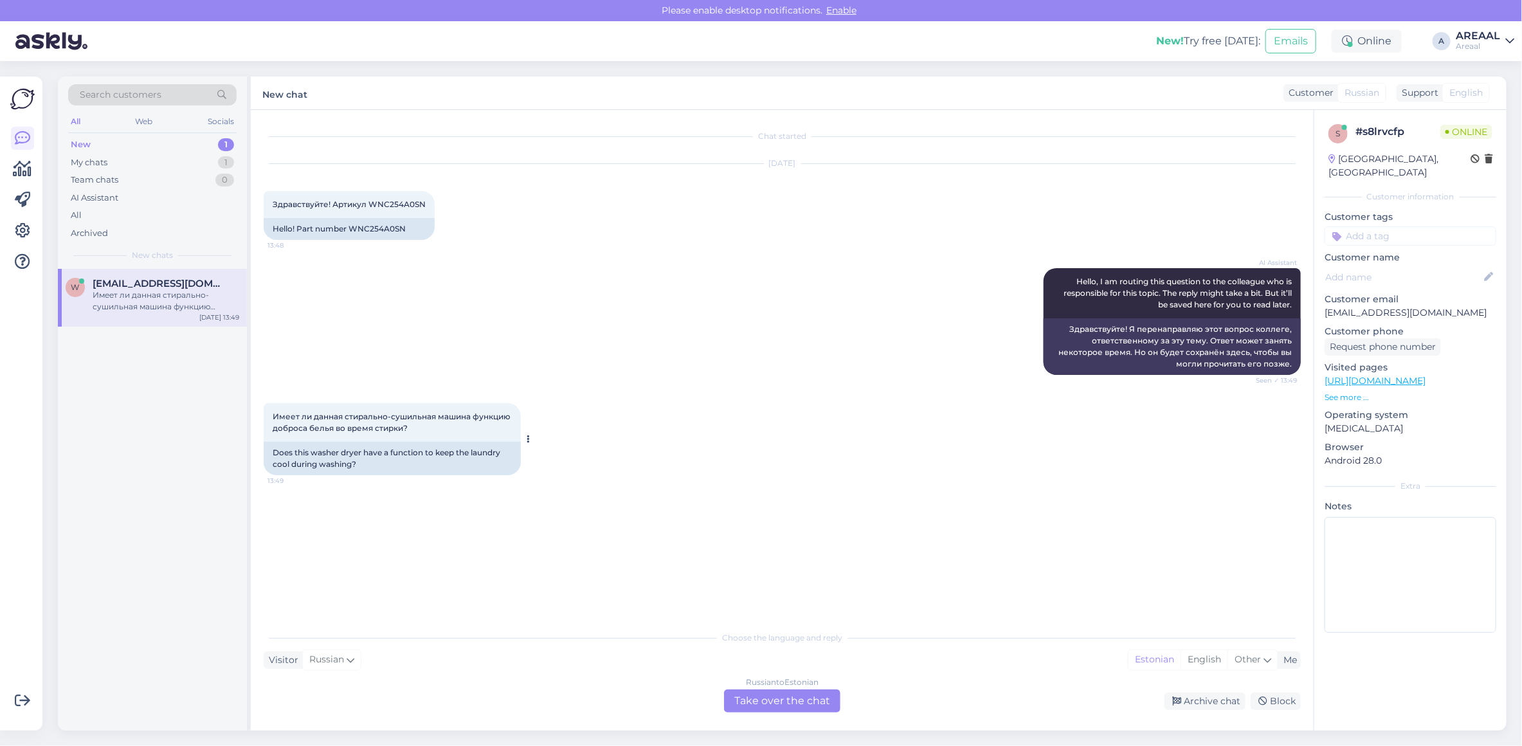
click at [365, 418] on span "Имеет ли данная стирально-сушильная машина функцию доброса белья во время стирк…" at bounding box center [393, 421] width 240 height 21
copy div "Имеет ли данная стирально-сушильная машина функцию доброса белья во время стирк…"
click at [595, 296] on div "AI Assistant Hello, I am routing this question to the colleague who is responsi…" at bounding box center [782, 321] width 1037 height 135
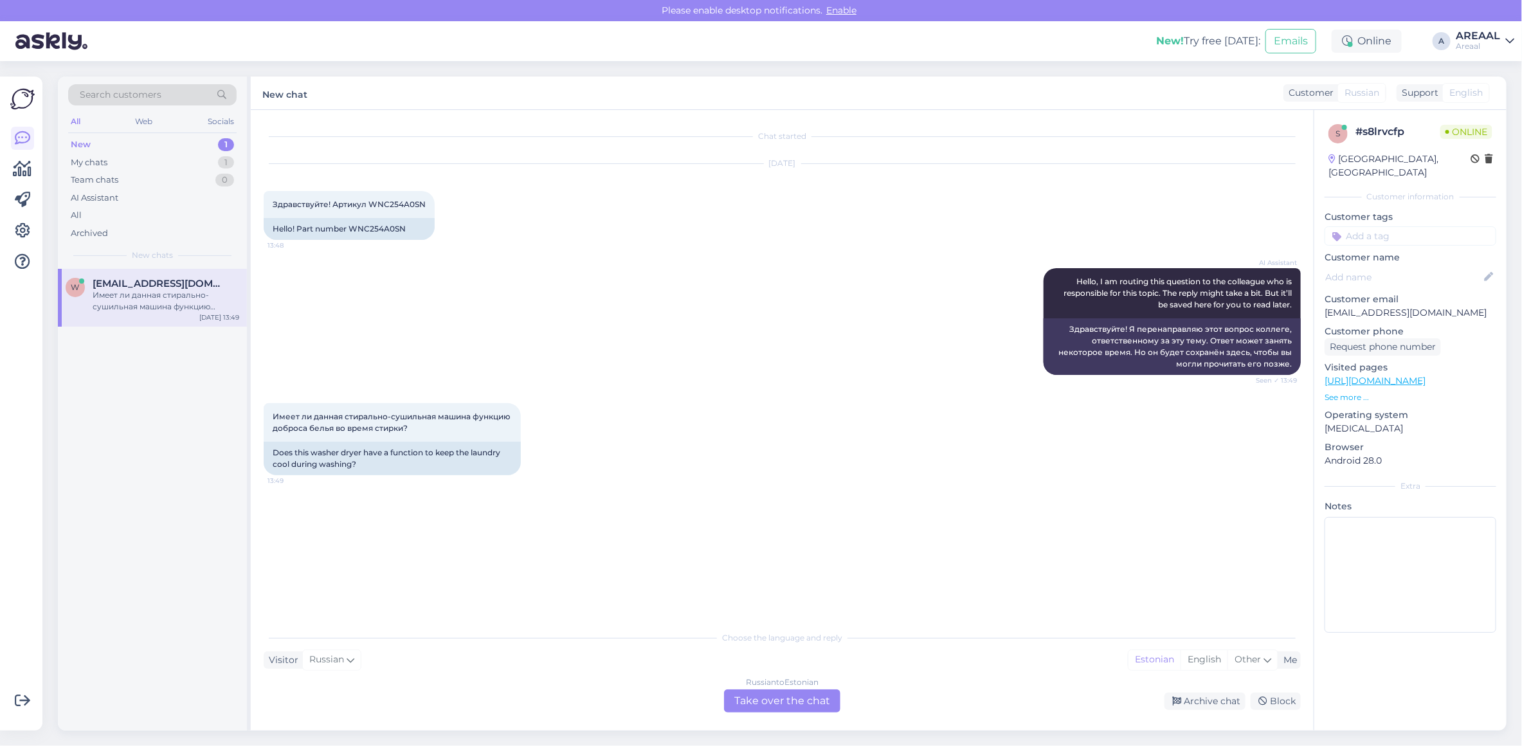
click at [753, 702] on div "Russian to Estonian Take over the chat" at bounding box center [782, 700] width 116 height 23
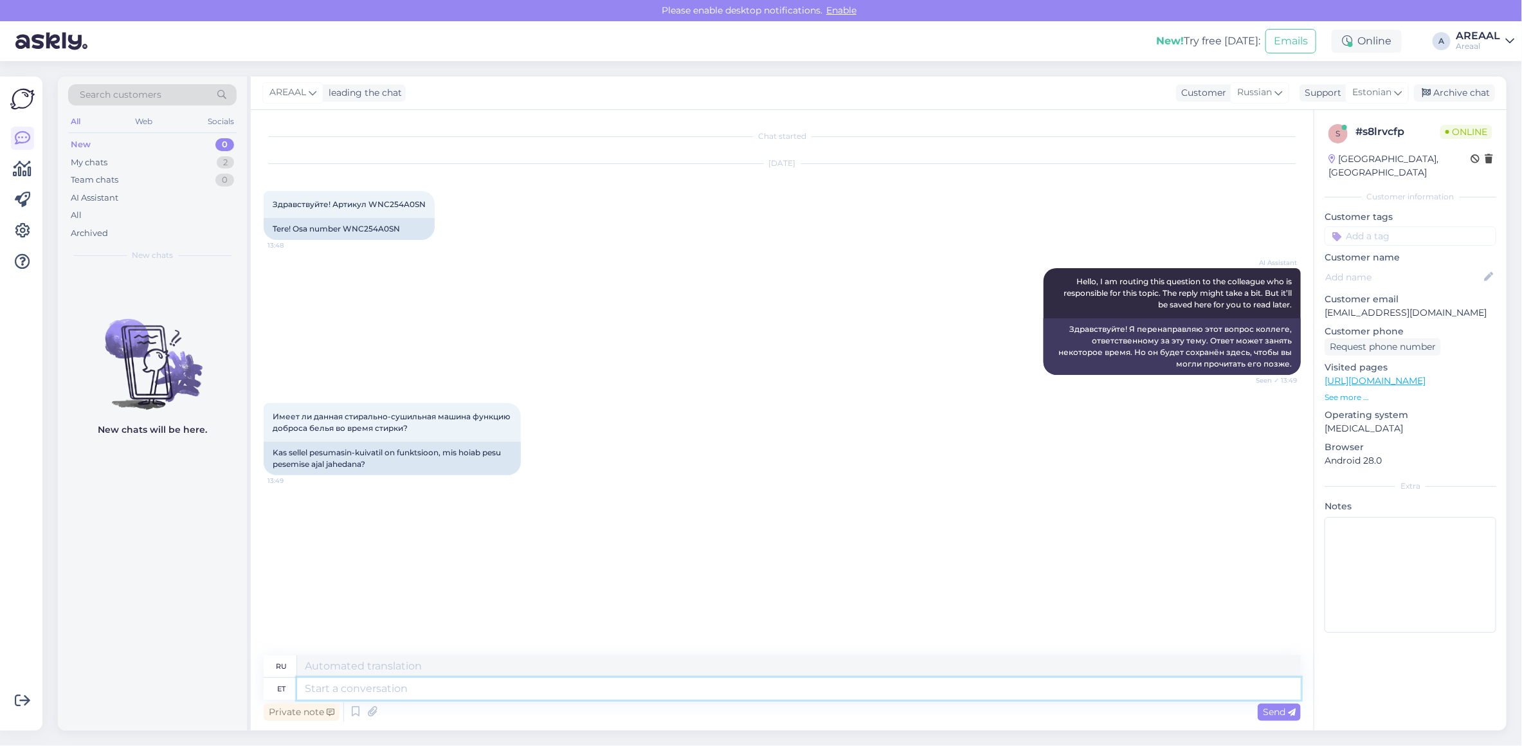
click at [714, 685] on textarea at bounding box center [798, 689] width 1003 height 22
click at [1355, 80] on div "AREAAL leading the chat Customer Russian Support Estonian Archive chat" at bounding box center [878, 92] width 1255 height 33
click at [1360, 102] on div "Estonian" at bounding box center [1377, 92] width 64 height 21
click at [1360, 97] on span "Estonian" at bounding box center [1371, 92] width 39 height 14
click at [1360, 91] on span "Estonian" at bounding box center [1371, 92] width 39 height 14
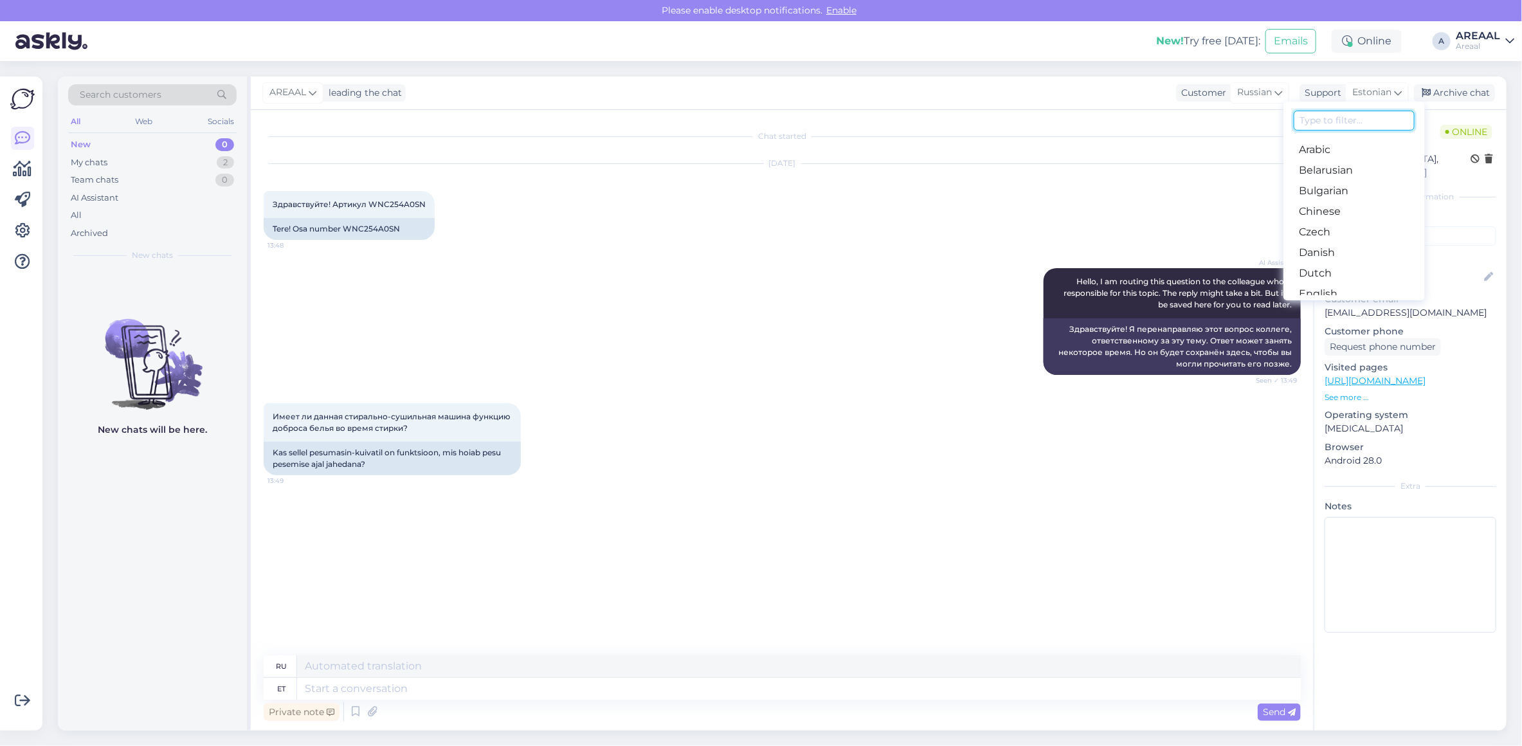
click at [1341, 123] on input at bounding box center [1353, 121] width 121 height 20
type input "rus"
click at [1344, 145] on link "Belarusian" at bounding box center [1353, 149] width 141 height 21
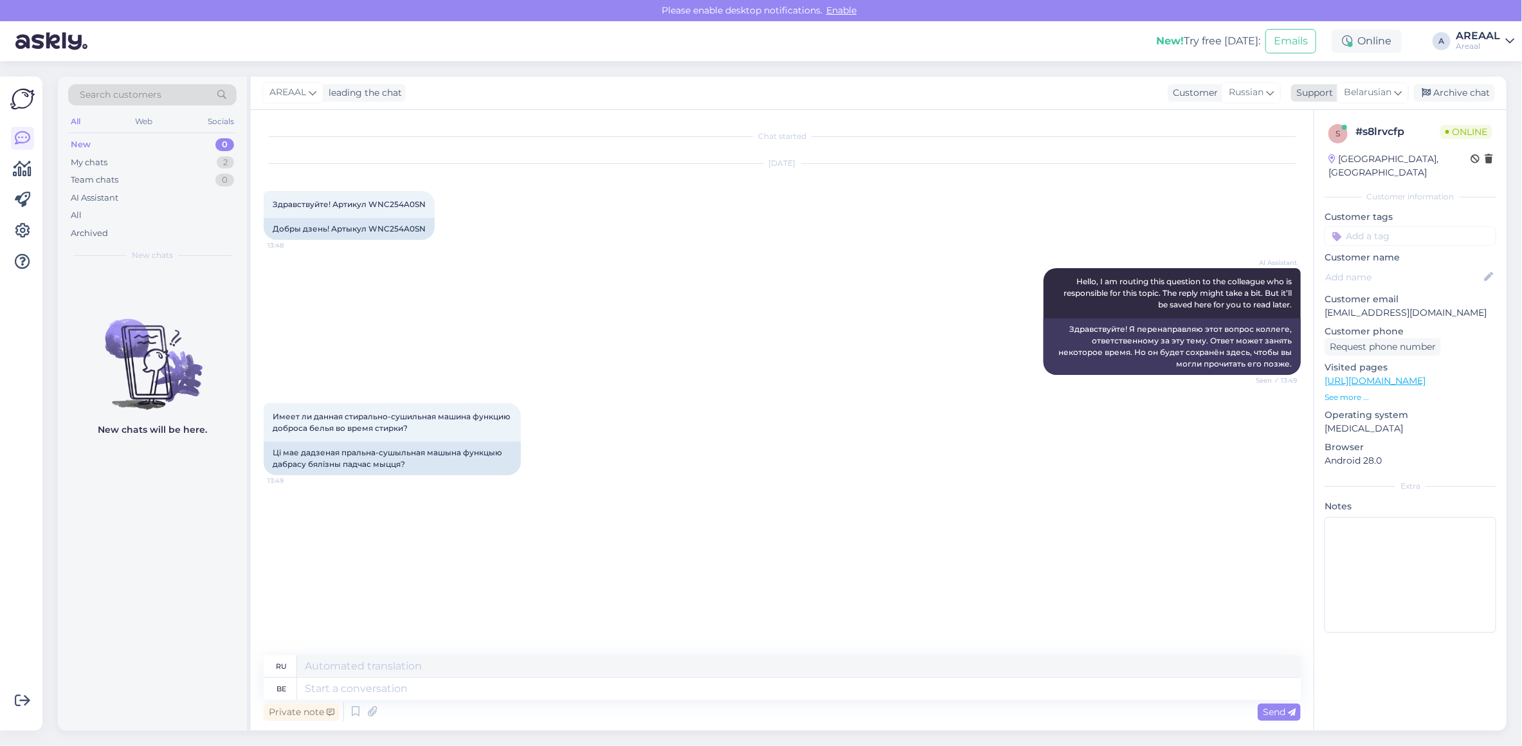
click at [1356, 95] on span "Belarusian" at bounding box center [1368, 92] width 48 height 14
click at [1335, 168] on link "Russian" at bounding box center [1349, 170] width 141 height 21
click at [969, 682] on textarea at bounding box center [782, 685] width 1037 height 27
paste textarea "Да, у данной модели есть такая возможность"
type textarea "Да, у данной модели есть такая возможность"
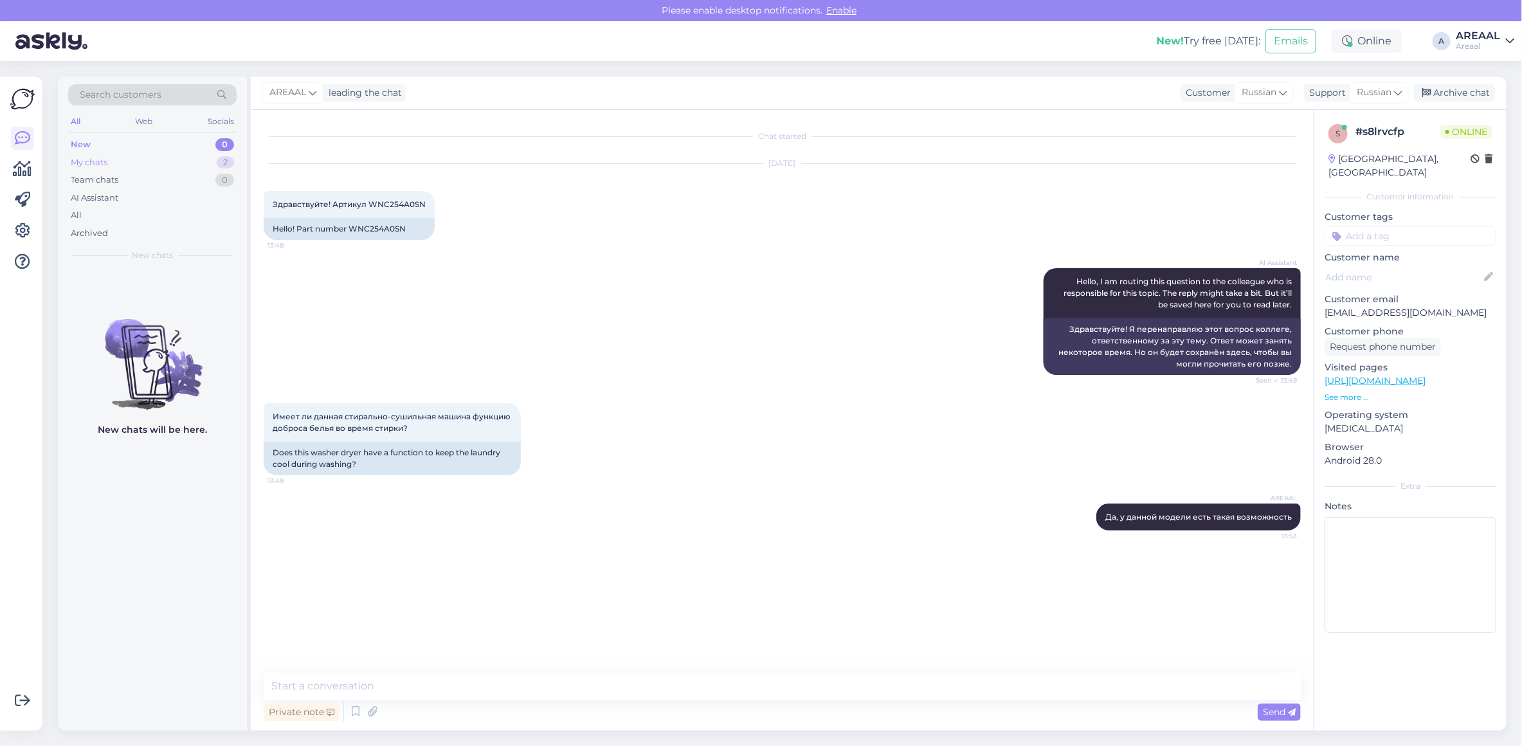
click at [213, 161] on div "My chats 2" at bounding box center [152, 163] width 168 height 18
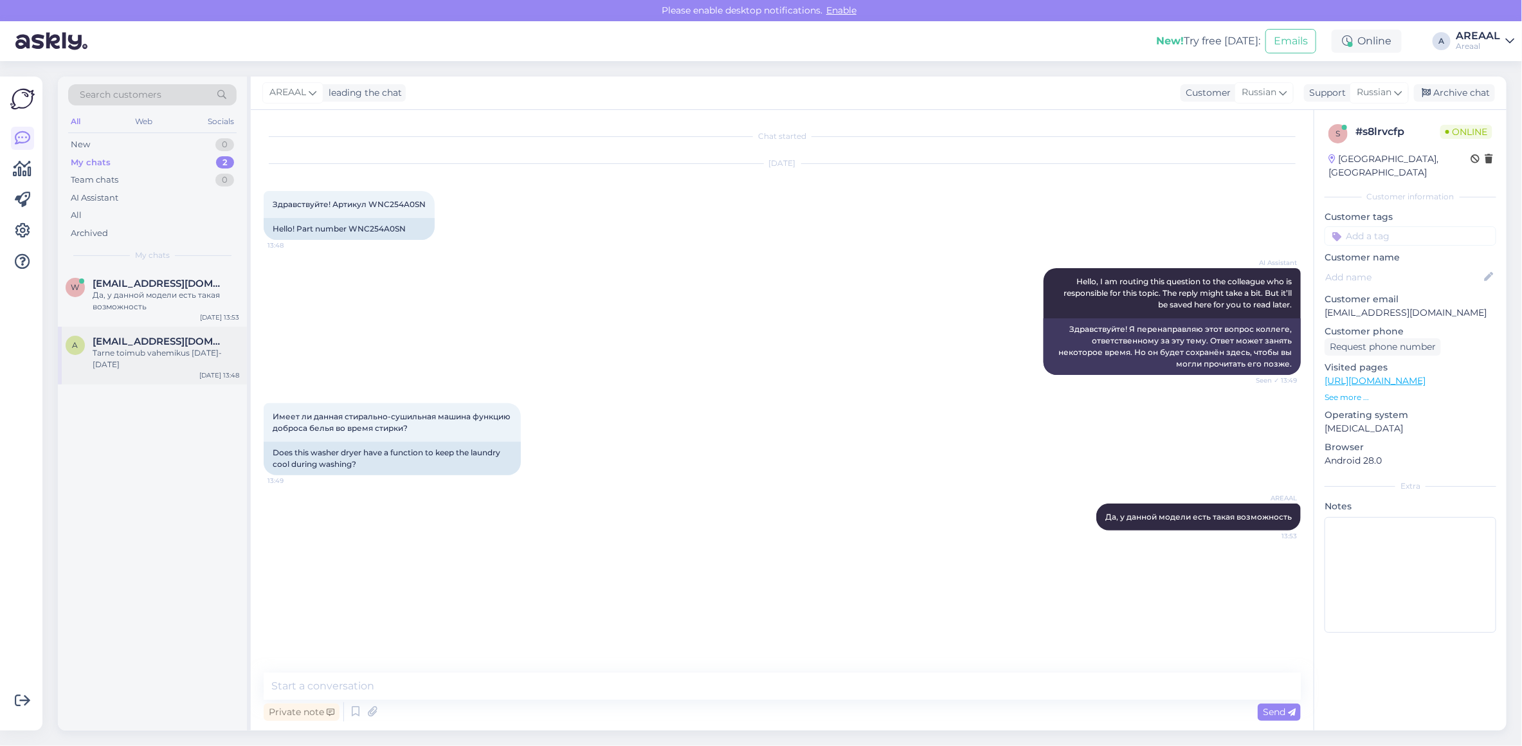
click at [168, 368] on div "Tarne toimub vahemikus [DATE]-[DATE]" at bounding box center [166, 358] width 147 height 23
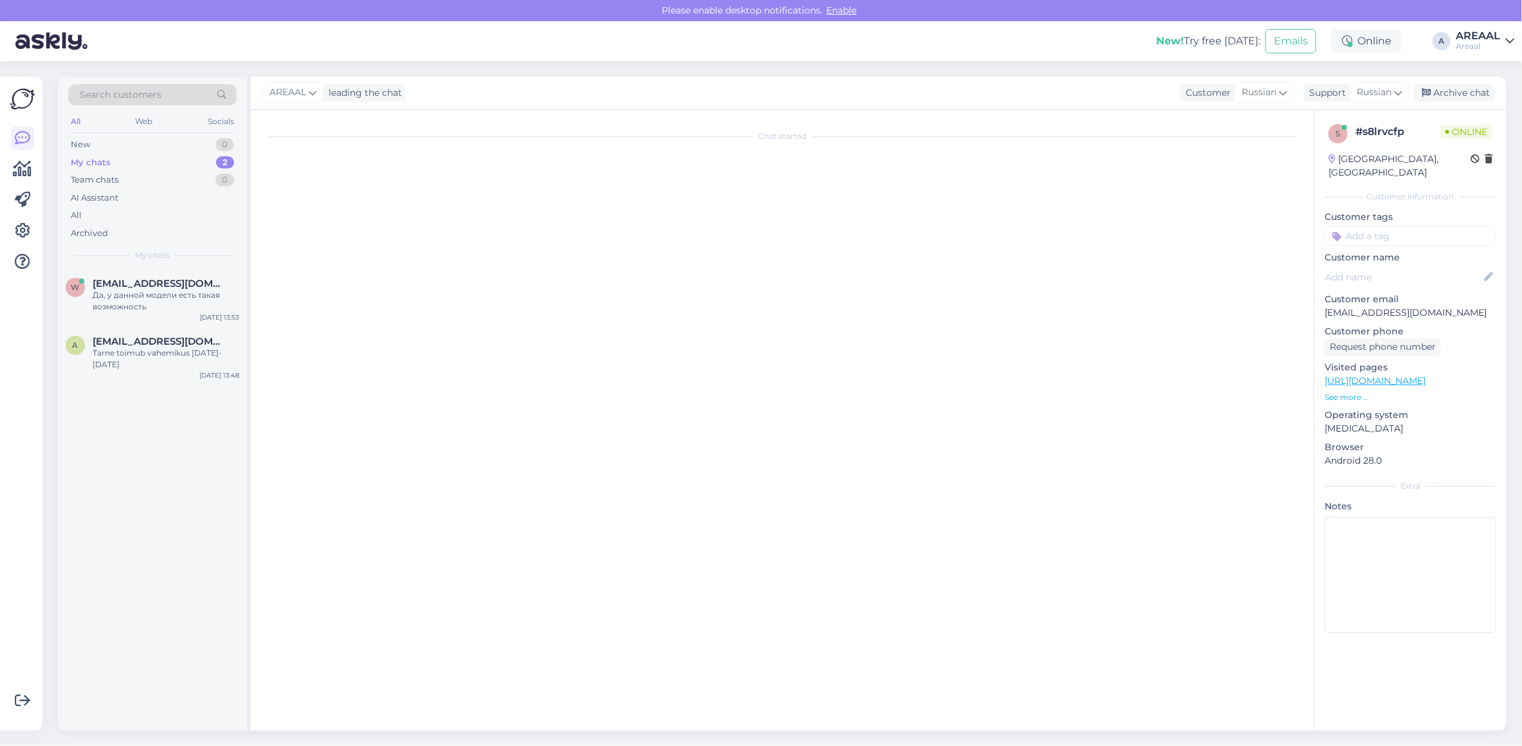
scroll to position [447, 0]
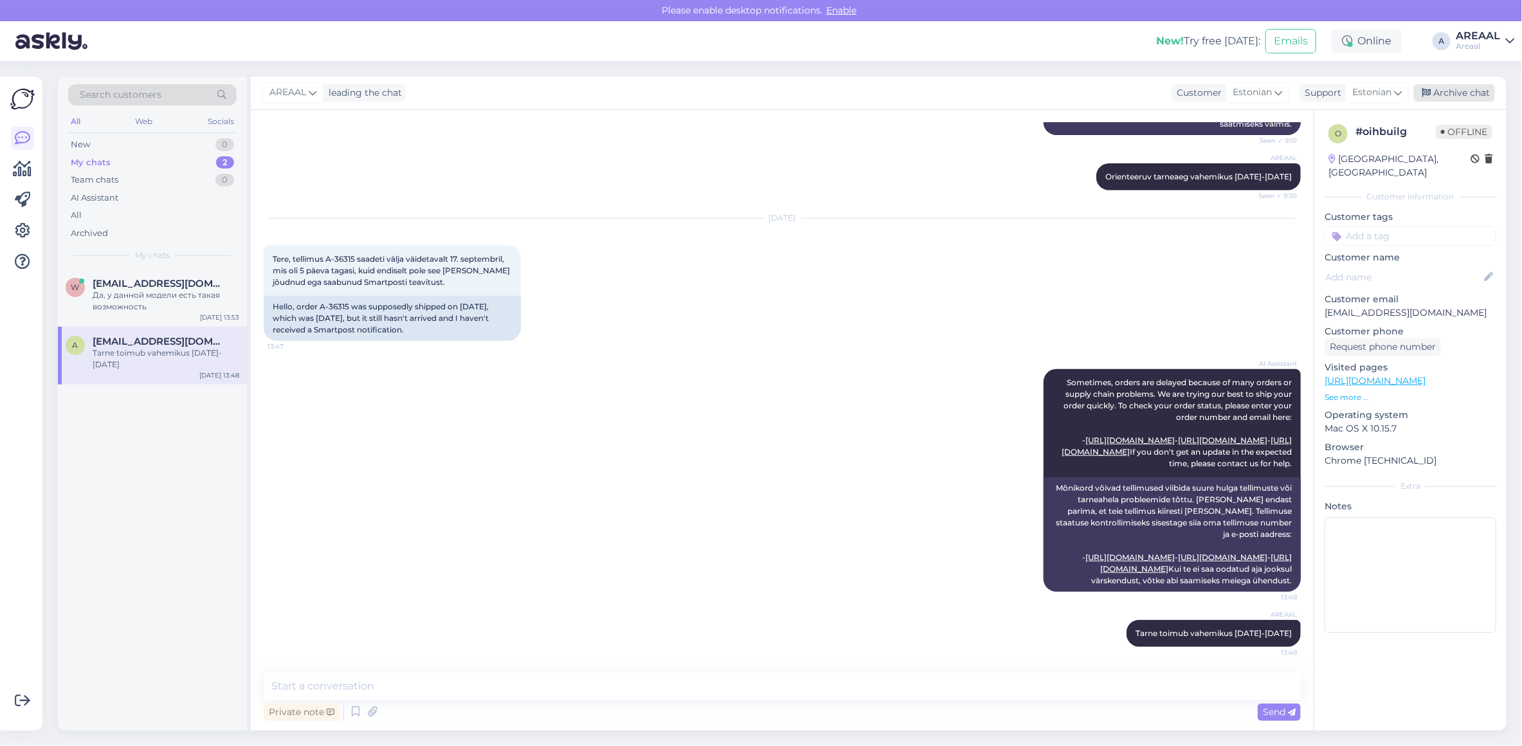
click at [1451, 96] on div "Archive chat" at bounding box center [1454, 92] width 81 height 17
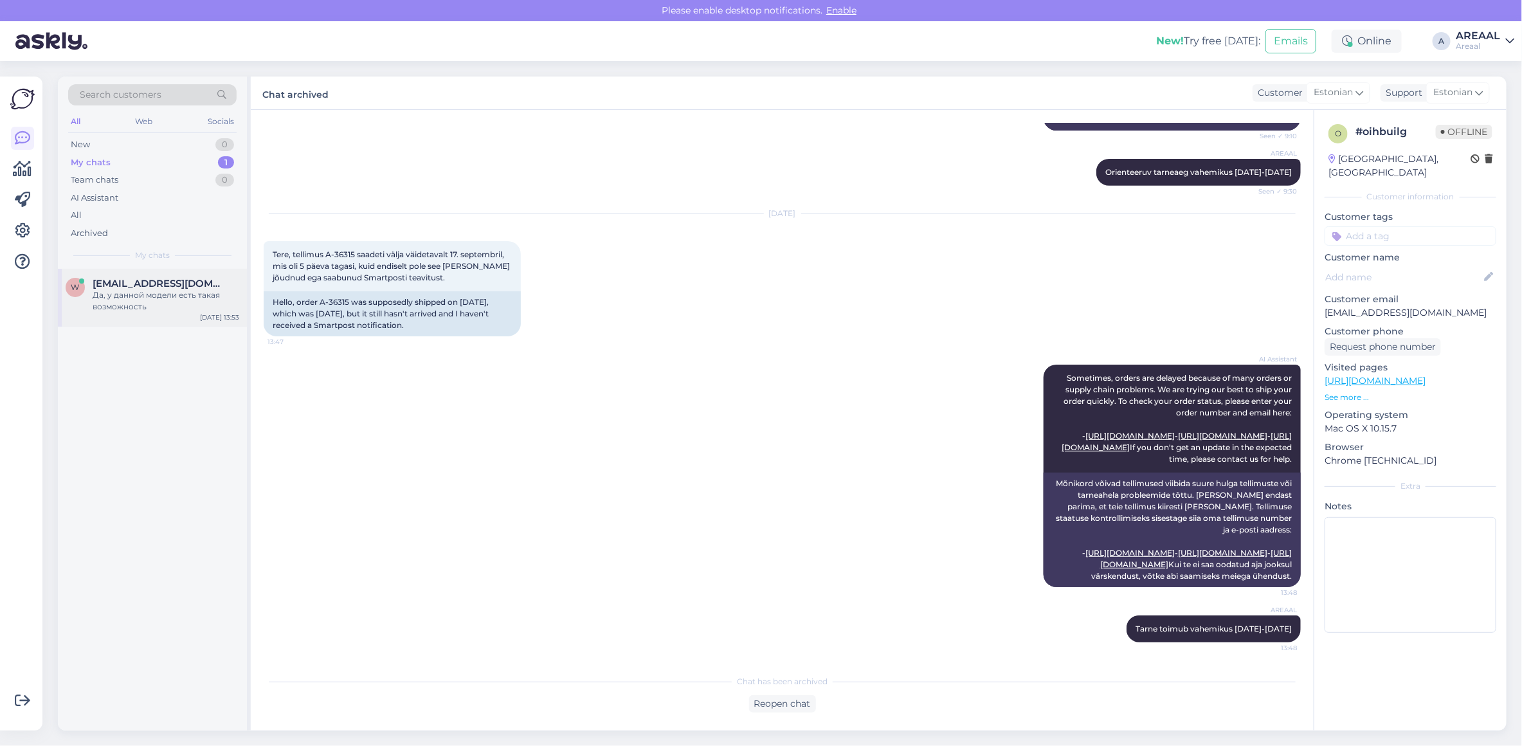
click at [177, 299] on div "Да, у данной модели есть такая возможность" at bounding box center [166, 300] width 147 height 23
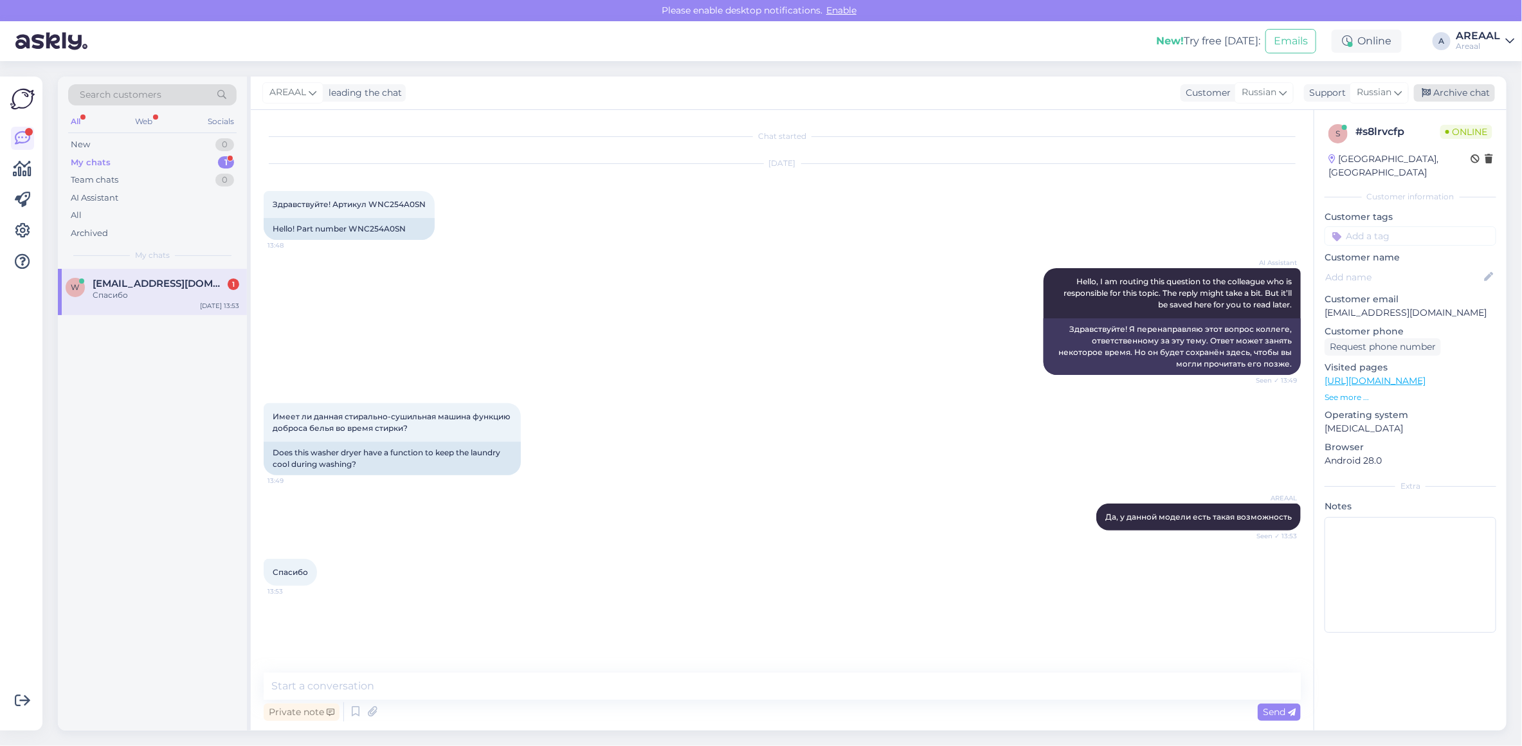
click at [1473, 91] on div "Archive chat" at bounding box center [1454, 92] width 81 height 17
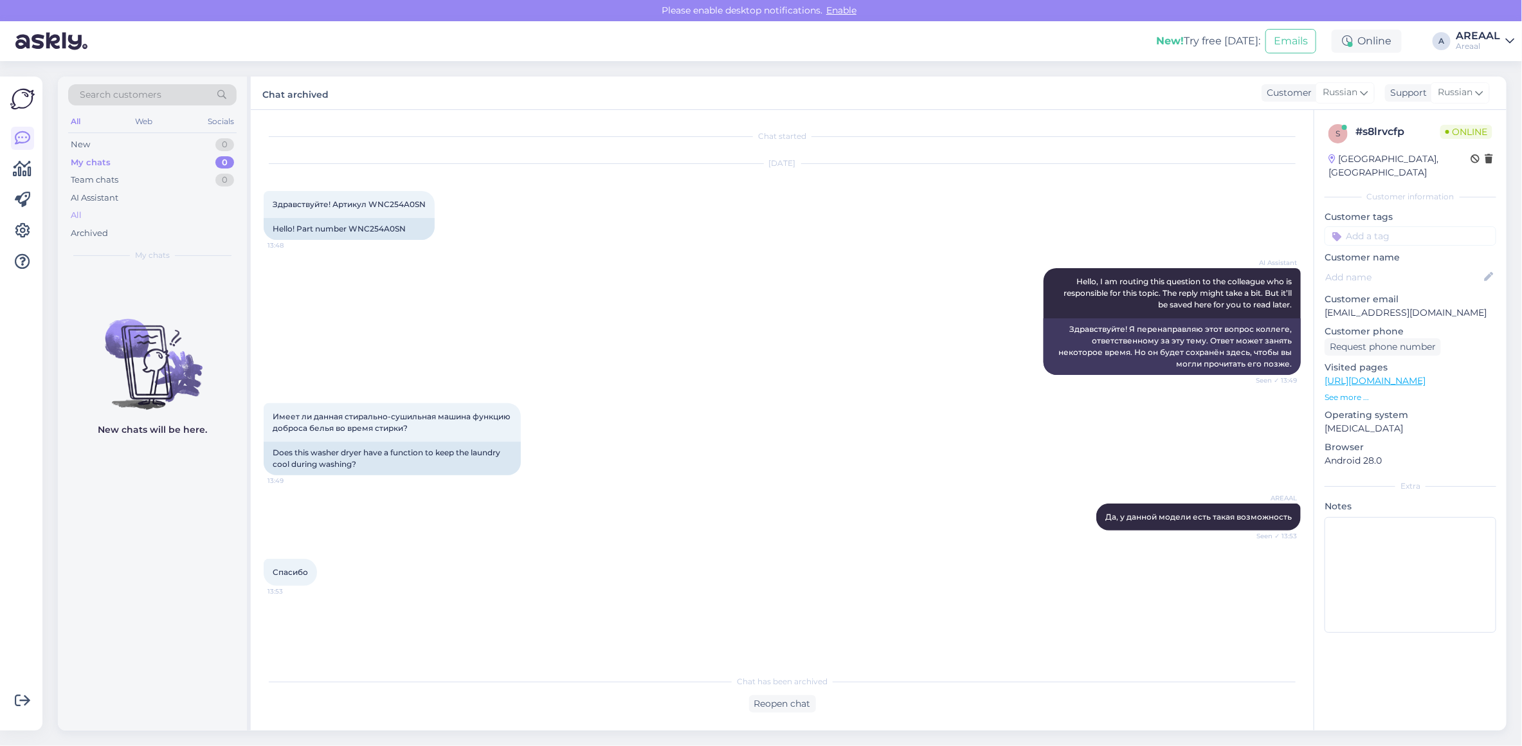
click at [117, 222] on div "All" at bounding box center [152, 215] width 168 height 18
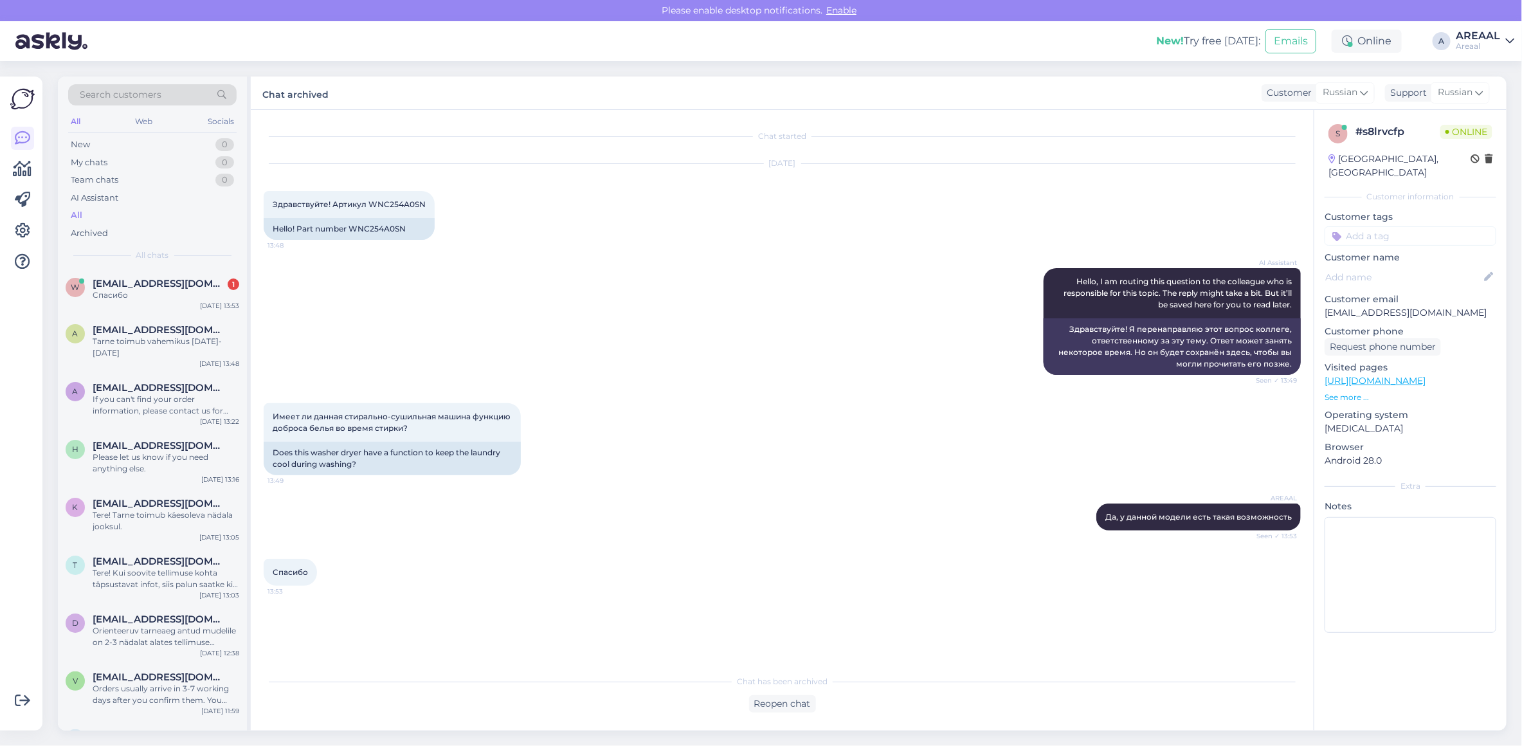
click at [120, 217] on div "All" at bounding box center [152, 215] width 168 height 18
click at [198, 298] on div "Спасибо" at bounding box center [166, 295] width 147 height 12
click at [184, 377] on div "a aleksejdegtjarjov@gmail.com If you can't find your order information, please …" at bounding box center [152, 402] width 189 height 58
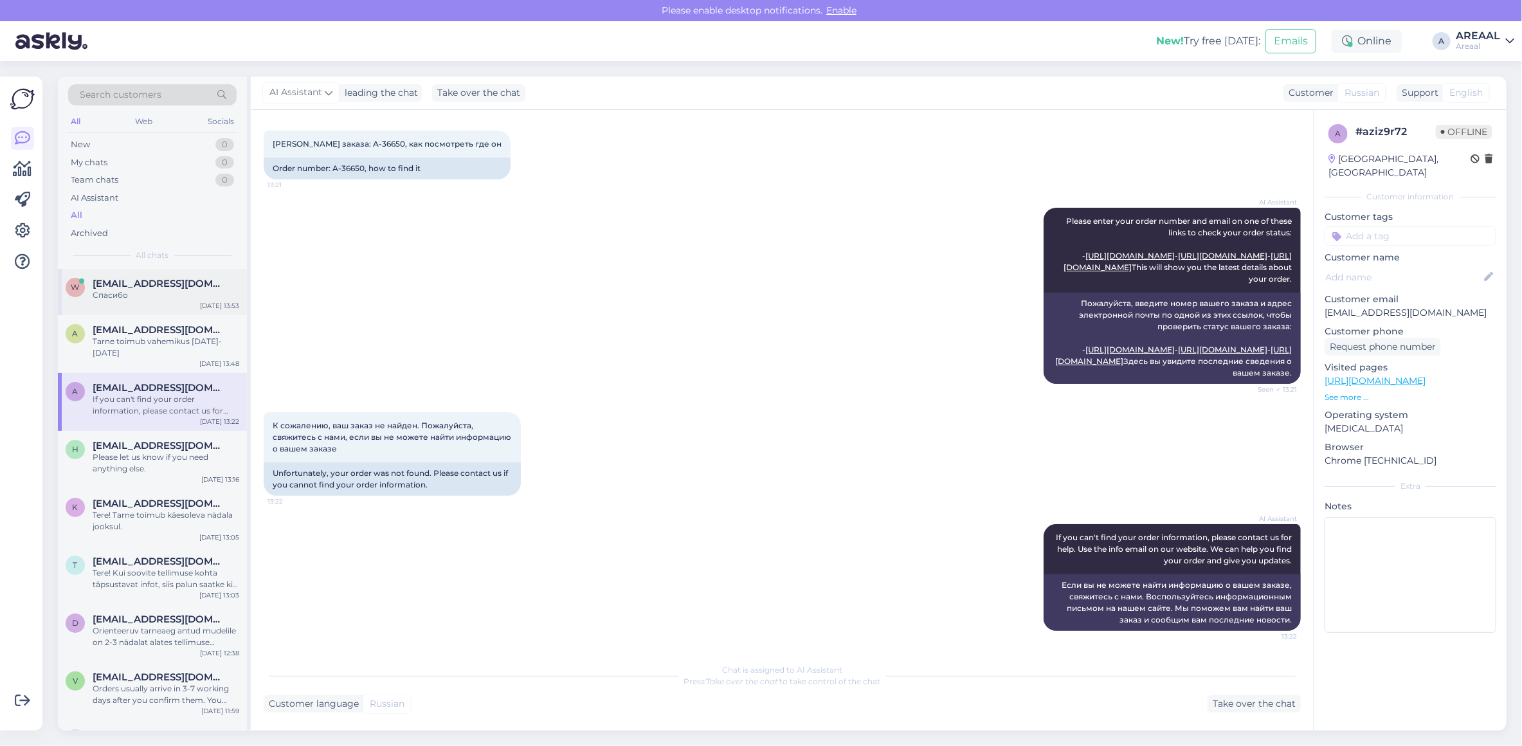
click at [188, 307] on div "w wip007@mail.ru Спасибо Sep 22 13:53" at bounding box center [152, 292] width 189 height 46
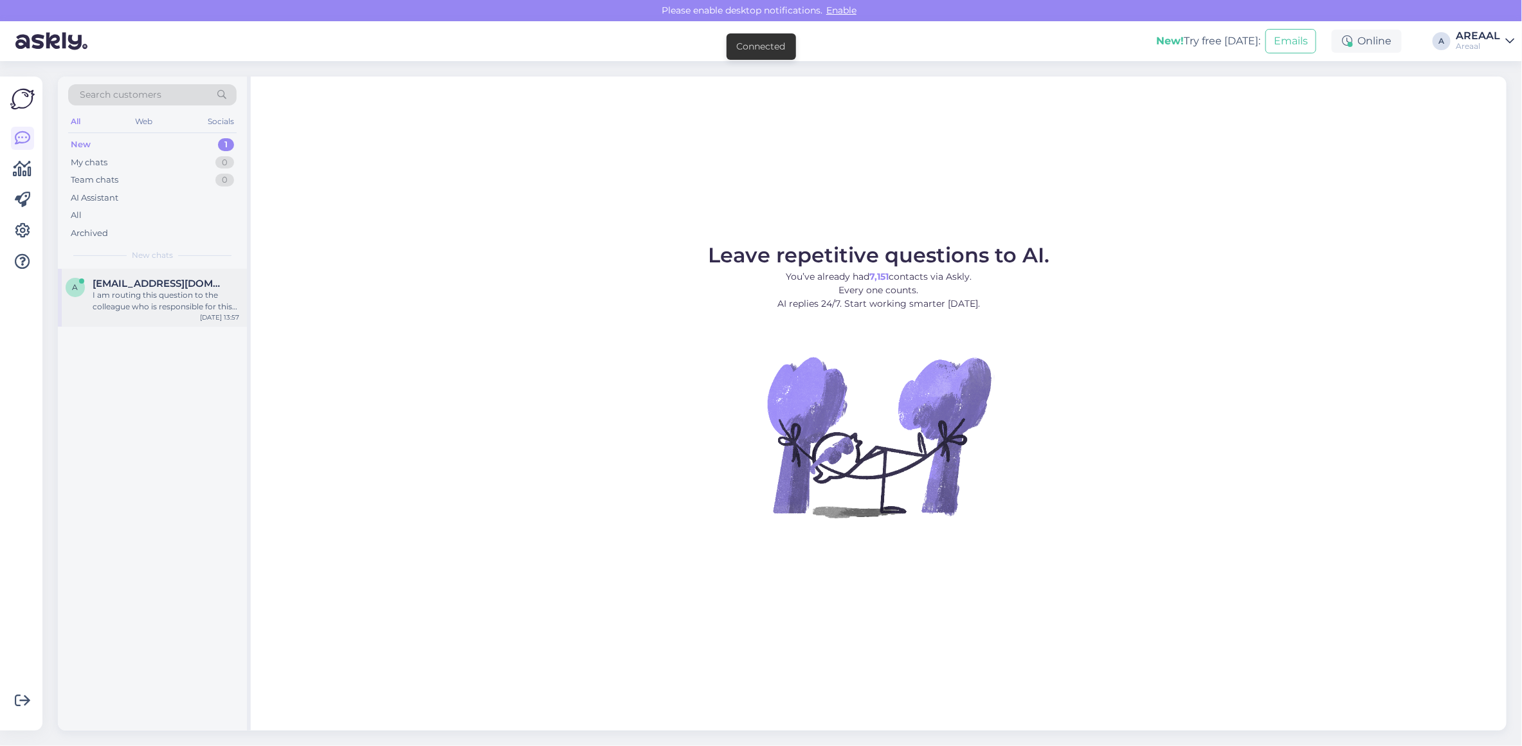
click at [174, 298] on div "I am routing this question to the colleague who is responsible for this topic. …" at bounding box center [166, 300] width 147 height 23
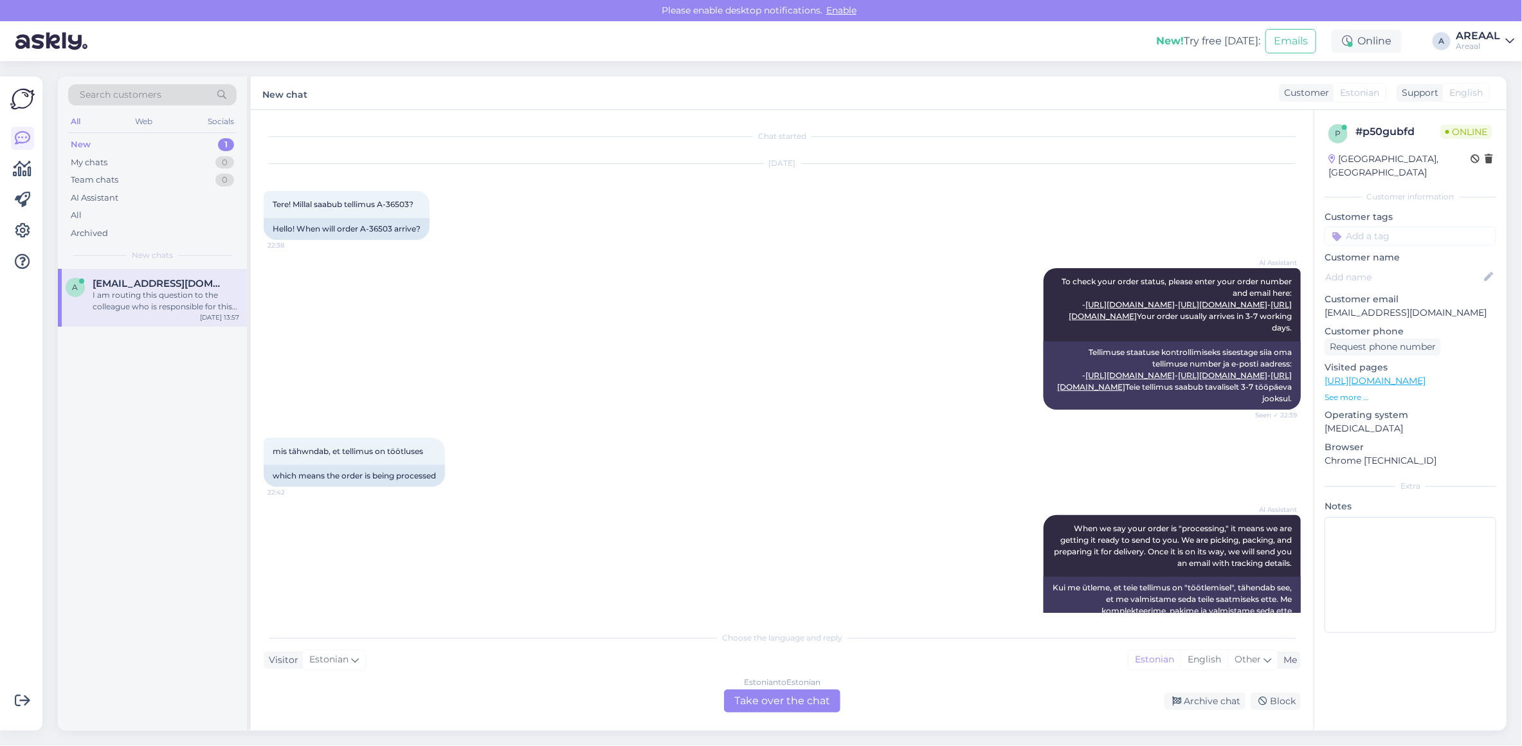
scroll to position [2710, 0]
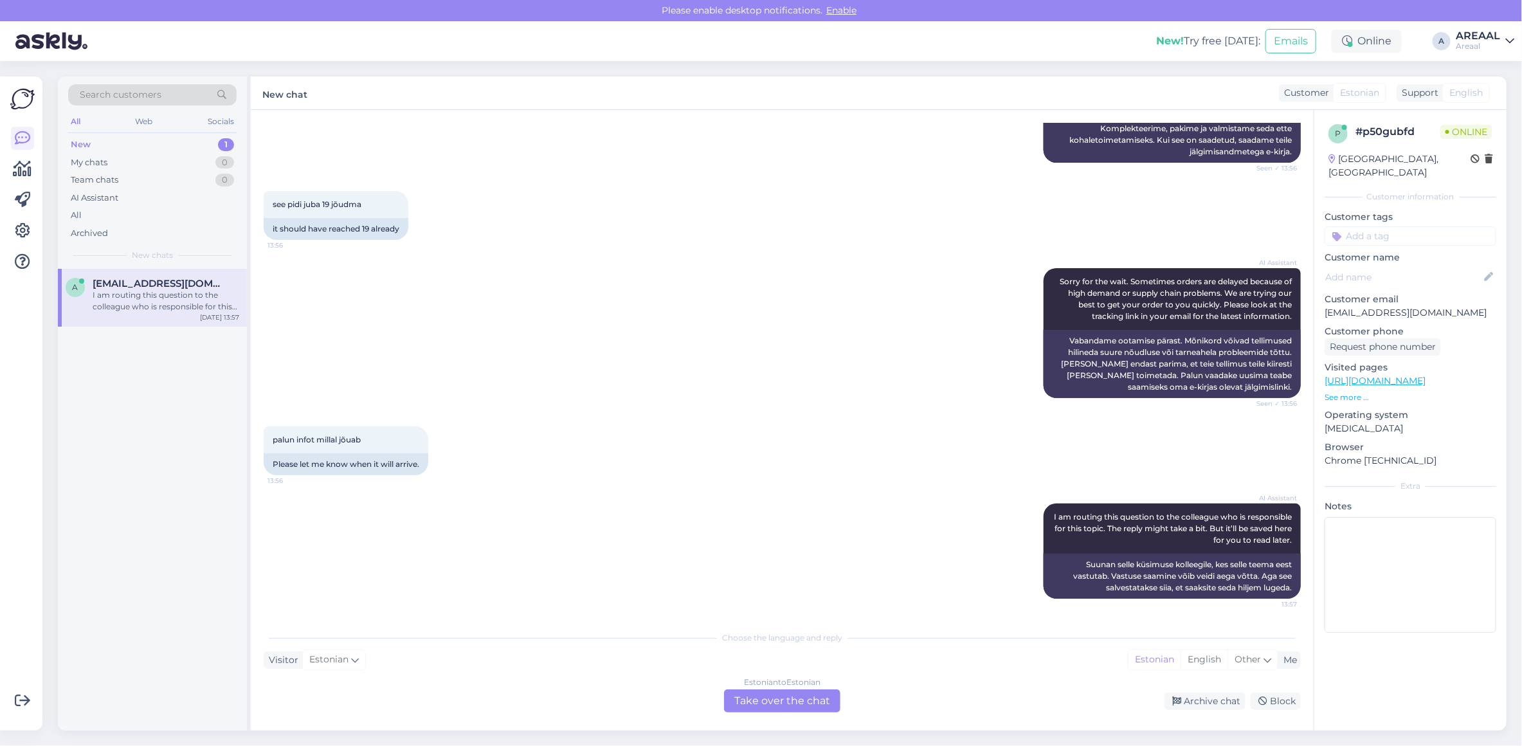
click at [624, 306] on div "AI Assistant Sorry for the wait. Sometimes orders are delayed because of high d…" at bounding box center [782, 333] width 1037 height 158
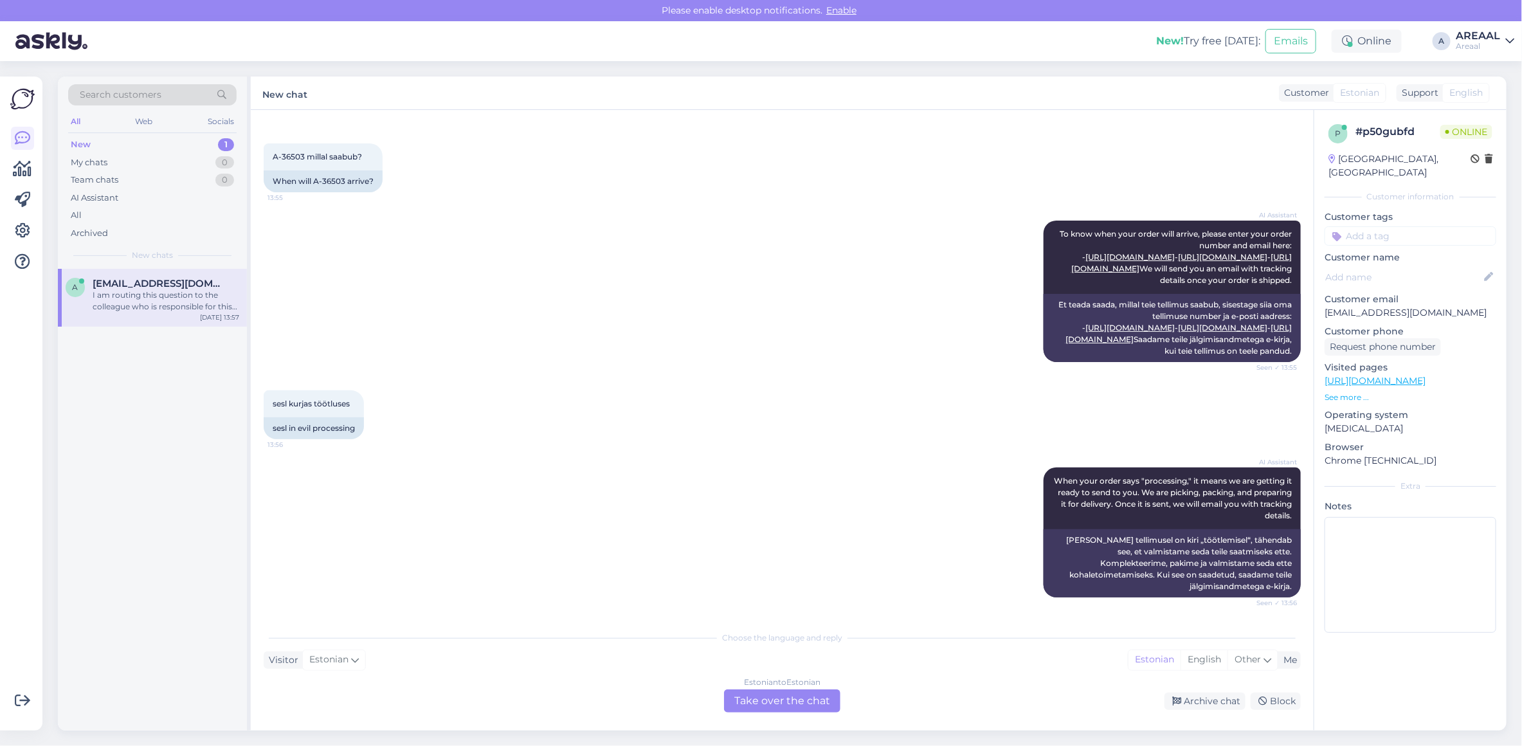
scroll to position [2067, 0]
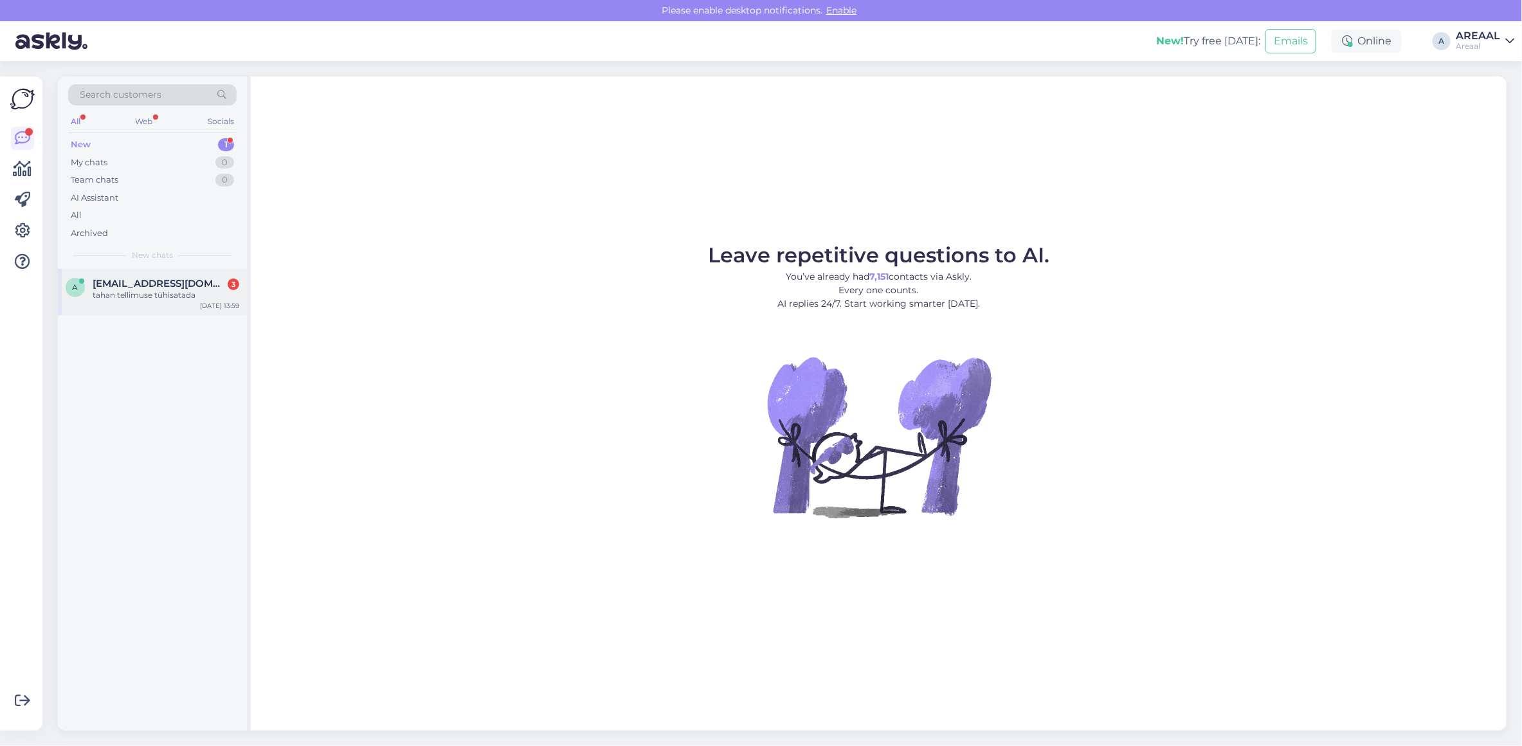
click at [184, 296] on div "tahan tellimuse tühisatada" at bounding box center [166, 295] width 147 height 12
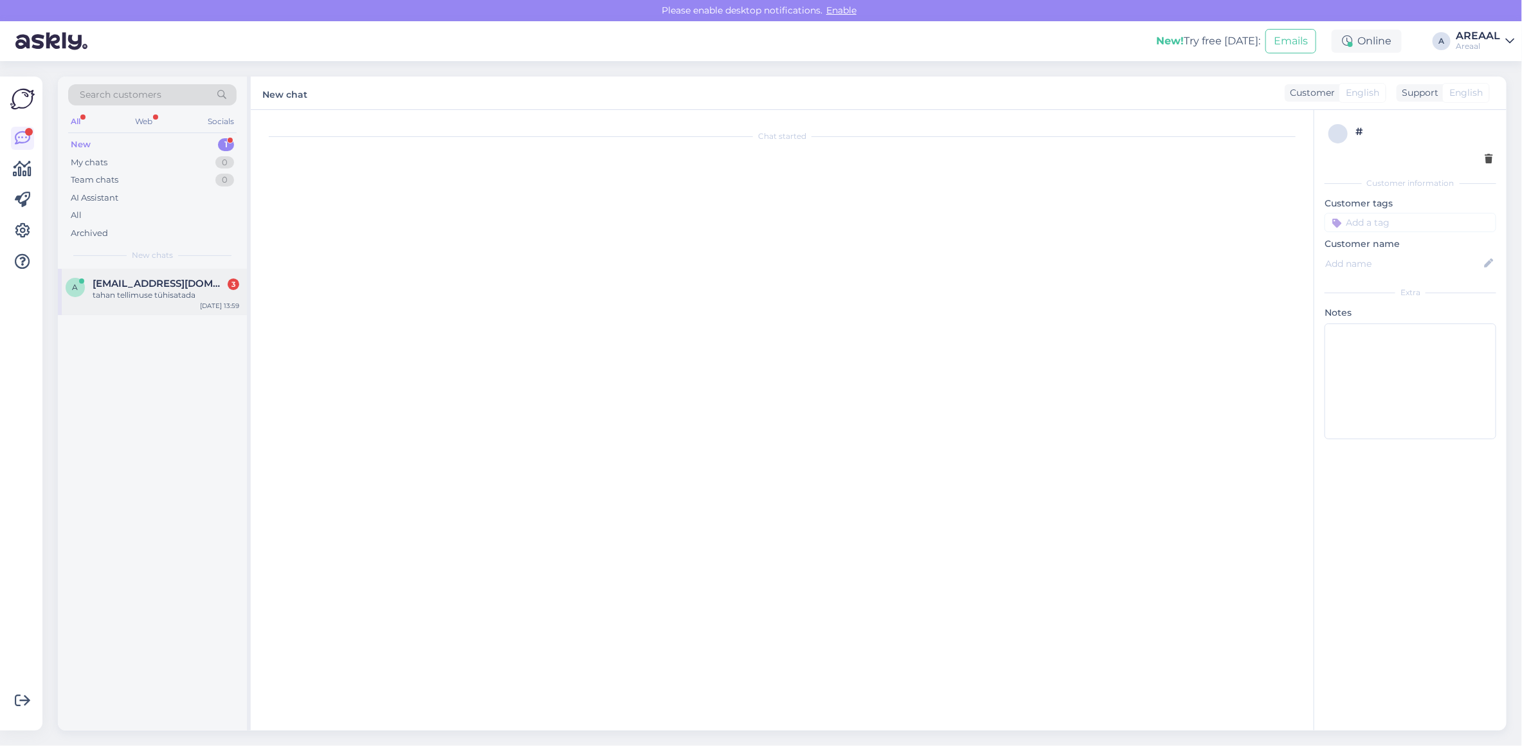
scroll to position [2942, 0]
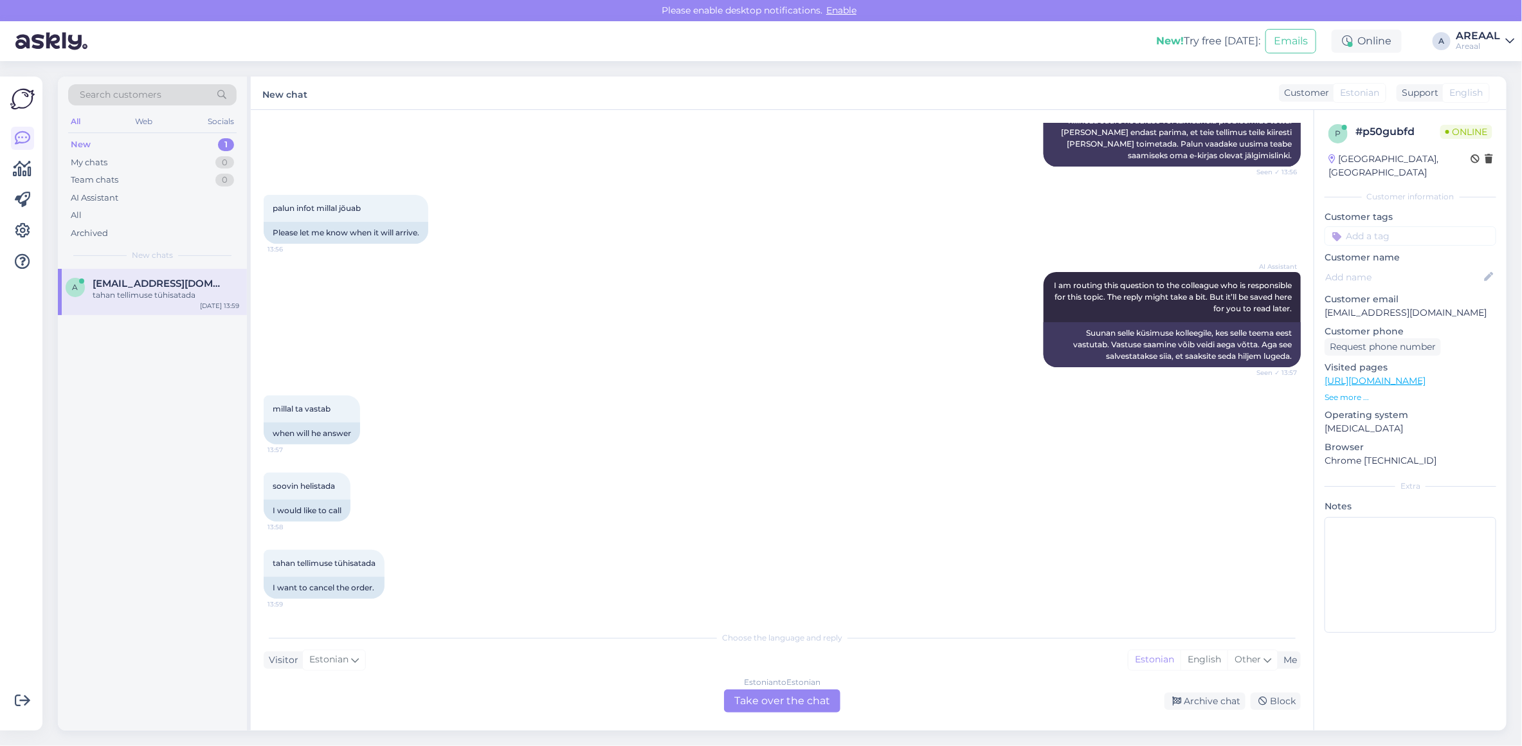
click at [1397, 375] on link "[URL][DOMAIN_NAME]" at bounding box center [1374, 381] width 101 height 12
click at [1380, 593] on textarea at bounding box center [1410, 575] width 172 height 116
click at [1437, 647] on div "p # p50gubfd Online Estonia, Tallinn Customer information Customer tags Custome…" at bounding box center [1409, 420] width 193 height 620
click at [1438, 647] on div "p # p50gubfd Online Estonia, Tallinn Customer information Customer tags Custome…" at bounding box center [1409, 420] width 193 height 620
click at [1435, 653] on div "p # p50gubfd Online Estonia, Tallinn Customer information Customer tags Custome…" at bounding box center [1409, 420] width 193 height 620
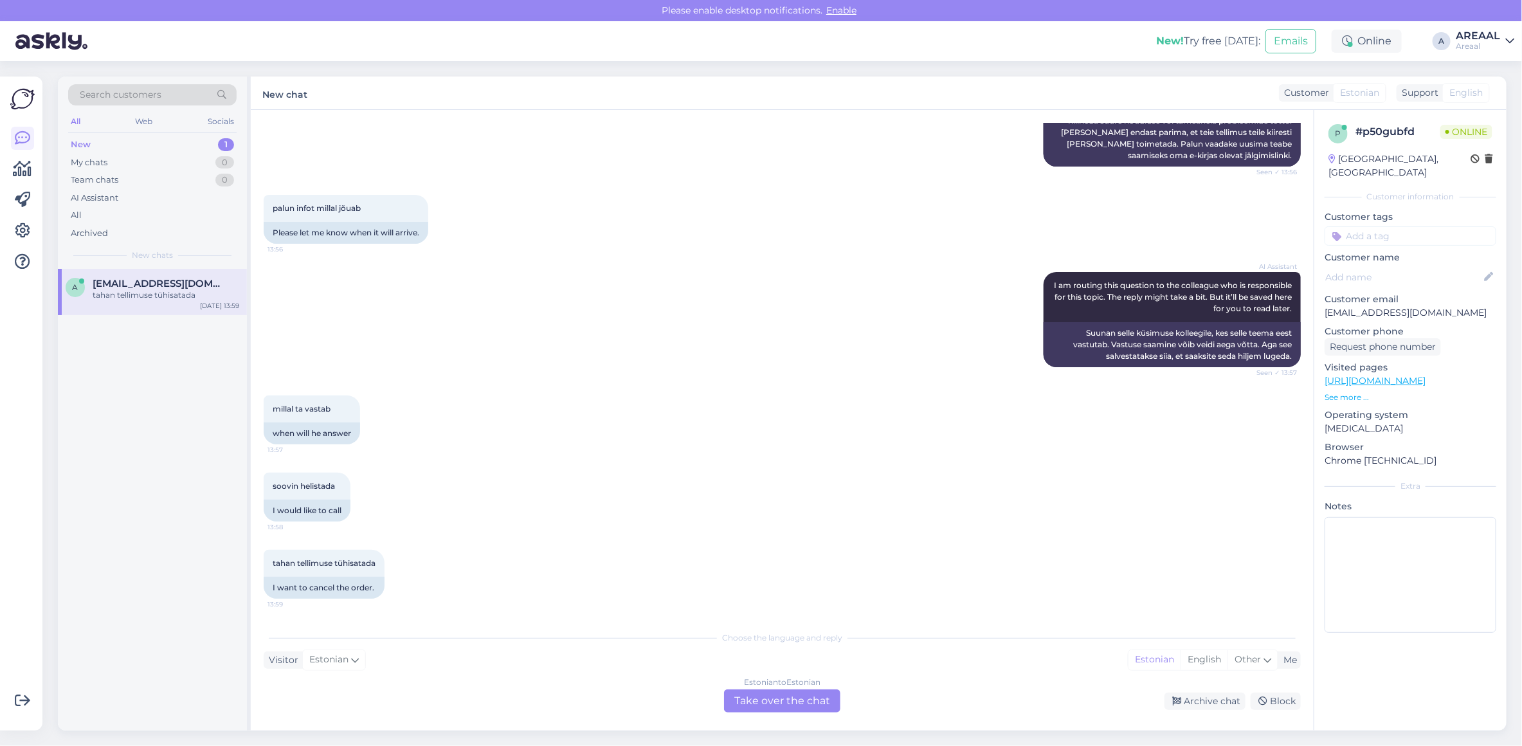
click at [1468, 690] on div "p # p50gubfd Online Estonia, Tallinn Customer information Customer tags Custome…" at bounding box center [1409, 420] width 193 height 620
click at [111, 203] on div "AI Assistant" at bounding box center [95, 198] width 48 height 13
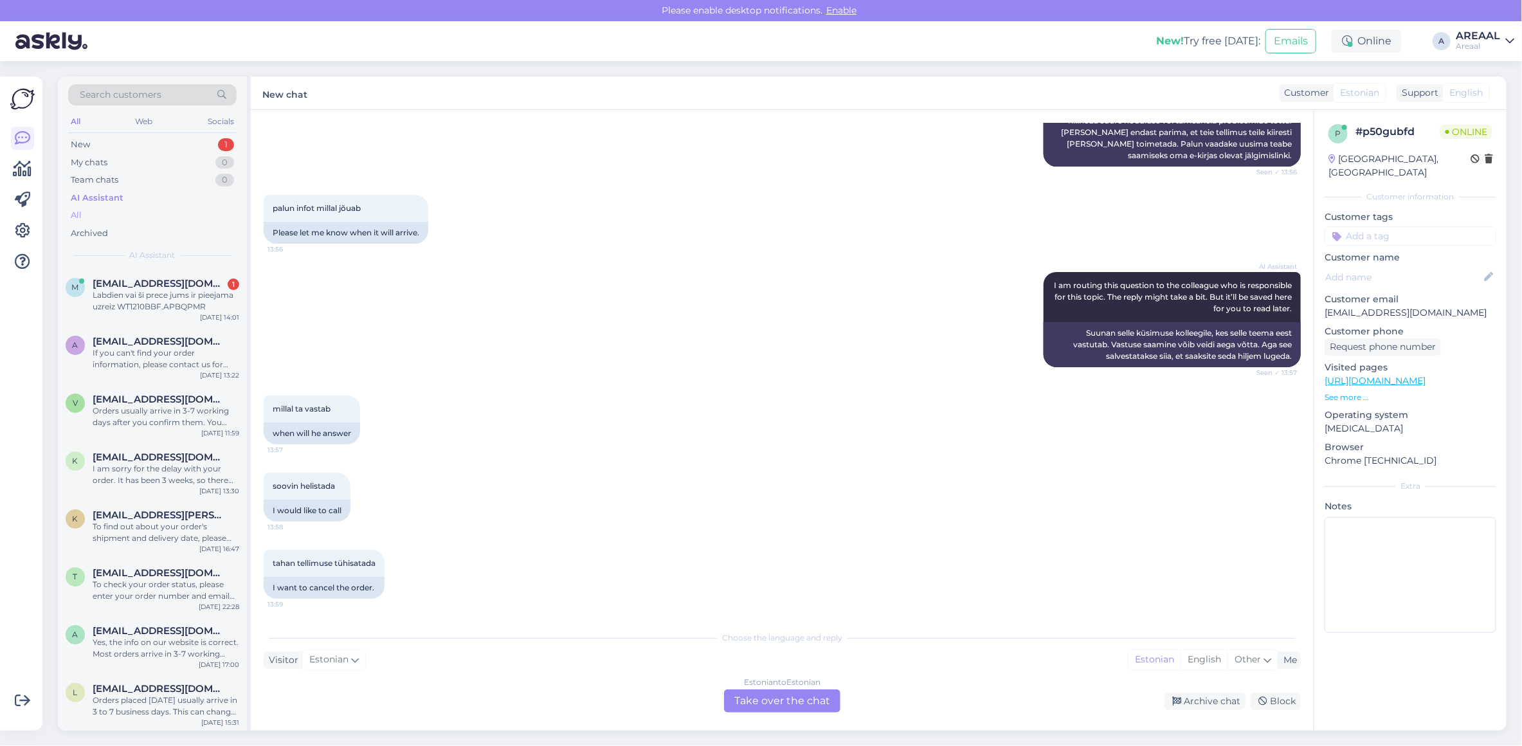
click at [112, 213] on div "All" at bounding box center [152, 215] width 168 height 18
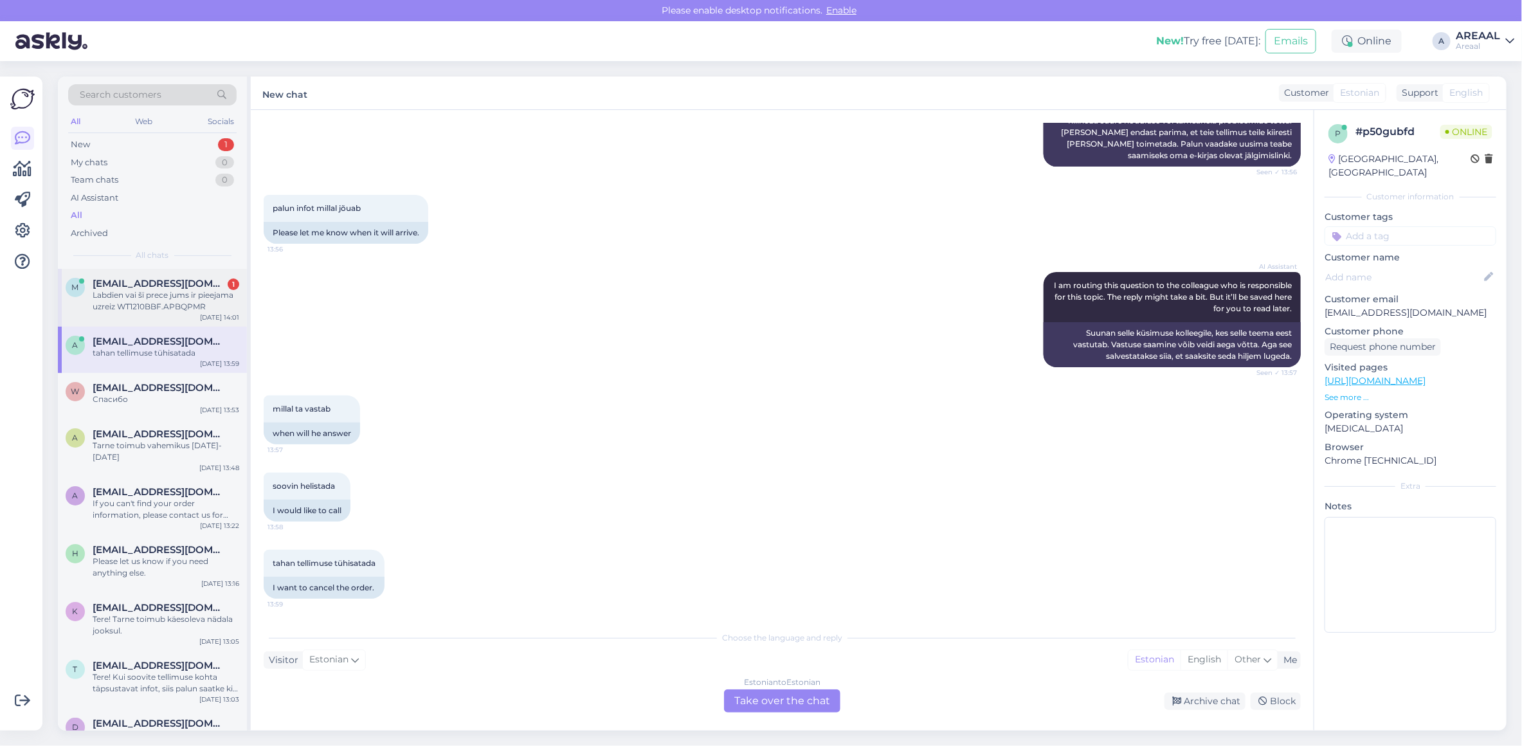
click at [175, 290] on div "Labdien vai šī prece jums ir pieejama uzreiz WT1210BBF.APBQPMR" at bounding box center [166, 300] width 147 height 23
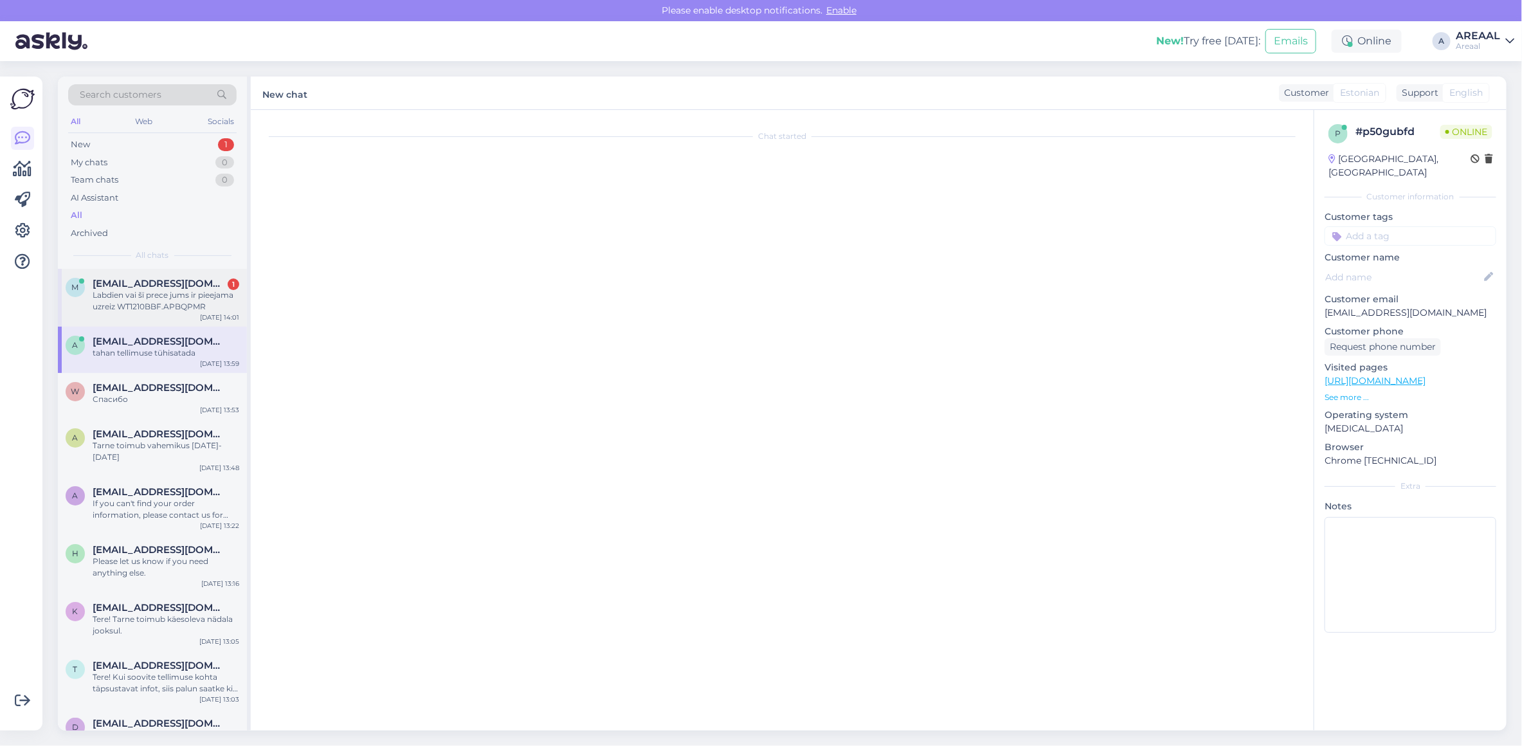
scroll to position [0, 0]
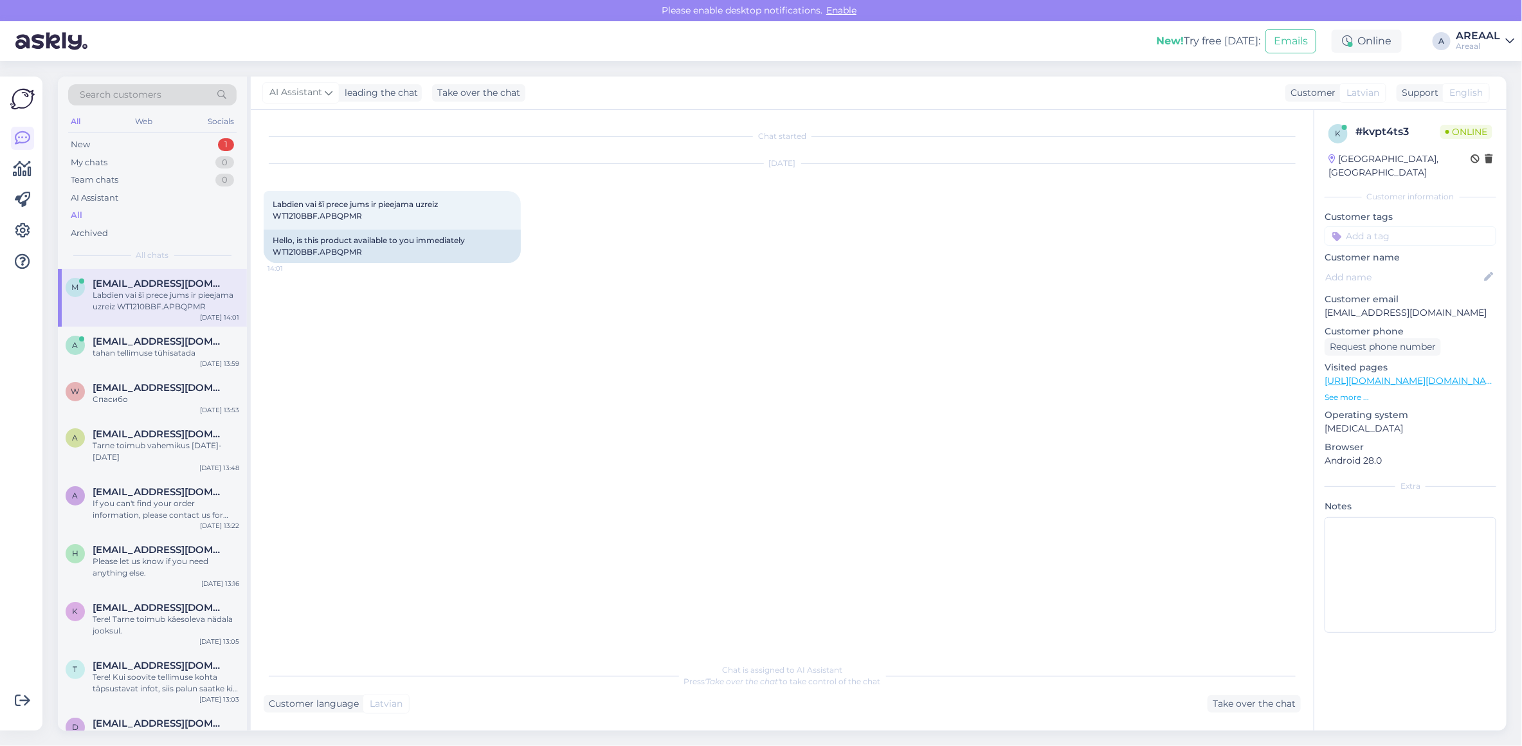
click at [1200, 689] on div "Chat is assigned to AI Assistant Press 'Take over the chat' to take control of …" at bounding box center [782, 684] width 1037 height 56
click at [1229, 695] on div "Take over the chat" at bounding box center [1253, 703] width 93 height 17
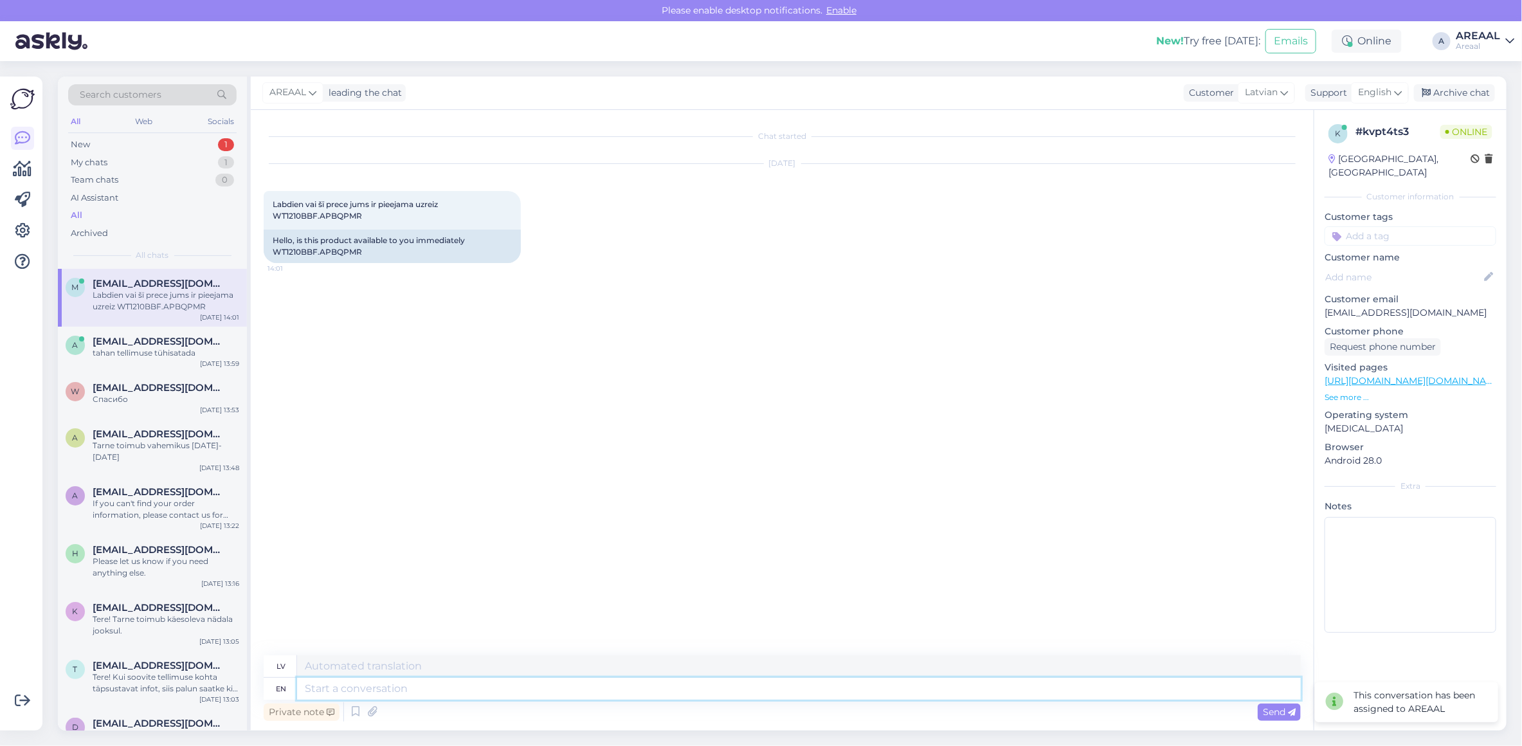
click at [1139, 685] on textarea at bounding box center [798, 689] width 1003 height 22
type textarea "Approximate delivre"
type textarea "Aptuvens"
type textarea "Approximate delivrey tim"
type textarea "Aptuvenais piegādes laiks"
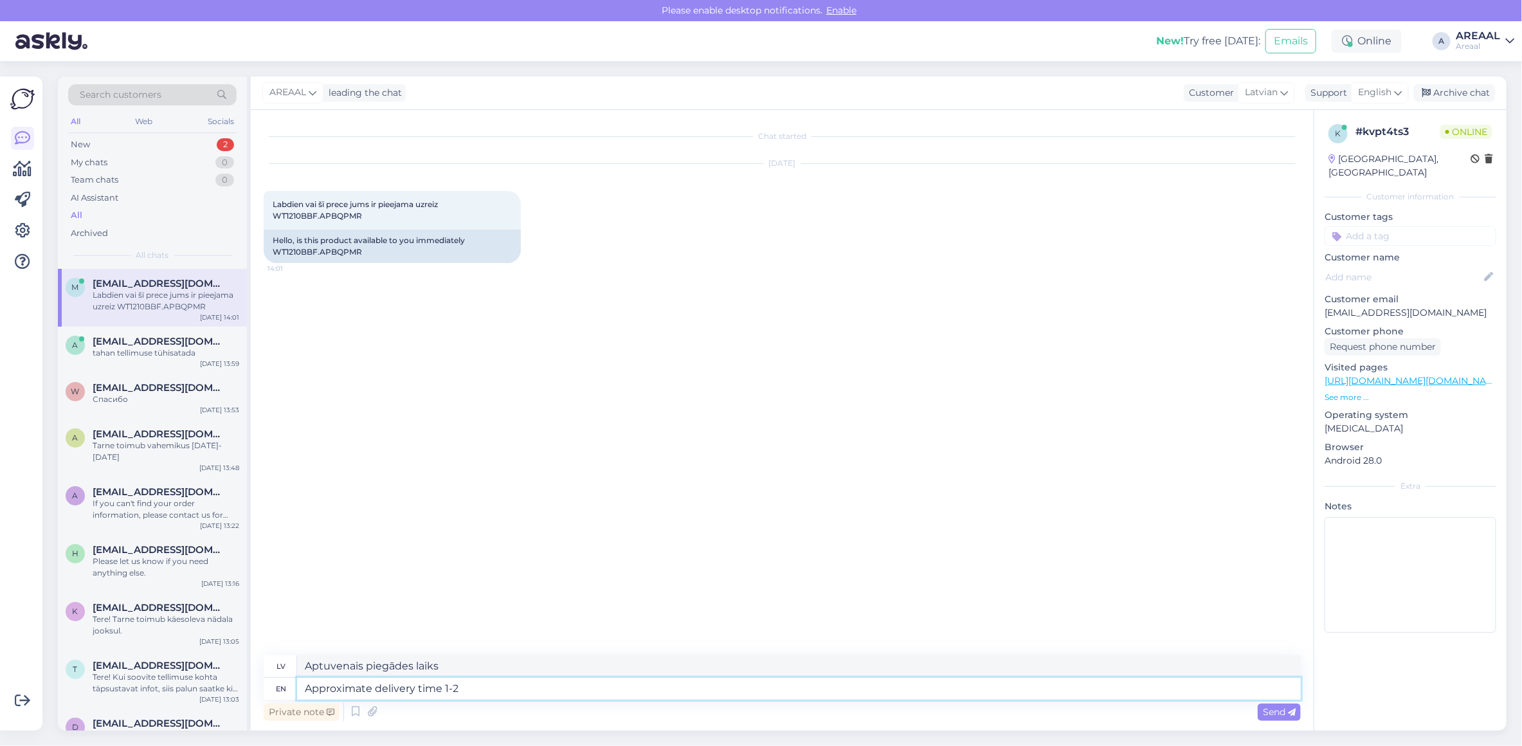
type textarea "Approximate delivery time 1-2 w"
type textarea "Aptuvenais piegādes laiks 1–2"
type textarea "Approximate delivery time 1-2 weeks."
type textarea "Aptuvenais piegādes laiks 1-2 nedēļas."
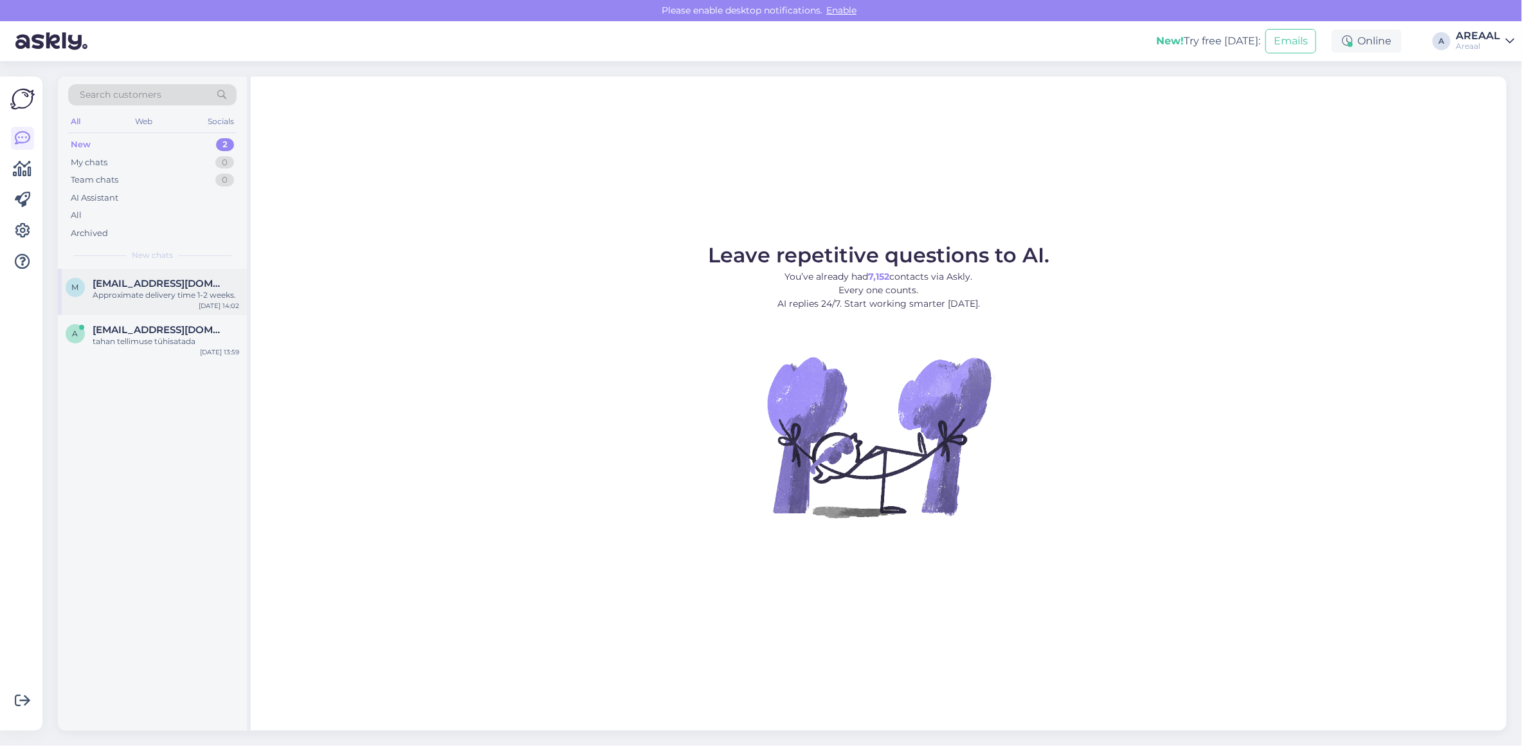
click at [201, 272] on div "M Mupenieks92@gmail.com Approximate delivery time 1-2 weeks. Sep 22 14:02" at bounding box center [152, 292] width 189 height 46
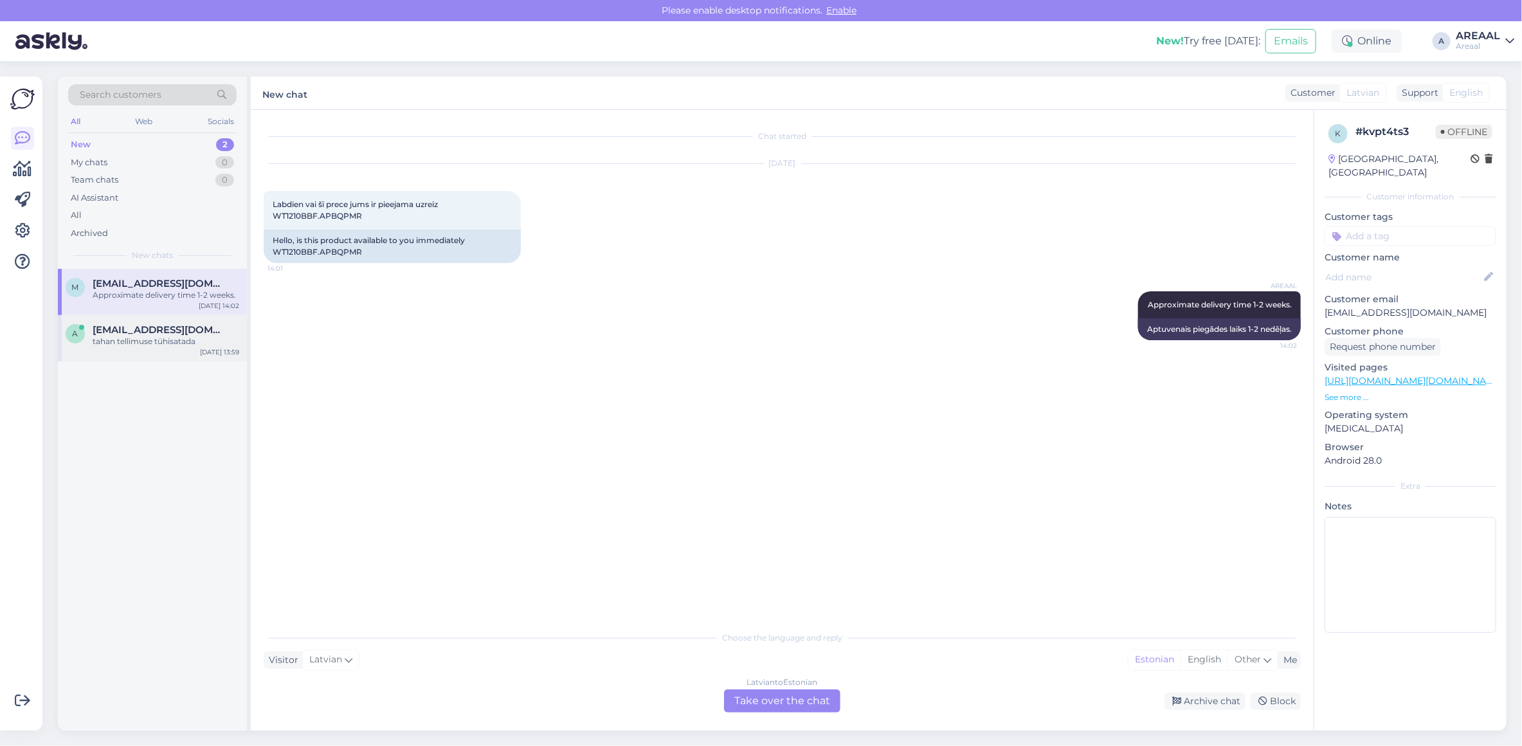
click at [210, 332] on span "[EMAIL_ADDRESS][DOMAIN_NAME]" at bounding box center [160, 330] width 134 height 12
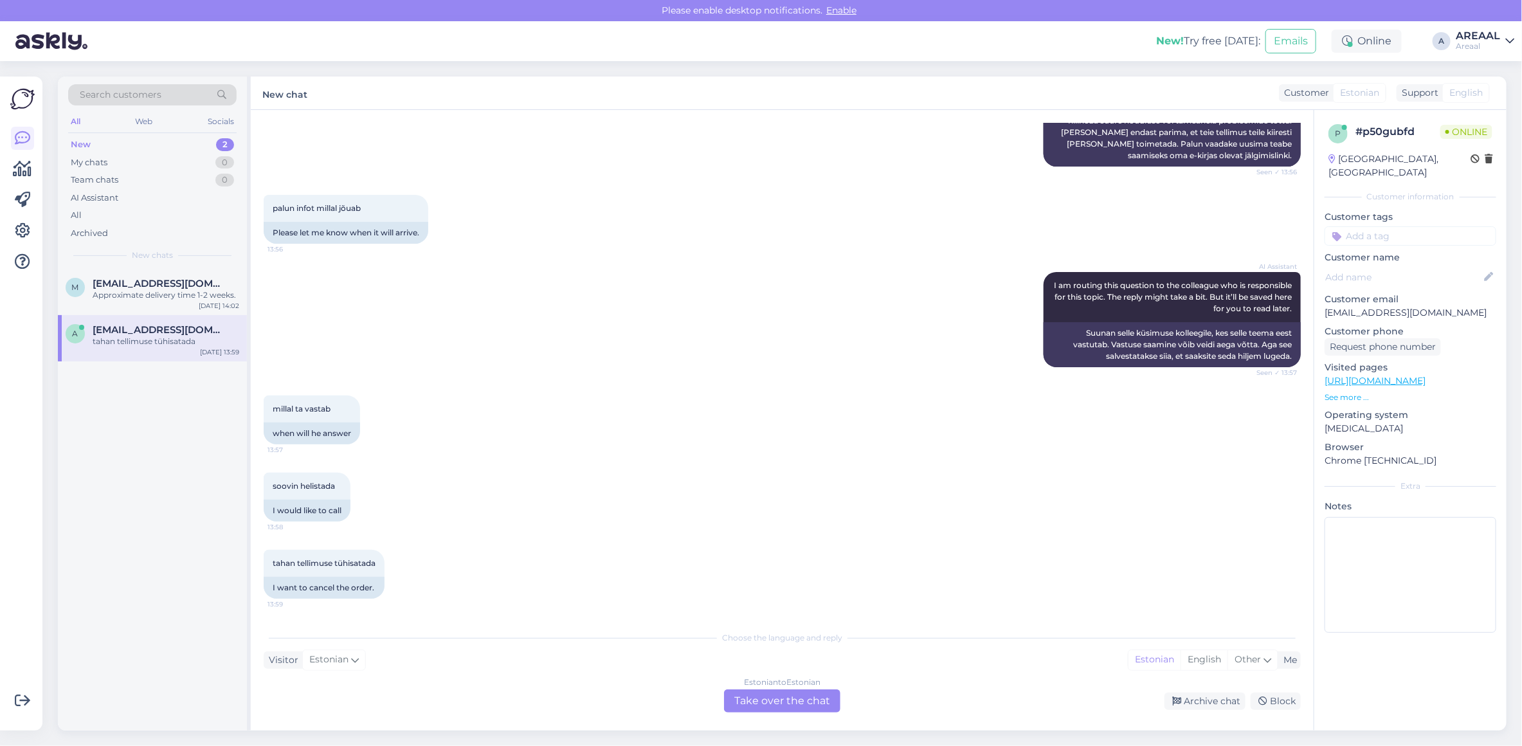
click at [832, 697] on div "Estonian to Estonian Take over the chat" at bounding box center [782, 700] width 116 height 23
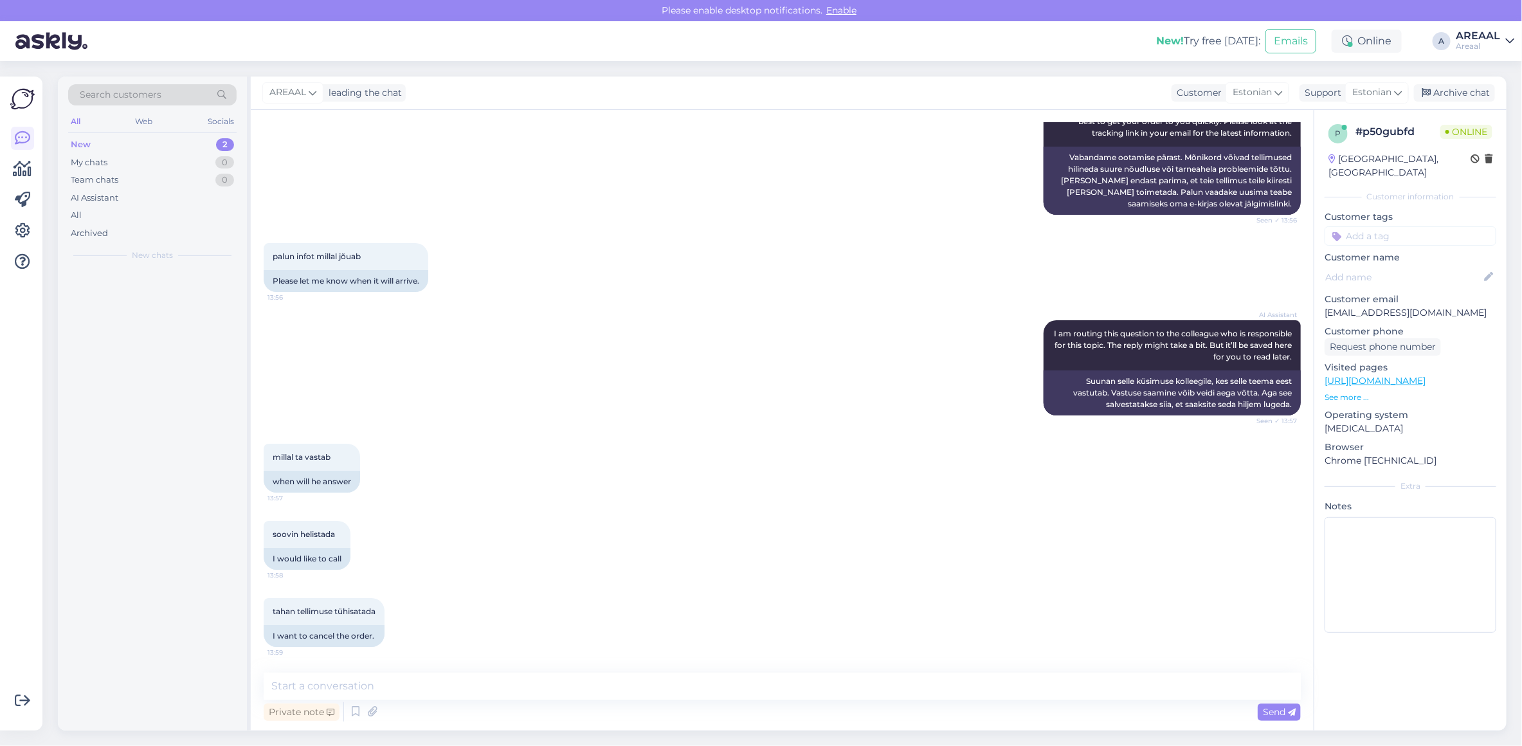
scroll to position [2893, 0]
click at [818, 698] on textarea at bounding box center [782, 685] width 1037 height 27
type textarea "Teie saadetud kirjale vastatakse tänase päeva jooksul."
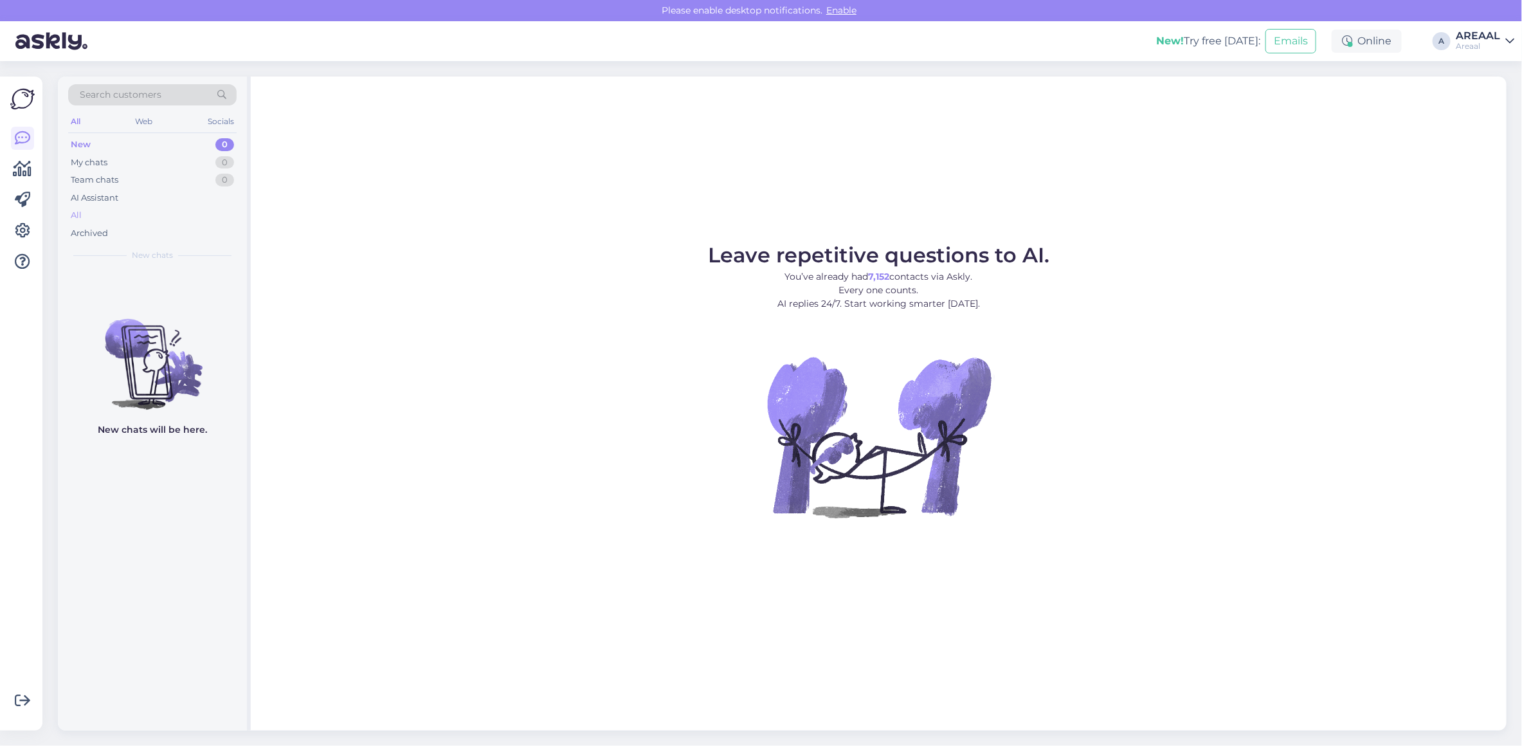
click at [136, 211] on div "All" at bounding box center [152, 215] width 168 height 18
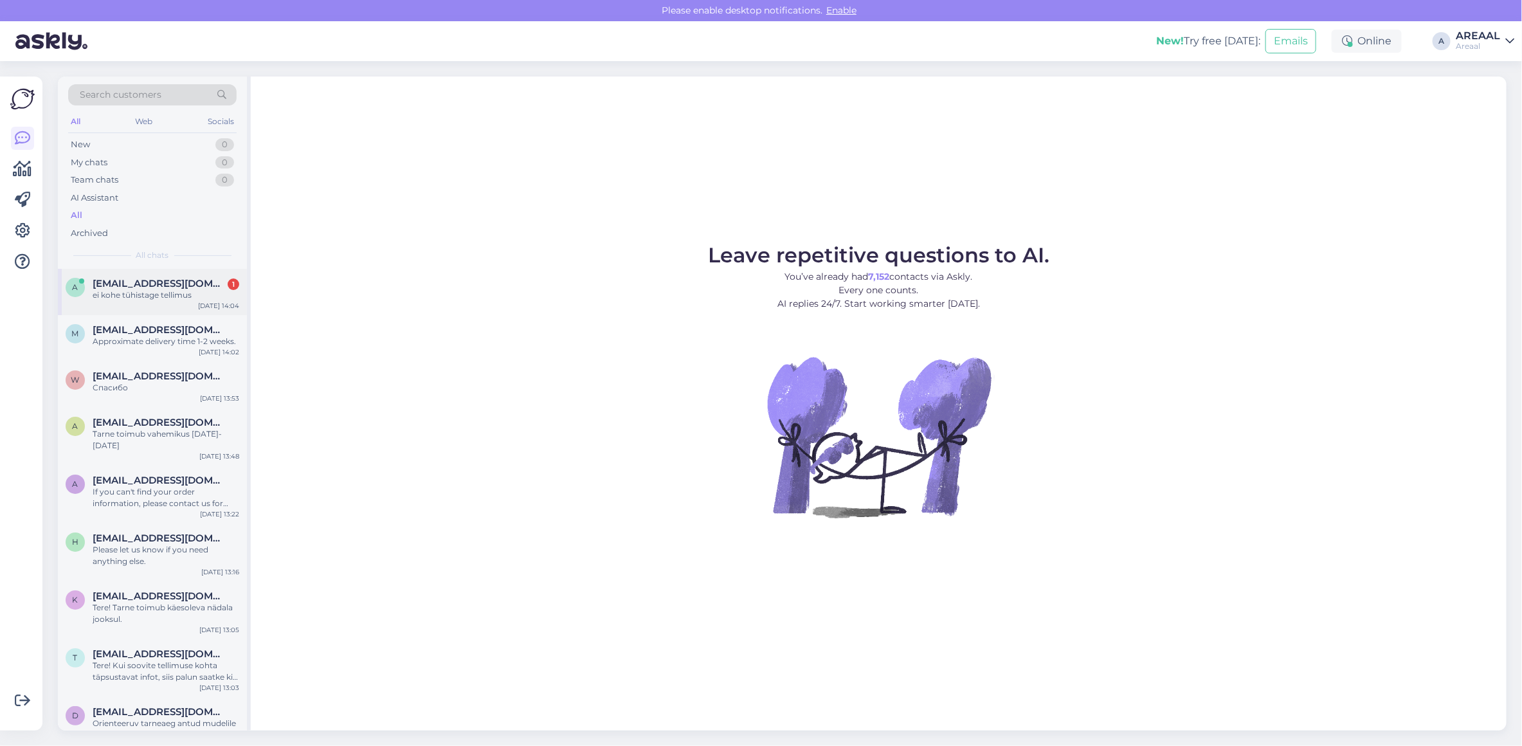
click at [219, 296] on div "ei kohe tühistage tellimus" at bounding box center [166, 295] width 147 height 12
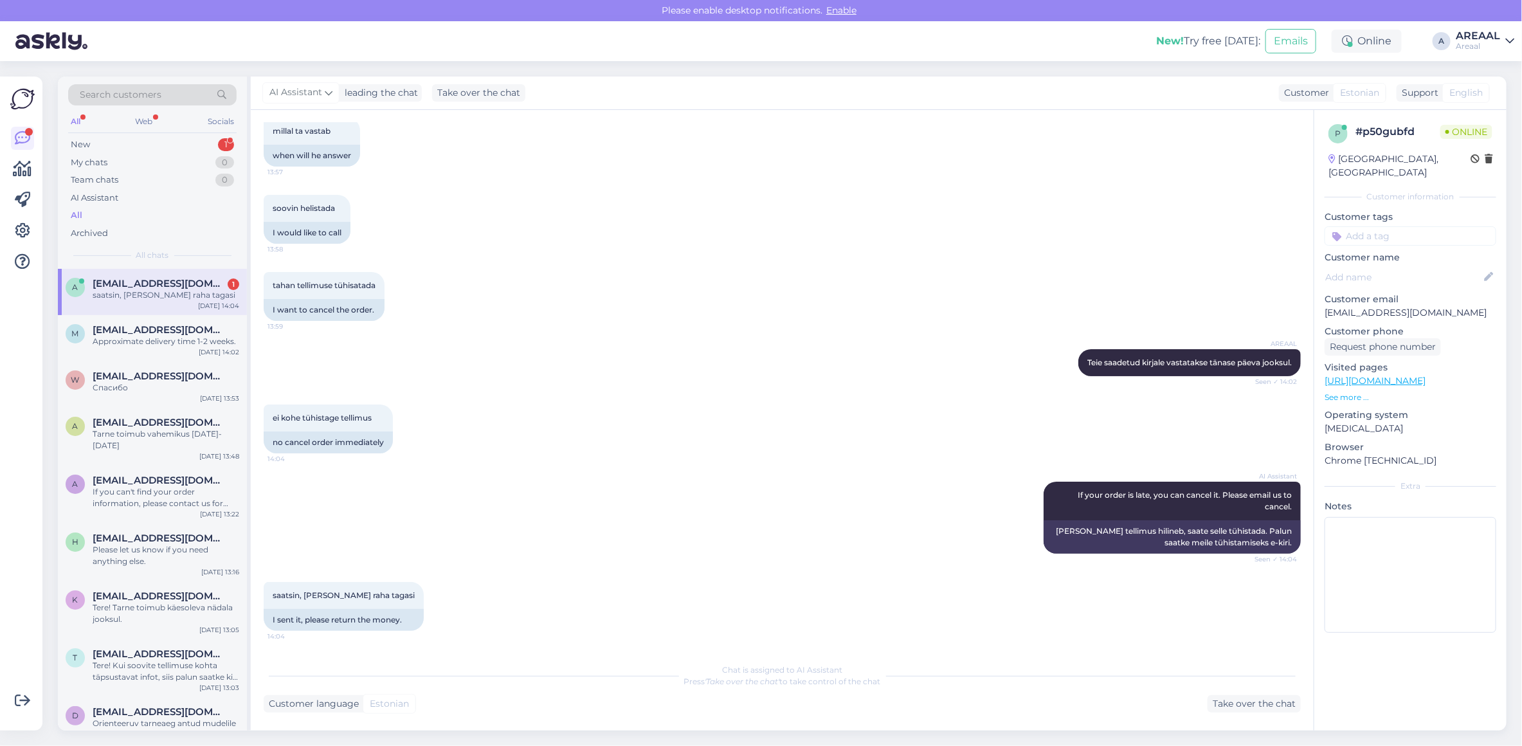
scroll to position [3219, 0]
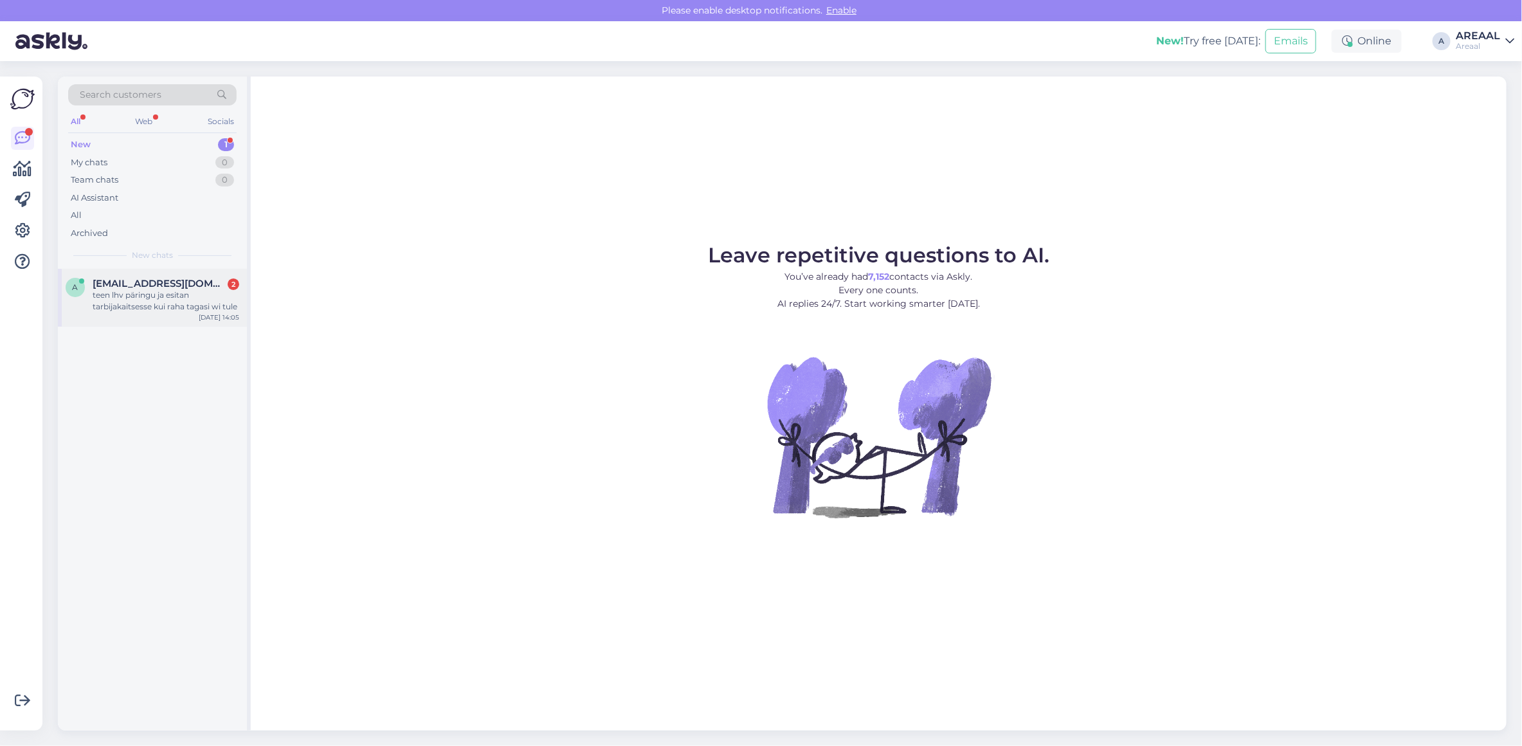
click at [228, 291] on div "teen lhv päringu ja esitan tarbijakaitsesse kui raha tagasi wi tule" at bounding box center [166, 300] width 147 height 23
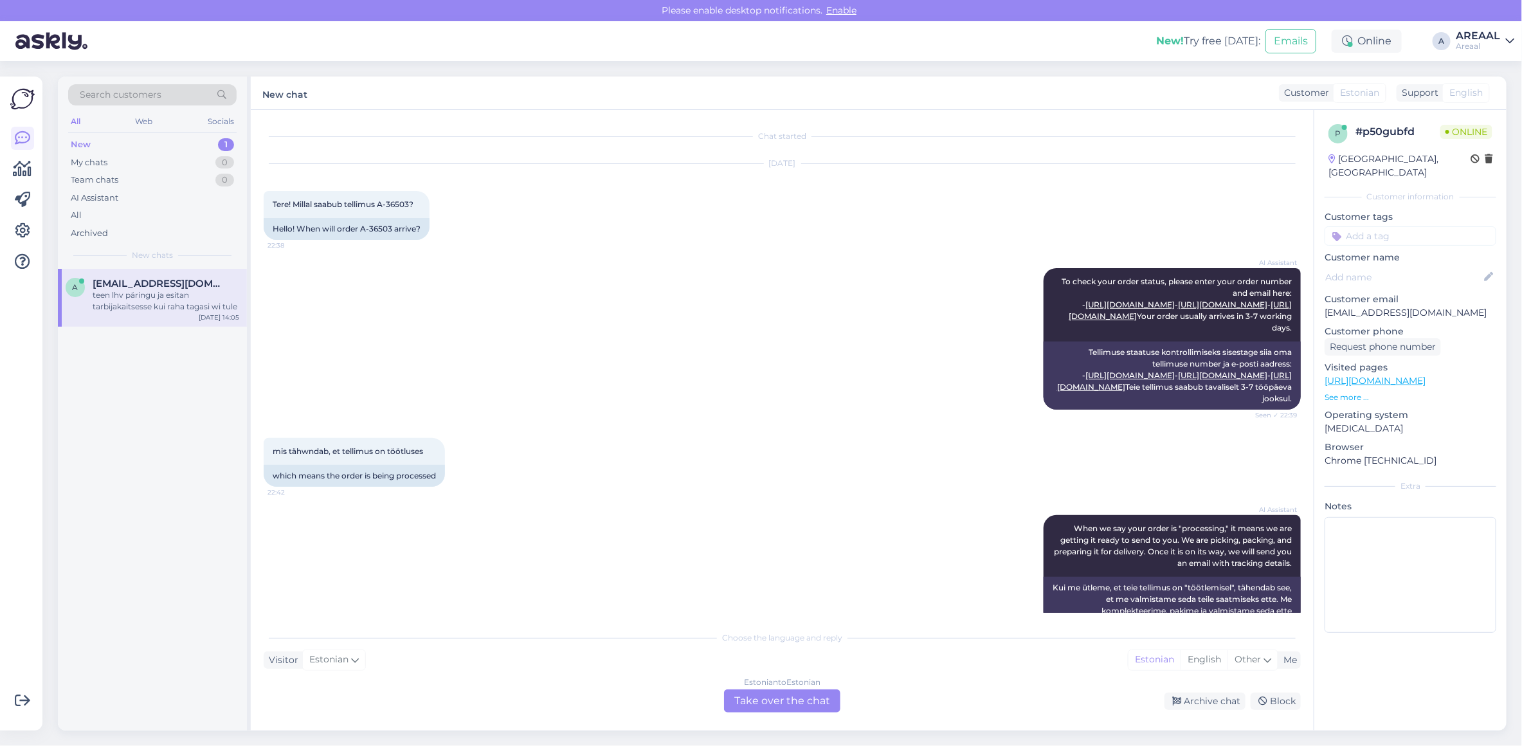
scroll to position [3351, 0]
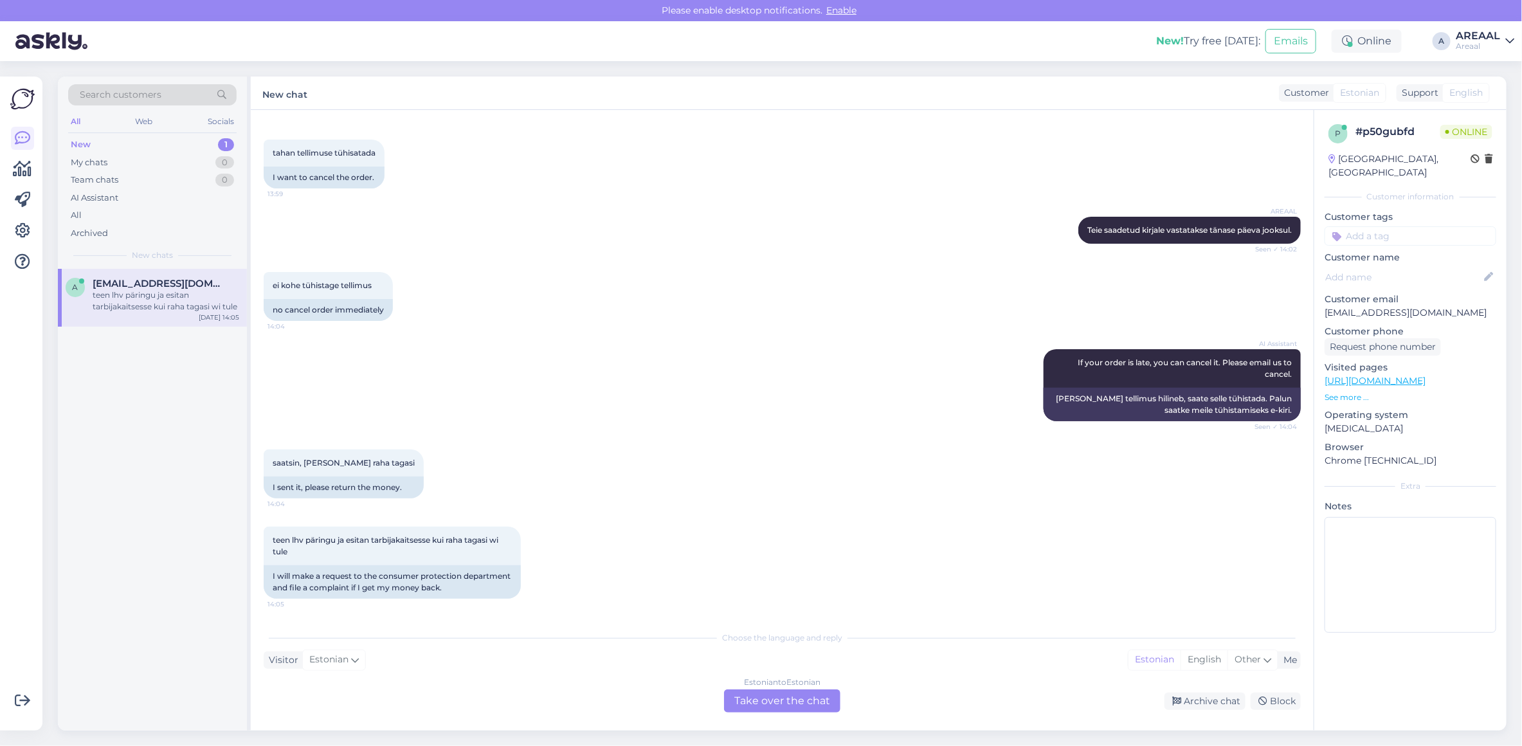
click at [744, 705] on div "Estonian to Estonian Take over the chat" at bounding box center [782, 700] width 116 height 23
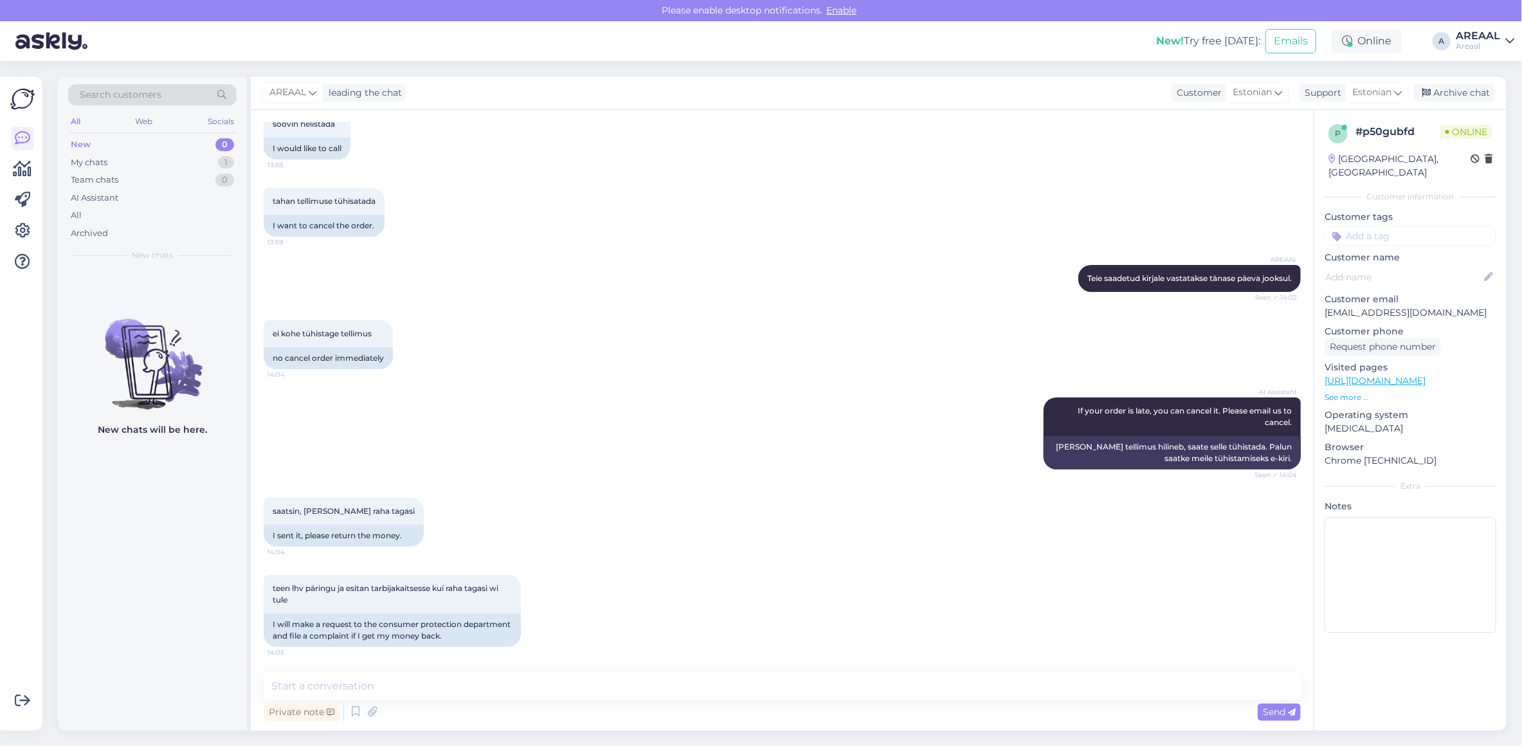
click at [751, 680] on textarea at bounding box center [782, 685] width 1037 height 27
type textarea "Teie tellimus on suunatud tühistamisele ning tagasikandesse."
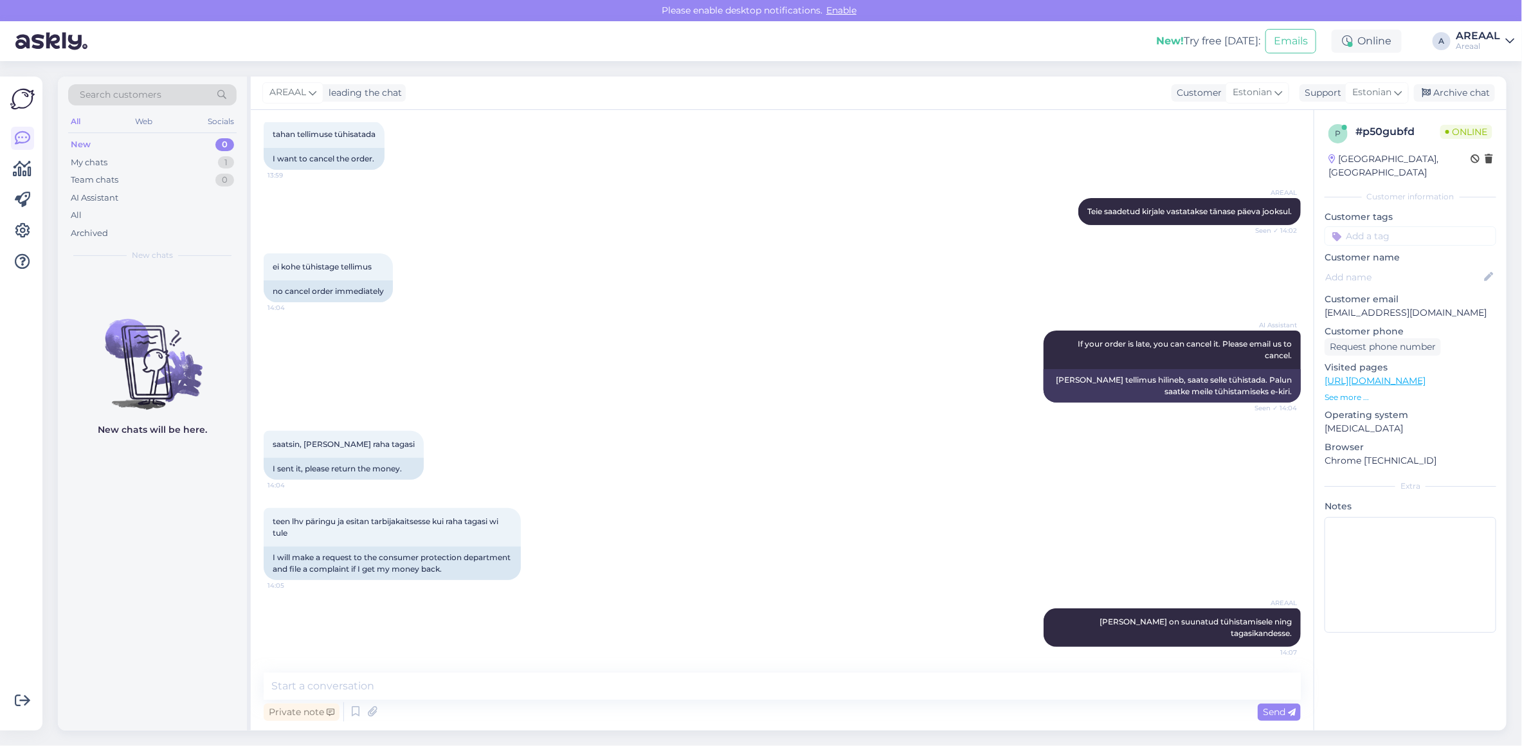
click at [820, 290] on div "ei kohe tühistage tellimus 14:04 no cancel order immediately" at bounding box center [782, 277] width 1037 height 77
click at [818, 313] on div "ei kohe tühistage tellimus 14:04 no cancel order immediately" at bounding box center [782, 277] width 1037 height 77
click at [891, 687] on textarea at bounding box center [782, 685] width 1037 height 27
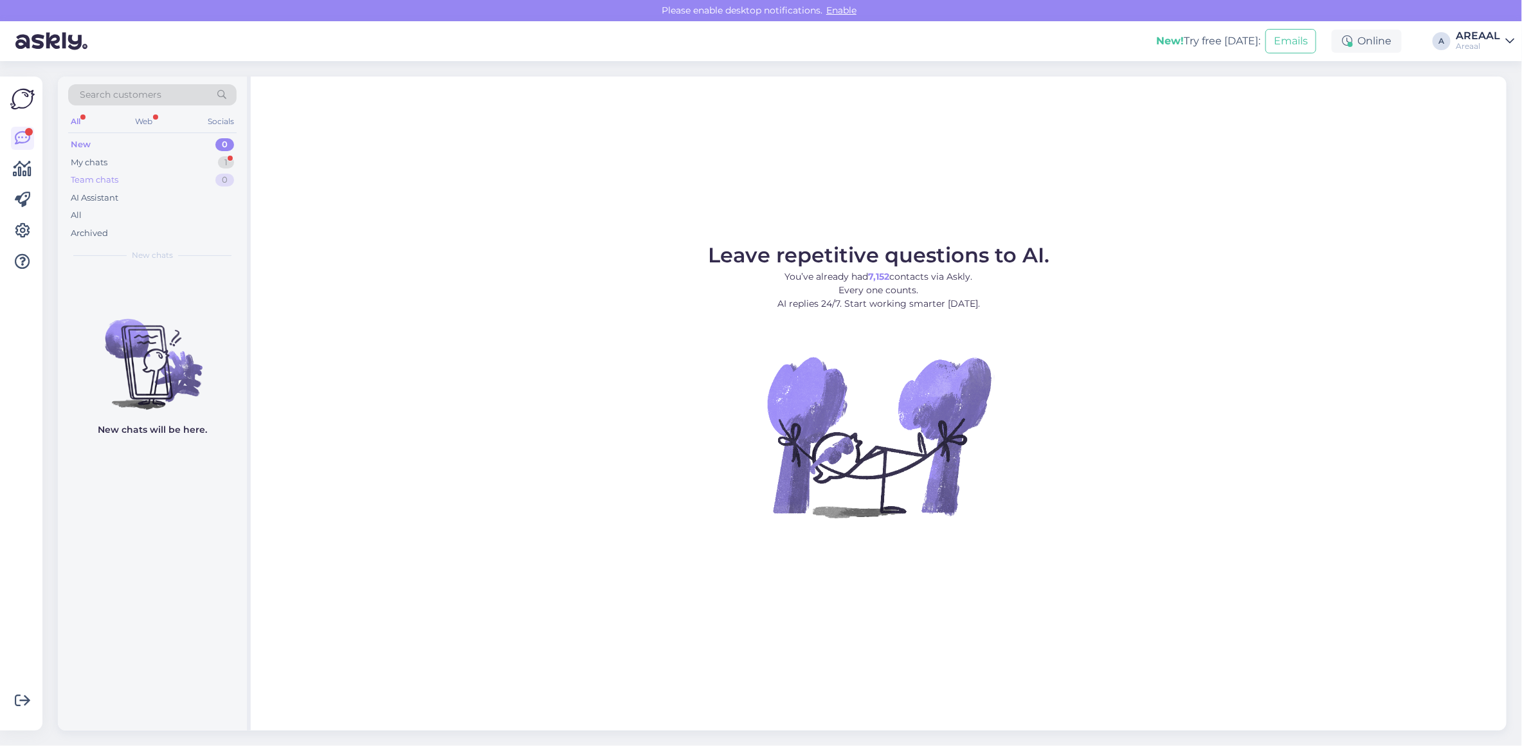
click at [208, 175] on div "Team chats 0" at bounding box center [152, 180] width 168 height 18
click at [210, 168] on div "My chats 1" at bounding box center [152, 163] width 168 height 18
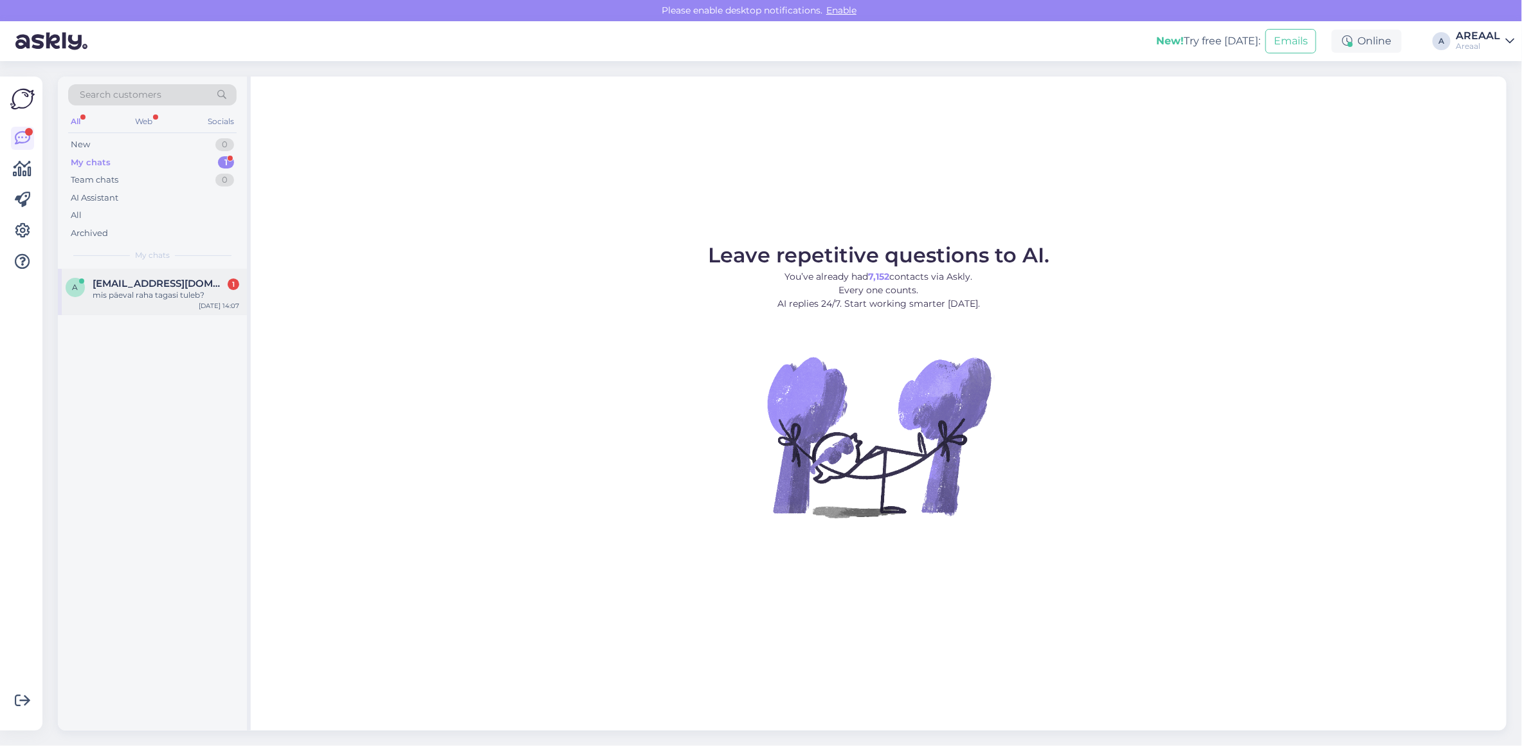
click at [227, 285] on div "[EMAIL_ADDRESS][DOMAIN_NAME] 1" at bounding box center [166, 284] width 147 height 12
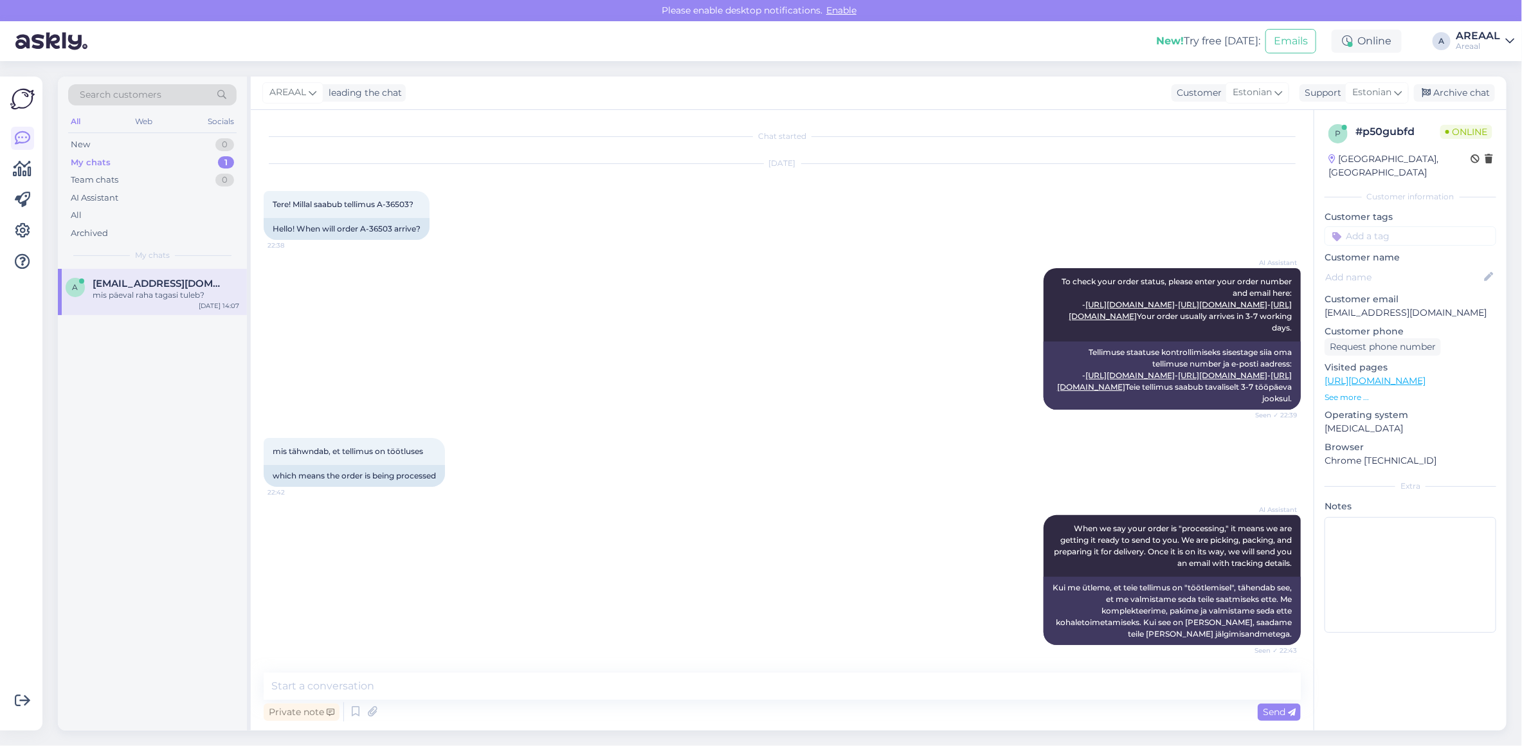
scroll to position [3425, 0]
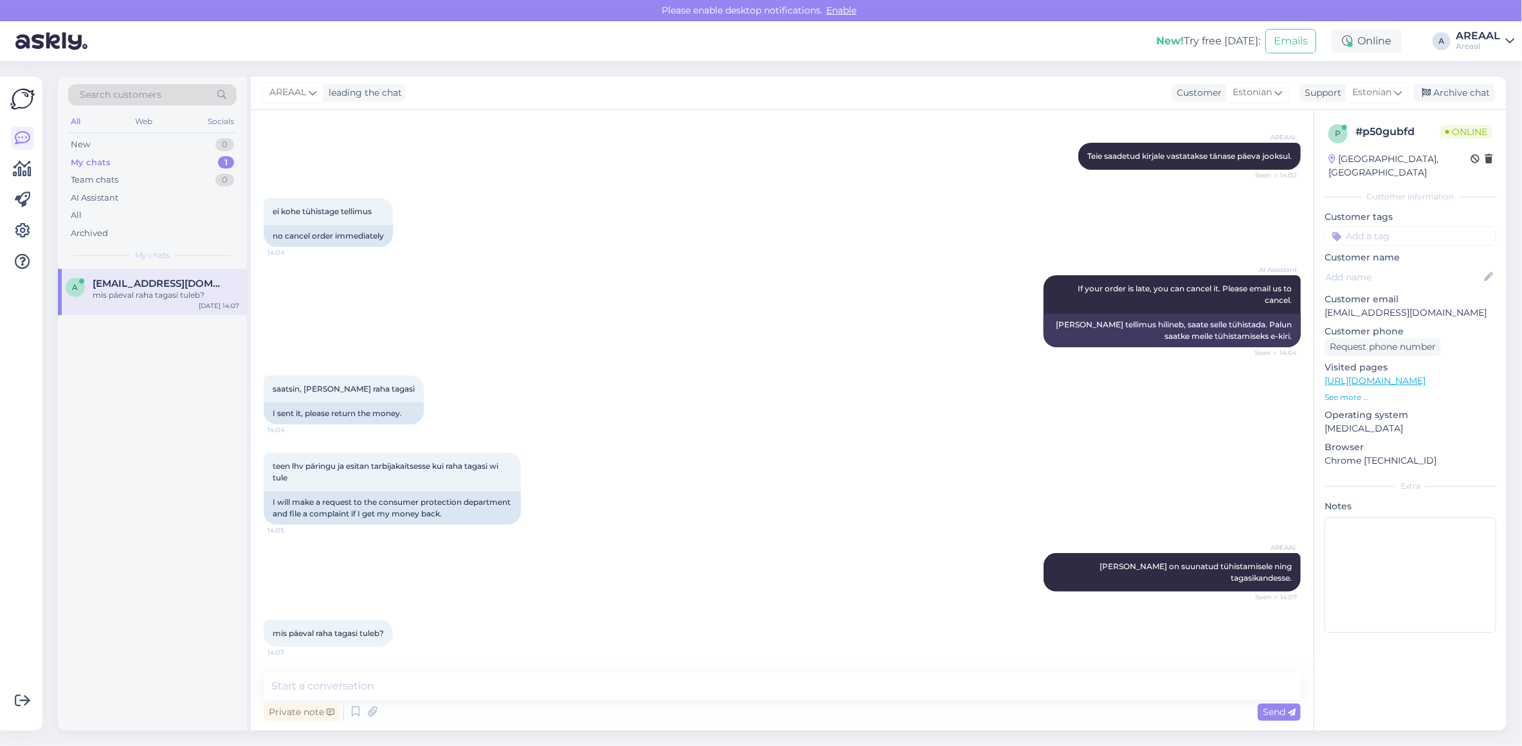
click at [566, 670] on div "Chat started [DATE] Tere! Millal saabub tellimus A-36503? 22:38 Hello! When wil…" at bounding box center [782, 420] width 1063 height 620
click at [589, 694] on textarea at bounding box center [782, 685] width 1037 height 27
type textarea "Tagasikanded laekuvad 3-7 tööpäeva jooksul"
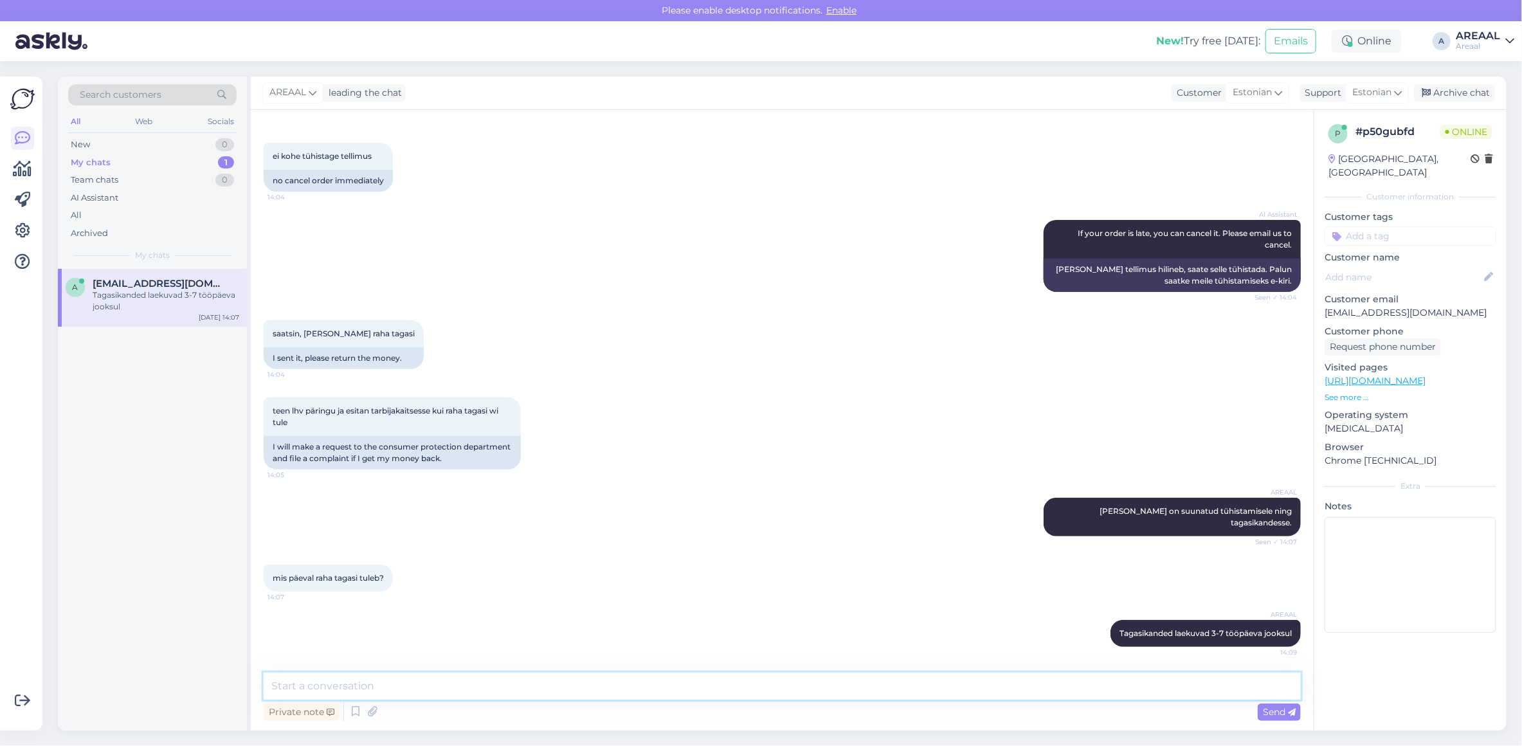
scroll to position [3481, 0]
click at [889, 214] on div "AI Assistant If your order is late, you can cancel it. Please email us to cance…" at bounding box center [782, 256] width 1037 height 100
click at [1129, 458] on div "teen lhv päringu ja esitan tarbijakaitsesse kui raha tagasi wi tule 14:05 I wil…" at bounding box center [782, 433] width 1037 height 100
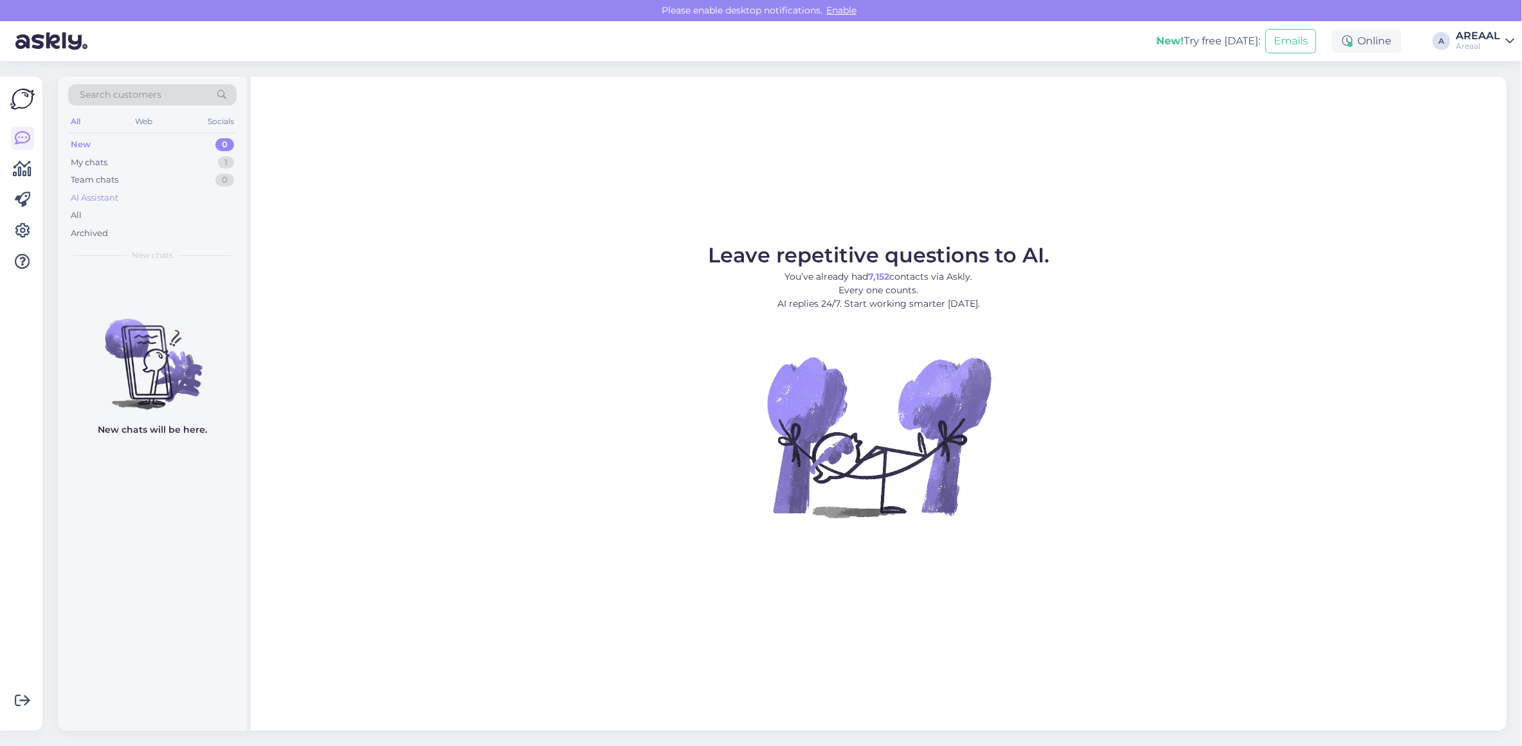
click at [145, 204] on div "AI Assistant" at bounding box center [152, 198] width 168 height 18
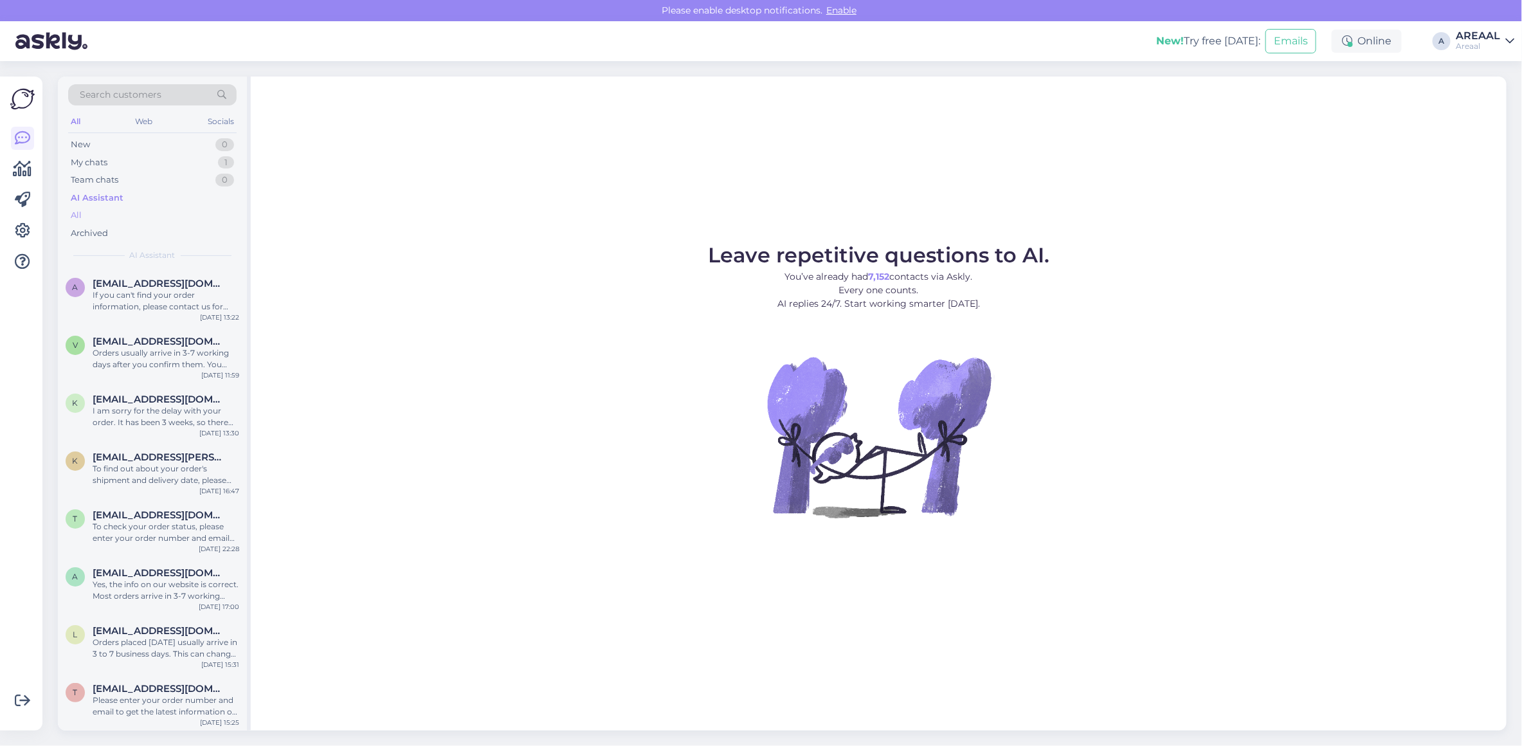
click at [142, 217] on div "All" at bounding box center [152, 215] width 168 height 18
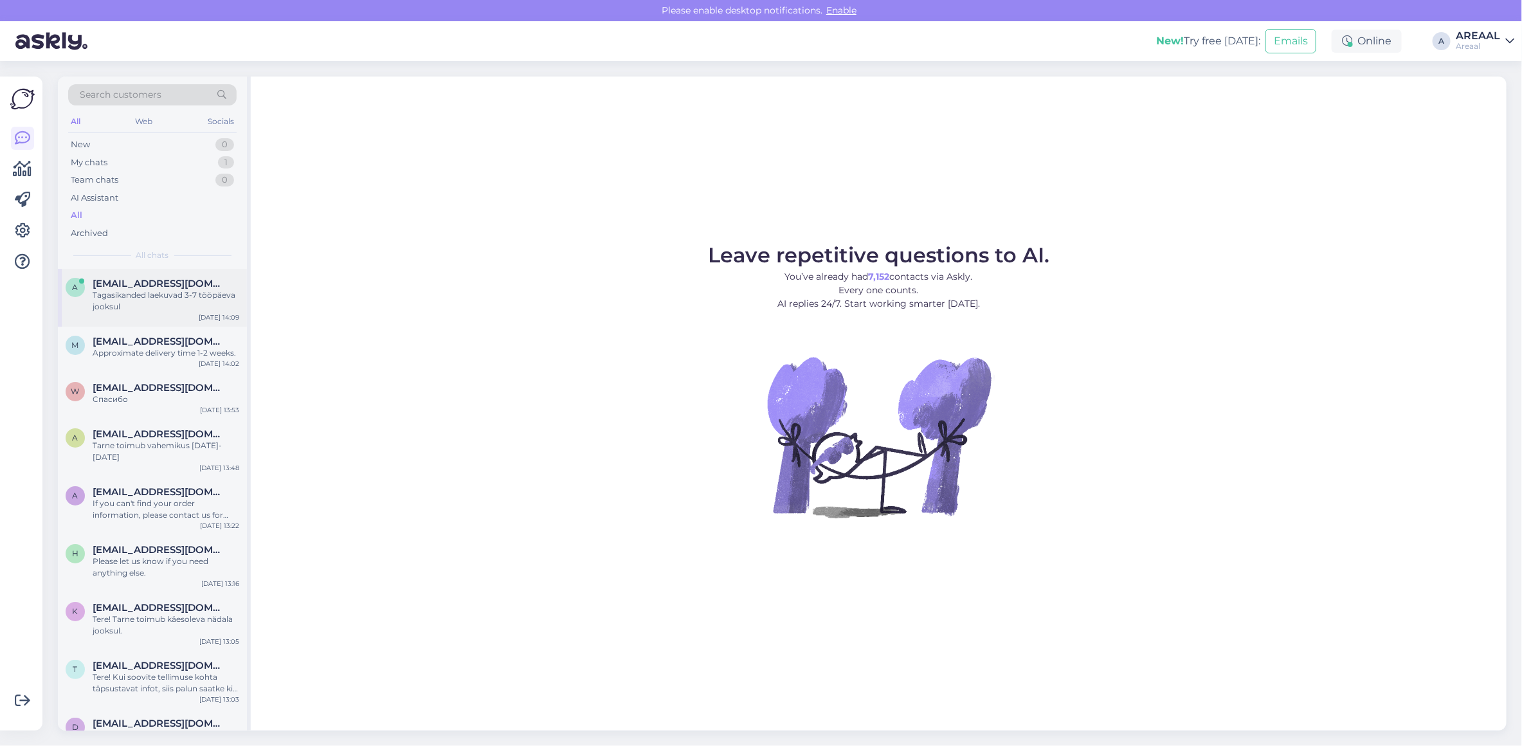
click at [172, 296] on div "Tagasikanded laekuvad 3-7 tööpäeva jooksul" at bounding box center [166, 300] width 147 height 23
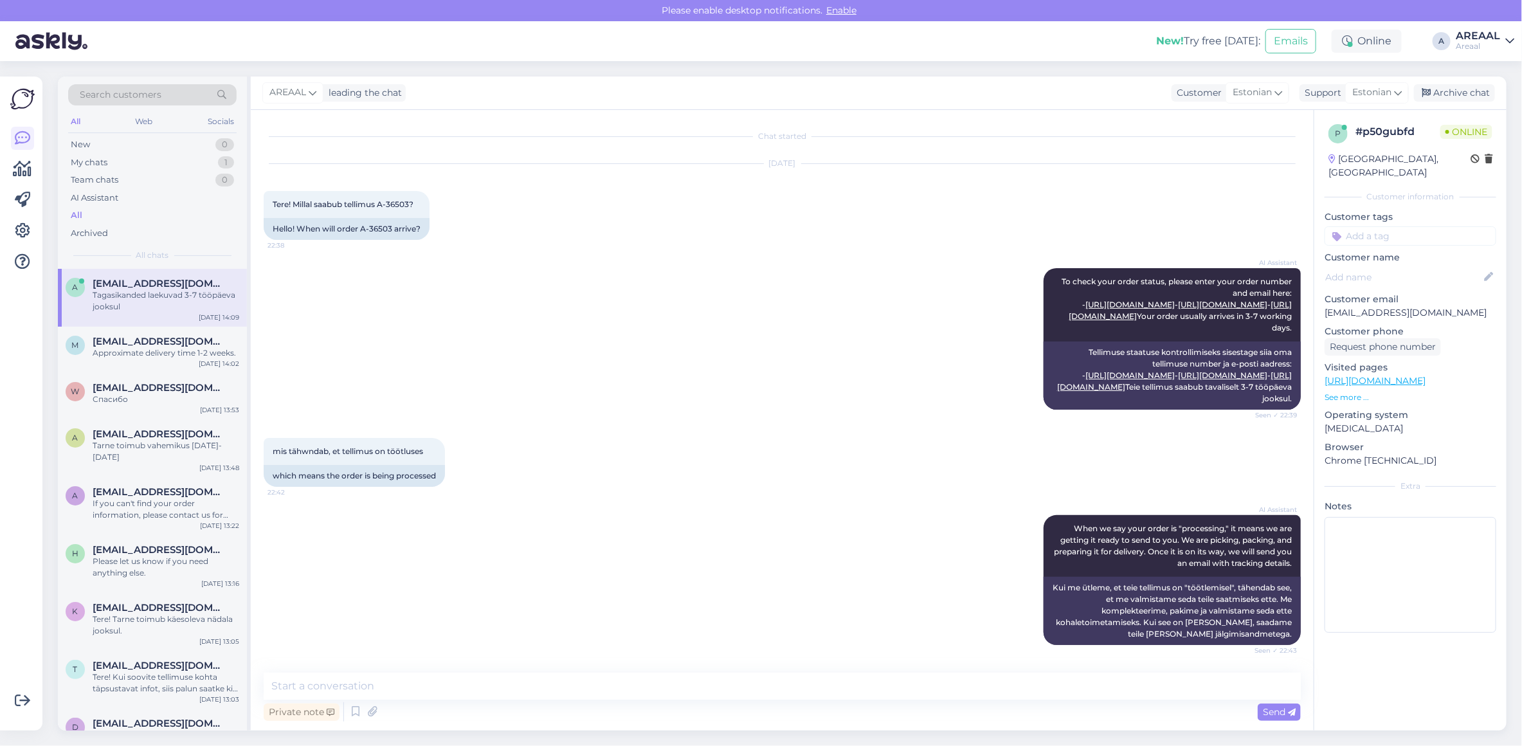
scroll to position [3481, 0]
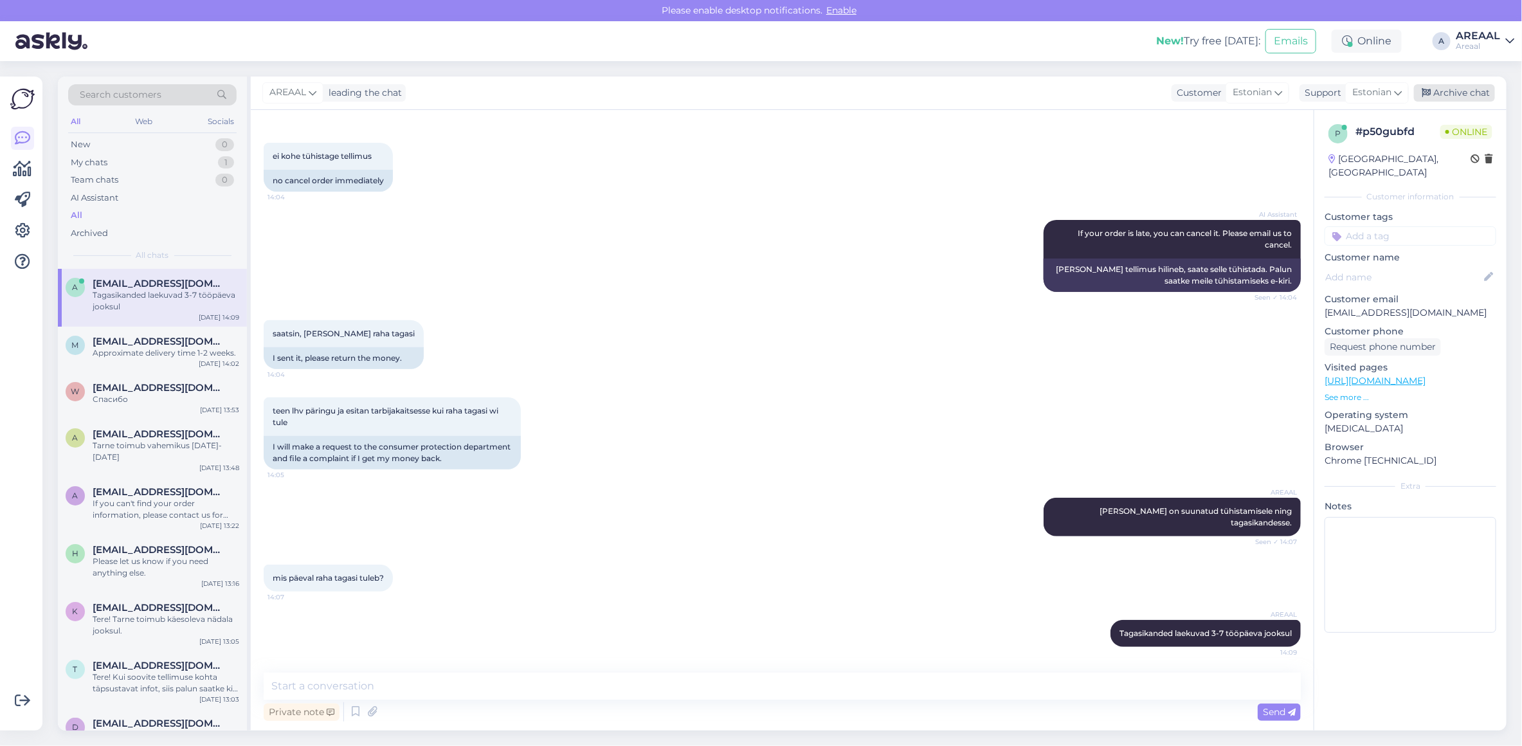
click at [1447, 89] on div "Archive chat" at bounding box center [1454, 92] width 81 height 17
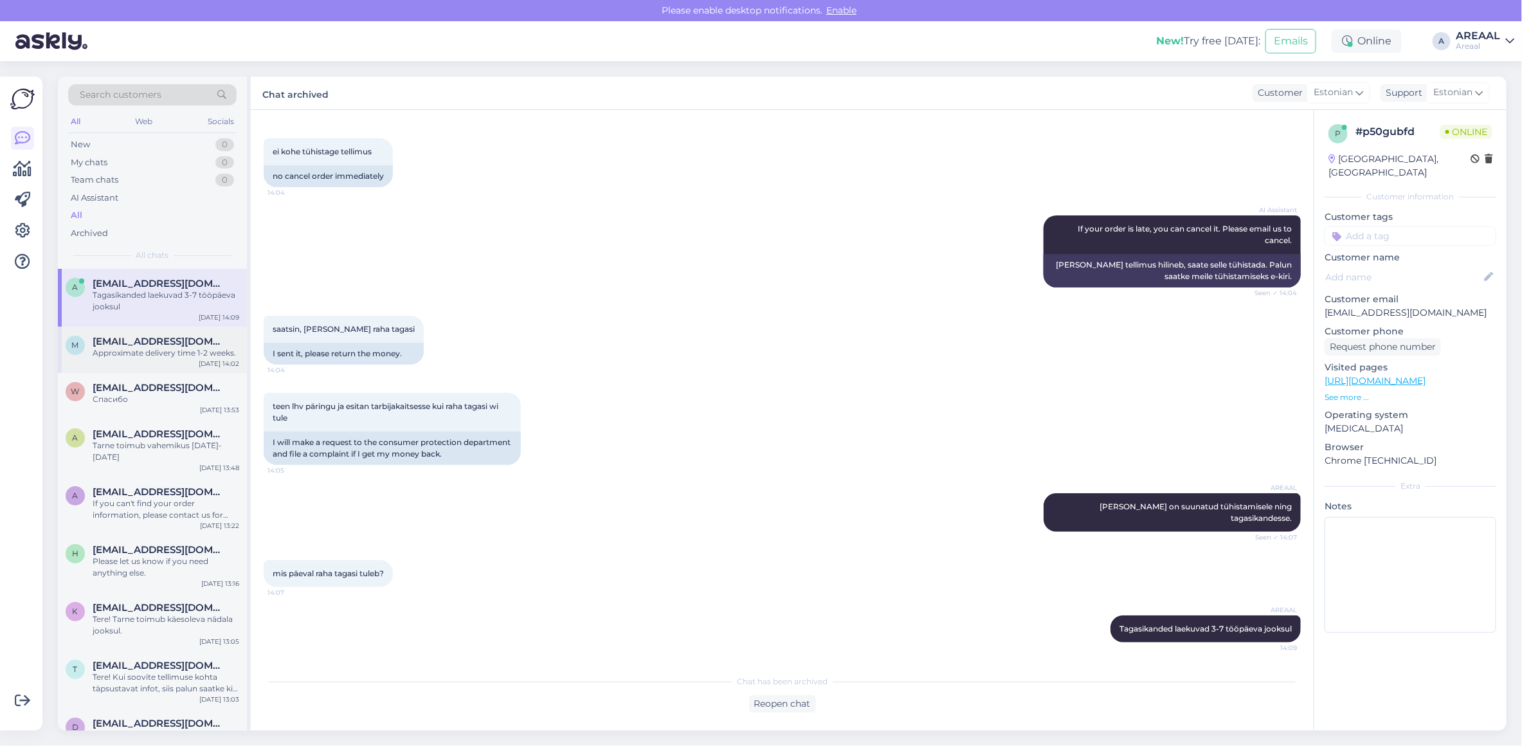
click at [197, 330] on div "M Mupenieks92@gmail.com Approximate delivery time 1-2 weeks. Sep 22 14:02" at bounding box center [152, 350] width 189 height 46
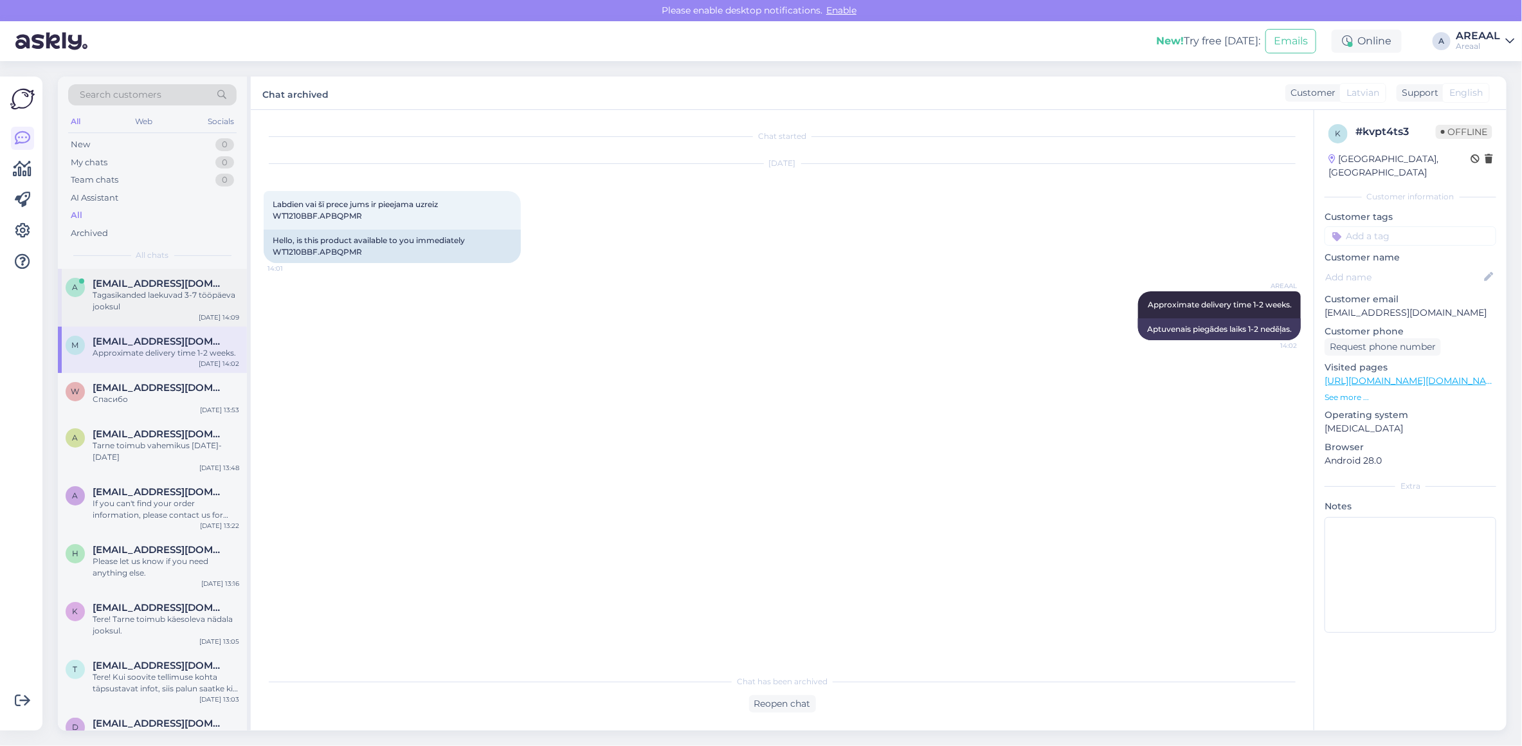
drag, startPoint x: 188, startPoint y: 262, endPoint x: 192, endPoint y: 273, distance: 12.0
click at [188, 262] on div "Search customers All Web Socials New 0 My chats 0 Team chats 0 AI Assistant All…" at bounding box center [152, 172] width 189 height 192
click at [194, 284] on span "[EMAIL_ADDRESS][DOMAIN_NAME]" at bounding box center [160, 284] width 134 height 12
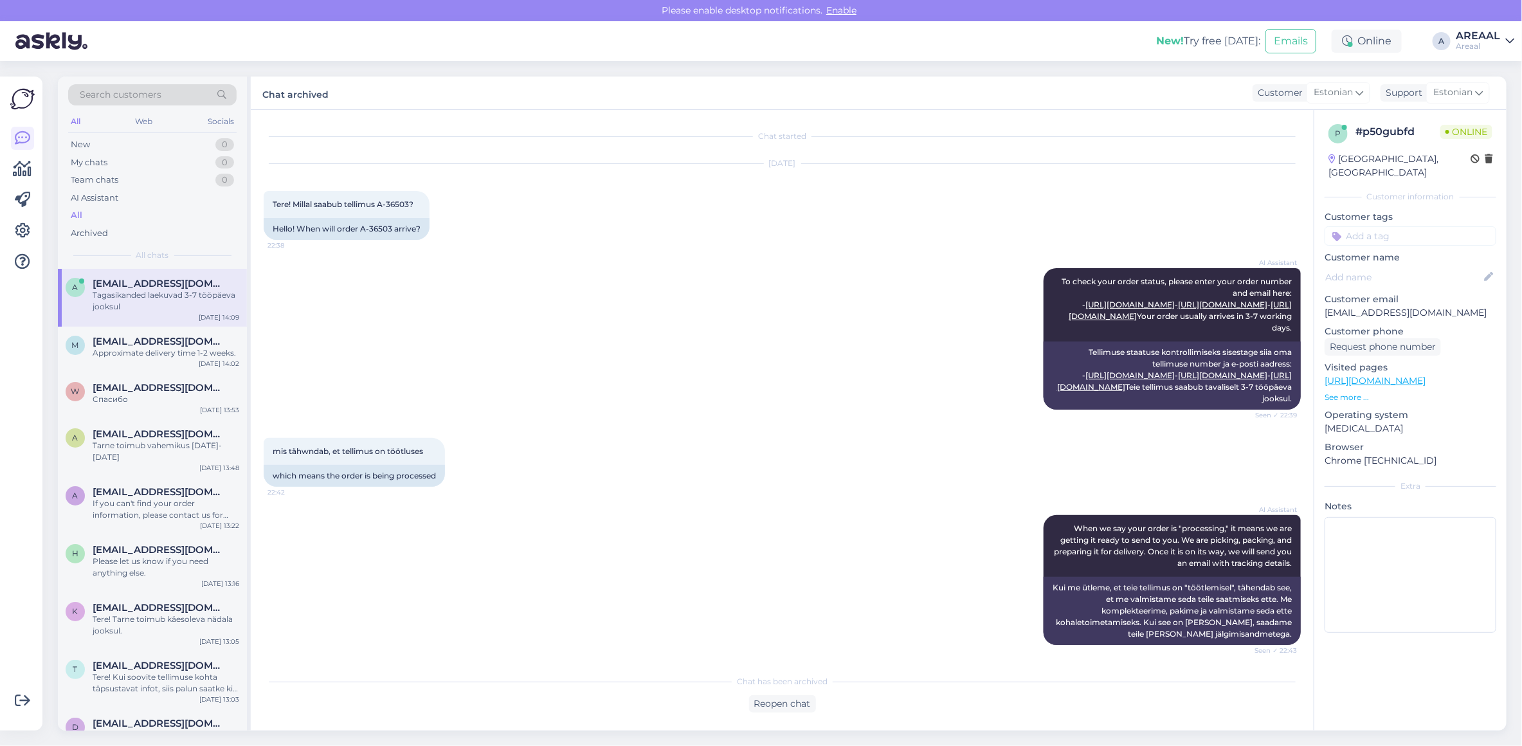
scroll to position [3485, 0]
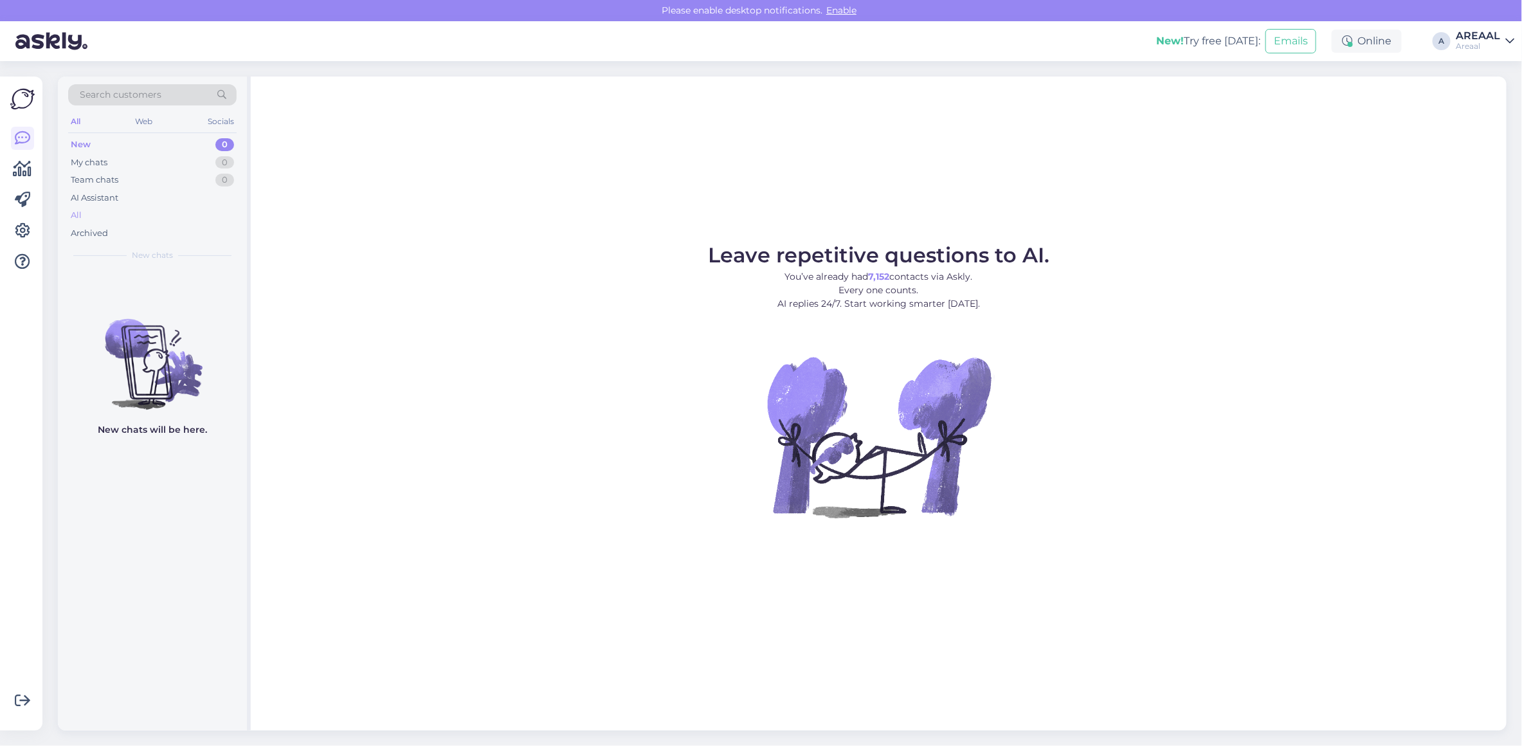
click at [145, 210] on div "All" at bounding box center [152, 215] width 168 height 18
click at [209, 204] on div "AI Assistant" at bounding box center [152, 198] width 168 height 18
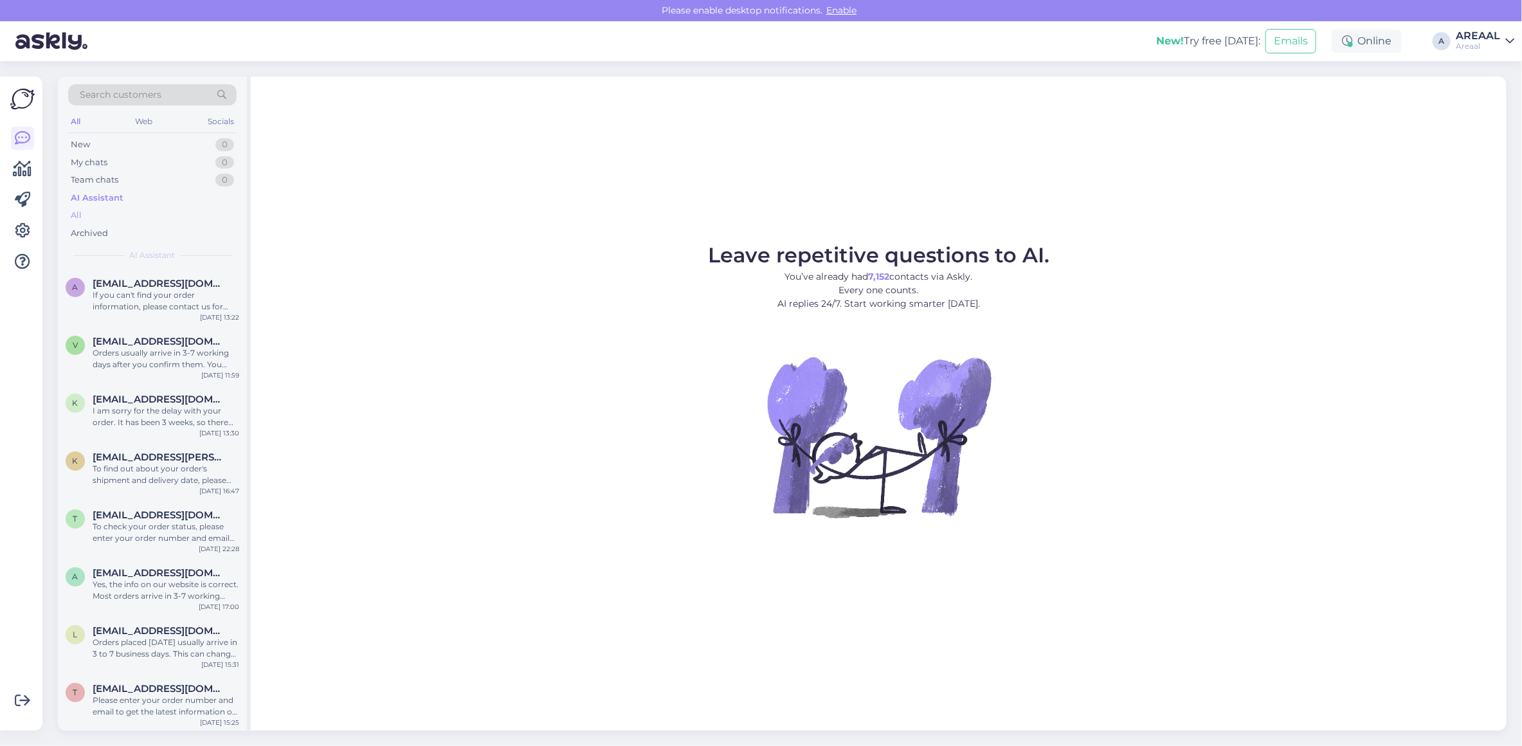
click at [209, 213] on div "All" at bounding box center [152, 215] width 168 height 18
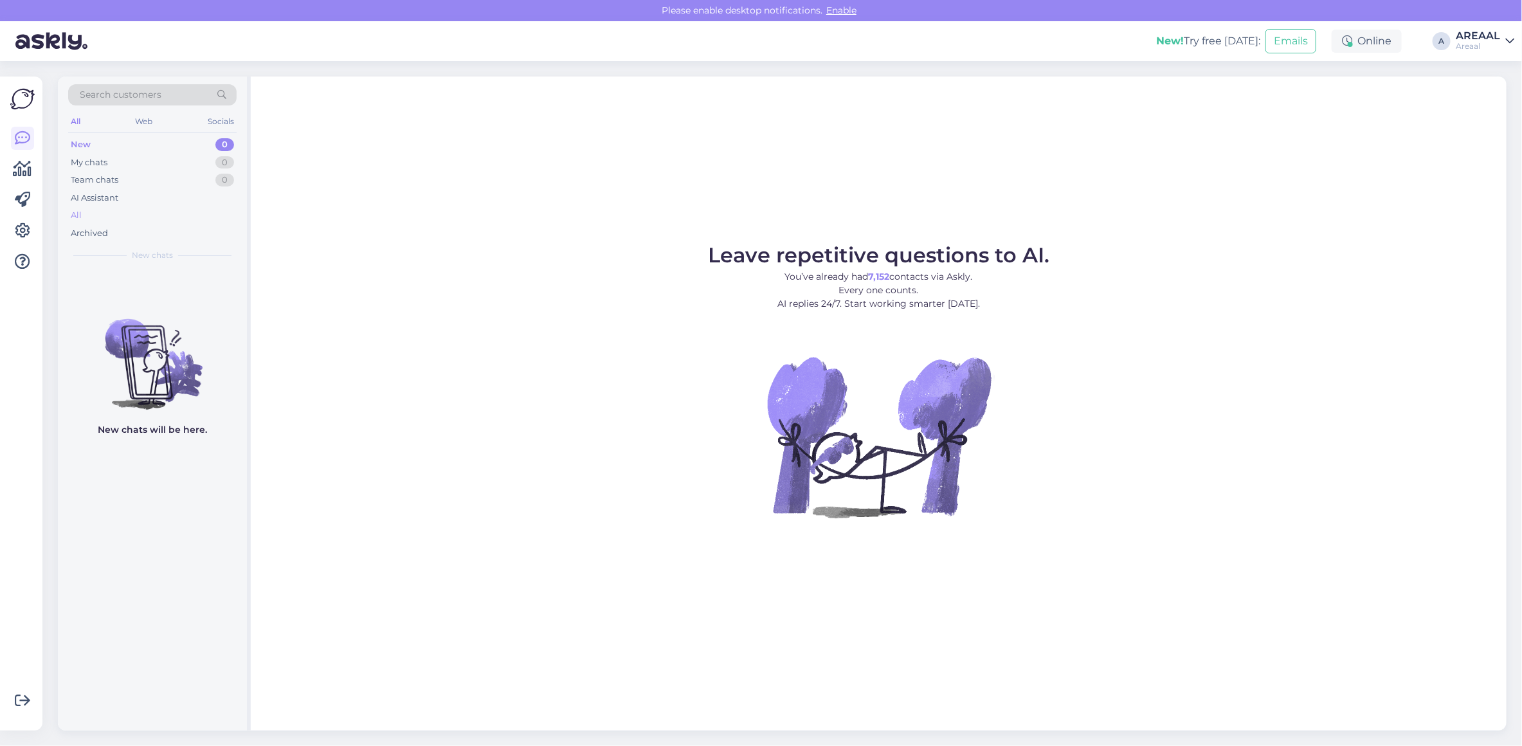
click at [138, 222] on div "All" at bounding box center [152, 215] width 168 height 18
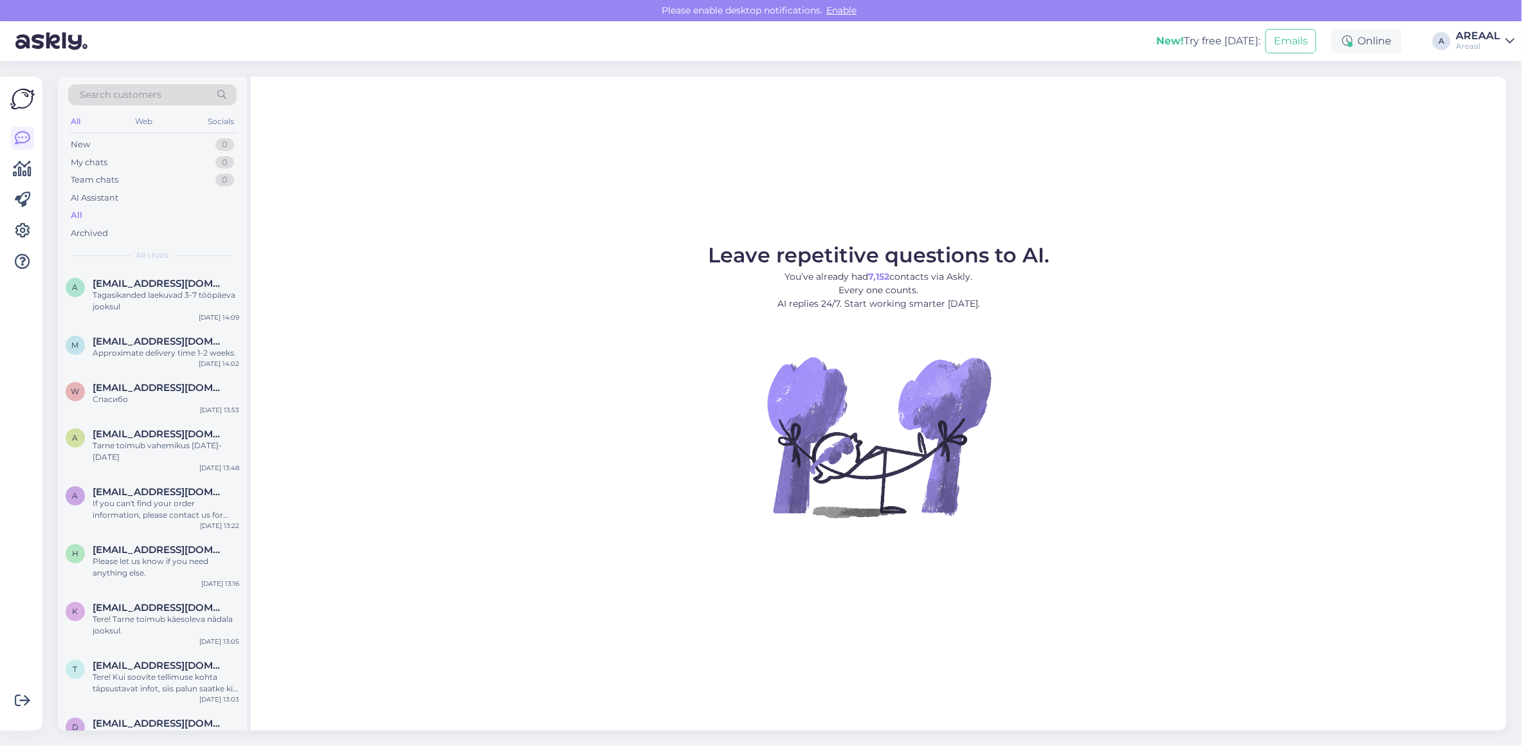
click at [140, 217] on div "All" at bounding box center [152, 215] width 168 height 18
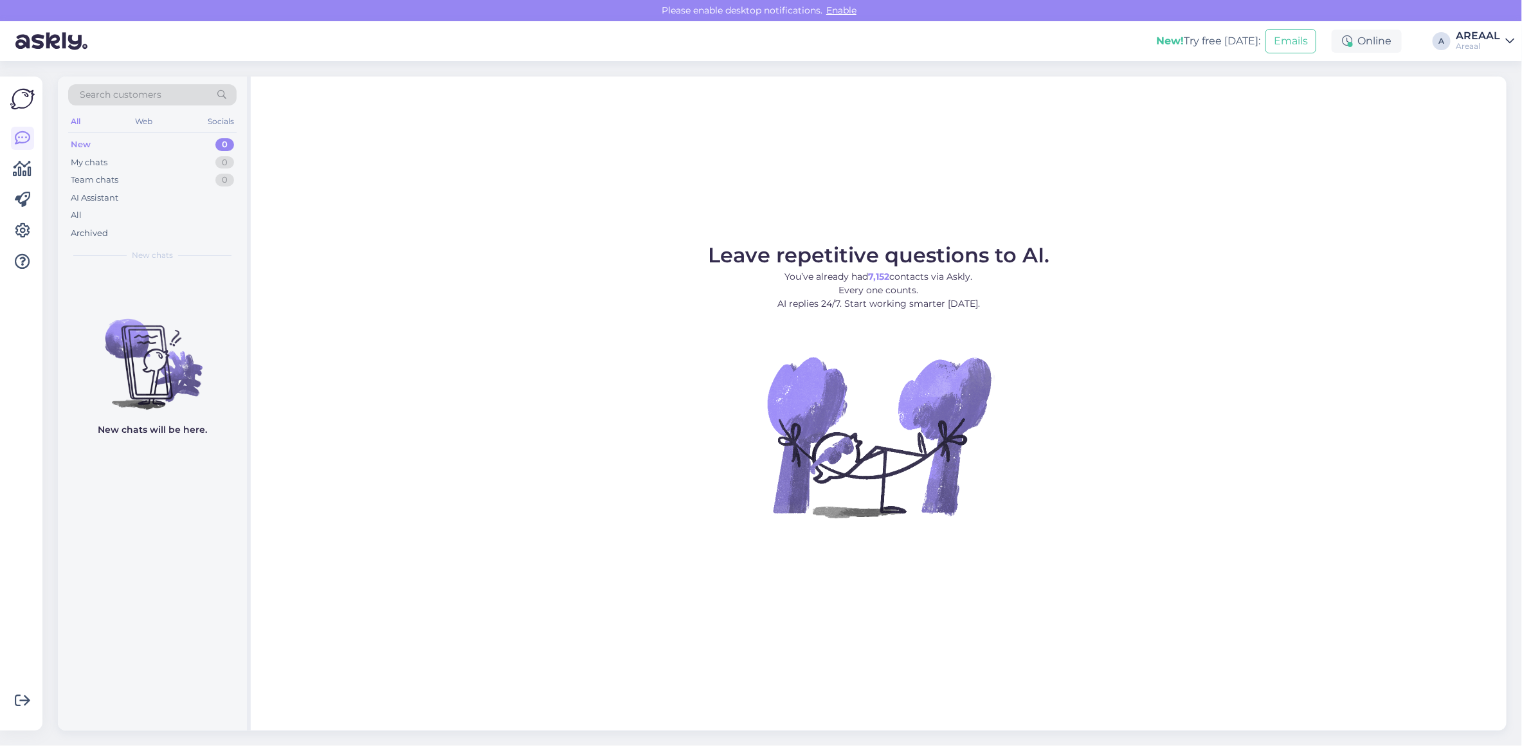
click at [187, 208] on div "All" at bounding box center [152, 215] width 168 height 18
click at [134, 213] on div "All" at bounding box center [152, 215] width 168 height 18
click at [121, 210] on div "All" at bounding box center [152, 215] width 168 height 18
click at [195, 219] on div "All" at bounding box center [152, 215] width 168 height 18
click at [217, 215] on div "All" at bounding box center [152, 215] width 168 height 18
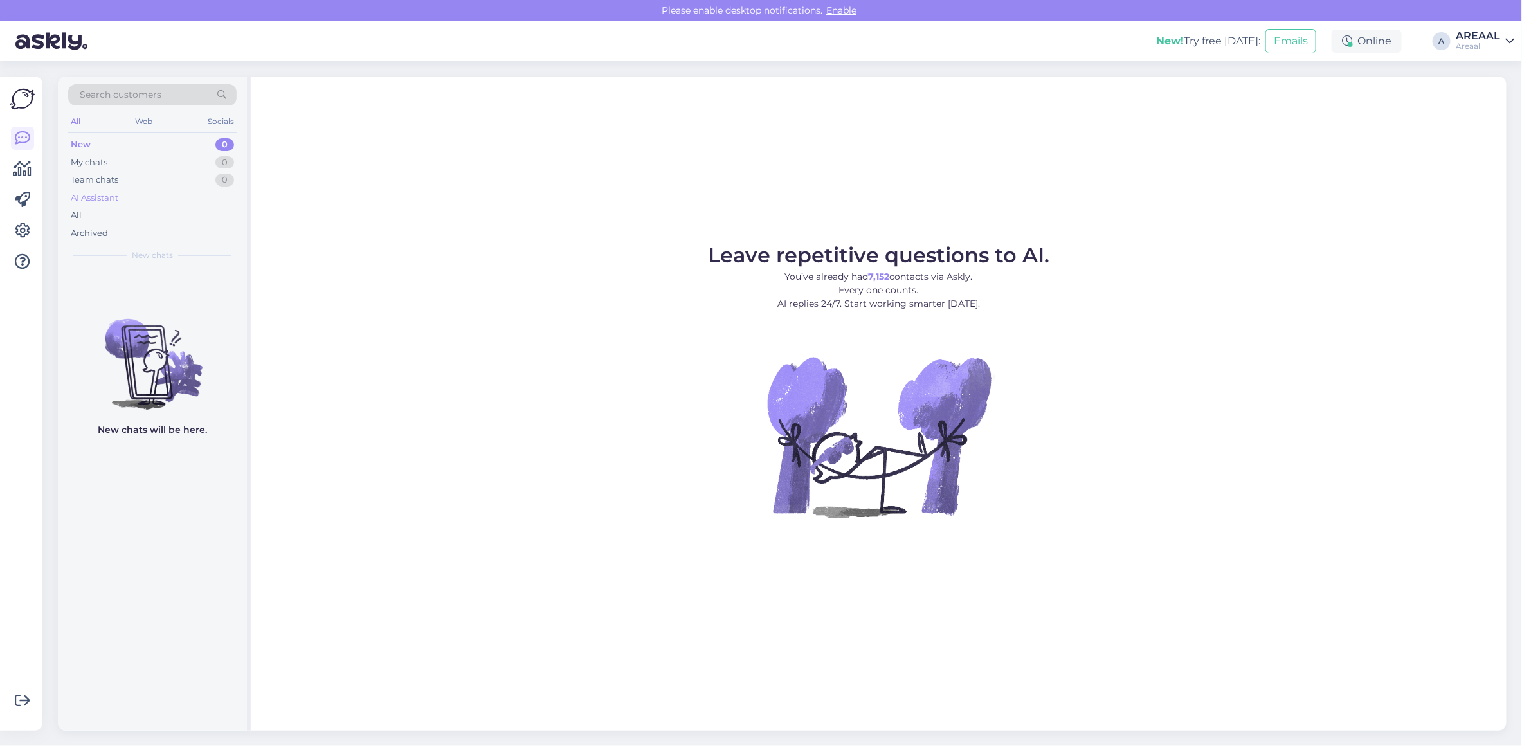
click at [162, 203] on div "AI Assistant" at bounding box center [152, 198] width 168 height 18
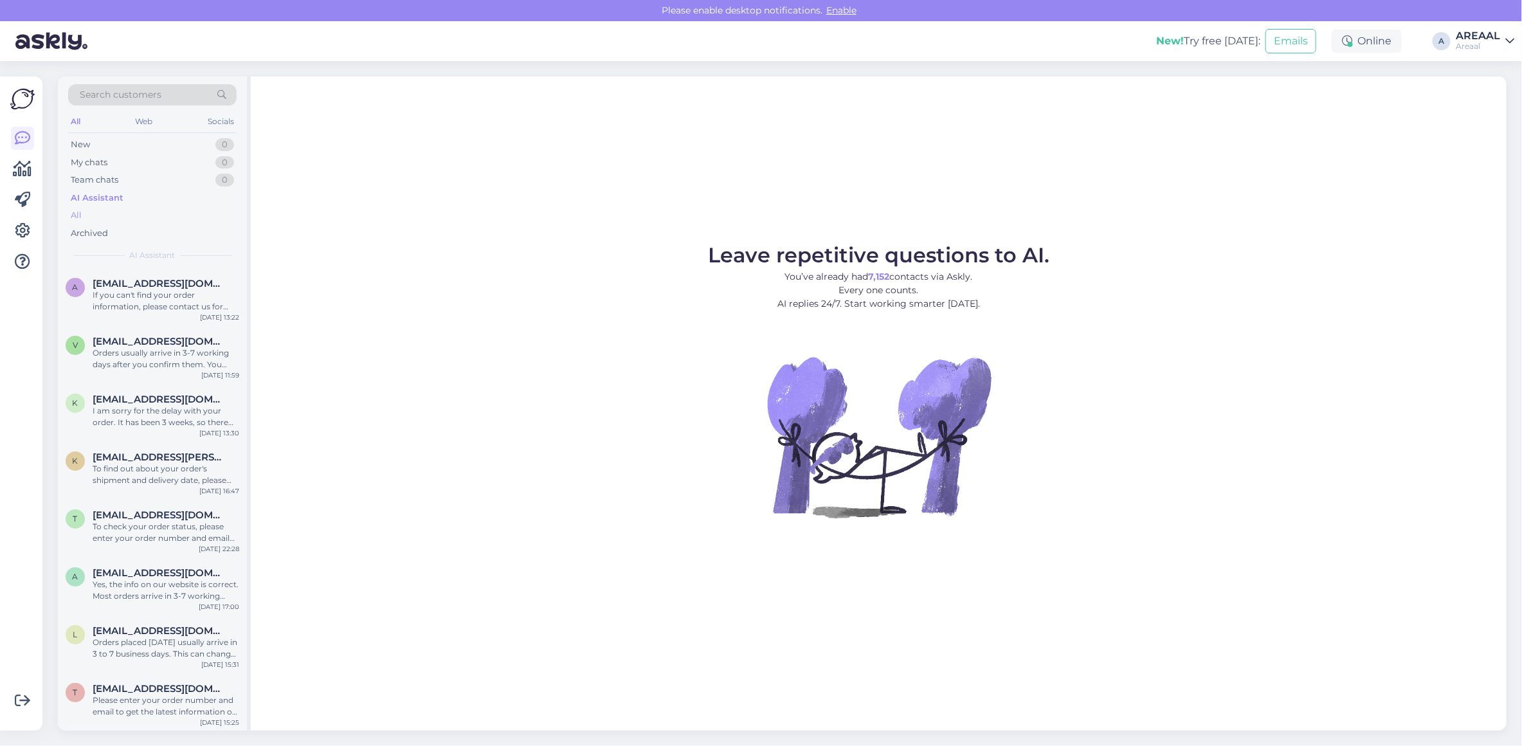
click at [161, 213] on div "All" at bounding box center [152, 215] width 168 height 18
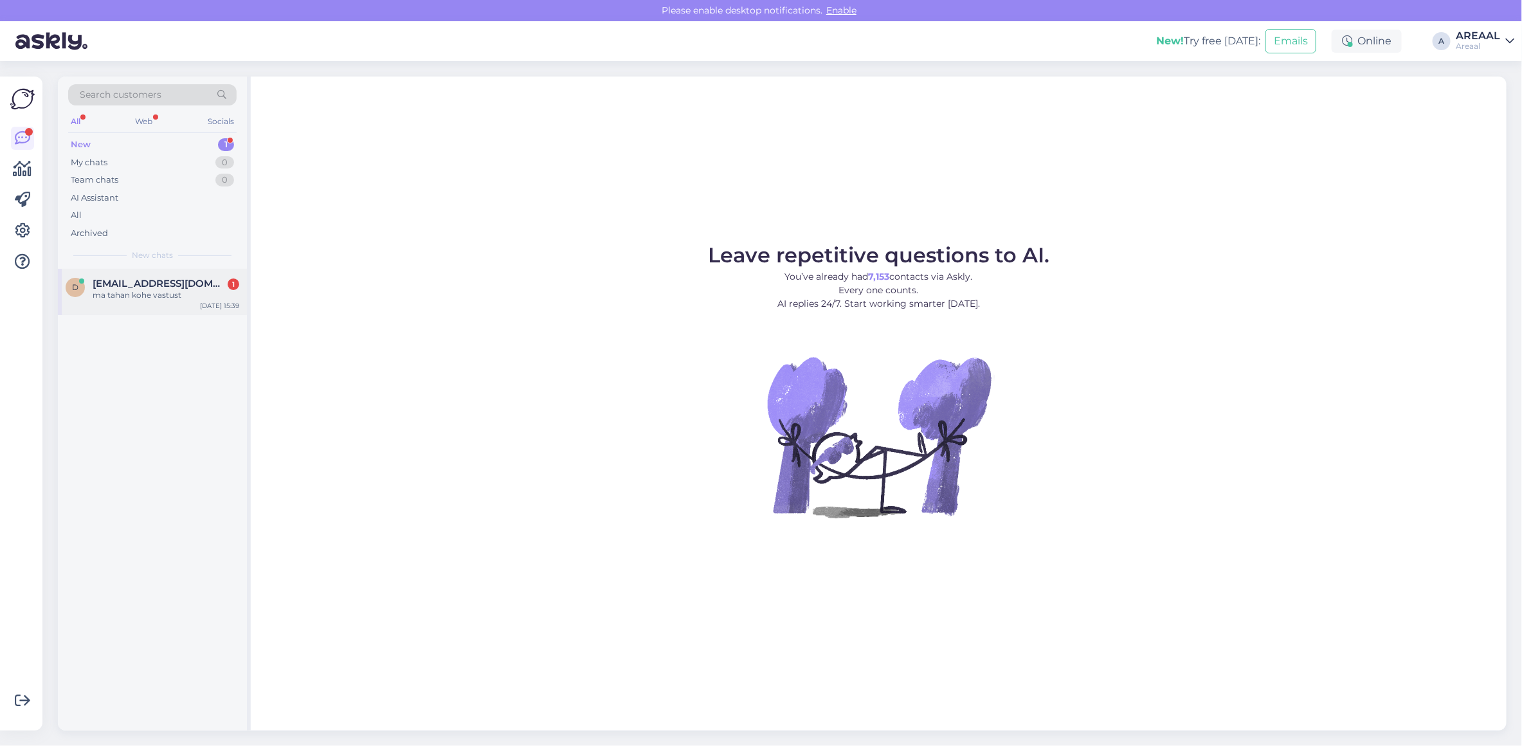
click at [156, 310] on div "d [EMAIL_ADDRESS][DOMAIN_NAME] 1 ma tahan kohe vastust [DATE] 15:39" at bounding box center [152, 292] width 189 height 46
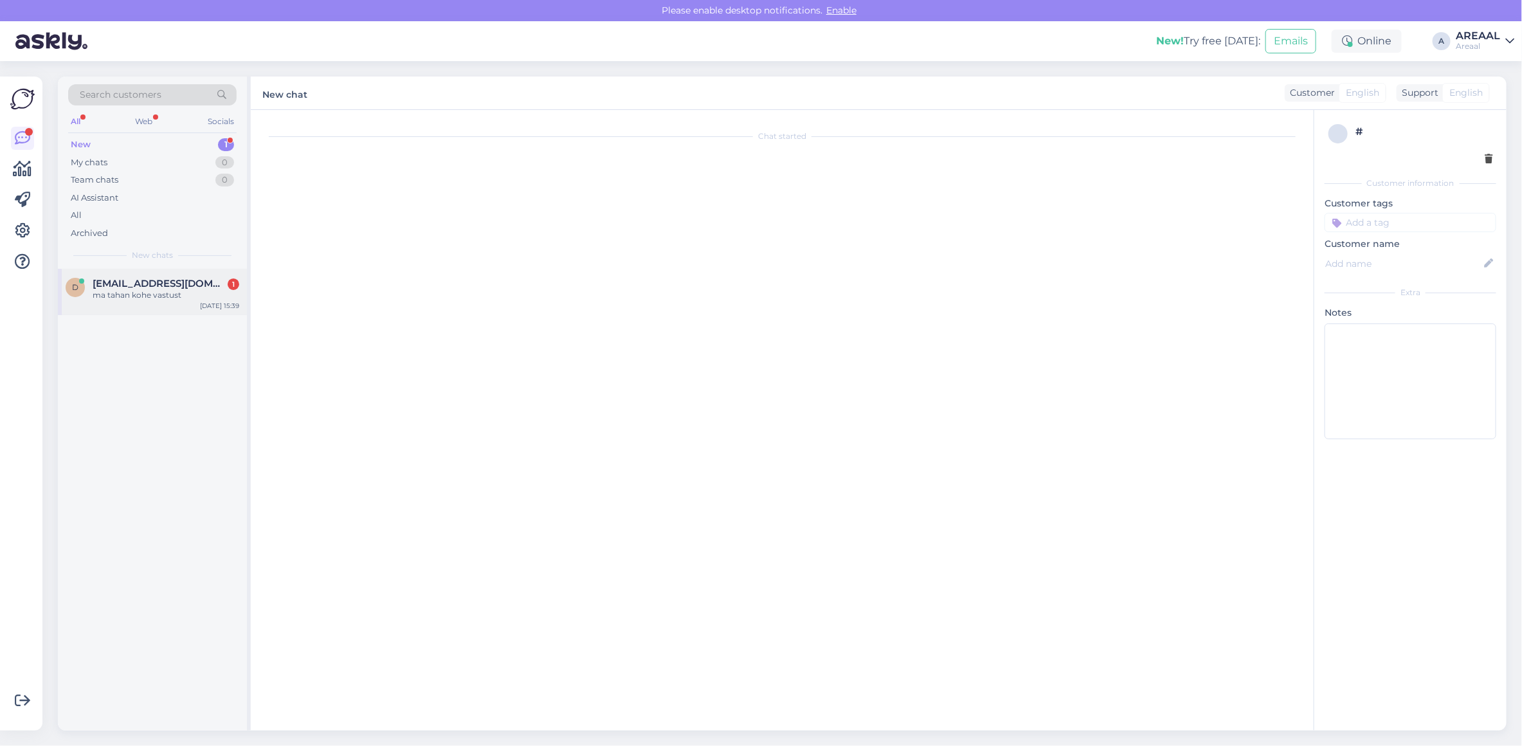
scroll to position [473, 0]
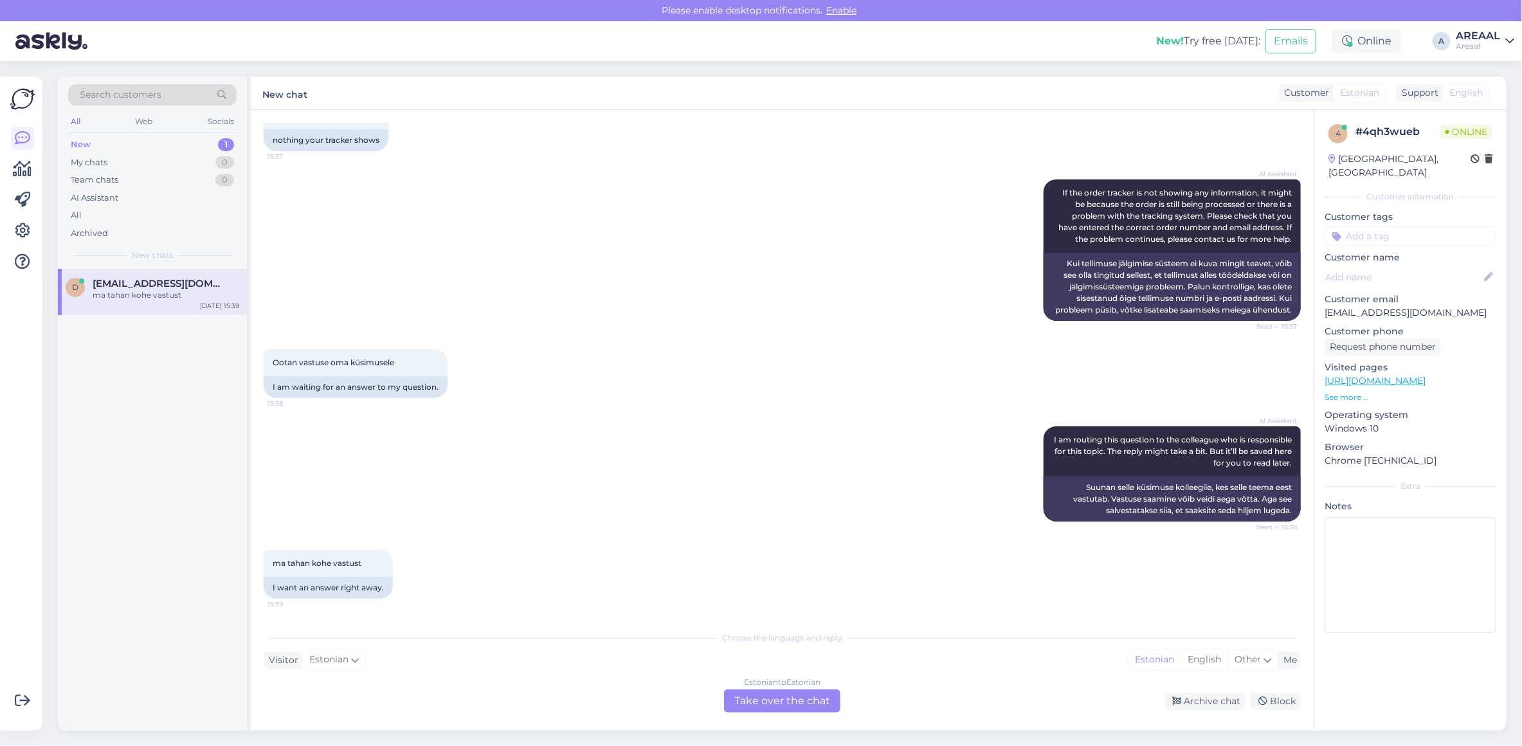
click at [813, 694] on div "Estonian to Estonian Take over the chat" at bounding box center [782, 700] width 116 height 23
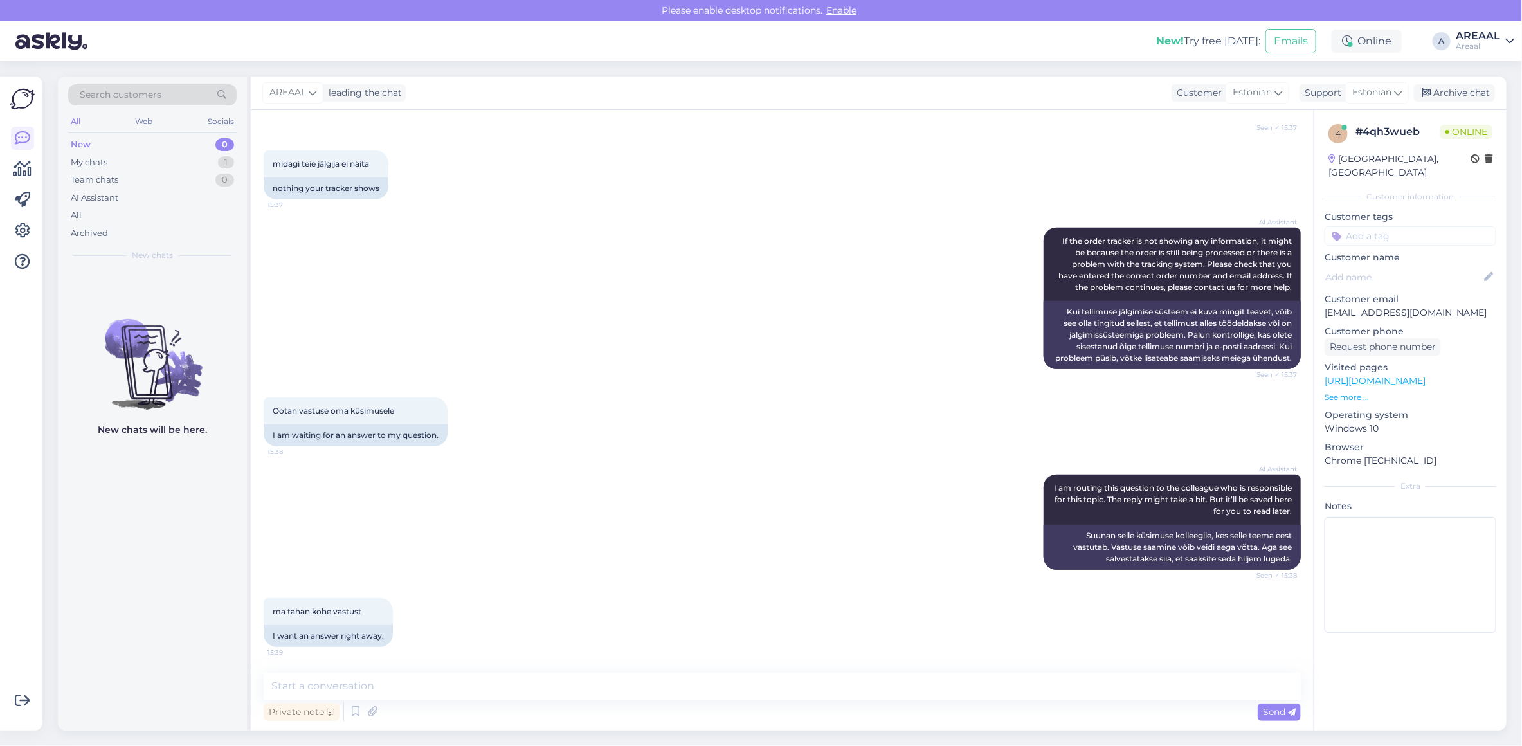
click at [811, 693] on textarea at bounding box center [782, 685] width 1037 height 27
type textarea "Teie saadetud kirjale on vastatud'"
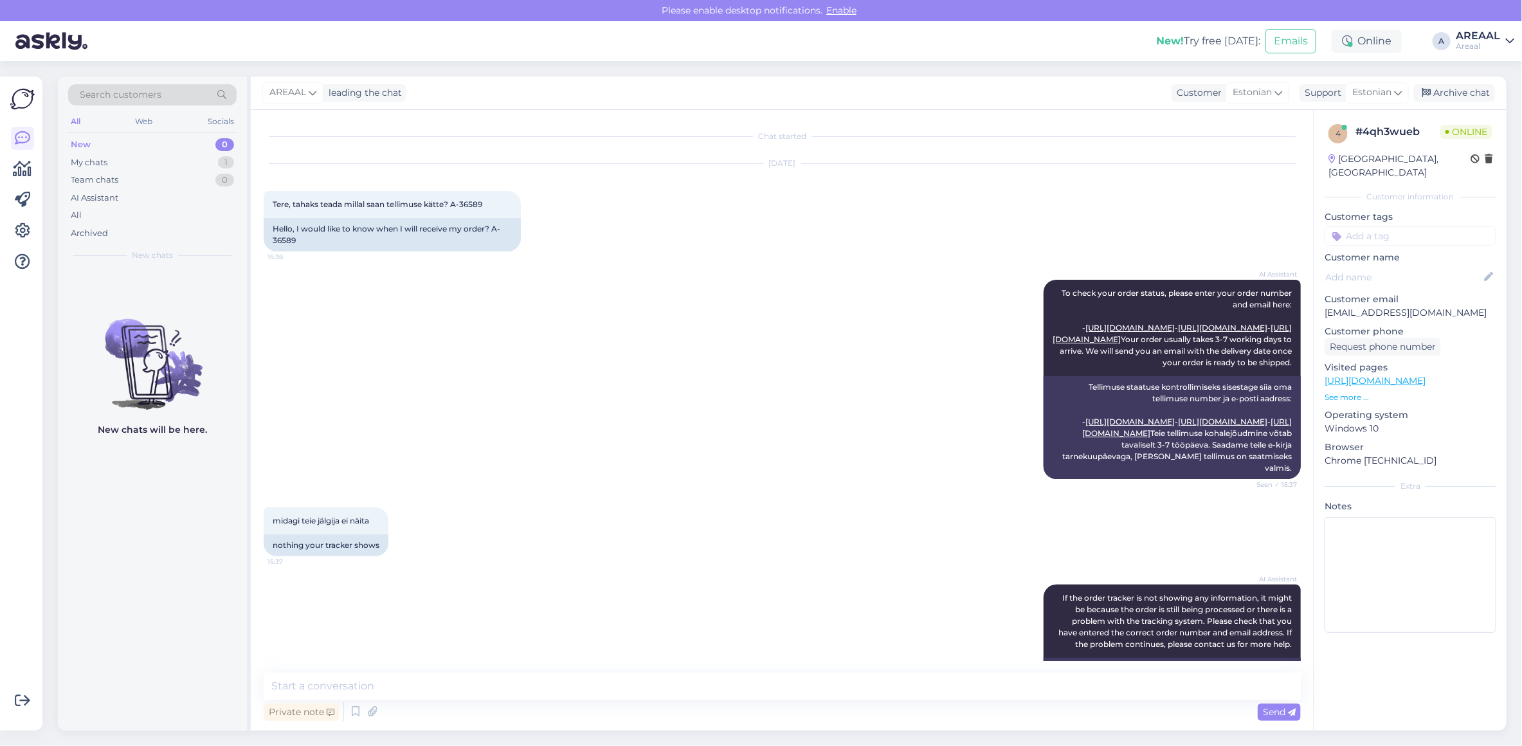
scroll to position [480, 0]
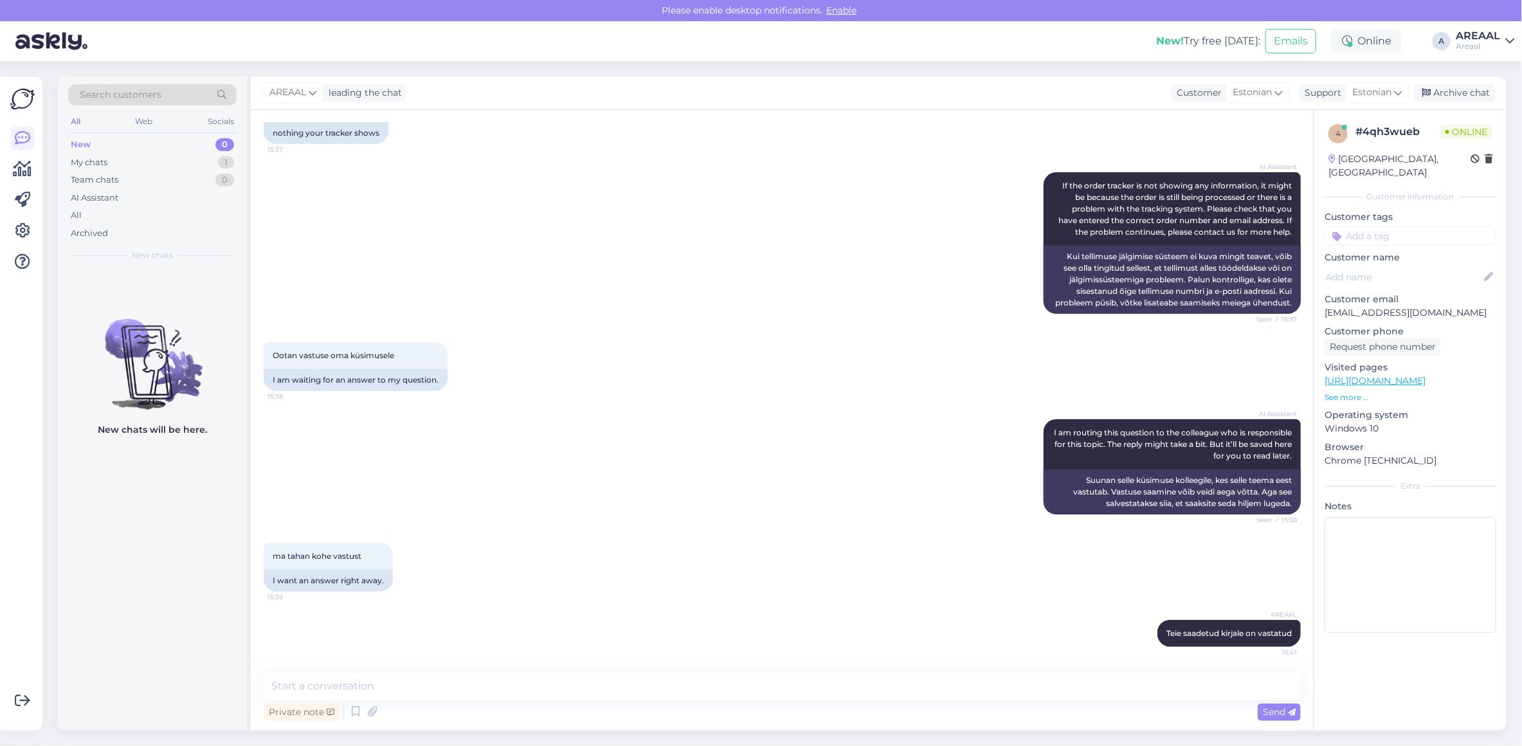
click at [741, 338] on div "Ootan vastuse oma küsimusele 15:38 I am waiting for an answer to my question." at bounding box center [782, 366] width 1037 height 77
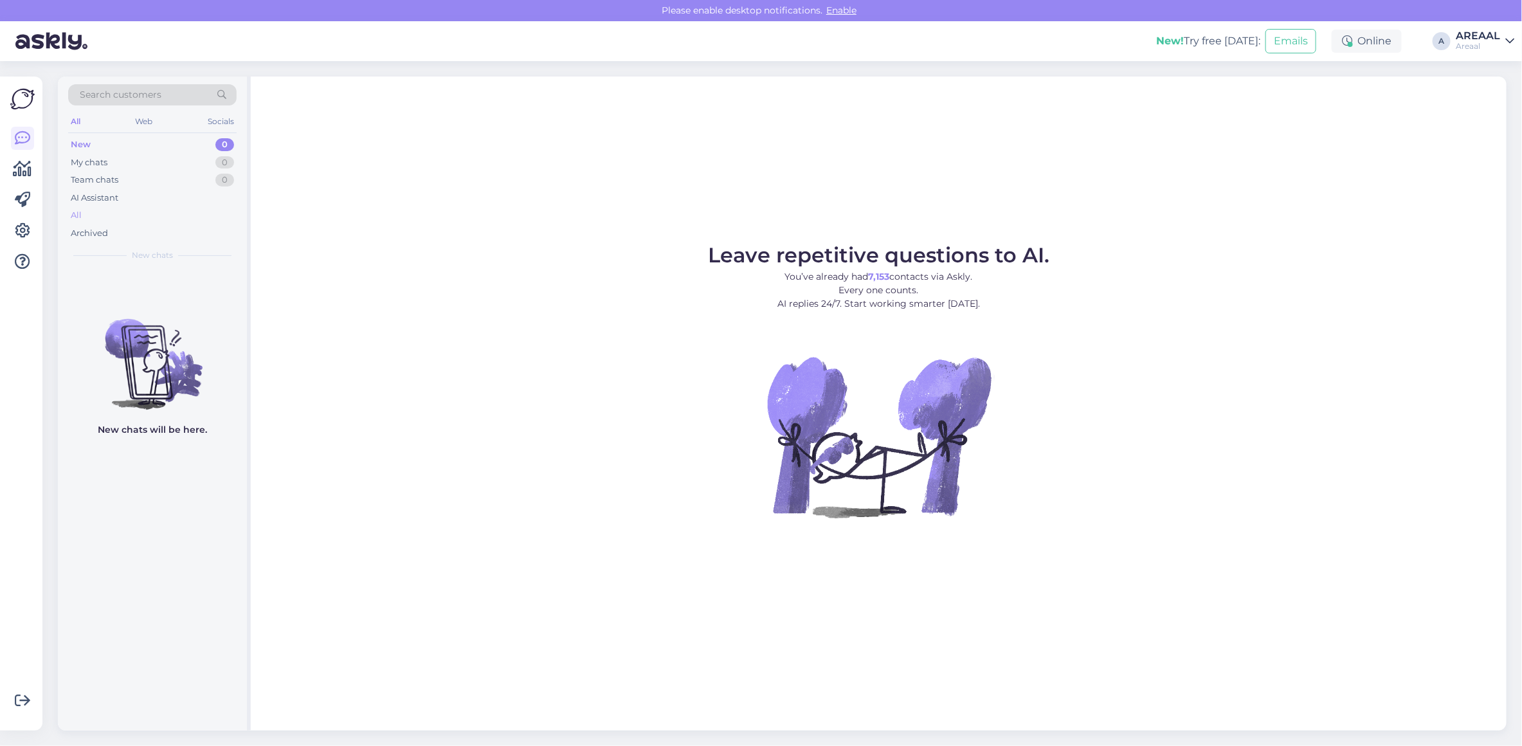
click at [168, 207] on div "All" at bounding box center [152, 215] width 168 height 18
click at [166, 211] on div "All" at bounding box center [152, 215] width 168 height 18
click at [132, 213] on div "All" at bounding box center [152, 215] width 168 height 18
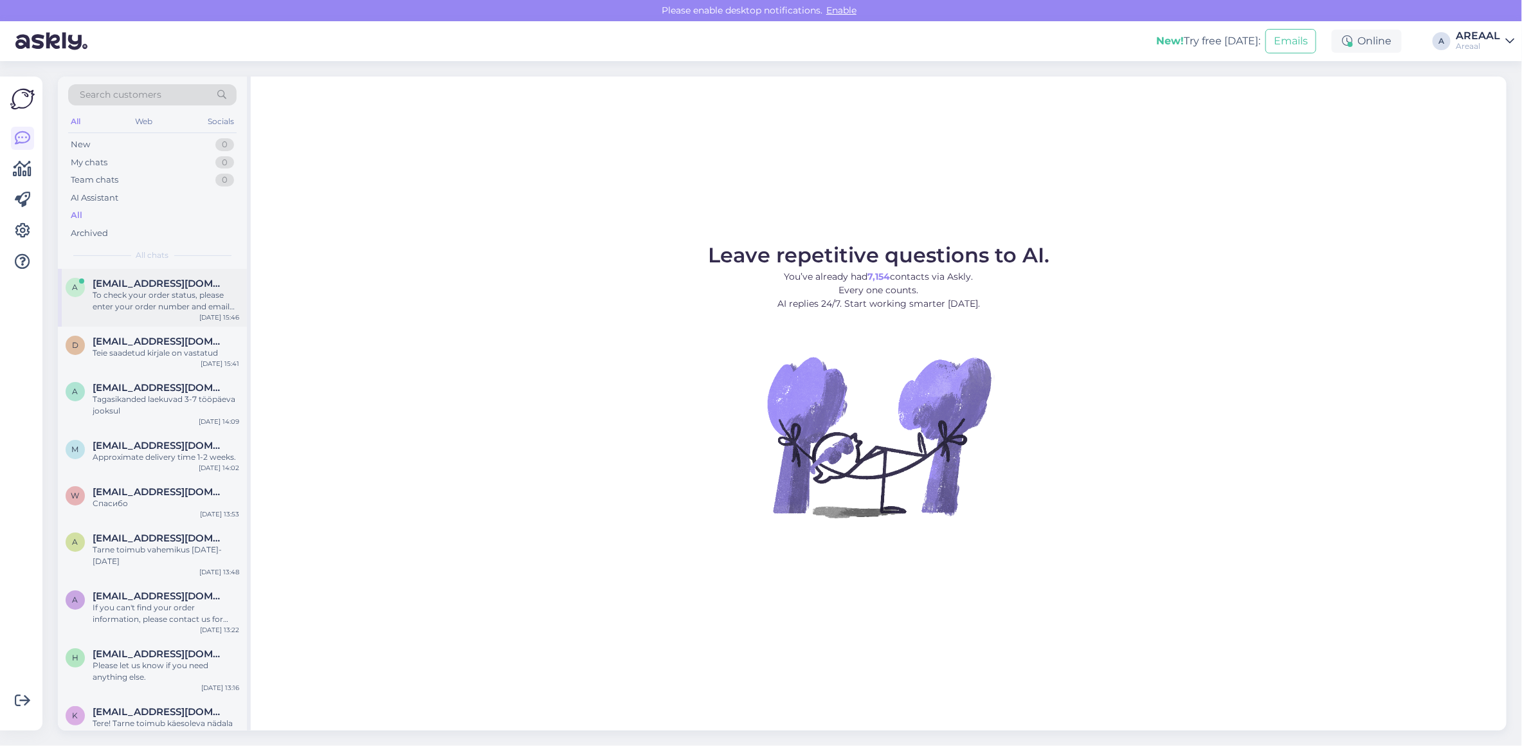
click at [138, 315] on div "a algoke@hotmail.com To check your order status, please enter your order number…" at bounding box center [152, 298] width 189 height 58
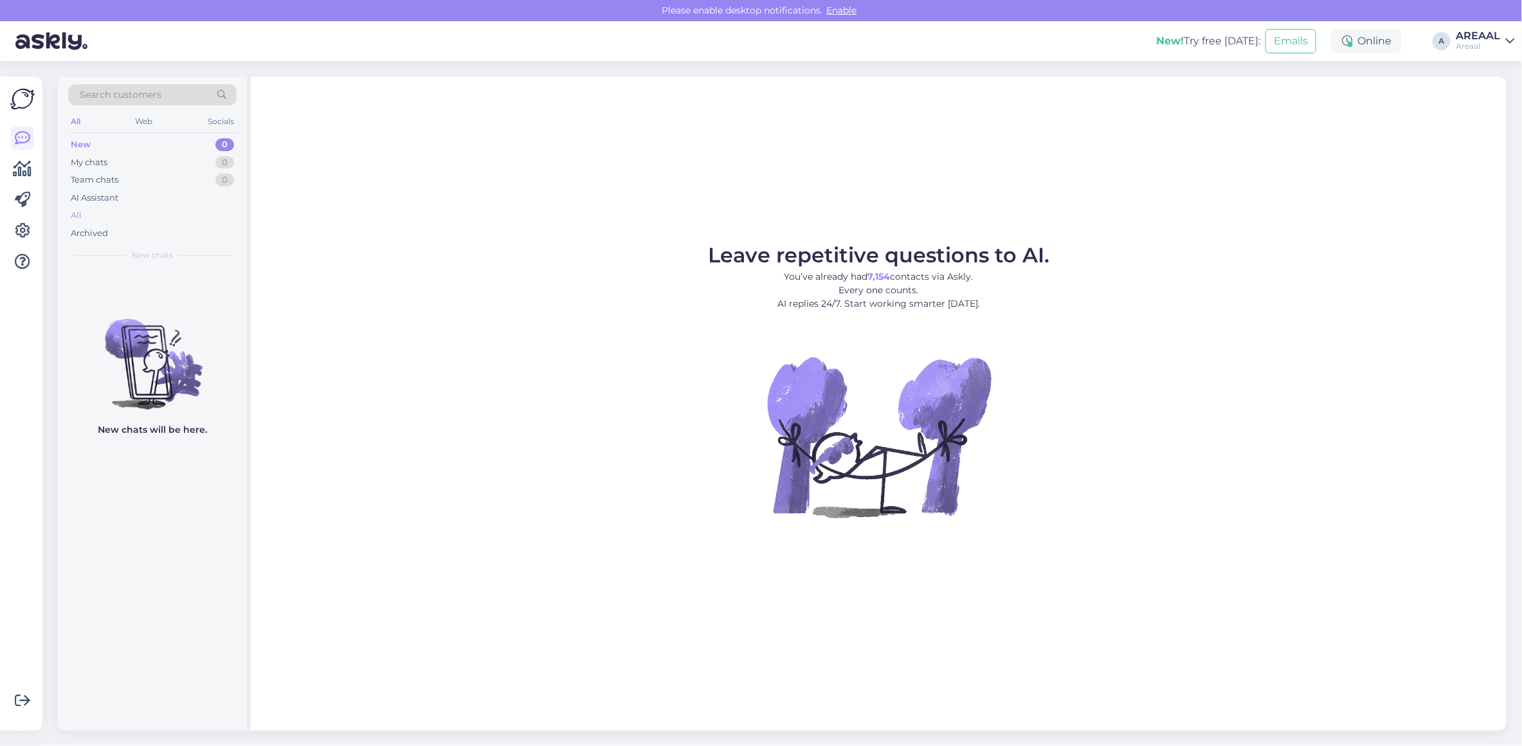
click at [168, 217] on div "All" at bounding box center [152, 215] width 168 height 18
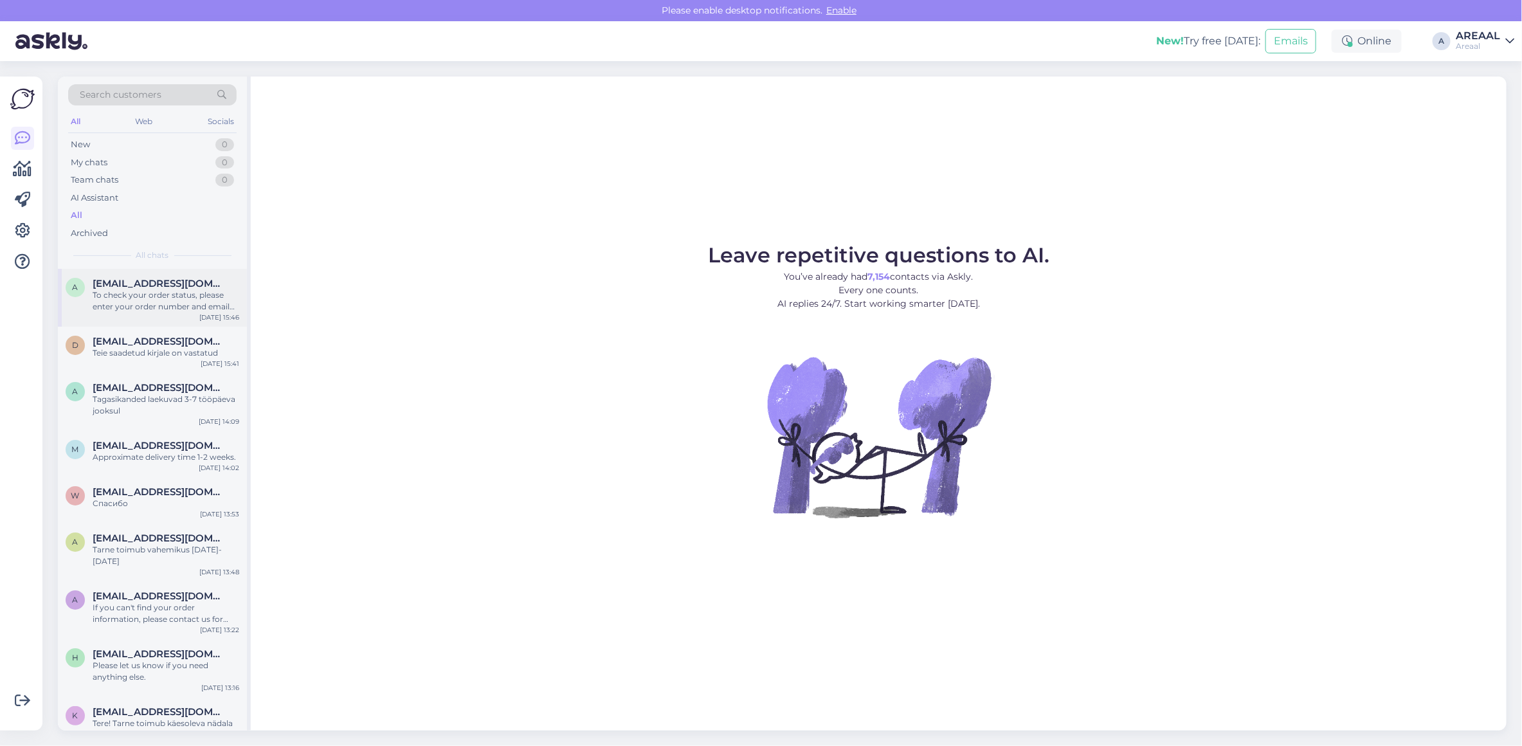
click at [155, 284] on span "[EMAIL_ADDRESS][DOMAIN_NAME]" at bounding box center [160, 284] width 134 height 12
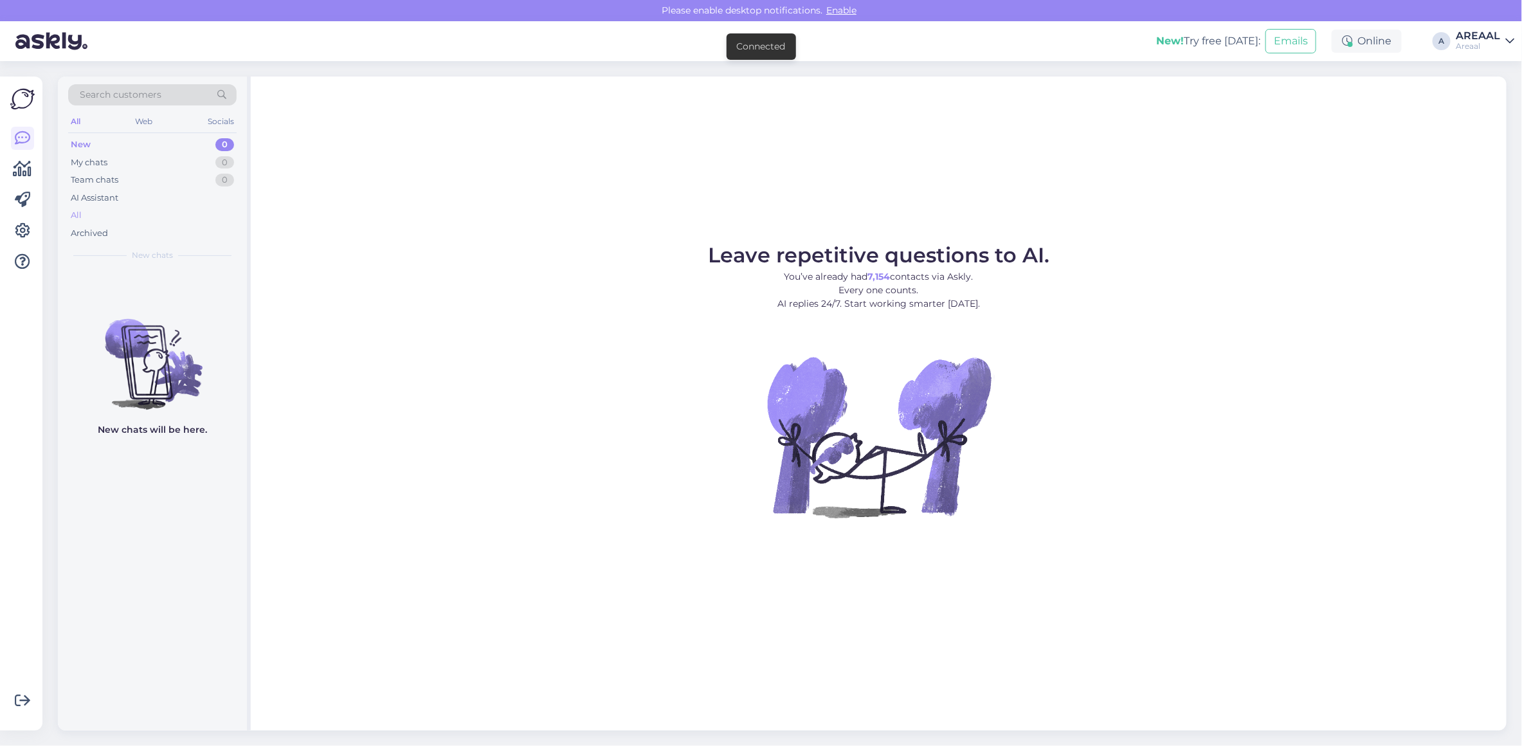
click at [136, 215] on div "All" at bounding box center [152, 215] width 168 height 18
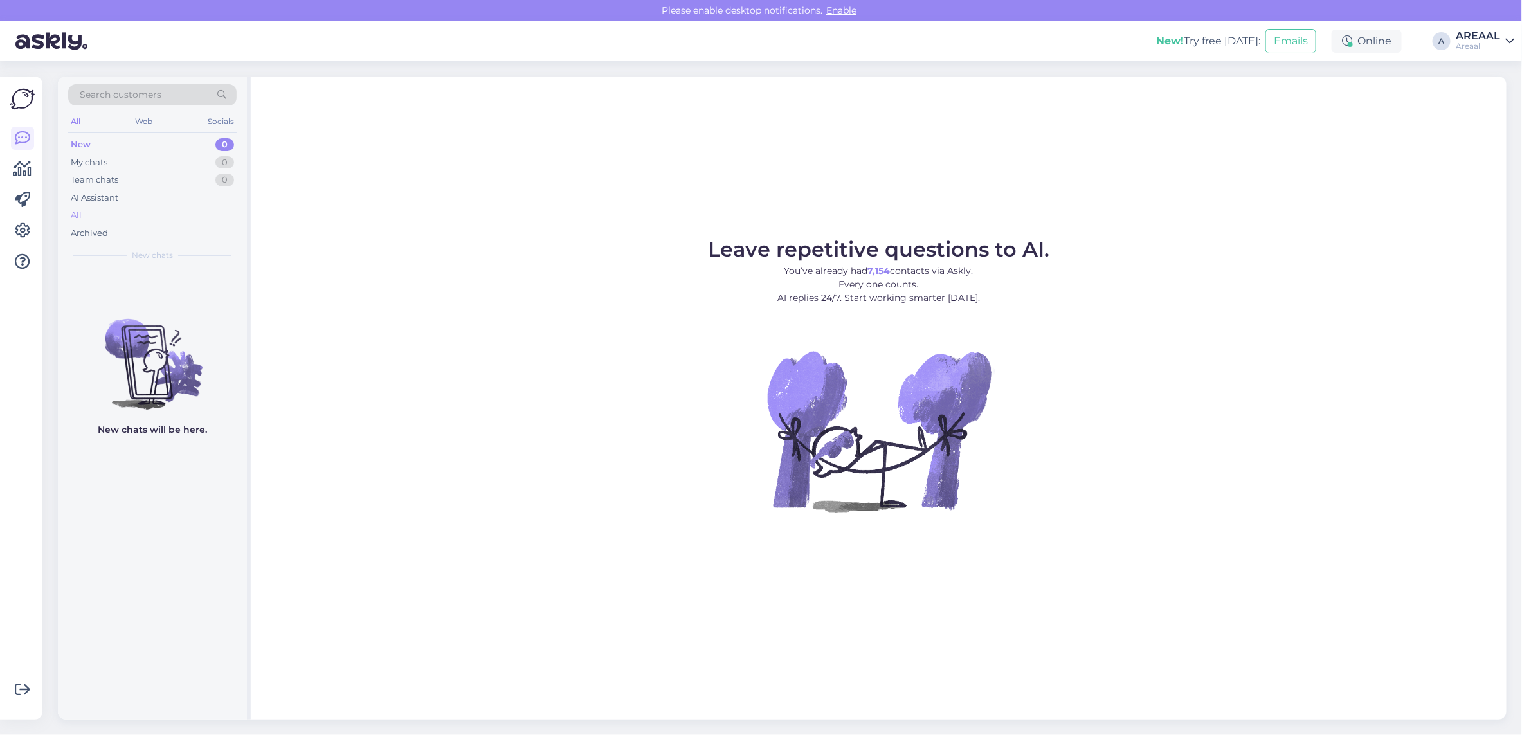
click at [121, 220] on div "All" at bounding box center [152, 215] width 168 height 18
